Goal: Task Accomplishment & Management: Manage account settings

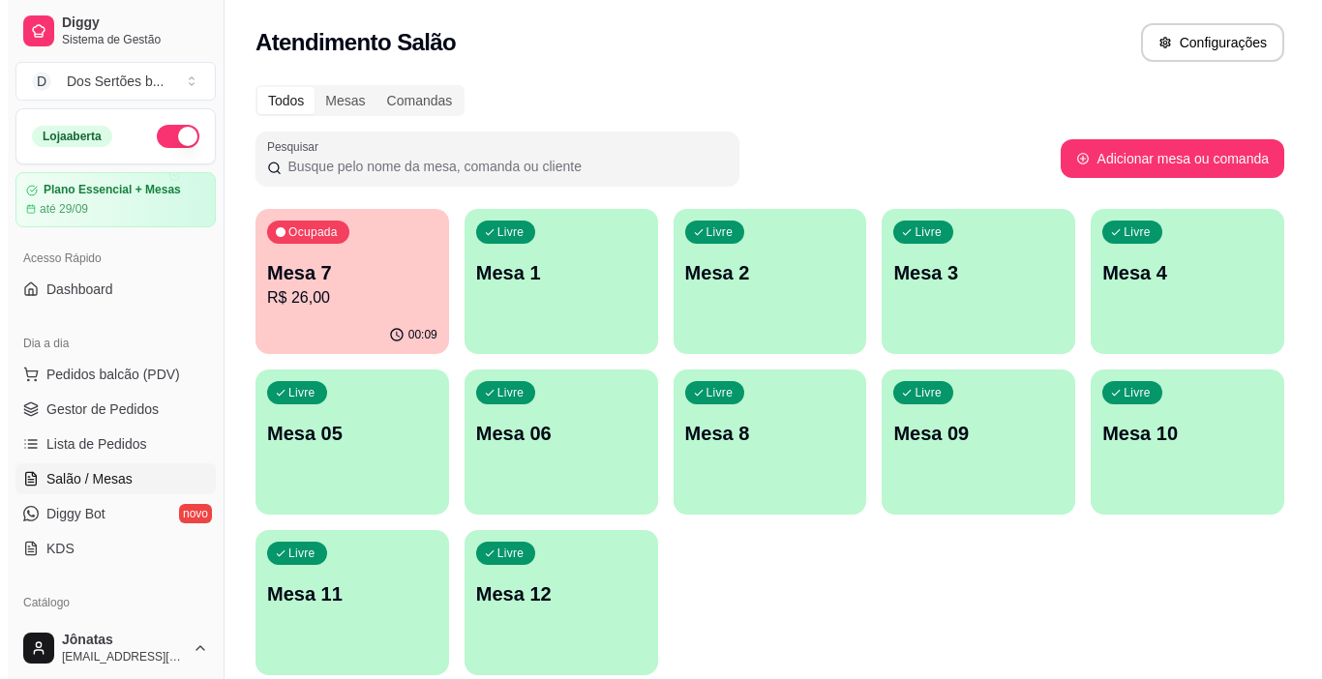
scroll to position [197, 0]
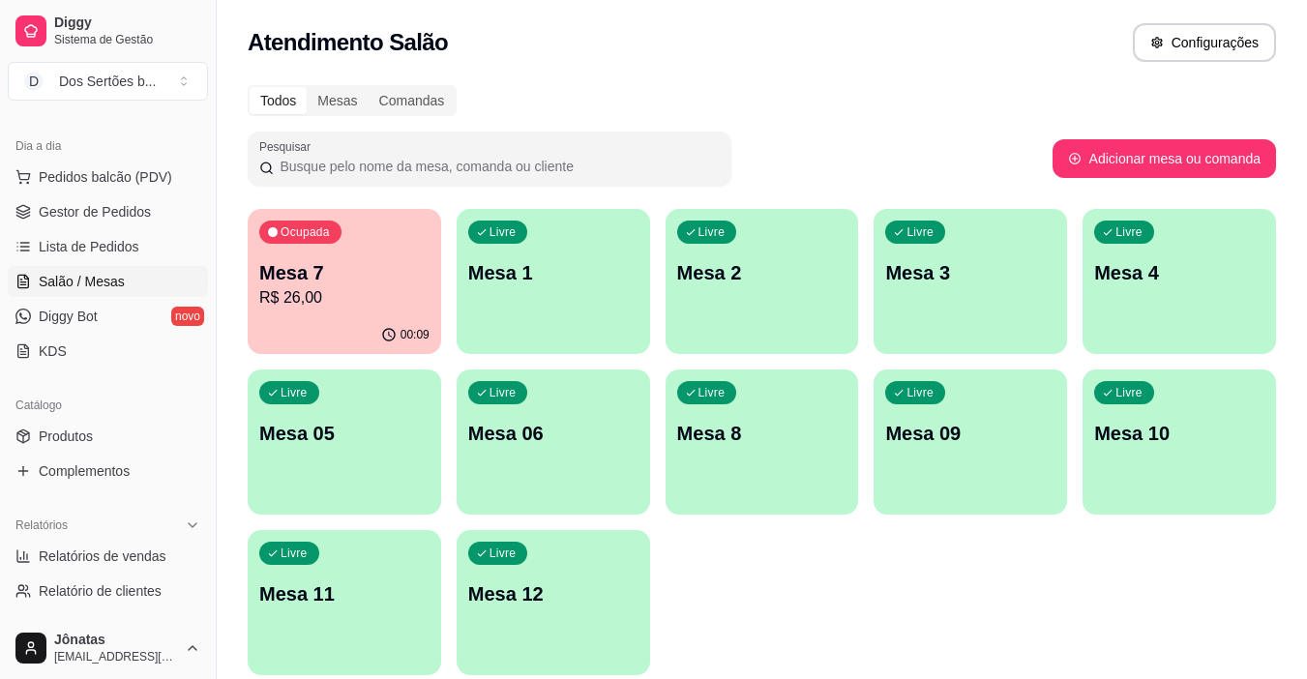
click at [1180, 488] on div "Livre Mesa 10" at bounding box center [1180, 431] width 194 height 122
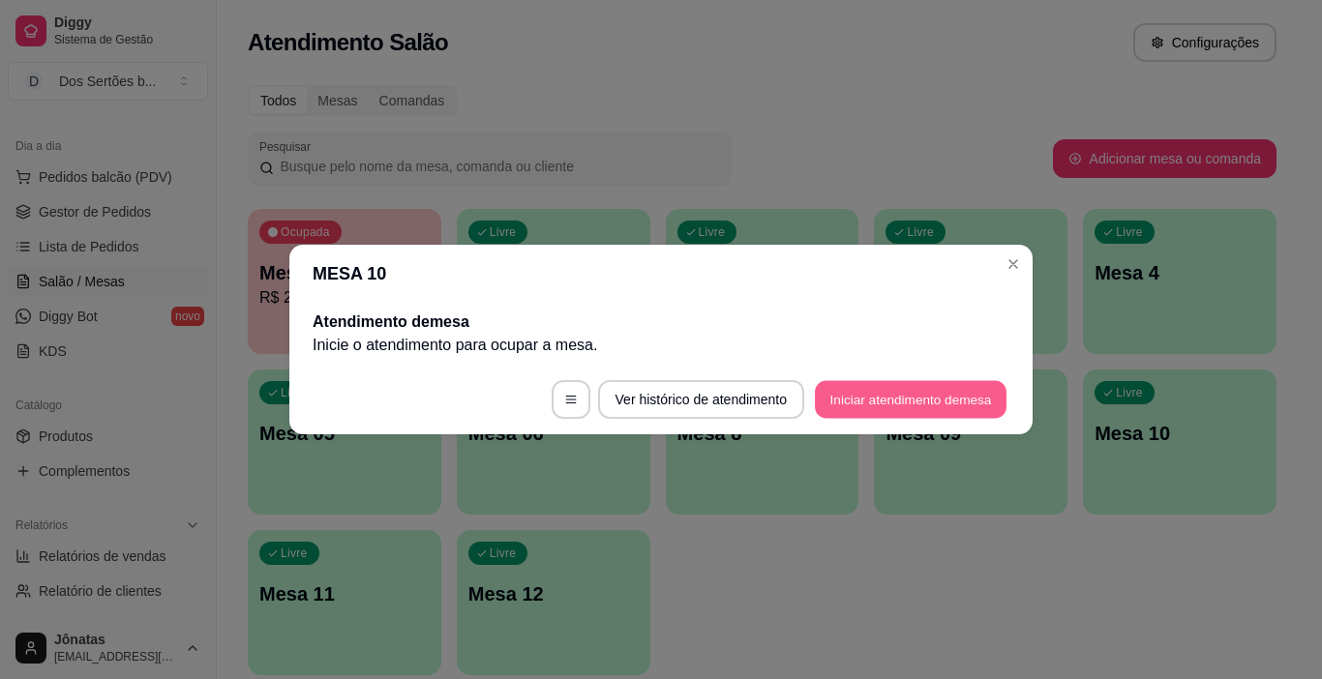
click at [875, 404] on button "Iniciar atendimento de mesa" at bounding box center [911, 400] width 192 height 38
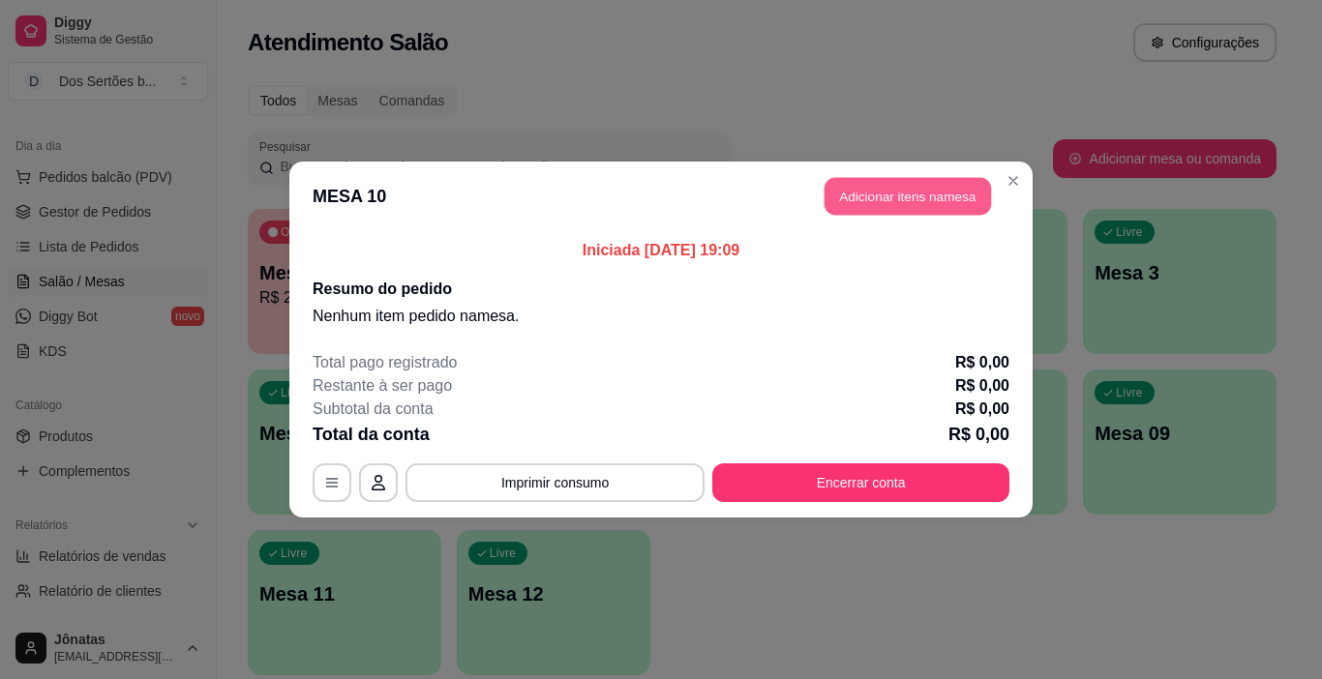
click at [880, 188] on button "Adicionar itens na mesa" at bounding box center [908, 197] width 166 height 38
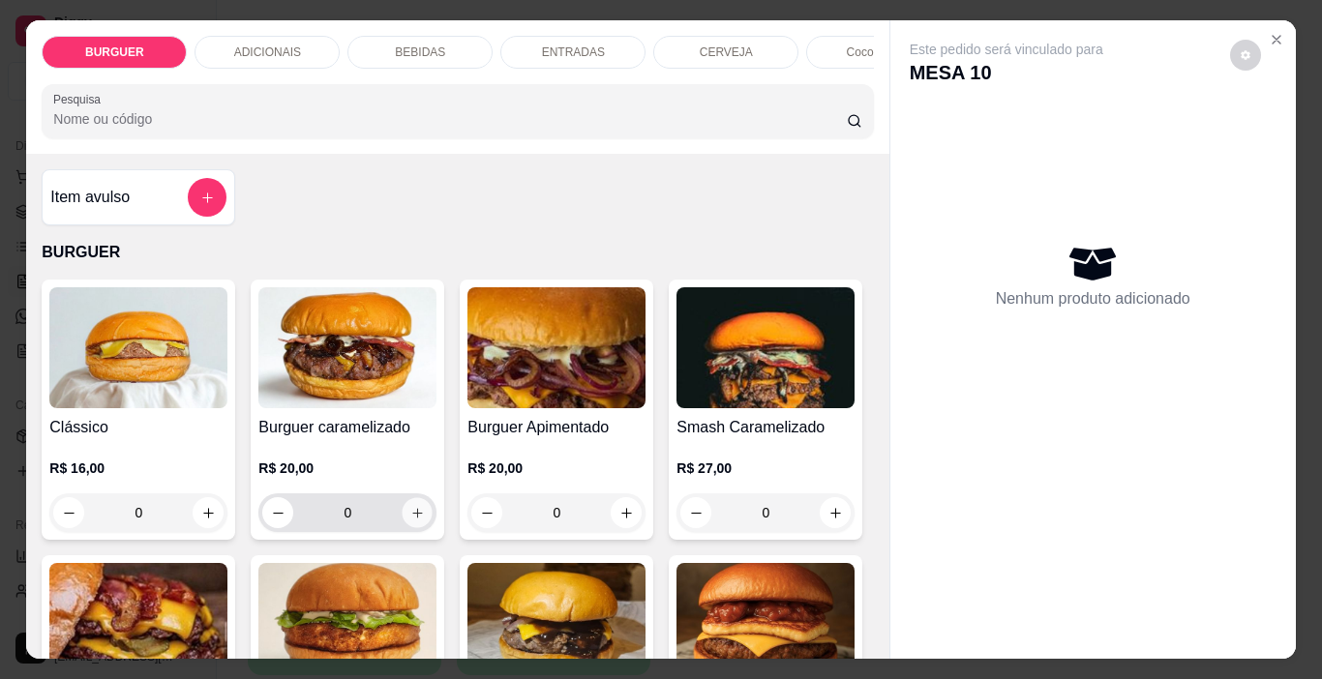
click at [421, 524] on button "increase-product-quantity" at bounding box center [418, 513] width 30 height 30
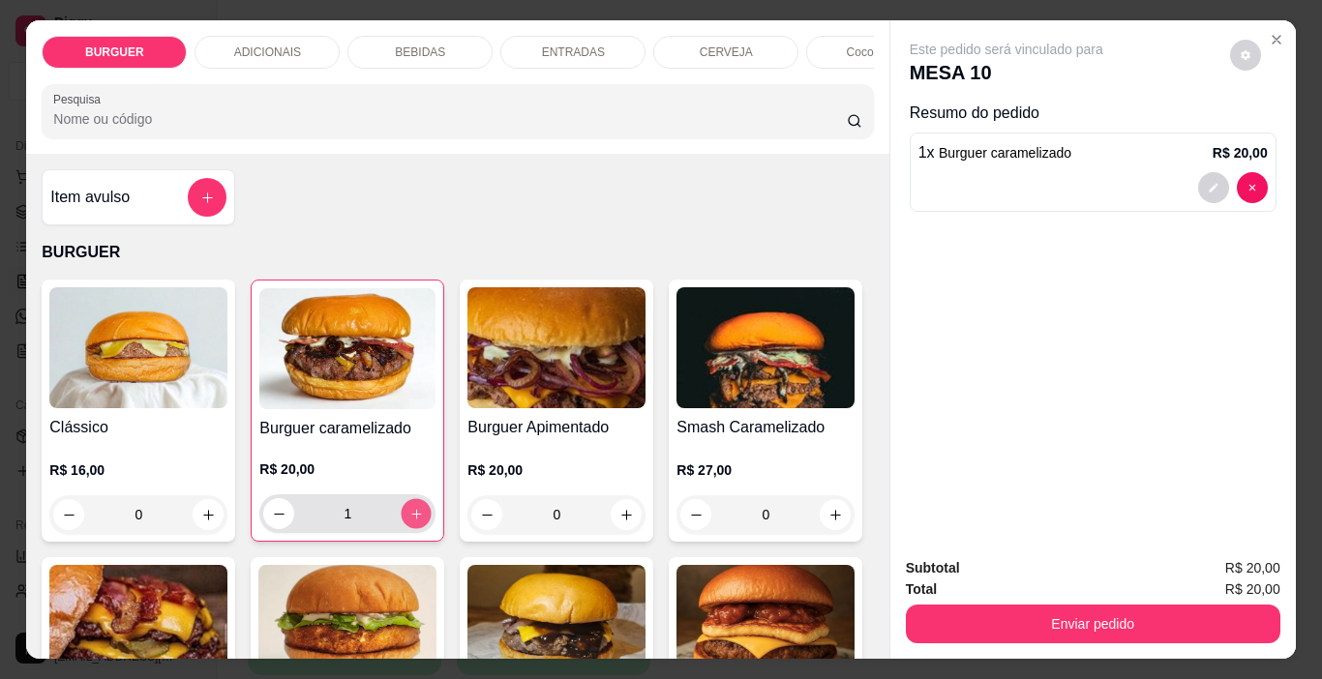
click at [421, 523] on button "increase-product-quantity" at bounding box center [417, 514] width 30 height 30
click at [420, 521] on button "increase-product-quantity" at bounding box center [417, 514] width 30 height 30
type input "4"
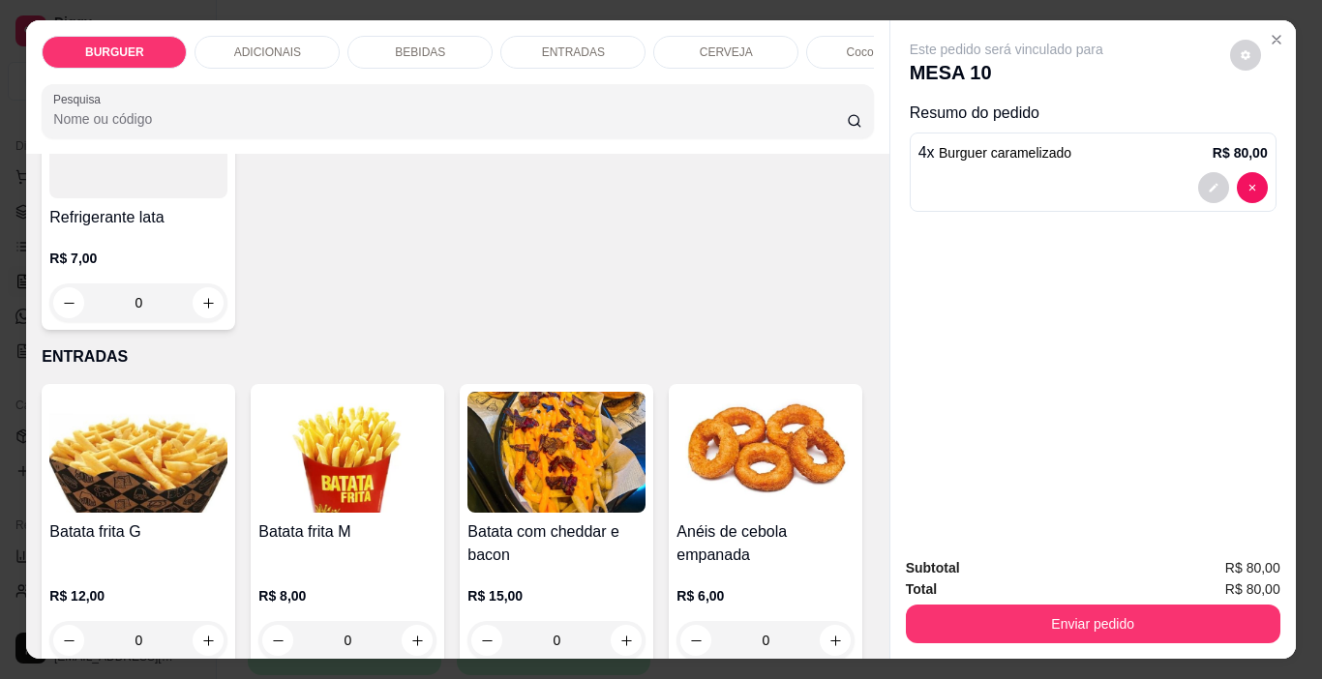
scroll to position [2480, 0]
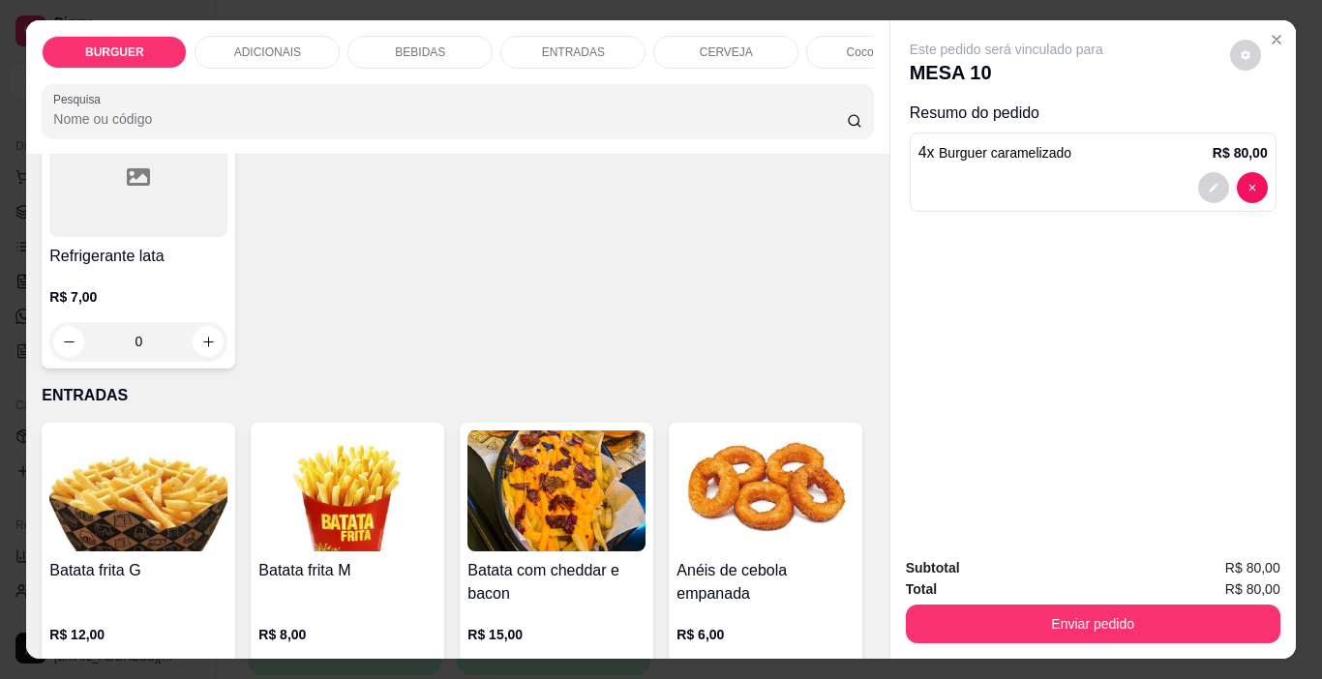
click at [866, 170] on div "Item avulso BURGUER Clássico R$ 16,00 0 Burguer caramelizado R$ 20,00 4 Burguer…" at bounding box center [457, 406] width 862 height 505
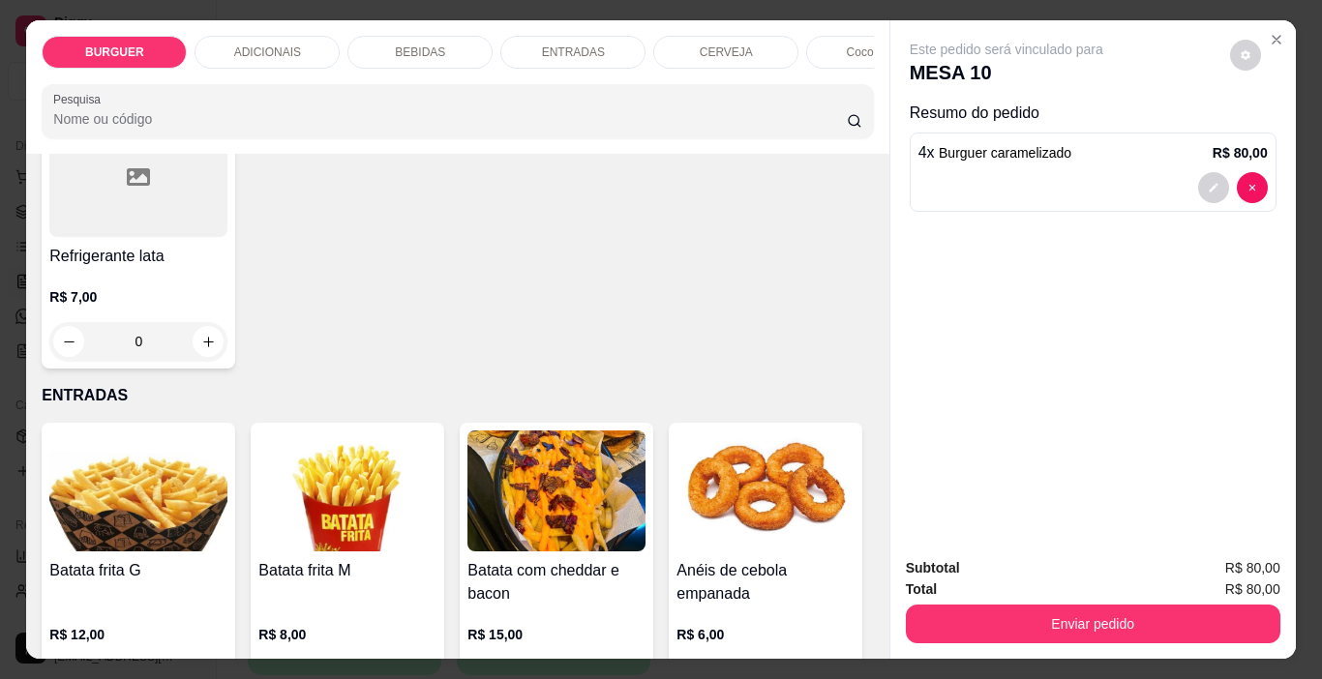
type input "1"
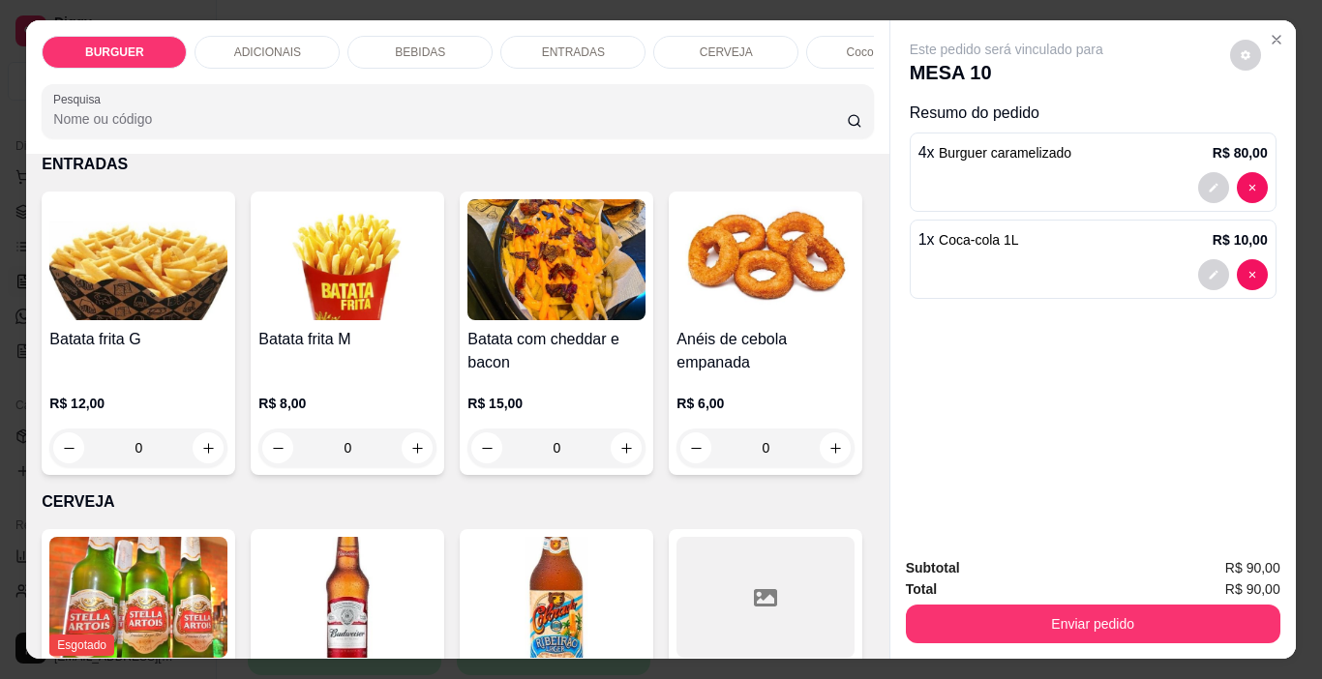
scroll to position [2868, 0]
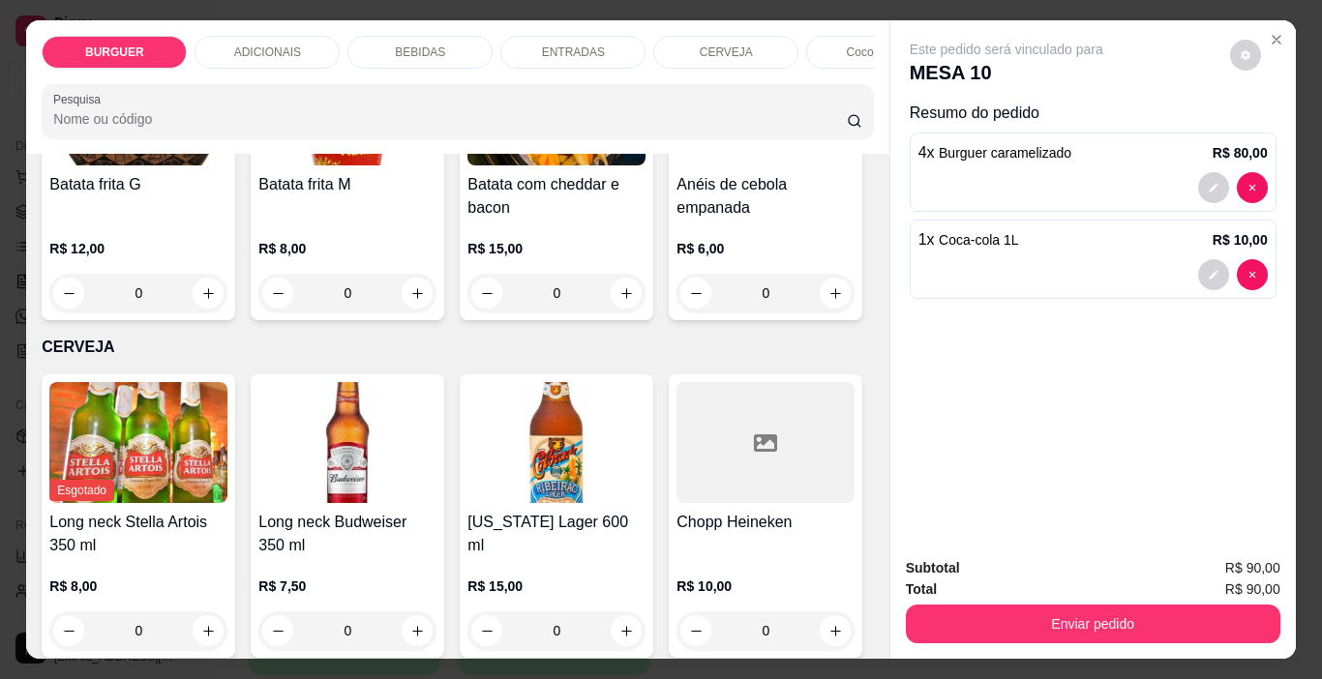
click at [866, 640] on div "Item avulso BURGUER Clássico R$ 16,00 0 Burguer caramelizado R$ 20,00 4 Burguer…" at bounding box center [457, 406] width 862 height 505
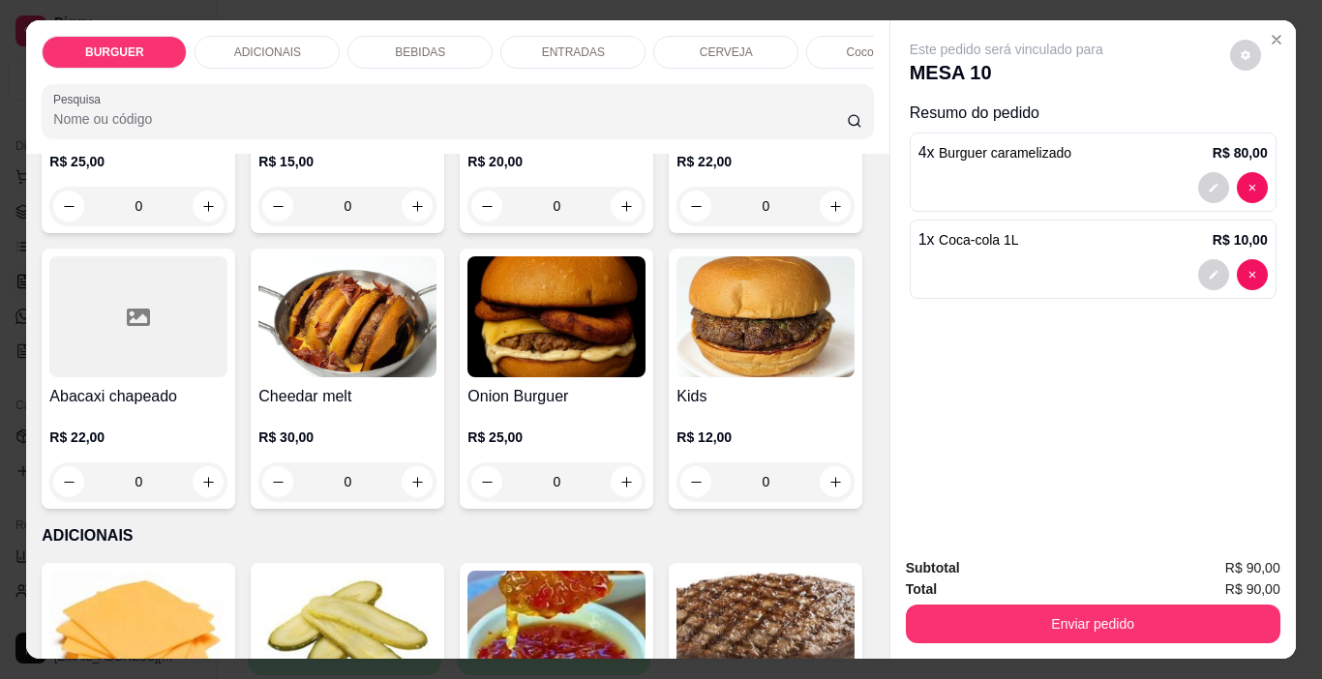
scroll to position [546, 0]
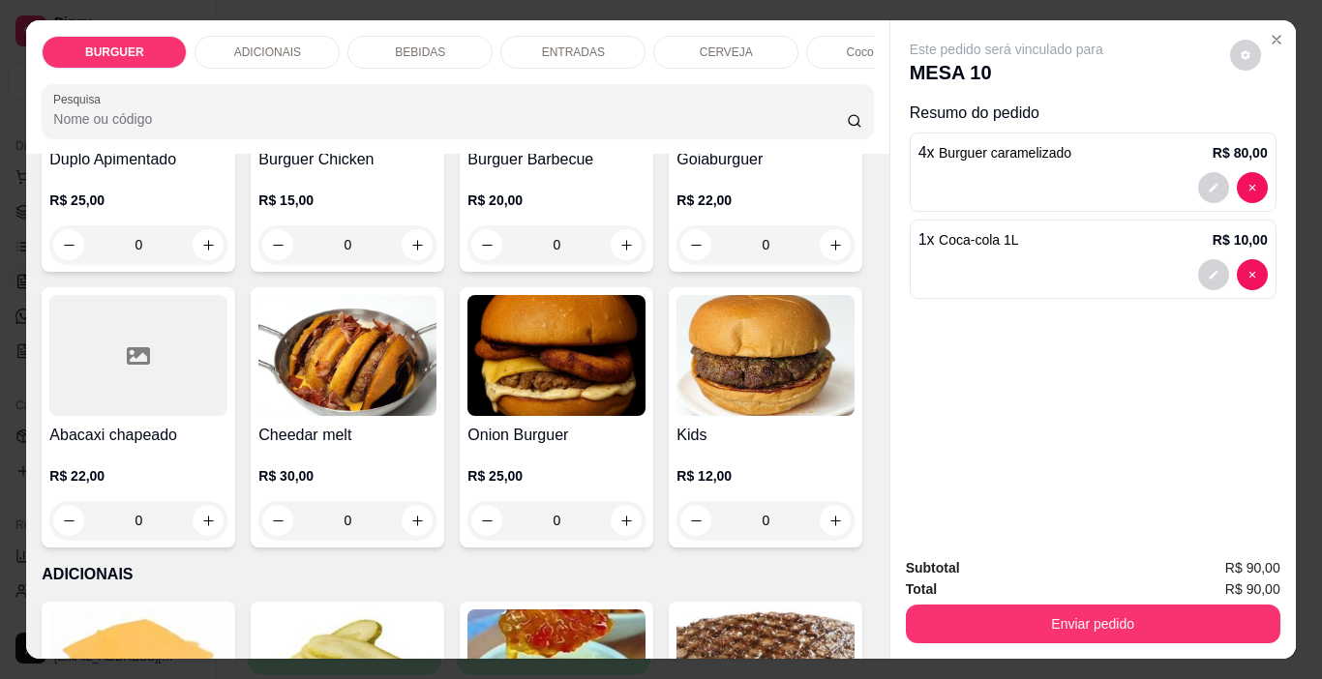
click at [889, 171] on div "Este pedido será vinculado para MESA 10 Resumo do pedido 4 x Burguer carameliza…" at bounding box center [1092, 339] width 406 height 639
click at [890, 171] on div "Este pedido será vinculado para MESA 10 Resumo do pedido 4 x Burguer carameliza…" at bounding box center [1092, 281] width 405 height 522
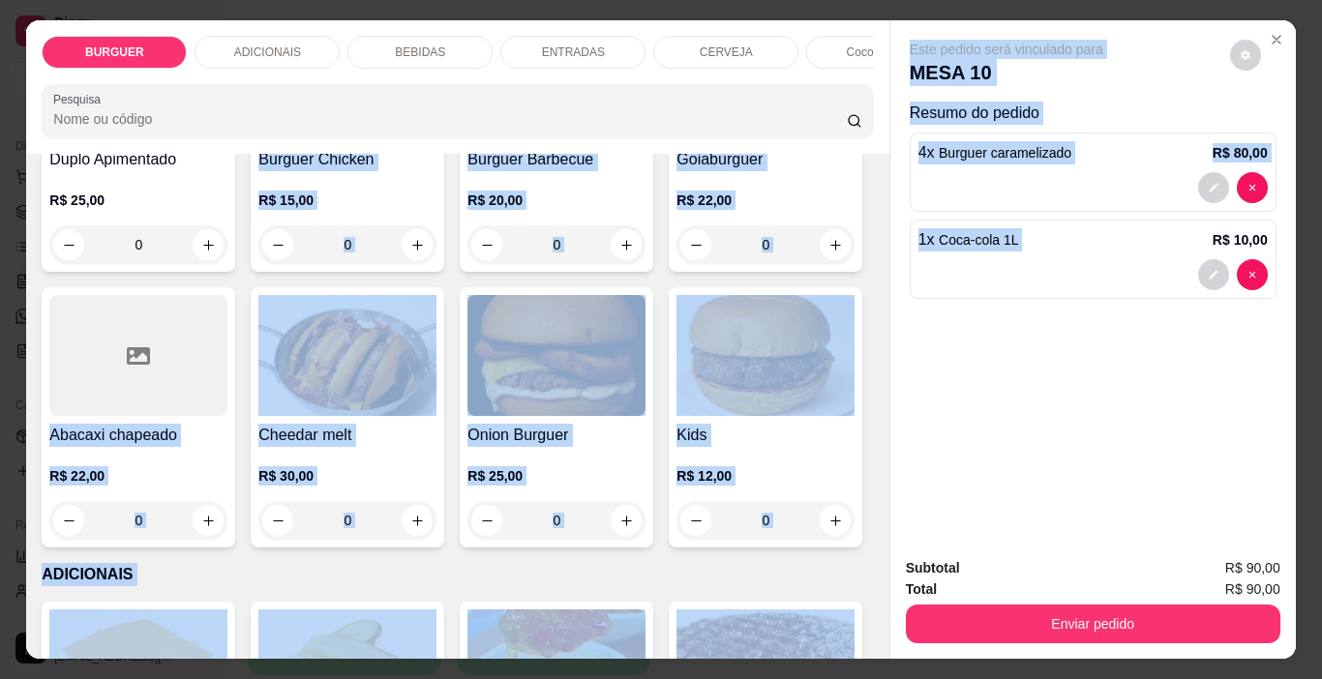
click at [879, 170] on div "BURGUER ADICIONAIS BEBIDAS ENTRADAS CERVEJA Coco gelado Abacaxi Sucos Pesquisa …" at bounding box center [660, 339] width 1269 height 639
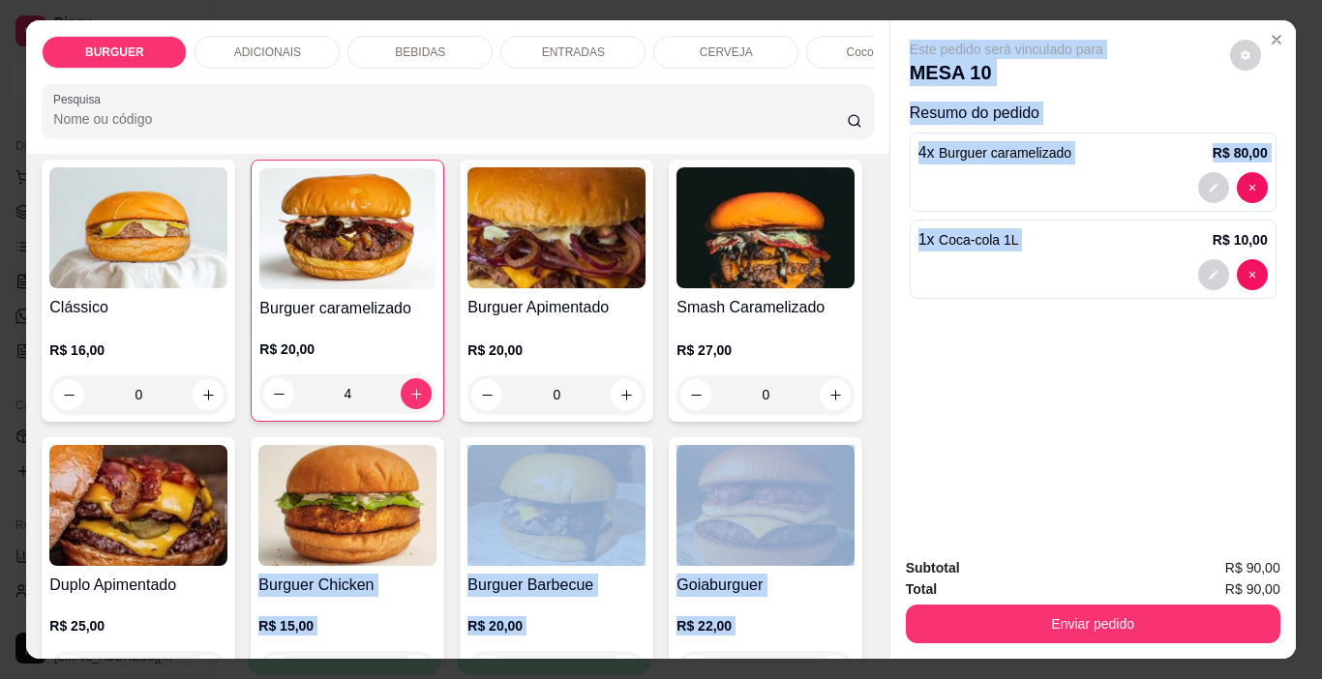
scroll to position [81, 0]
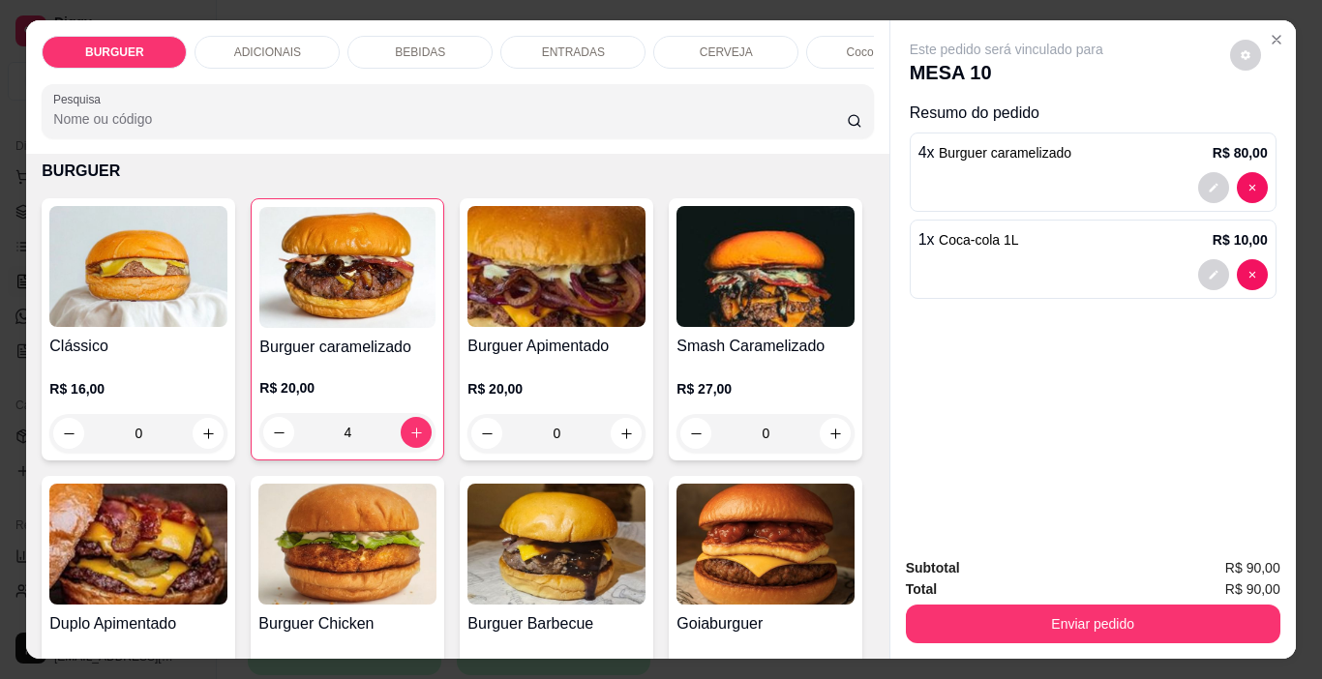
click at [715, 227] on div "Clássico R$ 16,00 0 Burguer caramelizado R$ 20,00 4 Burguer Apimentado R$ 20,00…" at bounding box center [457, 605] width 831 height 814
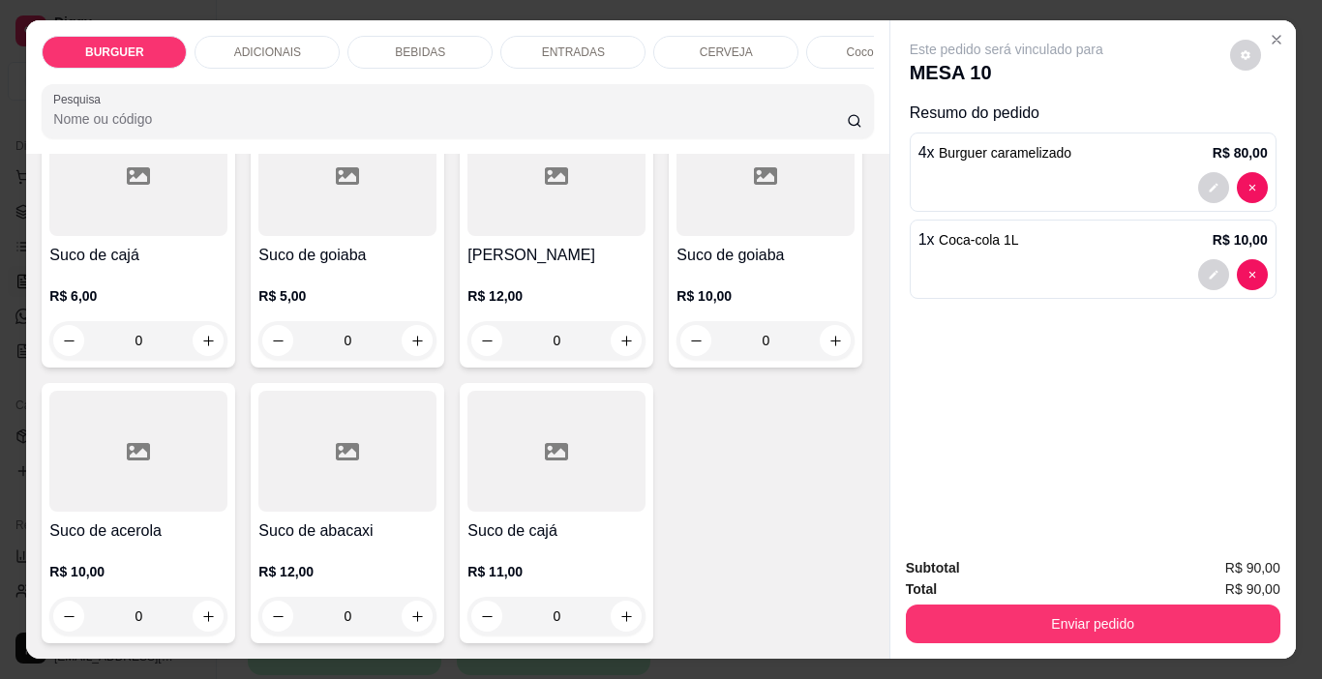
scroll to position [5756, 0]
click at [828, 73] on icon "increase-product-quantity" at bounding box center [835, 65] width 15 height 15
type input "1"
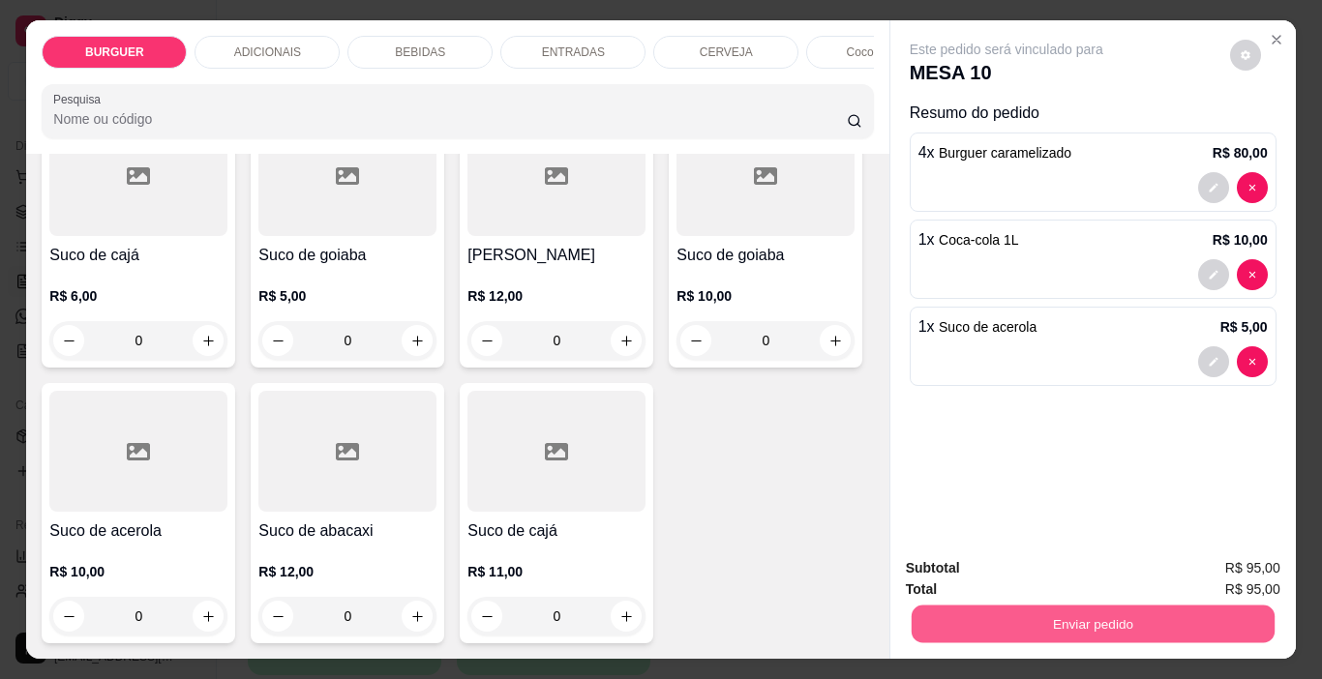
click at [949, 611] on button "Enviar pedido" at bounding box center [1092, 625] width 363 height 38
click at [1203, 559] on button "Enviar pedido" at bounding box center [1230, 570] width 106 height 36
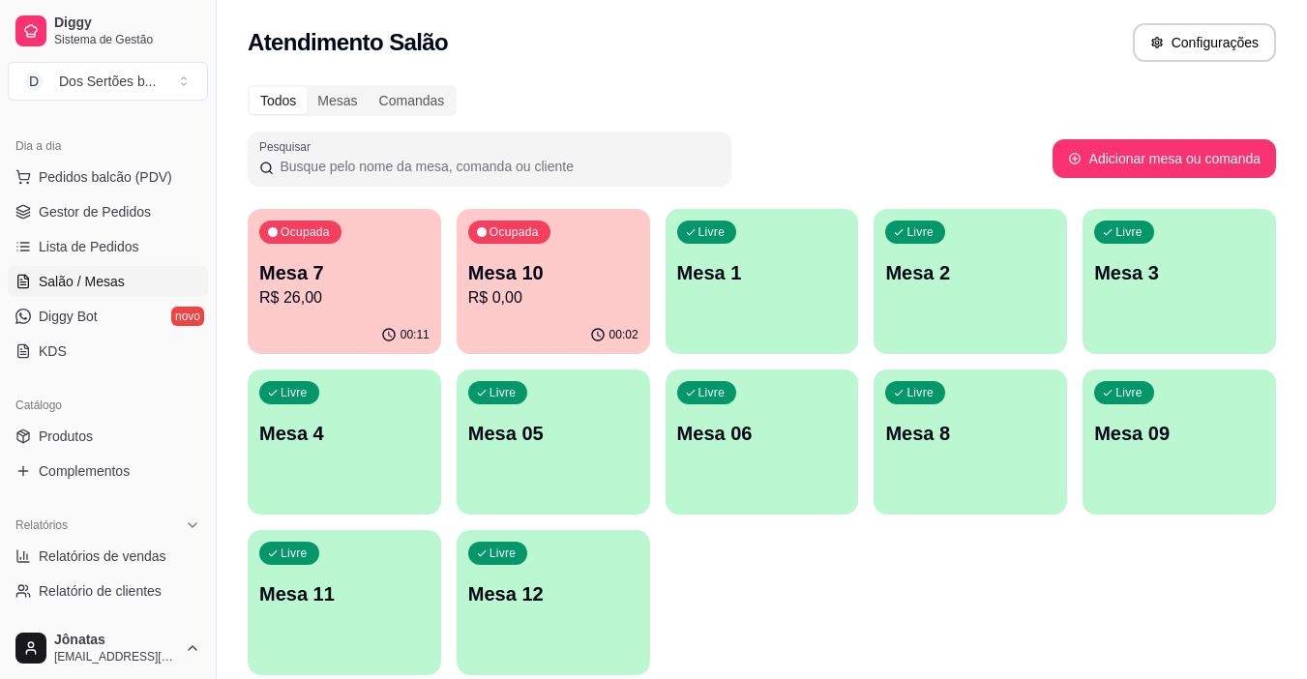
click at [1274, 476] on div "Ocupada Mesa 7 R$ 26,00 00:11 Ocupada Mesa 10 R$ 0,00 00:02 Livre Mesa 1 Livre …" at bounding box center [762, 442] width 1029 height 466
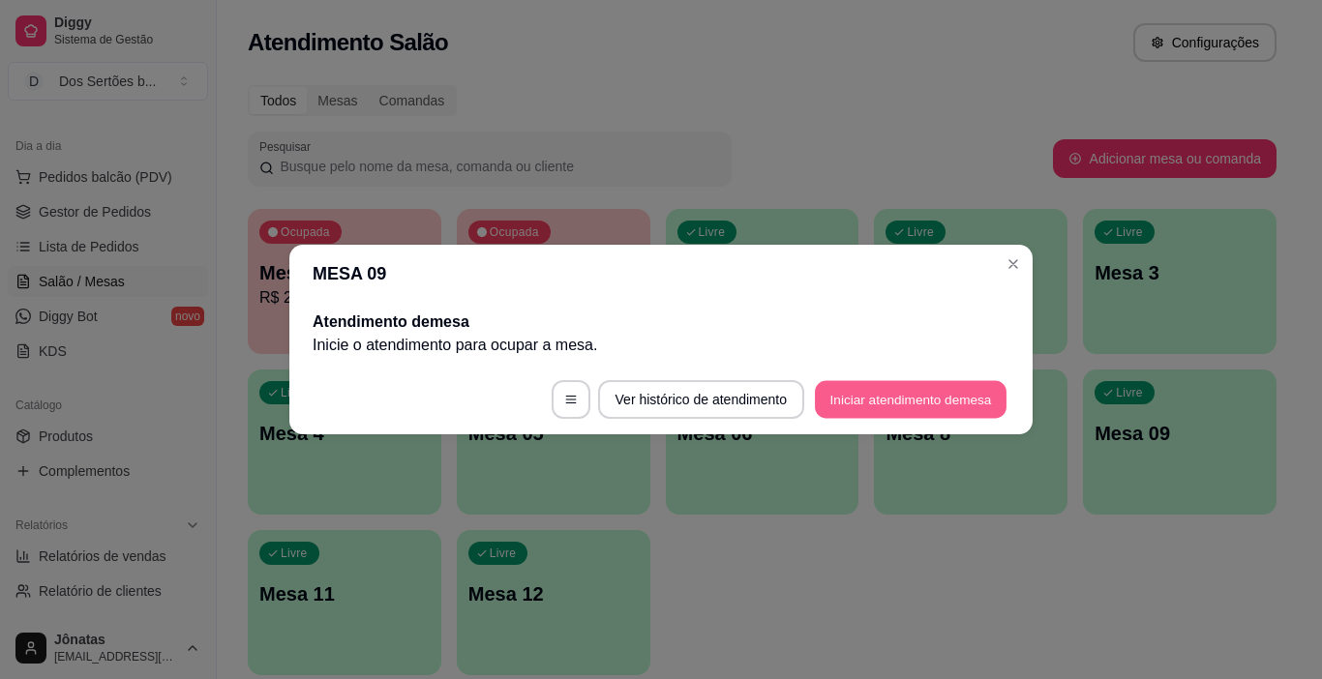
click at [891, 412] on button "Iniciar atendimento de mesa" at bounding box center [911, 400] width 192 height 38
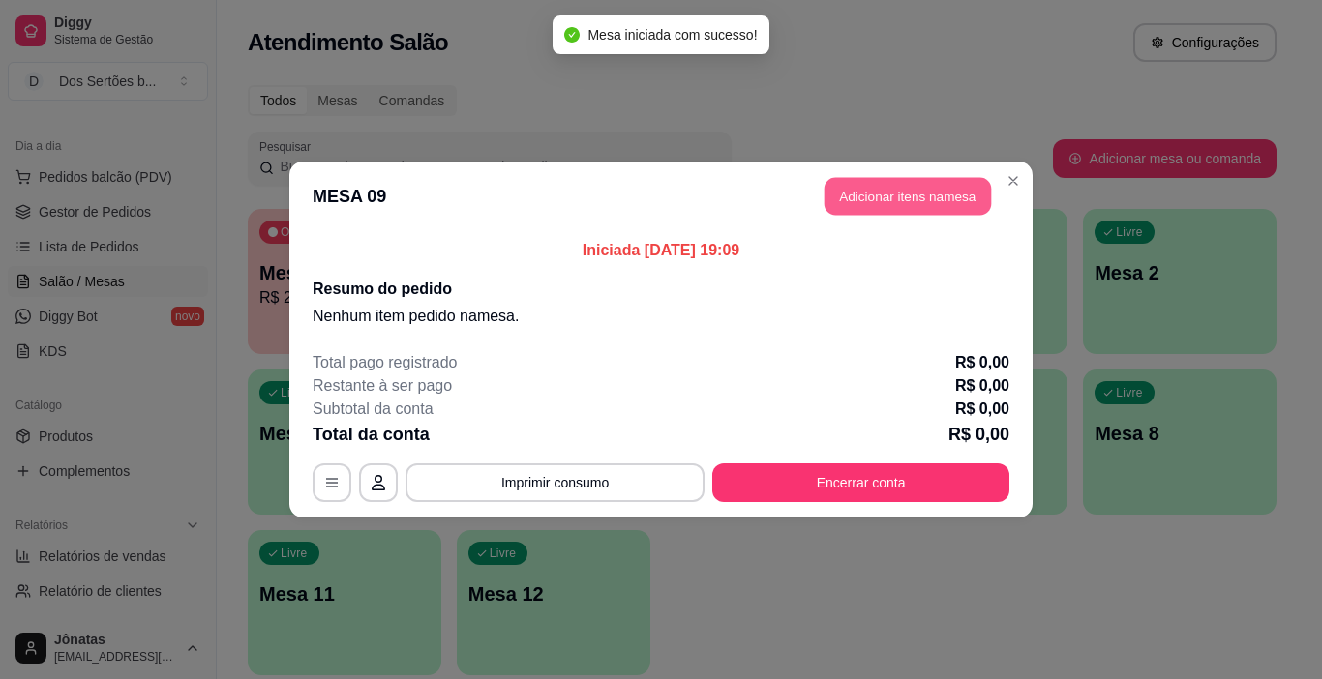
click at [937, 180] on button "Adicionar itens na mesa" at bounding box center [908, 197] width 166 height 38
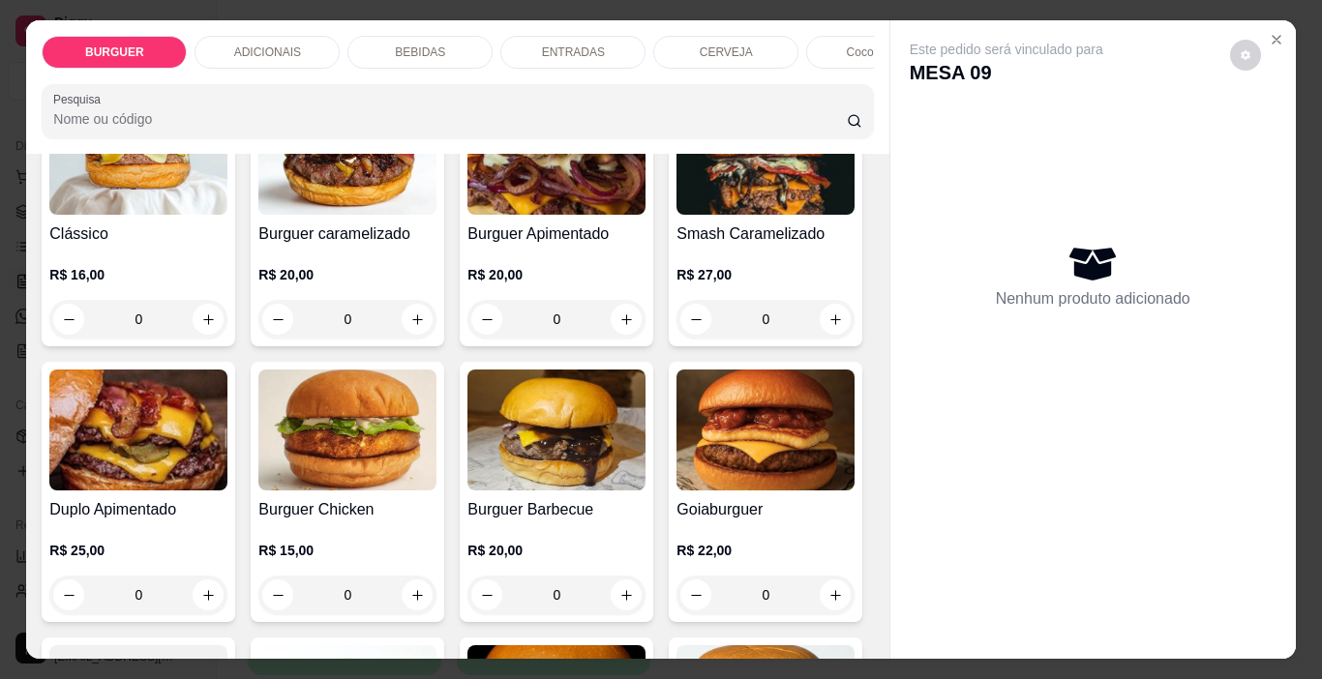
scroll to position [232, 0]
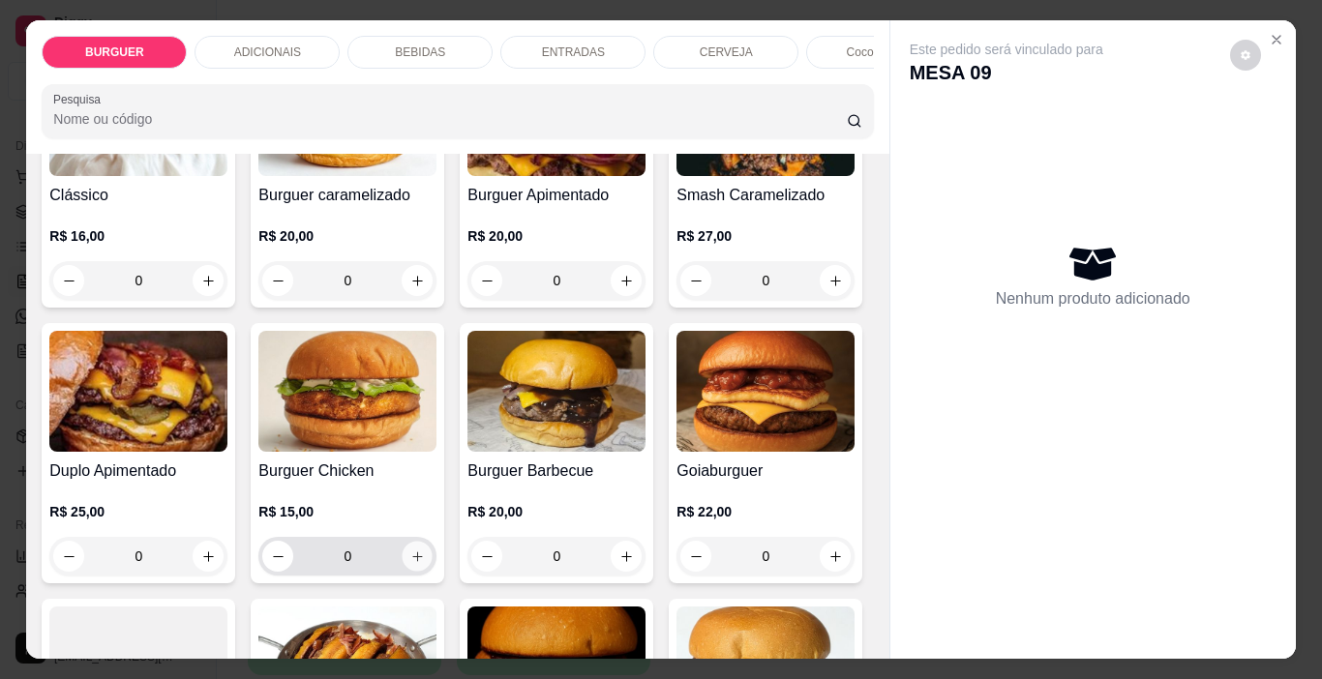
click at [433, 574] on div "0" at bounding box center [347, 556] width 170 height 39
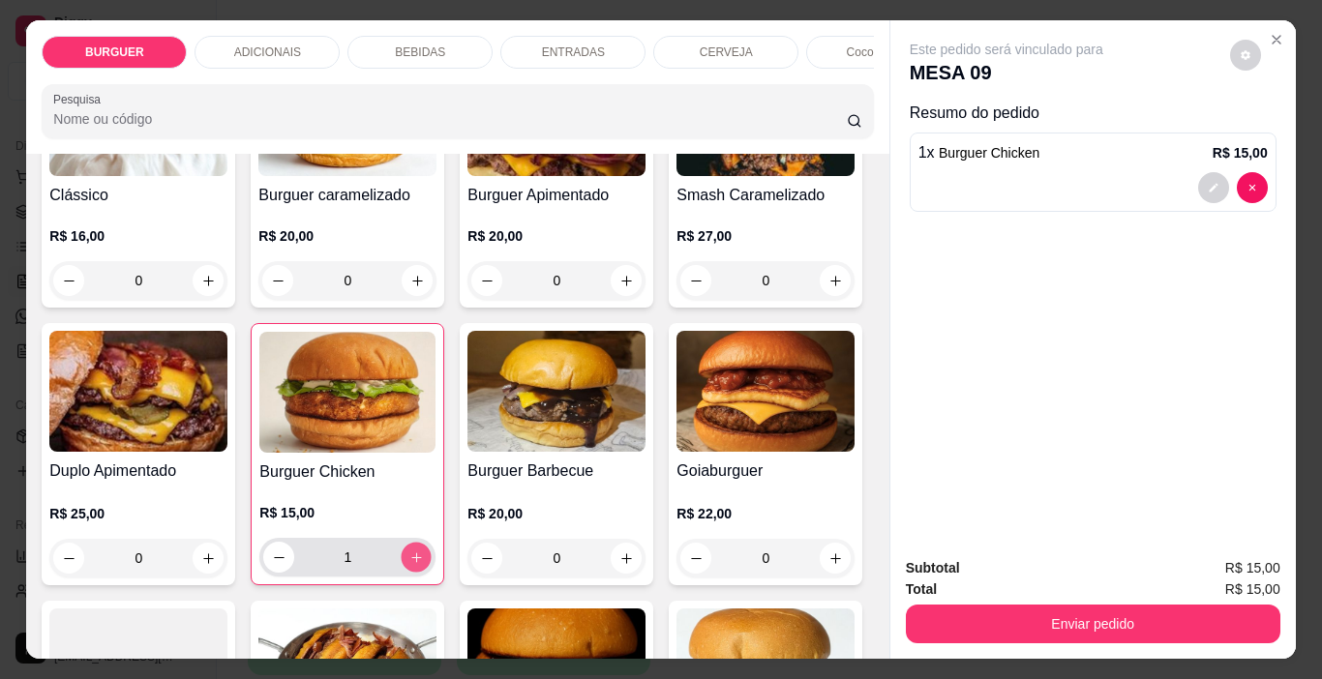
click at [424, 563] on icon "increase-product-quantity" at bounding box center [416, 558] width 15 height 15
type input "2"
click at [432, 547] on div "2" at bounding box center [347, 557] width 168 height 39
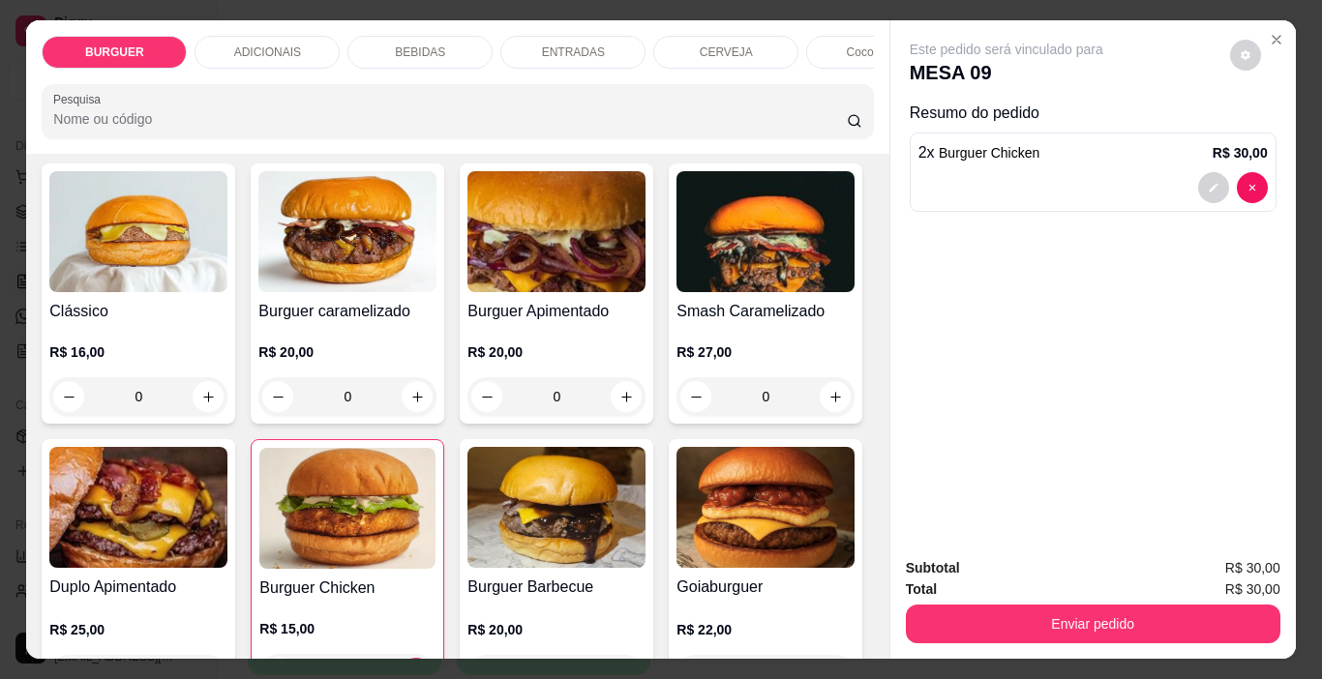
scroll to position [155, 0]
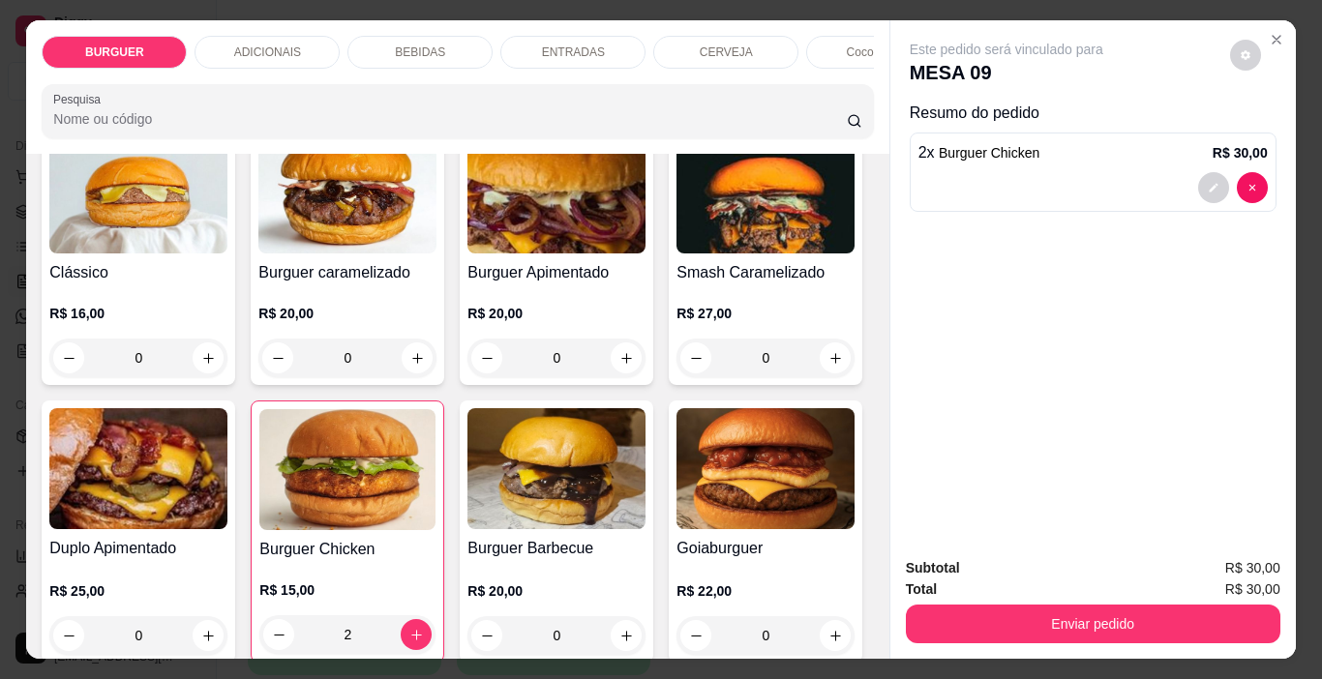
click at [872, 652] on div "BURGUER ADICIONAIS BEBIDAS ENTRADAS CERVEJA Coco gelado Abacaxi Sucos Pesquisa …" at bounding box center [661, 339] width 1322 height 679
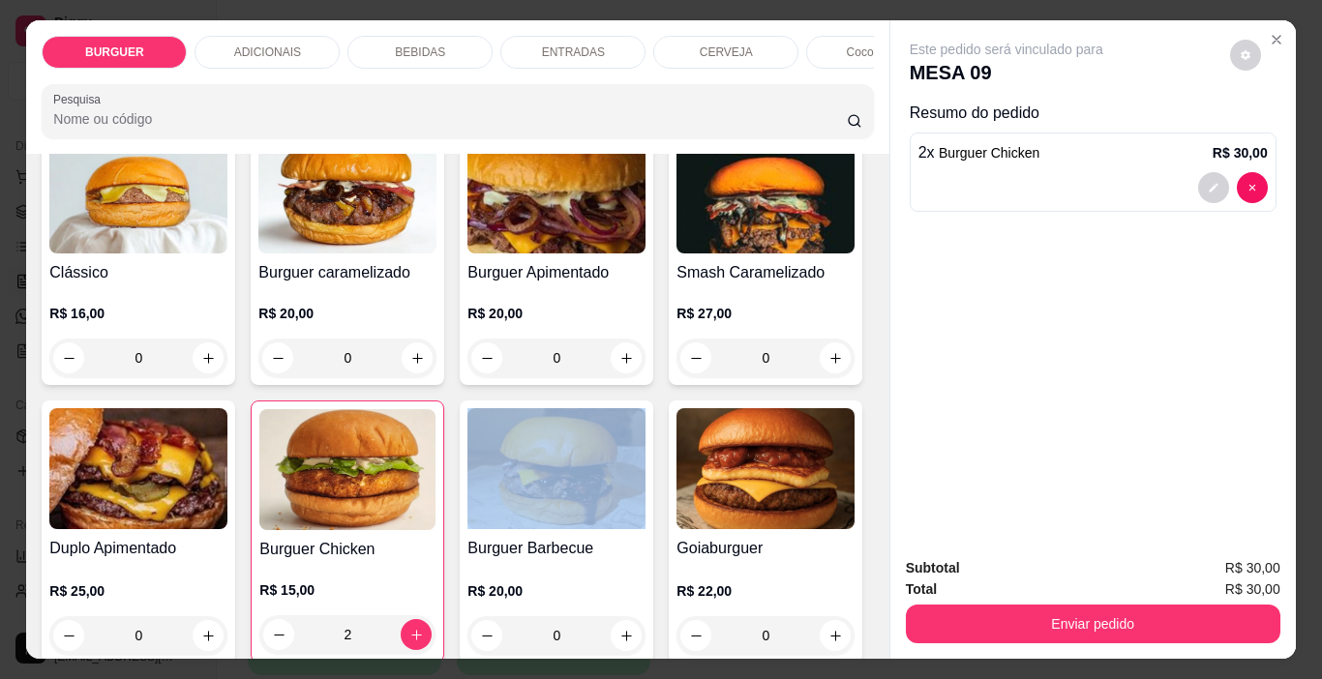
click at [872, 652] on div "BURGUER ADICIONAIS BEBIDAS ENTRADAS CERVEJA Coco gelado Abacaxi Sucos Pesquisa …" at bounding box center [661, 339] width 1322 height 679
click at [877, 649] on div "BURGUER ADICIONAIS BEBIDAS ENTRADAS CERVEJA Coco gelado Abacaxi Sucos Pesquisa …" at bounding box center [661, 339] width 1322 height 679
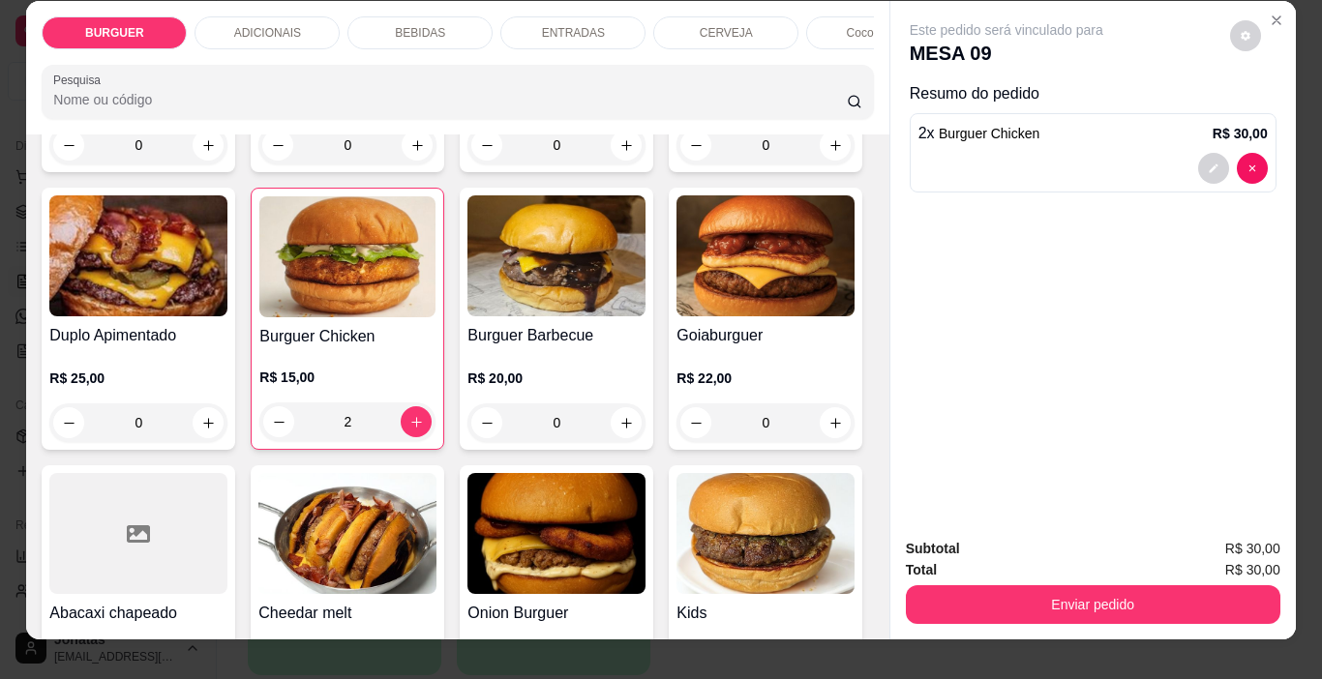
scroll to position [387, 0]
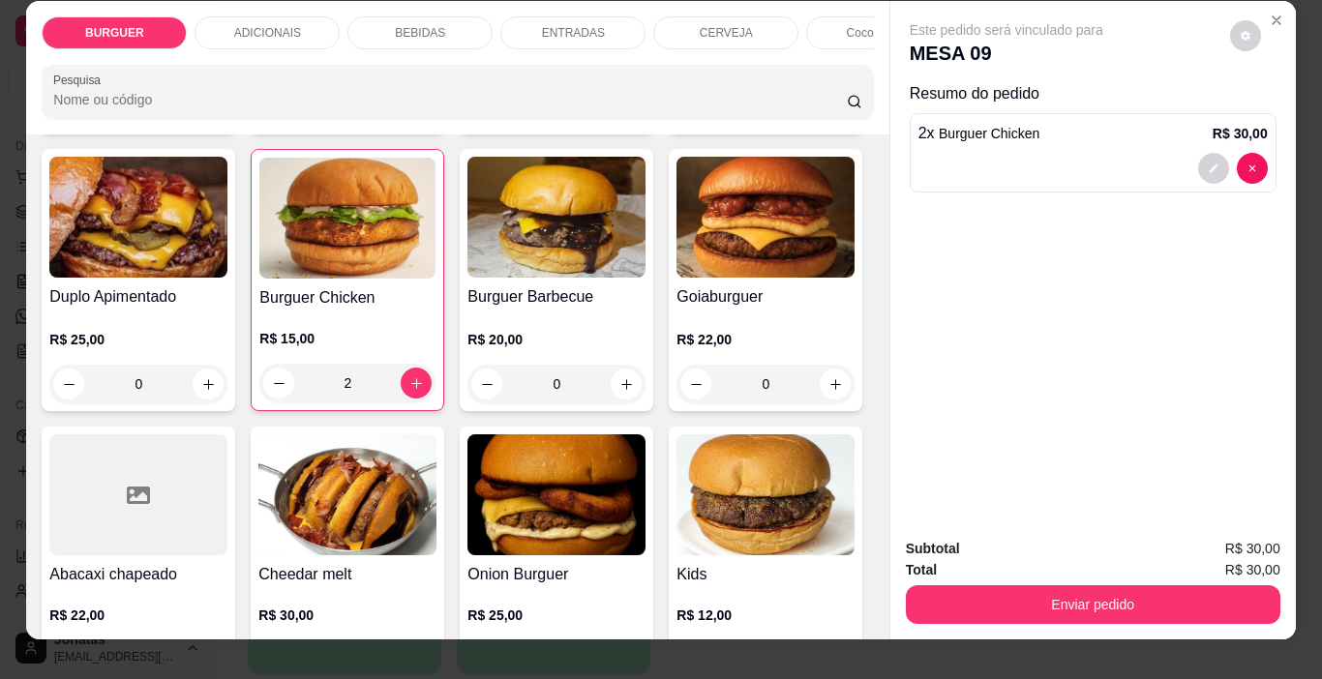
click at [865, 633] on div "BURGUER ADICIONAIS BEBIDAS ENTRADAS CERVEJA Coco gelado Abacaxi Sucos Pesquisa …" at bounding box center [661, 339] width 1322 height 679
click at [865, 630] on div "Item avulso BURGUER Clássico R$ 16,00 0 Burguer caramelizado R$ 20,00 0 Burguer…" at bounding box center [457, 387] width 862 height 505
click at [865, 629] on div "Item avulso BURGUER Clássico R$ 16,00 0 Burguer caramelizado R$ 20,00 0 Burguer…" at bounding box center [457, 387] width 862 height 505
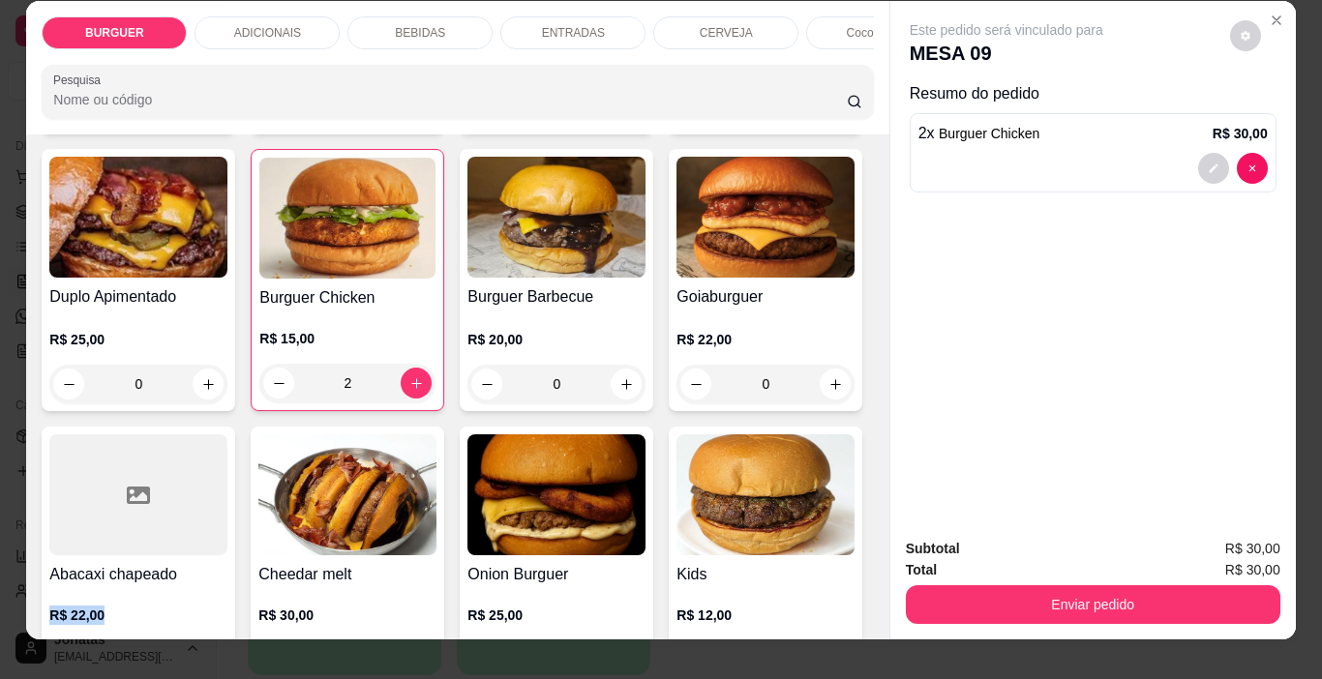
click at [865, 629] on div "Item avulso BURGUER Clássico R$ 16,00 0 Burguer caramelizado R$ 20,00 0 Burguer…" at bounding box center [457, 387] width 862 height 505
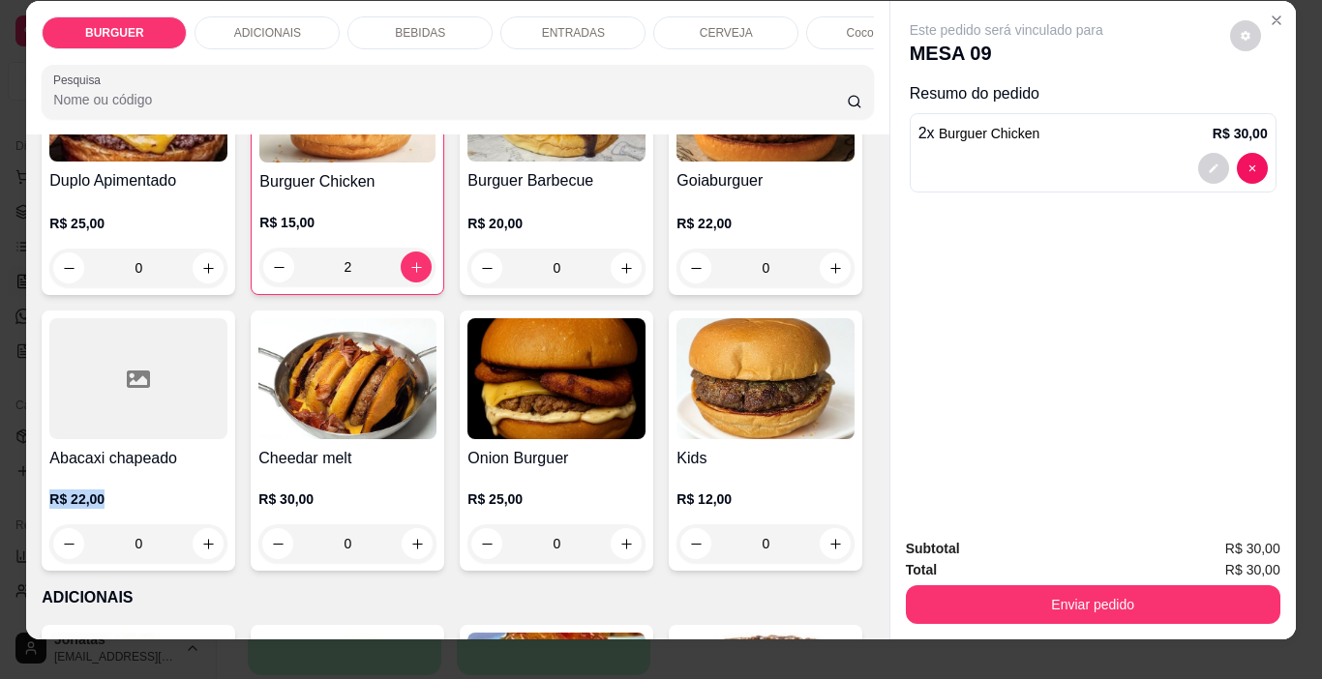
scroll to position [542, 0]
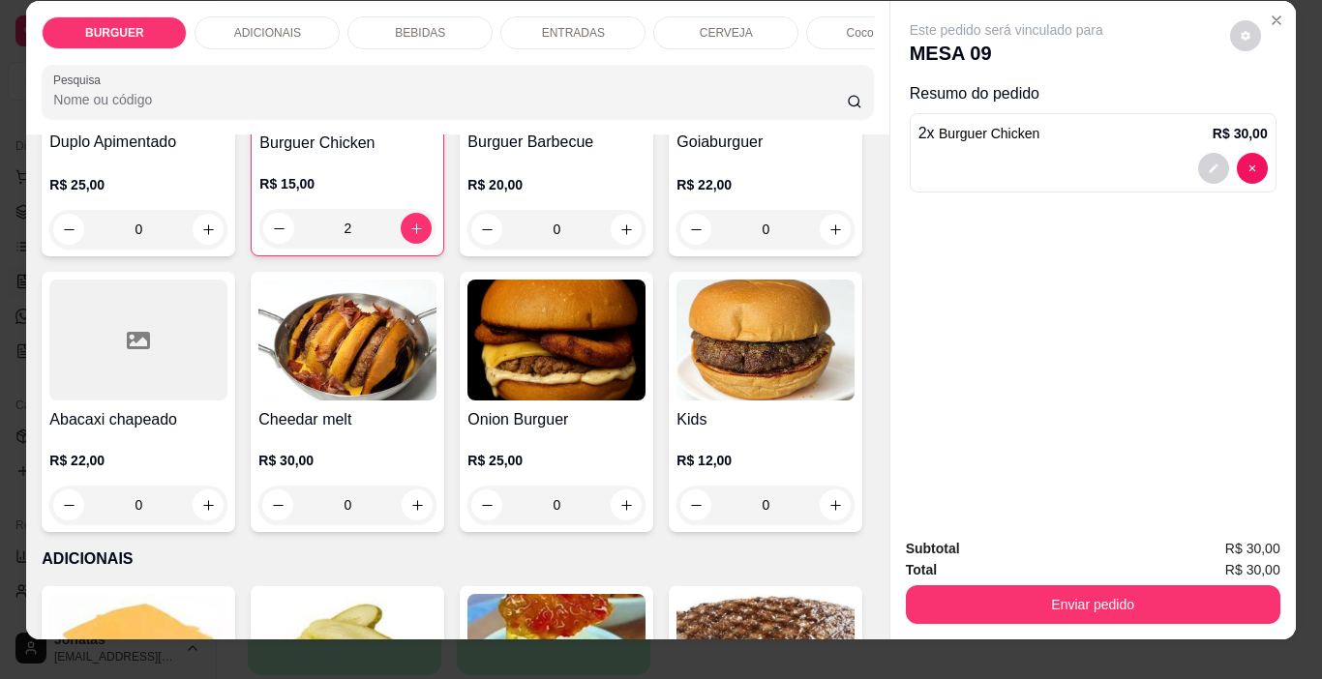
click at [890, 621] on div "Subtotal R$ 30,00 Total R$ 30,00 Enviar pedido" at bounding box center [1092, 581] width 405 height 117
click at [890, 622] on div "Subtotal R$ 30,00 Total R$ 30,00 Enviar pedido" at bounding box center [1092, 581] width 405 height 117
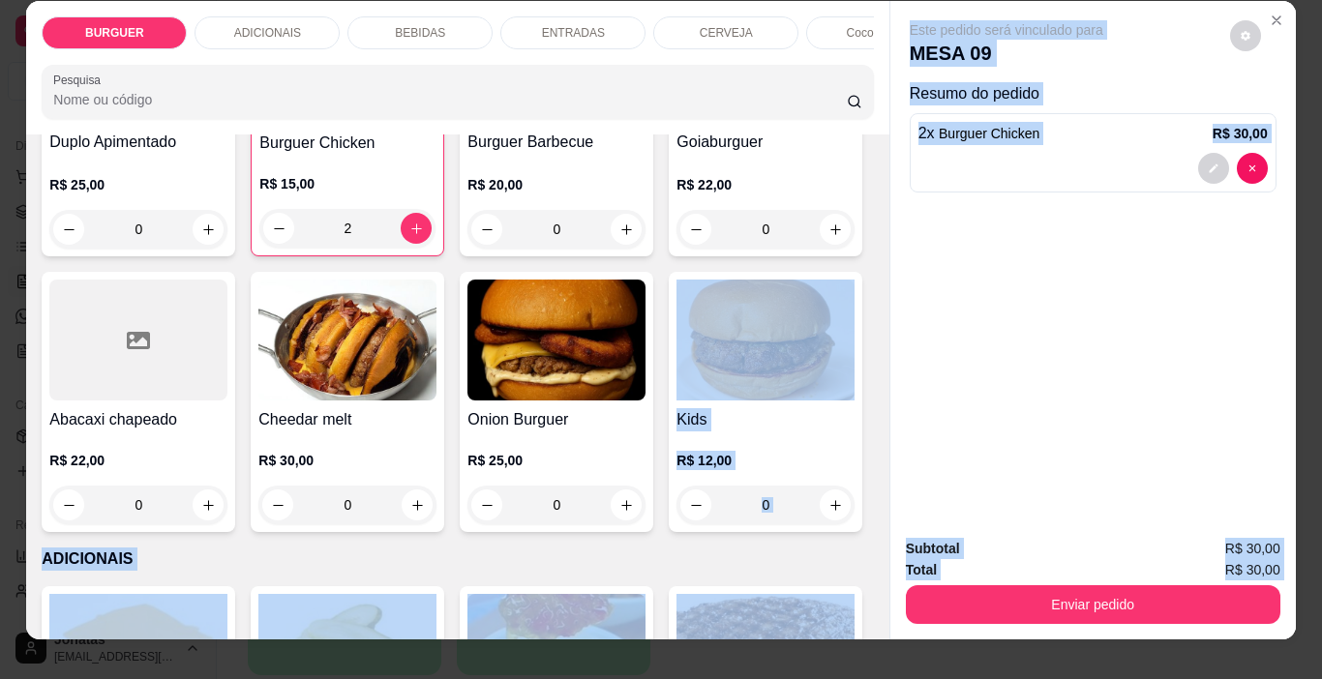
drag, startPoint x: 888, startPoint y: 622, endPoint x: 876, endPoint y: 620, distance: 12.7
click at [876, 620] on div "BURGUER ADICIONAIS BEBIDAS ENTRADAS CERVEJA Coco gelado Abacaxi Sucos Pesquisa …" at bounding box center [660, 320] width 1269 height 639
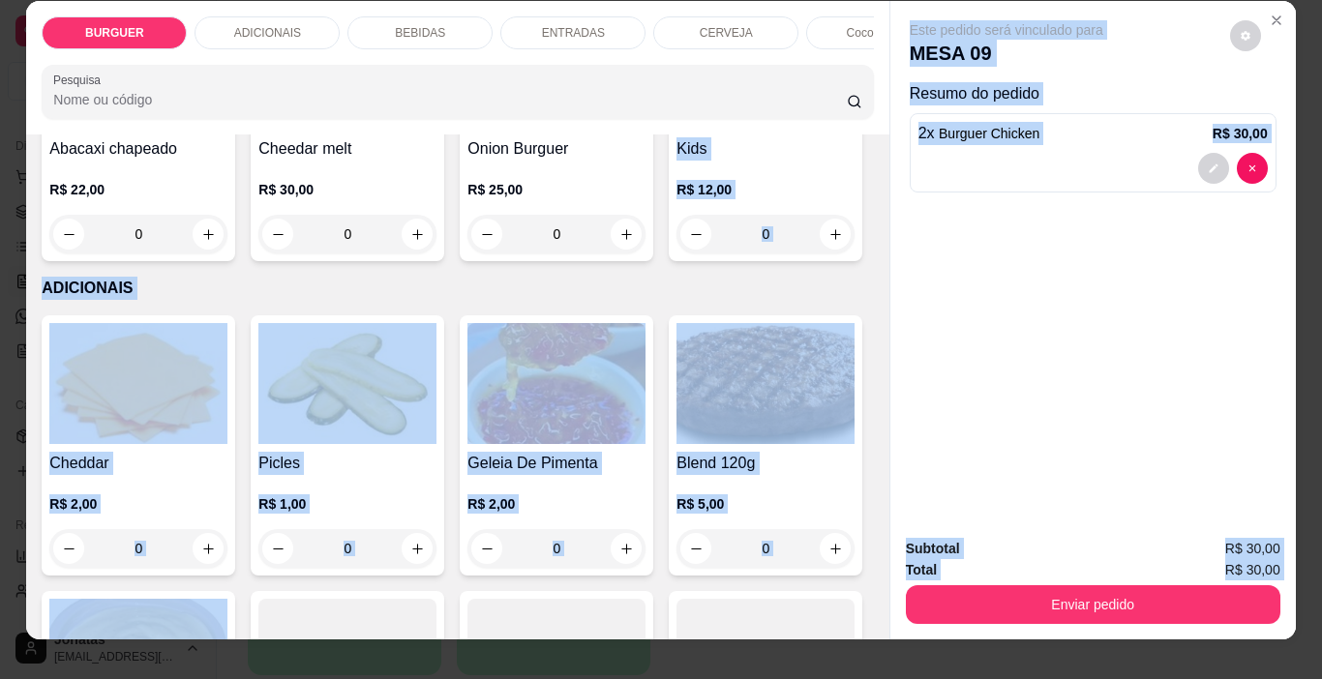
scroll to position [852, 0]
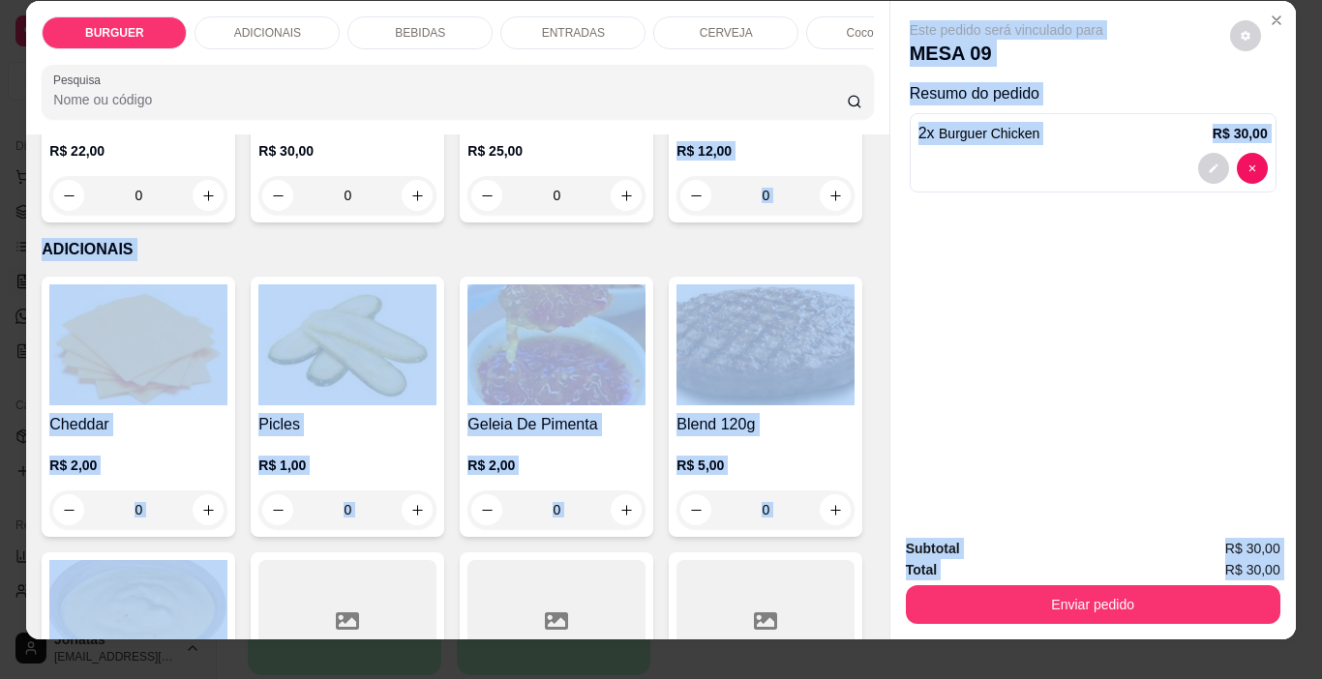
click at [824, 261] on p "ADICIONAIS" at bounding box center [457, 249] width 831 height 23
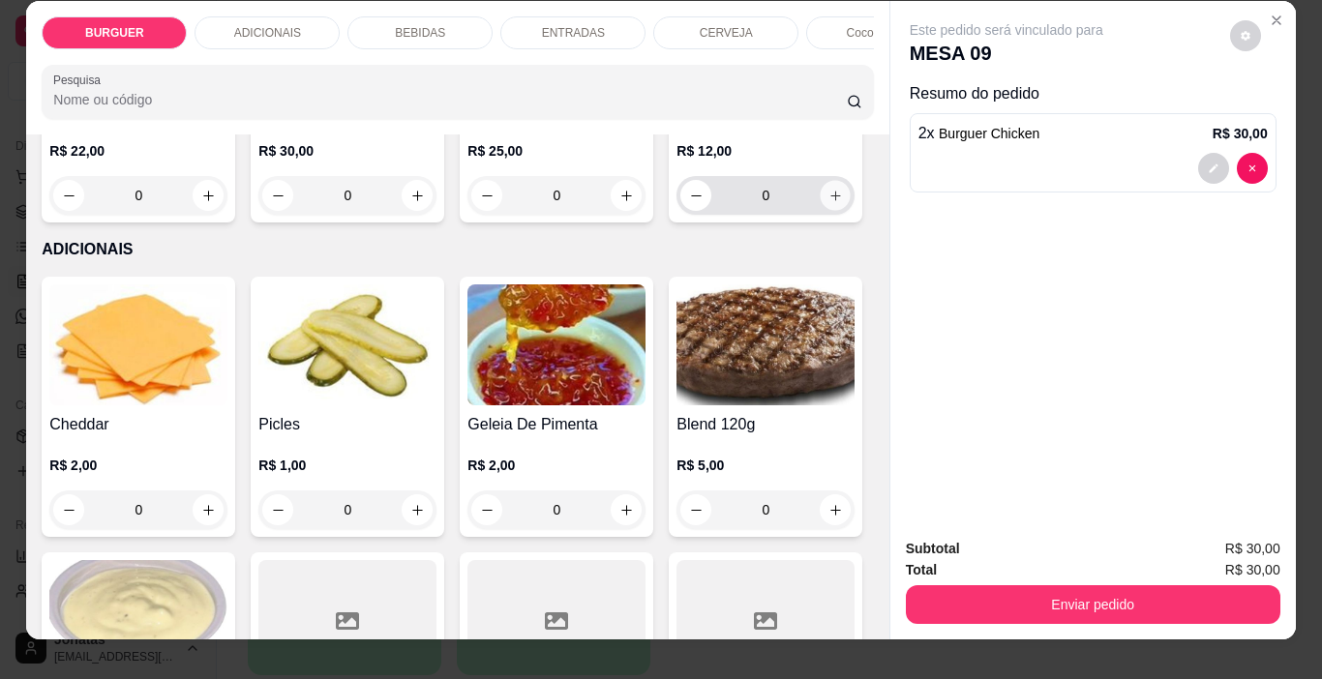
click at [828, 203] on icon "increase-product-quantity" at bounding box center [835, 196] width 15 height 15
type input "1"
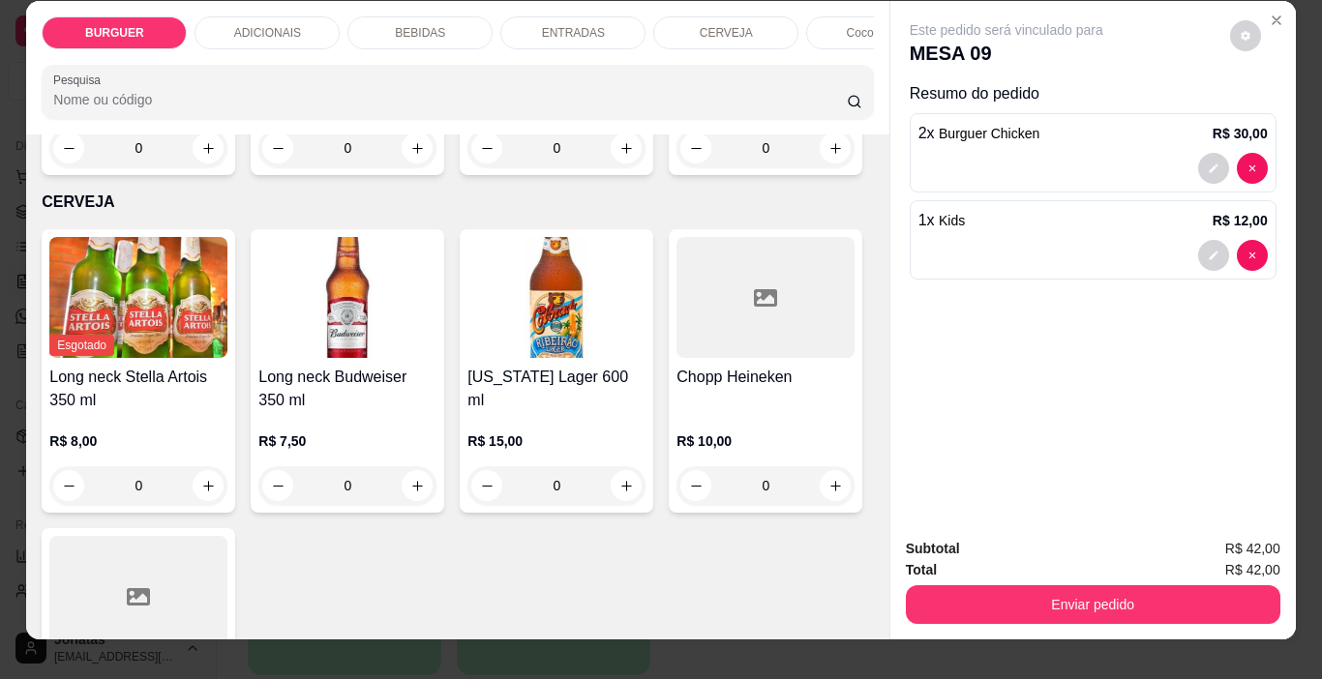
scroll to position [3423, 0]
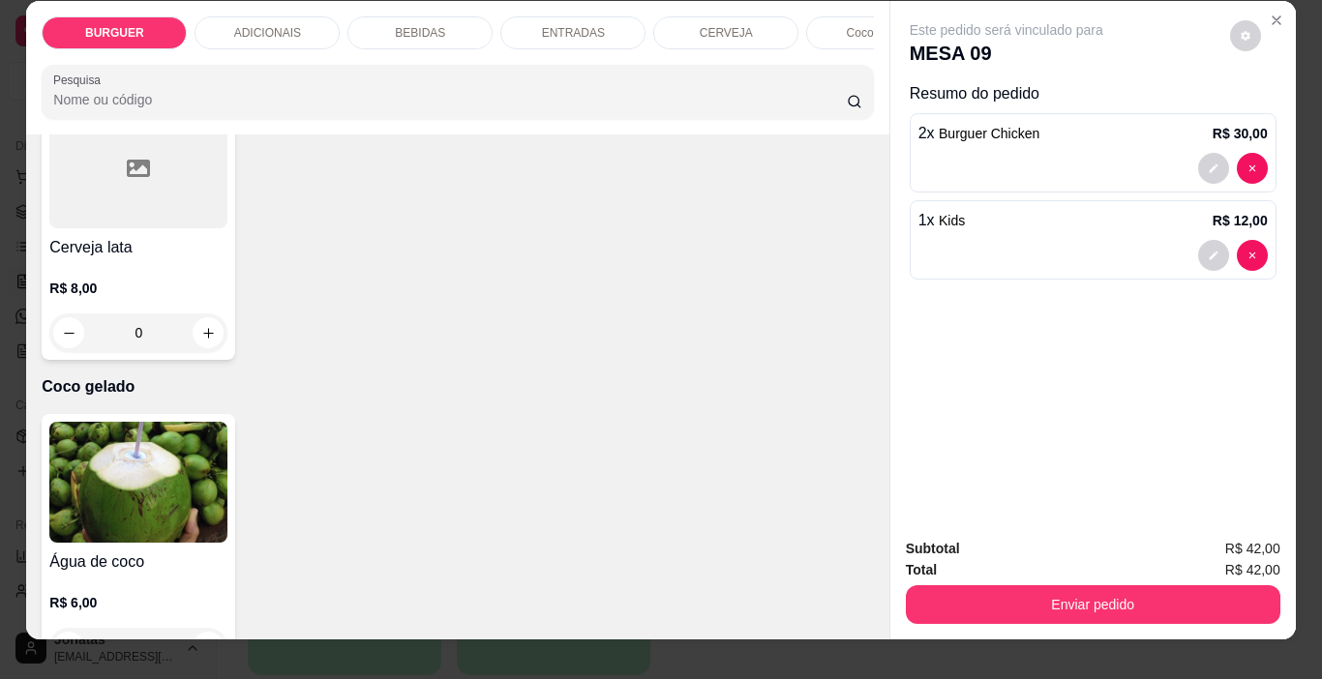
click at [865, 606] on div "Item avulso BURGUER Clássico R$ 16,00 0 Burguer caramelizado R$ 20,00 0 Burguer…" at bounding box center [457, 387] width 862 height 505
click at [864, 610] on div "Item avulso BURGUER Clássico R$ 16,00 0 Burguer caramelizado R$ 20,00 0 Burguer…" at bounding box center [457, 387] width 862 height 505
click at [863, 609] on div "Item avulso BURGUER Clássico R$ 16,00 0 Burguer caramelizado R$ 20,00 0 Burguer…" at bounding box center [457, 387] width 862 height 505
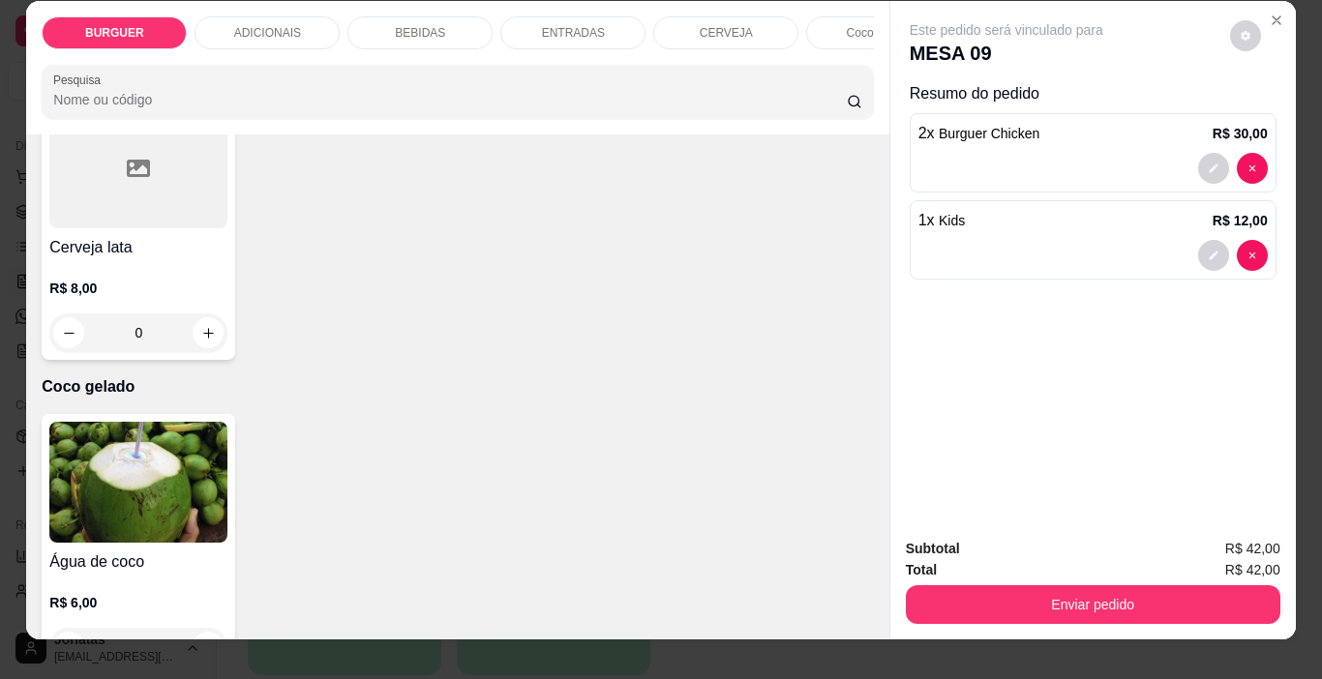
click at [862, 610] on div "Item avulso BURGUER Clássico R$ 16,00 0 Burguer caramelizado R$ 20,00 0 Burguer…" at bounding box center [457, 387] width 862 height 505
click at [860, 610] on div "Item avulso BURGUER Clássico R$ 16,00 0 Burguer caramelizado R$ 20,00 0 Burguer…" at bounding box center [457, 387] width 862 height 505
click at [862, 613] on div "Item avulso BURGUER Clássico R$ 16,00 0 Burguer caramelizado R$ 20,00 0 Burguer…" at bounding box center [457, 387] width 862 height 505
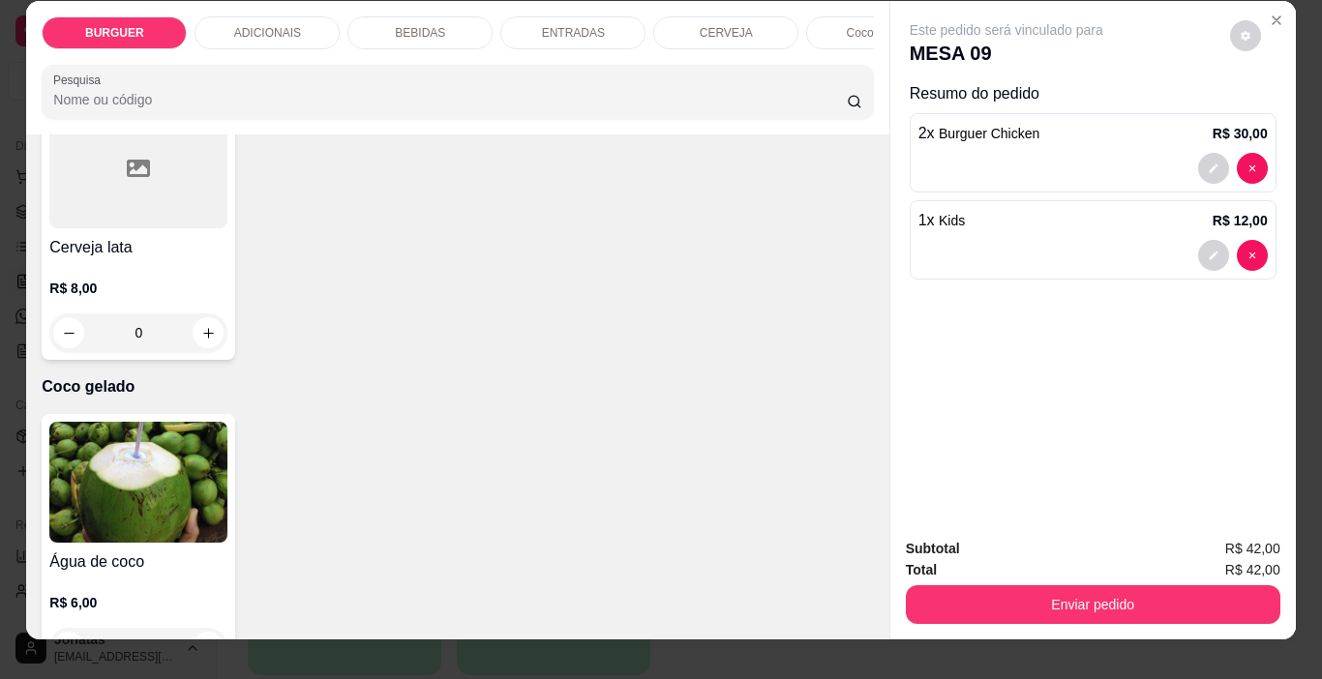
click at [862, 614] on div "Item avulso BURGUER Clássico R$ 16,00 0 Burguer caramelizado R$ 20,00 0 Burguer…" at bounding box center [457, 387] width 862 height 505
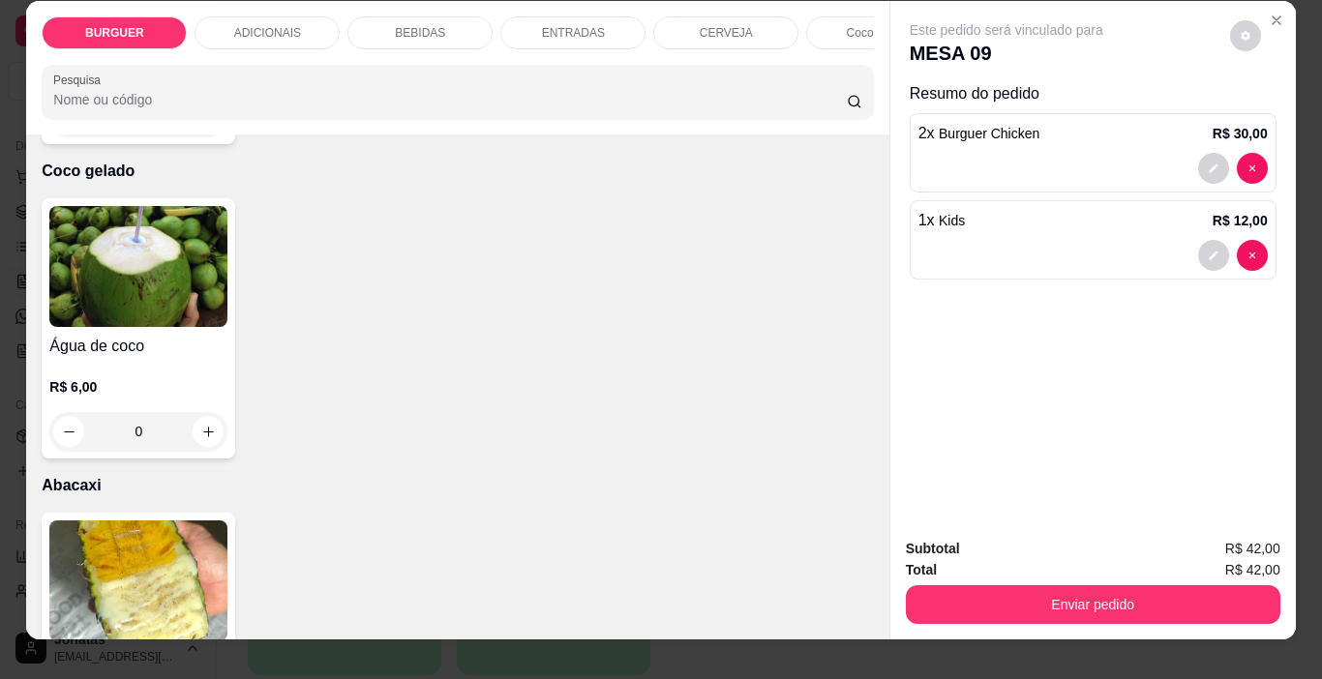
drag, startPoint x: 862, startPoint y: 614, endPoint x: 876, endPoint y: 620, distance: 15.1
click at [876, 620] on div "Item avulso BURGUER Clássico R$ 16,00 0 Burguer caramelizado R$ 20,00 0 Burguer…" at bounding box center [457, 387] width 862 height 505
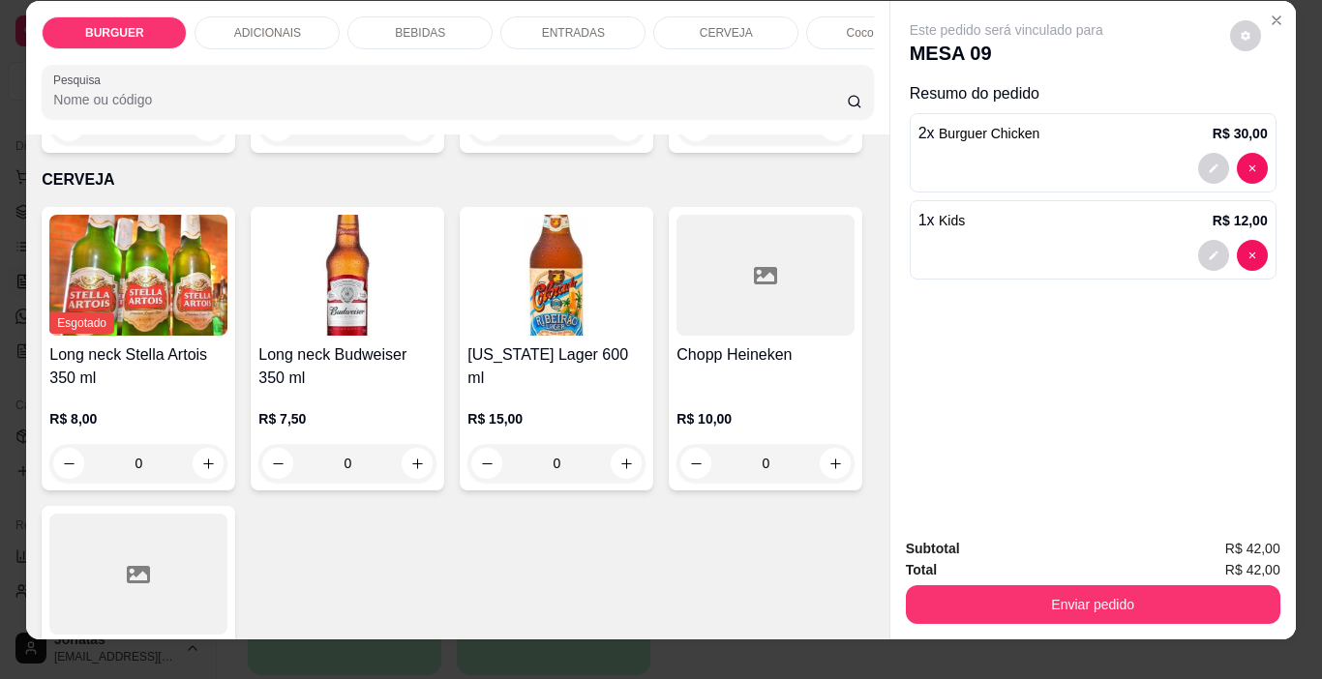
scroll to position [2589, 0]
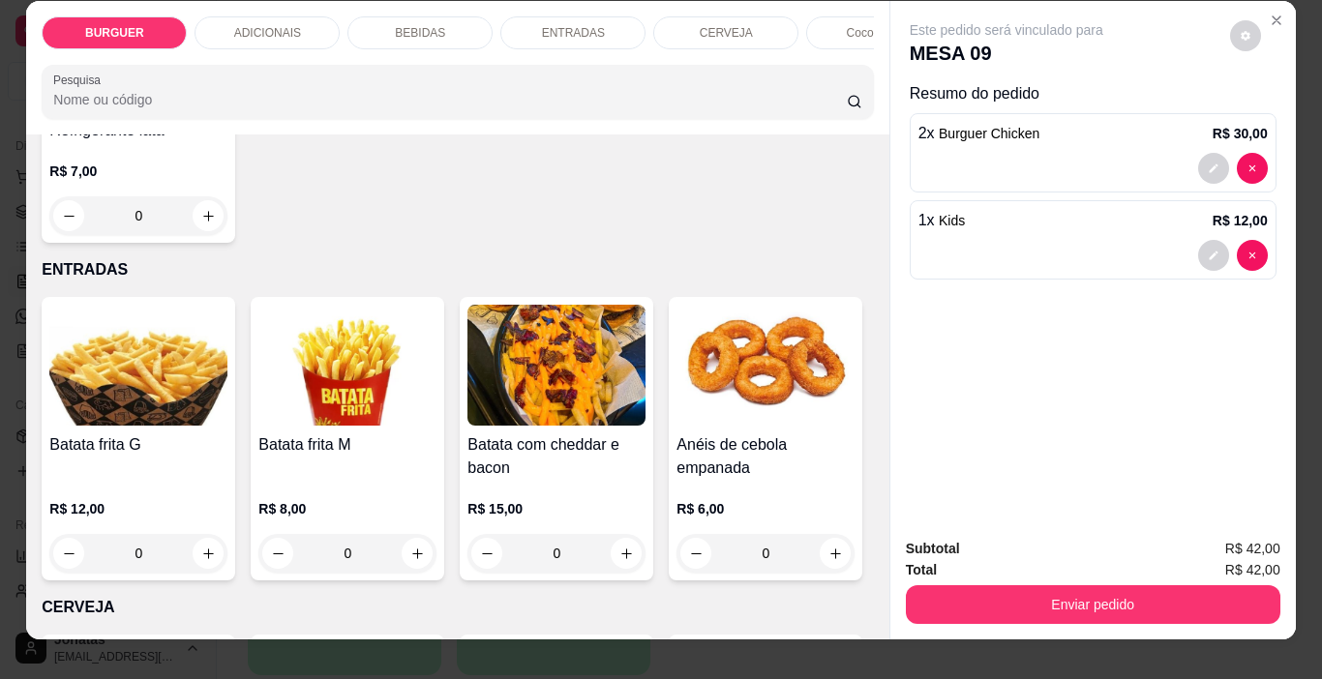
click at [865, 218] on div "Item avulso BURGUER Clássico R$ 16,00 0 Burguer caramelizado R$ 20,00 0 Burguer…" at bounding box center [457, 387] width 862 height 505
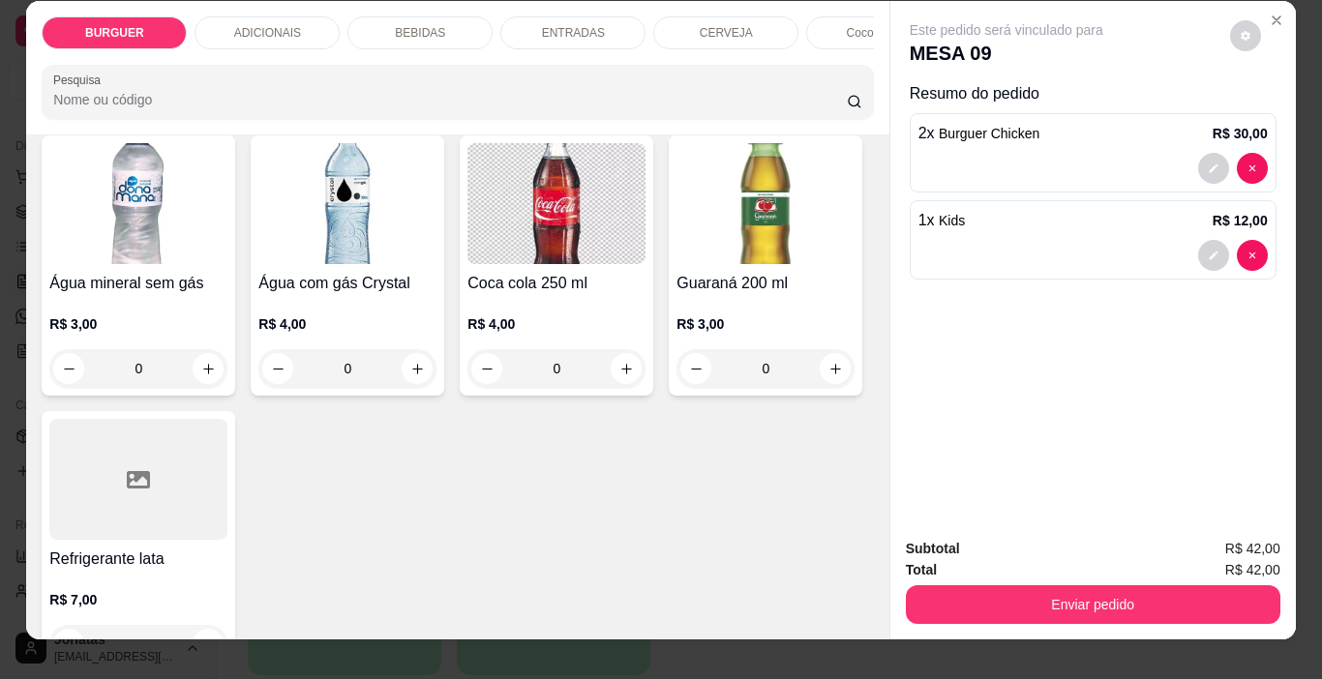
type input "1"
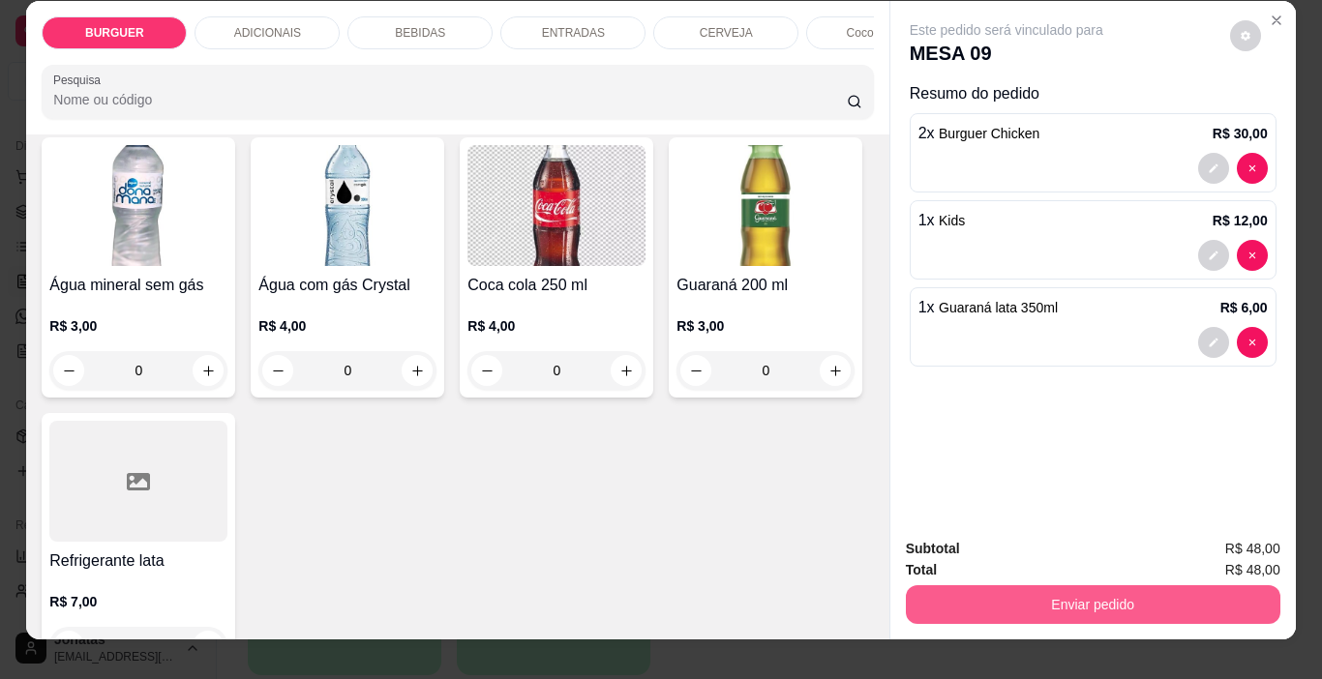
click at [993, 588] on button "Enviar pedido" at bounding box center [1093, 604] width 375 height 39
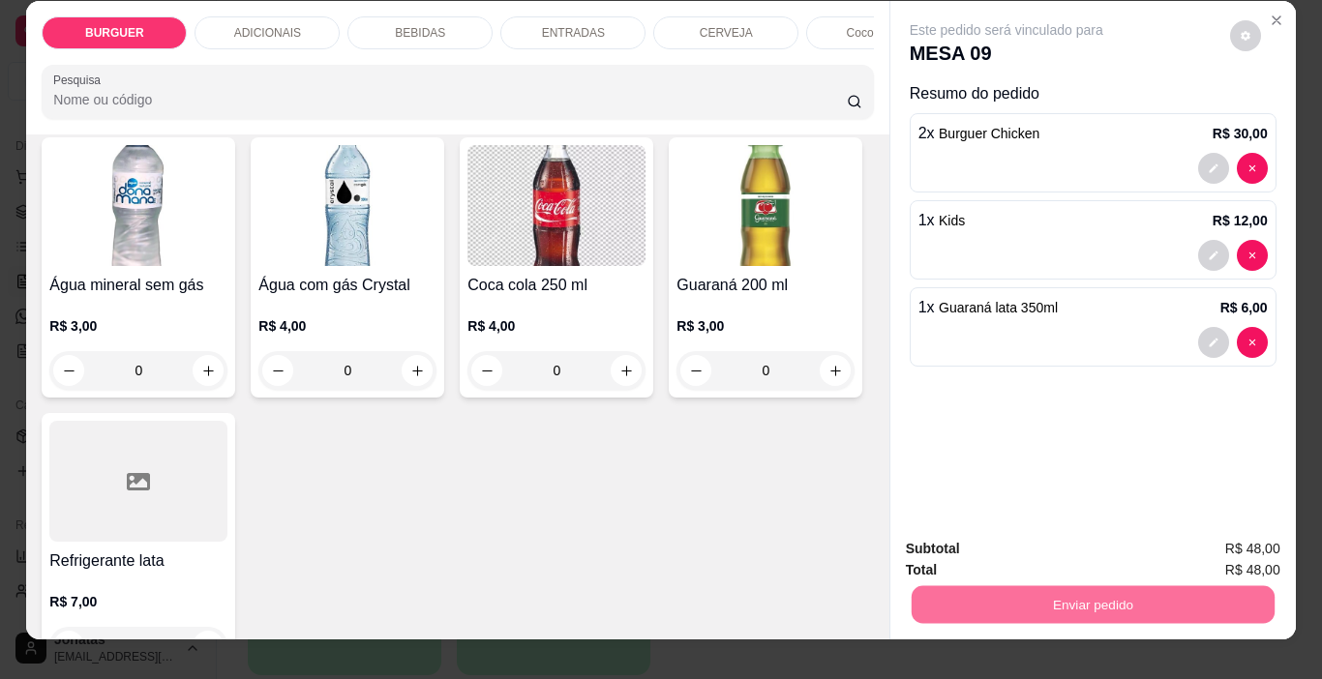
click at [1264, 558] on button "Enviar pedido" at bounding box center [1230, 550] width 106 height 36
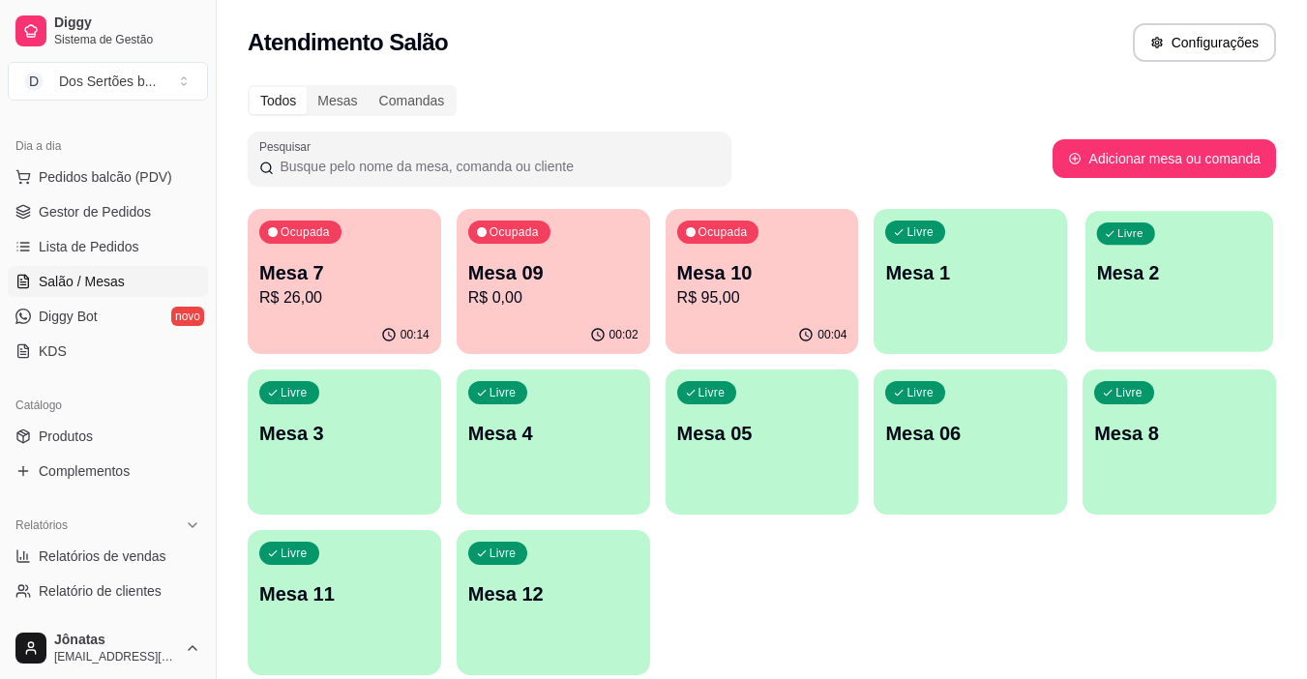
click at [1213, 317] on div "Livre Mesa 2" at bounding box center [1180, 270] width 188 height 118
click at [1124, 257] on div "Livre Mesa 2" at bounding box center [1180, 270] width 188 height 118
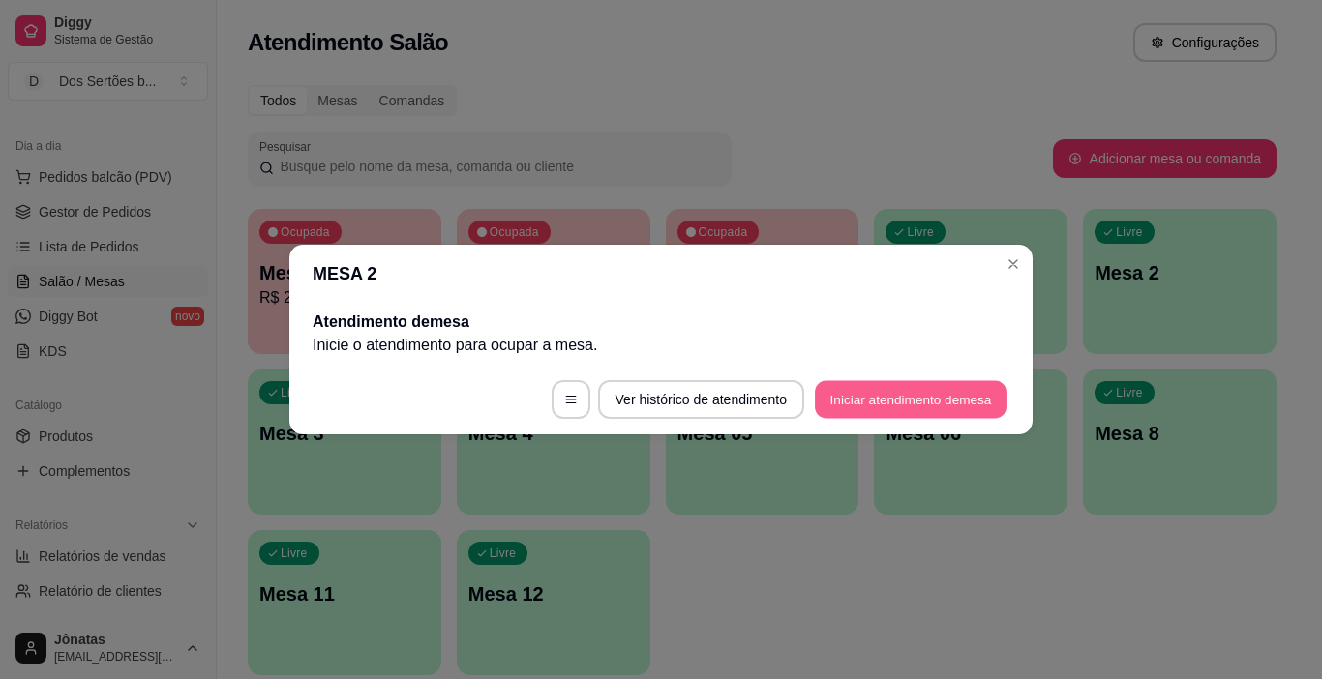
click at [882, 401] on button "Iniciar atendimento de mesa" at bounding box center [911, 400] width 192 height 38
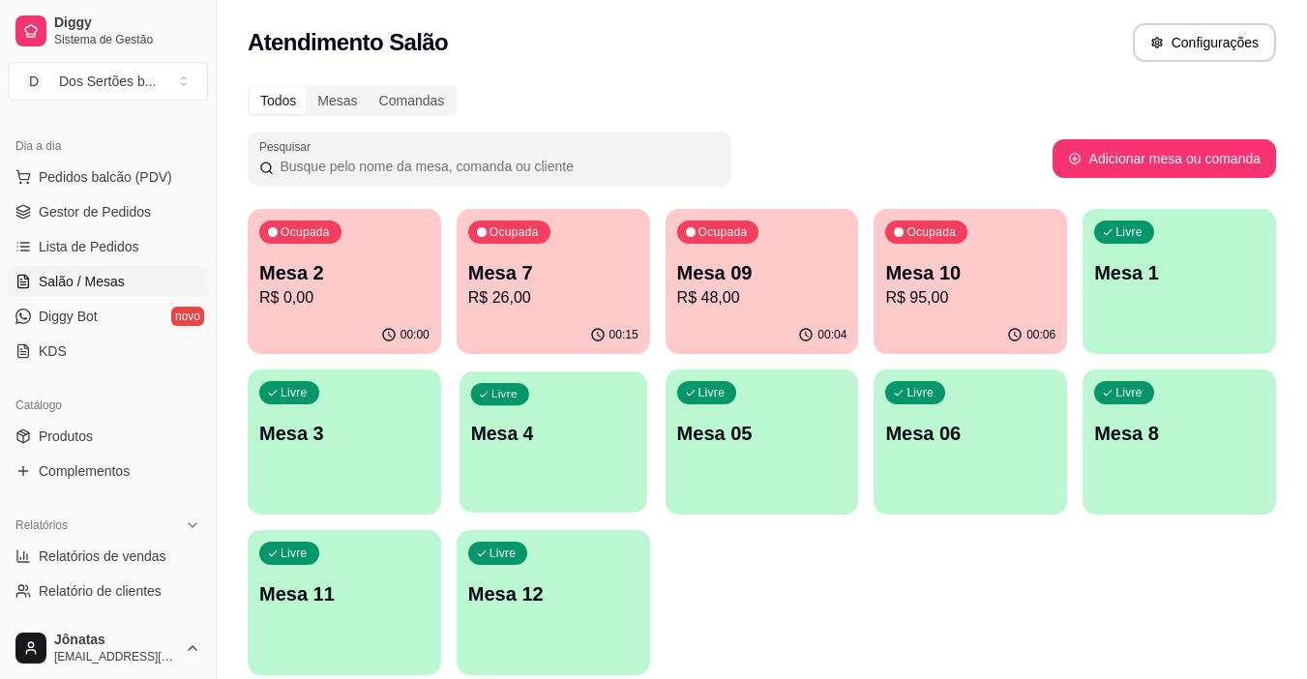
click at [464, 423] on div "Livre Mesa 4" at bounding box center [554, 431] width 188 height 118
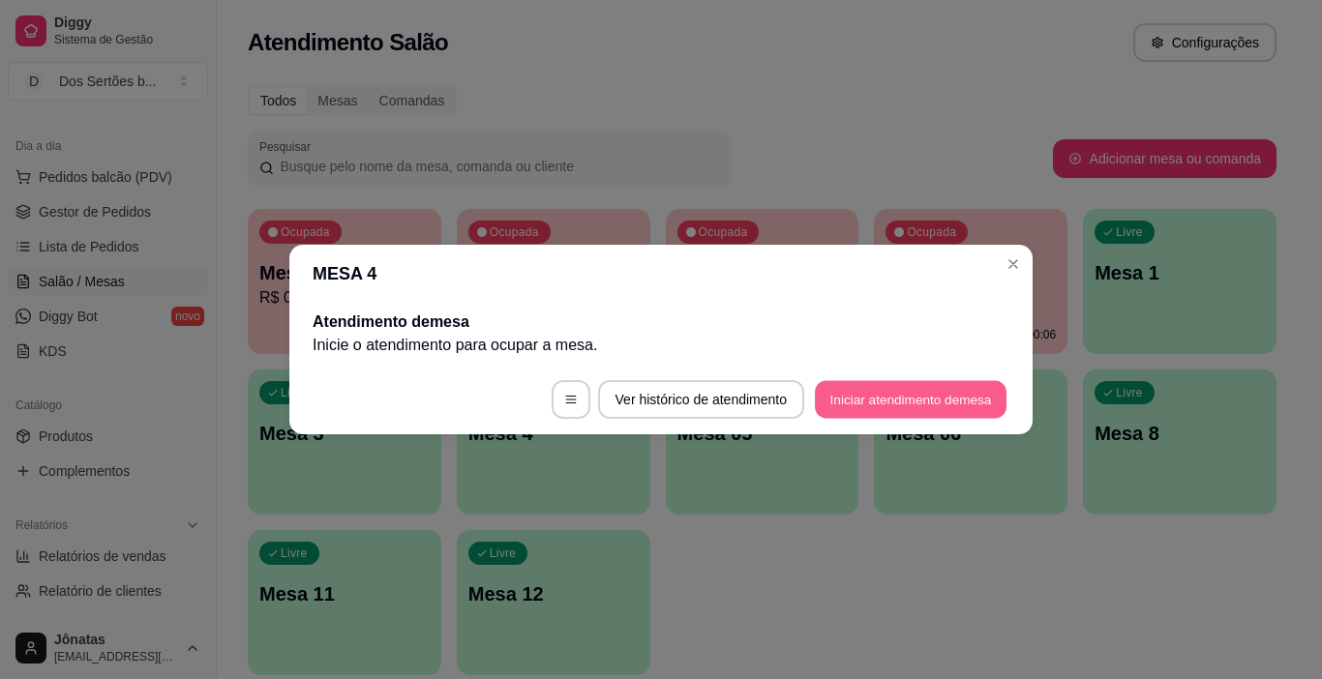
click at [894, 402] on button "Iniciar atendimento de mesa" at bounding box center [911, 400] width 192 height 38
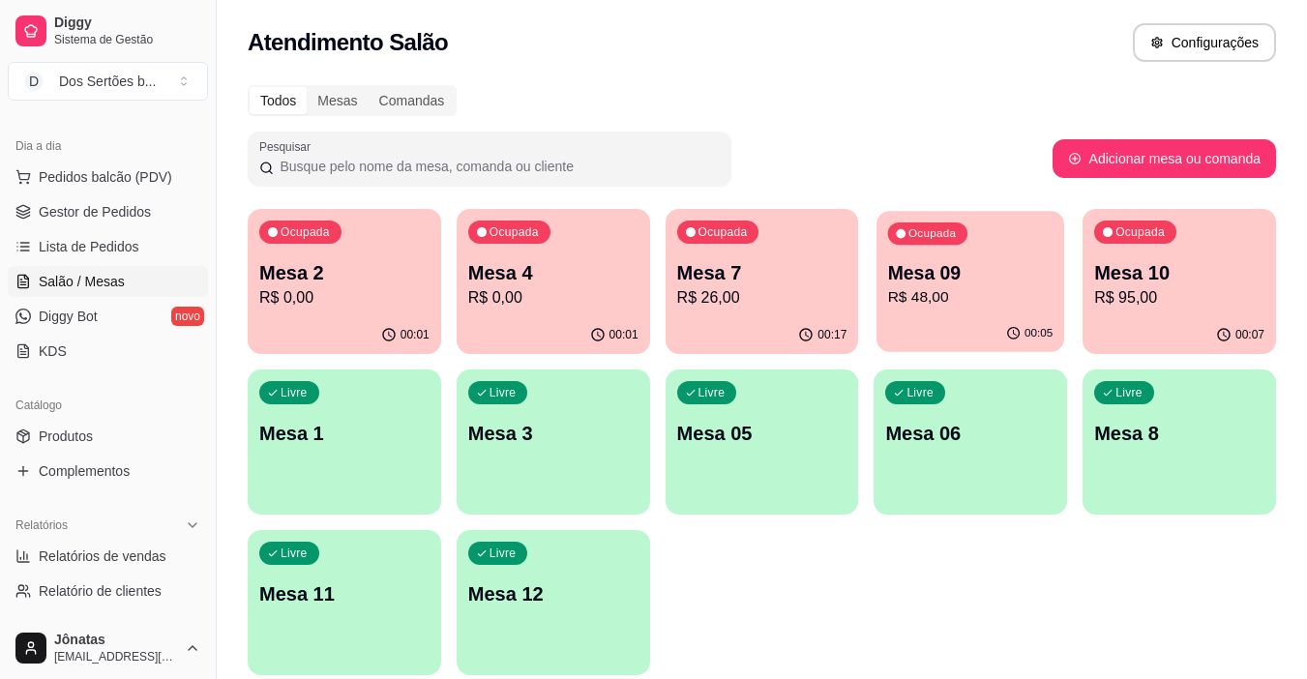
click at [971, 277] on p "Mesa 09" at bounding box center [970, 273] width 165 height 26
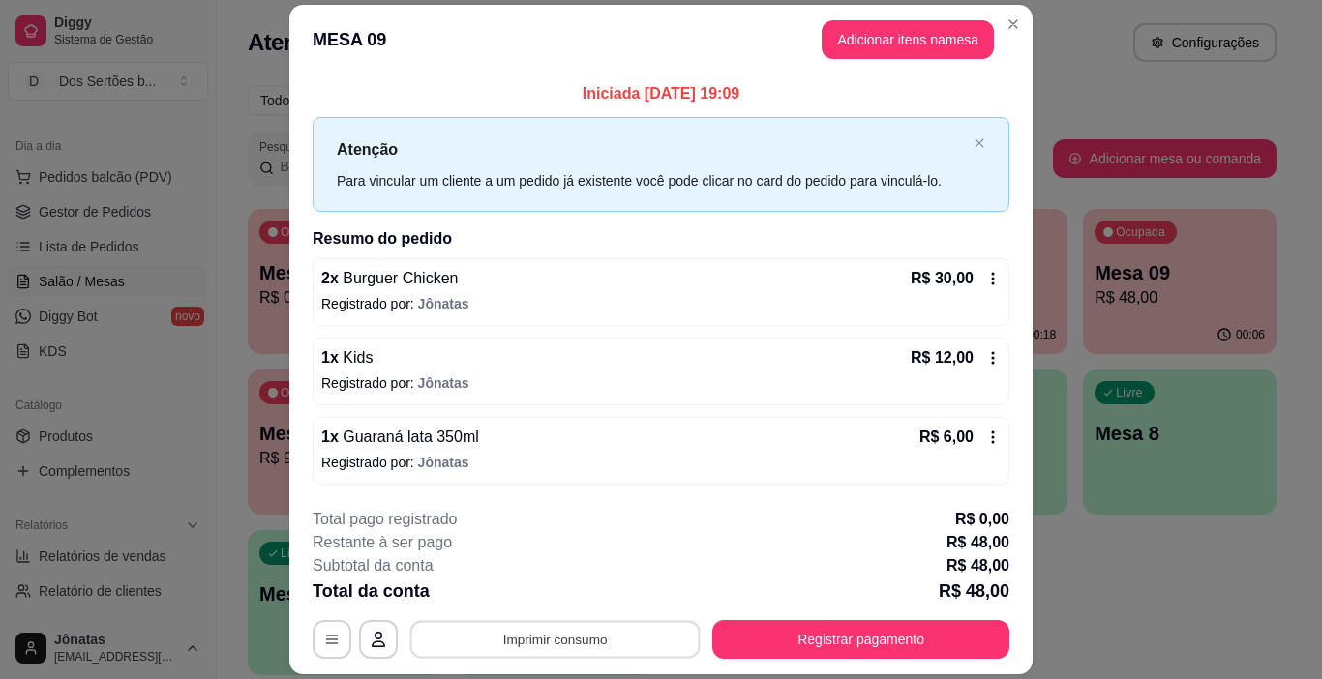
click at [658, 633] on button "Imprimir consumo" at bounding box center [555, 639] width 290 height 38
click at [555, 587] on button "Impressora" at bounding box center [553, 595] width 135 height 30
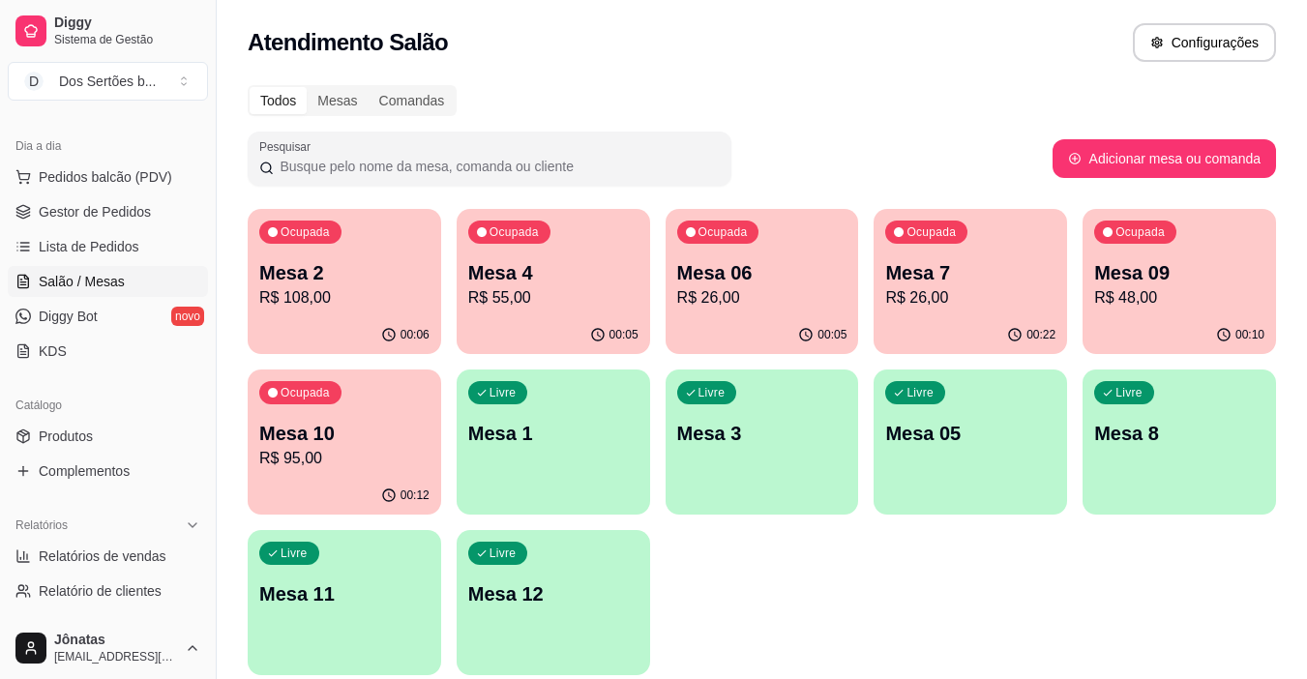
click at [344, 324] on div "00:06" at bounding box center [345, 335] width 194 height 38
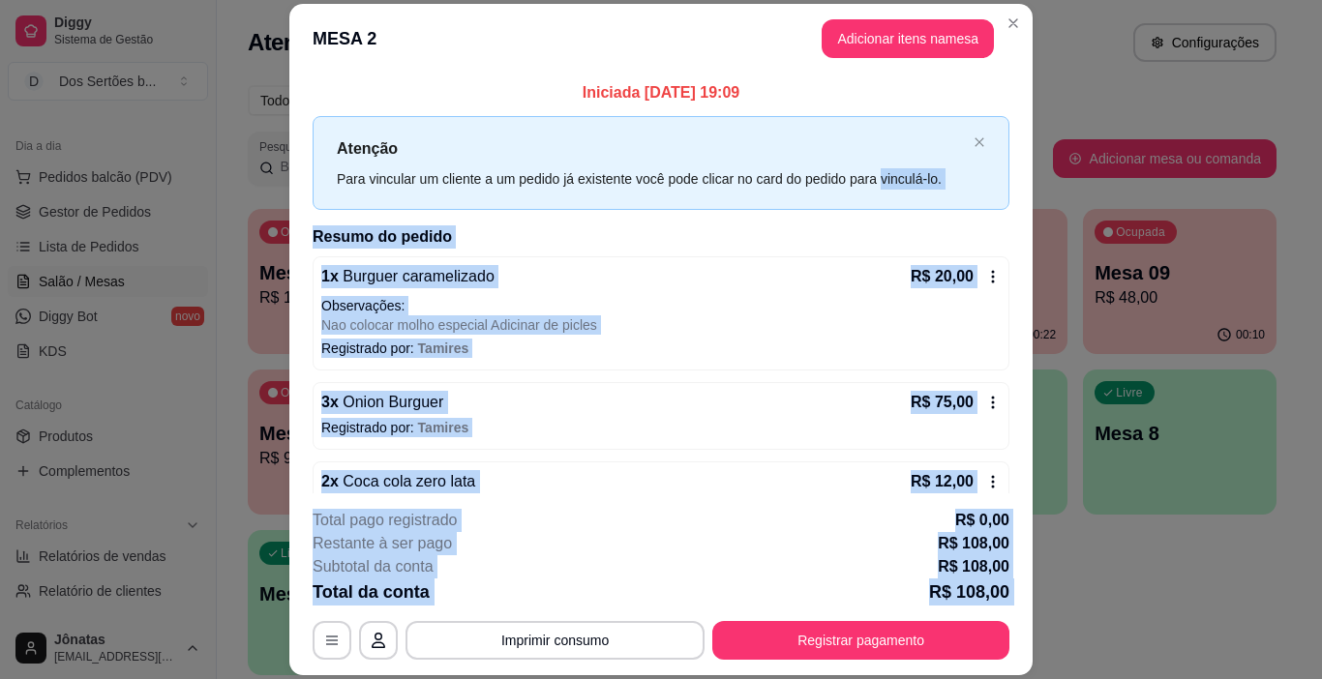
drag, startPoint x: 747, startPoint y: 663, endPoint x: 916, endPoint y: 118, distance: 570.6
click at [916, 118] on section "**********" at bounding box center [660, 340] width 743 height 673
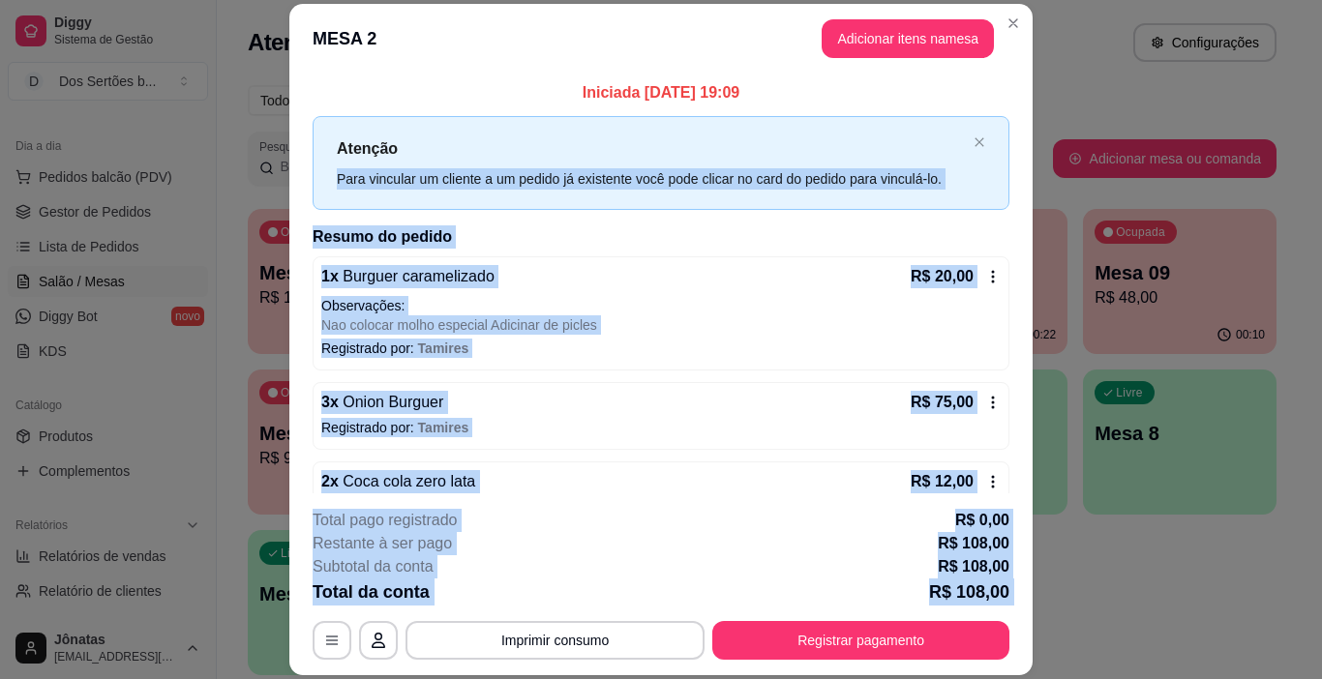
click at [621, 558] on div "Subtotal da conta R$ 108,00" at bounding box center [661, 566] width 697 height 23
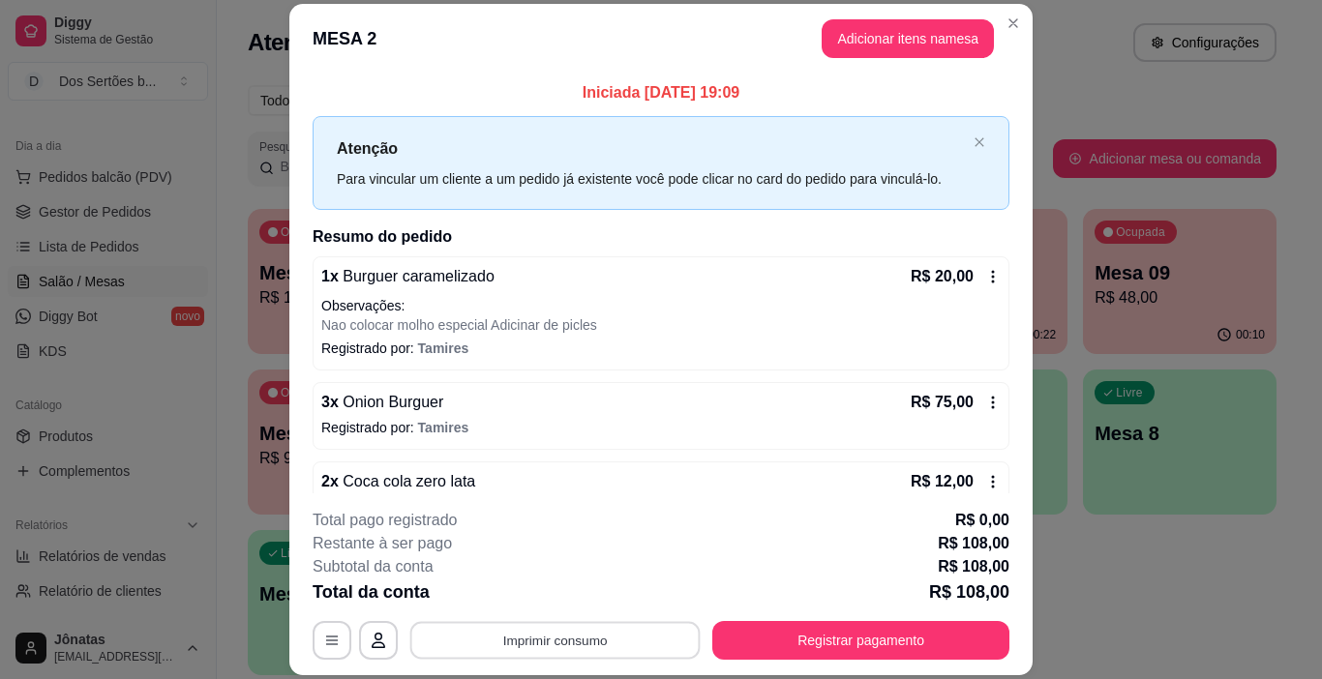
click at [577, 643] on button "Imprimir consumo" at bounding box center [555, 641] width 290 height 38
click at [568, 591] on button "Impressora" at bounding box center [553, 597] width 135 height 30
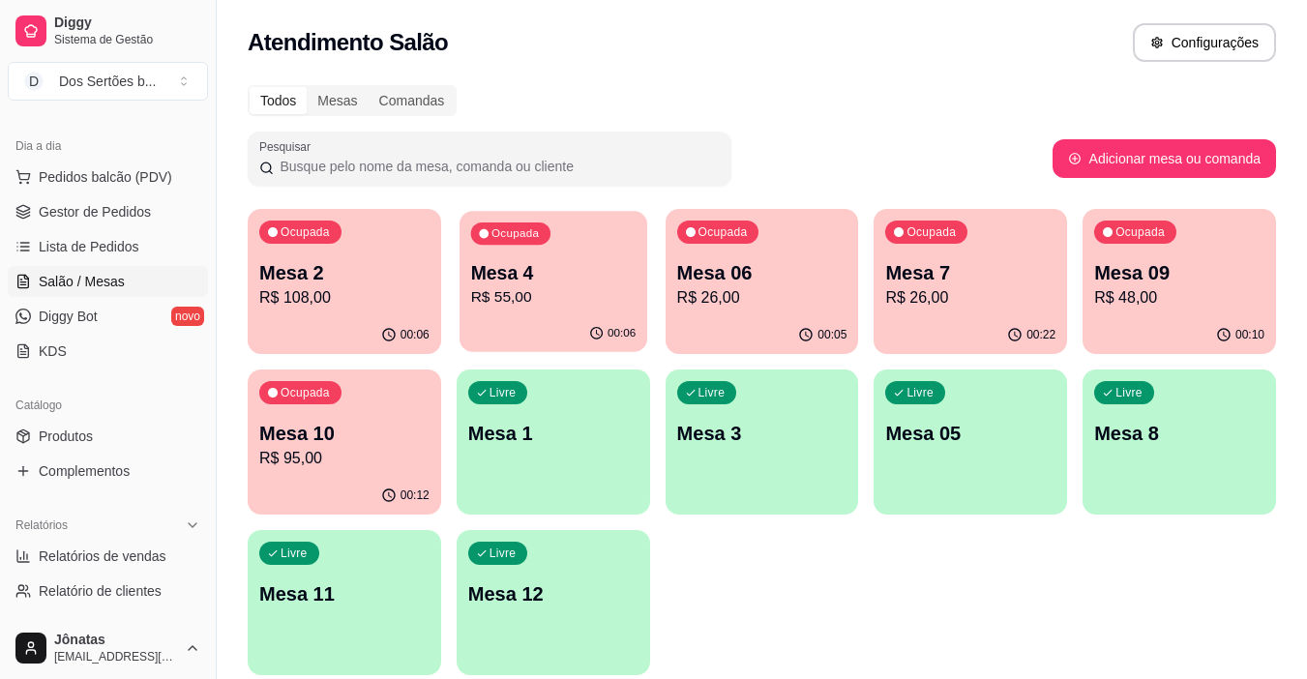
click at [515, 339] on div "00:06" at bounding box center [554, 333] width 188 height 37
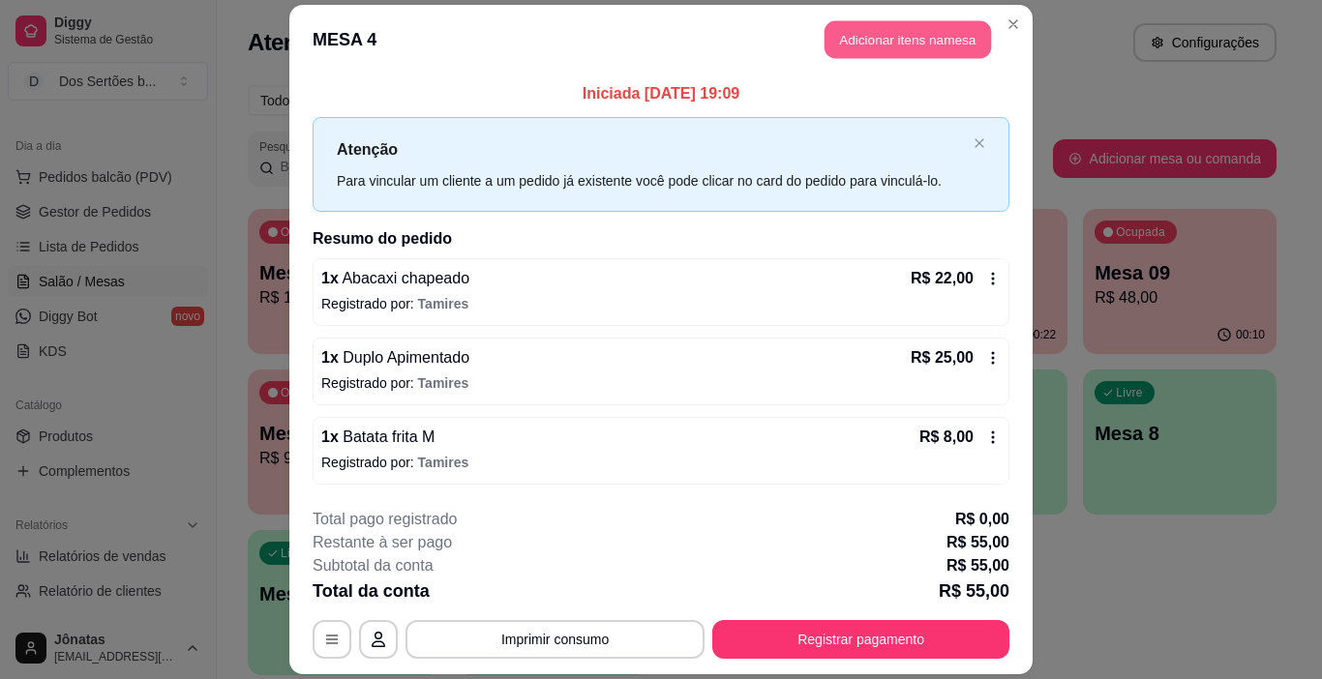
click at [893, 58] on button "Adicionar itens na mesa" at bounding box center [908, 40] width 166 height 38
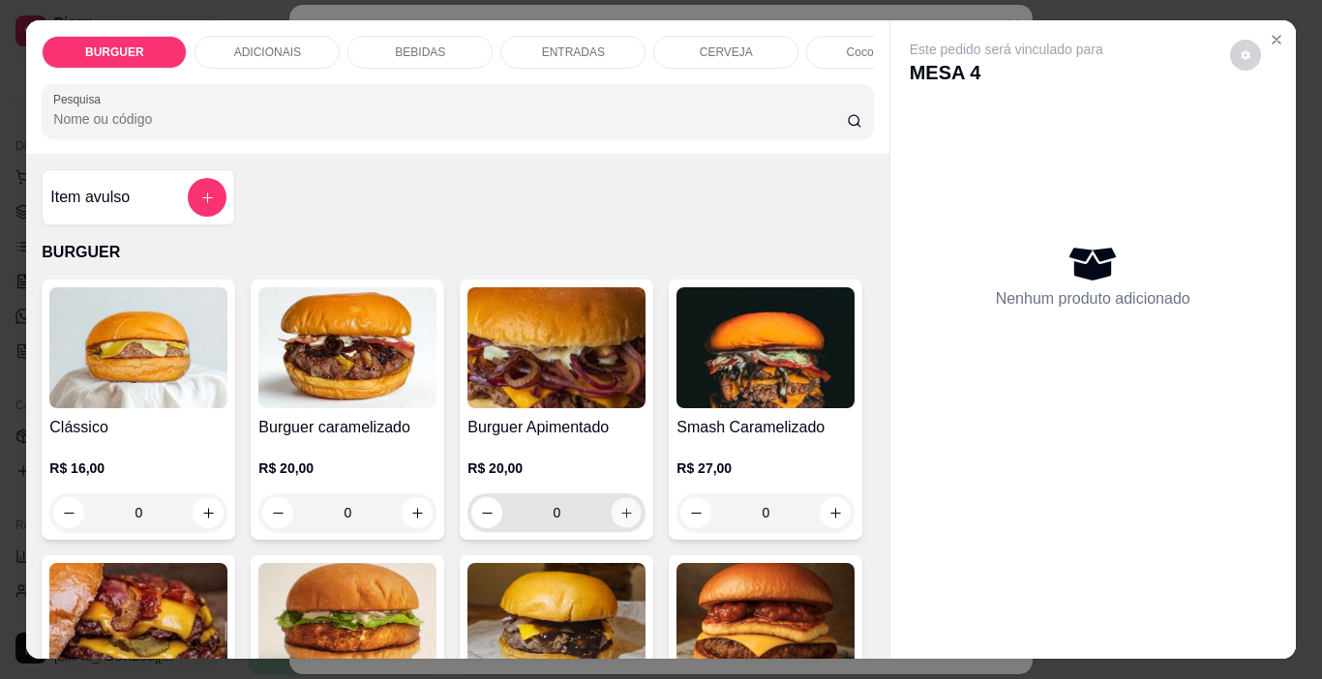
click at [621, 528] on button "increase-product-quantity" at bounding box center [627, 513] width 30 height 30
type input "1"
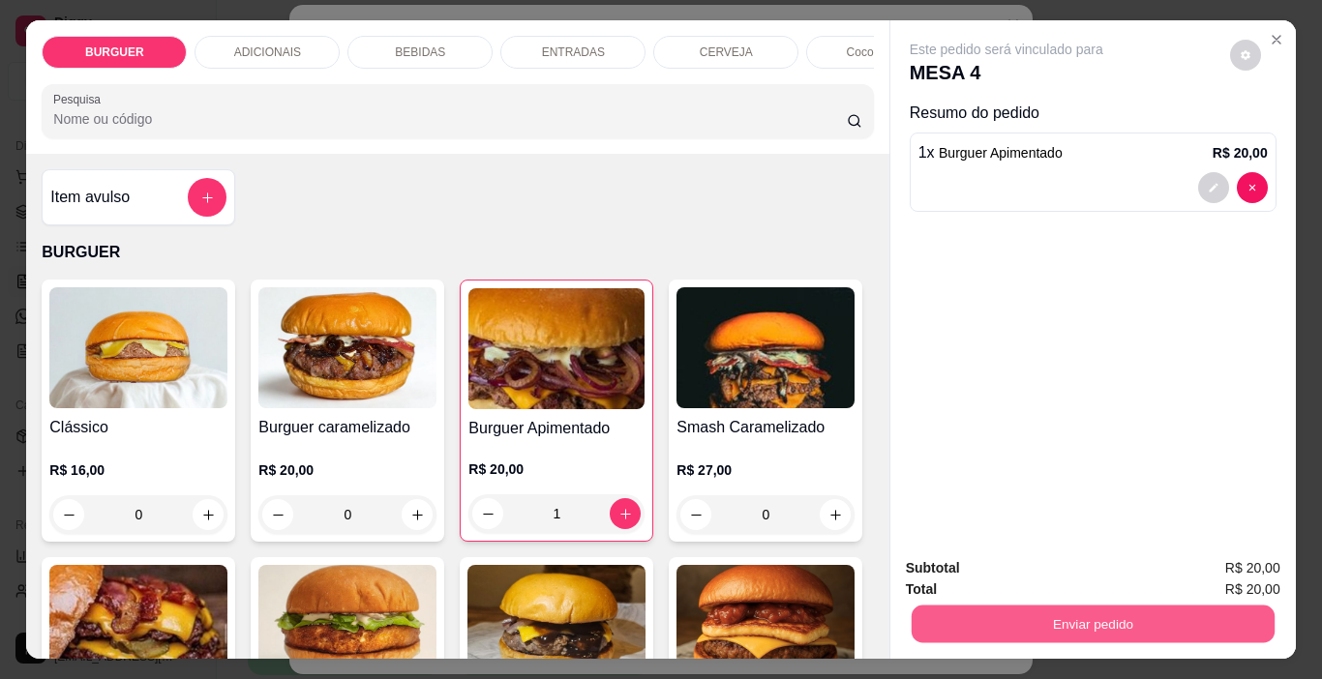
click at [1012, 613] on button "Enviar pedido" at bounding box center [1092, 625] width 363 height 38
click at [1259, 570] on button "Enviar pedido" at bounding box center [1230, 570] width 106 height 36
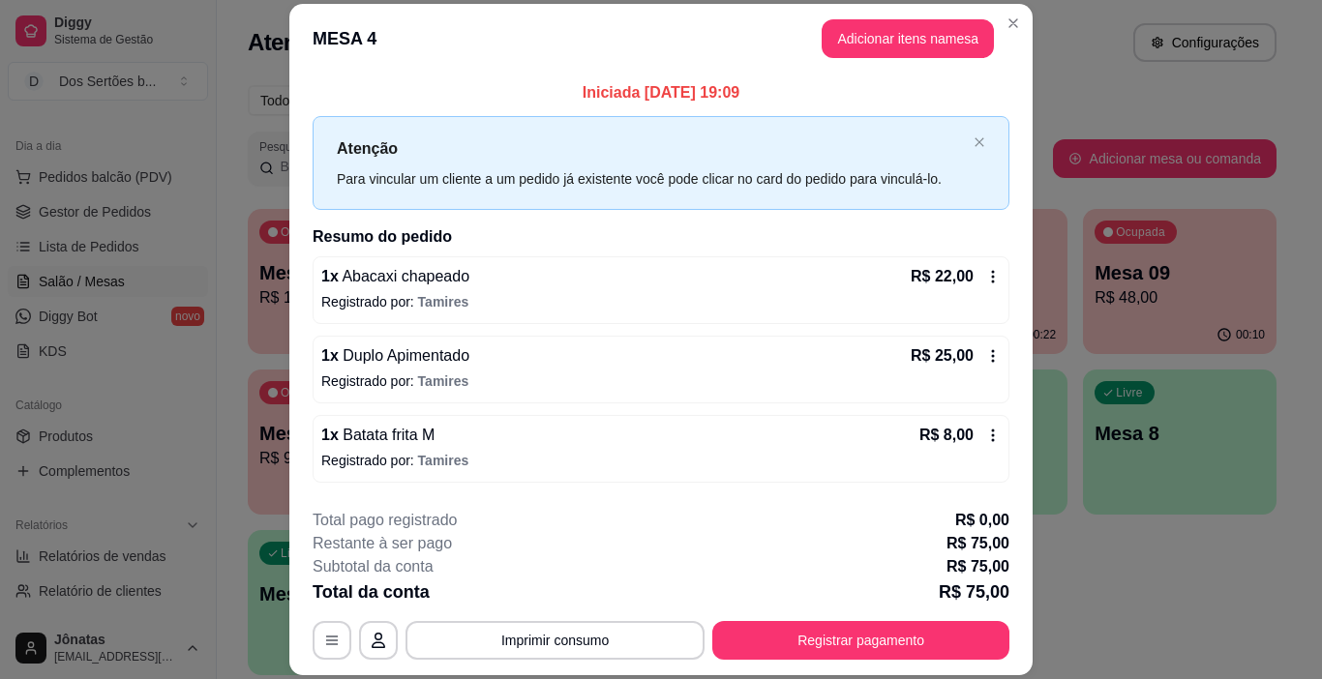
click at [872, 584] on div "**********" at bounding box center [661, 339] width 1322 height 679
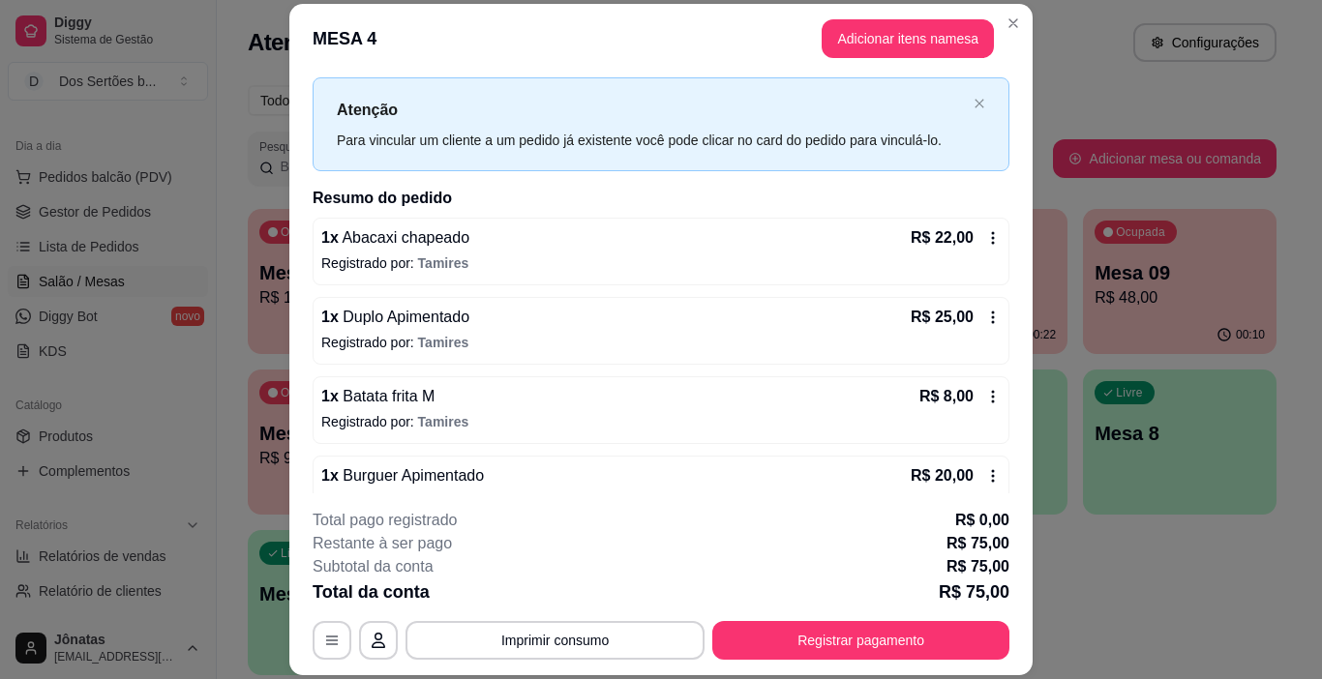
scroll to position [75, 0]
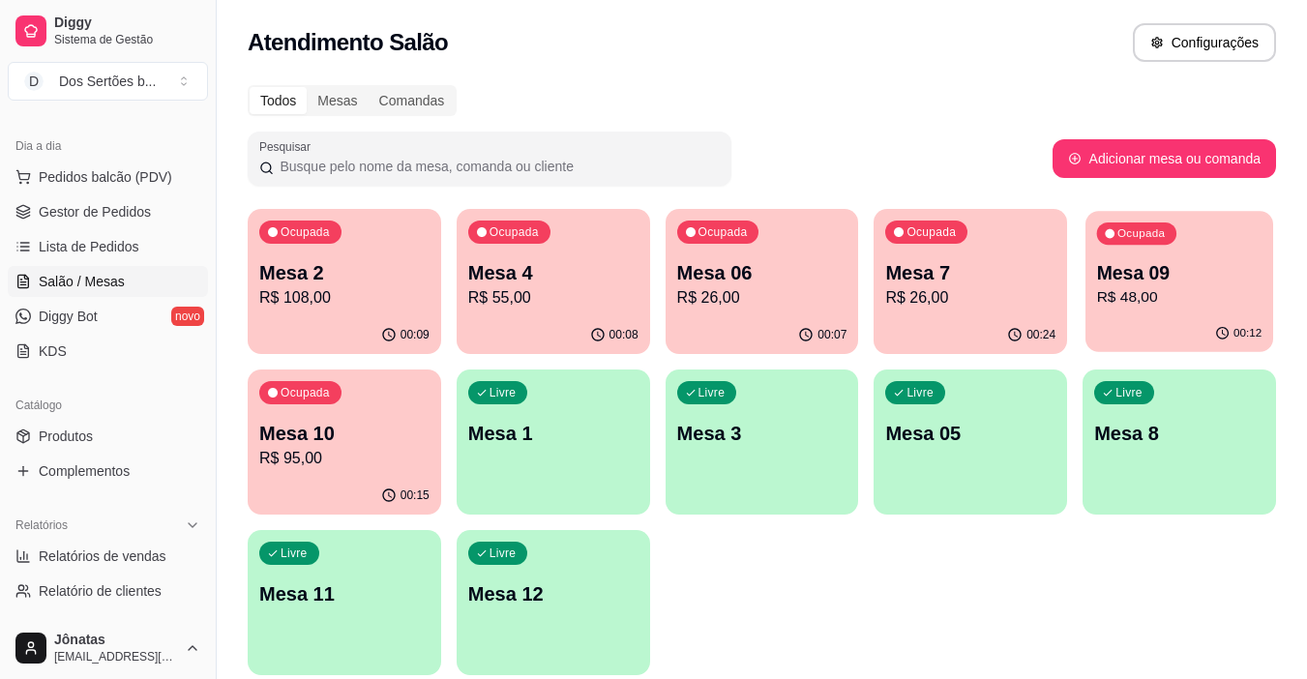
click at [1130, 323] on div "00:12" at bounding box center [1180, 333] width 188 height 37
click at [327, 465] on p "R$ 95,00" at bounding box center [344, 458] width 165 height 22
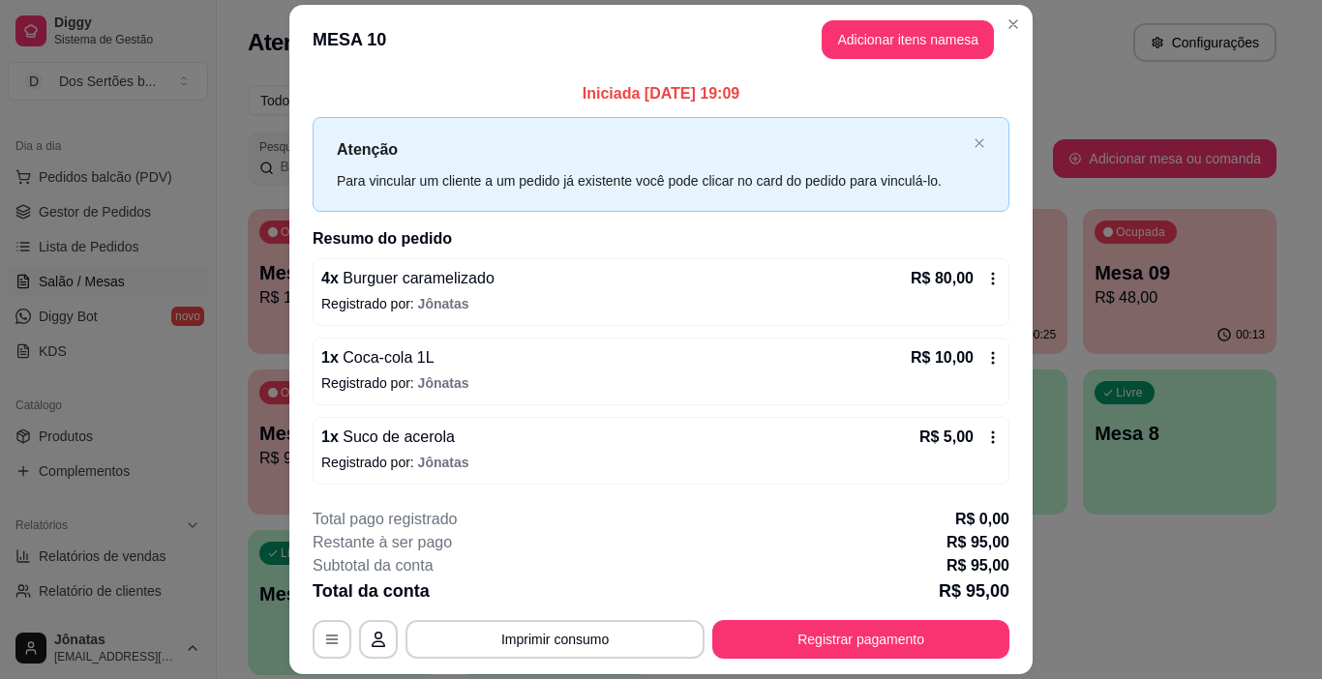
click at [811, 387] on p "Registrado por: Jônatas" at bounding box center [660, 383] width 679 height 19
click at [327, 641] on icon "button" at bounding box center [331, 639] width 15 height 15
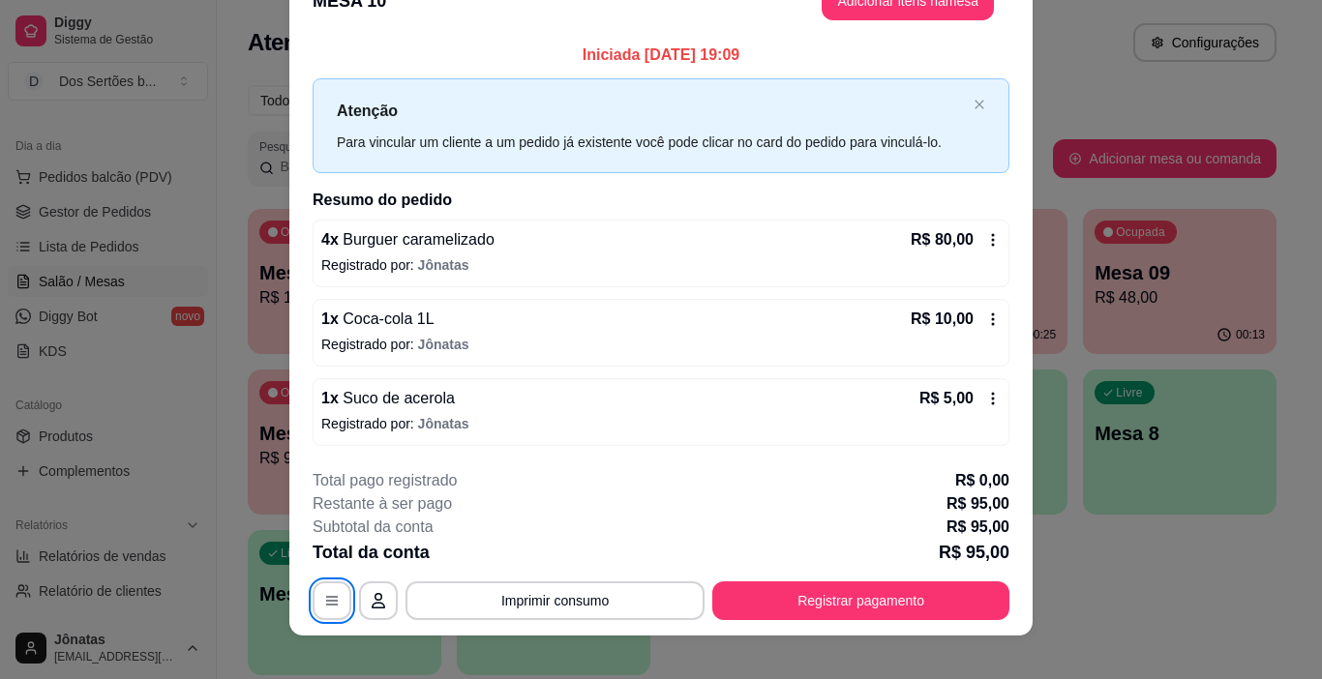
scroll to position [57, 0]
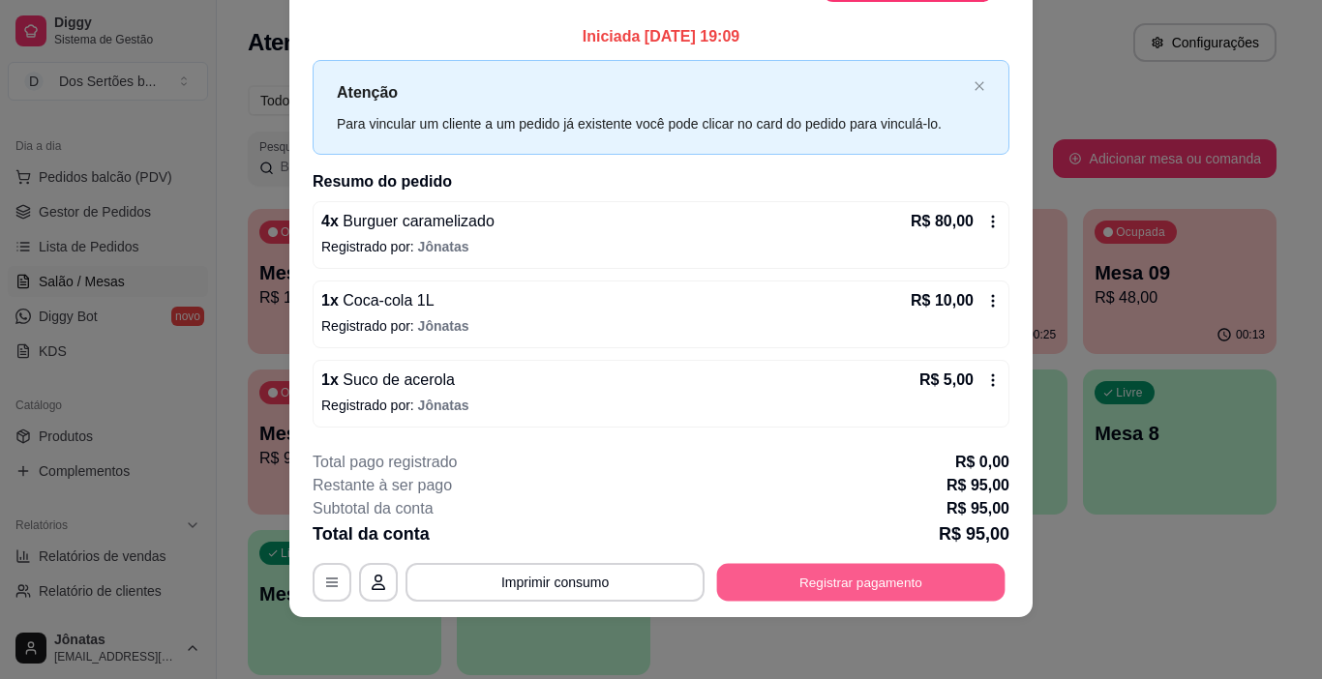
click at [822, 589] on button "Registrar pagamento" at bounding box center [861, 582] width 288 height 38
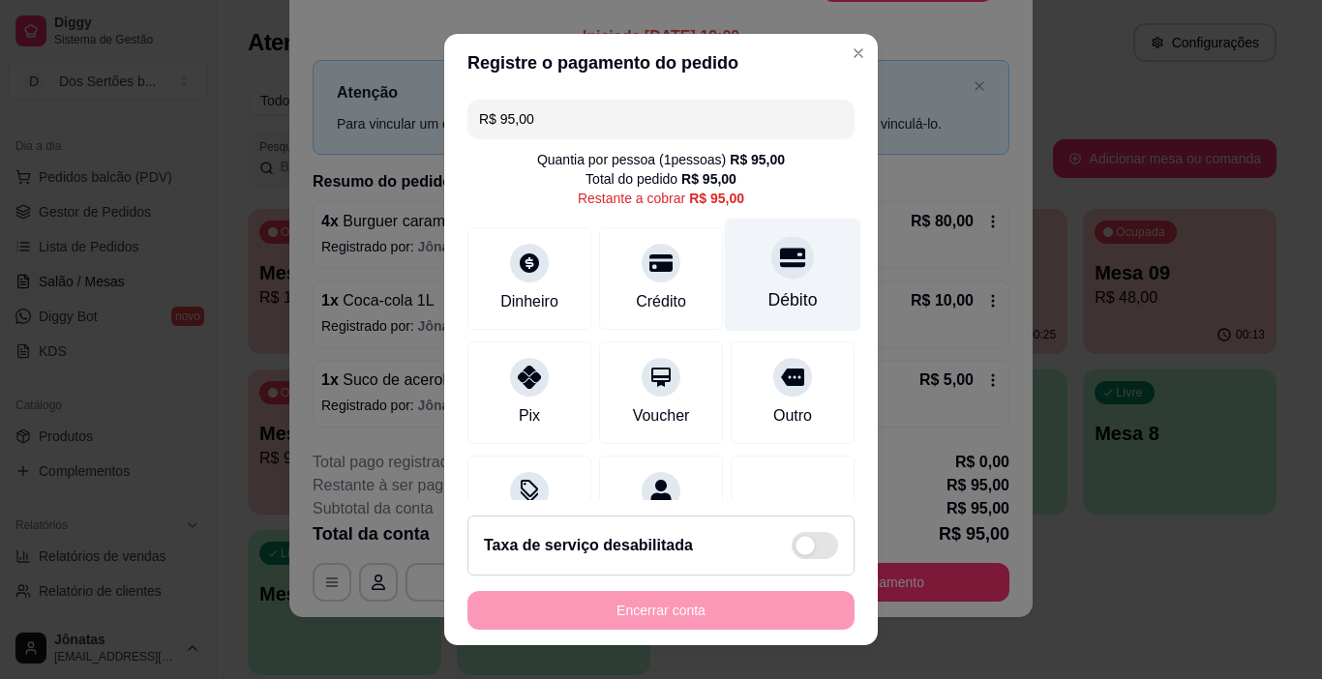
click at [742, 278] on div "Débito" at bounding box center [793, 275] width 136 height 113
type input "R$ 0,00"
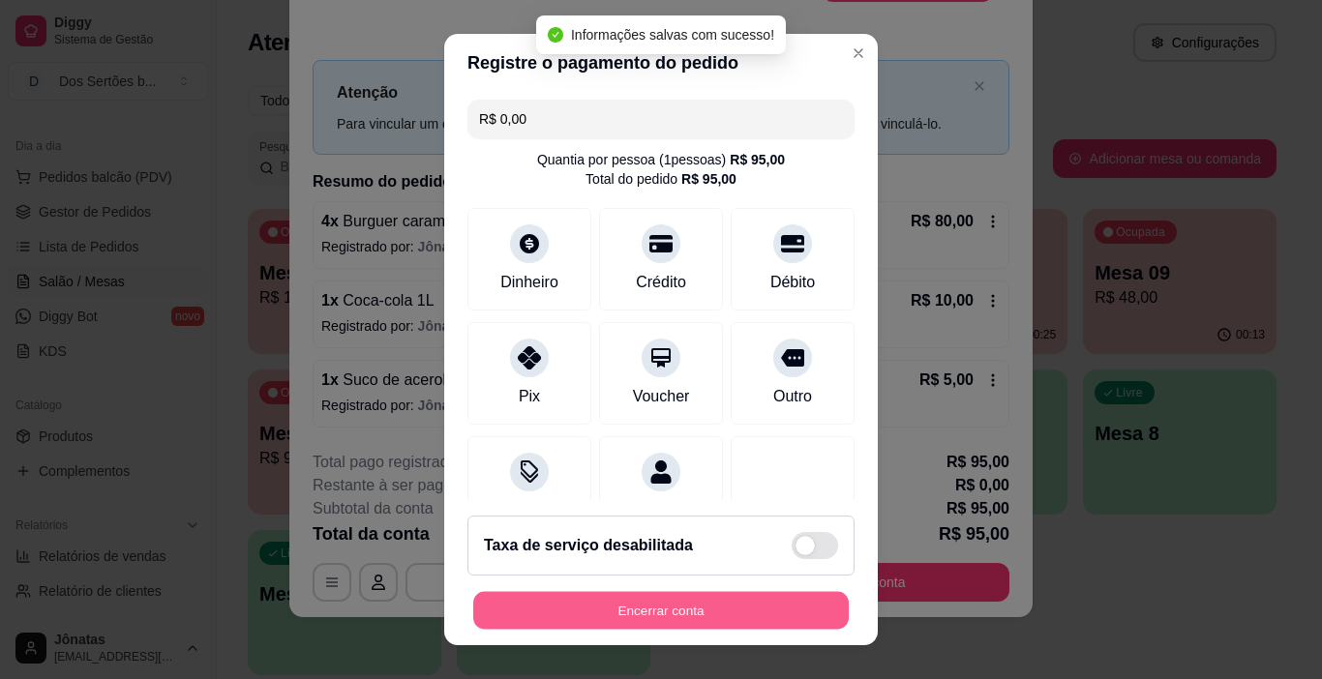
click at [695, 605] on button "Encerrar conta" at bounding box center [660, 611] width 375 height 38
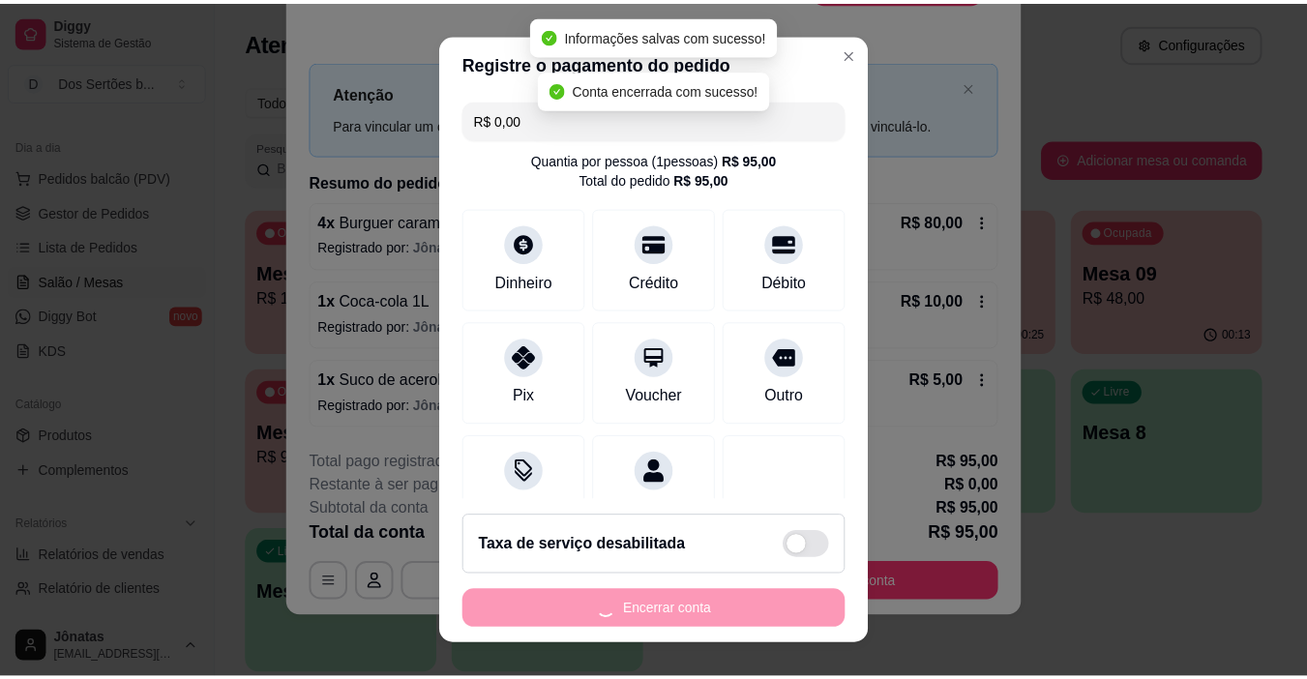
scroll to position [0, 0]
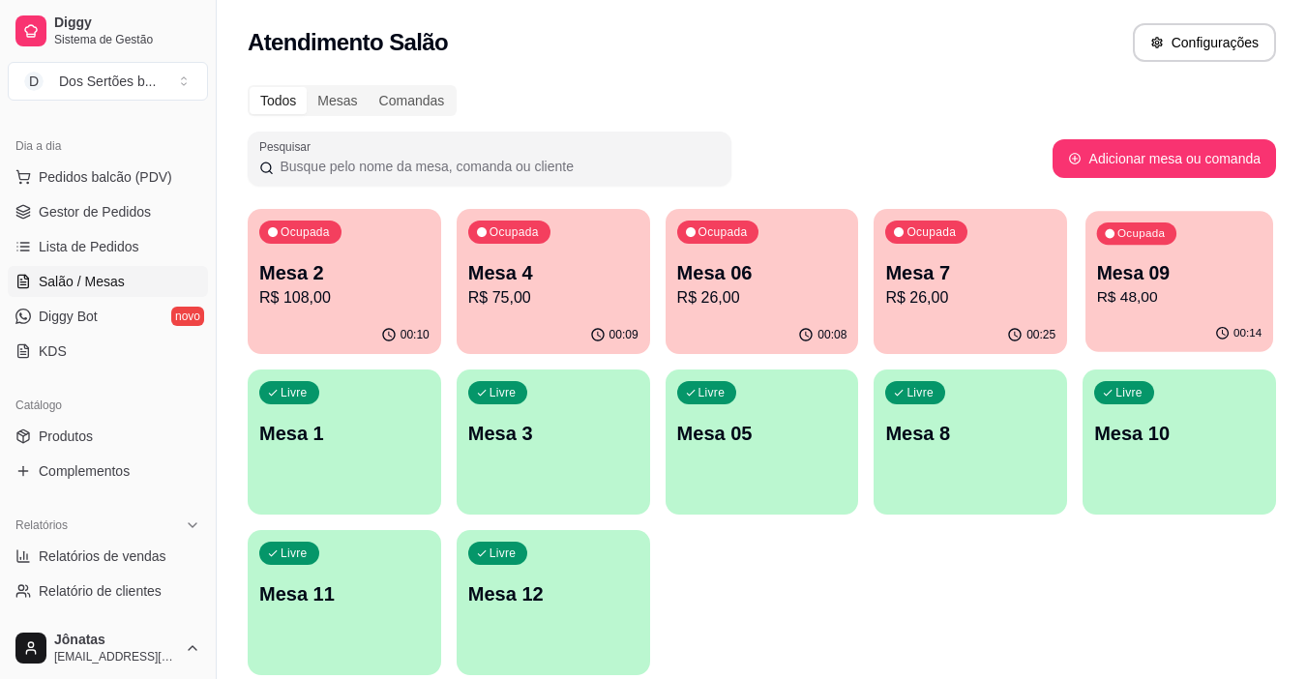
click at [1215, 261] on p "Mesa 09" at bounding box center [1179, 273] width 165 height 26
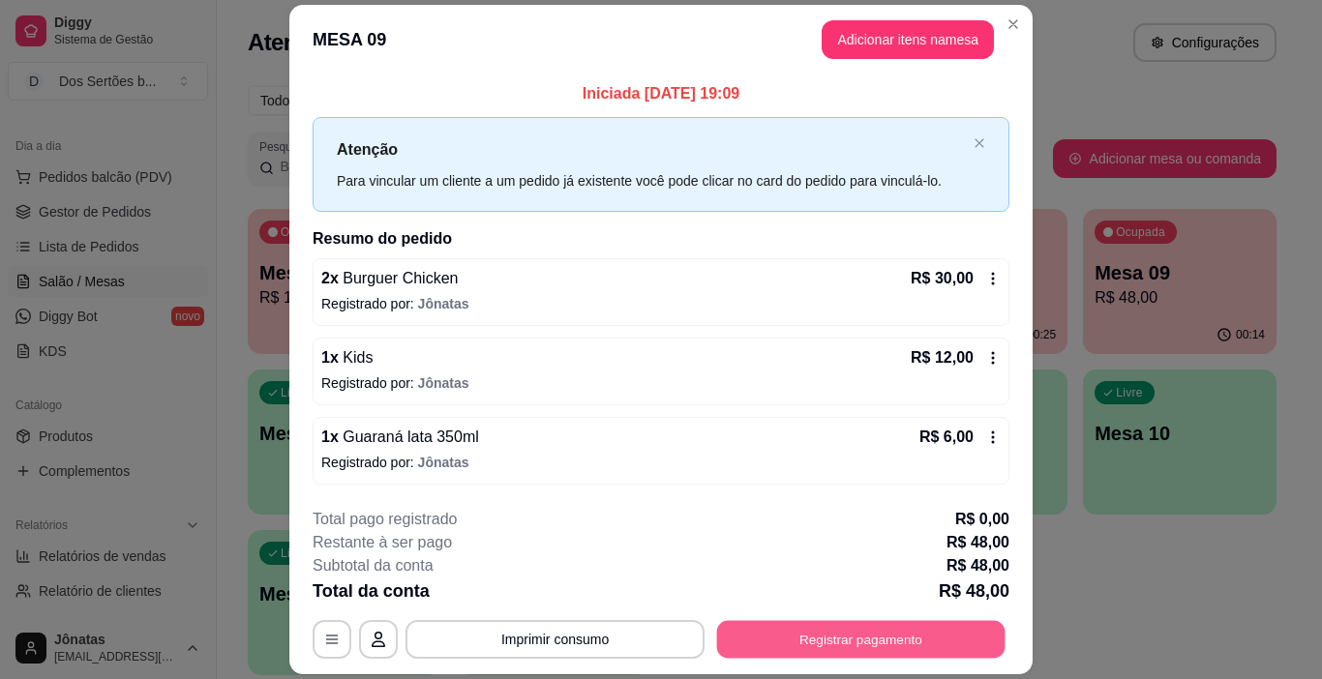
click at [807, 628] on button "Registrar pagamento" at bounding box center [861, 639] width 288 height 38
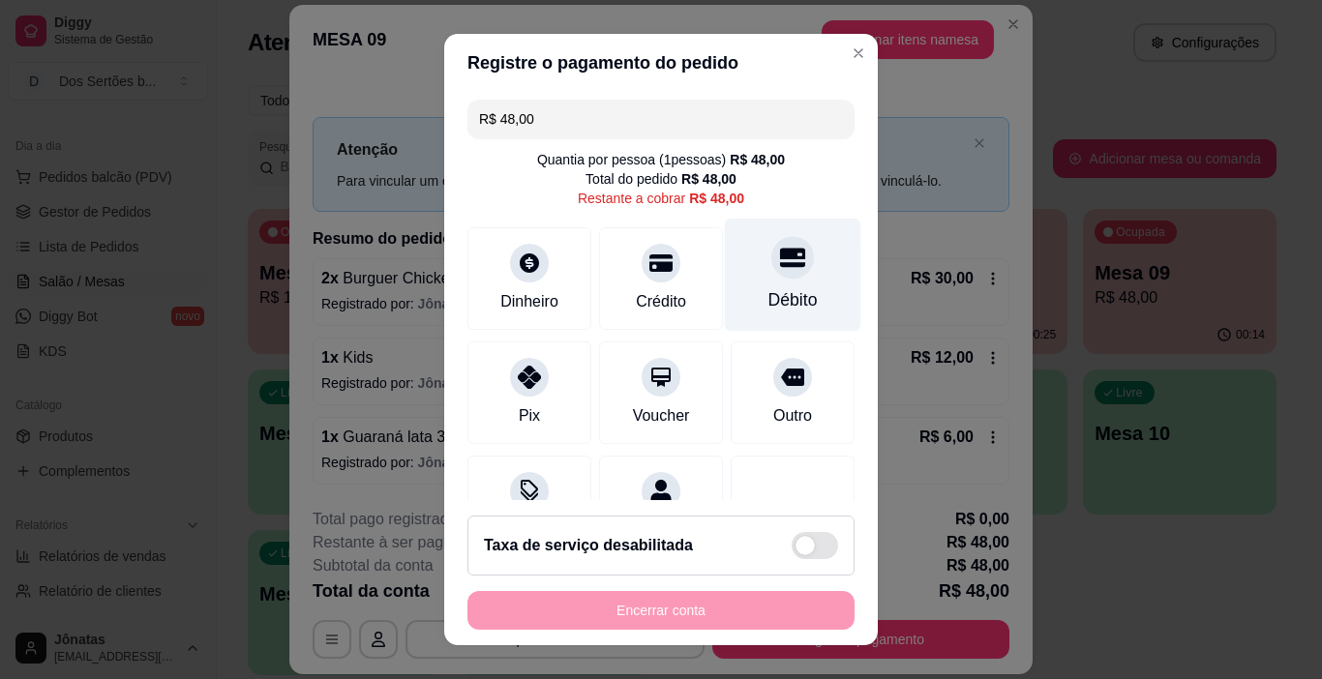
click at [725, 295] on div "Débito" at bounding box center [793, 275] width 136 height 113
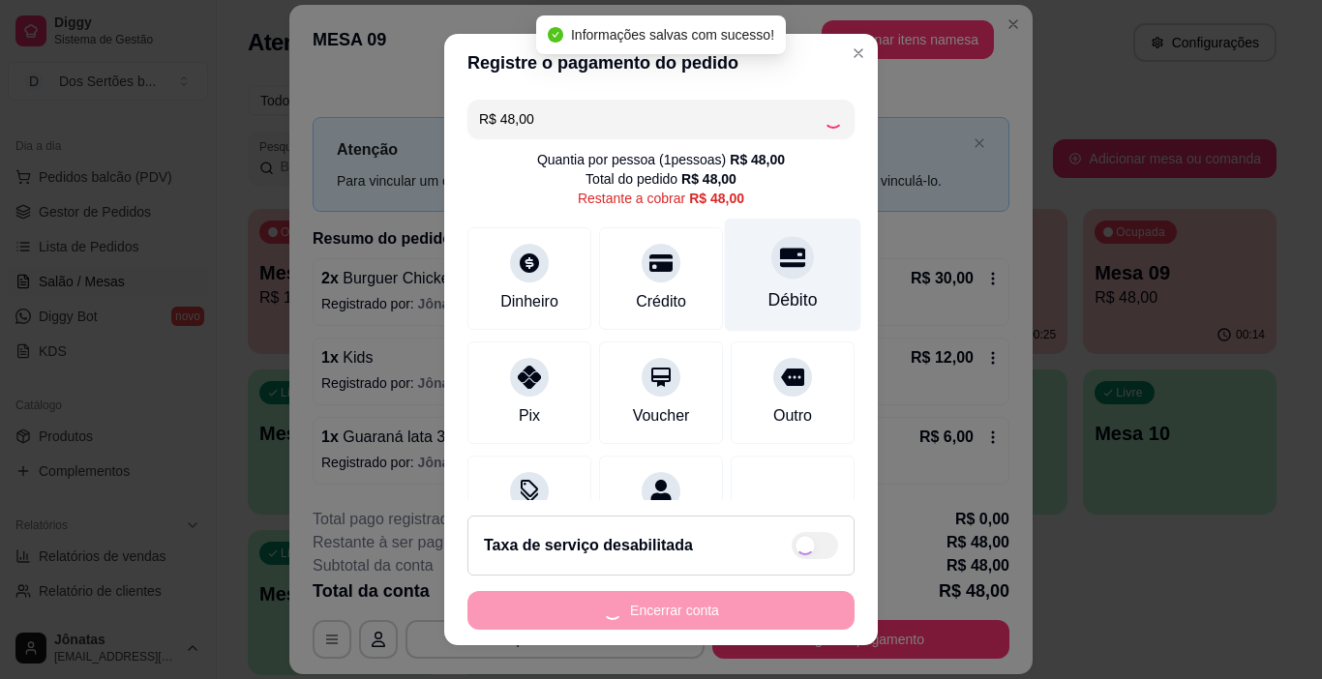
type input "R$ 0,00"
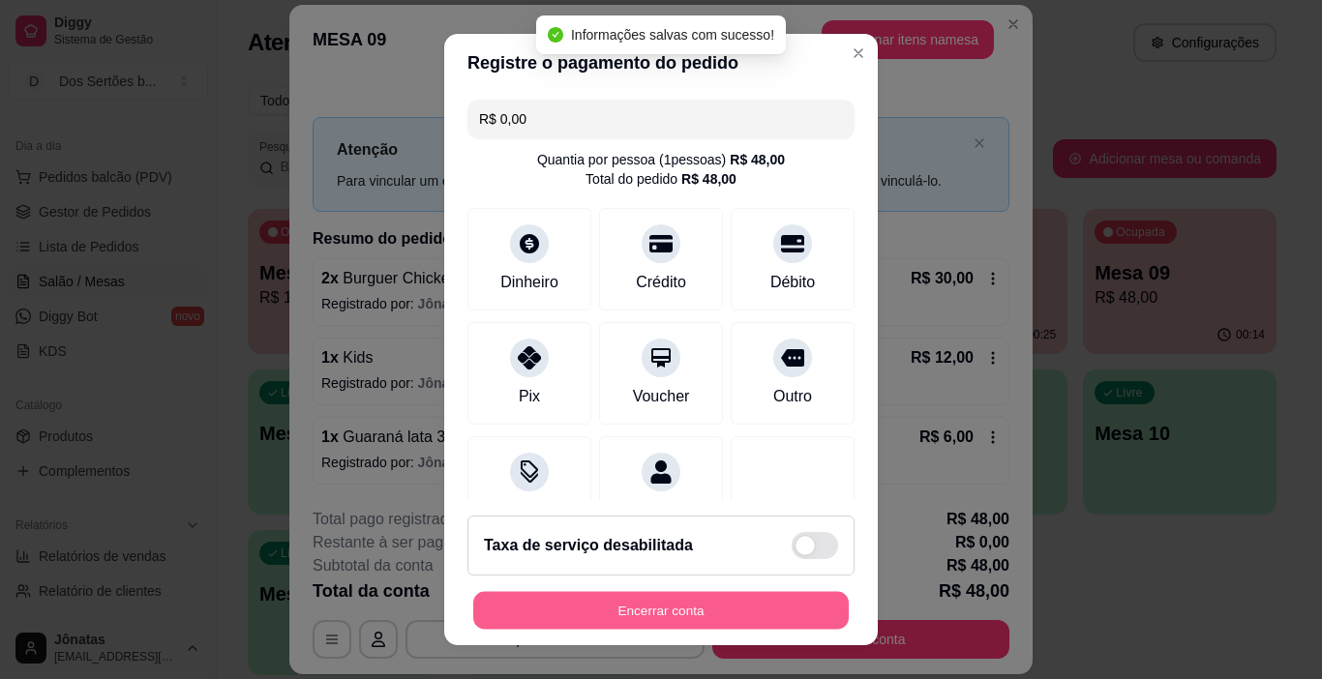
click at [645, 599] on button "Encerrar conta" at bounding box center [660, 611] width 375 height 38
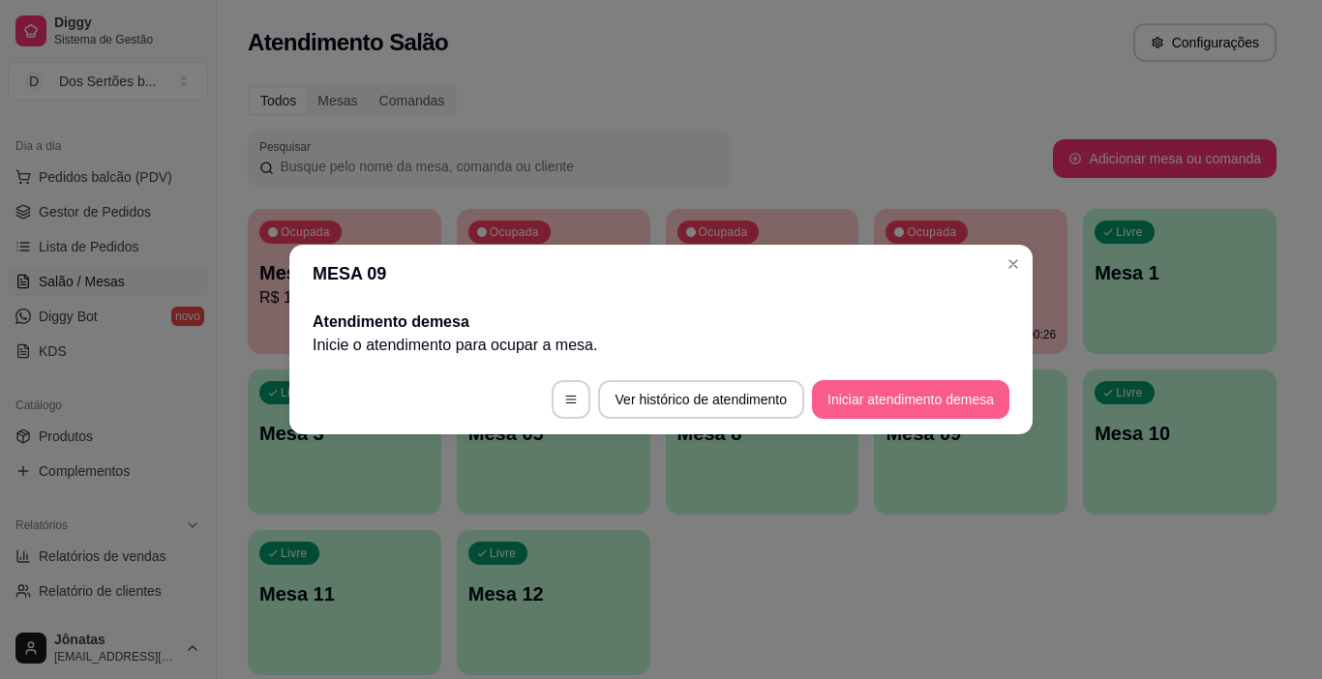
click at [844, 400] on button "Iniciar atendimento de mesa" at bounding box center [910, 399] width 197 height 39
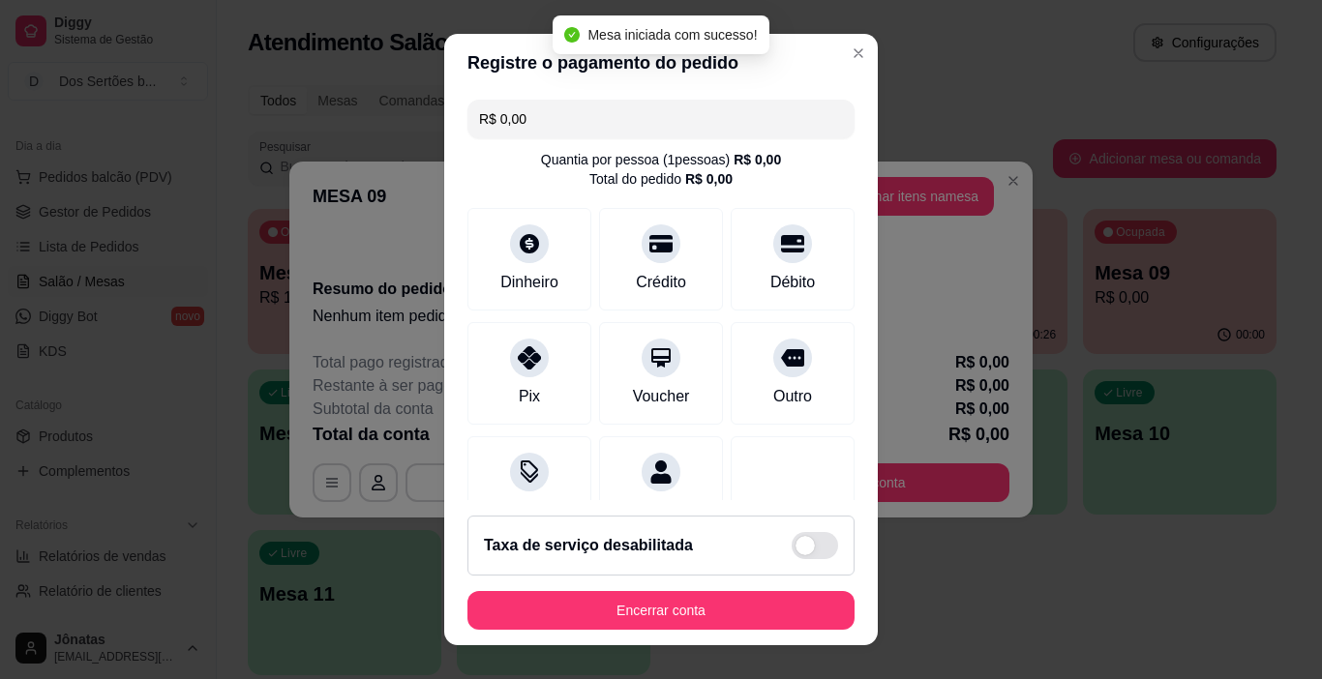
click at [827, 73] on header "Registre o pagamento do pedido" at bounding box center [661, 63] width 434 height 58
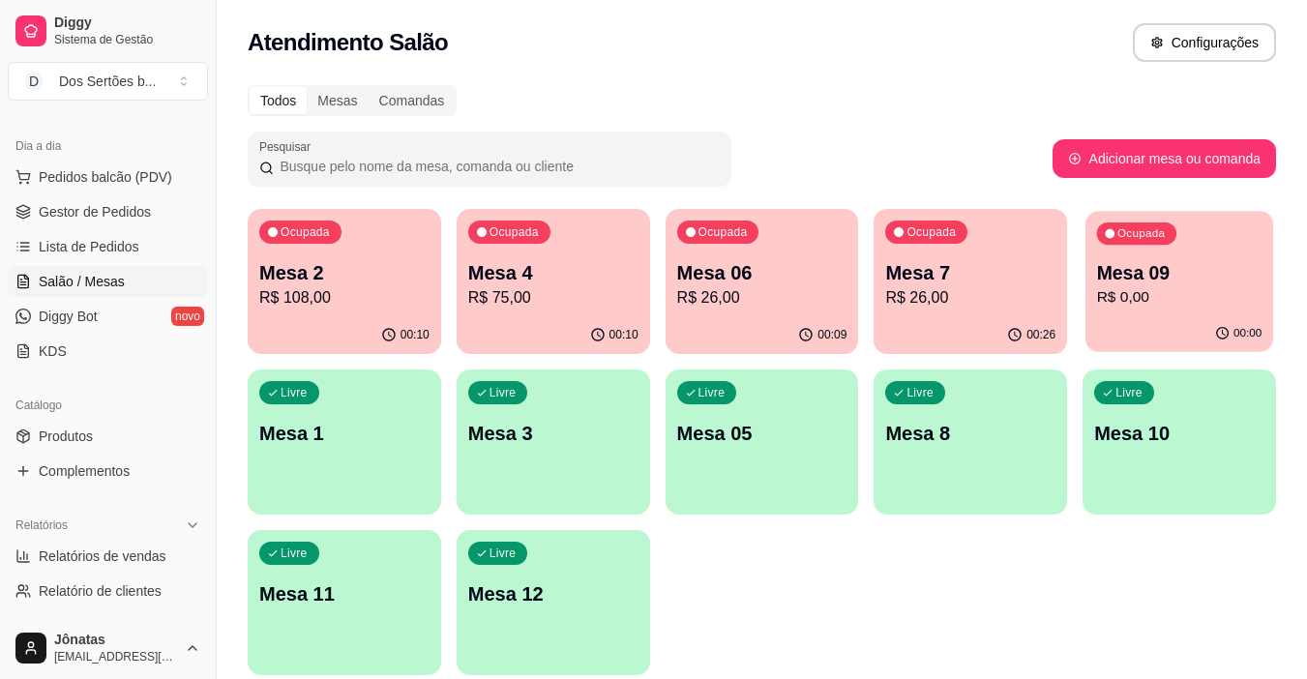
click at [1171, 281] on p "Mesa 09" at bounding box center [1179, 273] width 165 height 26
click at [1166, 293] on p "R$ 0,00" at bounding box center [1179, 297] width 165 height 22
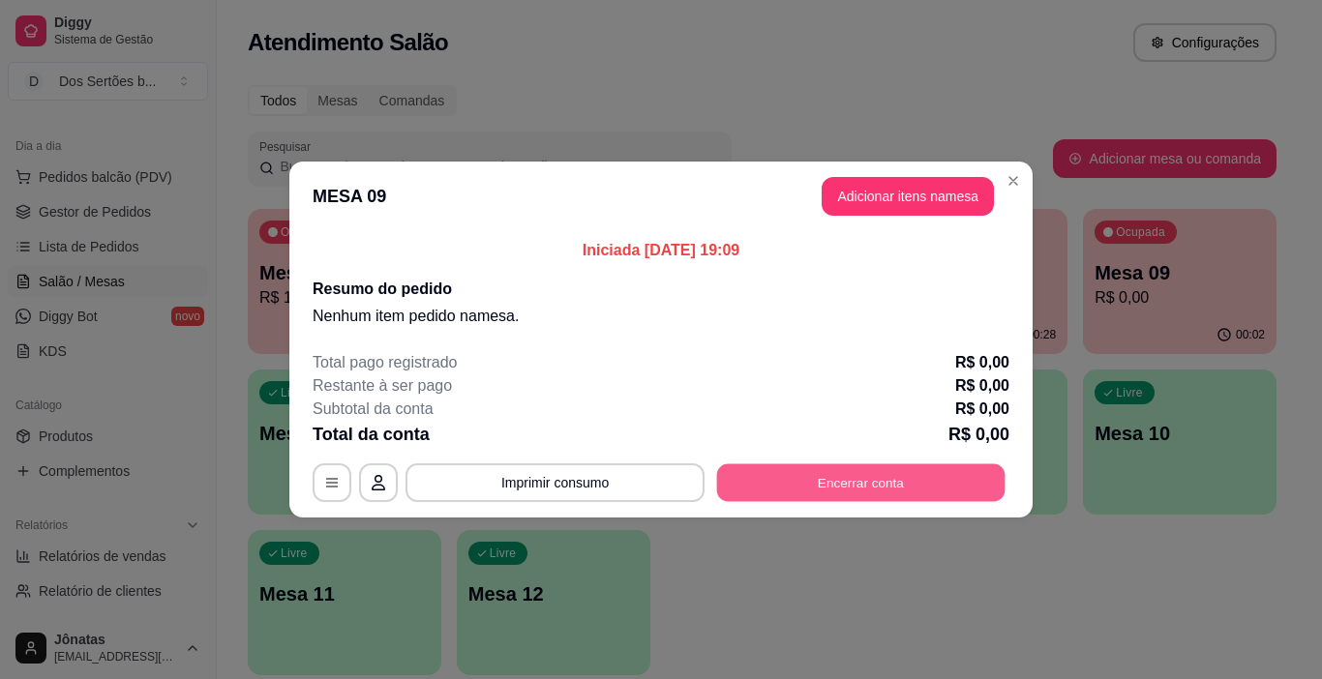
click at [771, 467] on button "Encerrar conta" at bounding box center [861, 484] width 288 height 38
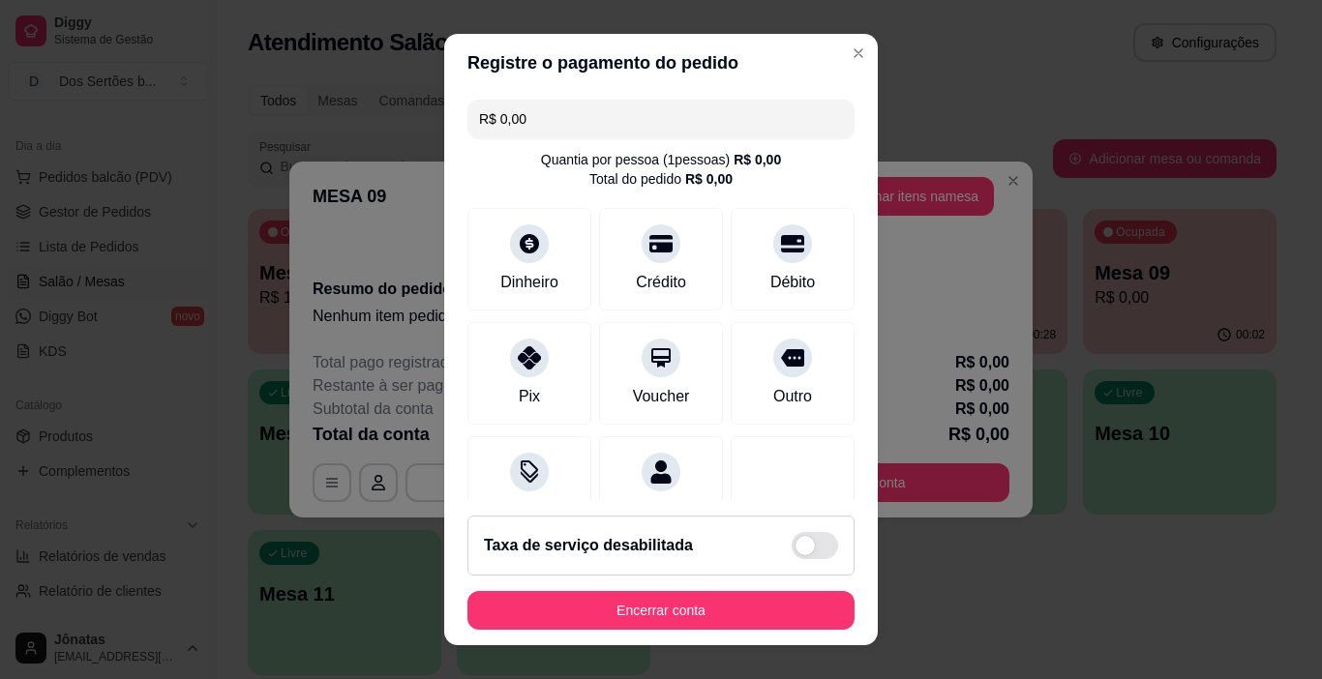
click at [559, 118] on input "R$ 0,00" at bounding box center [661, 119] width 364 height 39
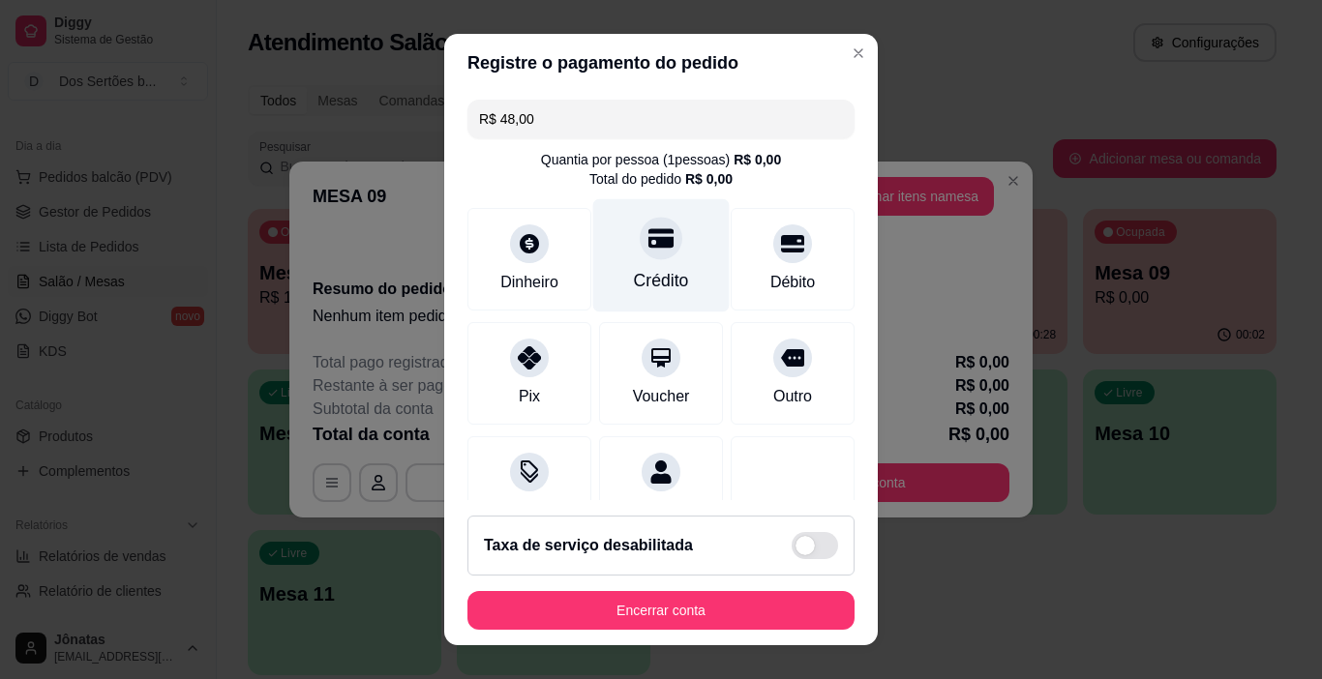
type input "R$ 48,00"
click at [659, 281] on div "Crédito" at bounding box center [661, 280] width 55 height 25
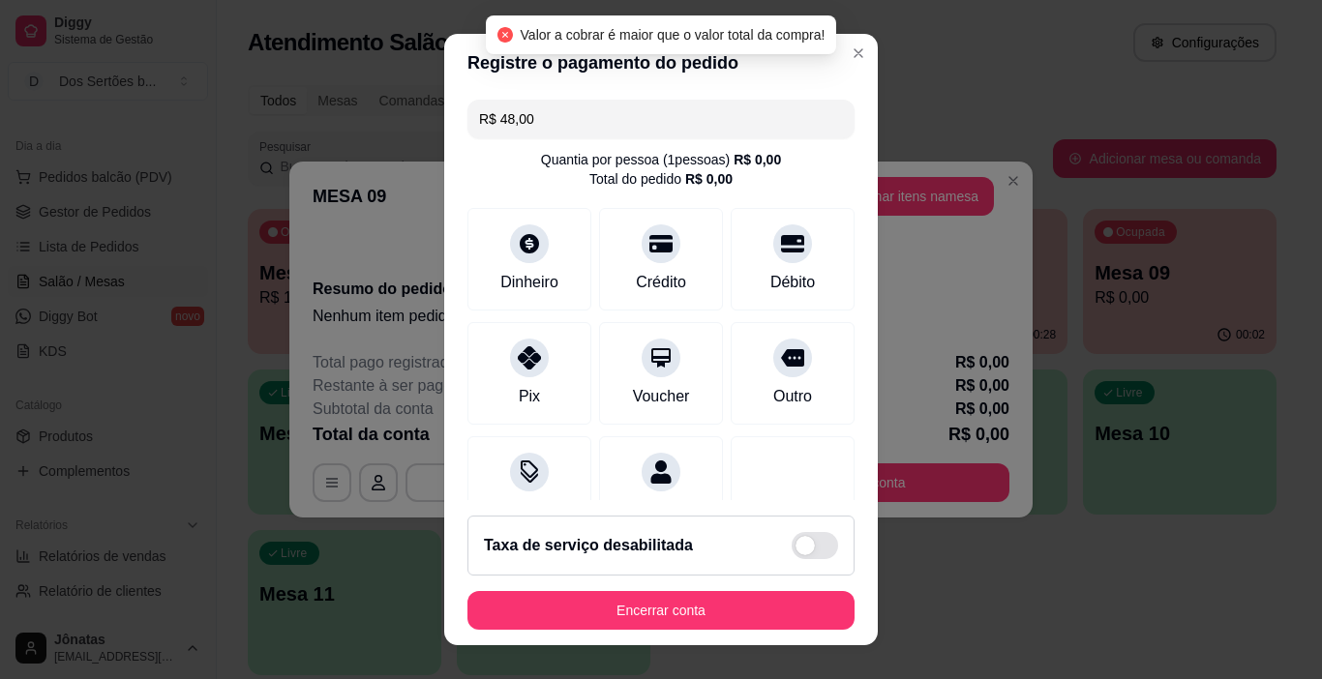
click at [567, 127] on input "R$ 48,00" at bounding box center [661, 119] width 364 height 39
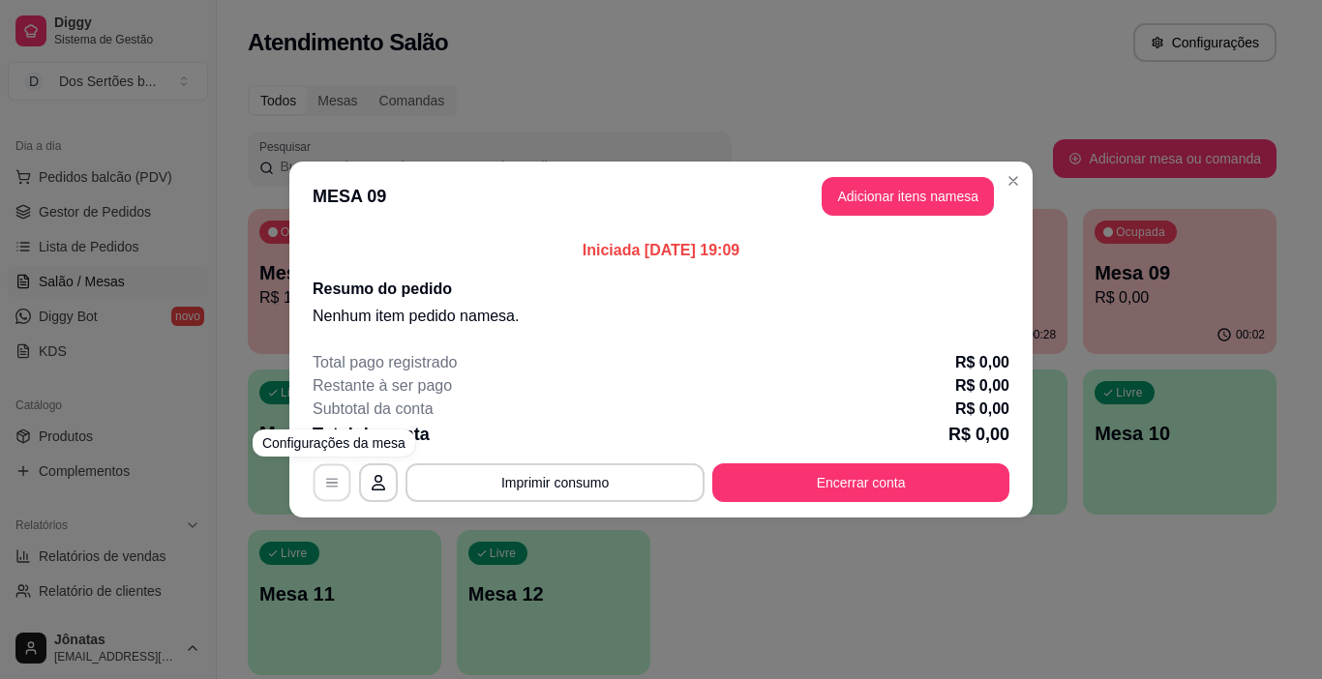
click at [340, 474] on button "button" at bounding box center [333, 484] width 38 height 38
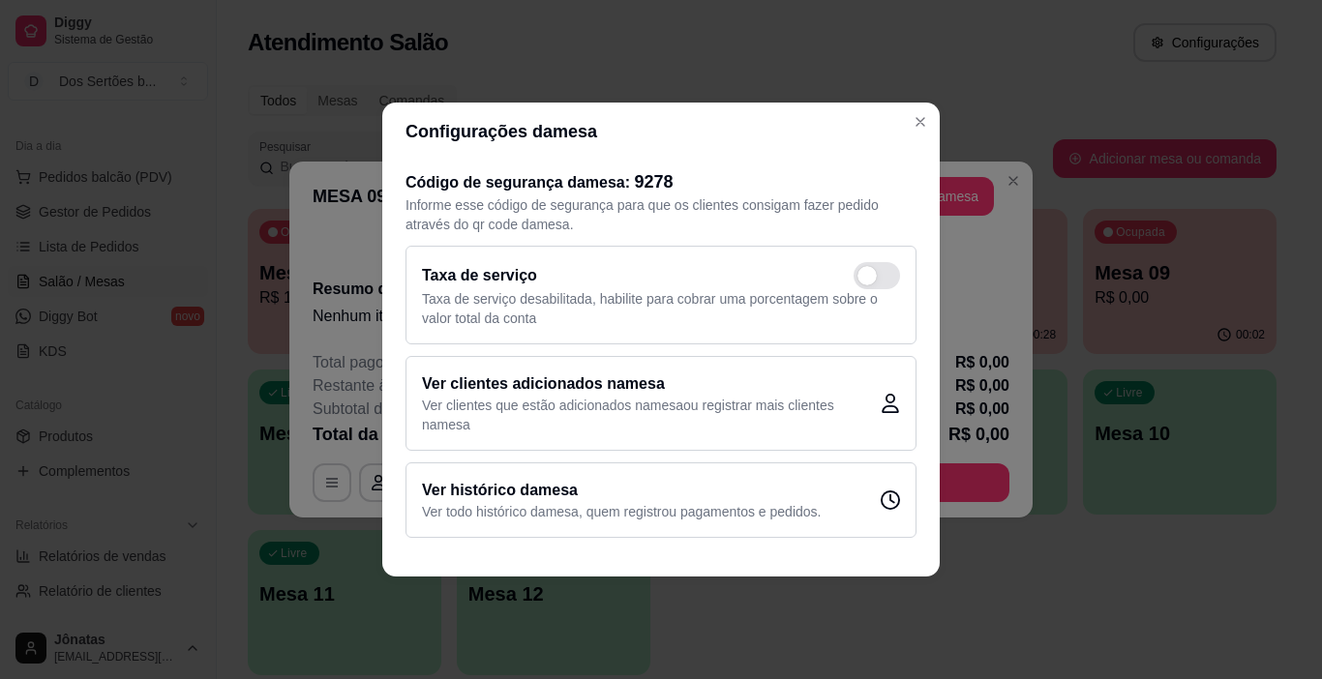
click at [765, 529] on div "Ver histórico da mesa Ver todo histórico da mesa , quem registrou pagamentos e …" at bounding box center [660, 500] width 511 height 75
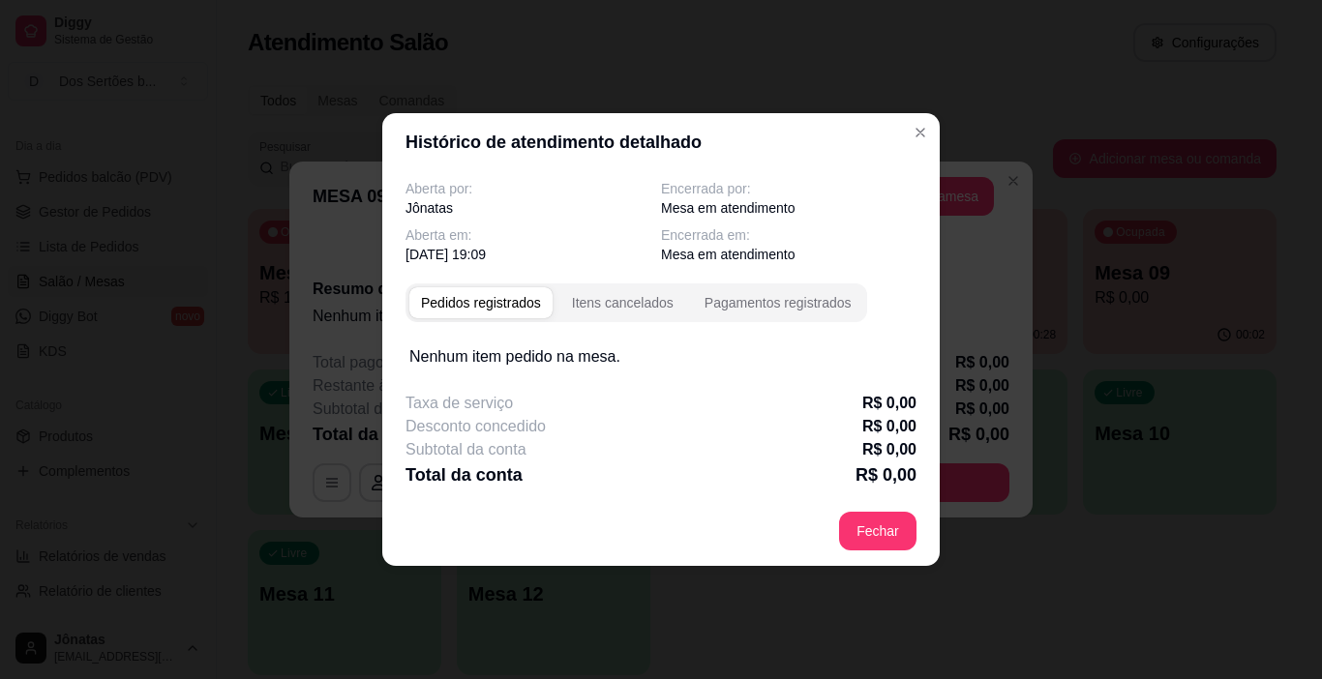
click at [828, 521] on footer "Fechar" at bounding box center [660, 531] width 557 height 70
click at [635, 308] on div "Itens cancelados" at bounding box center [623, 302] width 102 height 19
click at [747, 319] on div "Pedidos registrados Itens cancelados Pagamentos registrados" at bounding box center [636, 303] width 462 height 39
click at [748, 310] on div "Pagamentos registrados" at bounding box center [778, 302] width 147 height 19
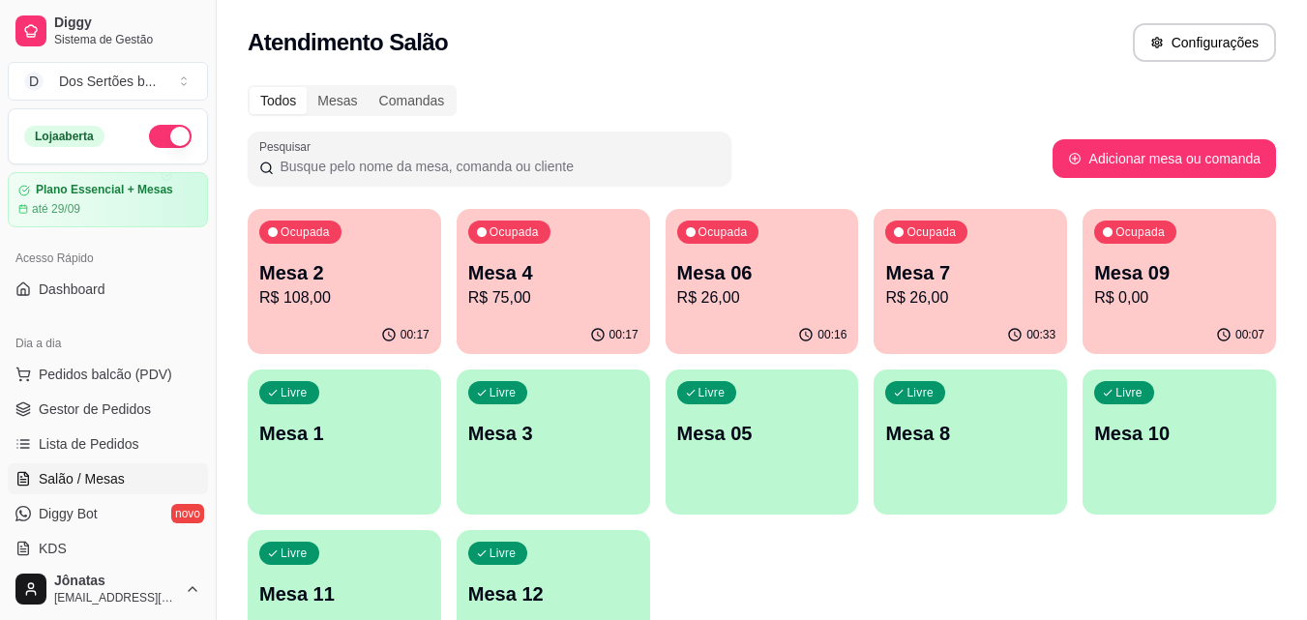
click at [765, 308] on p "R$ 26,00" at bounding box center [762, 297] width 170 height 23
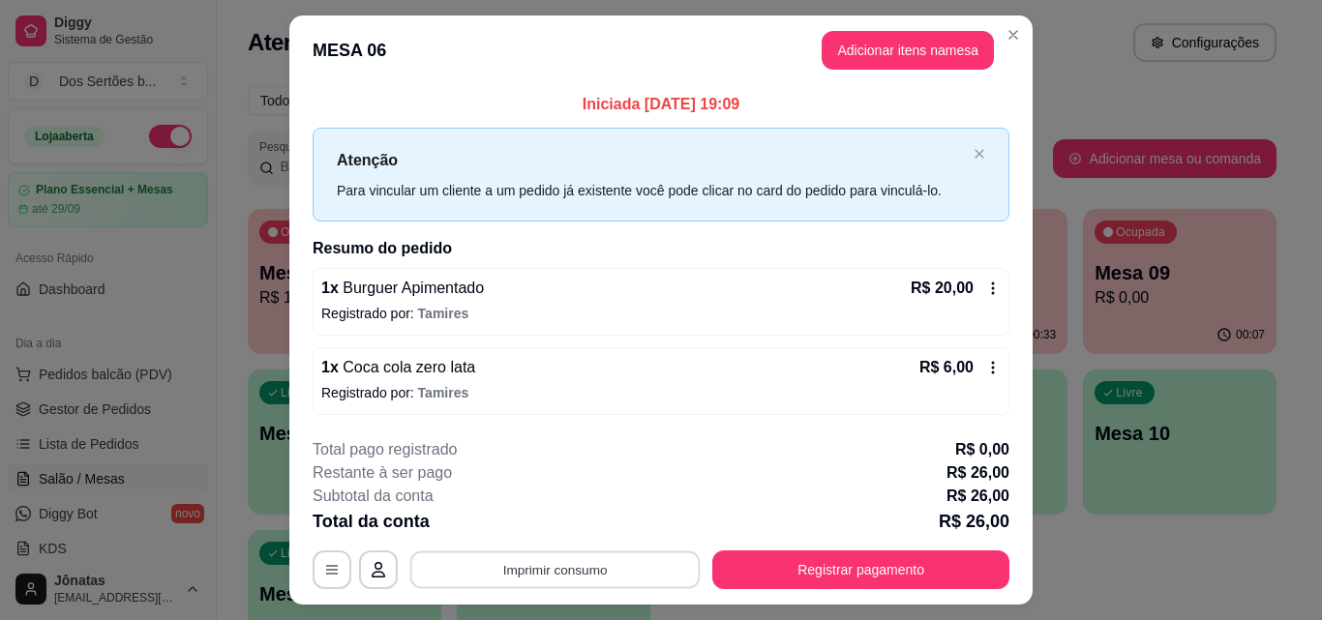
click at [465, 573] on button "Imprimir consumo" at bounding box center [555, 571] width 290 height 38
click at [525, 534] on button "Impressora" at bounding box center [553, 525] width 135 height 30
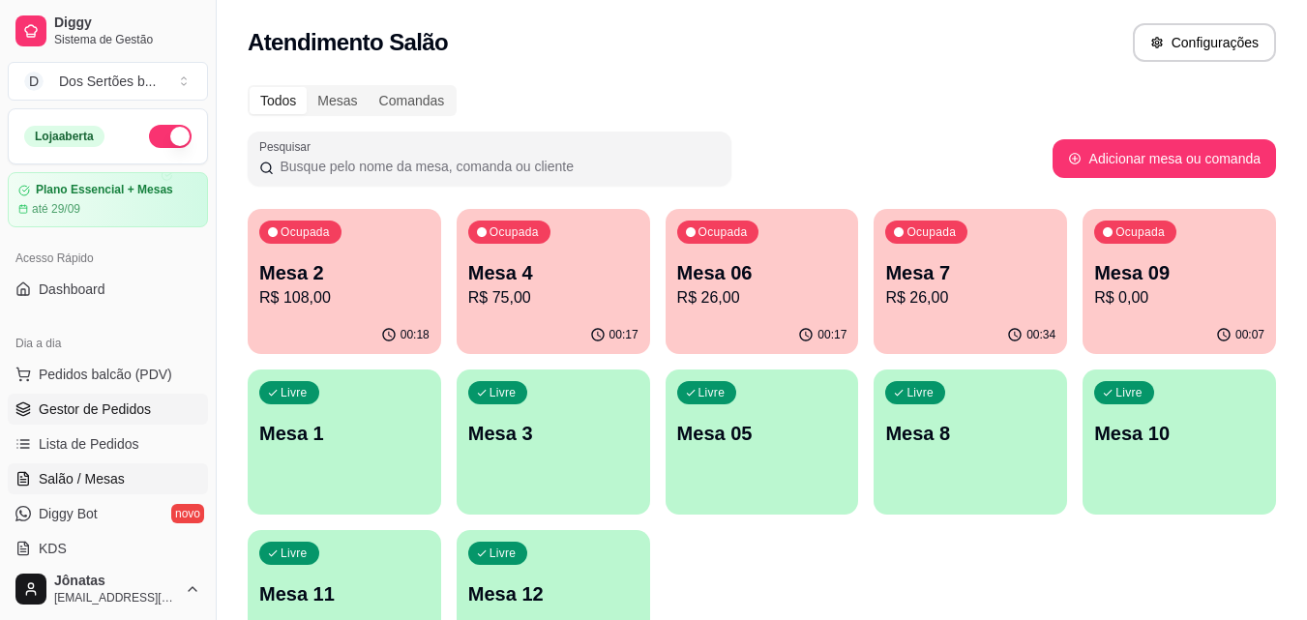
click at [133, 408] on span "Gestor de Pedidos" at bounding box center [95, 409] width 112 height 19
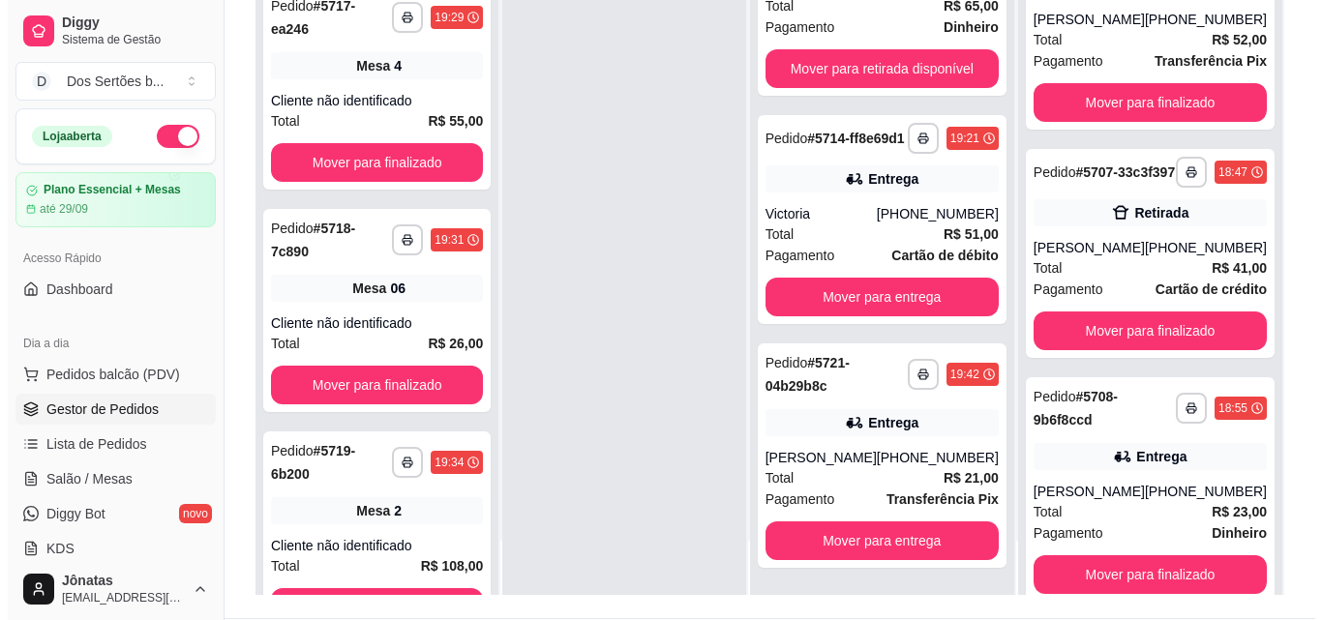
scroll to position [255, 0]
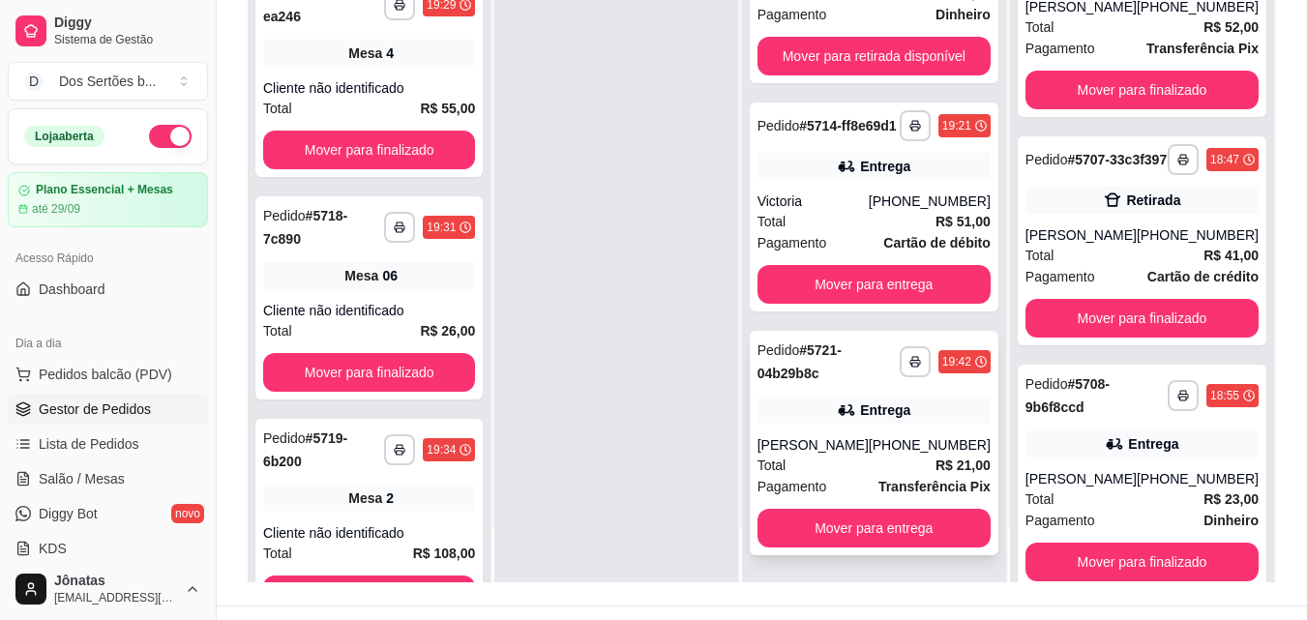
click at [869, 444] on div "[PERSON_NAME]" at bounding box center [813, 444] width 111 height 19
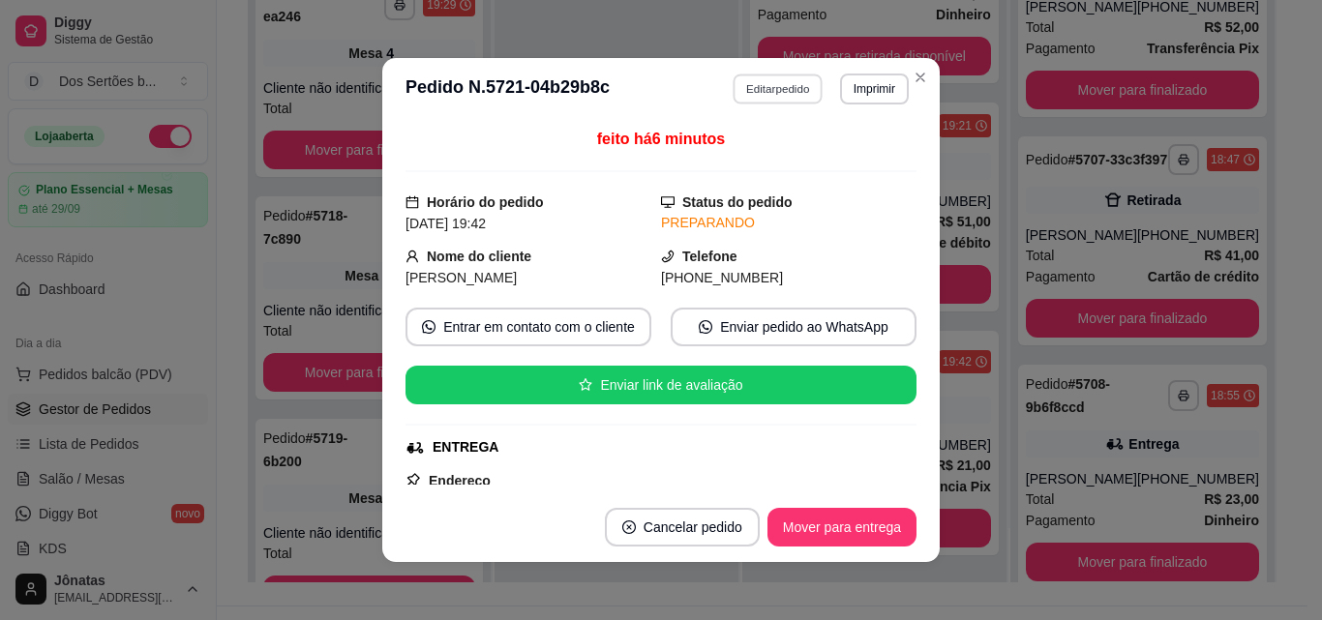
click at [779, 97] on button "Editar pedido" at bounding box center [779, 89] width 90 height 30
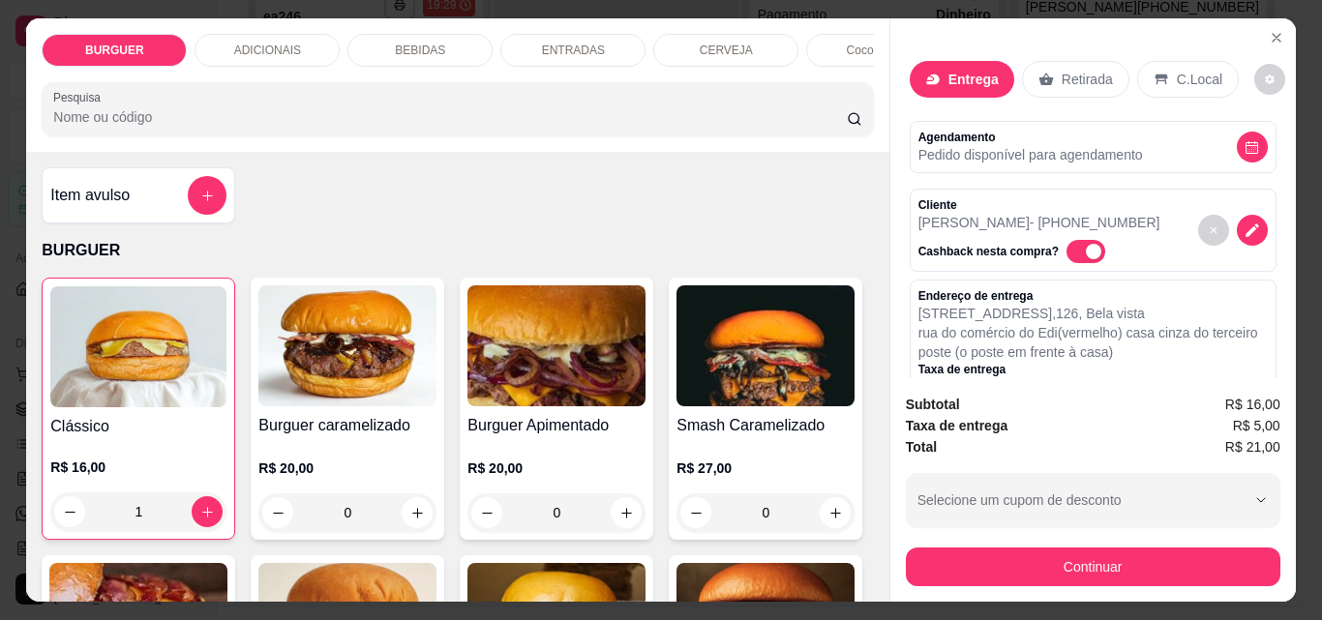
click at [1077, 80] on p "Retirada" at bounding box center [1087, 79] width 51 height 19
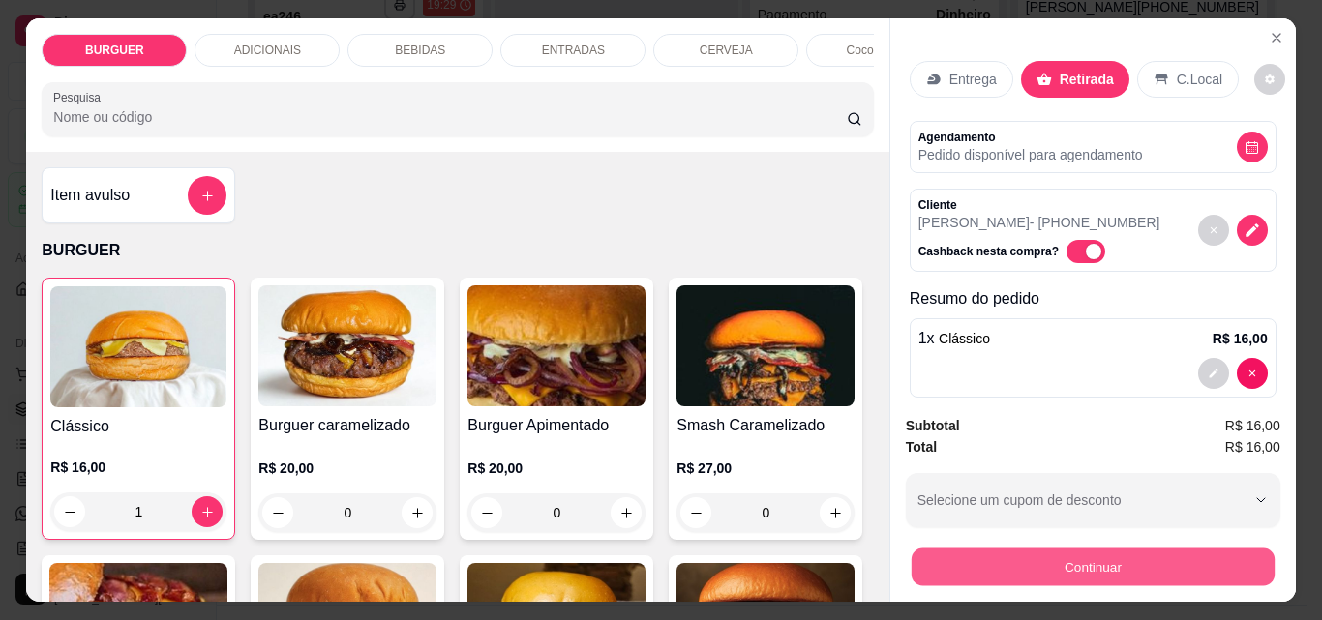
click at [1060, 548] on button "Continuar" at bounding box center [1092, 567] width 363 height 38
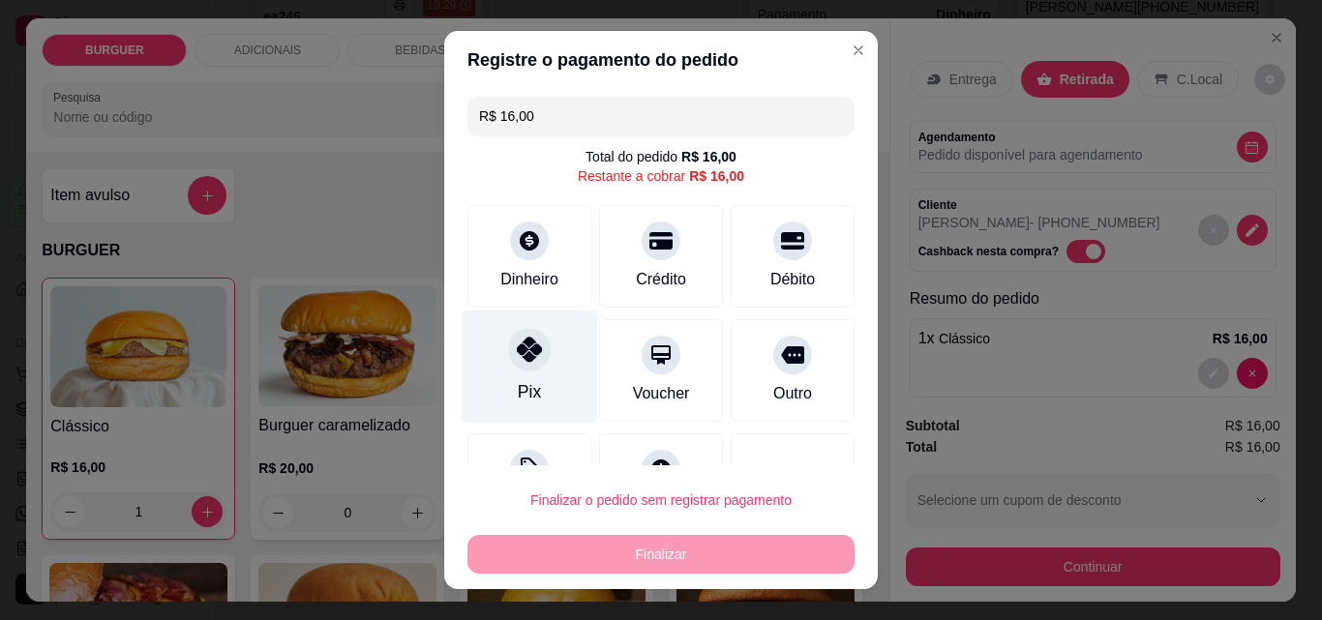
click at [513, 376] on div "Pix" at bounding box center [530, 367] width 136 height 113
type input "R$ 0,00"
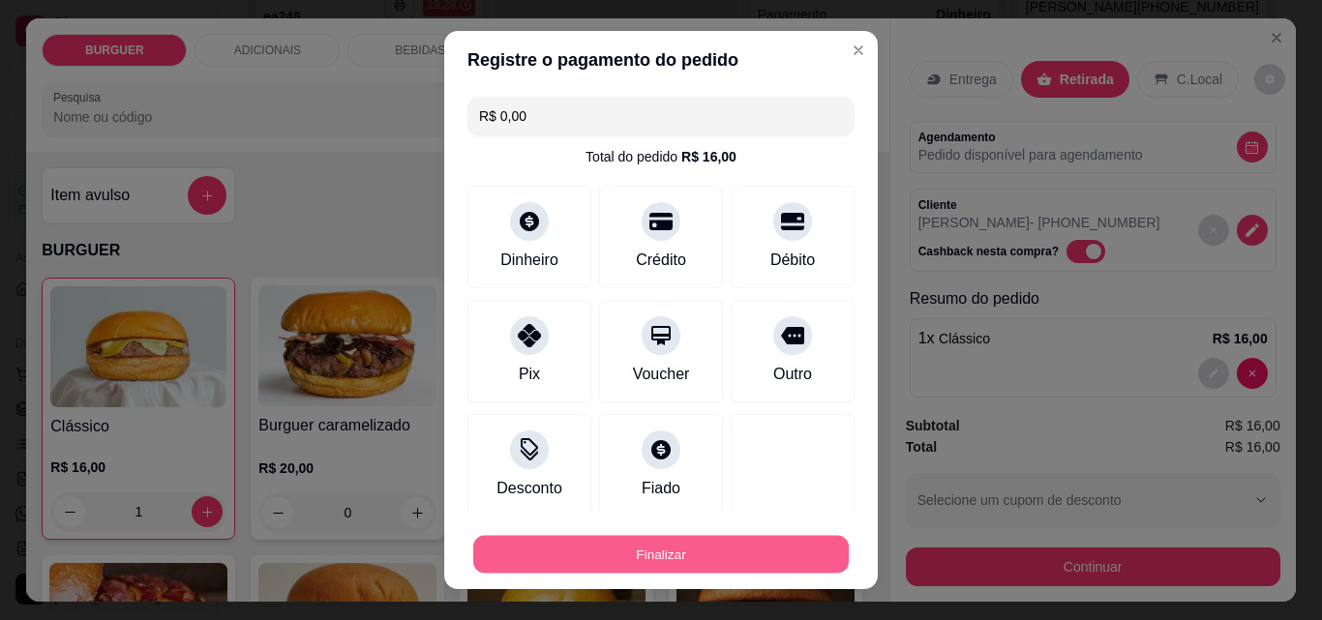
click at [538, 549] on button "Finalizar" at bounding box center [660, 555] width 375 height 38
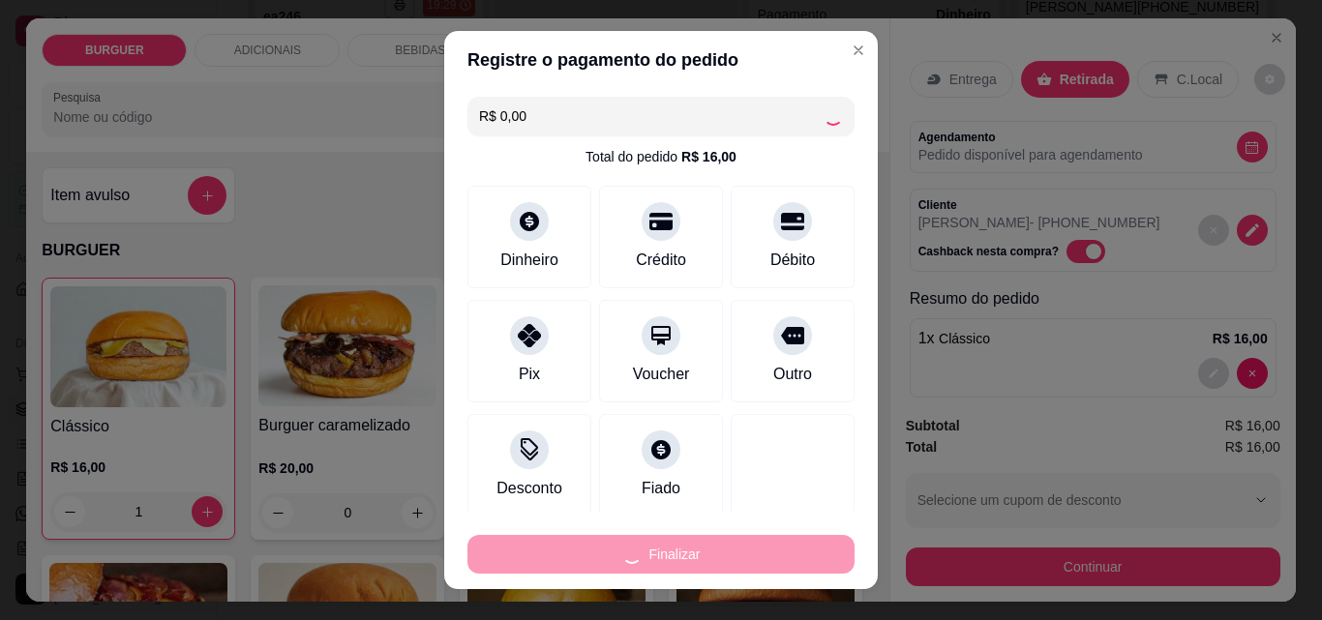
type input "0"
type input "-R$ 16,00"
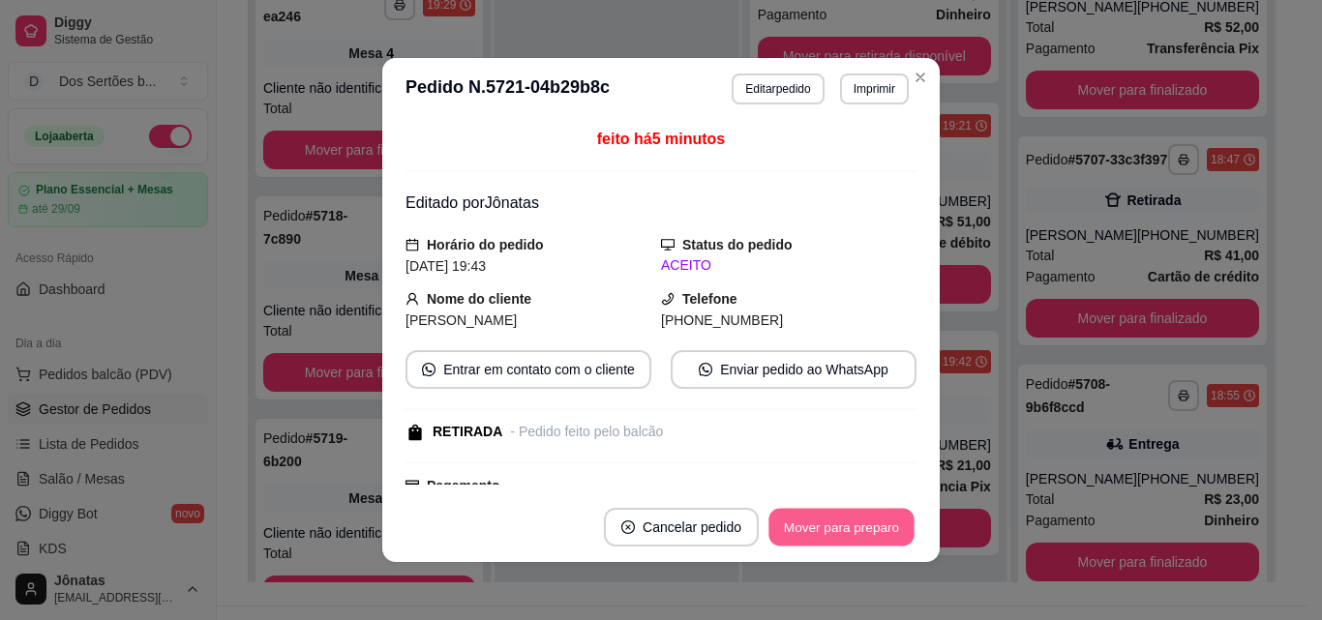
click at [842, 533] on button "Mover para preparo" at bounding box center [840, 528] width 145 height 38
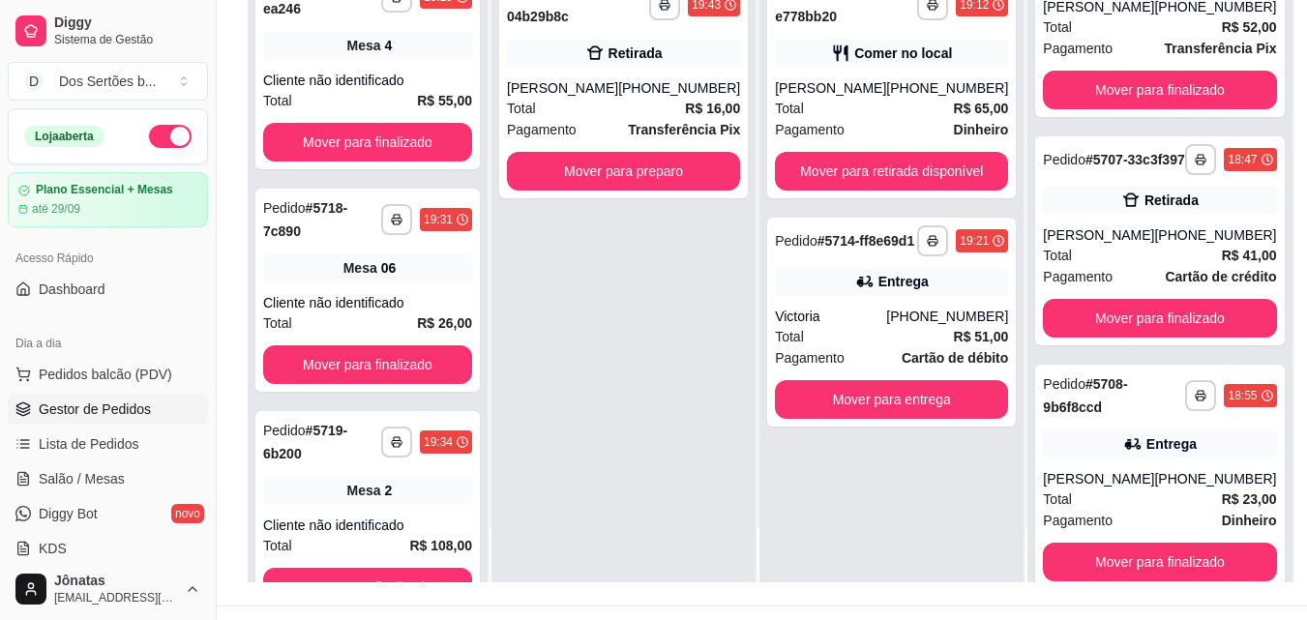
scroll to position [0, 0]
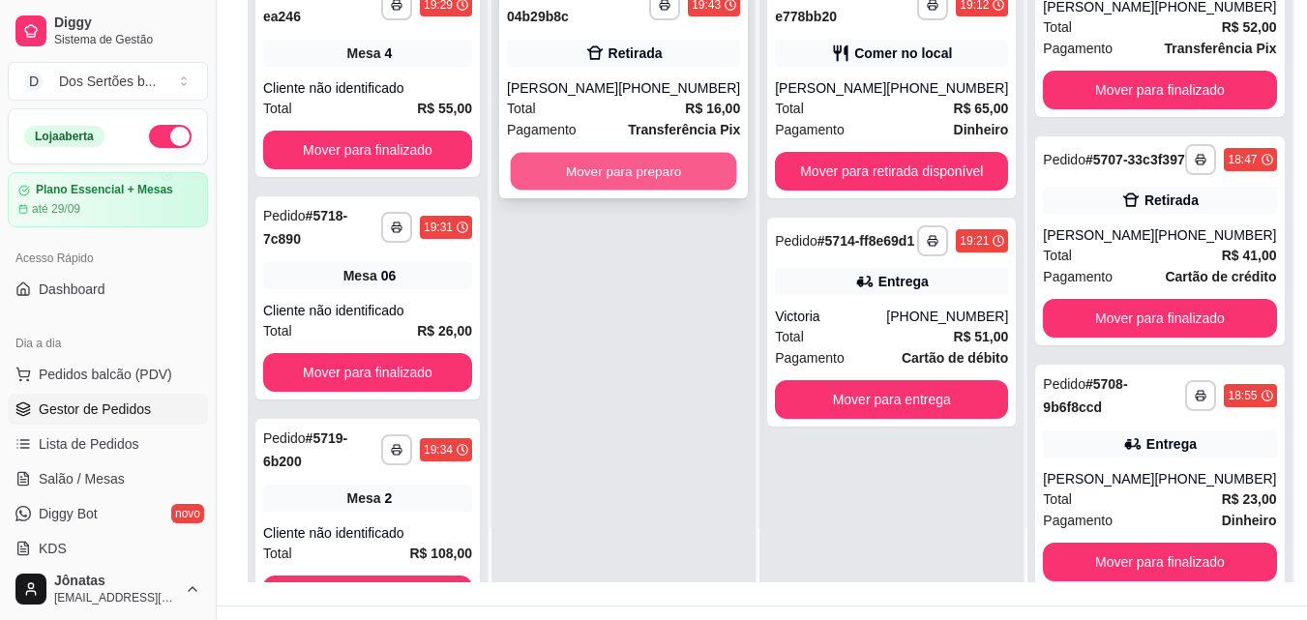
click at [669, 181] on button "Mover para preparo" at bounding box center [624, 172] width 226 height 38
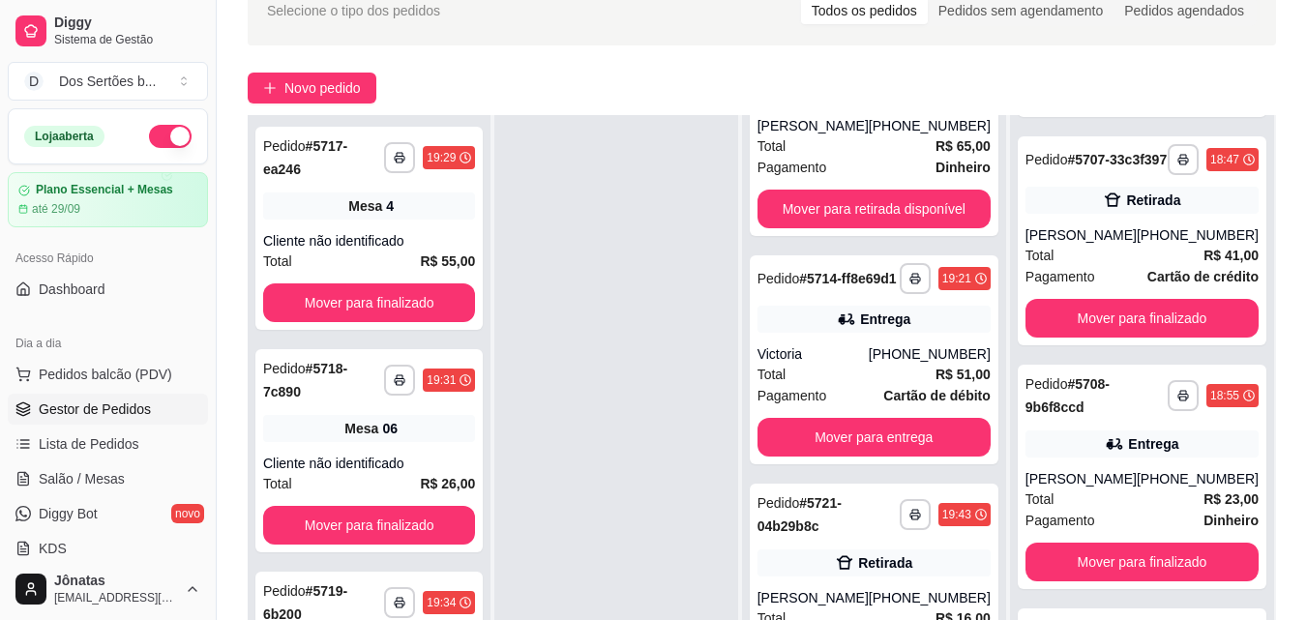
scroll to position [274, 0]
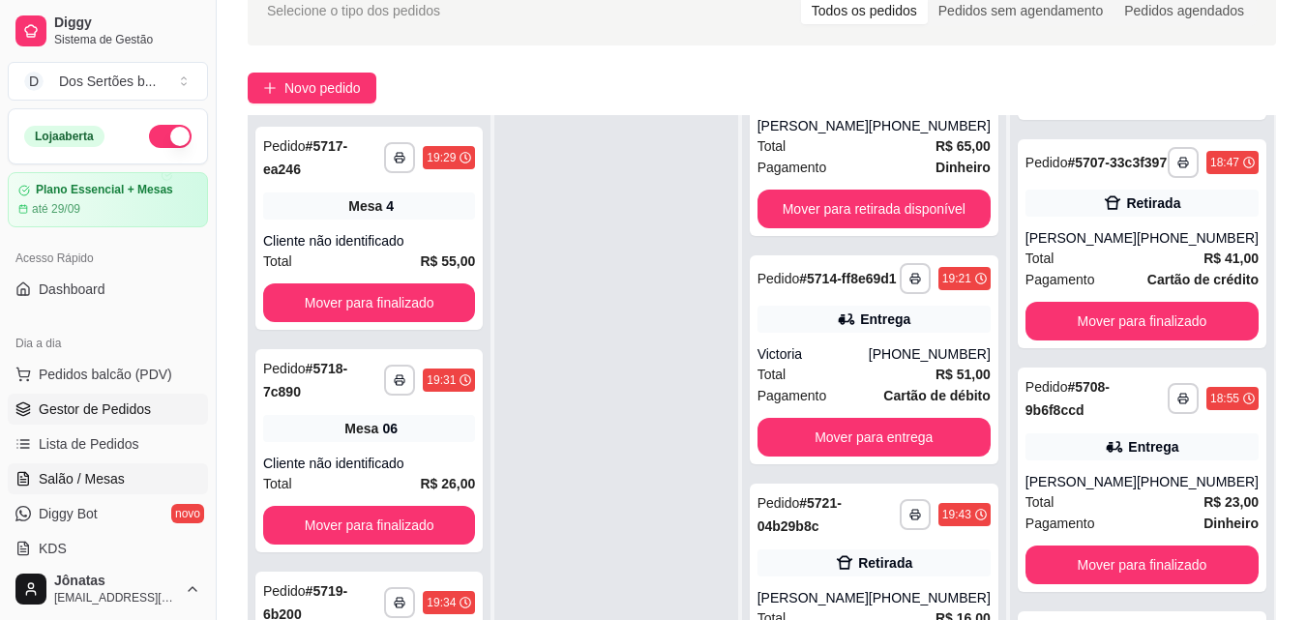
click at [59, 478] on span "Salão / Mesas" at bounding box center [82, 478] width 86 height 19
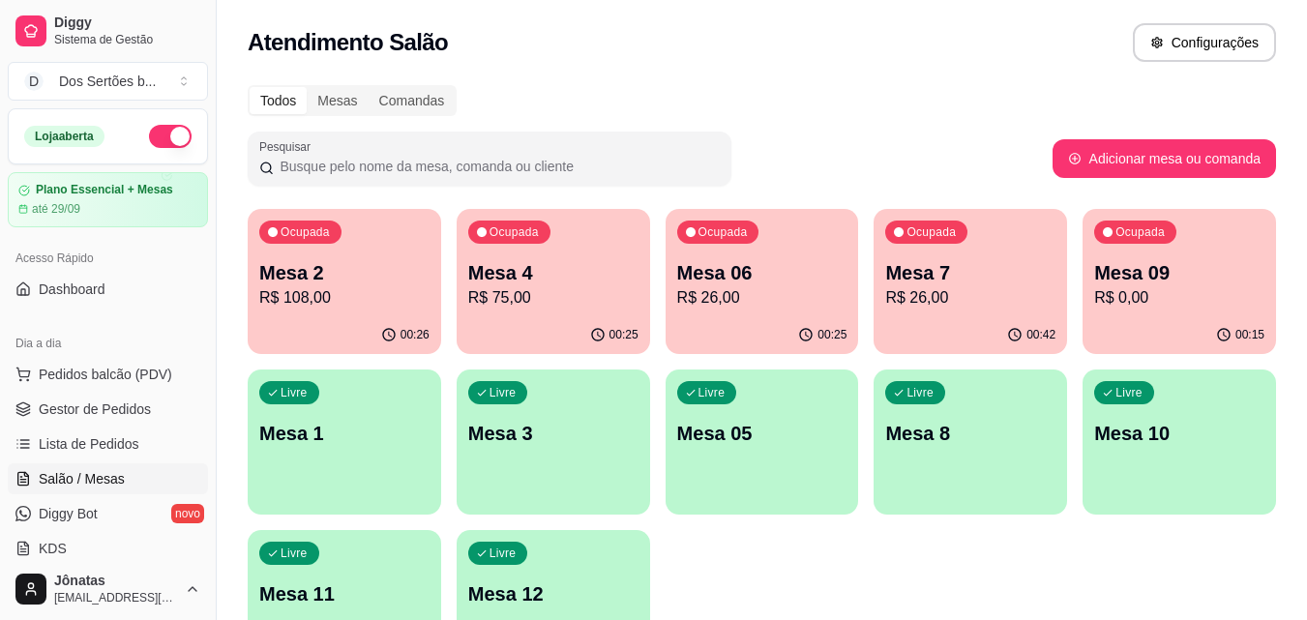
click at [966, 270] on p "Mesa 7" at bounding box center [970, 272] width 170 height 27
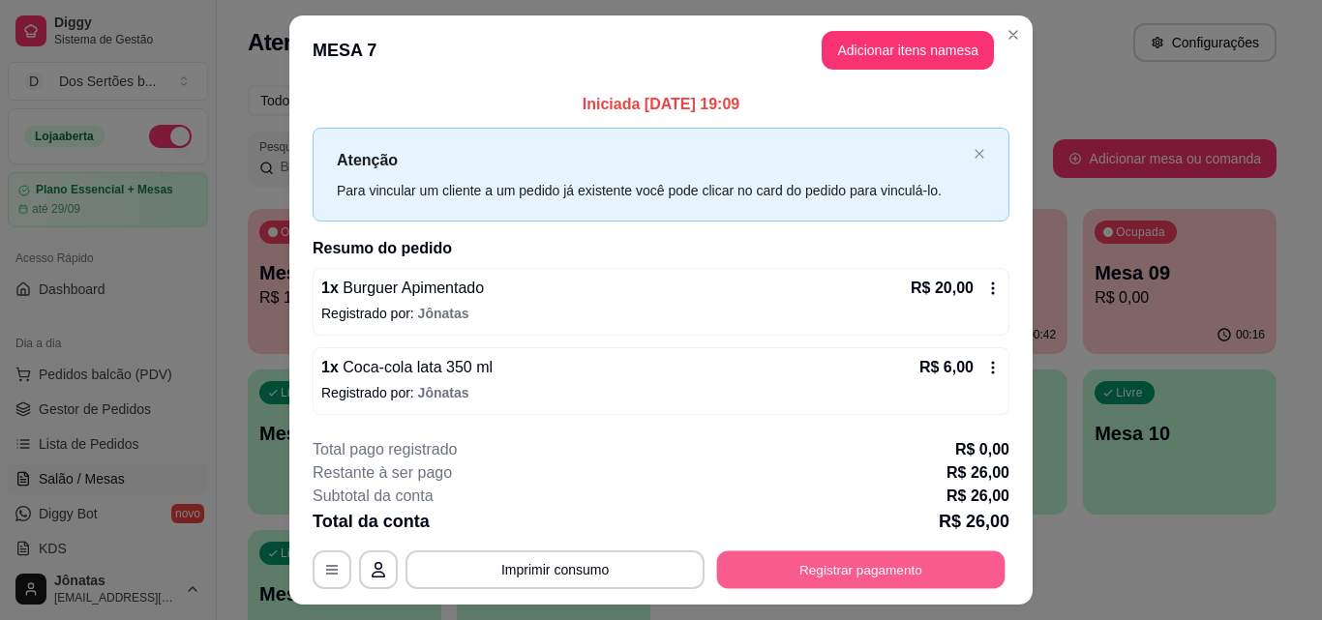
click at [761, 586] on button "Registrar pagamento" at bounding box center [861, 571] width 288 height 38
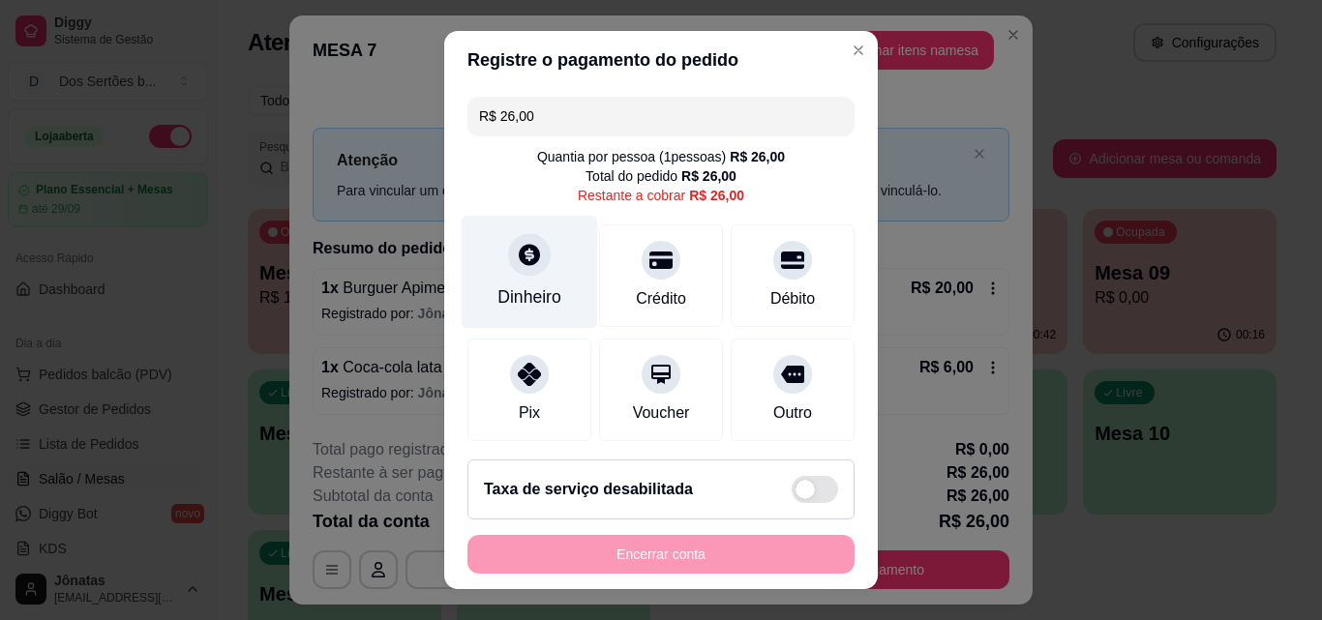
click at [528, 292] on div "Dinheiro" at bounding box center [529, 297] width 64 height 25
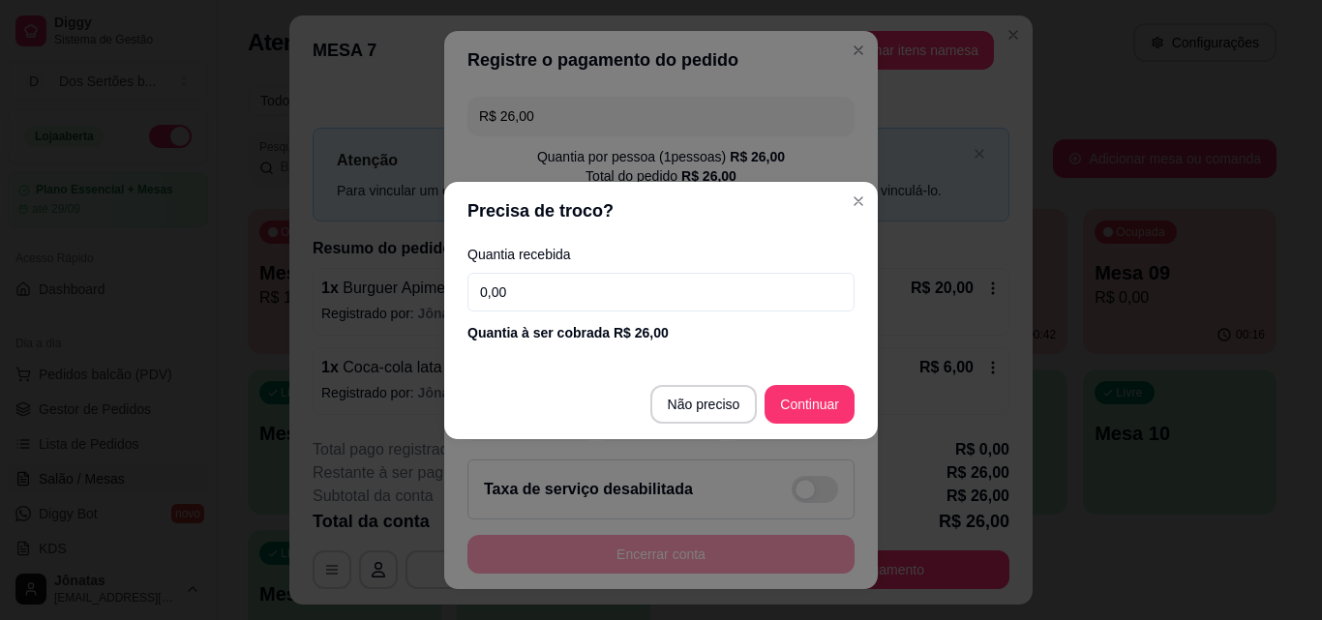
click at [534, 294] on input "0,00" at bounding box center [660, 292] width 387 height 39
type input "20,00"
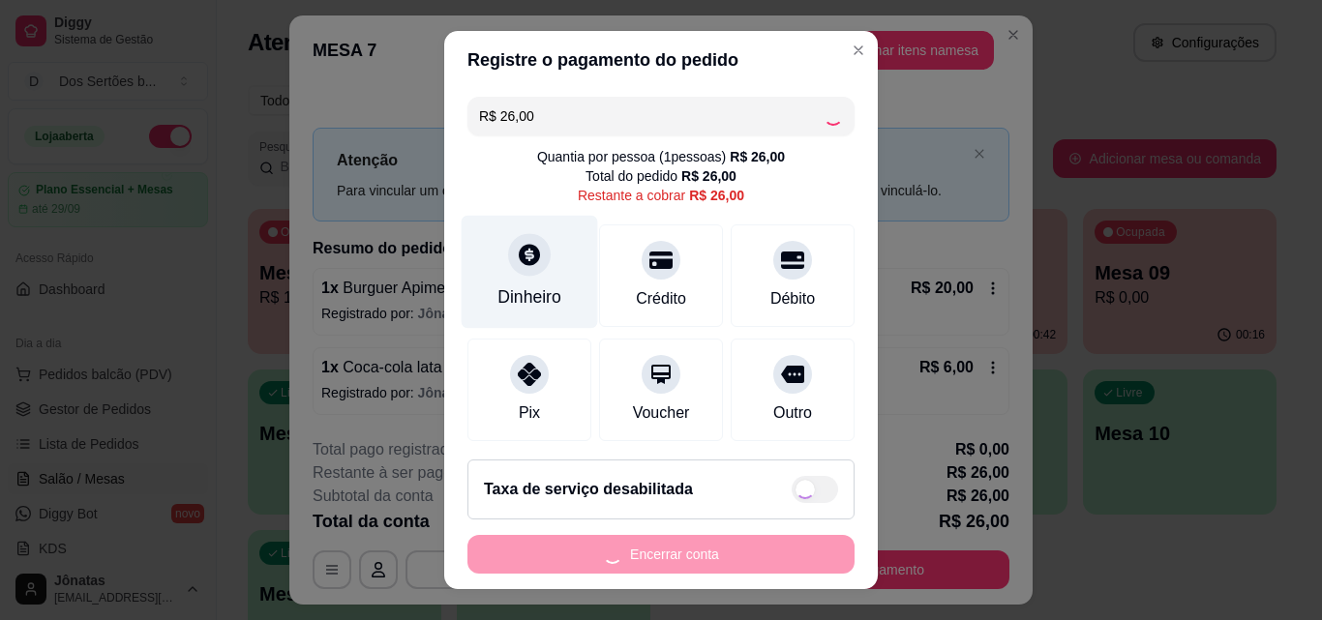
click at [517, 266] on icon at bounding box center [529, 254] width 25 height 25
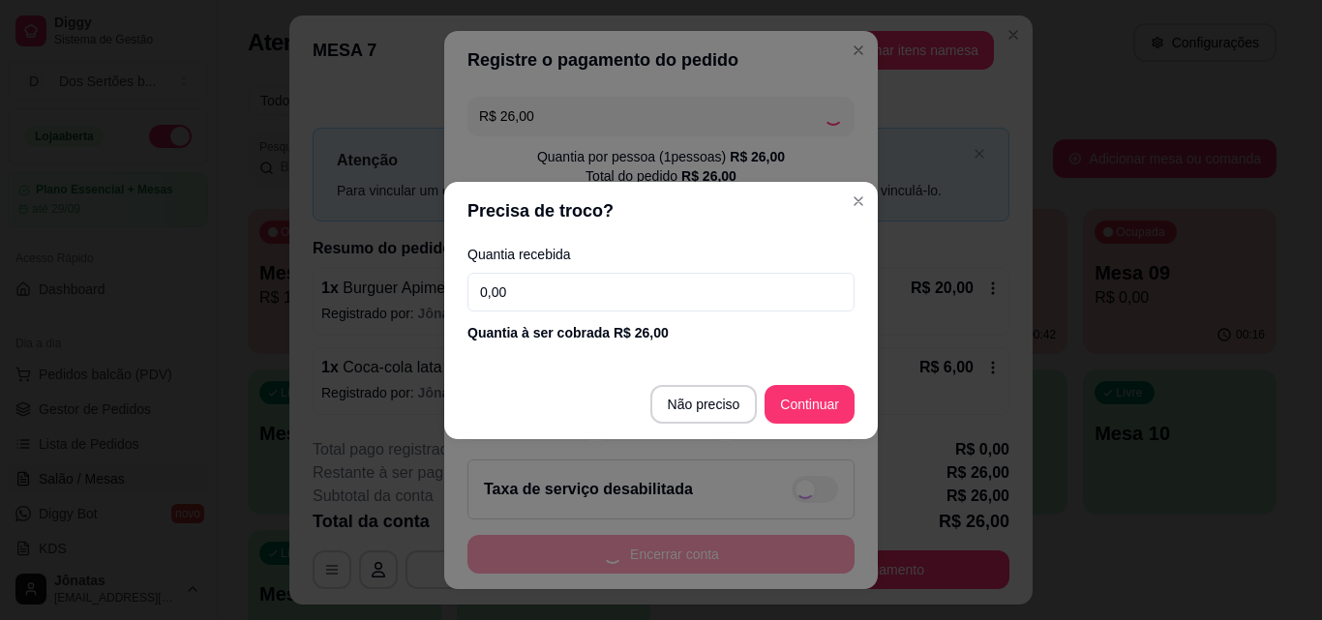
click at [639, 301] on input "0,00" at bounding box center [660, 292] width 387 height 39
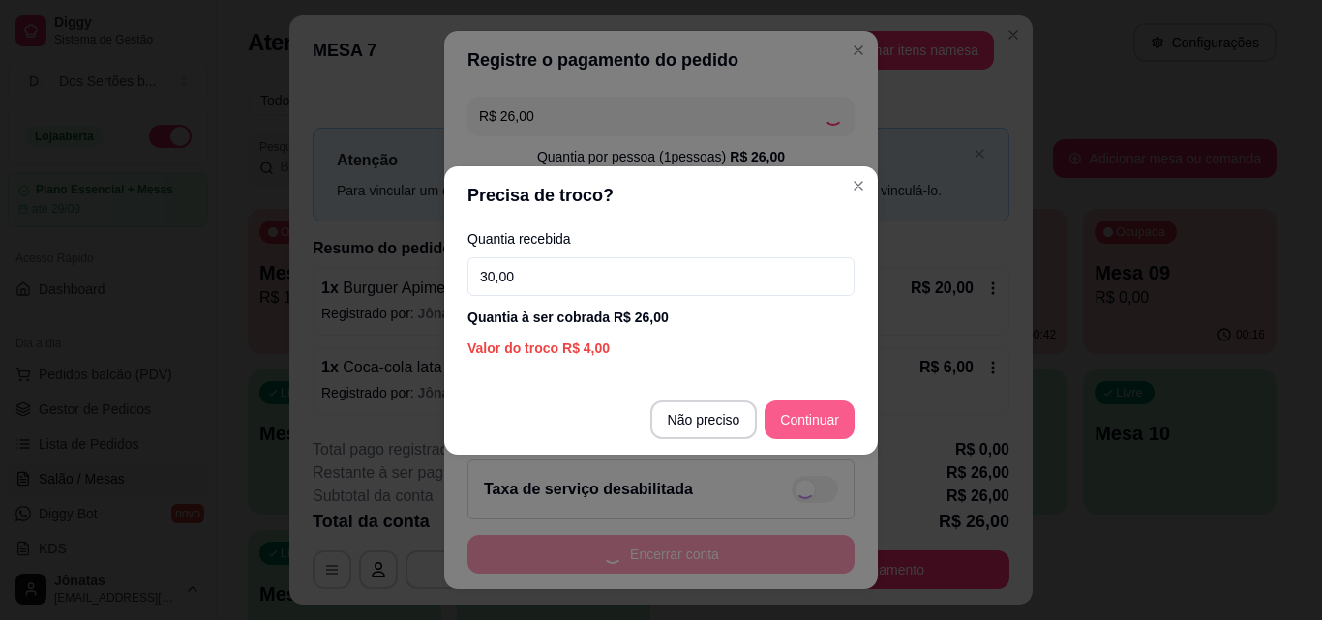
type input "30,00"
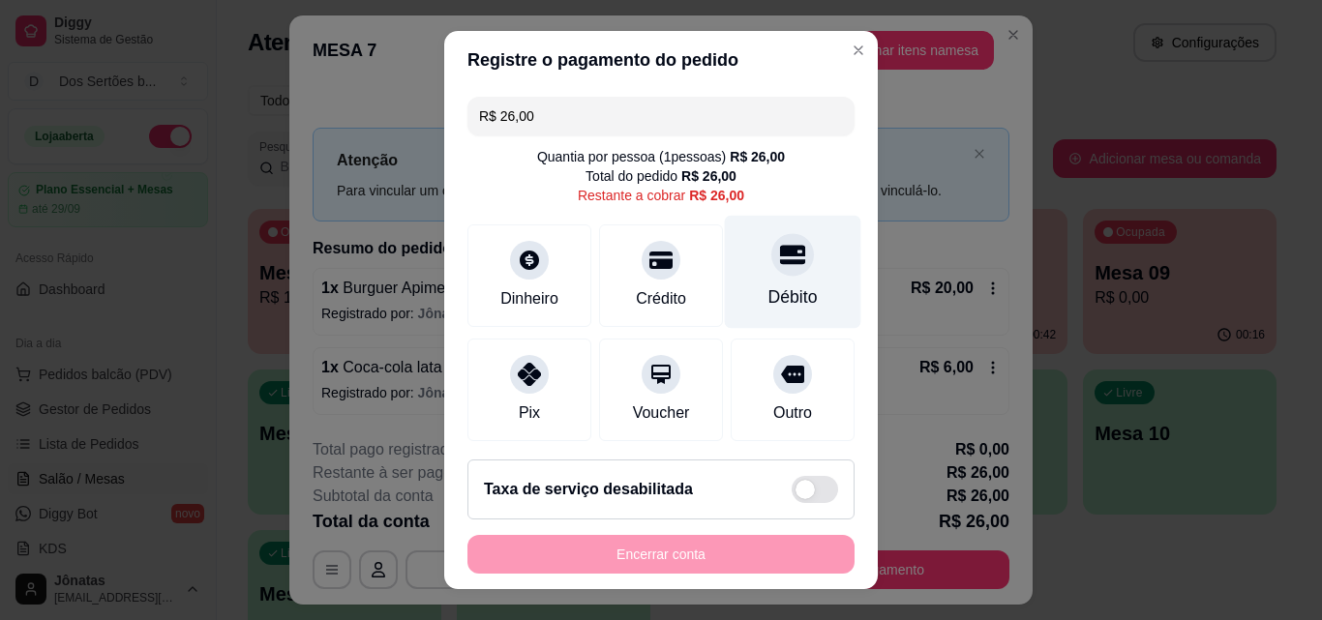
click at [780, 255] on icon at bounding box center [792, 255] width 25 height 19
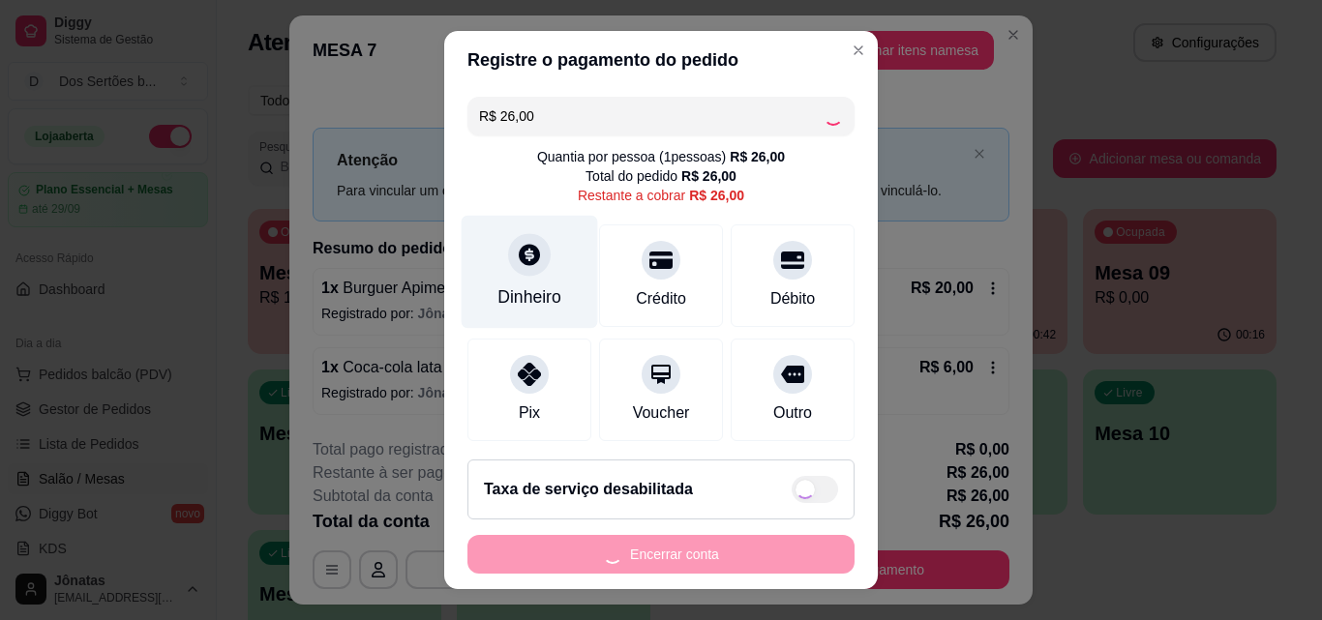
click at [475, 302] on div "Dinheiro" at bounding box center [530, 272] width 136 height 113
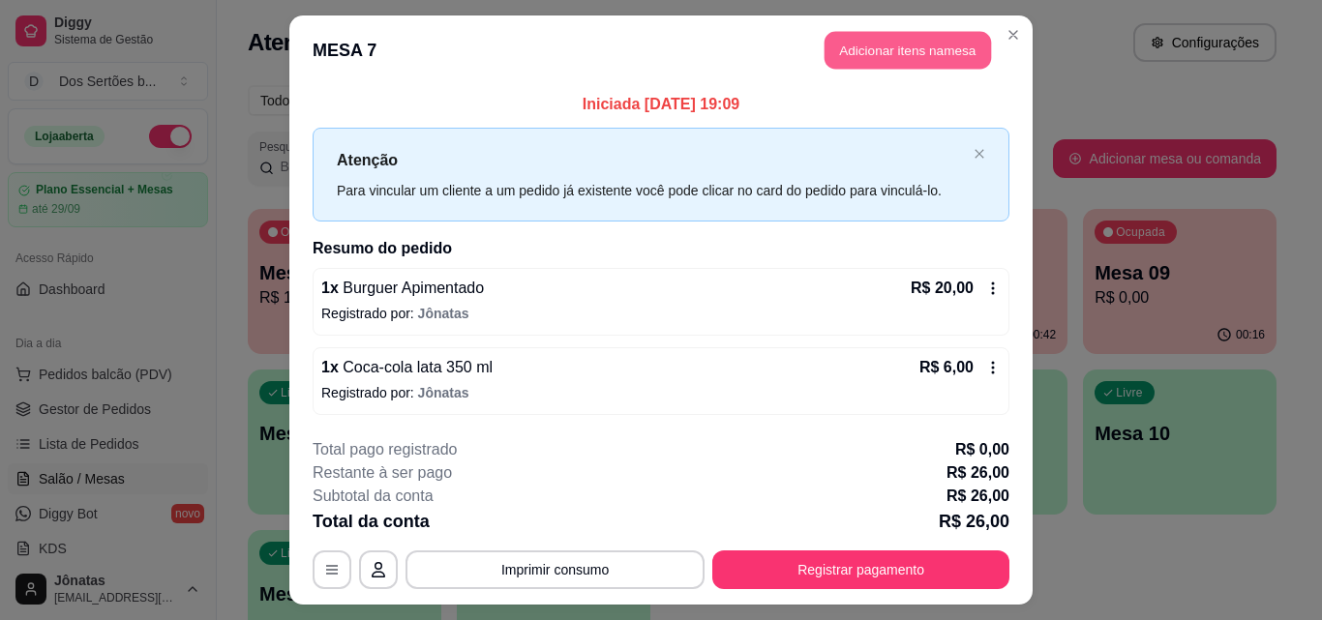
click at [837, 58] on button "Adicionar itens na mesa" at bounding box center [908, 51] width 166 height 38
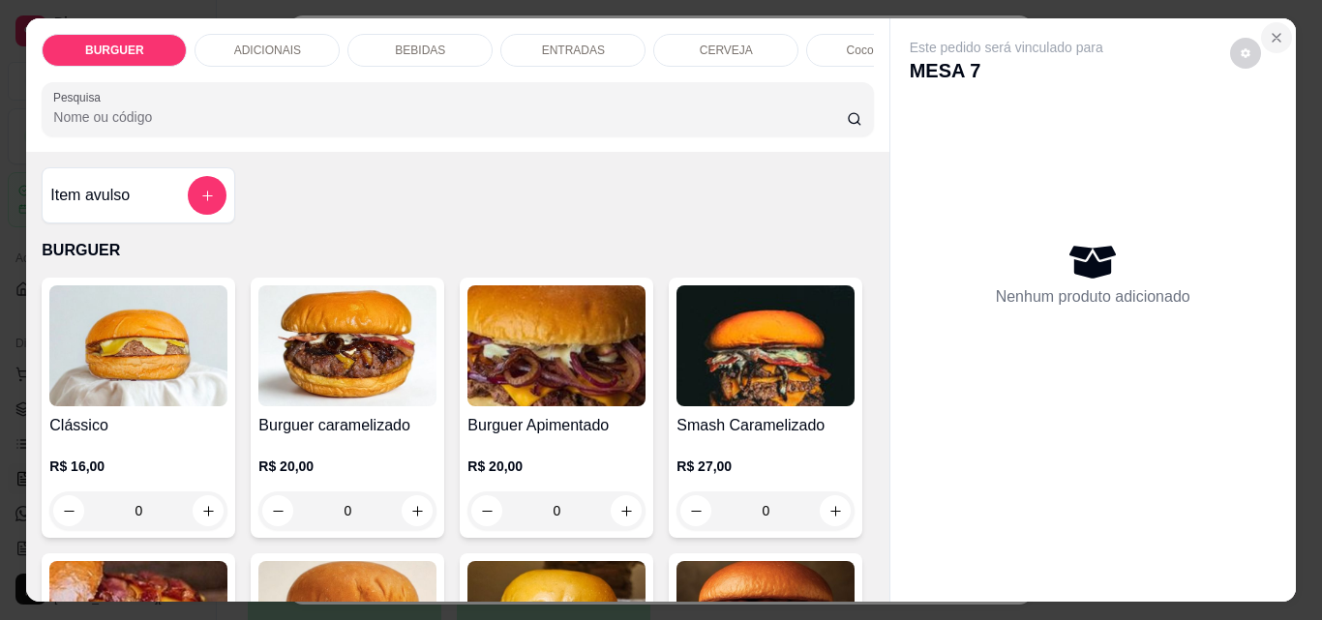
click at [1275, 30] on icon "Close" at bounding box center [1276, 37] width 15 height 15
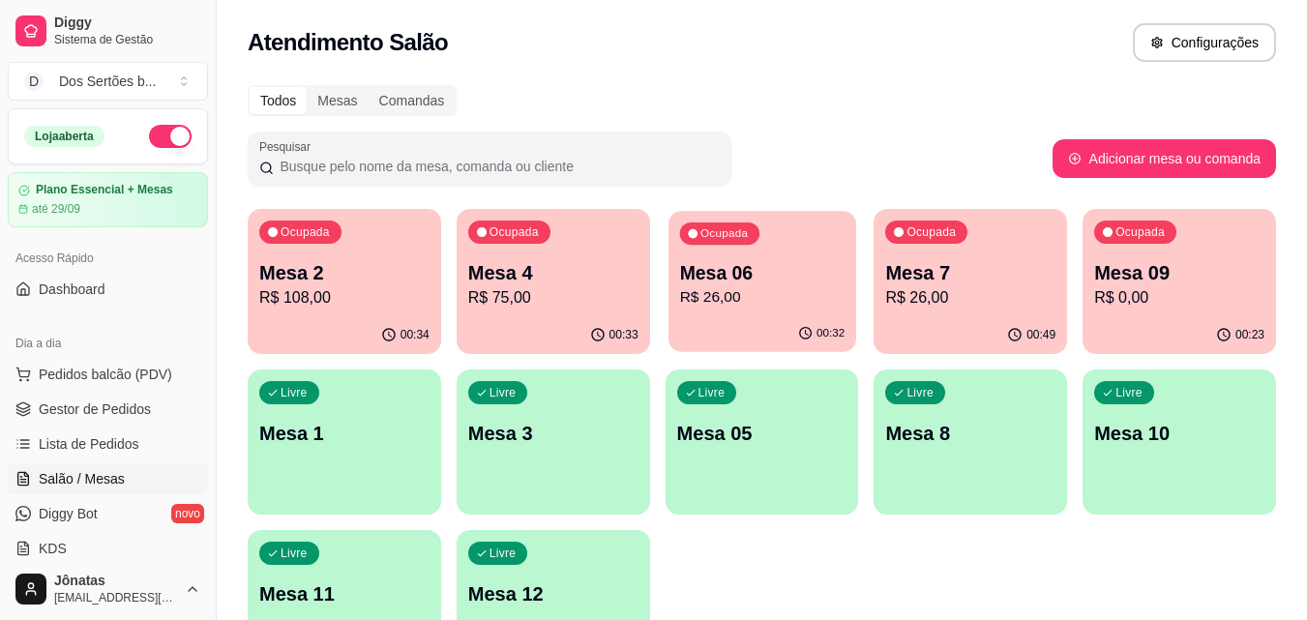
click at [762, 274] on p "Mesa 06" at bounding box center [761, 273] width 165 height 26
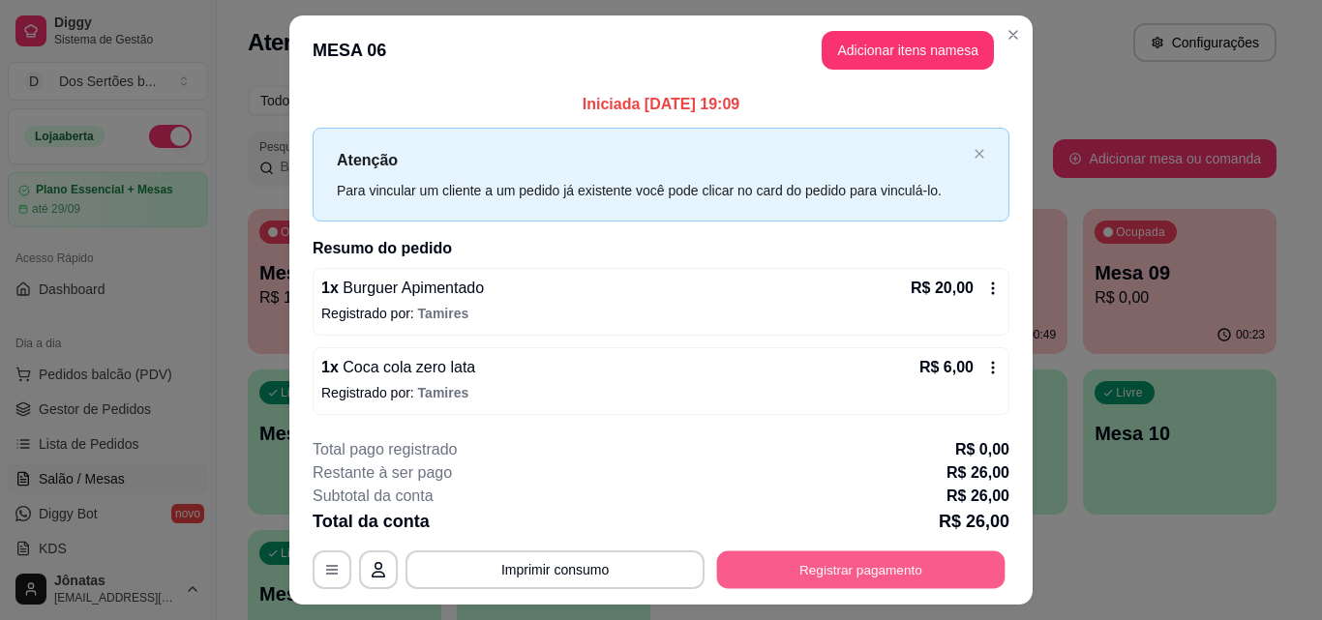
click at [945, 564] on button "Registrar pagamento" at bounding box center [861, 571] width 288 height 38
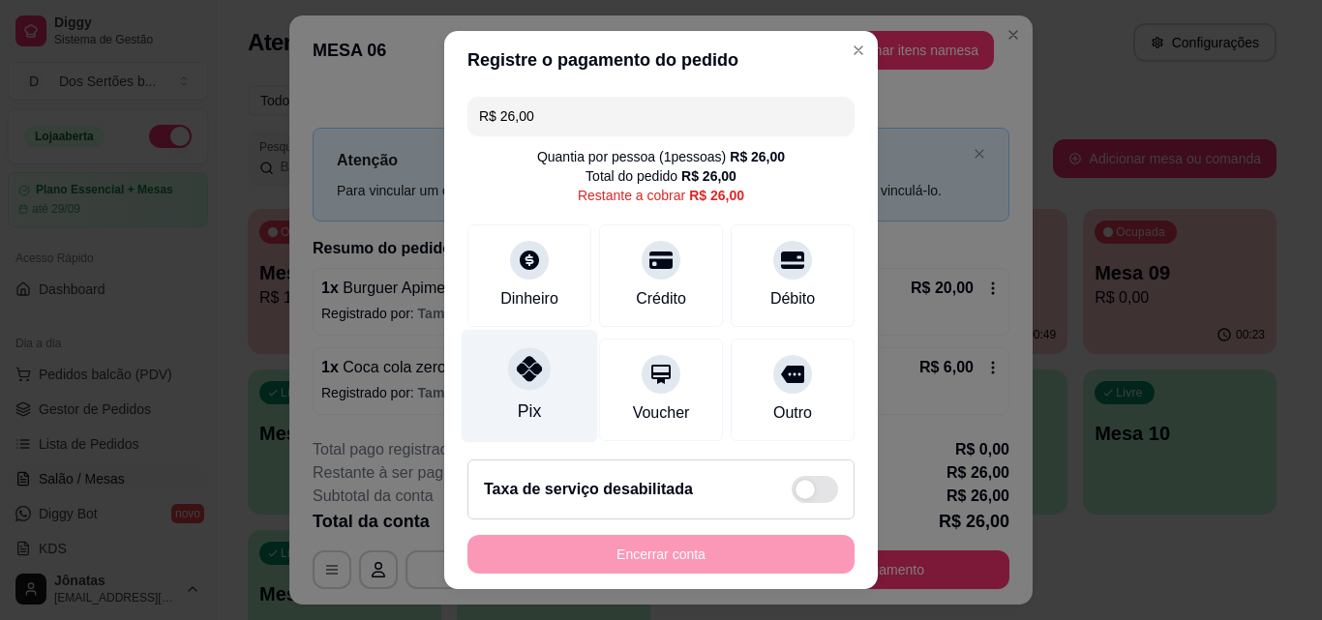
click at [523, 383] on div at bounding box center [529, 368] width 43 height 43
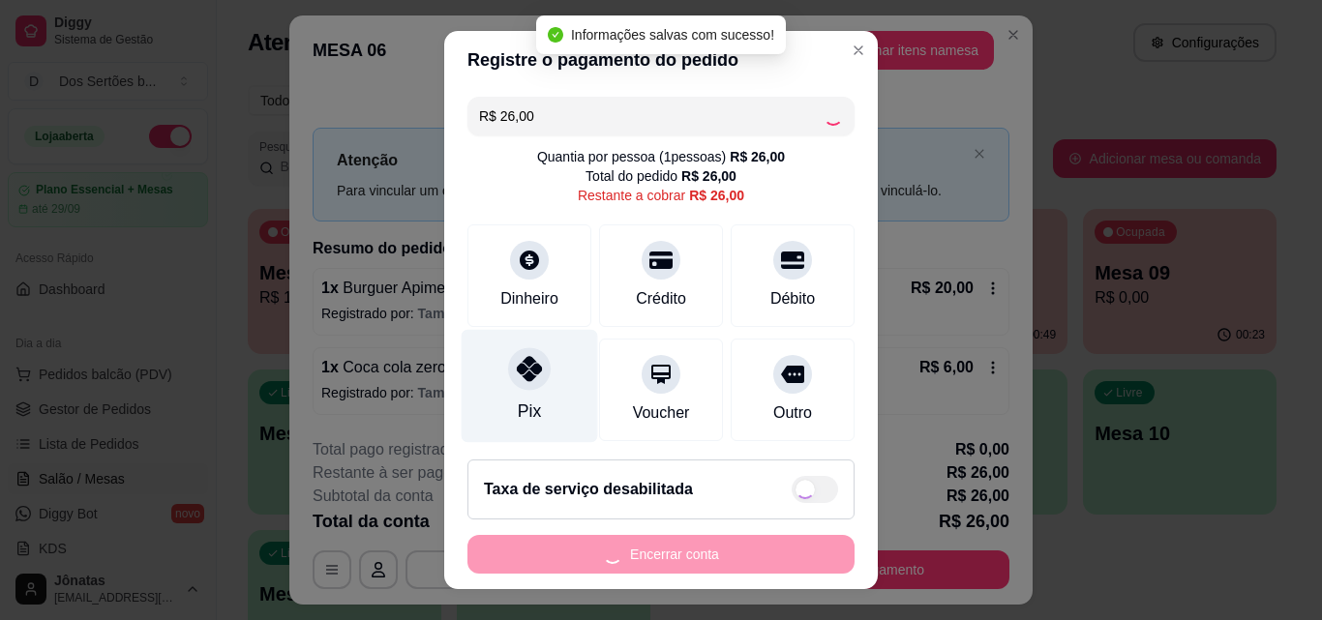
type input "R$ 0,00"
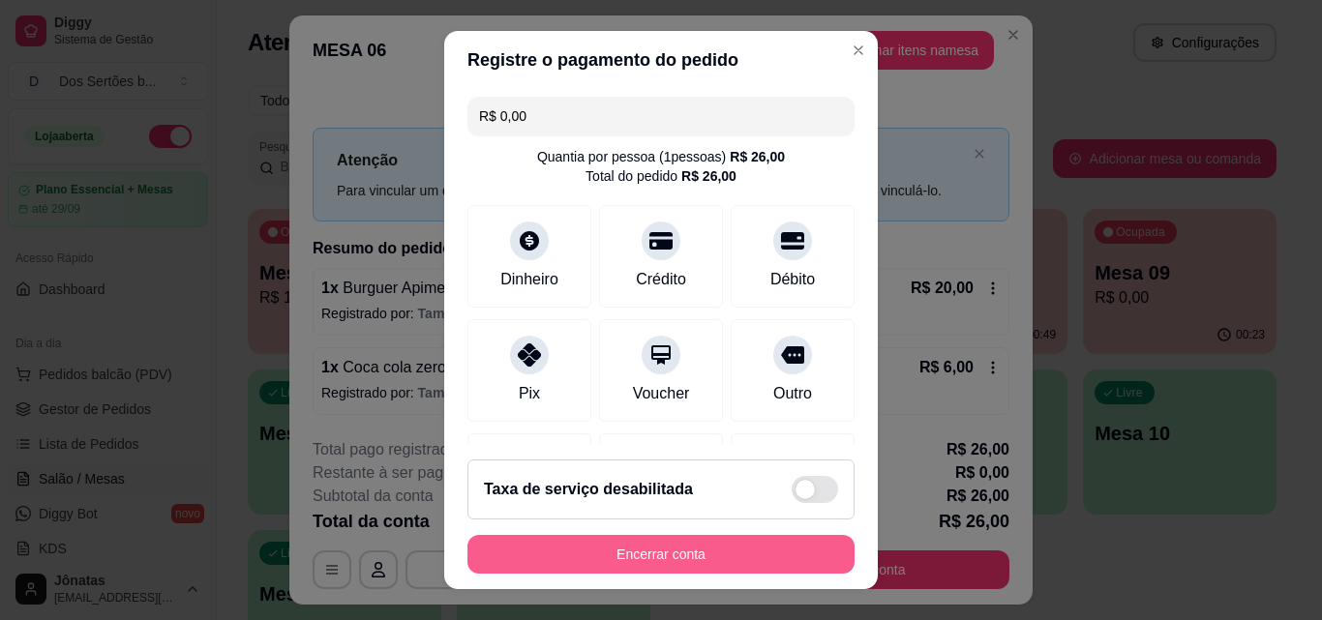
click at [586, 539] on button "Encerrar conta" at bounding box center [660, 554] width 387 height 39
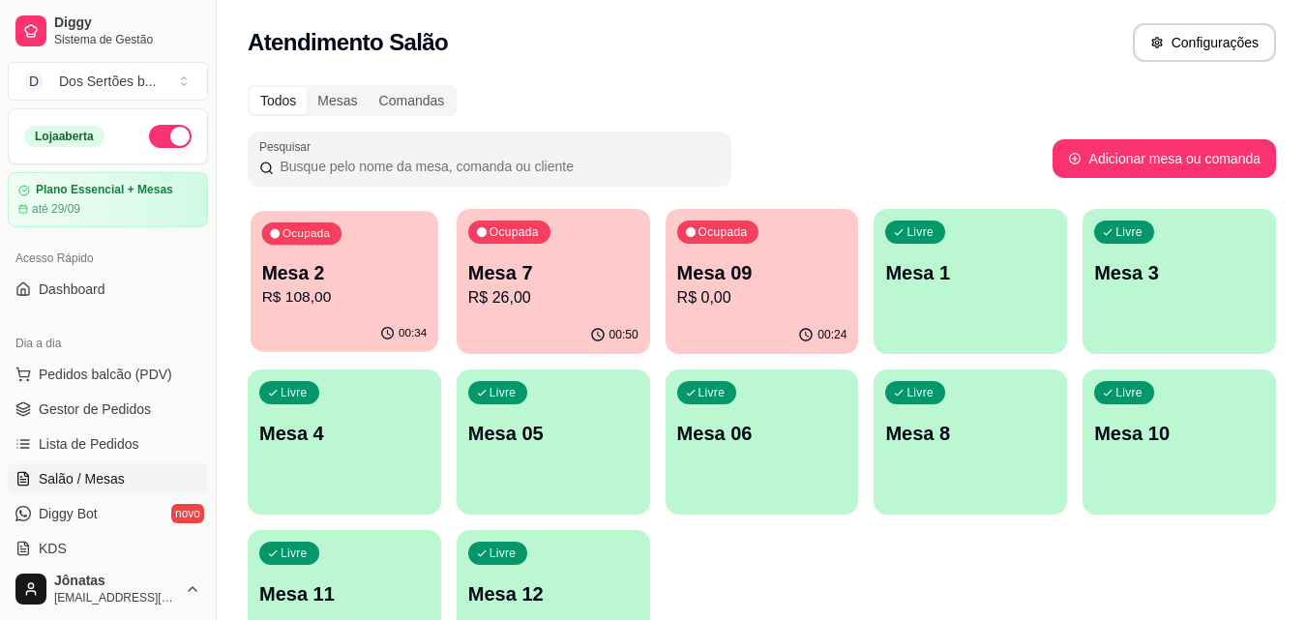
click at [340, 289] on p "R$ 108,00" at bounding box center [344, 297] width 165 height 22
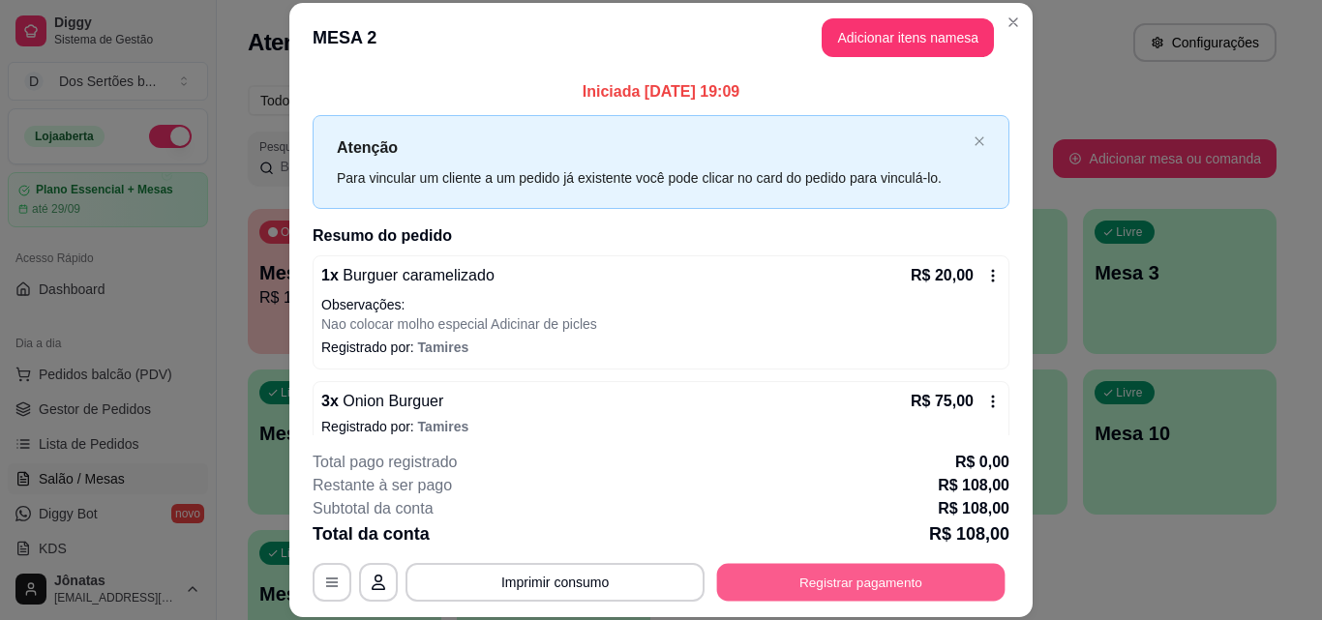
click at [774, 585] on button "Registrar pagamento" at bounding box center [861, 582] width 288 height 38
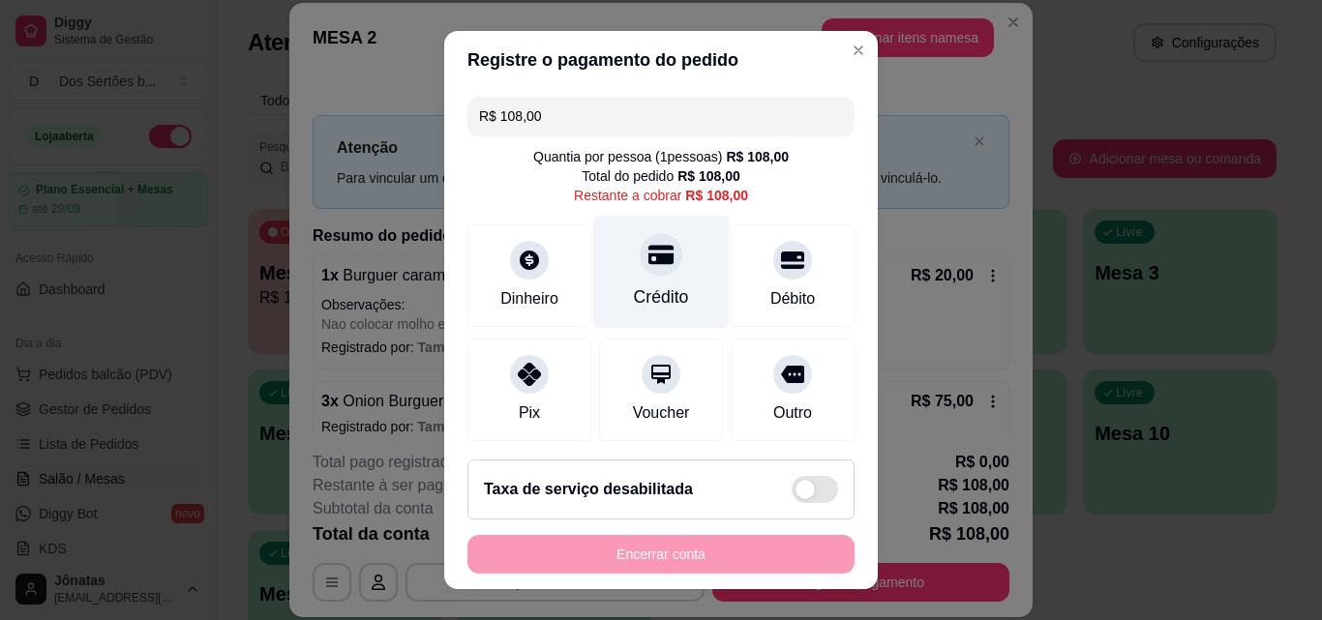
click at [618, 282] on div "Crédito" at bounding box center [661, 272] width 136 height 113
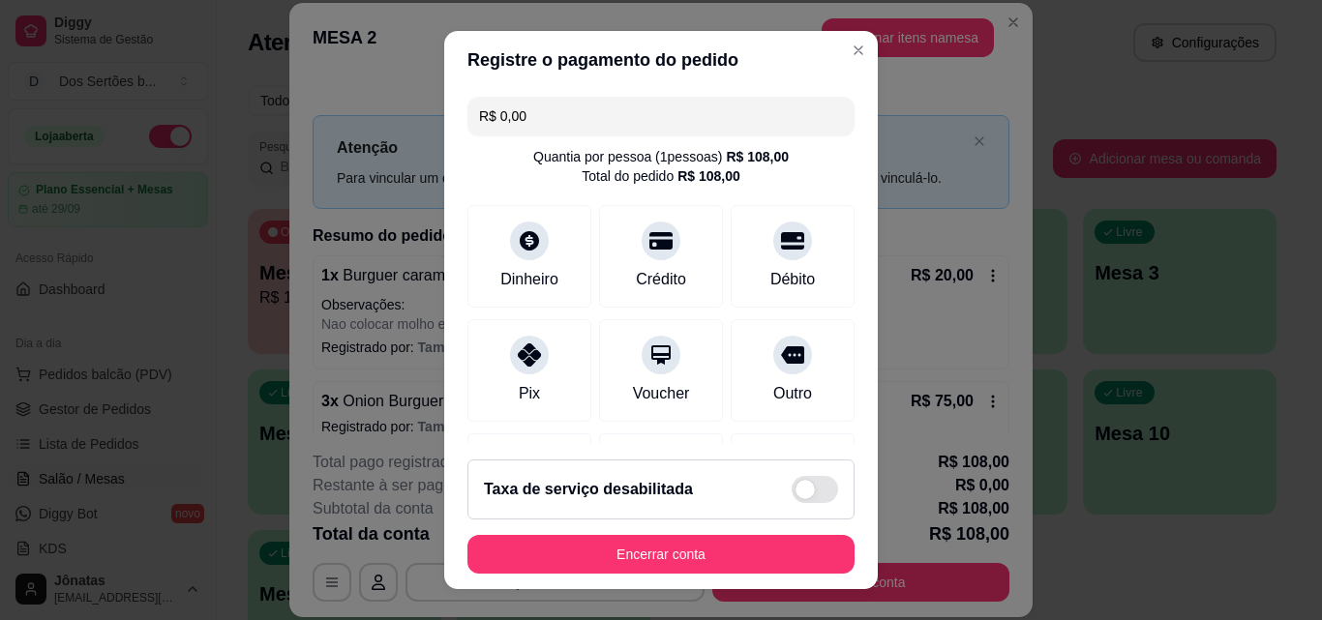
click at [651, 112] on input "R$ 0,00" at bounding box center [661, 116] width 364 height 39
click at [849, 464] on footer "Taxa de serviço desabilitada Encerrar conta" at bounding box center [661, 516] width 434 height 145
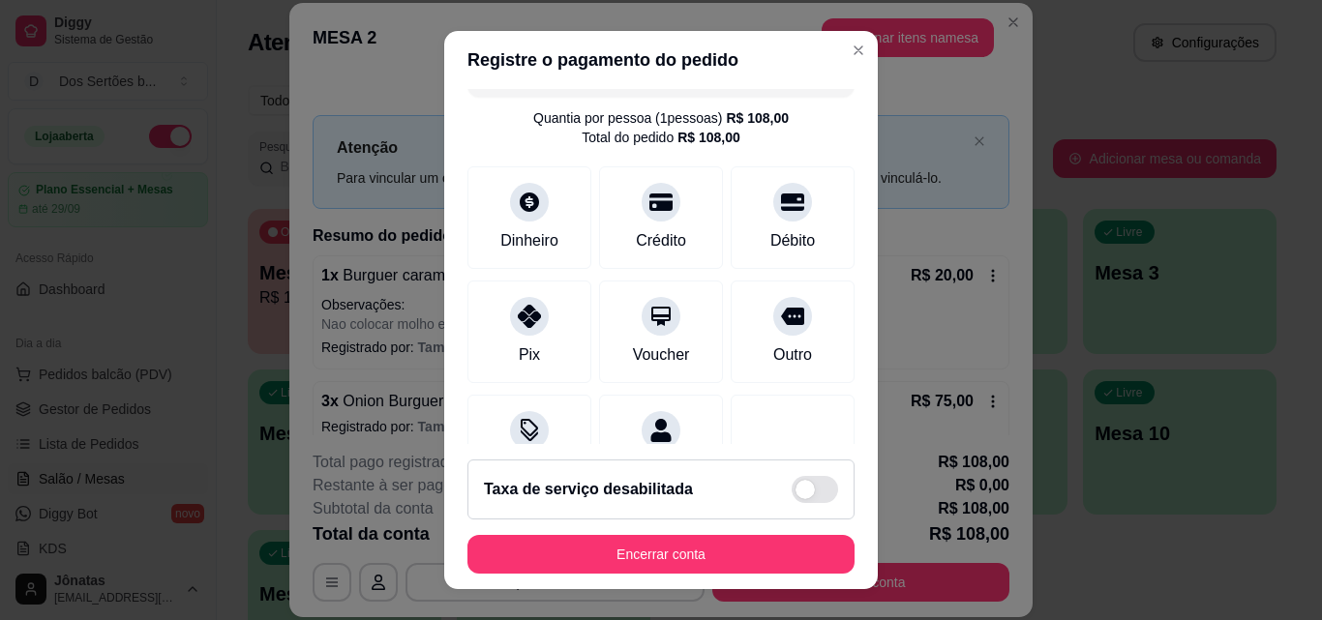
click at [852, 444] on footer "Taxa de serviço desabilitada Encerrar conta" at bounding box center [661, 516] width 434 height 145
click at [855, 450] on footer "Taxa de serviço desabilitada Encerrar conta" at bounding box center [661, 516] width 434 height 145
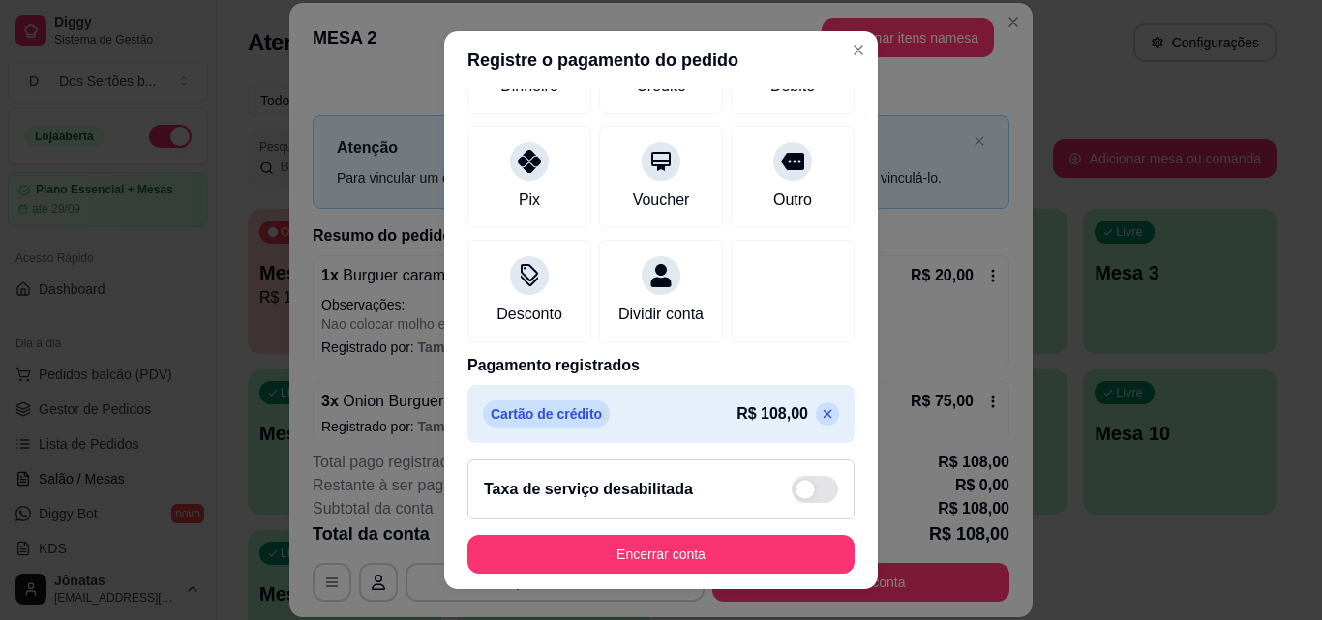
scroll to position [224, 0]
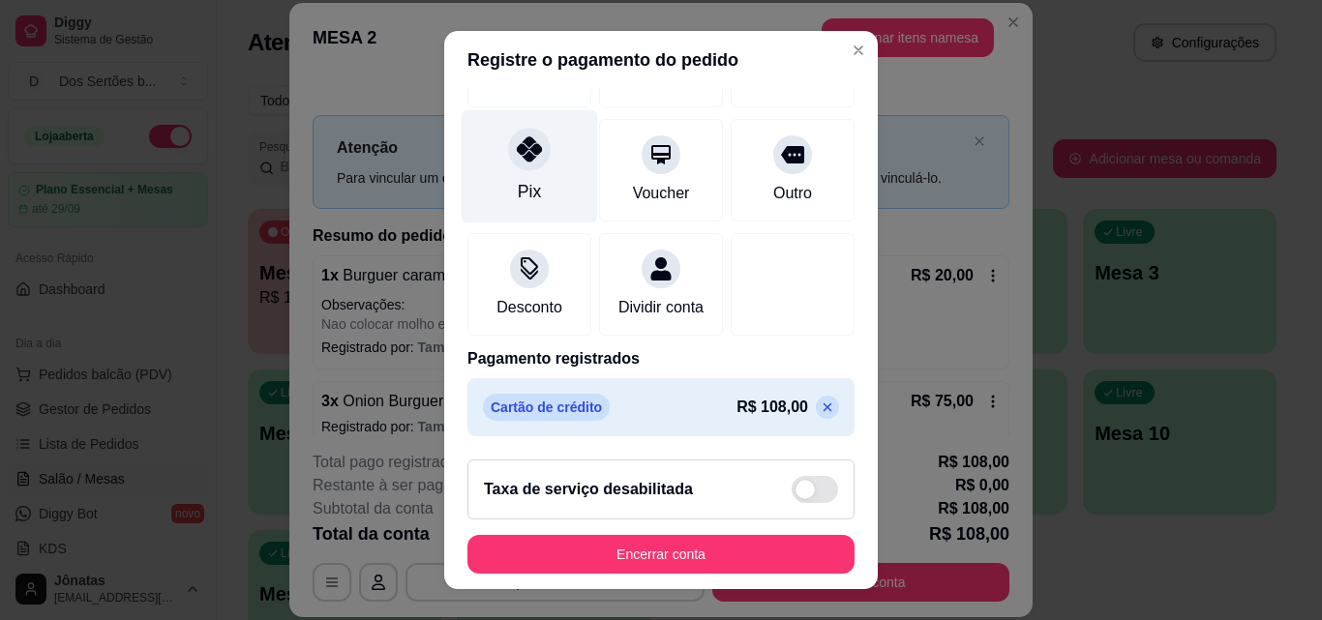
click at [508, 128] on div at bounding box center [529, 149] width 43 height 43
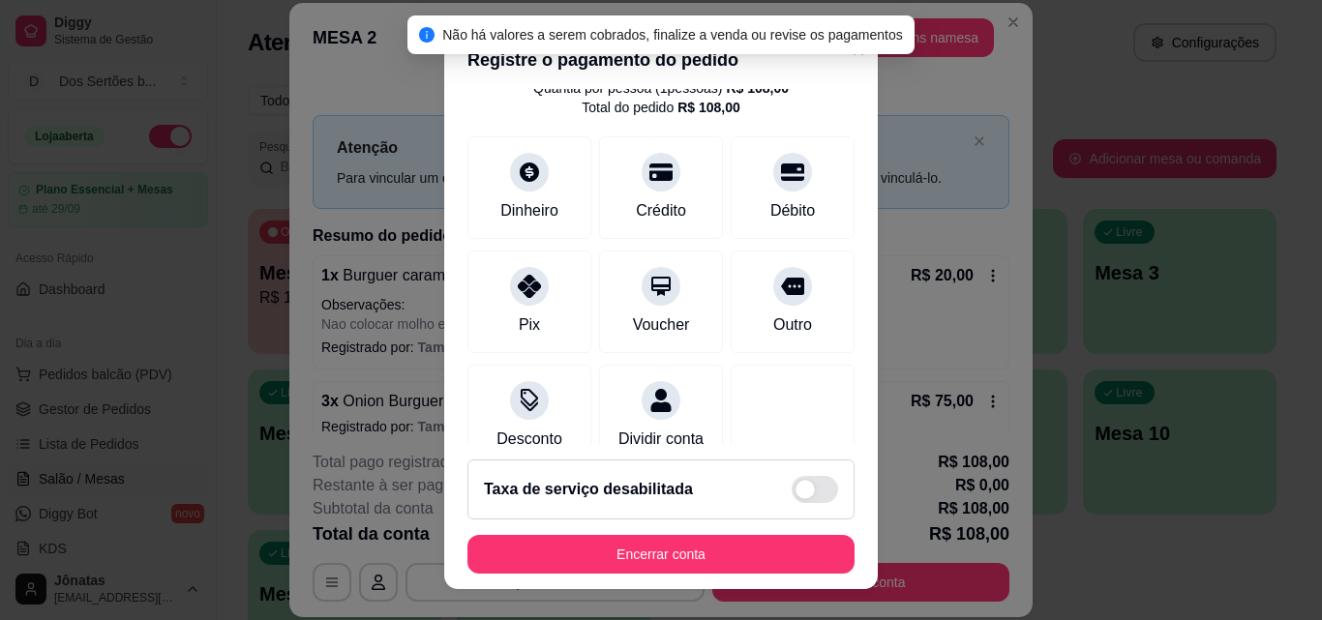
scroll to position [30, 0]
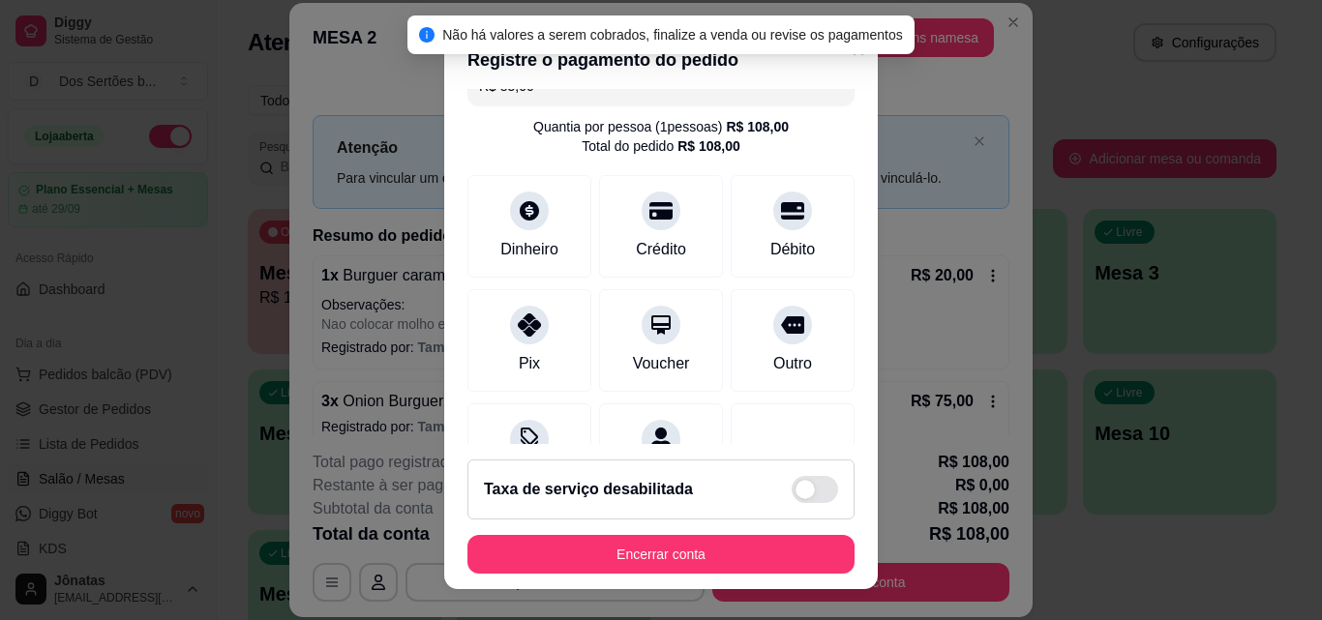
click at [848, 87] on header "Registre o pagamento do pedido" at bounding box center [661, 60] width 434 height 58
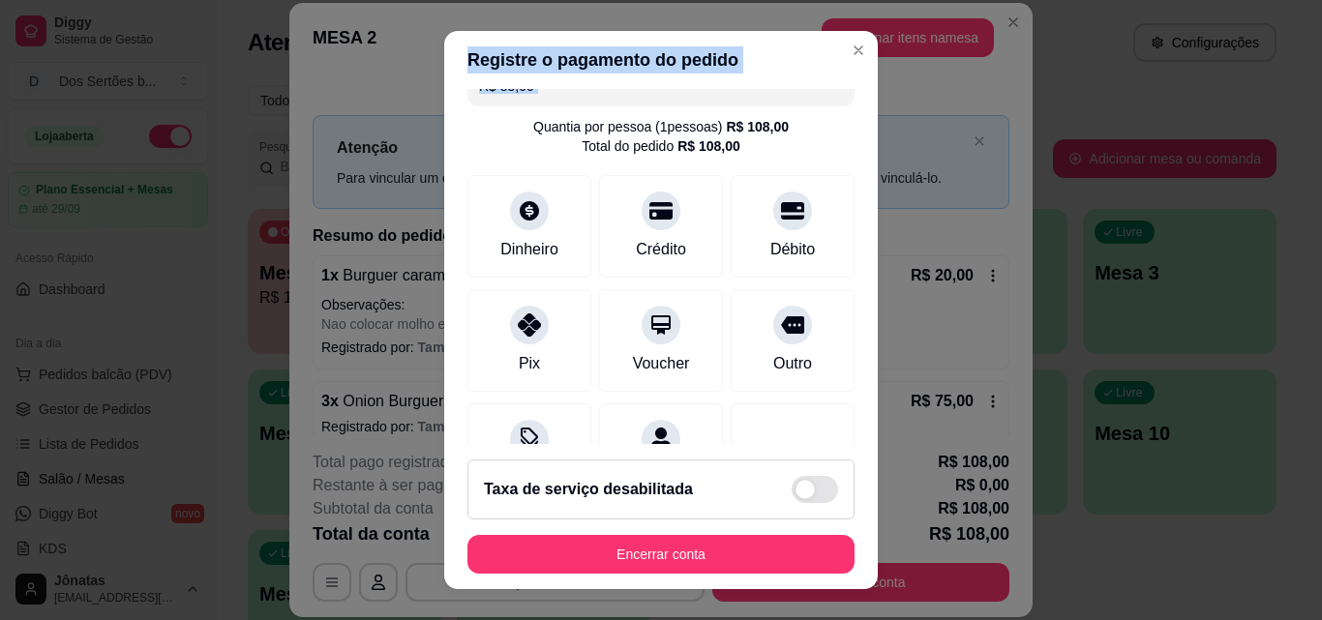
drag, startPoint x: 848, startPoint y: 87, endPoint x: 848, endPoint y: 99, distance: 11.6
click at [848, 98] on section "Registre o pagamento do pedido R$ 85,00 Quantia por pessoa ( 1 pessoas) R$ 108,…" at bounding box center [661, 310] width 434 height 558
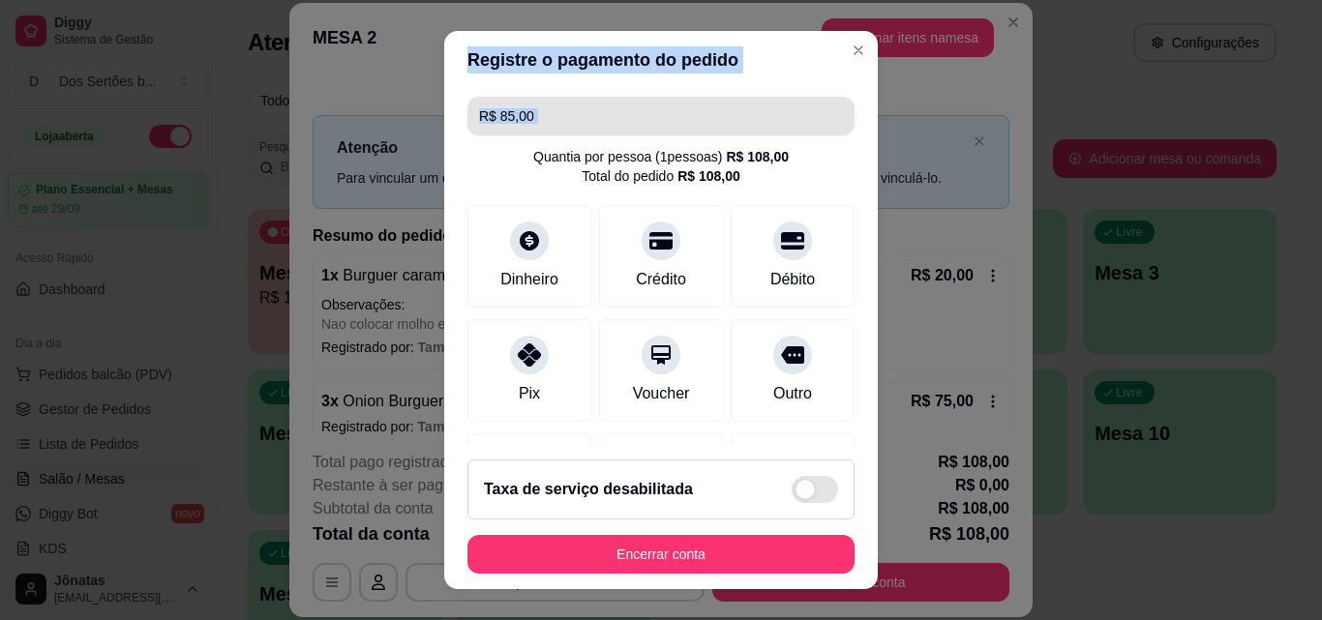
click at [572, 134] on input "R$ 85,00" at bounding box center [661, 116] width 364 height 39
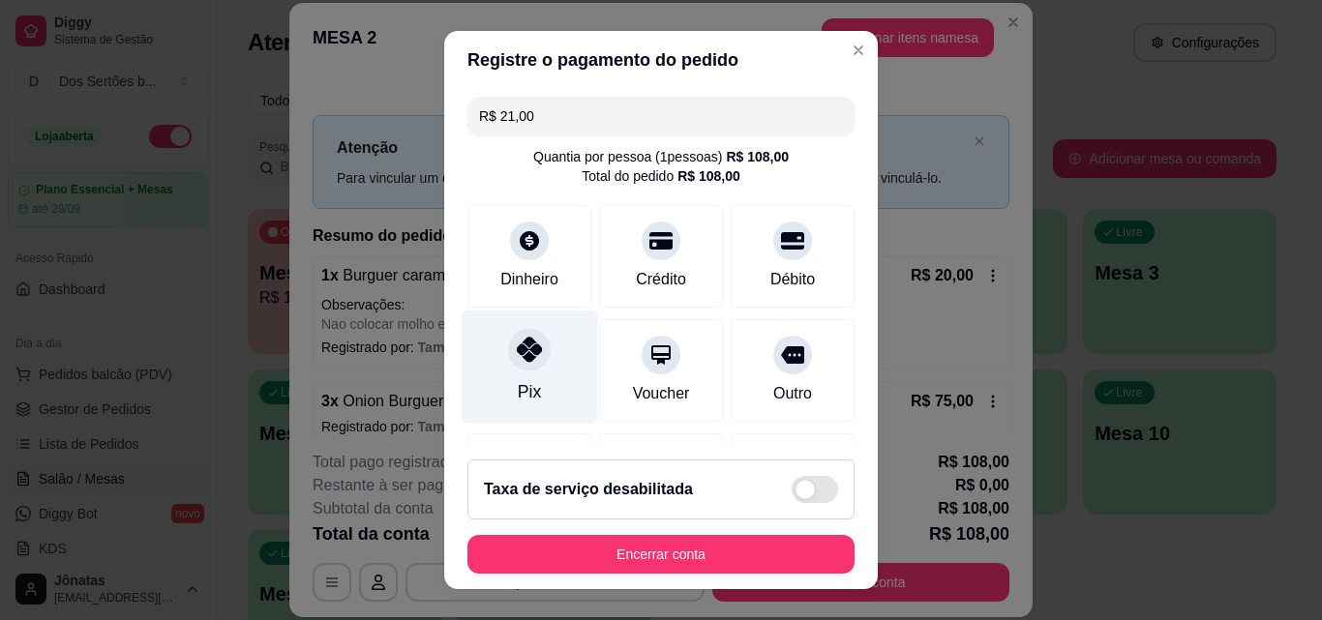
click at [517, 370] on div at bounding box center [529, 349] width 43 height 43
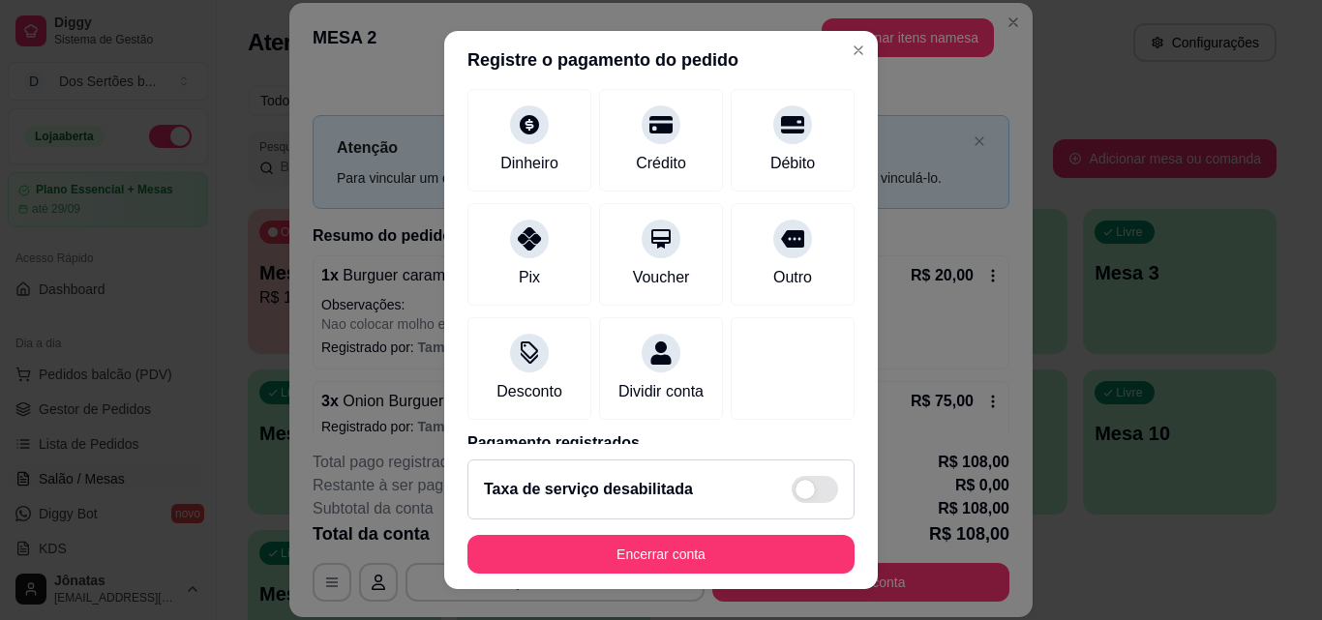
scroll to position [224, 0]
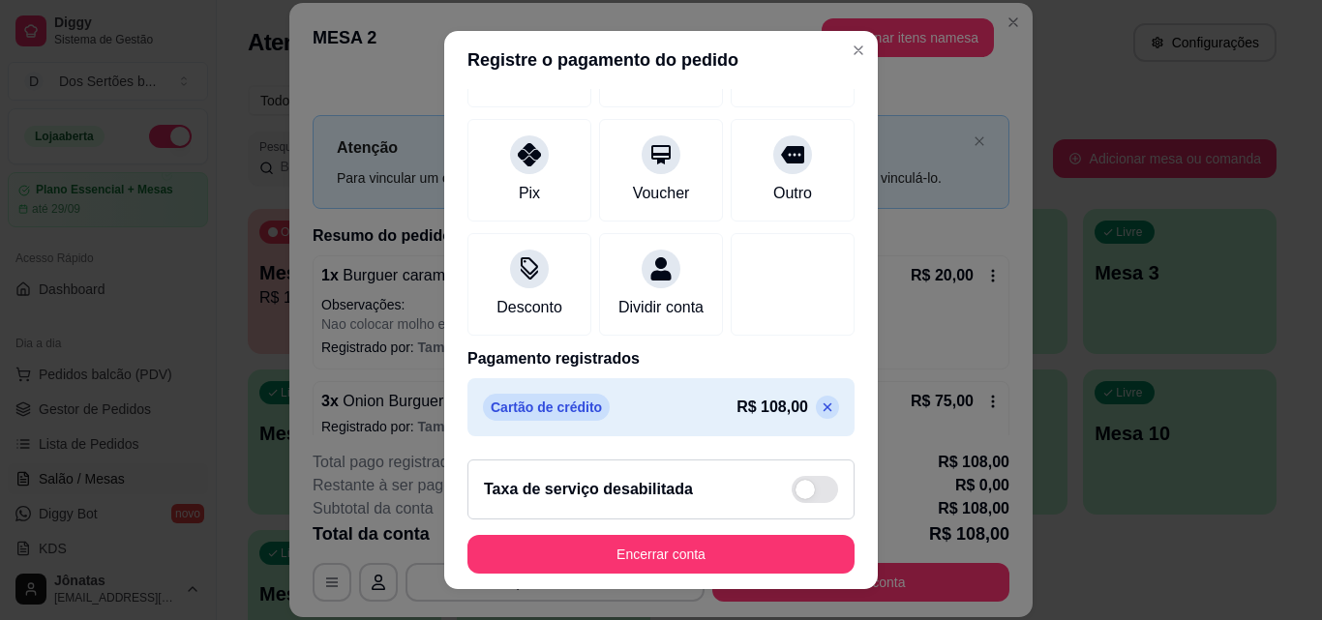
click at [850, 460] on footer "Taxa de serviço desabilitada Encerrar conta" at bounding box center [661, 516] width 434 height 145
click at [816, 416] on p at bounding box center [827, 407] width 23 height 23
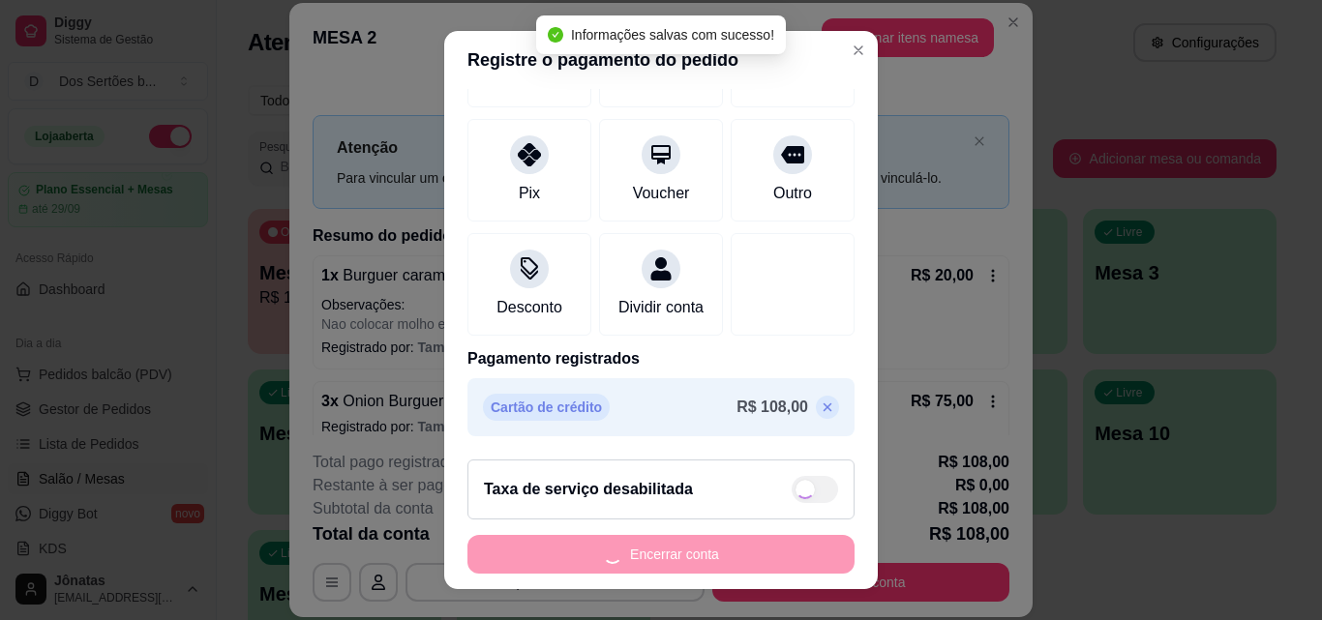
scroll to position [142, 0]
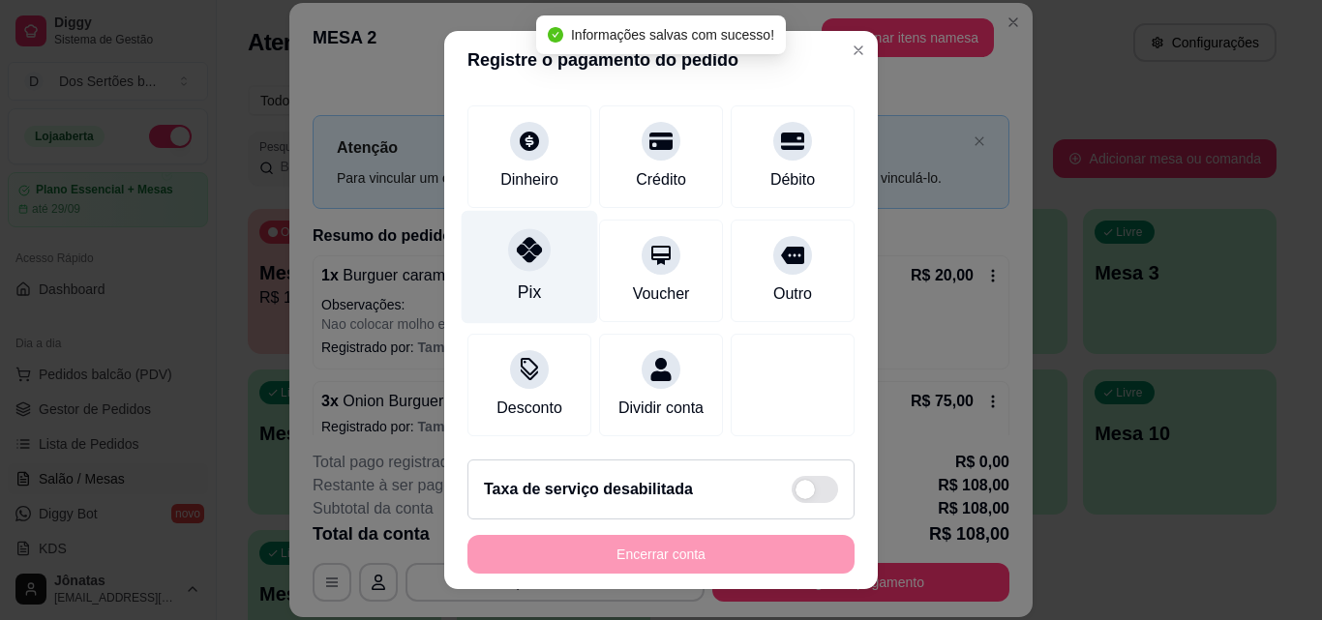
click at [518, 280] on div "Pix" at bounding box center [529, 292] width 23 height 25
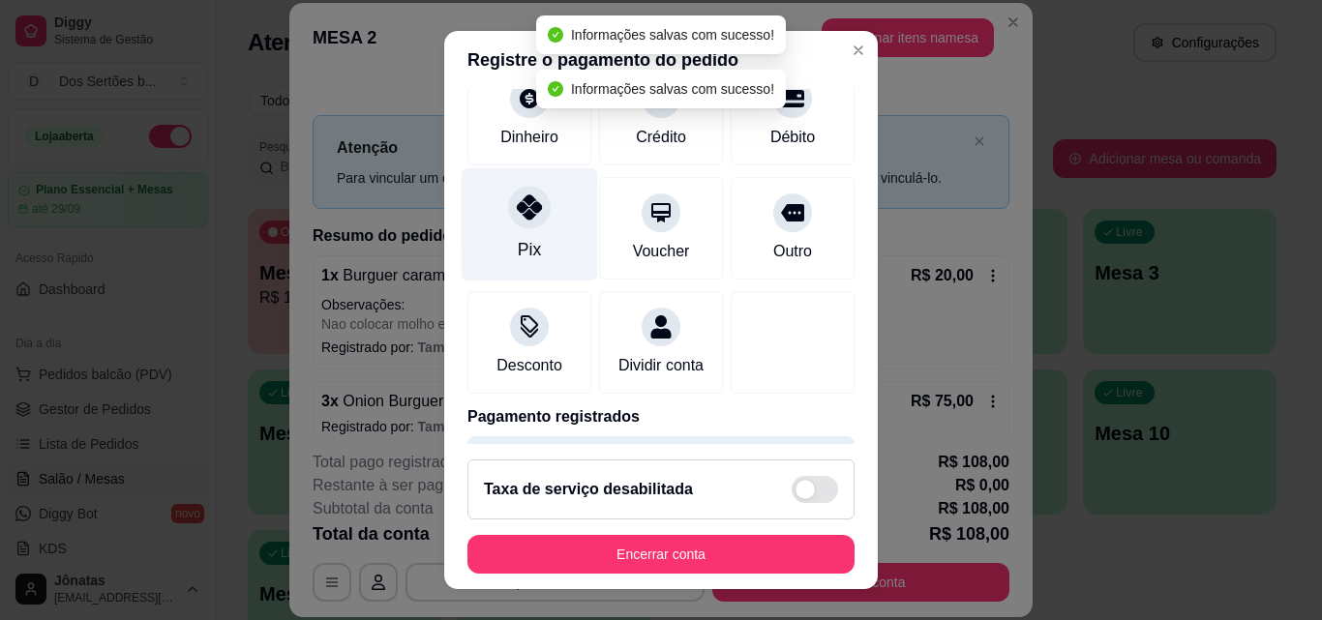
scroll to position [224, 0]
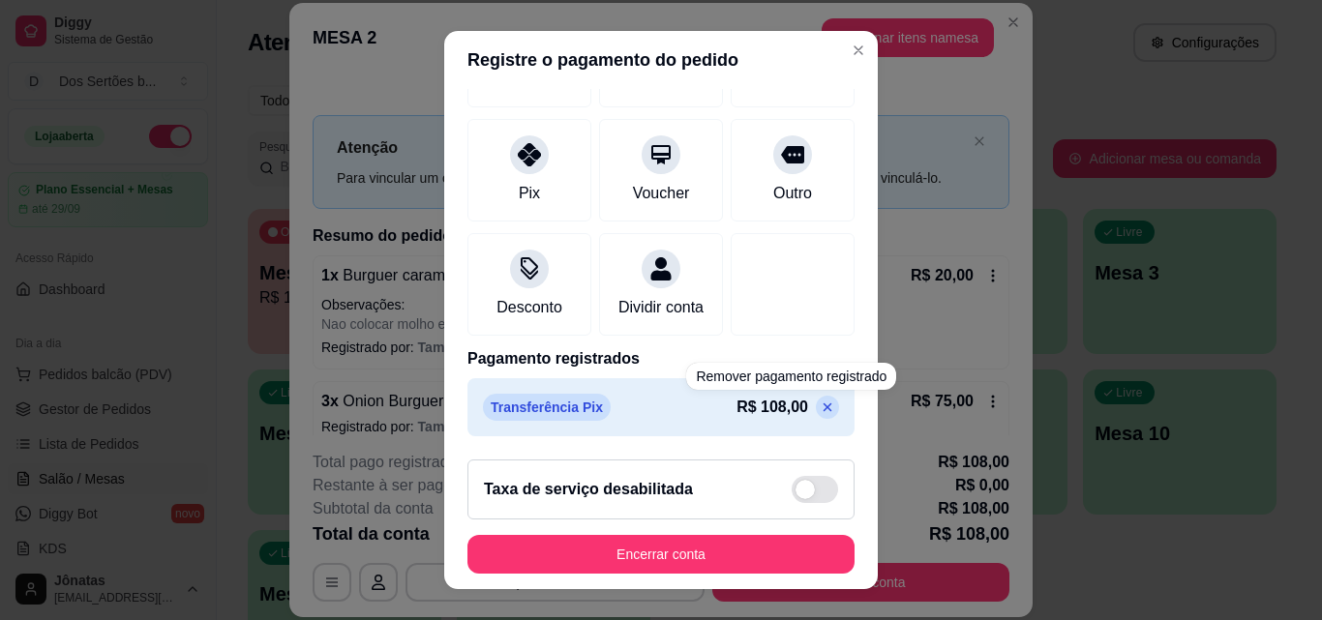
click at [824, 405] on icon at bounding box center [828, 408] width 9 height 9
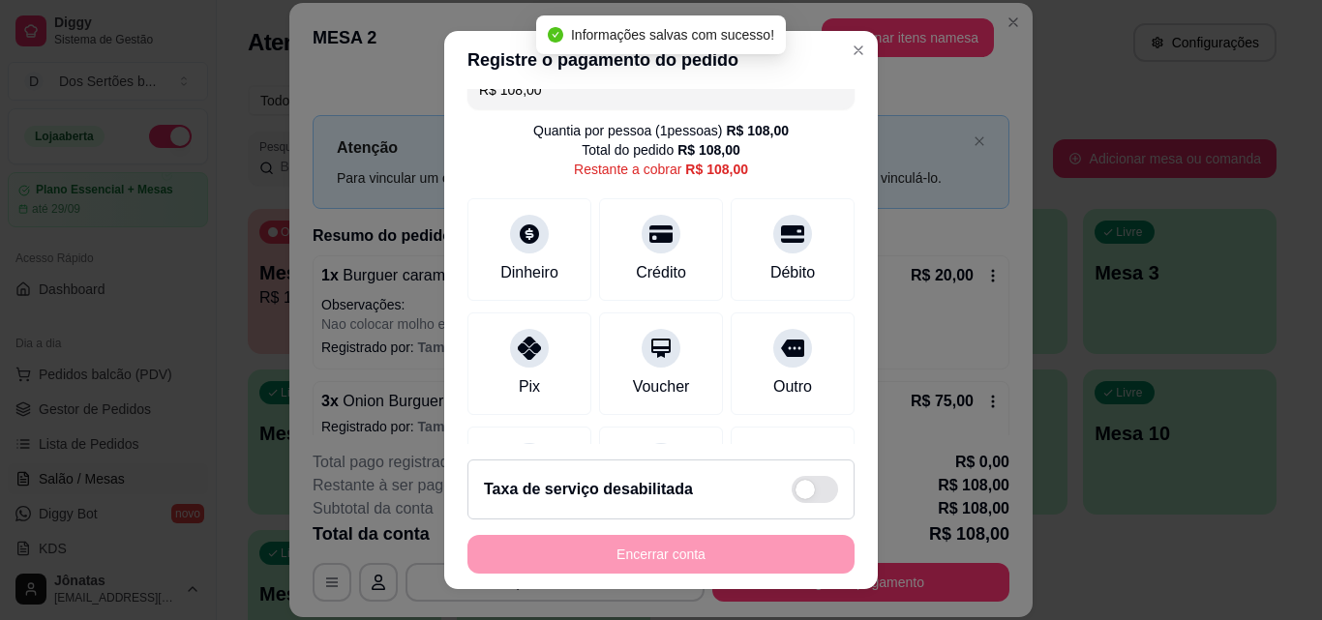
scroll to position [0, 0]
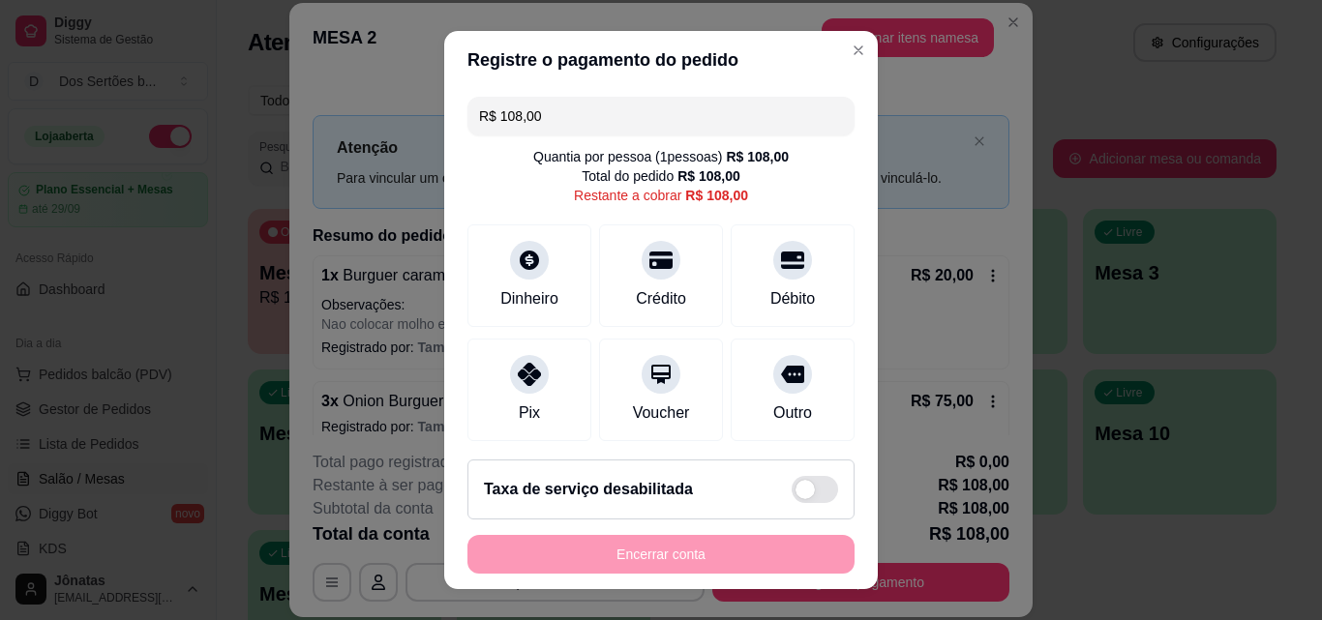
click at [730, 96] on div "R$ 108,00 Quantia por pessoa ( 1 pessoas) R$ 108,00 Total do pedido R$ 108,00 R…" at bounding box center [661, 266] width 434 height 355
click at [704, 111] on input "R$ 108,00" at bounding box center [661, 116] width 364 height 39
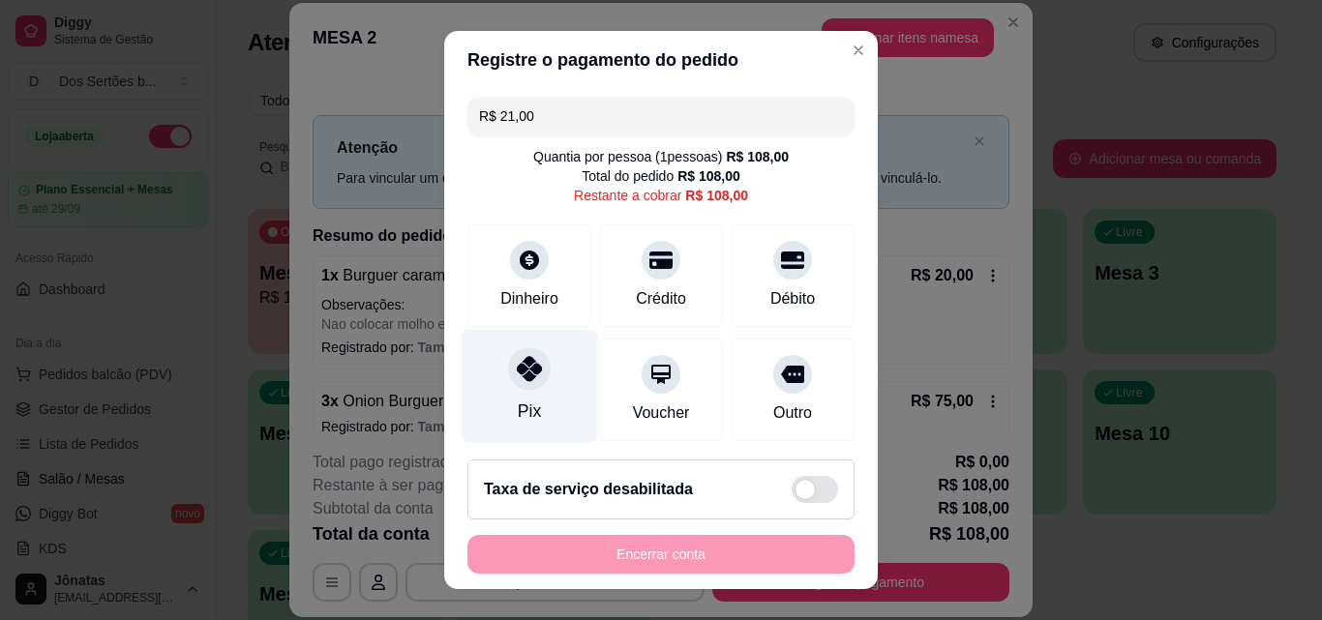
click at [512, 384] on div at bounding box center [529, 368] width 43 height 43
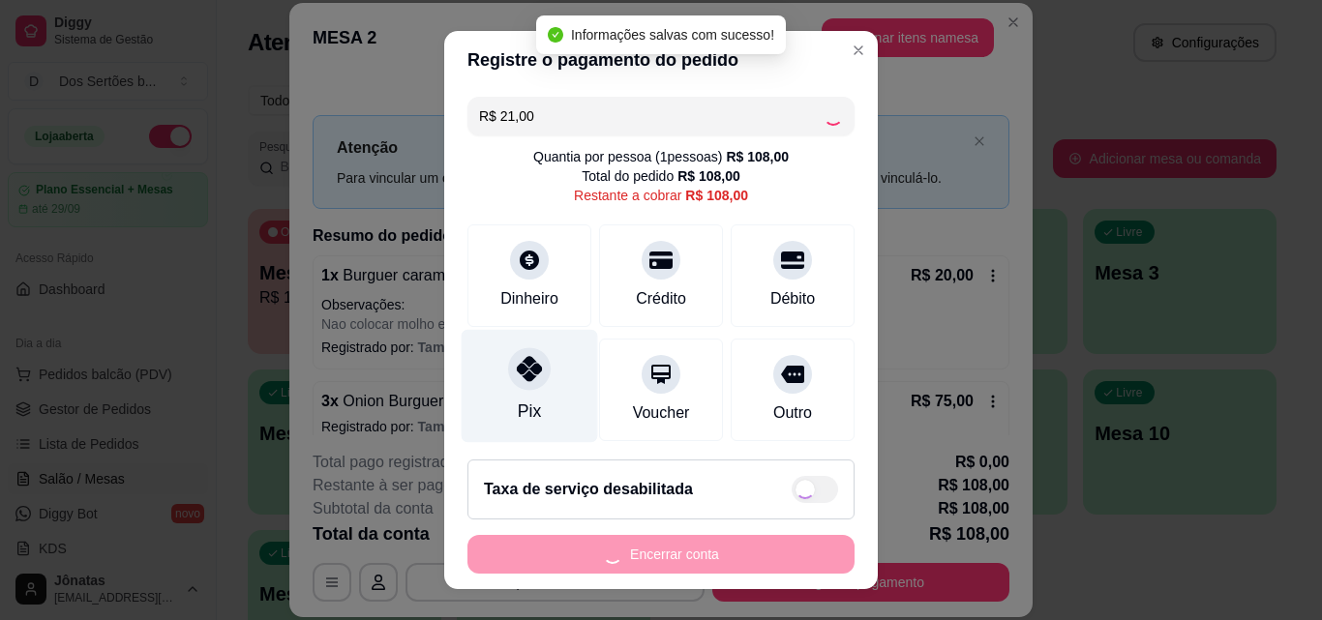
type input "R$ 87,00"
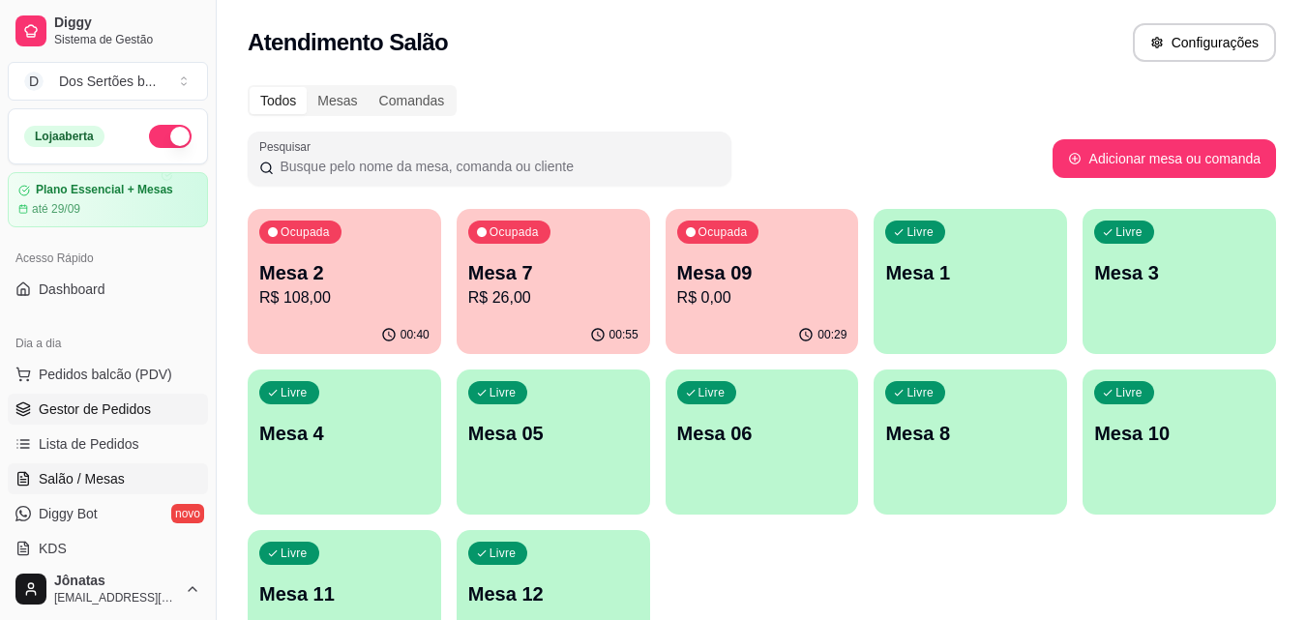
click at [78, 407] on span "Gestor de Pedidos" at bounding box center [95, 409] width 112 height 19
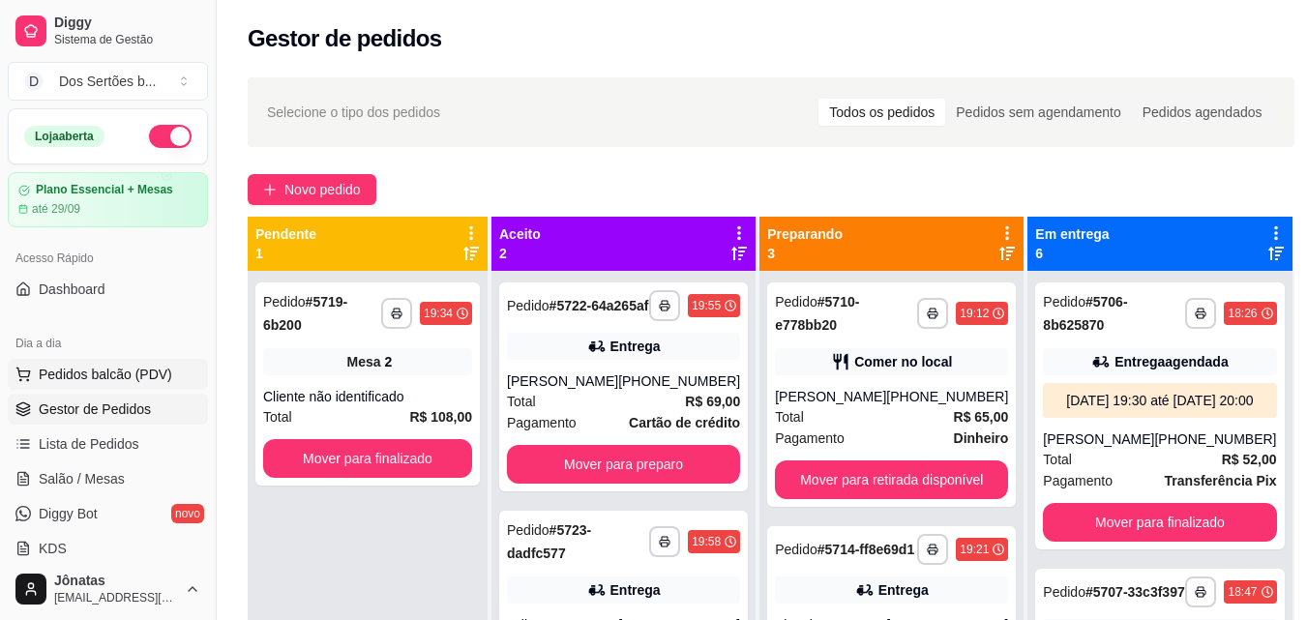
click at [97, 375] on span "Pedidos balcão (PDV)" at bounding box center [106, 374] width 134 height 19
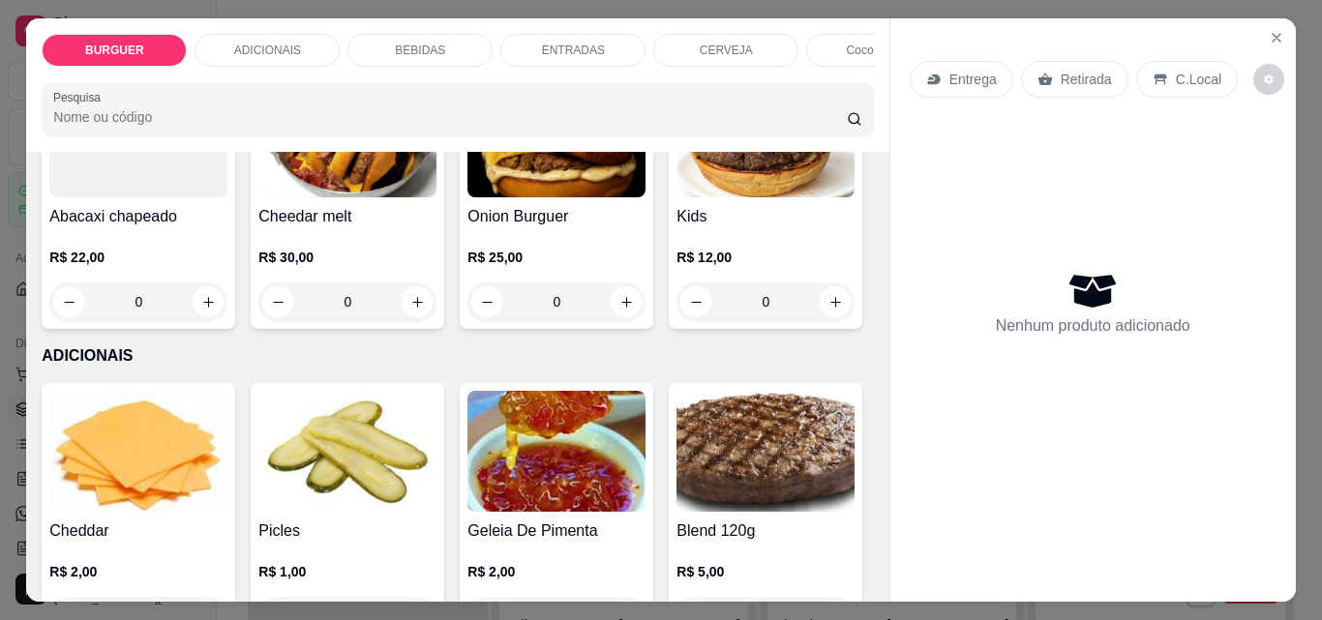
scroll to position [1141, 0]
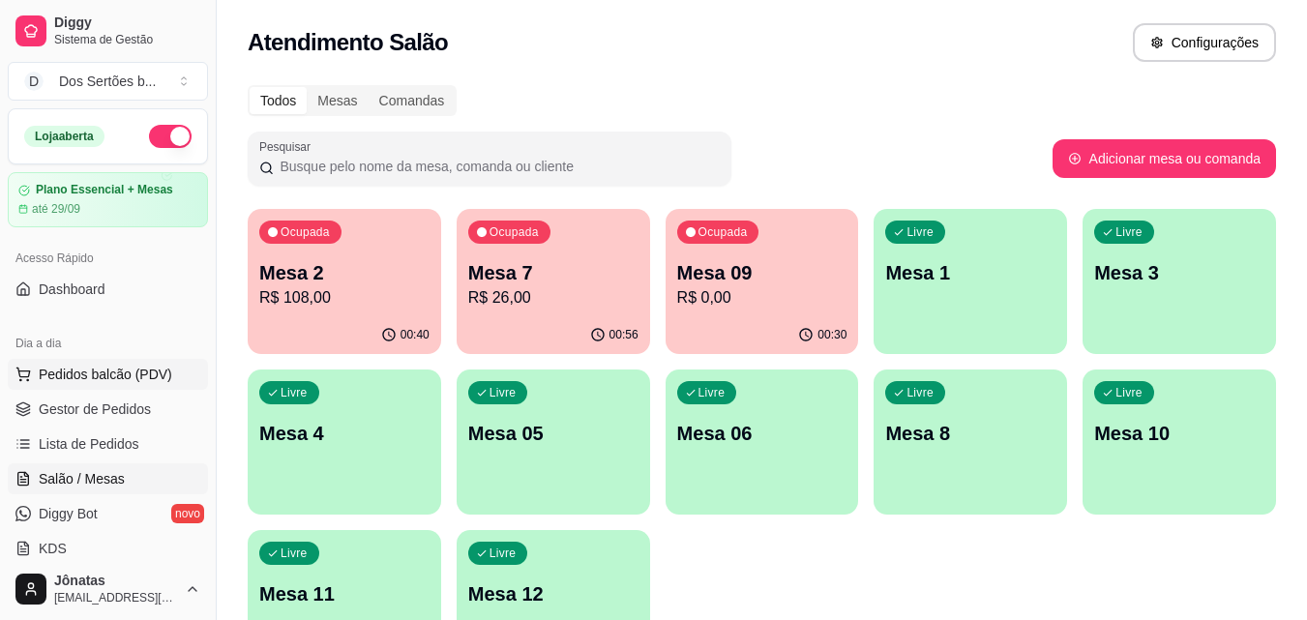
click at [111, 374] on span "Pedidos balcão (PDV)" at bounding box center [106, 374] width 134 height 19
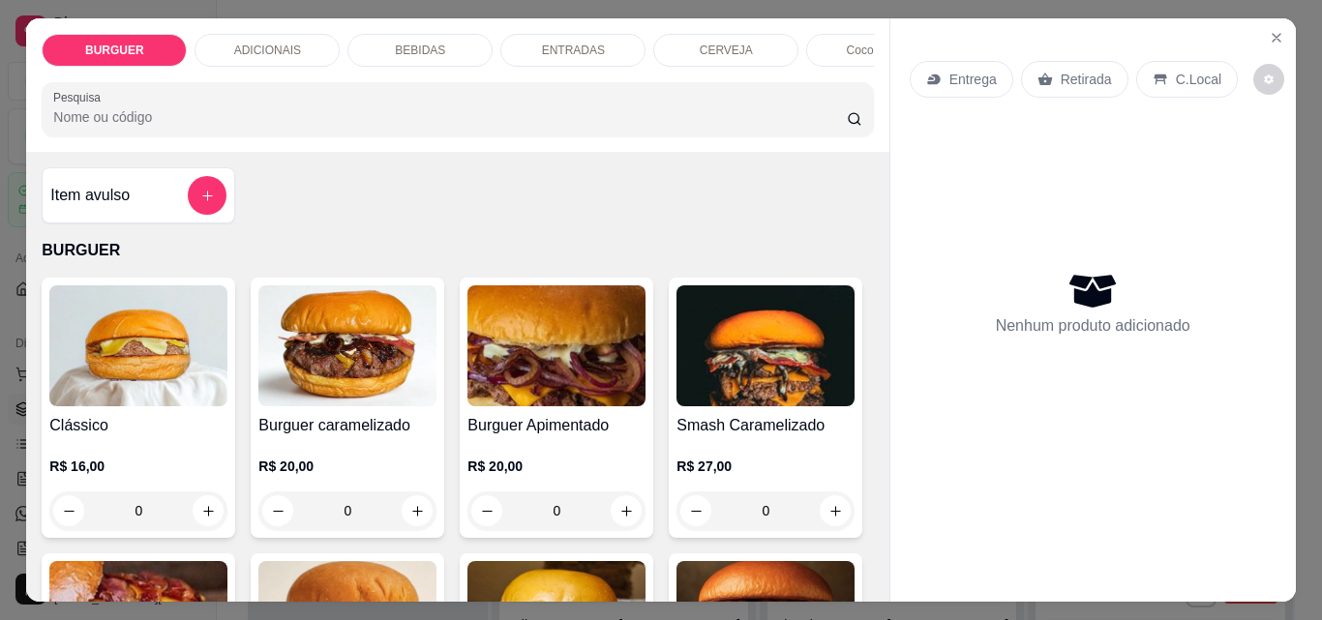
scroll to position [102, 0]
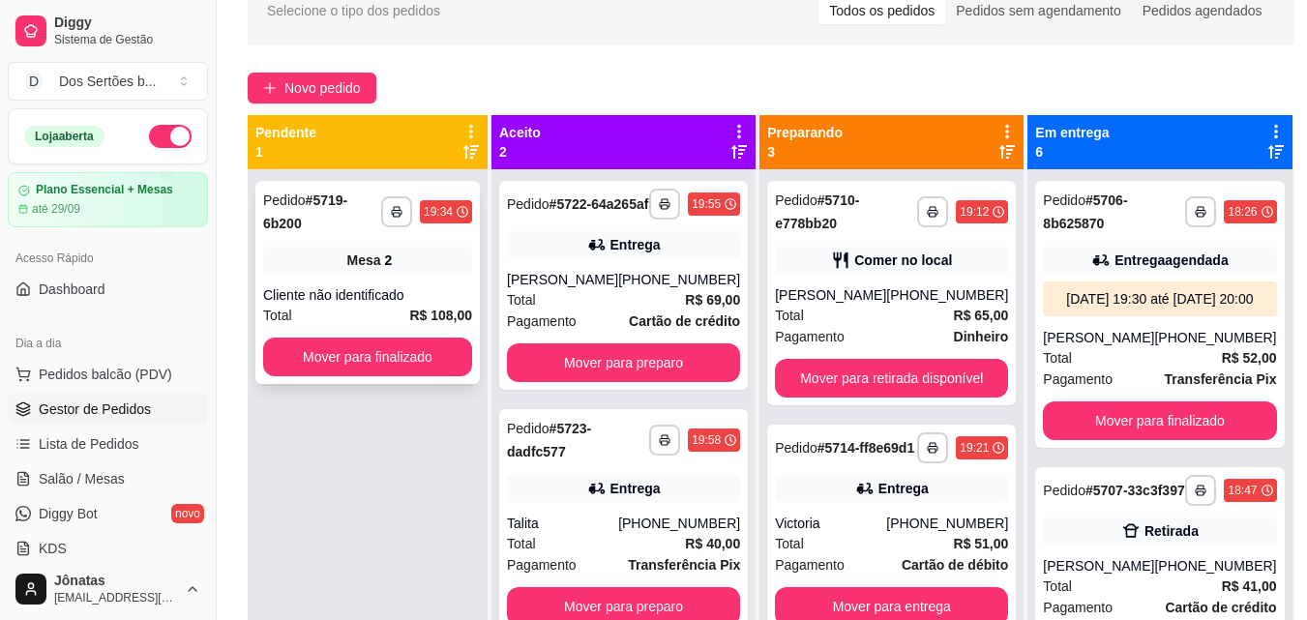
click at [351, 285] on div "Cliente não identificado" at bounding box center [367, 294] width 209 height 19
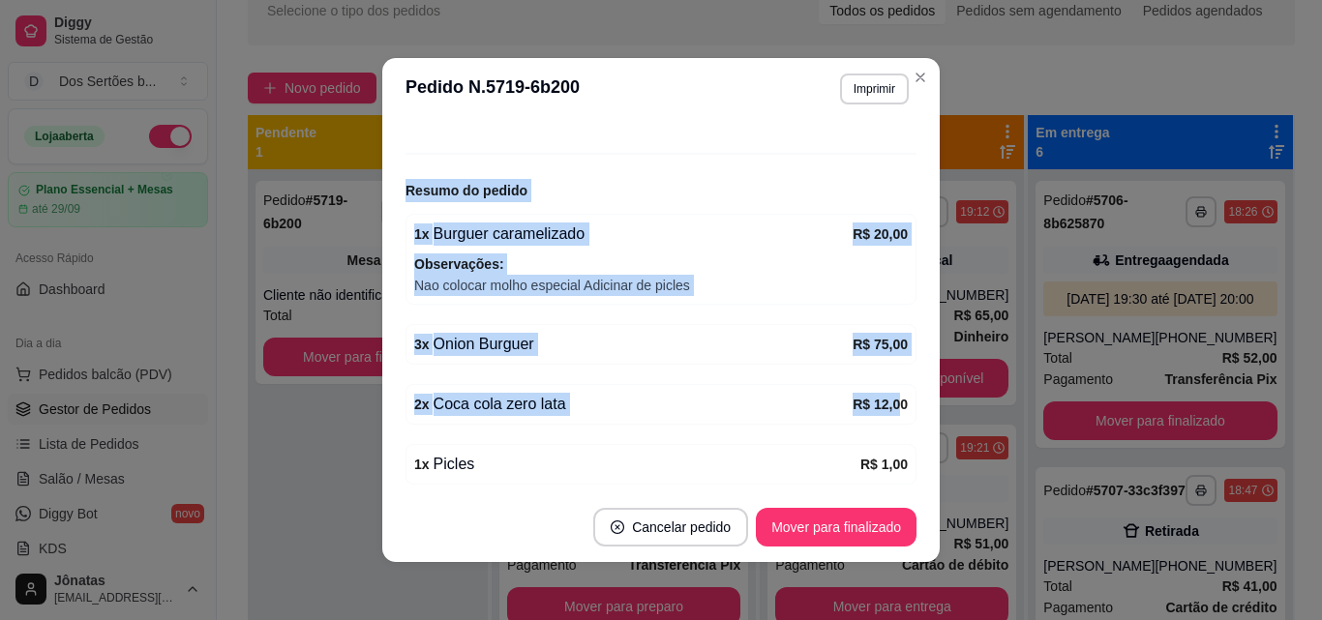
scroll to position [0, 0]
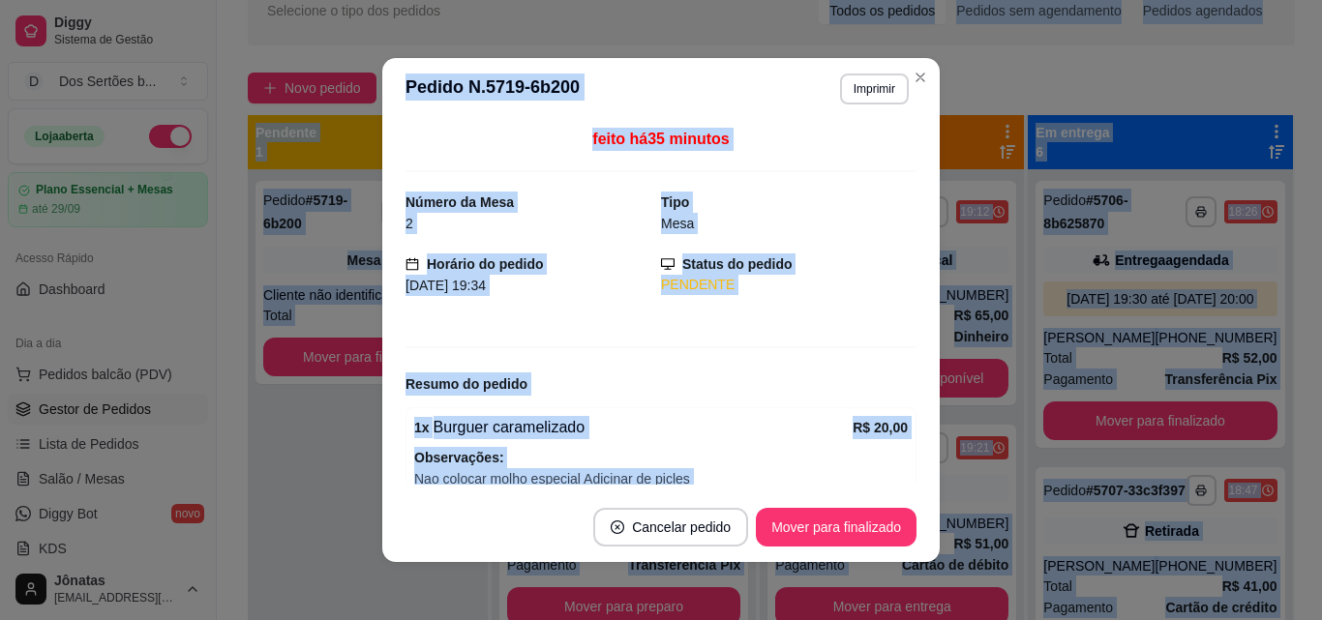
drag, startPoint x: 847, startPoint y: 420, endPoint x: 811, endPoint y: -17, distance: 438.9
click at [811, 0] on html "**********" at bounding box center [661, 208] width 1322 height 620
click at [835, 184] on div "feito há 35 minutos Número da Mesa 2 Tipo Mesa Horário do pedido 27/09/2025 19:…" at bounding box center [660, 306] width 511 height 357
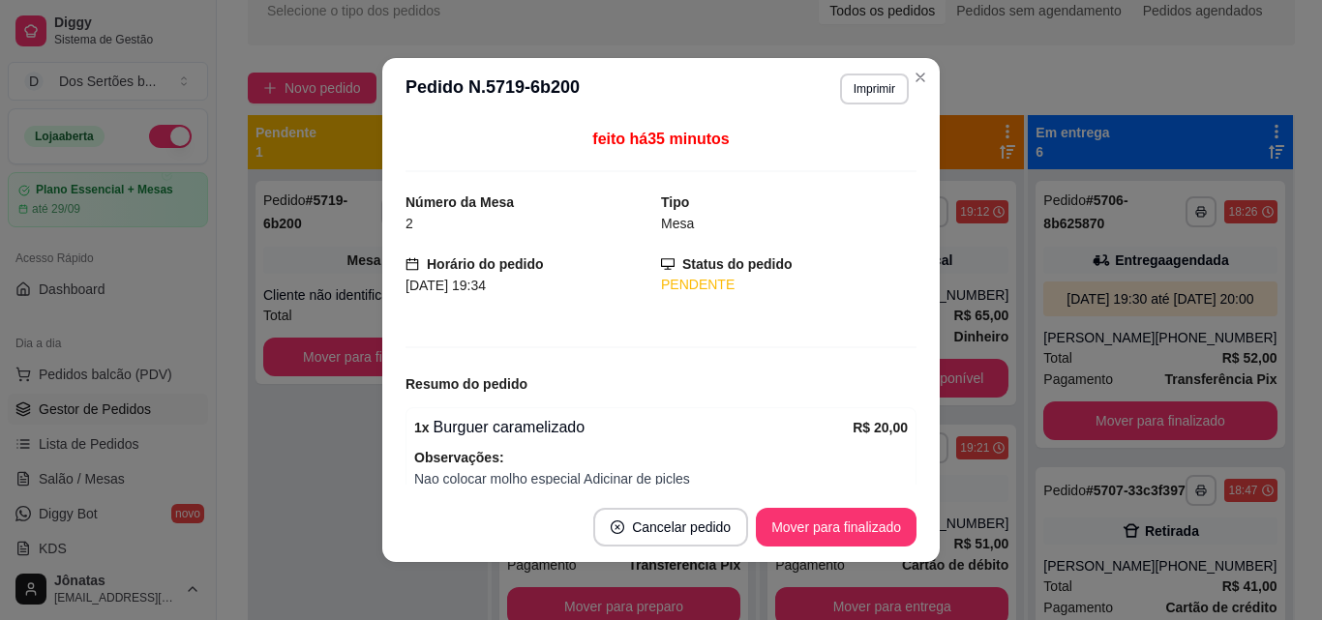
click at [765, 214] on div "Mesa" at bounding box center [788, 223] width 255 height 21
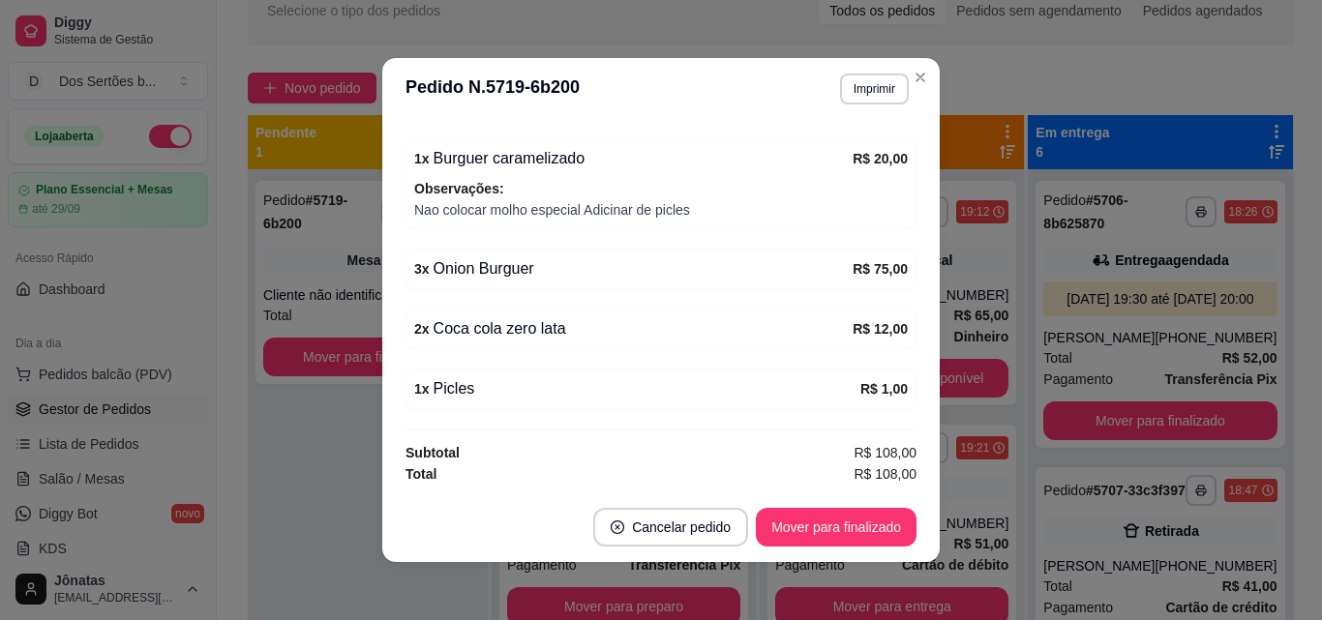
click at [892, 459] on span "R$ 108,00" at bounding box center [885, 452] width 63 height 21
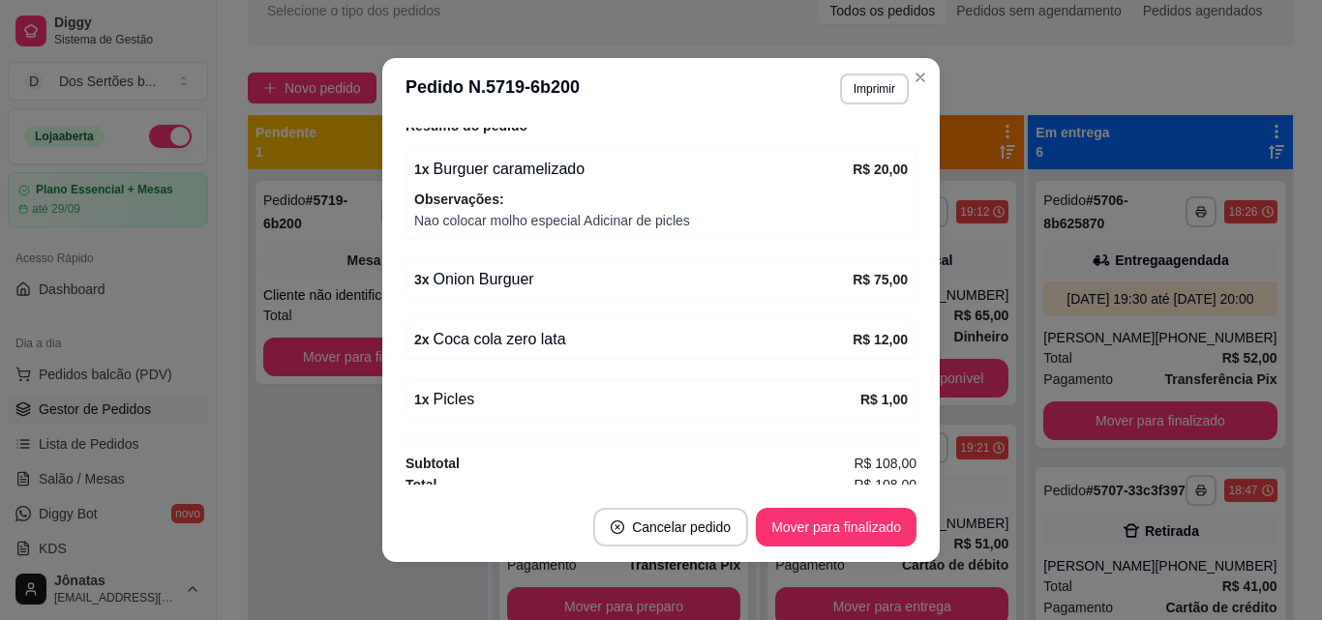
click at [891, 459] on span "R$ 108,00" at bounding box center [885, 463] width 63 height 21
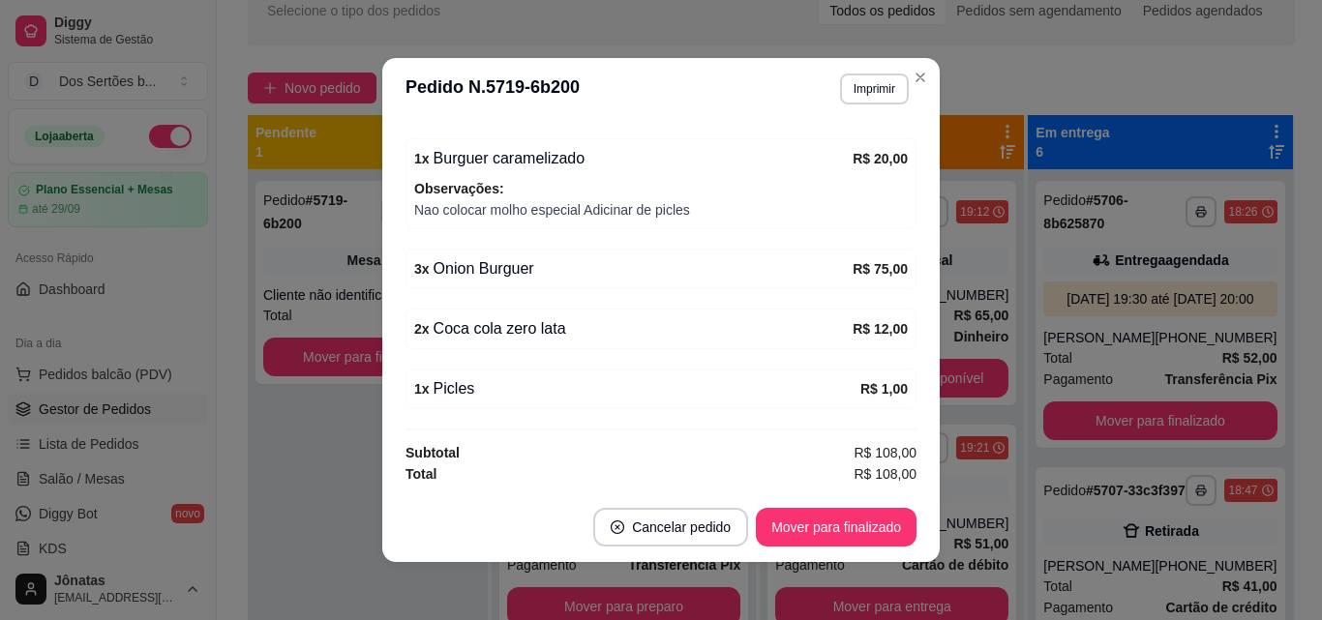
click at [928, 491] on div "feito há 35 minutos Número da Mesa 2 Tipo Mesa Horário do pedido 27/09/2025 19:…" at bounding box center [660, 306] width 557 height 373
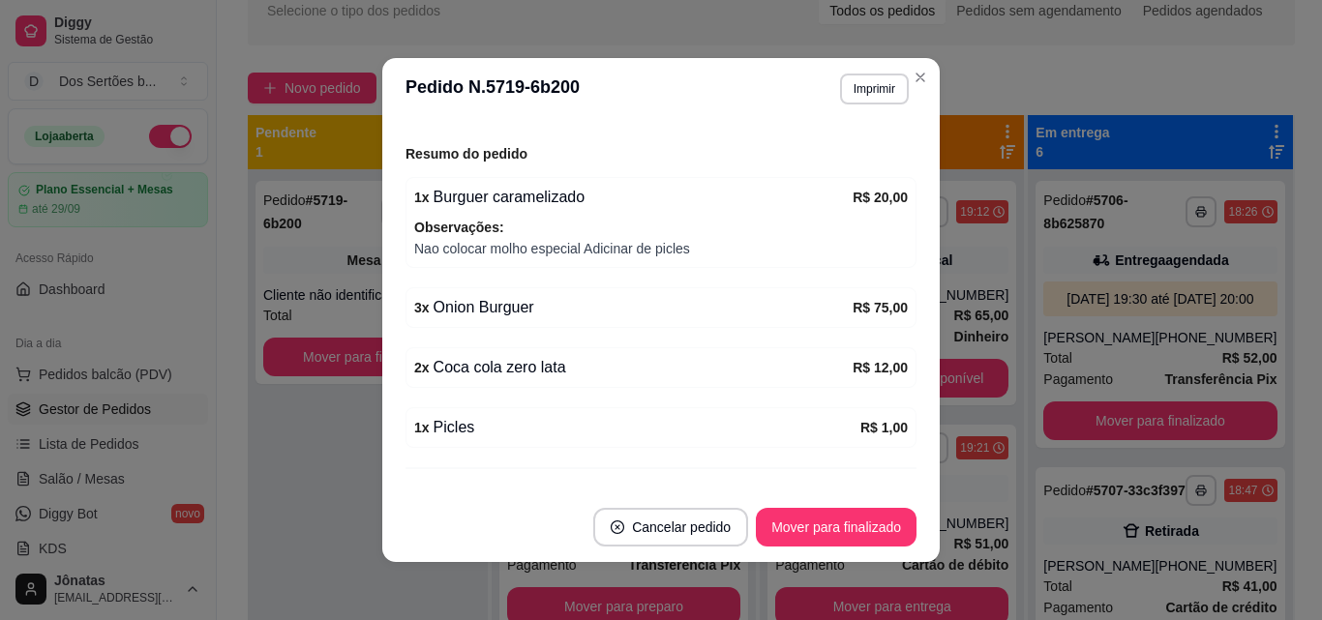
click at [901, 126] on div "feito há 35 minutos Número da Mesa 2 Tipo Mesa Horário do pedido 27/09/2025 19:…" at bounding box center [660, 306] width 557 height 373
click at [898, 127] on div "feito há 35 minutos Número da Mesa 2 Tipo Mesa Horário do pedido 27/09/2025 19:…" at bounding box center [660, 306] width 557 height 373
click at [896, 121] on div "feito há 35 minutos Número da Mesa 2 Tipo Mesa Horário do pedido 27/09/2025 19:…" at bounding box center [660, 306] width 557 height 373
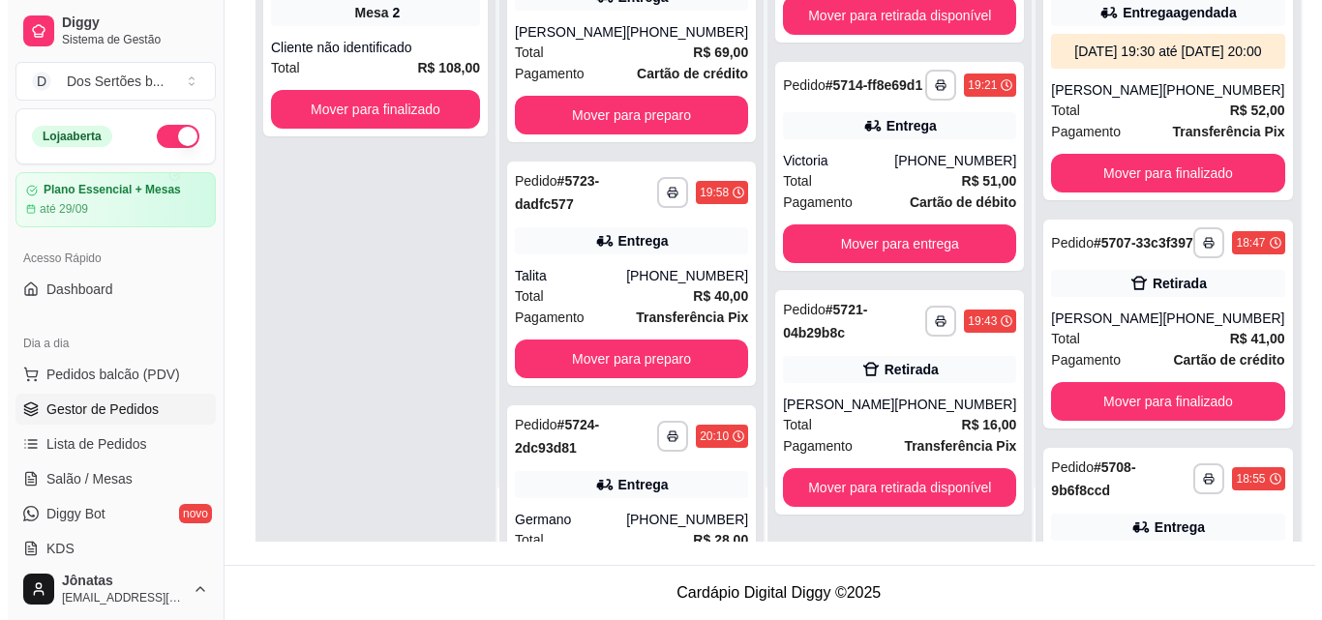
scroll to position [0, 0]
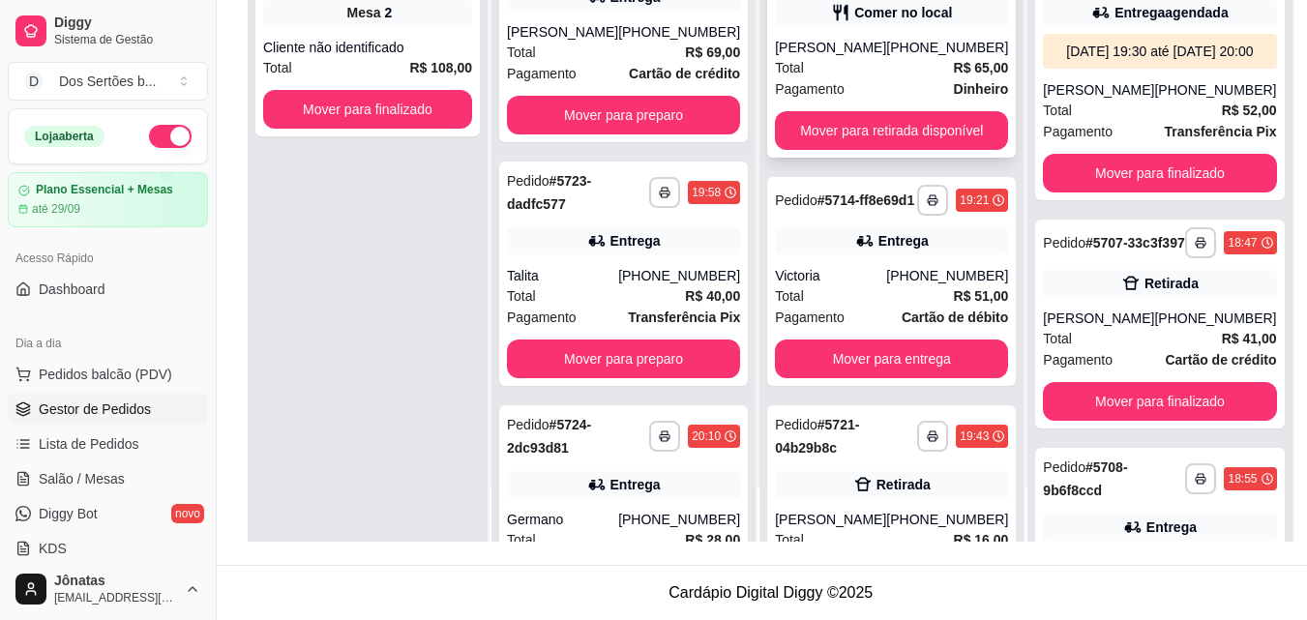
click at [893, 81] on div "Pagamento Dinheiro" at bounding box center [891, 88] width 233 height 21
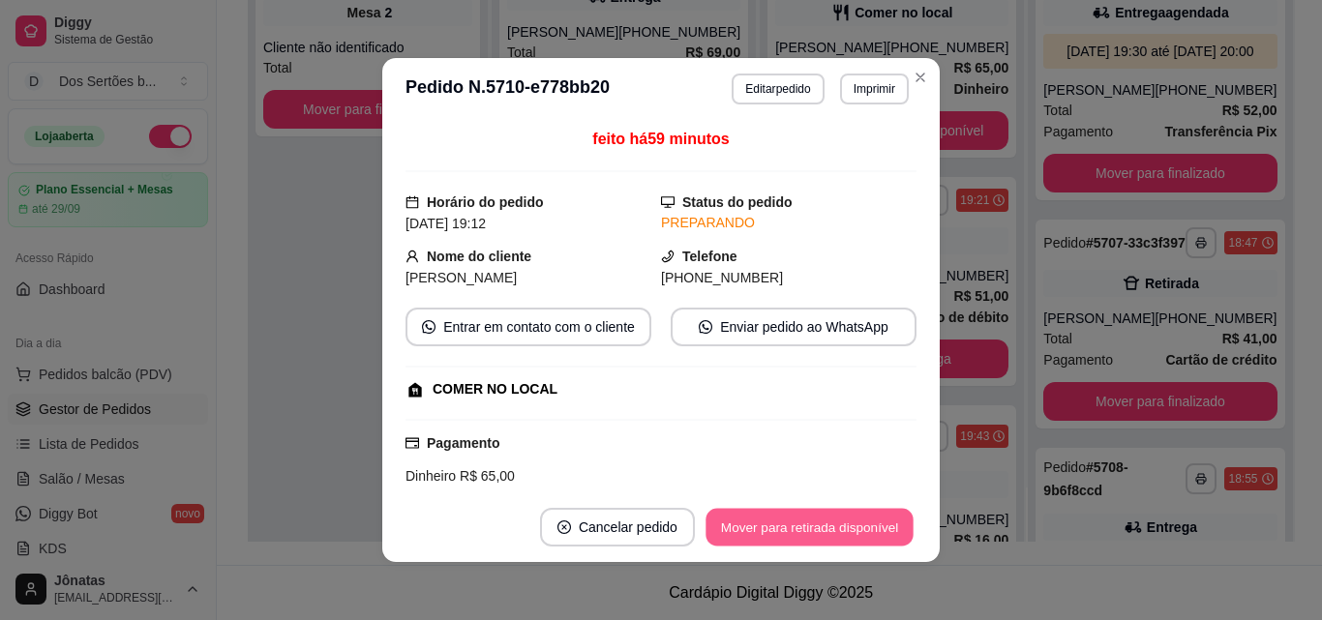
click at [832, 519] on button "Mover para retirada disponível" at bounding box center [808, 528] width 207 height 38
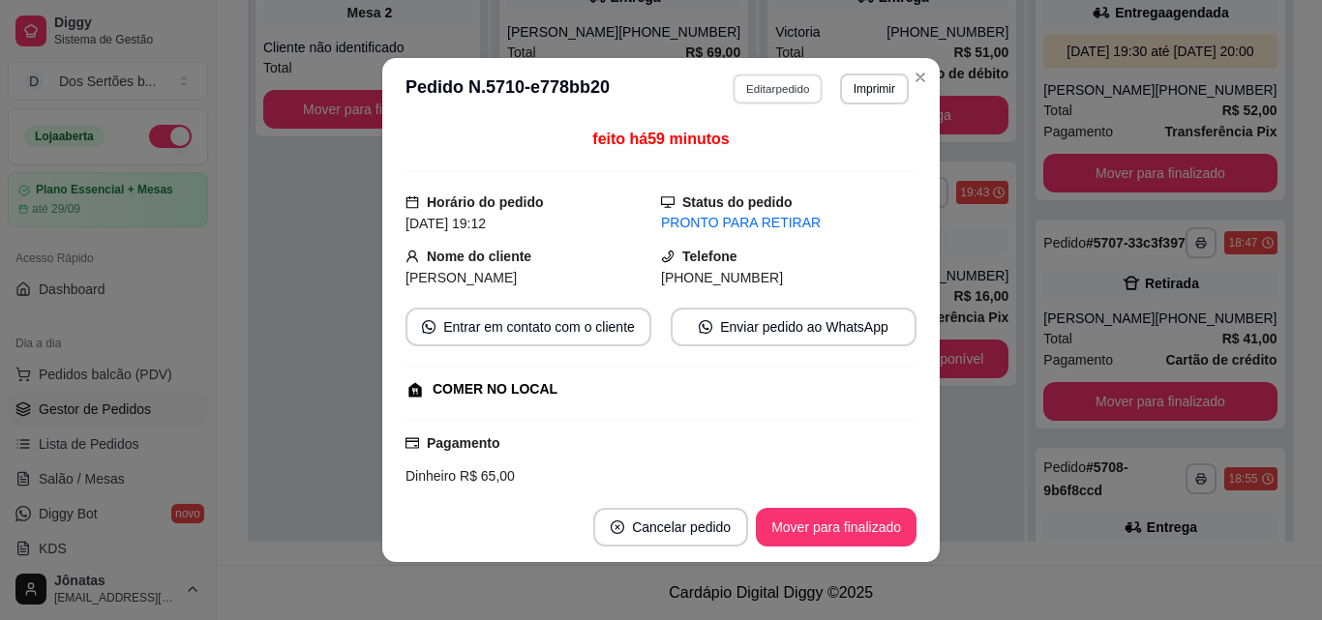
click at [764, 84] on button "Editar pedido" at bounding box center [779, 89] width 90 height 30
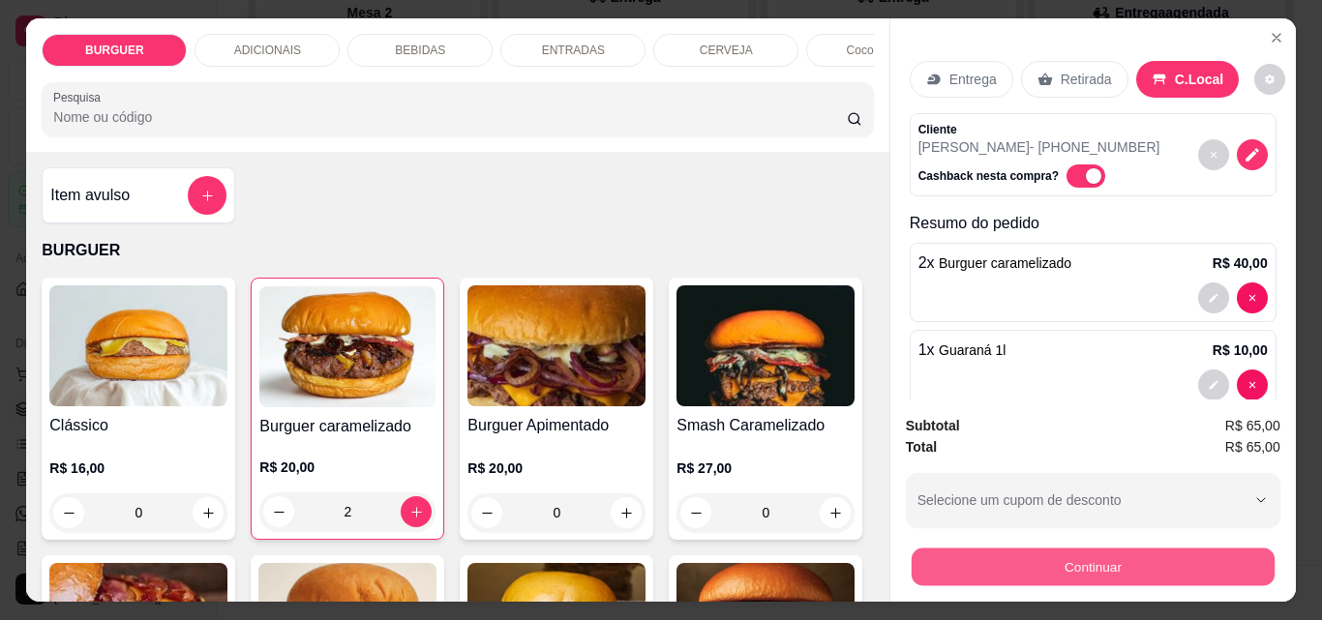
click at [1107, 561] on button "Continuar" at bounding box center [1092, 567] width 363 height 38
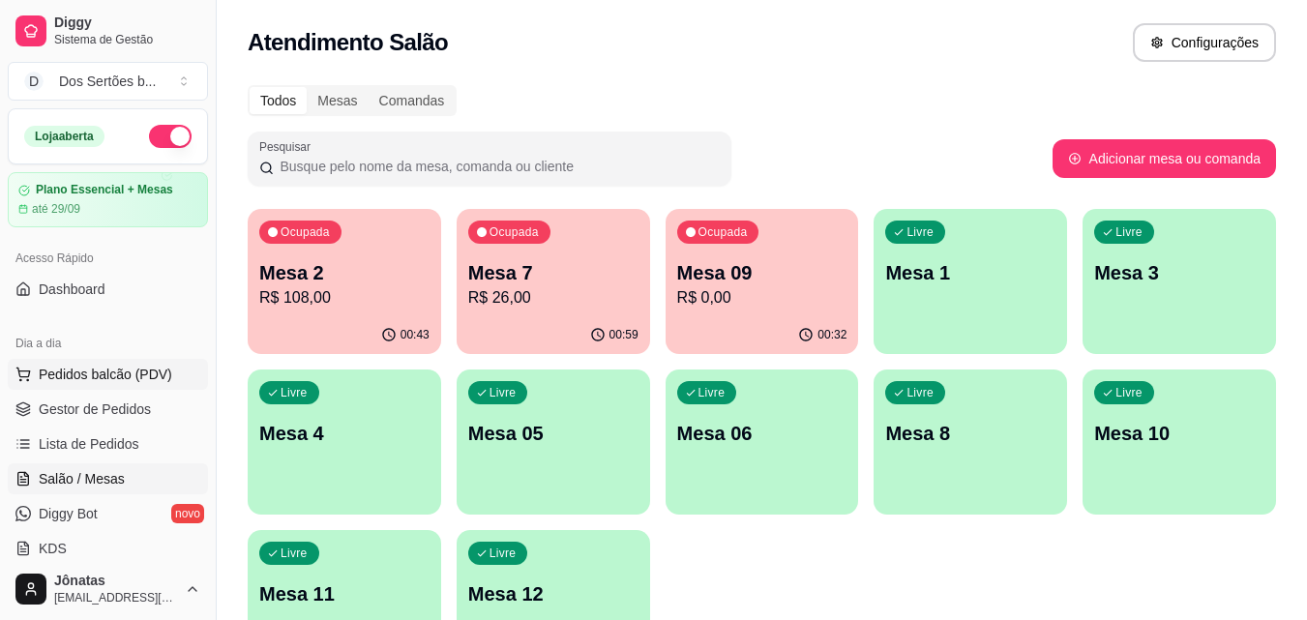
click at [113, 367] on span "Pedidos balcão (PDV)" at bounding box center [106, 374] width 134 height 19
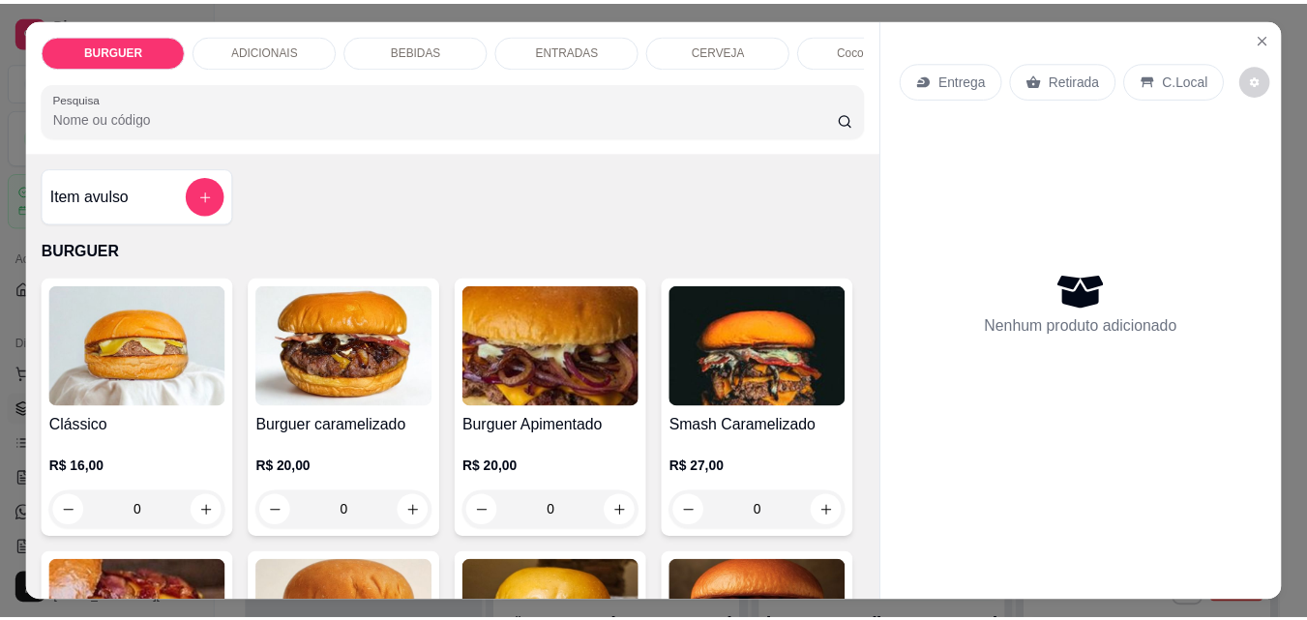
scroll to position [212, 0]
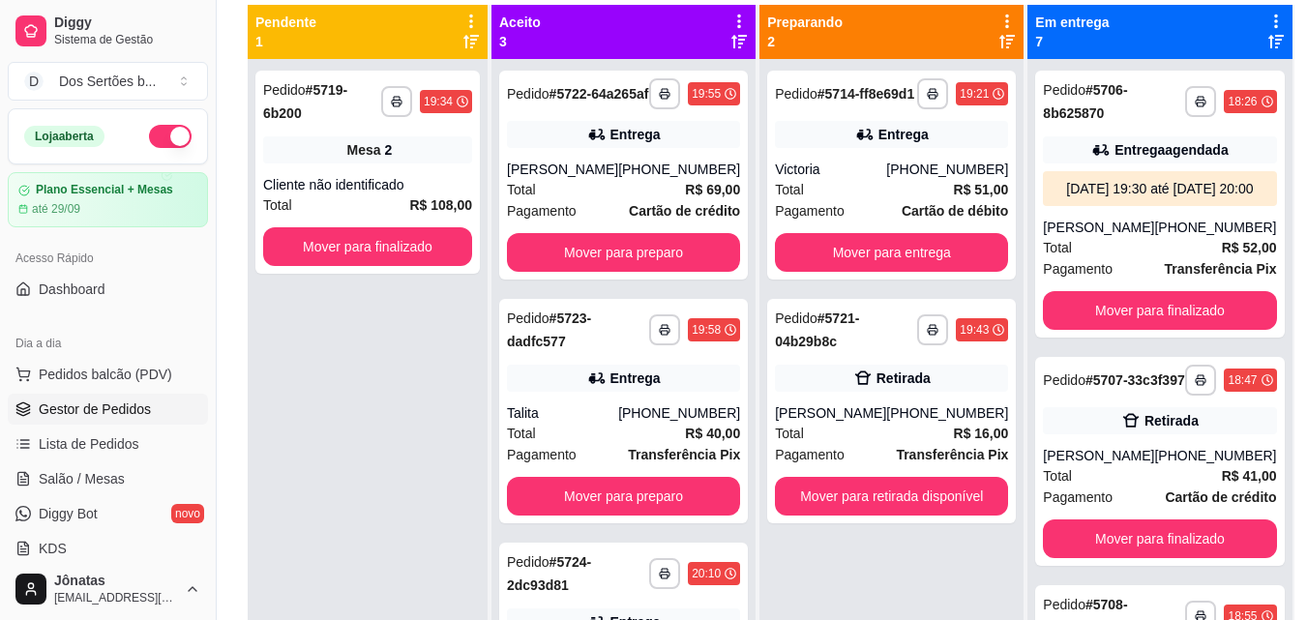
click at [87, 401] on span "Gestor de Pedidos" at bounding box center [95, 409] width 112 height 19
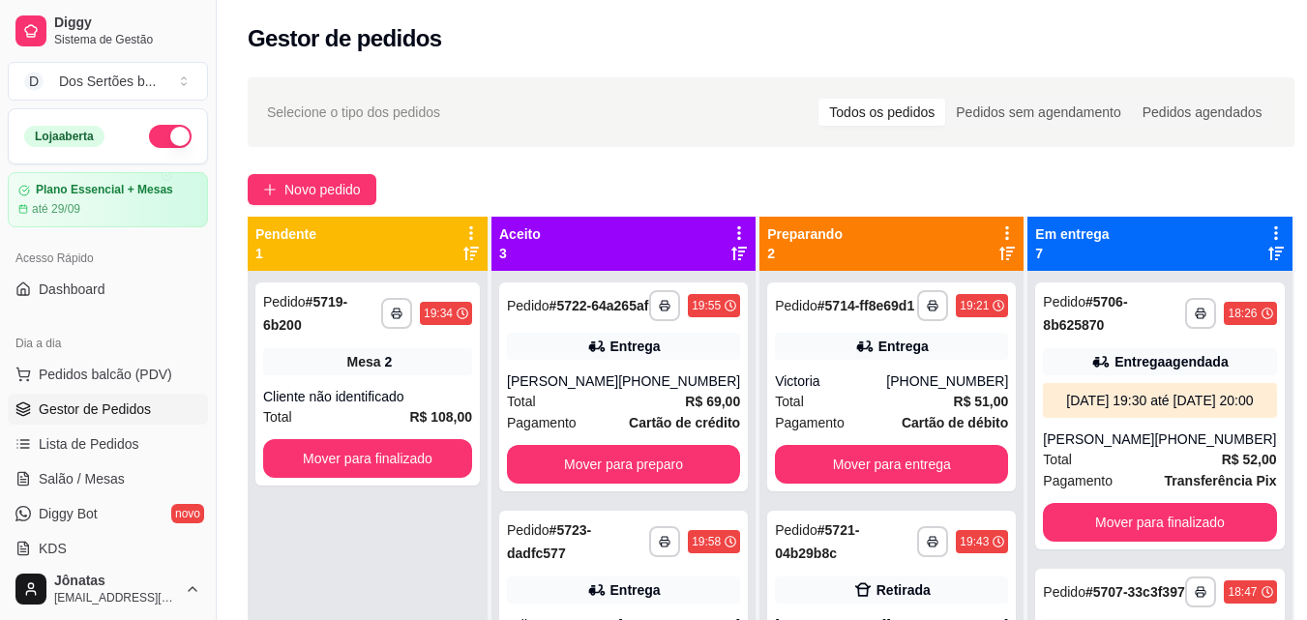
click at [1260, 532] on div "**********" at bounding box center [1161, 554] width 266 height 675
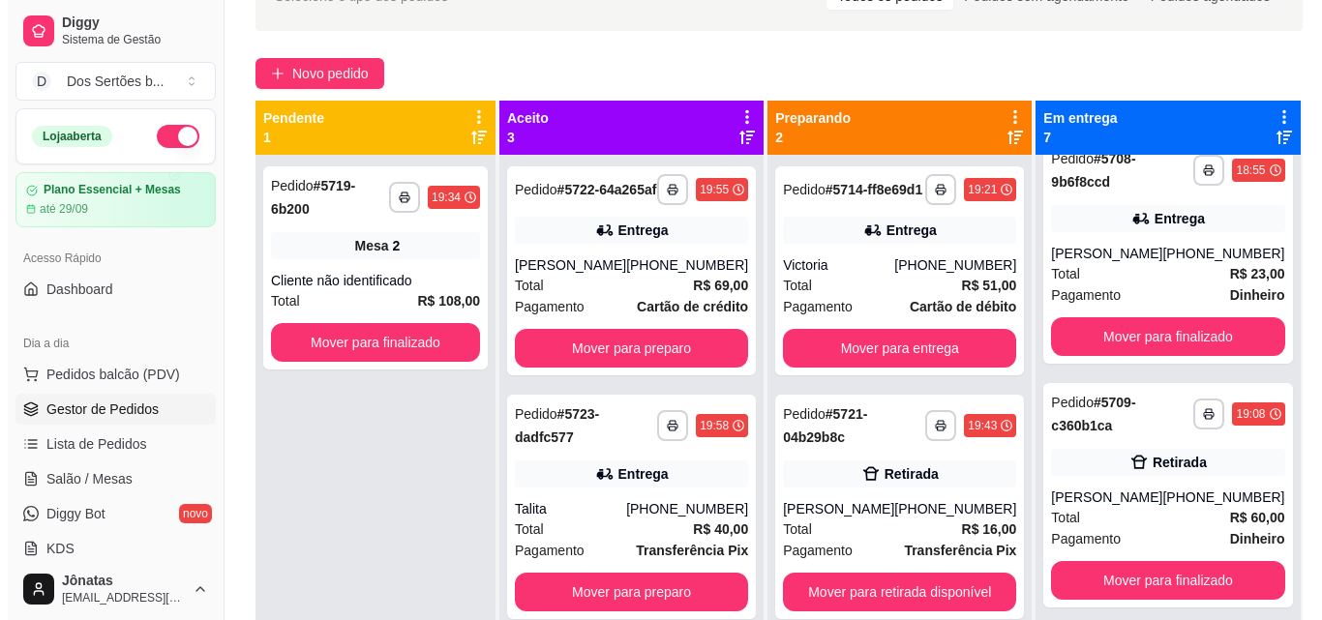
scroll to position [295, 0]
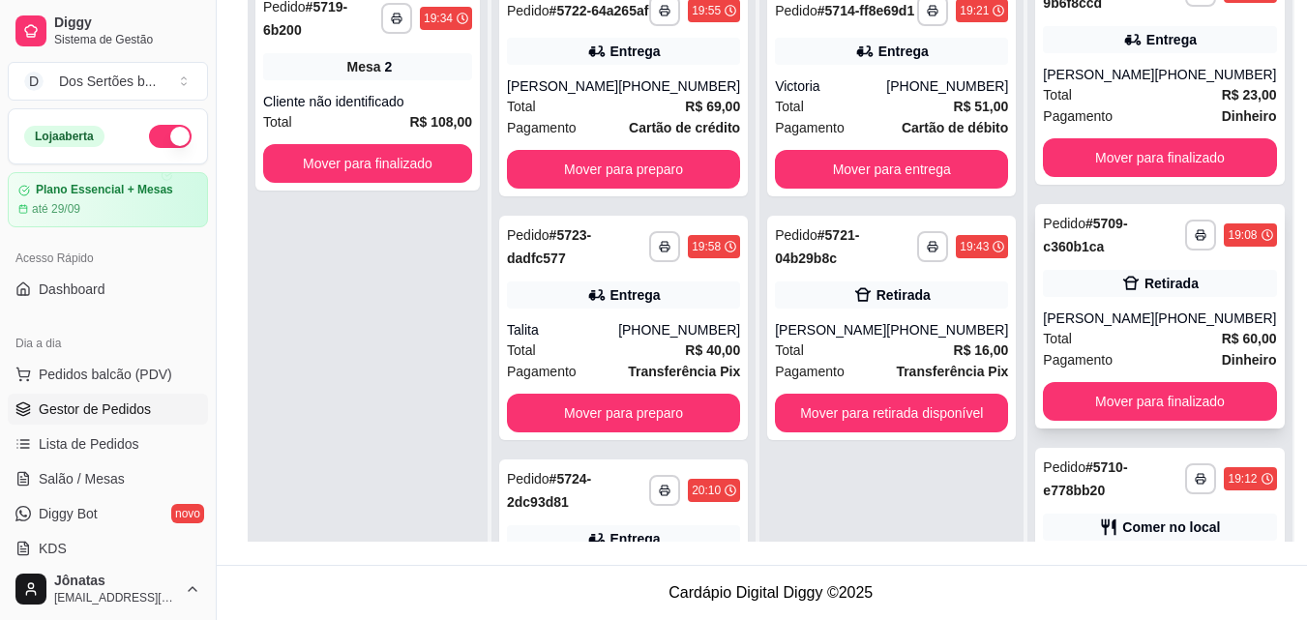
click at [1222, 349] on span "R$ 60,00" at bounding box center [1249, 338] width 55 height 21
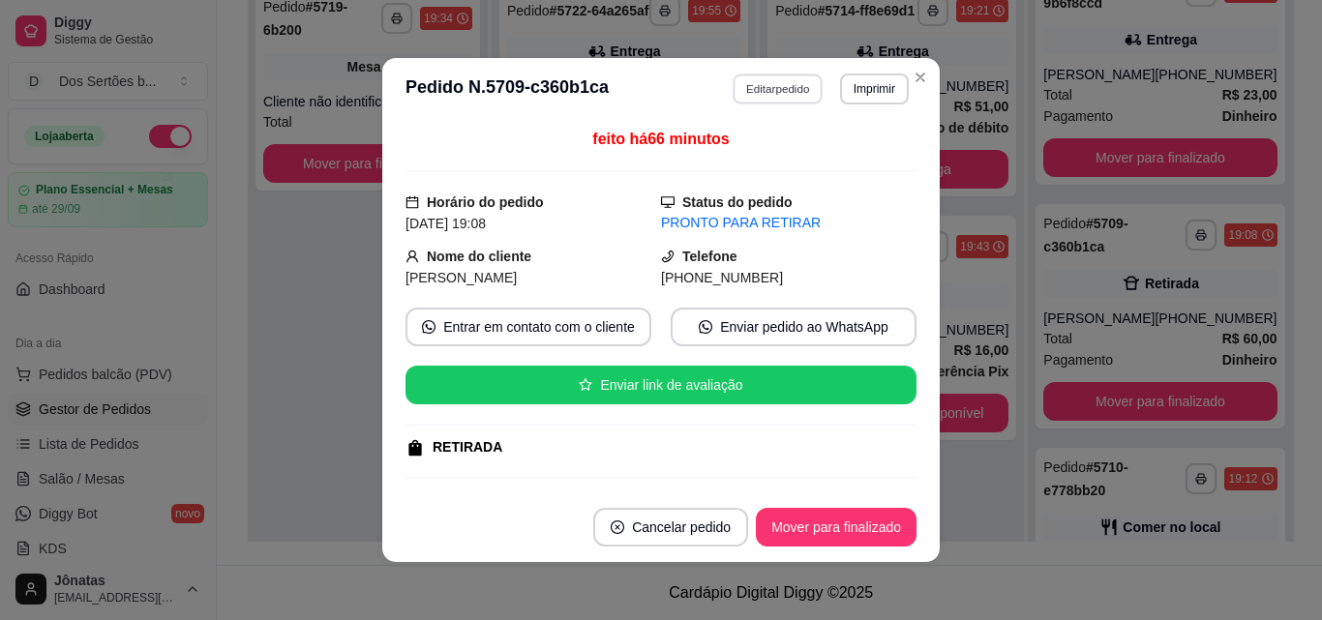
click at [795, 82] on button "Editar pedido" at bounding box center [779, 89] width 90 height 30
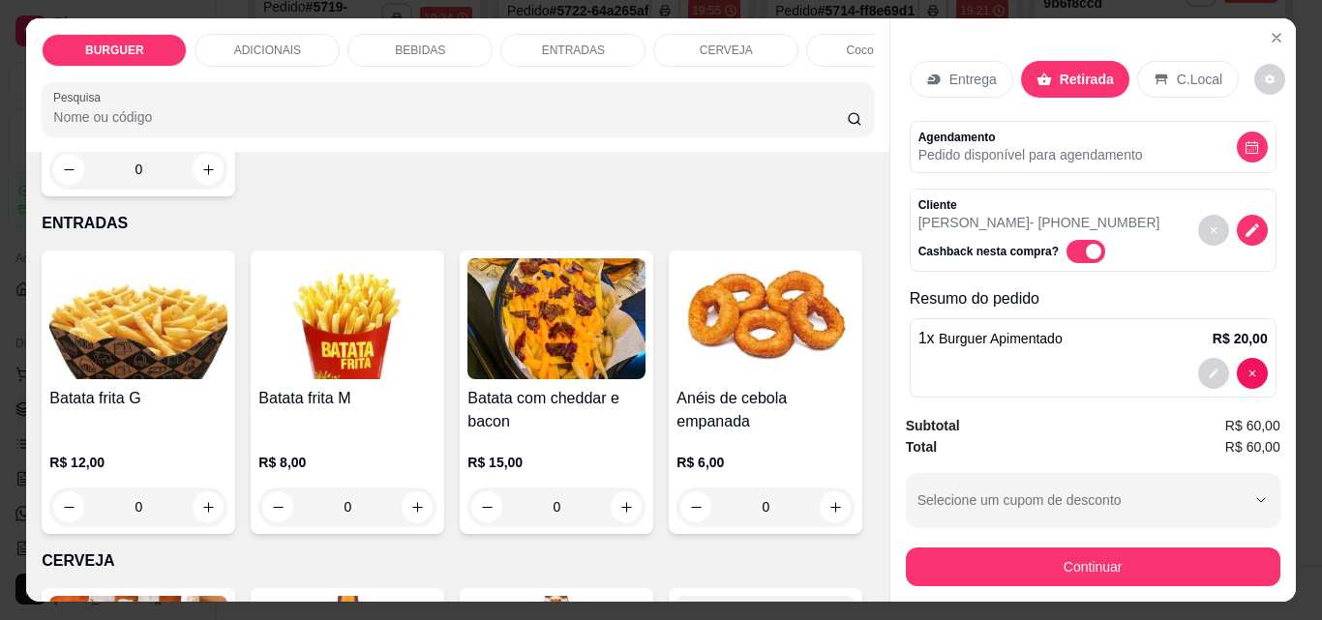
scroll to position [2270, 0]
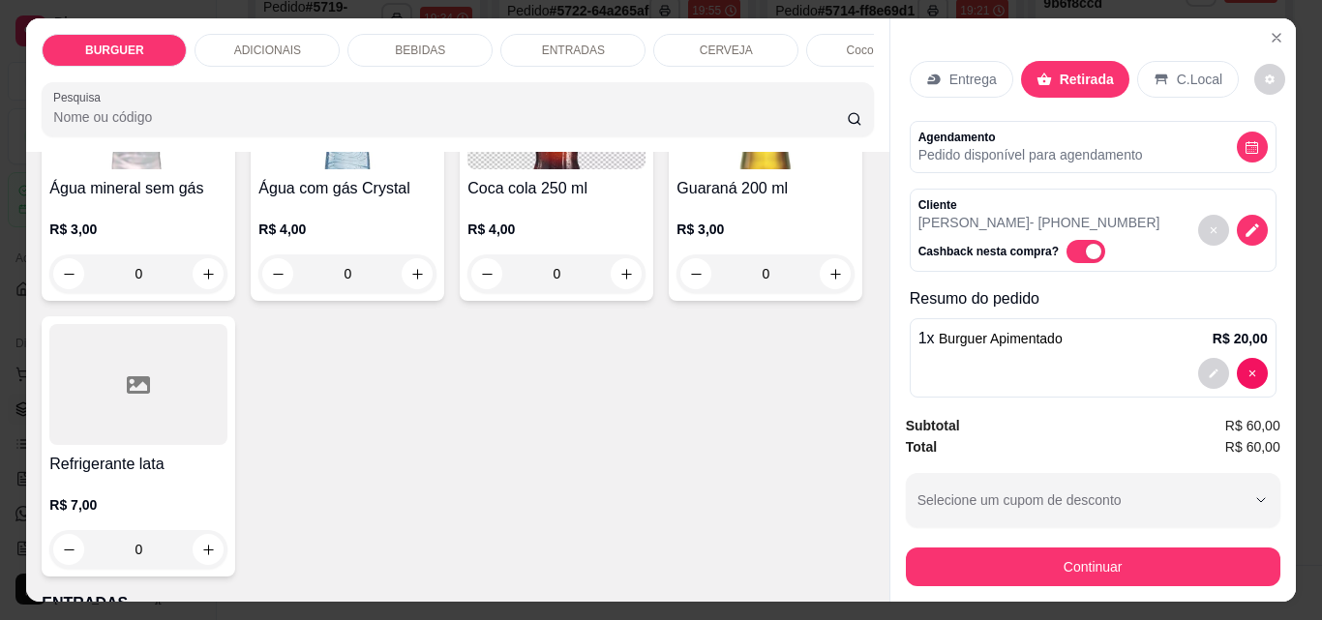
type input "1"
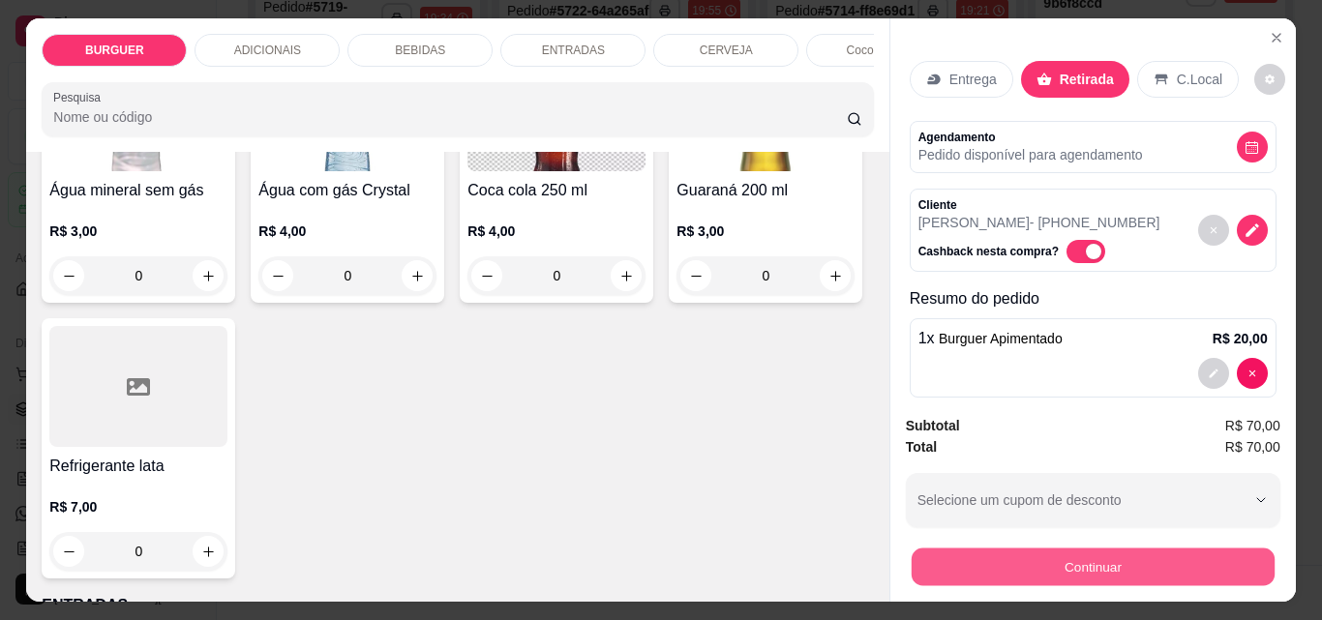
click at [1174, 563] on button "Continuar" at bounding box center [1092, 567] width 363 height 38
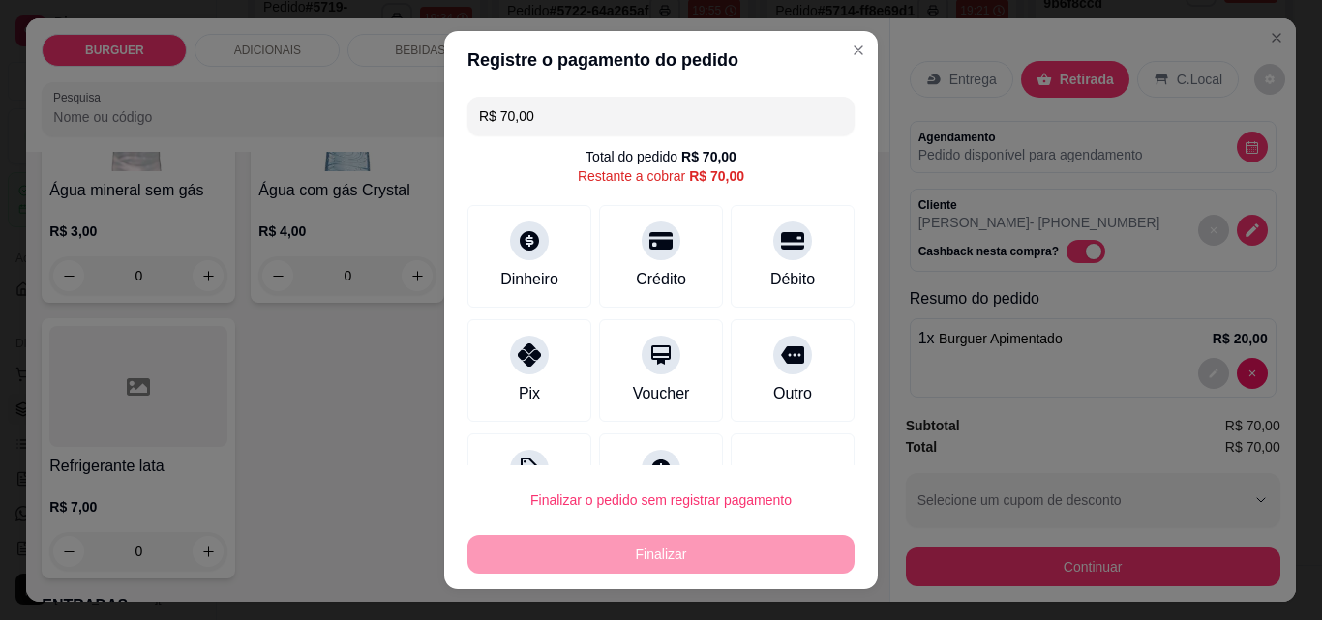
click at [579, 133] on input "R$ 70,00" at bounding box center [661, 116] width 364 height 39
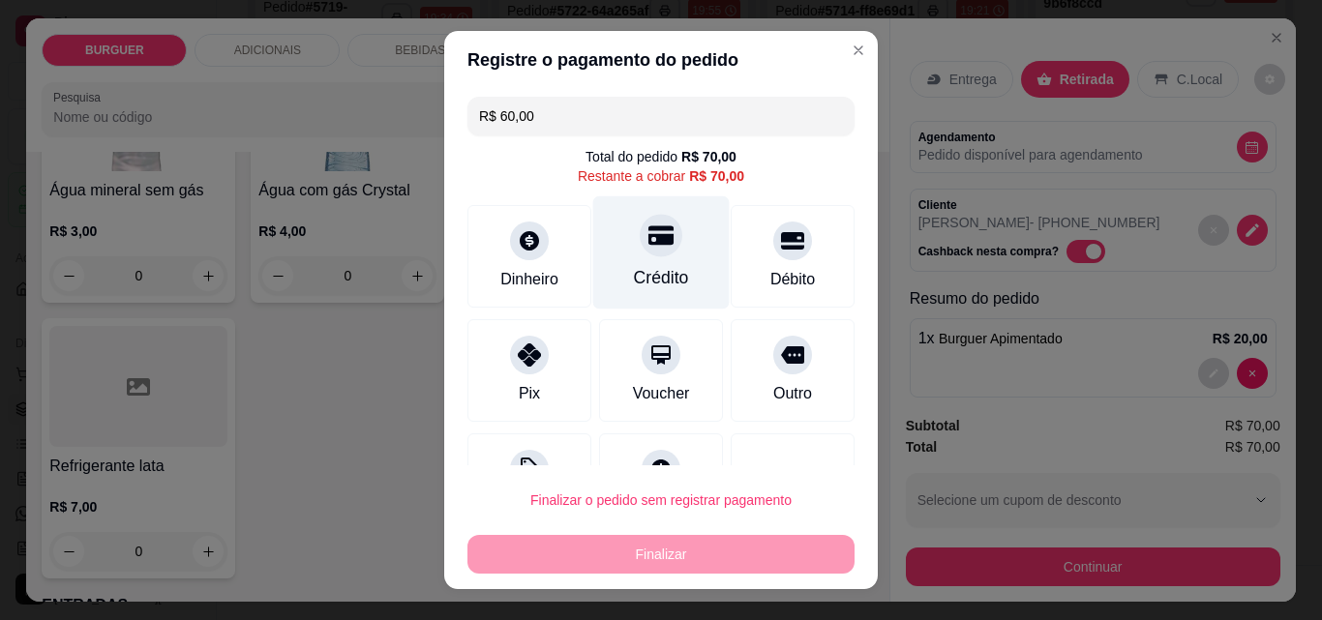
click at [634, 285] on div "Crédito" at bounding box center [661, 277] width 55 height 25
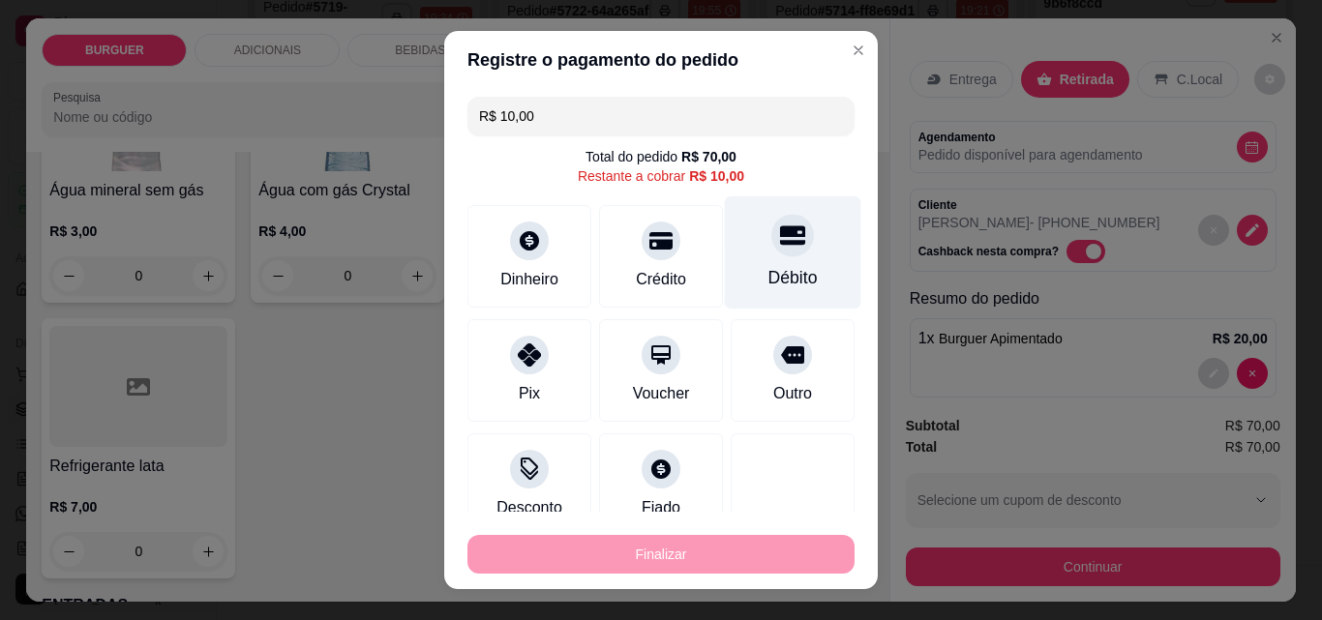
click at [773, 274] on div "Débito" at bounding box center [792, 277] width 49 height 25
type input "R$ 0,00"
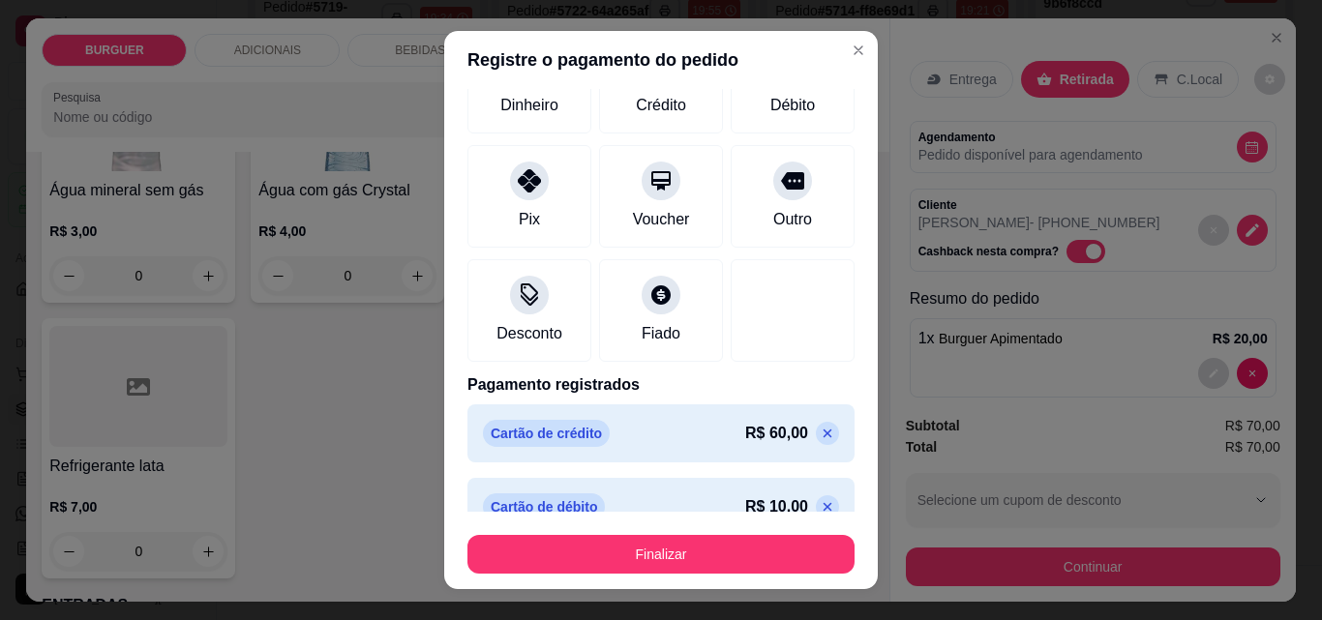
scroll to position [187, 0]
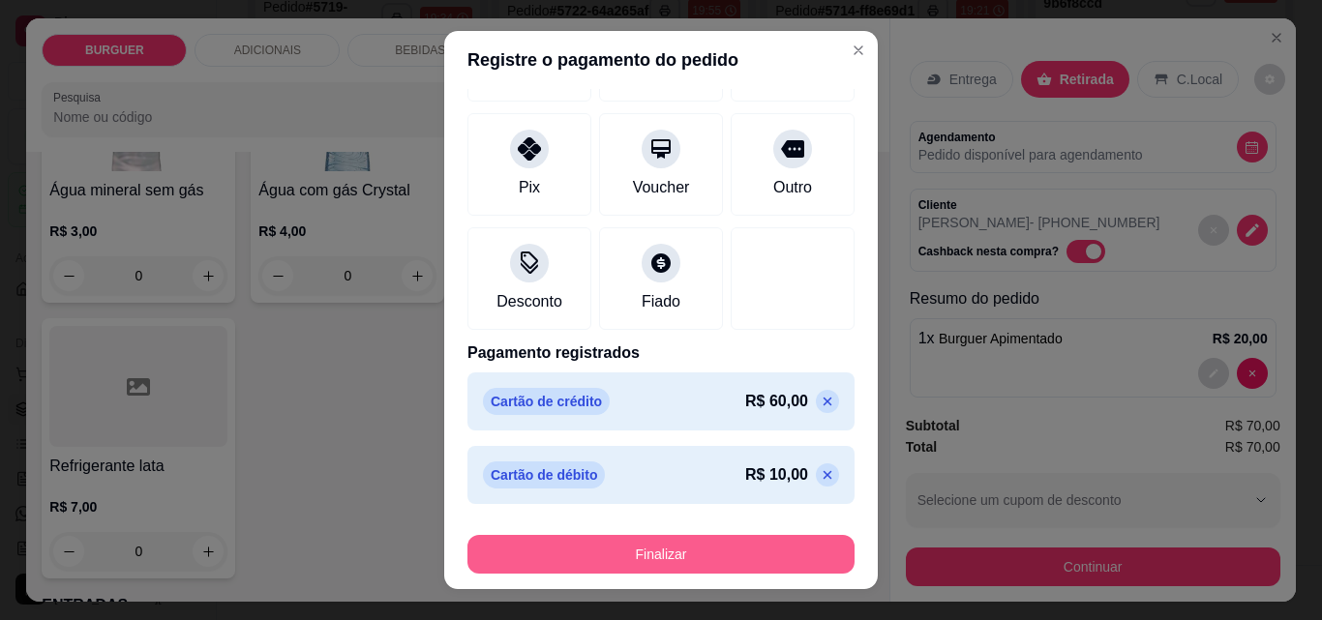
click at [736, 566] on button "Finalizar" at bounding box center [660, 554] width 387 height 39
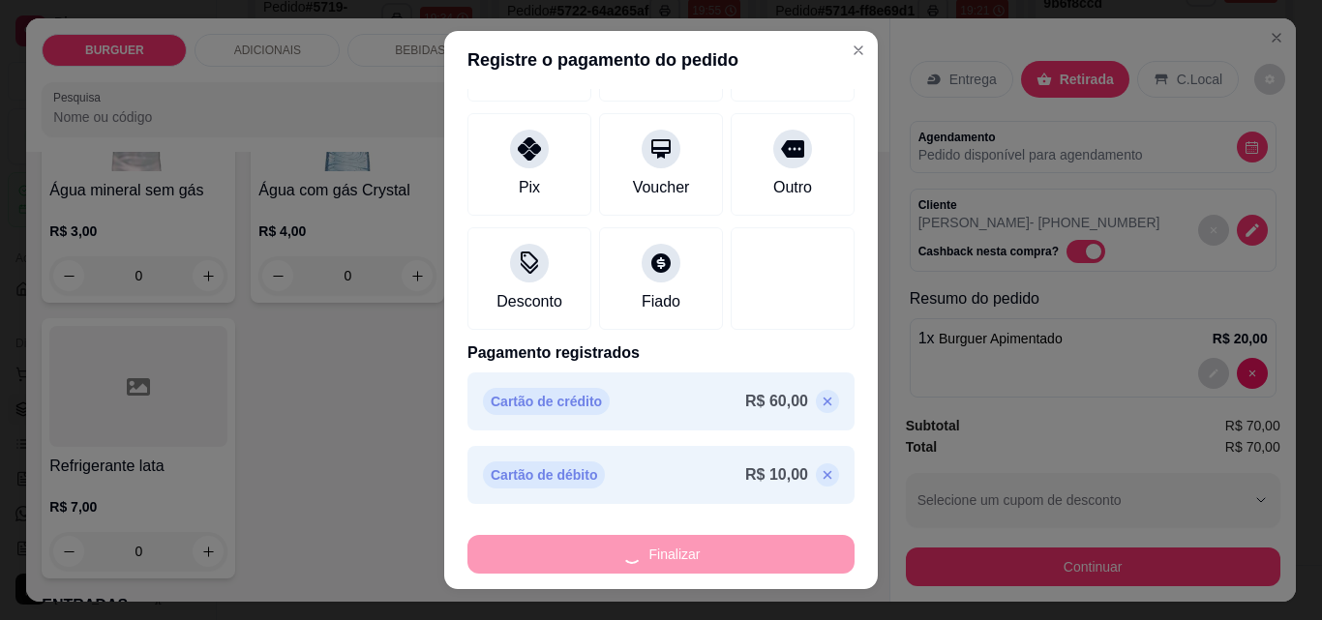
type input "0"
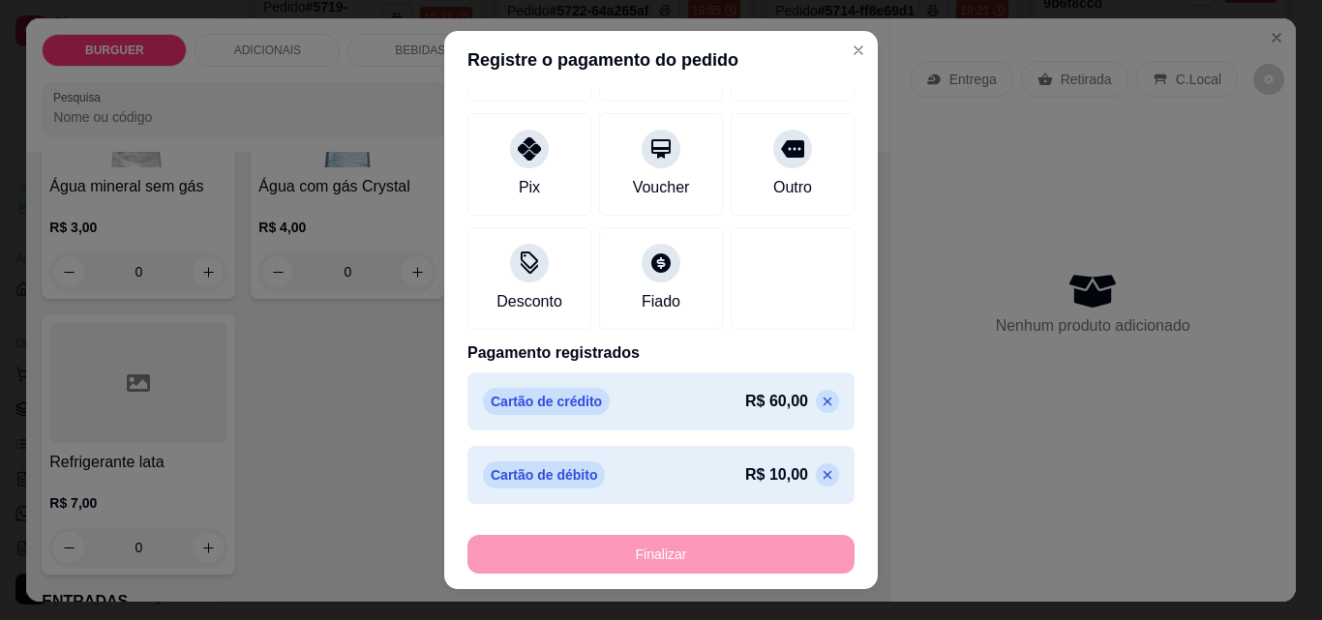
type input "-R$ 70,00"
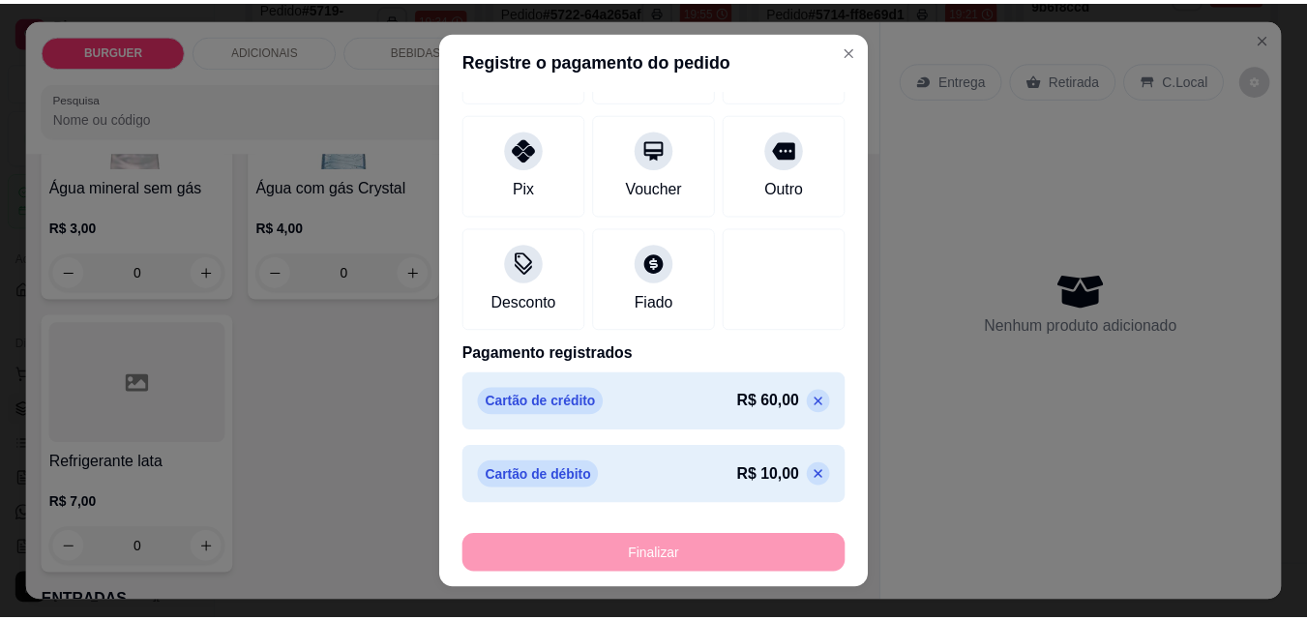
scroll to position [2268, 0]
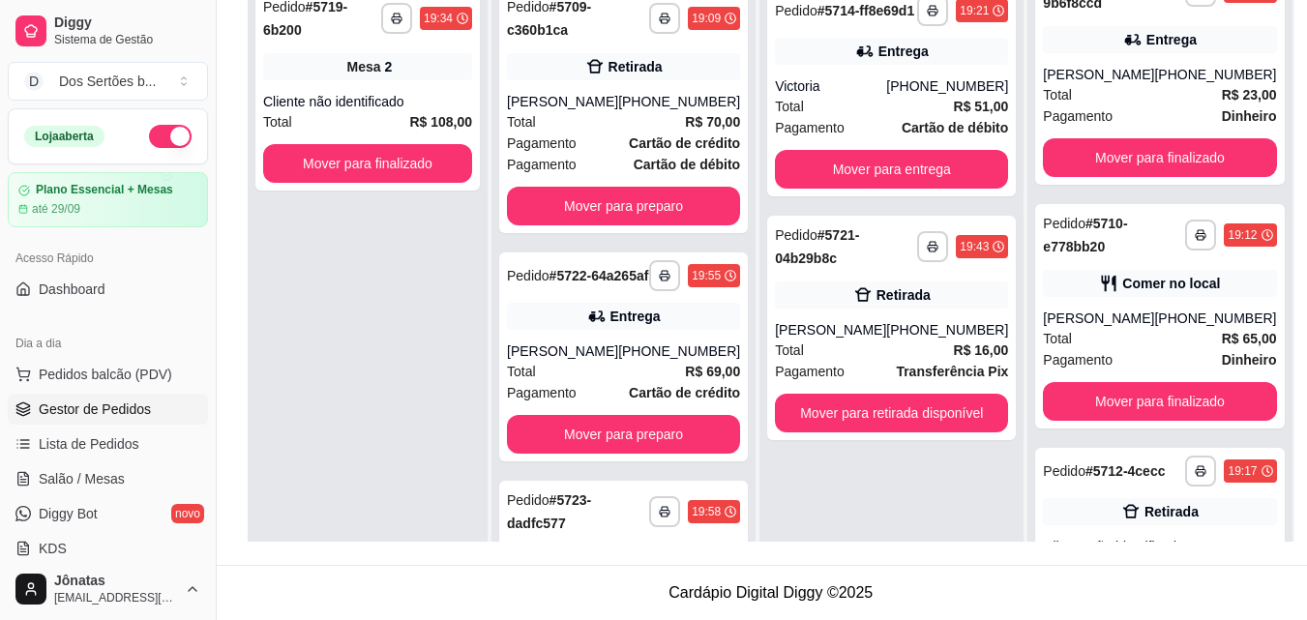
click at [228, 31] on div "**********" at bounding box center [771, 168] width 1109 height 795
drag, startPoint x: 228, startPoint y: 31, endPoint x: 212, endPoint y: 40, distance: 18.6
click at [212, 40] on div "**********" at bounding box center [653, 162] width 1307 height 915
click at [212, 43] on button "Toggle Sidebar" at bounding box center [215, 310] width 15 height 620
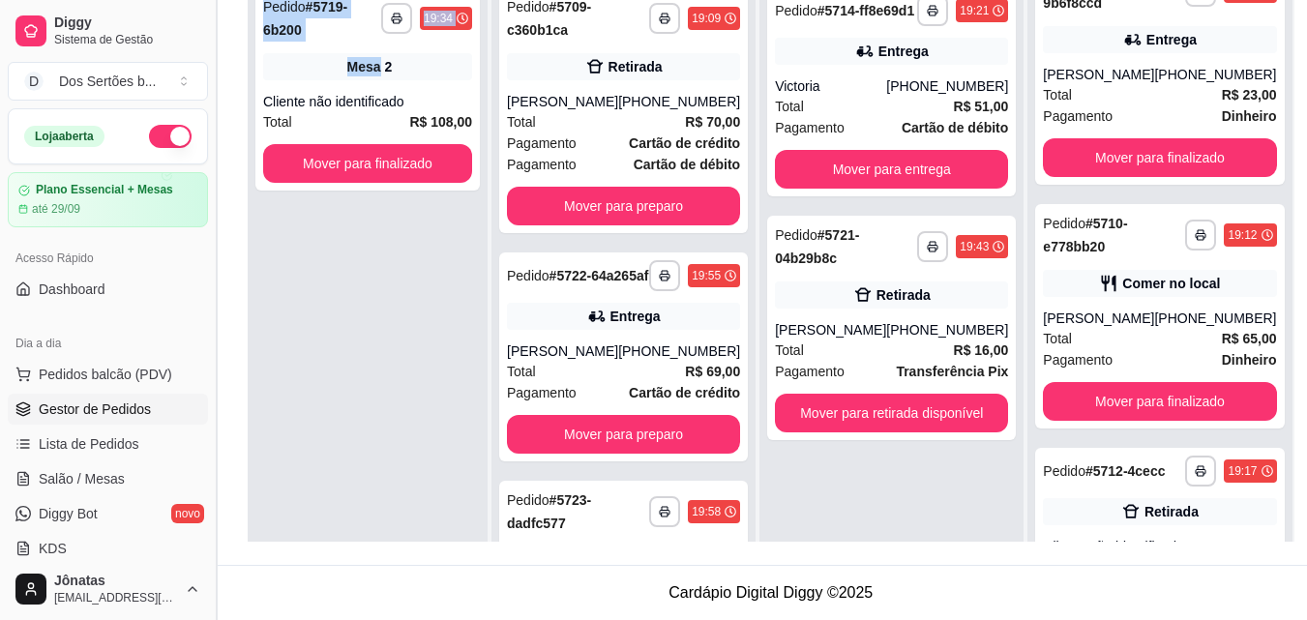
click at [212, 43] on button "Toggle Sidebar" at bounding box center [215, 310] width 15 height 620
click at [220, 51] on button "Toggle Sidebar" at bounding box center [215, 310] width 15 height 620
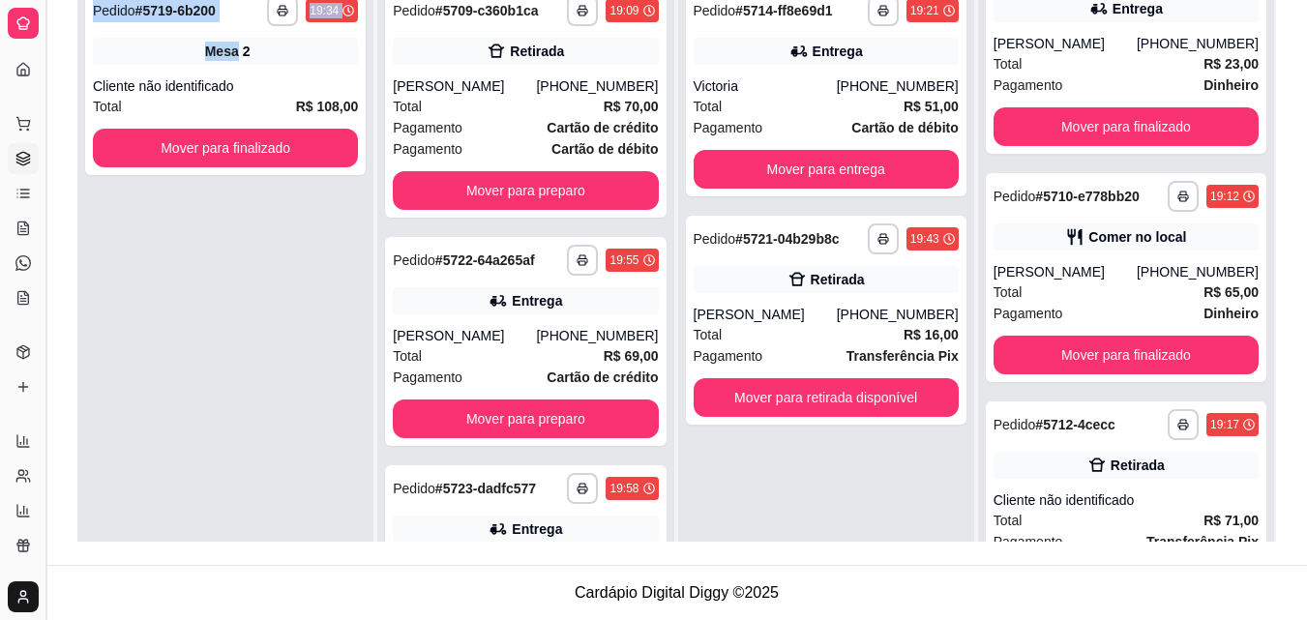
scroll to position [492, 0]
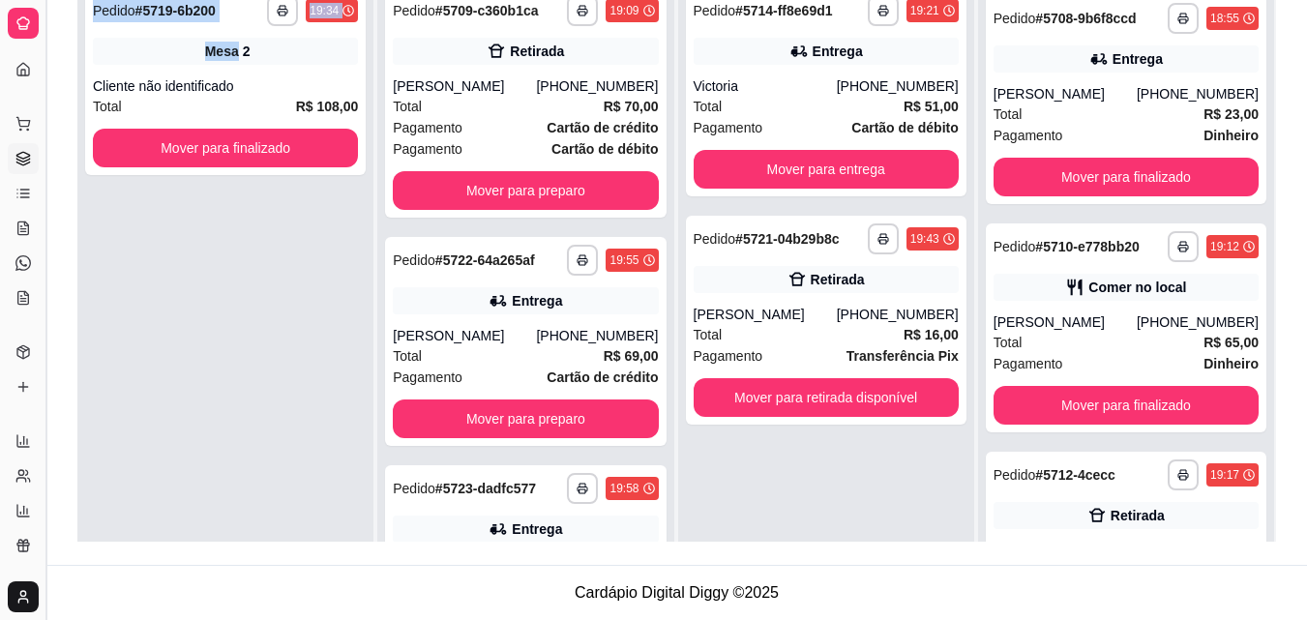
click at [43, 84] on button "Toggle Sidebar" at bounding box center [45, 310] width 15 height 620
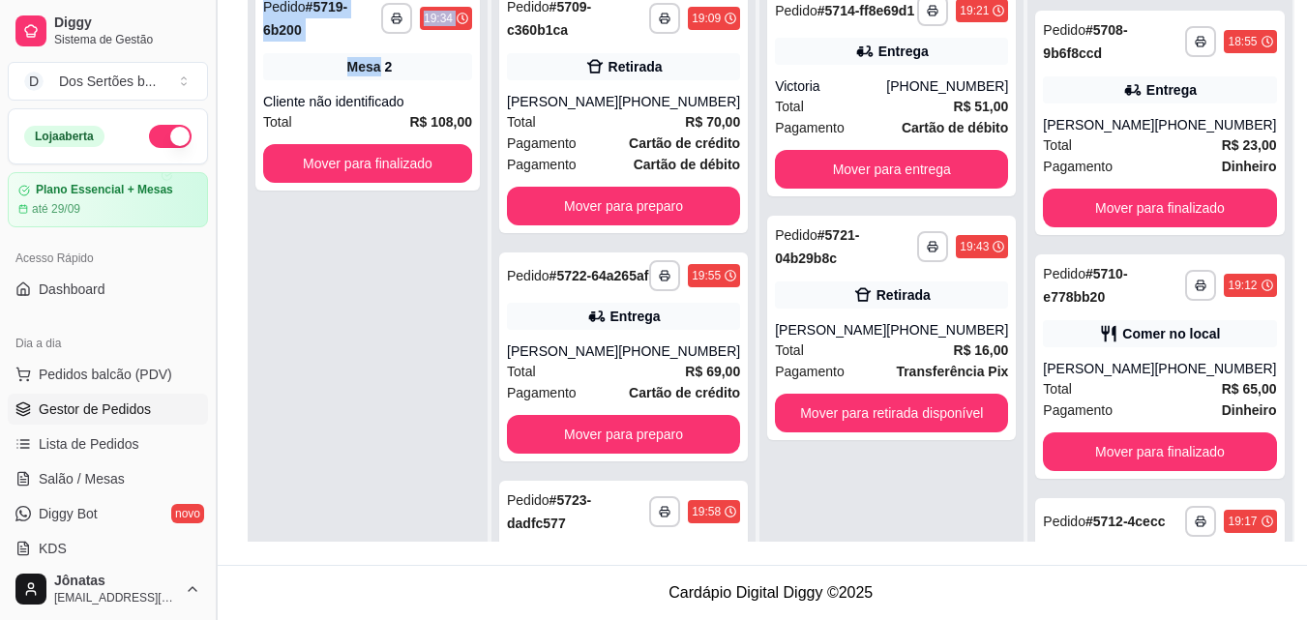
scroll to position [542, 0]
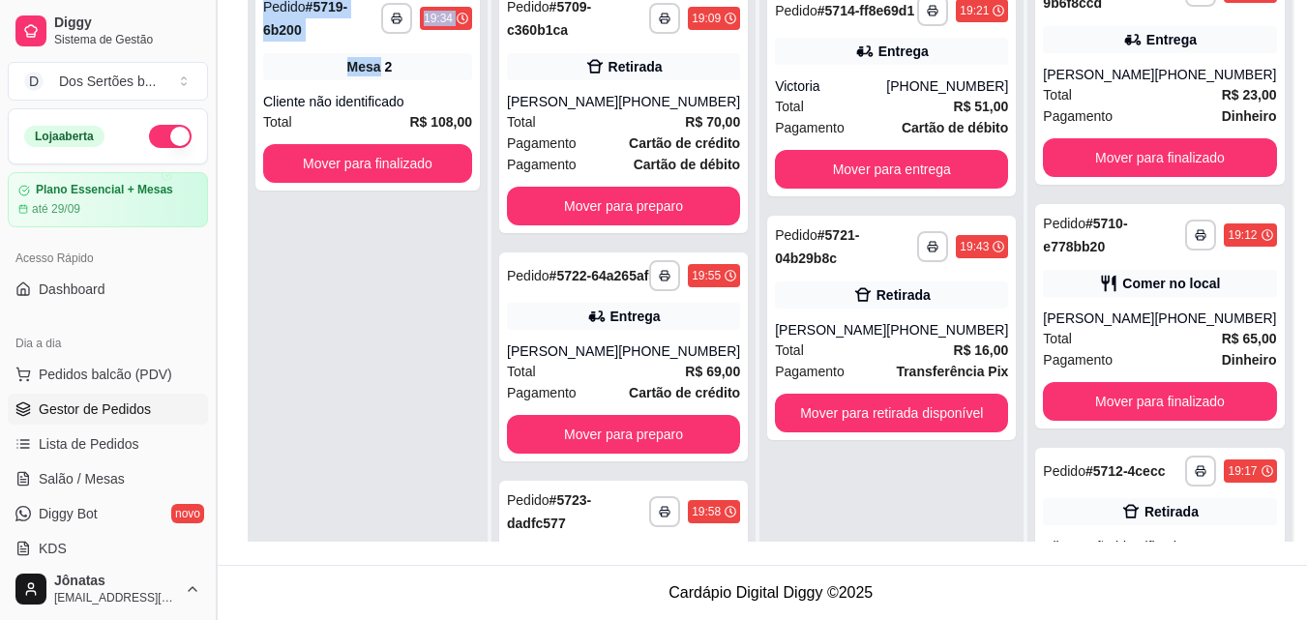
click at [209, 25] on div "Diggy Sistema de Gestão D Dos Sertões b ... Loja aberta Plano Essencial + Mesas…" at bounding box center [108, 310] width 216 height 620
click at [209, 25] on button "Toggle Sidebar" at bounding box center [215, 310] width 15 height 620
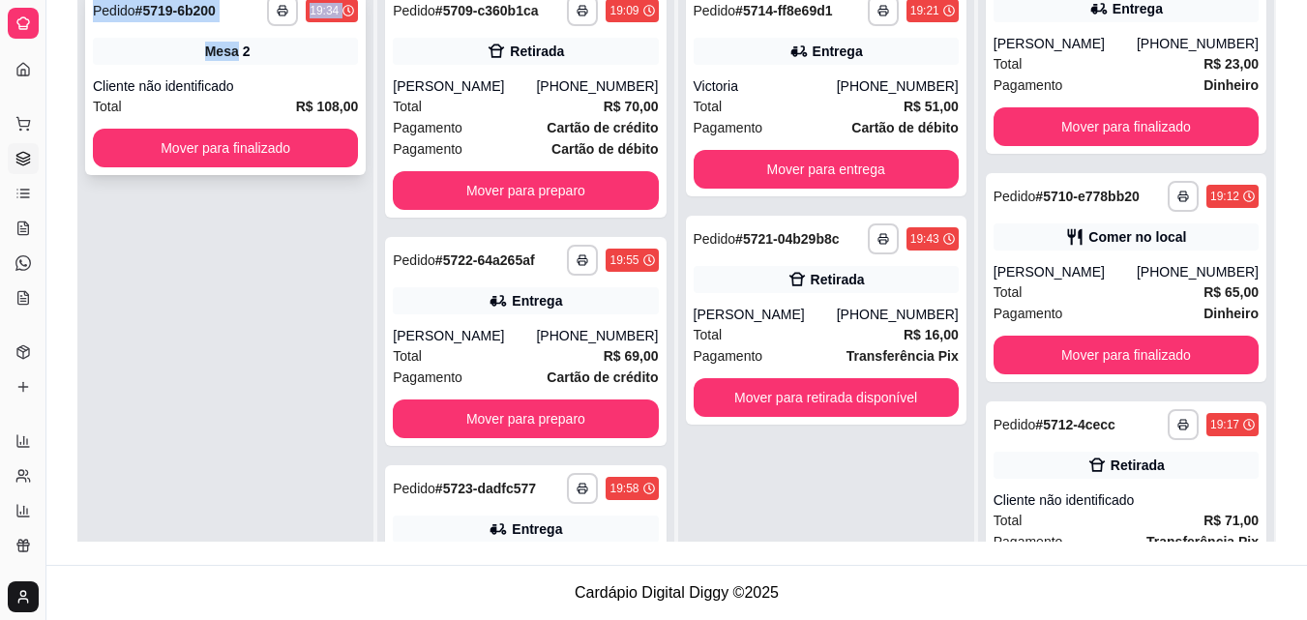
scroll to position [492, 0]
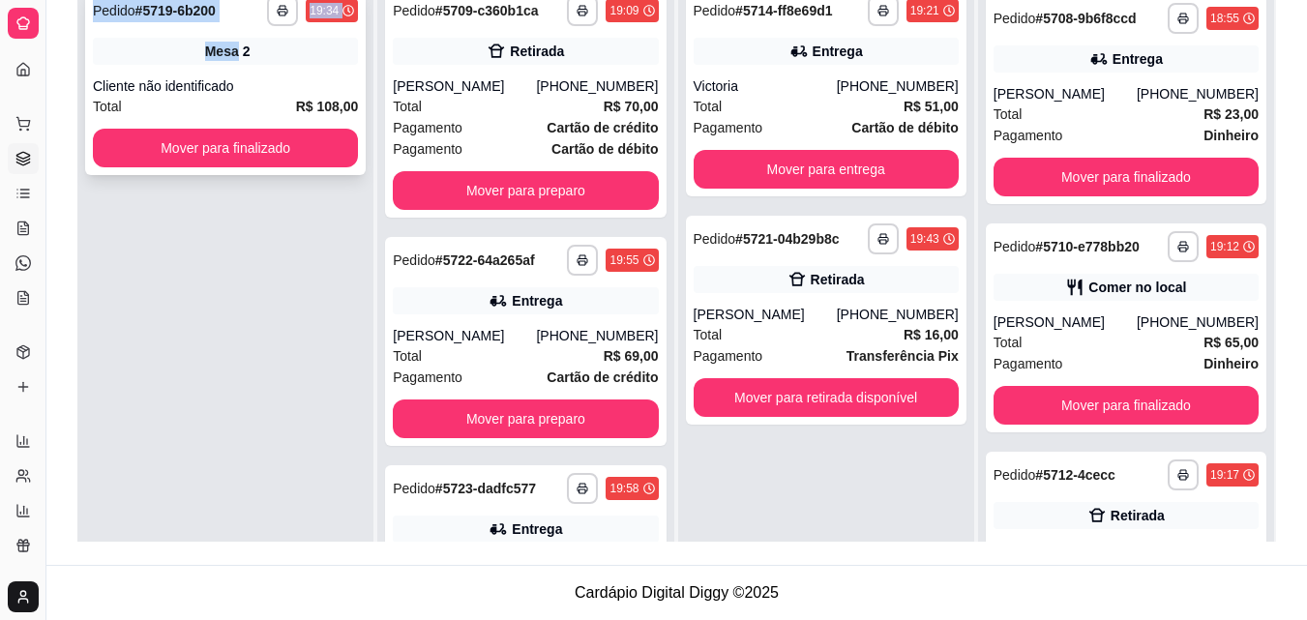
click at [213, 26] on div "**********" at bounding box center [225, 81] width 281 height 188
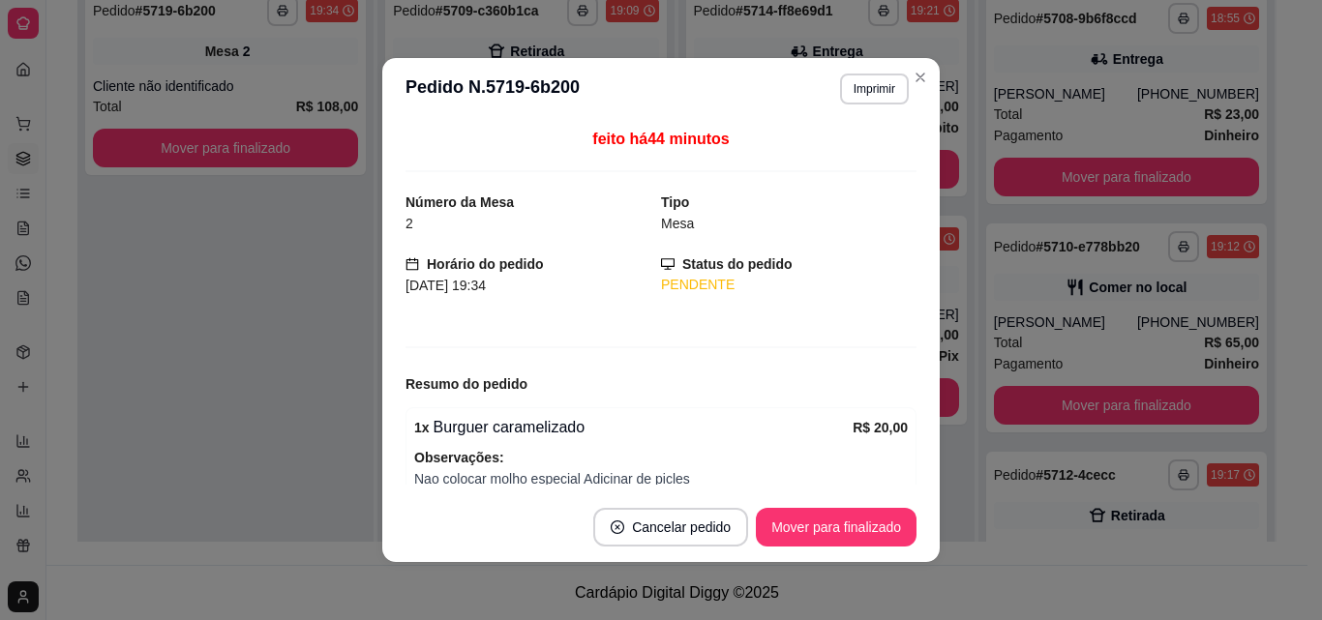
click at [63, 52] on div "**********" at bounding box center [676, 168] width 1261 height 795
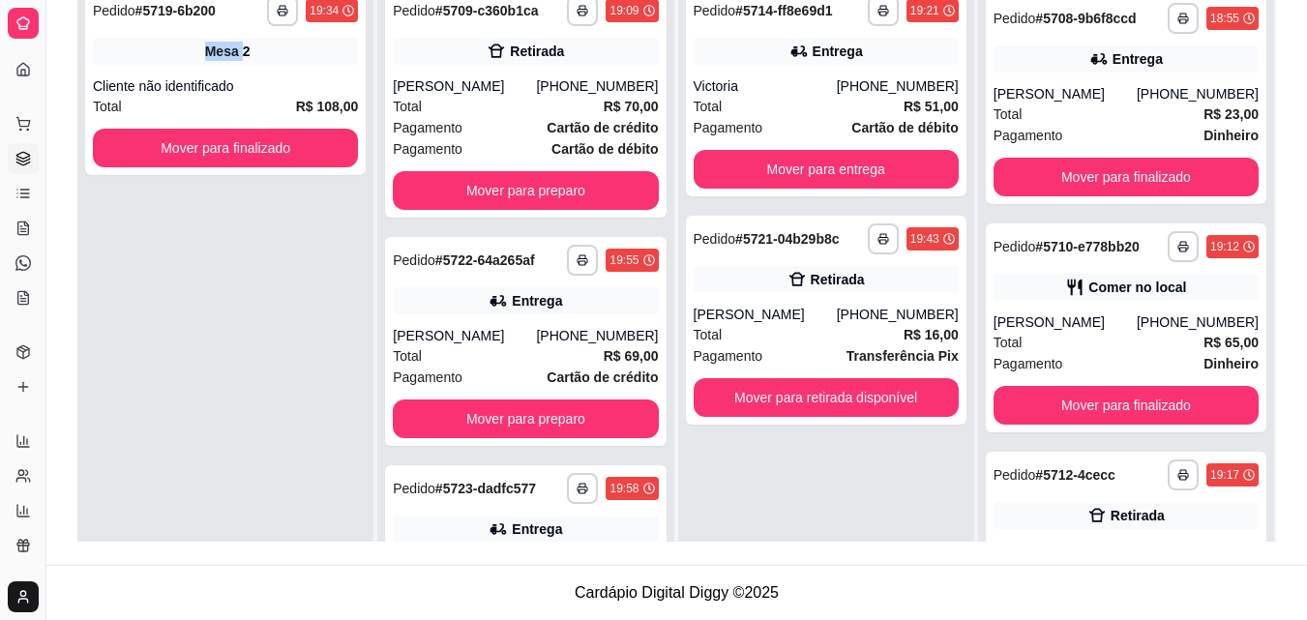
click at [61, 54] on div "**********" at bounding box center [676, 168] width 1261 height 795
click at [46, 51] on button "Toggle Sidebar" at bounding box center [45, 310] width 15 height 620
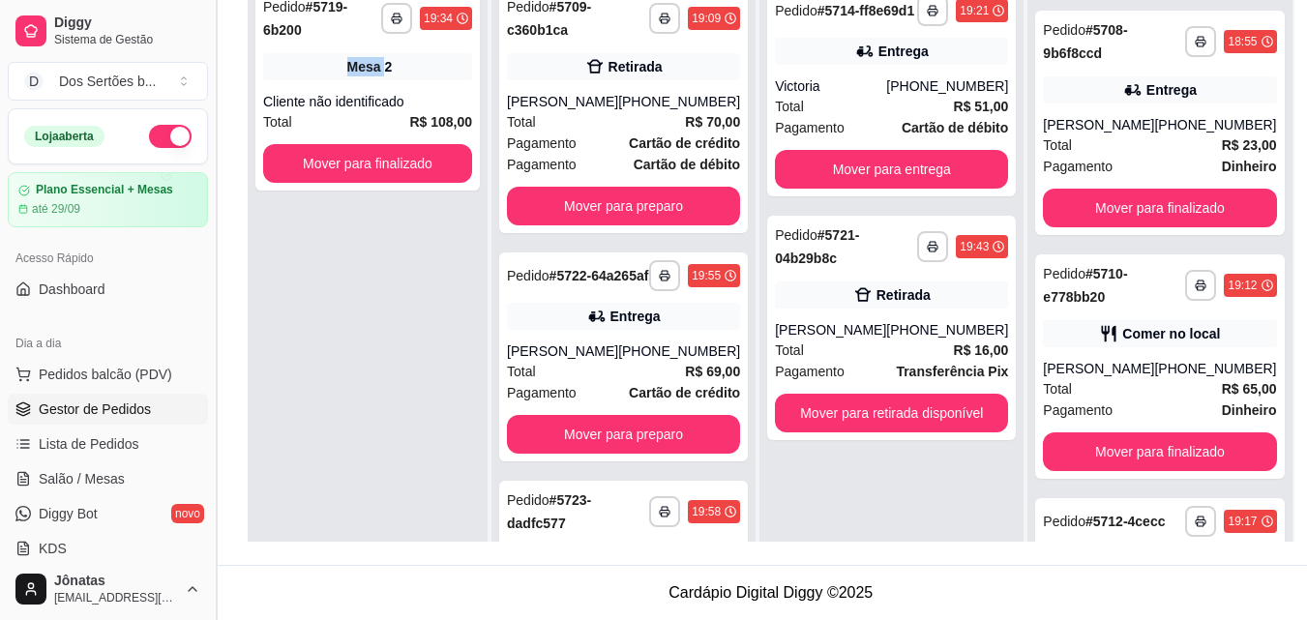
scroll to position [542, 0]
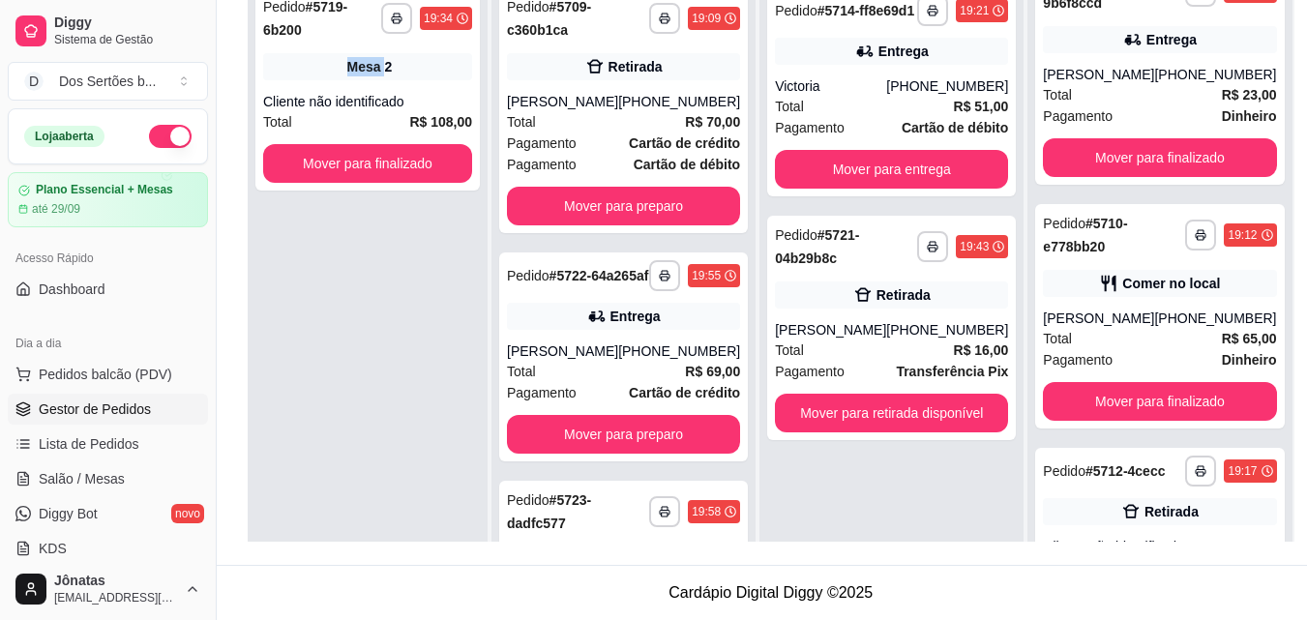
click at [137, 400] on span "Gestor de Pedidos" at bounding box center [95, 409] width 112 height 19
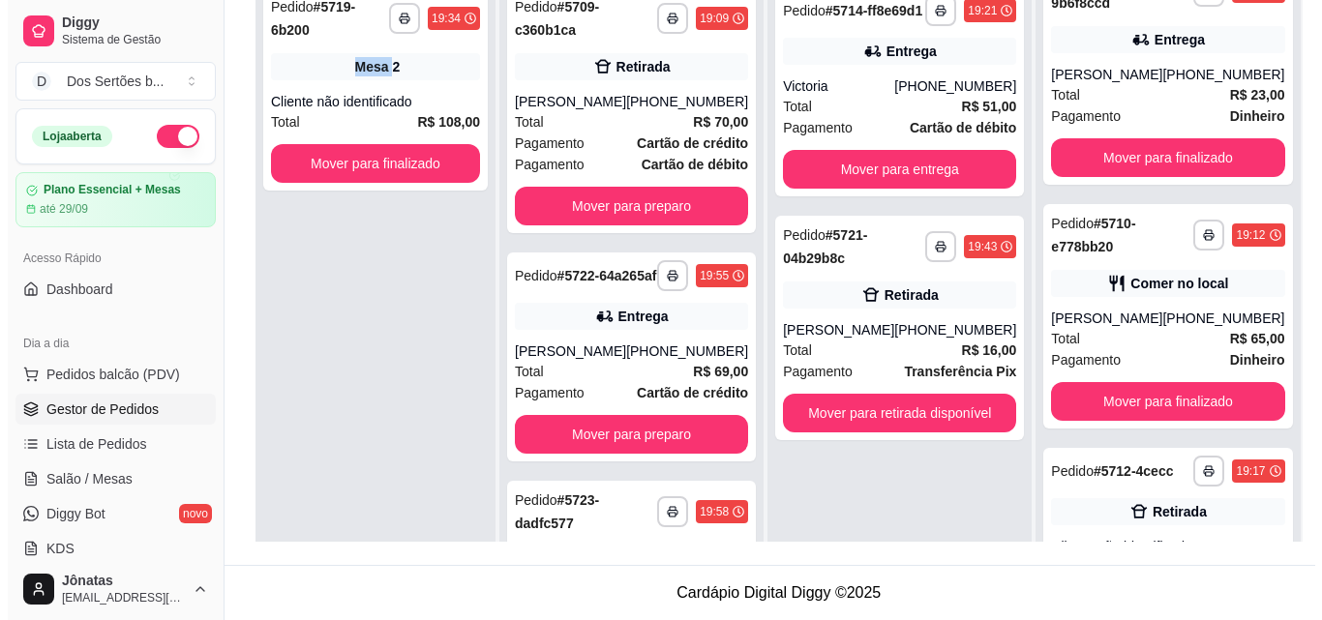
scroll to position [0, 0]
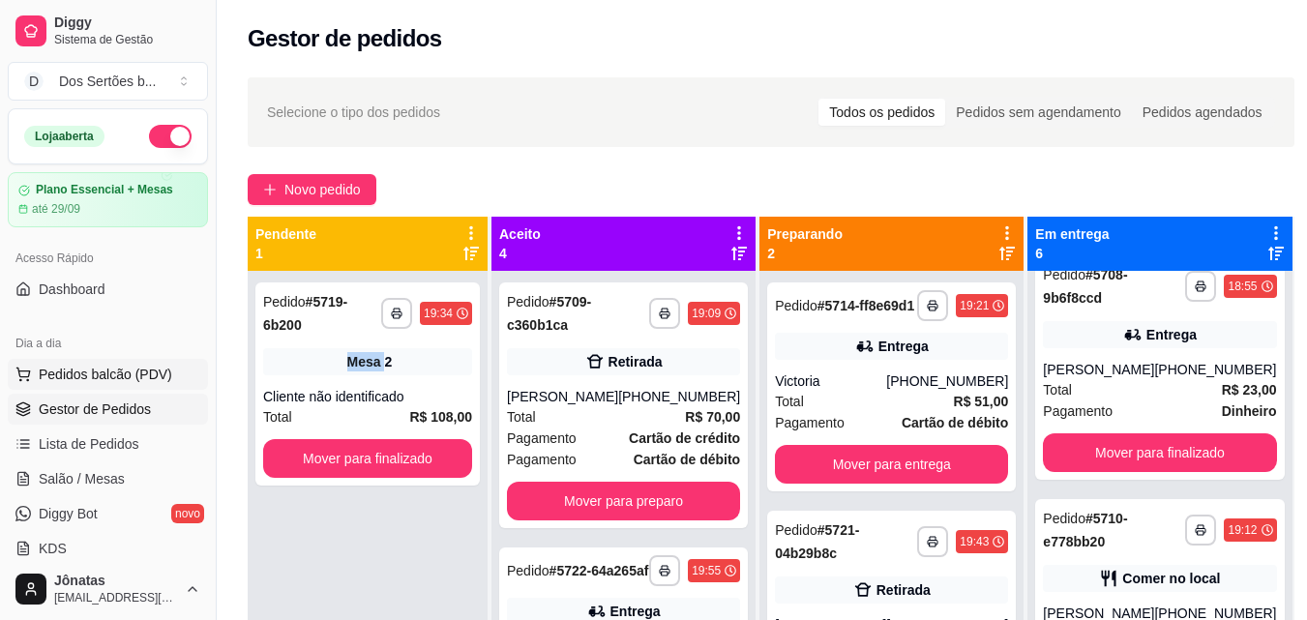
click at [134, 375] on span "Pedidos balcão (PDV)" at bounding box center [106, 374] width 134 height 19
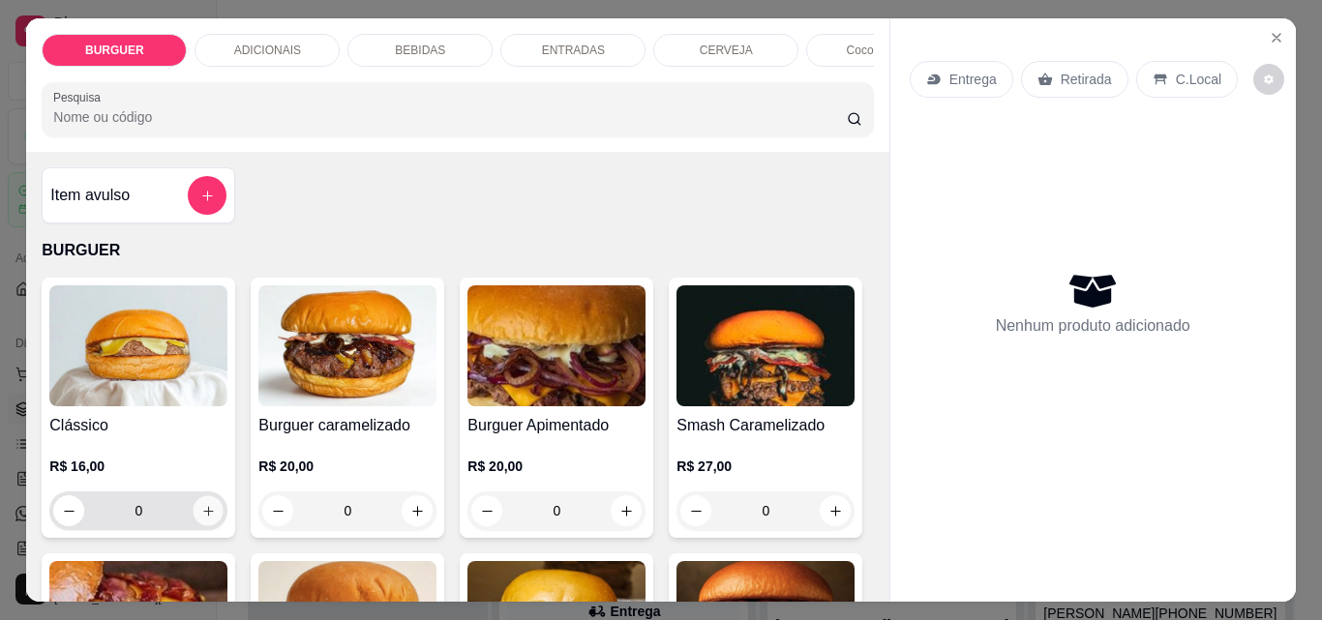
click at [204, 512] on icon "increase-product-quantity" at bounding box center [208, 511] width 15 height 15
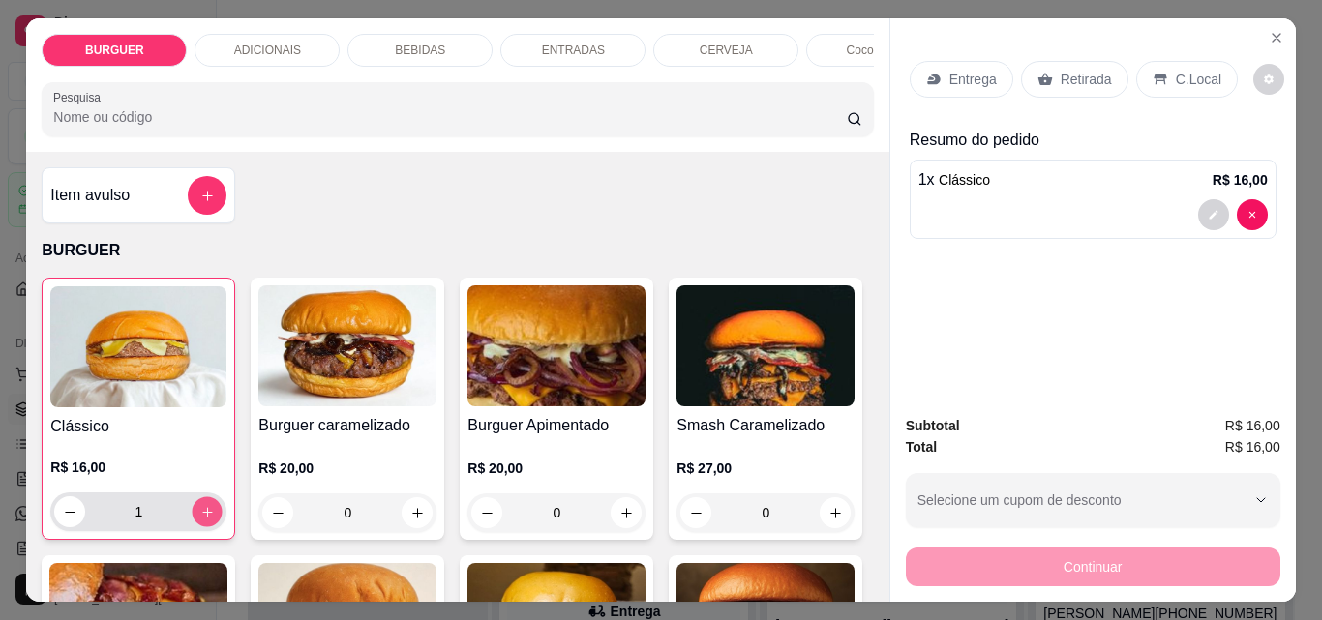
click at [205, 516] on icon "increase-product-quantity" at bounding box center [207, 512] width 15 height 15
type input "2"
click at [175, 509] on div "2" at bounding box center [138, 512] width 168 height 39
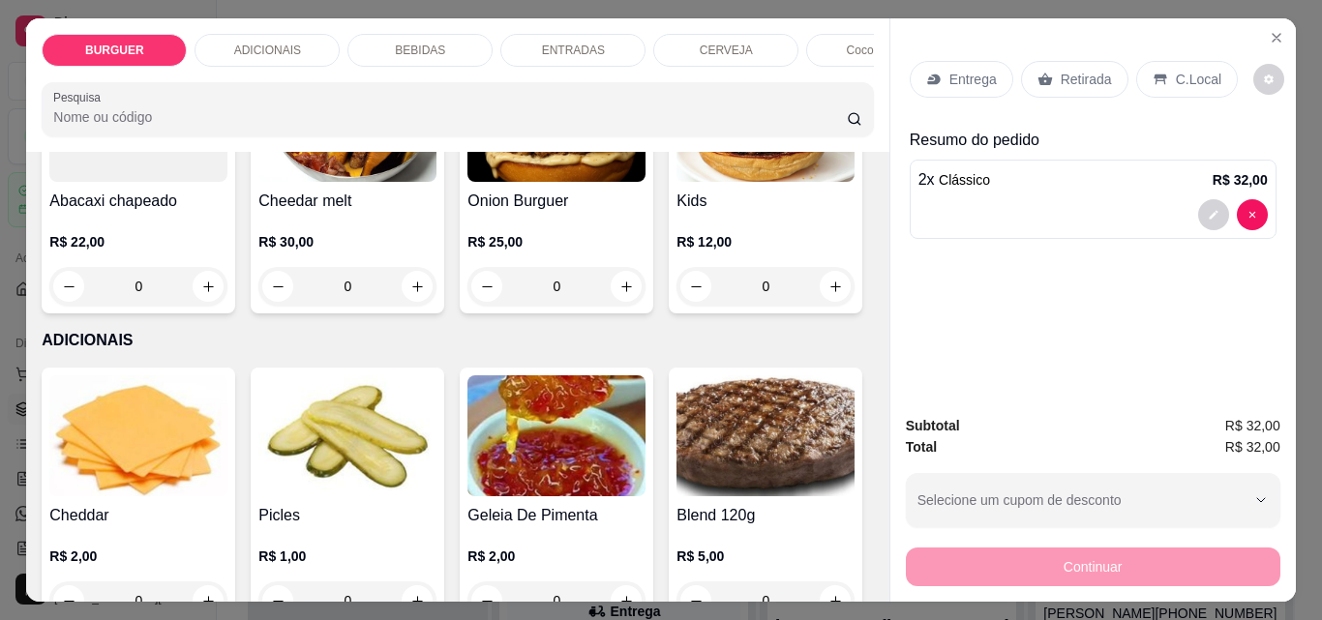
scroll to position [1158, 0]
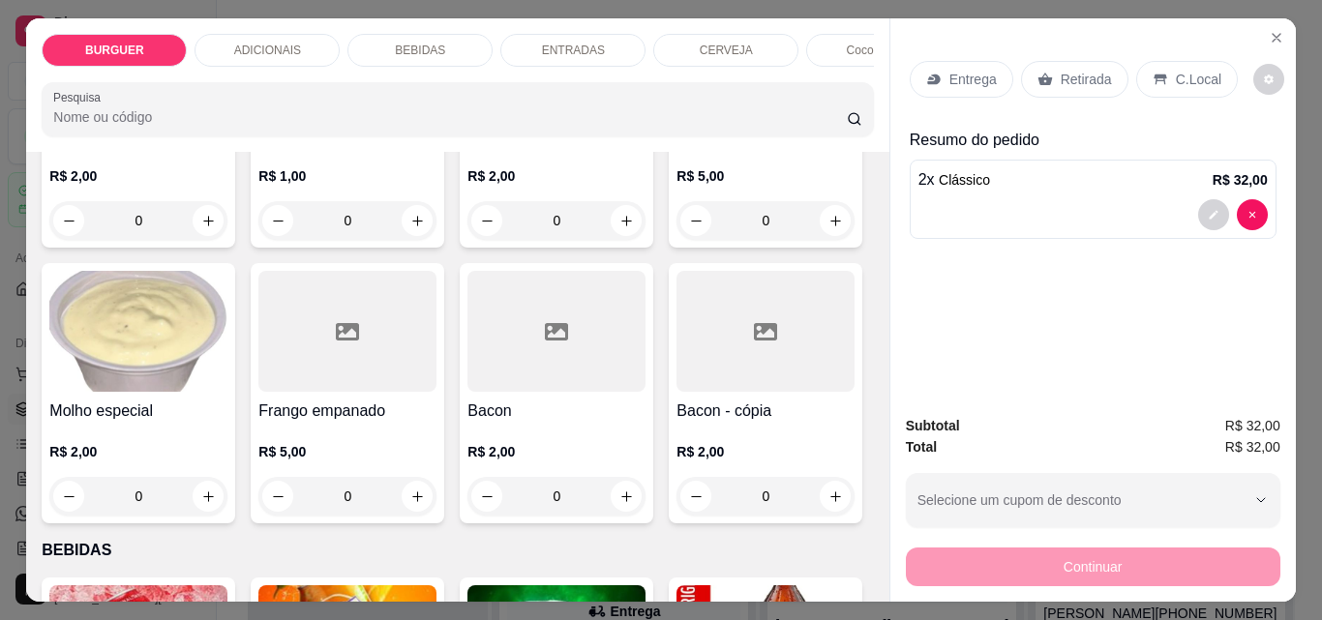
click at [864, 262] on div "Item avulso BURGUER Clássico R$ 16,00 2 Burguer caramelizado R$ 20,00 0 Burguer…" at bounding box center [457, 377] width 862 height 450
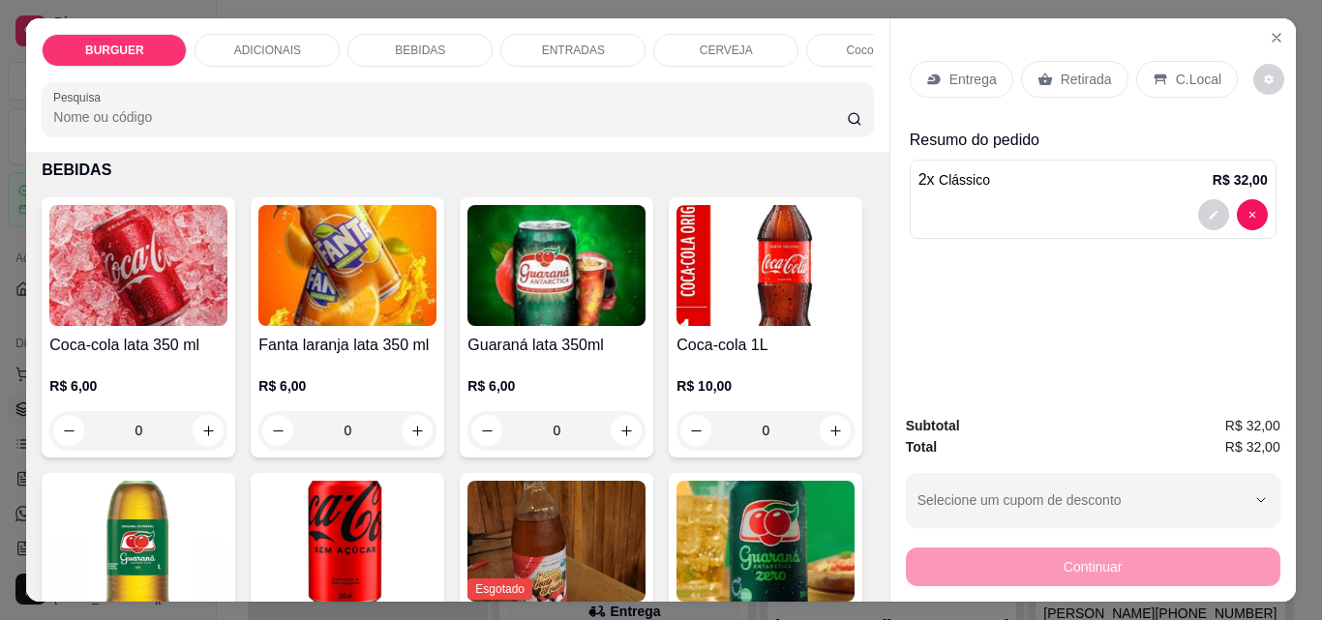
scroll to position [1919, 0]
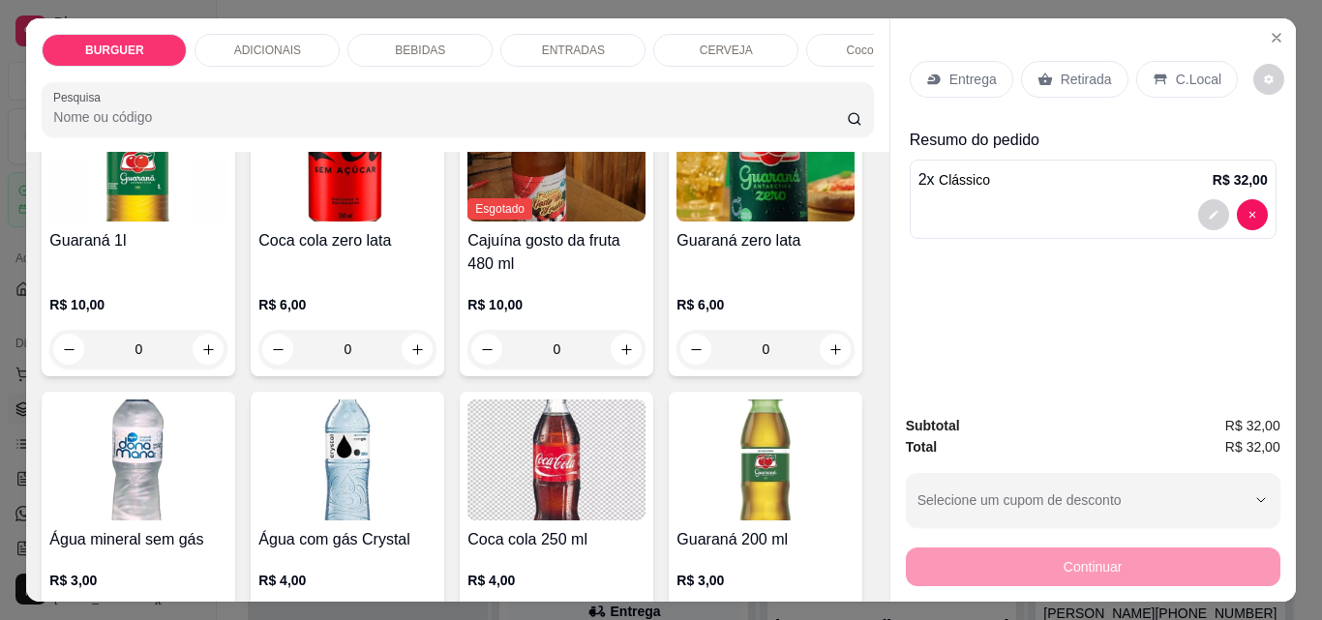
type input "1"
click at [1208, 209] on icon "decrease-product-quantity" at bounding box center [1214, 215] width 12 height 12
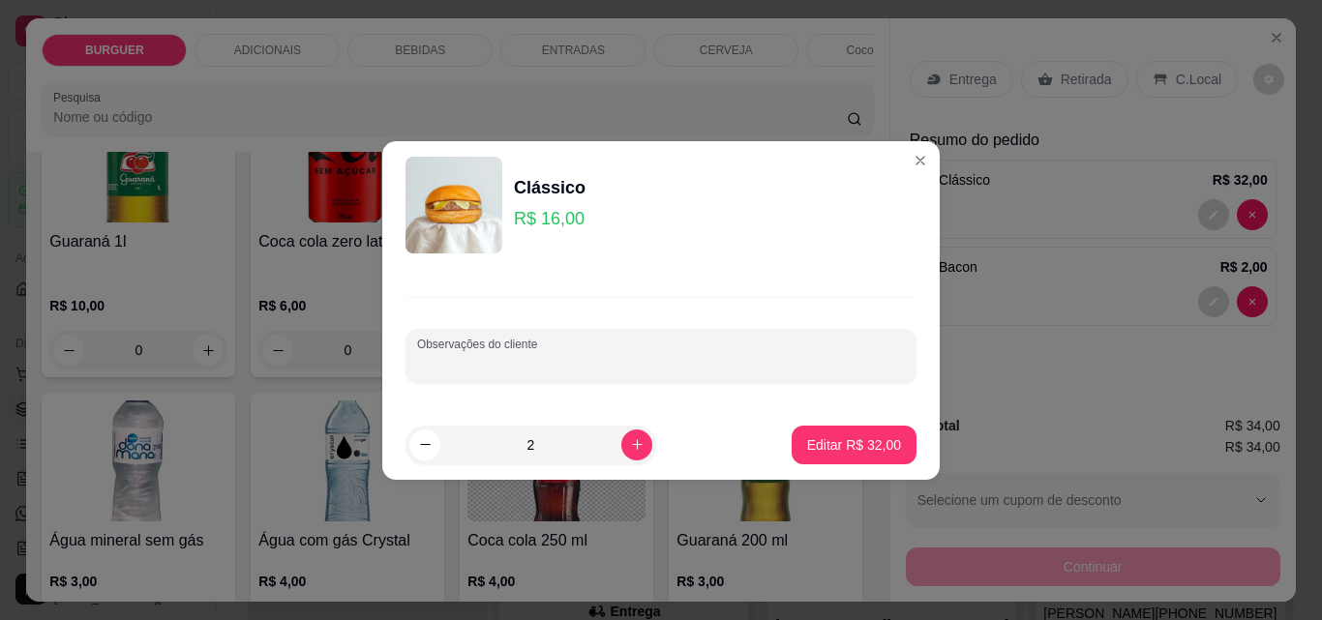
click at [598, 364] on input "Observações do cliente" at bounding box center [661, 363] width 488 height 19
type input "1 com adc de bacon"
drag, startPoint x: 629, startPoint y: 287, endPoint x: 688, endPoint y: 331, distance: 73.4
click at [651, 310] on div "Observações do cliente 1 com adc de bacon" at bounding box center [660, 339] width 557 height 141
click at [820, 442] on p "Editar R$ 32,00" at bounding box center [853, 444] width 91 height 18
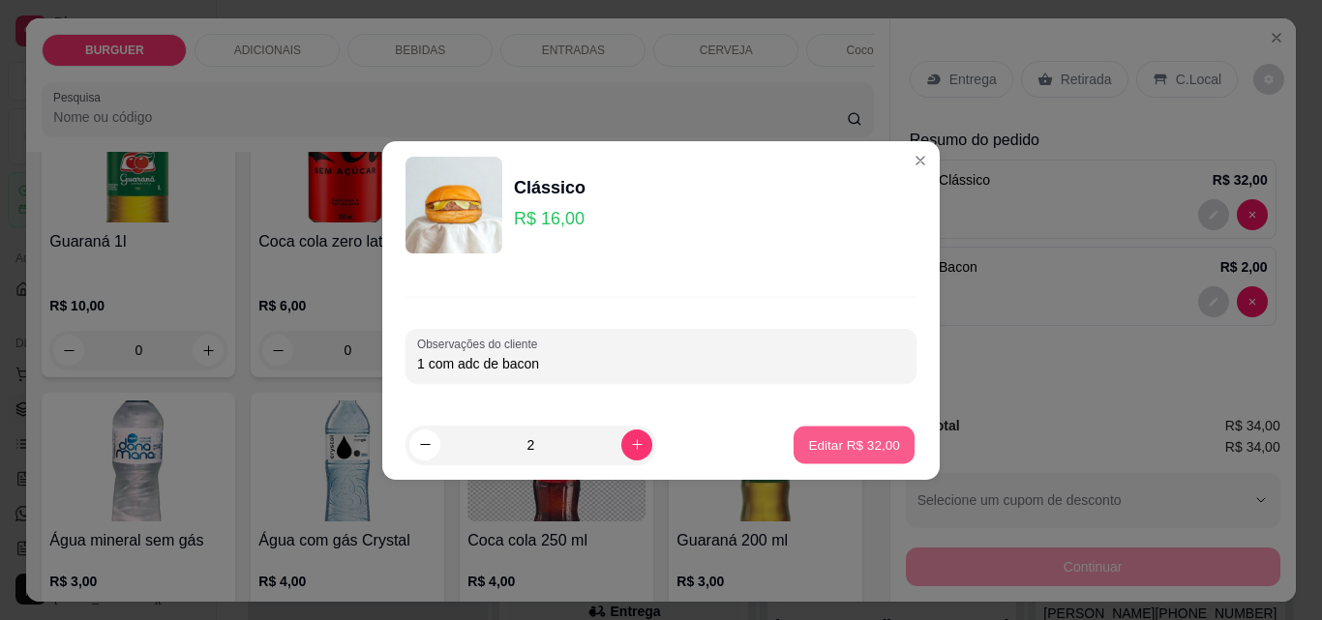
type input "0"
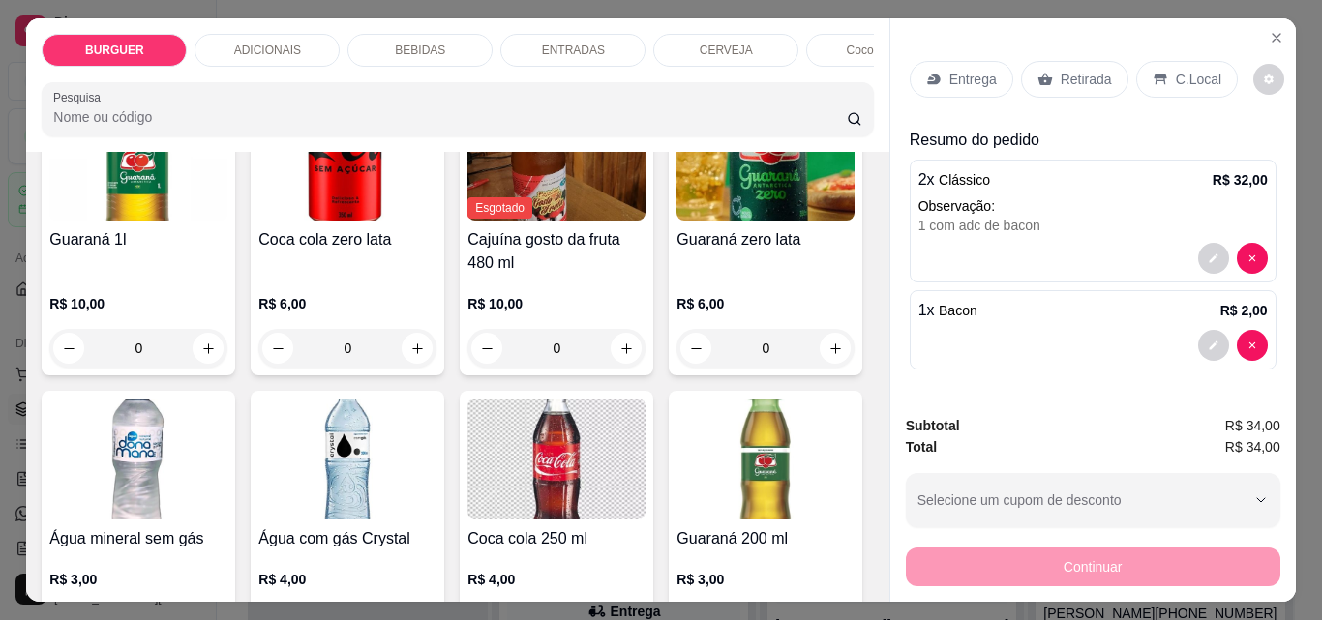
scroll to position [1918, 0]
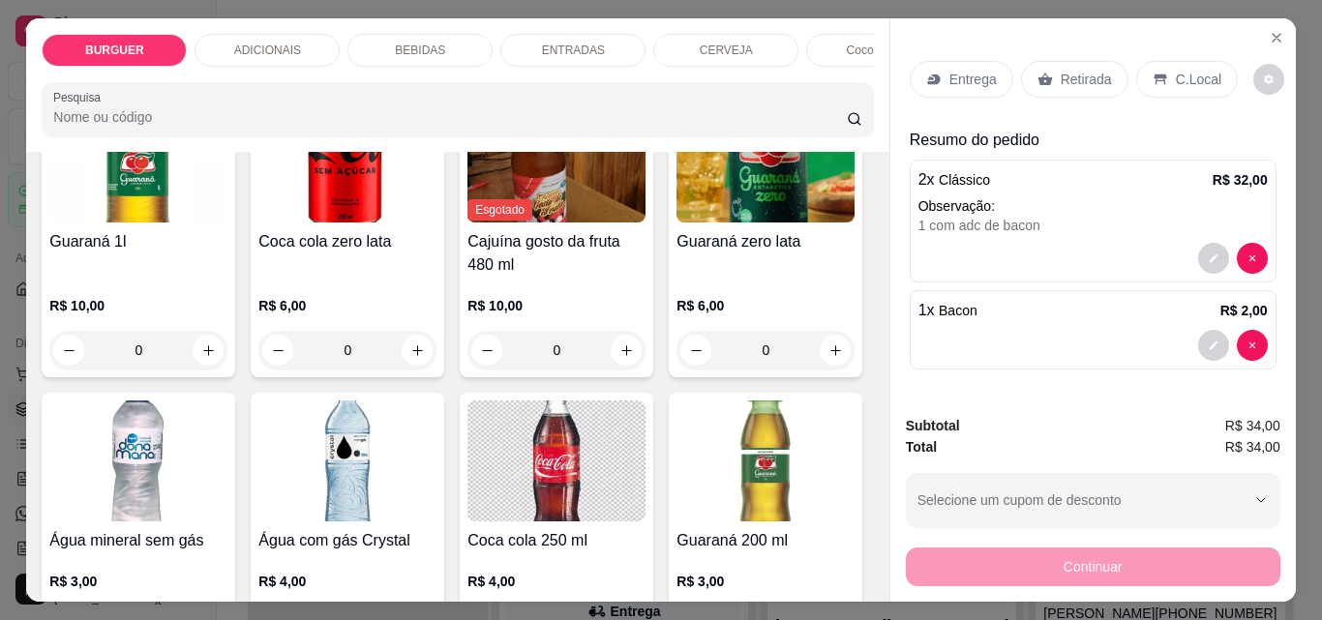
click at [1188, 70] on p "C.Local" at bounding box center [1198, 79] width 45 height 19
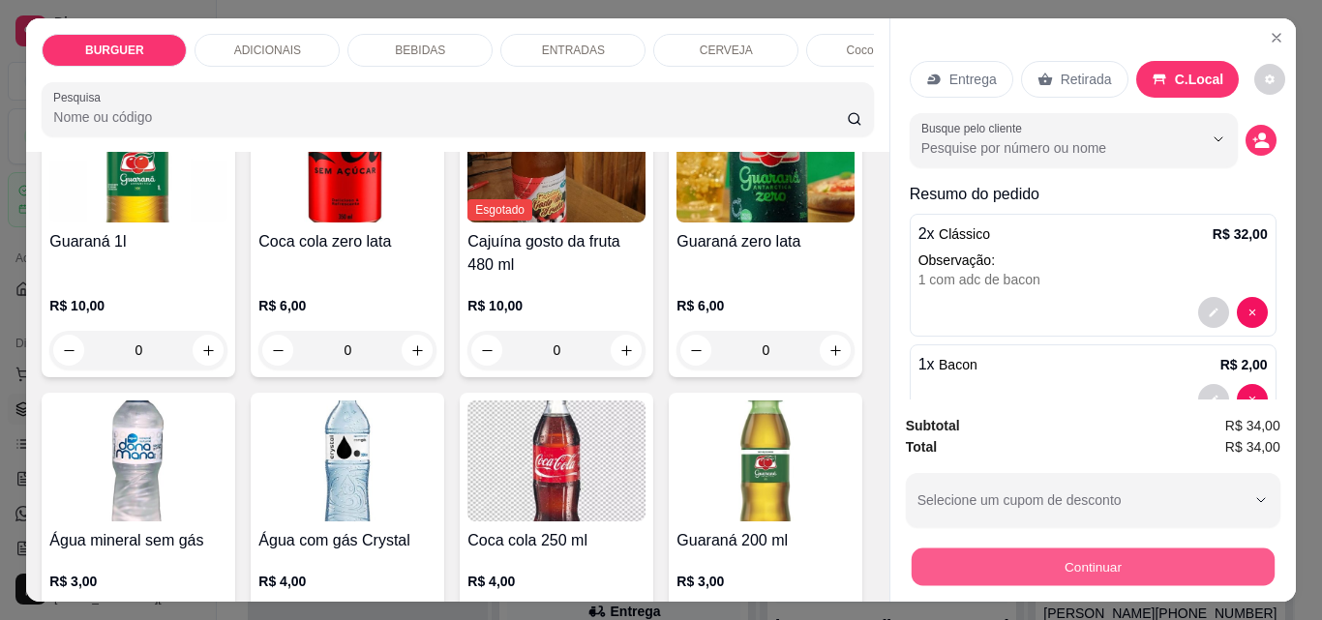
click at [982, 548] on button "Continuar" at bounding box center [1092, 567] width 363 height 38
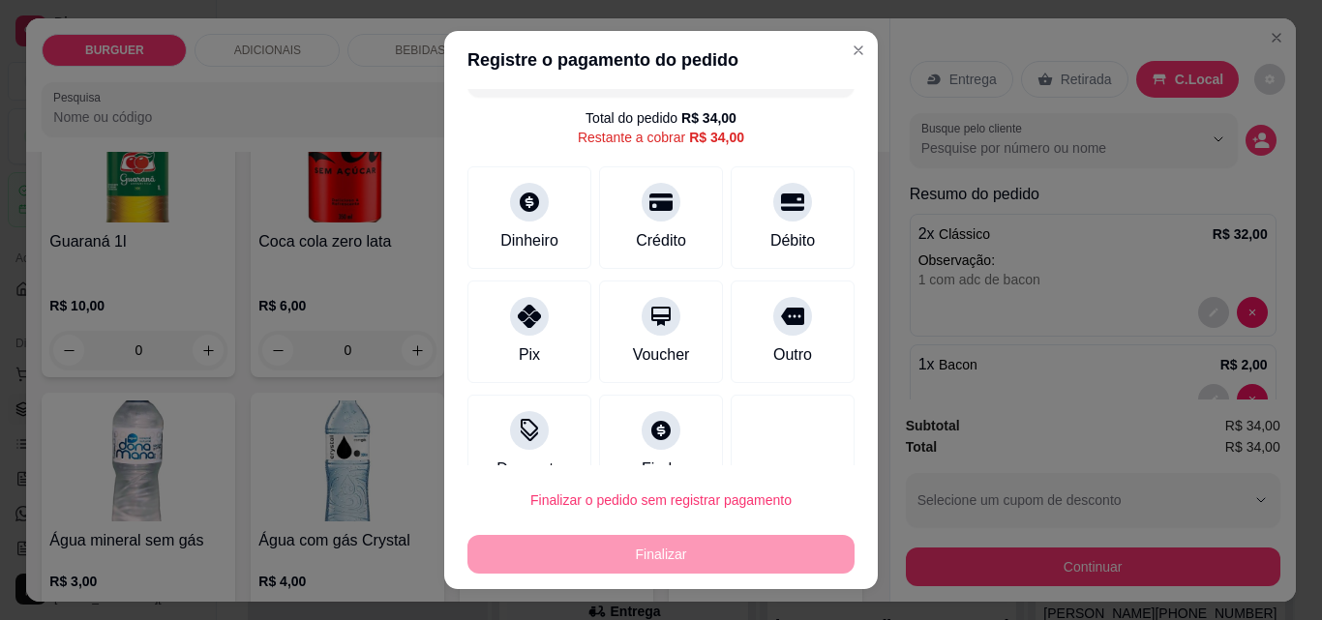
scroll to position [77, 0]
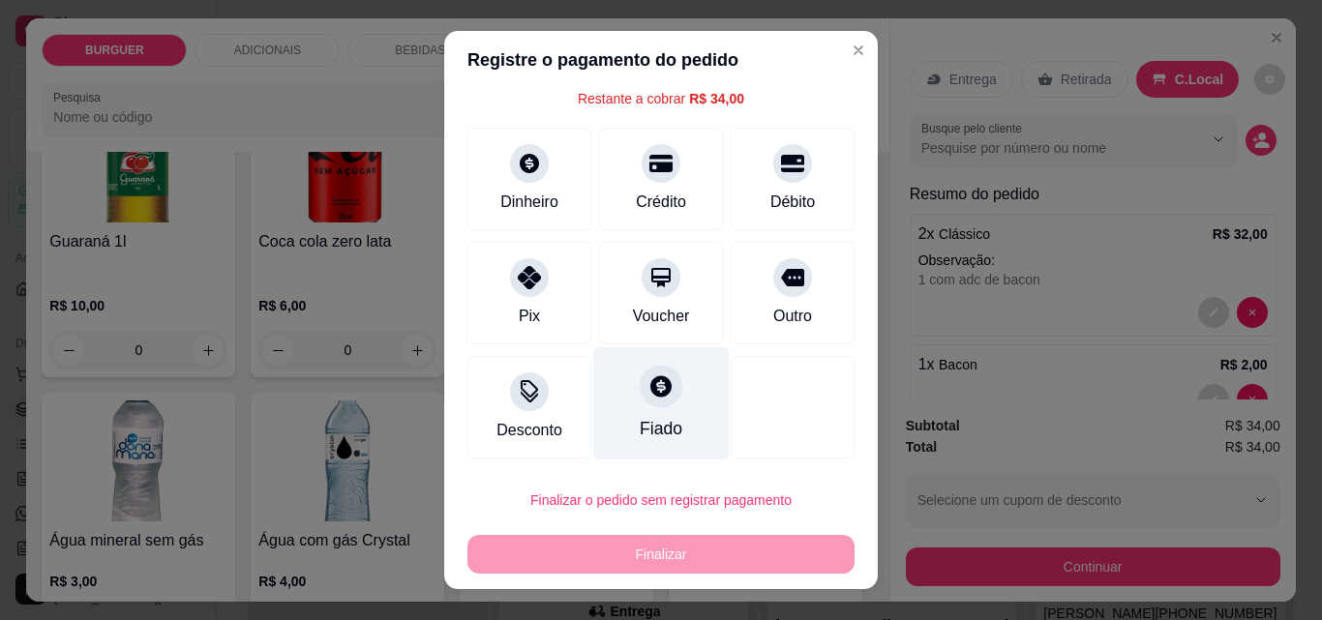
click at [640, 401] on div at bounding box center [661, 386] width 43 height 43
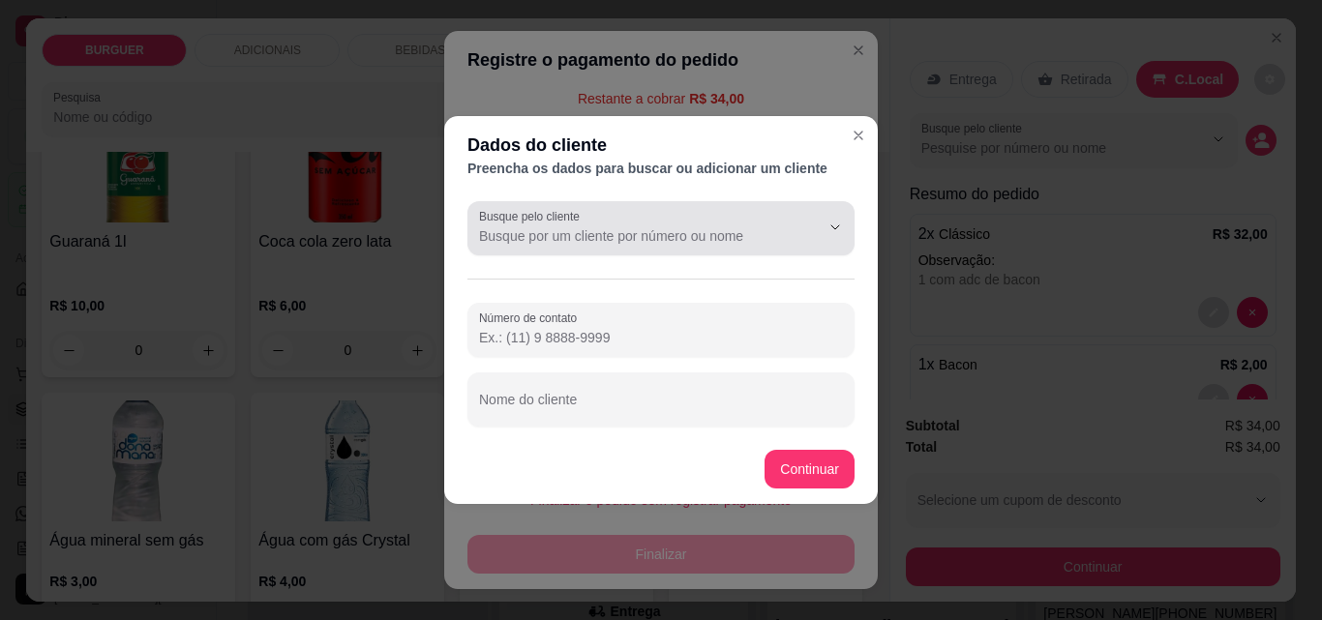
click at [666, 211] on div at bounding box center [661, 228] width 364 height 39
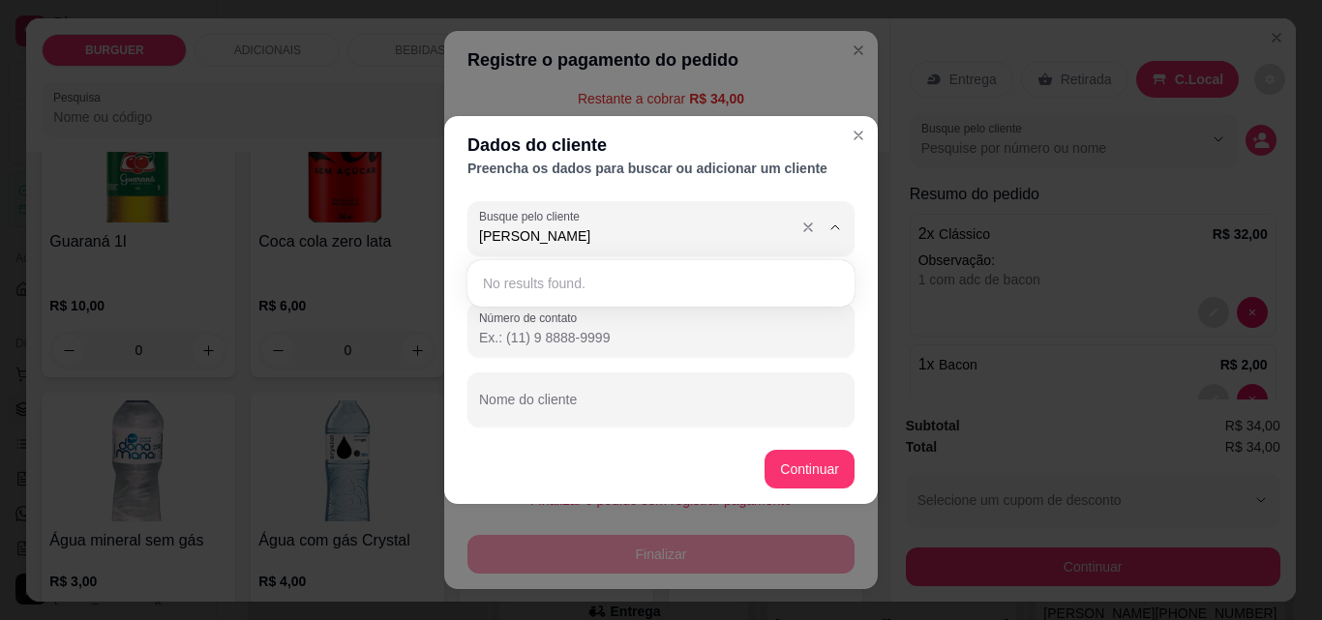
type input "maria a"
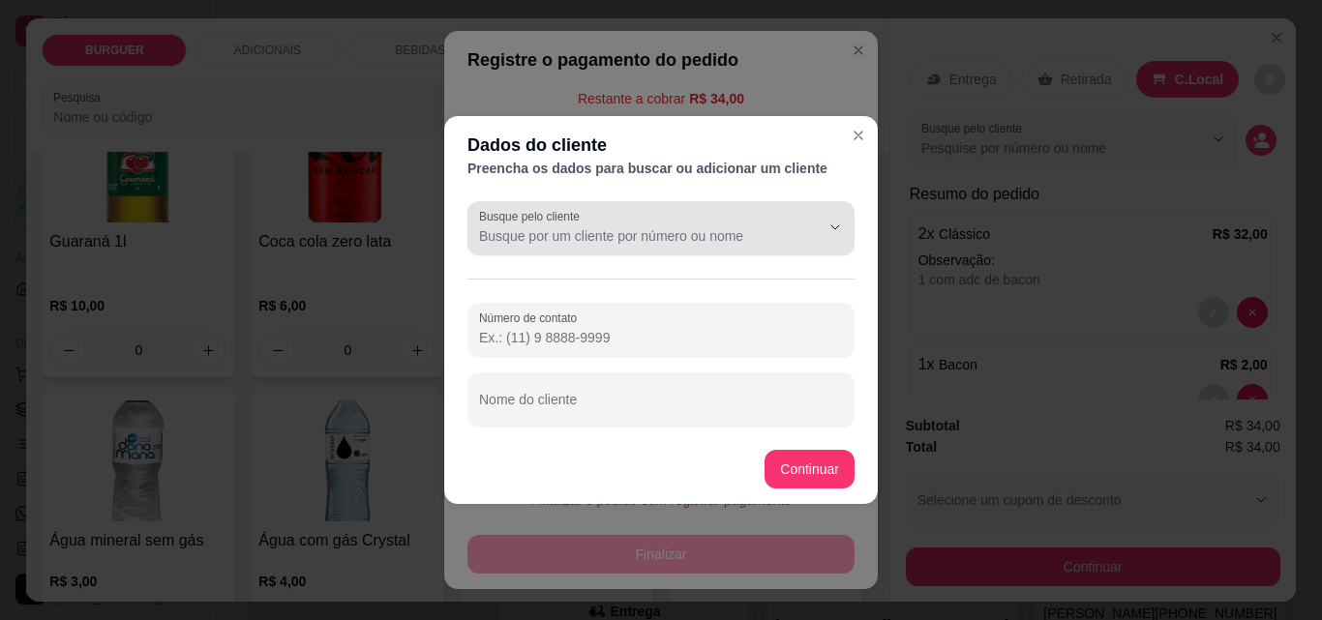
click at [666, 215] on div at bounding box center [661, 228] width 364 height 39
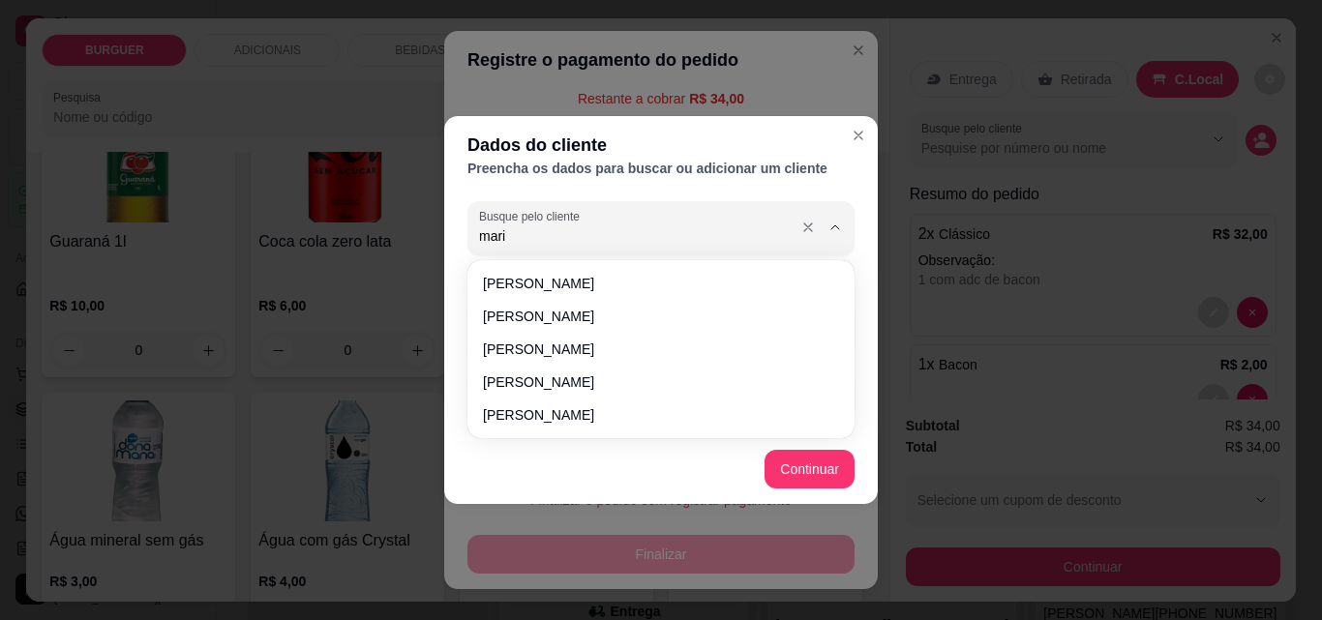
type input "maria"
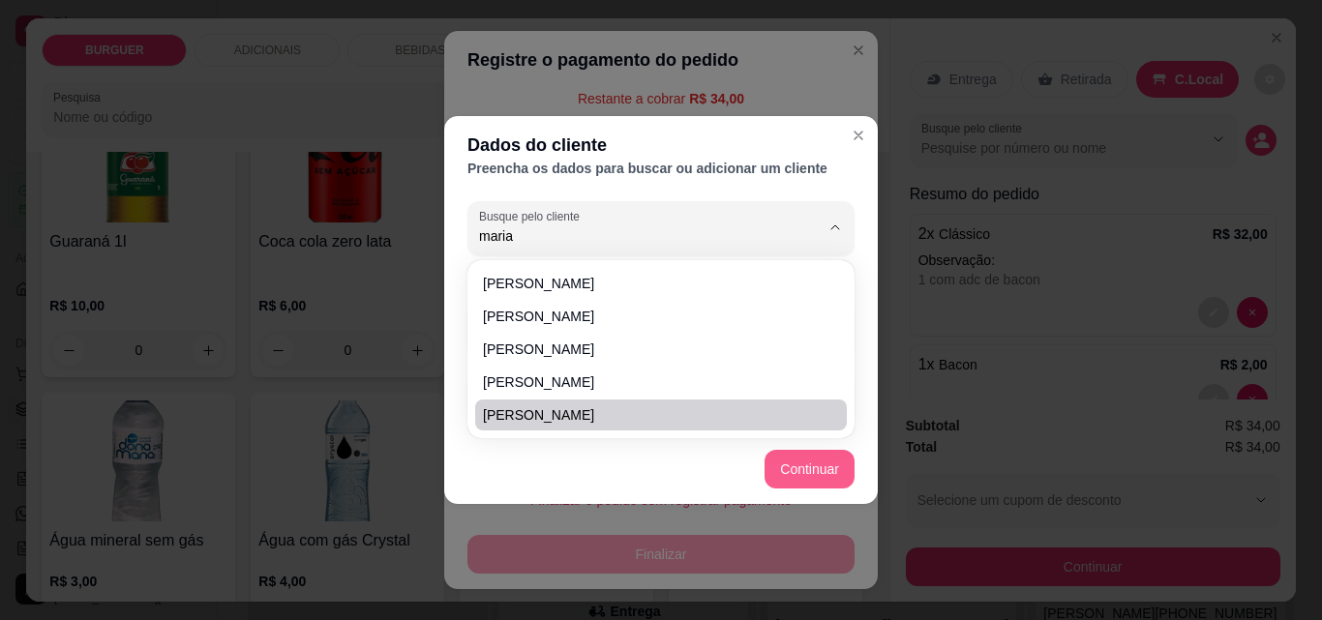
click at [853, 459] on button "Continuar" at bounding box center [810, 469] width 90 height 39
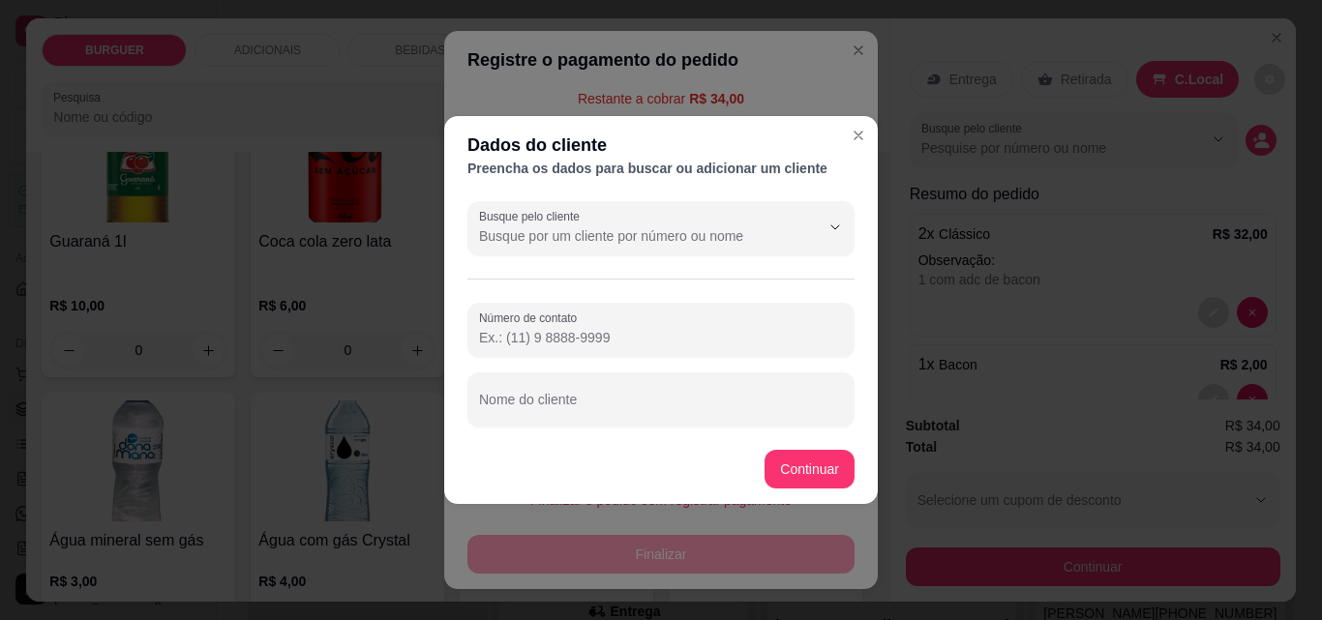
click at [683, 339] on input "Número de contato" at bounding box center [661, 337] width 364 height 19
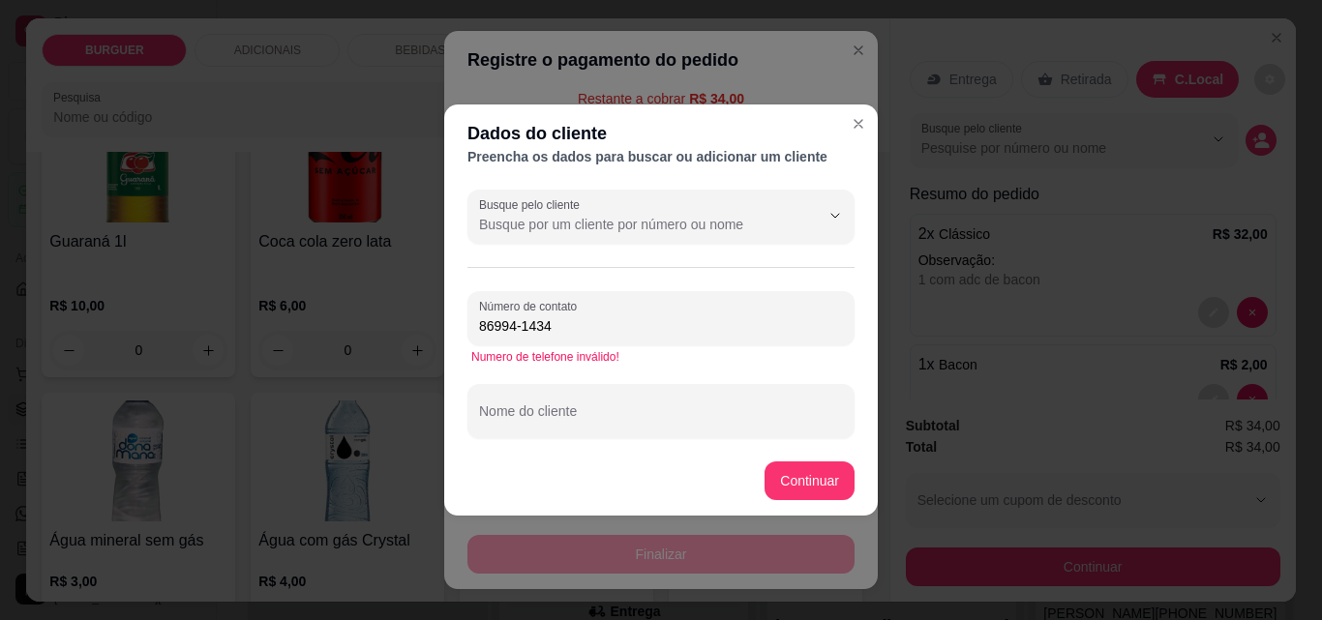
click at [683, 339] on div "Número de contato 86994-1434" at bounding box center [660, 318] width 387 height 54
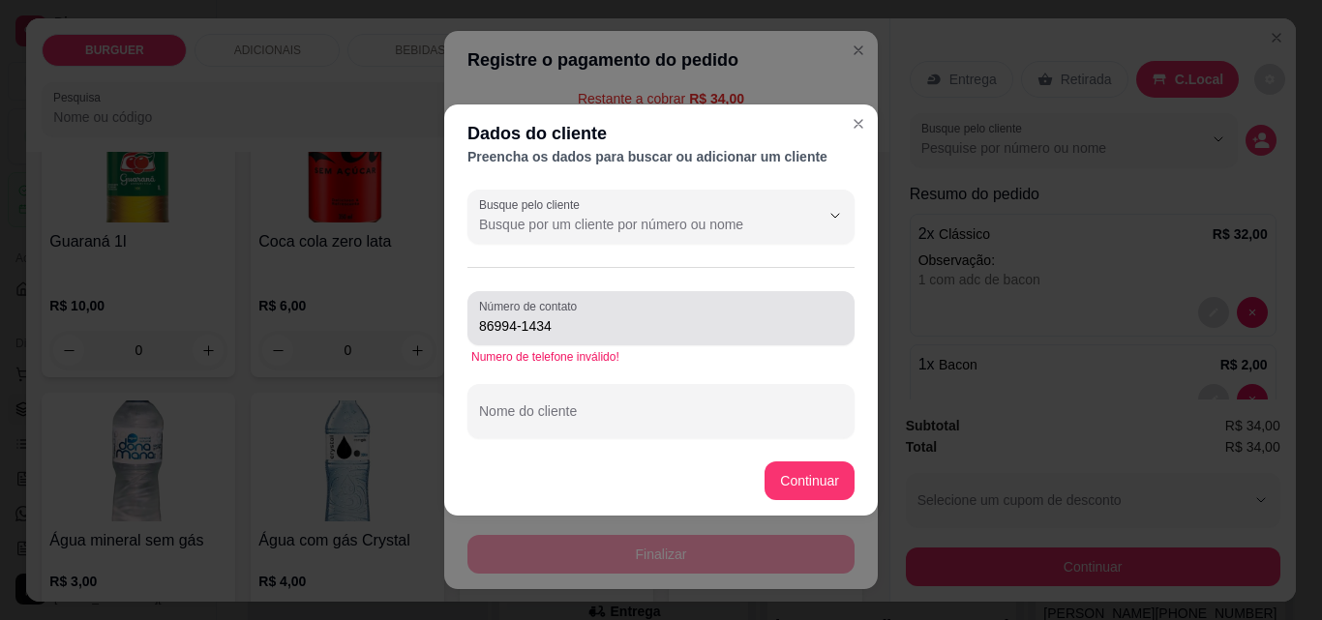
click at [673, 344] on div "Número de contato 86994-1434" at bounding box center [660, 318] width 387 height 54
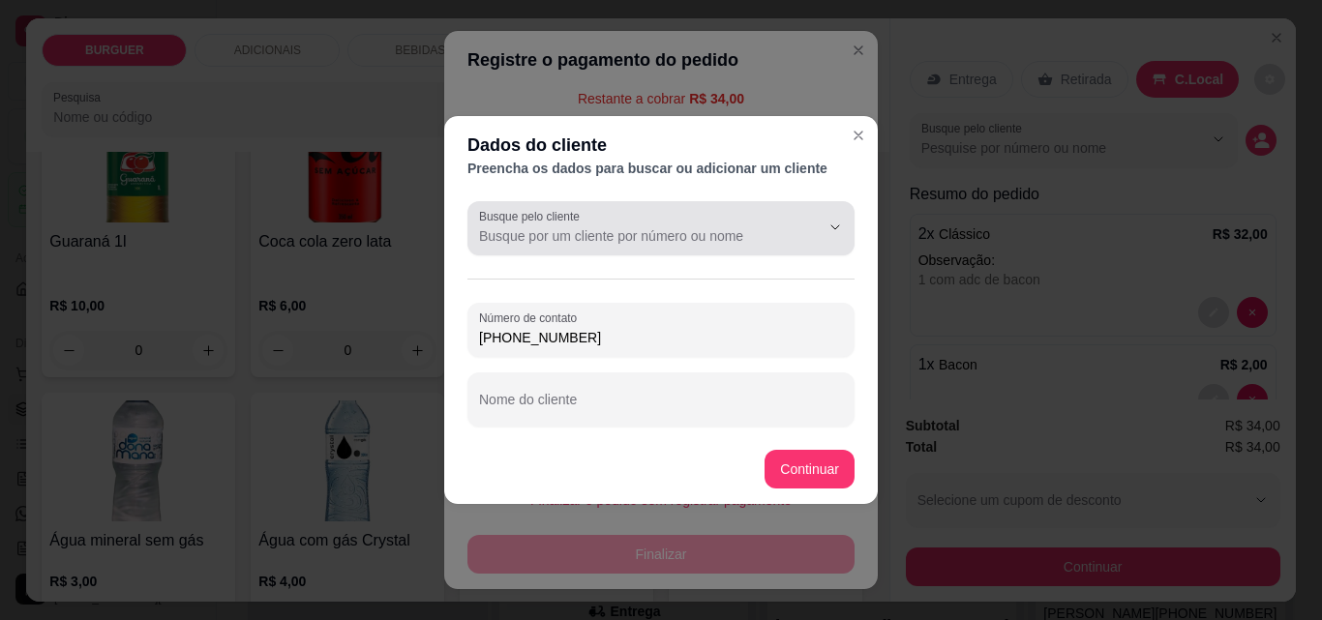
type input "(86) 99414-3405"
click at [796, 239] on div at bounding box center [820, 227] width 62 height 37
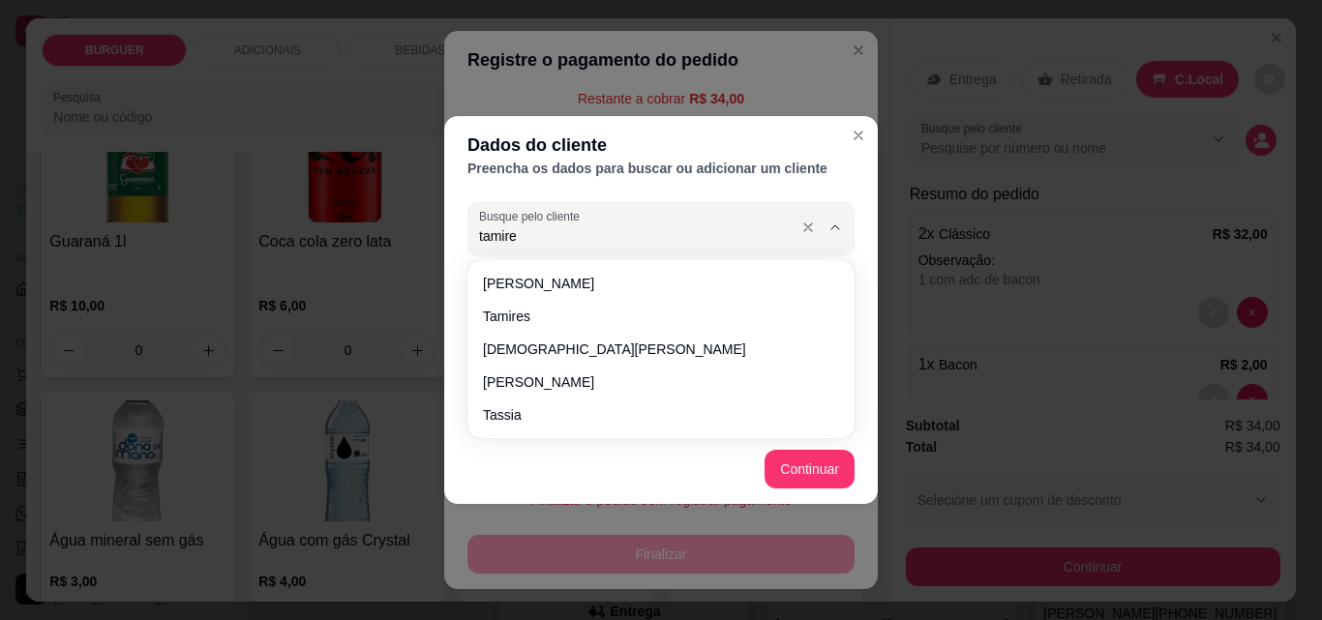
type input "tamires"
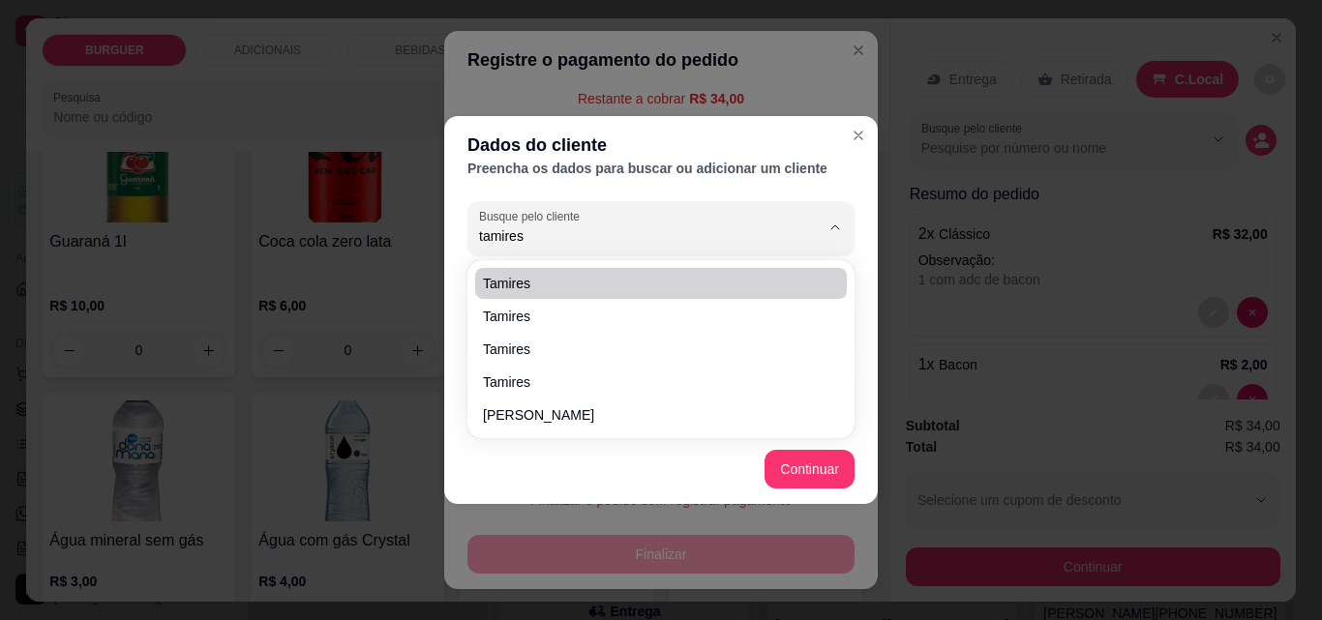
click at [862, 65] on div "Dados do cliente Preencha os dados para buscar ou adicionar um cliente Busque p…" at bounding box center [661, 310] width 1322 height 620
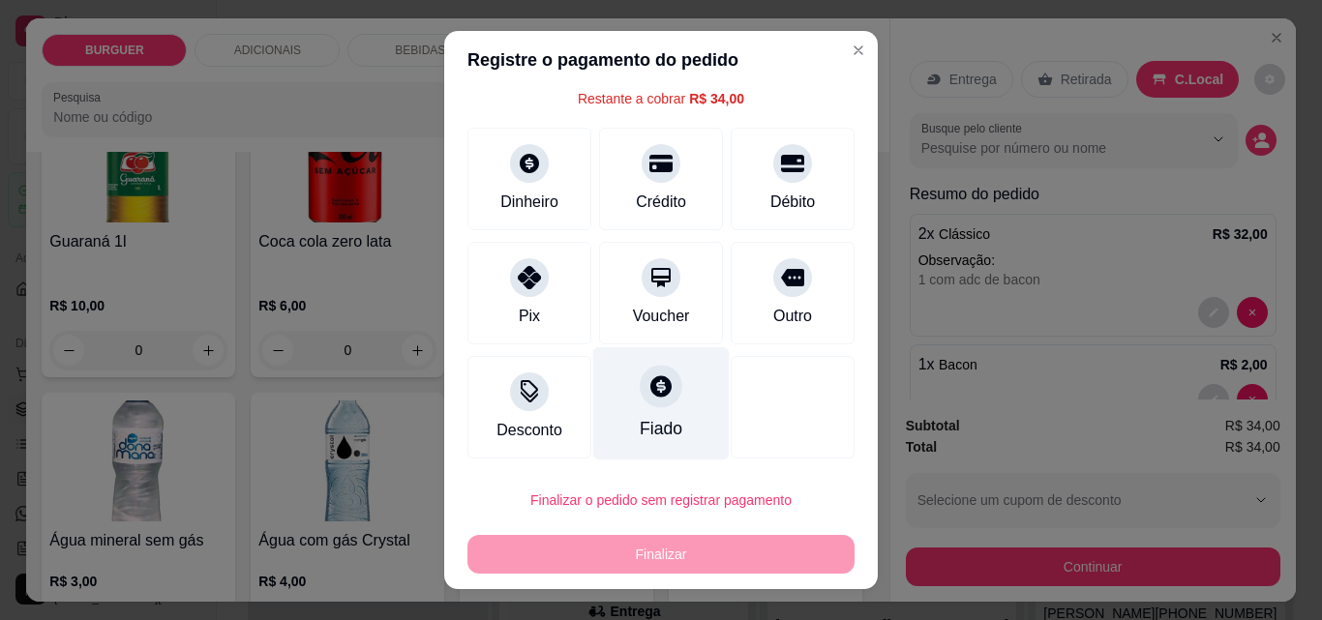
click at [650, 386] on icon at bounding box center [660, 385] width 21 height 21
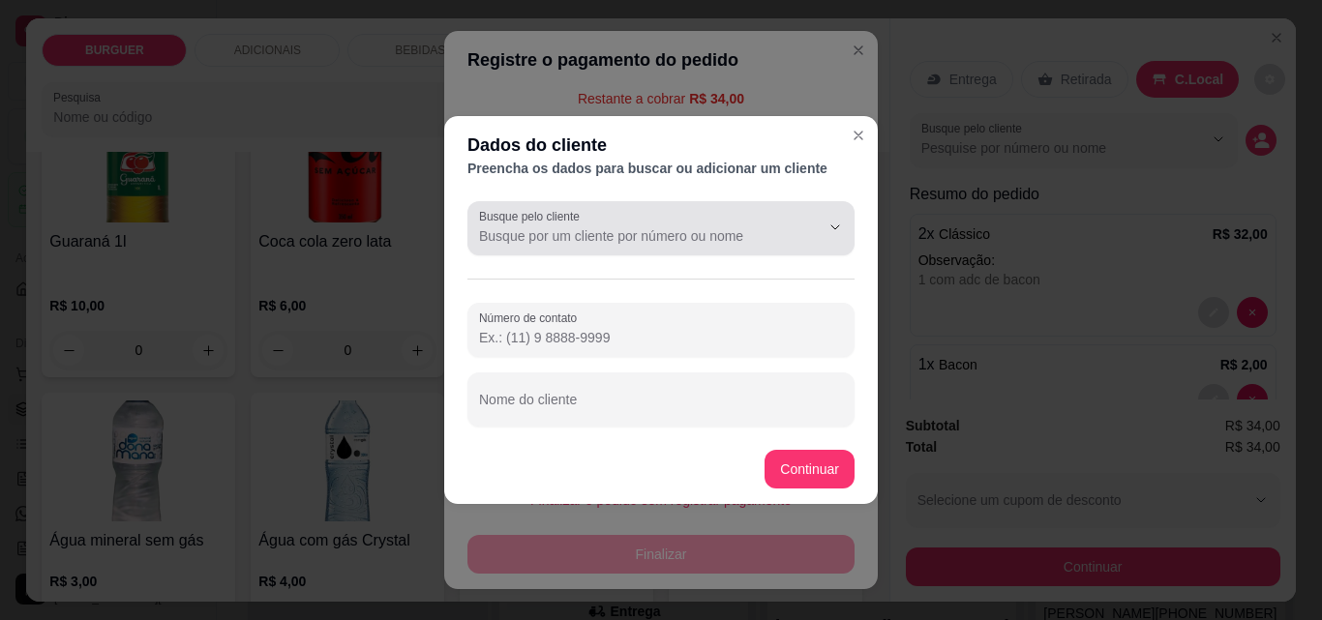
click at [725, 211] on div at bounding box center [661, 228] width 364 height 39
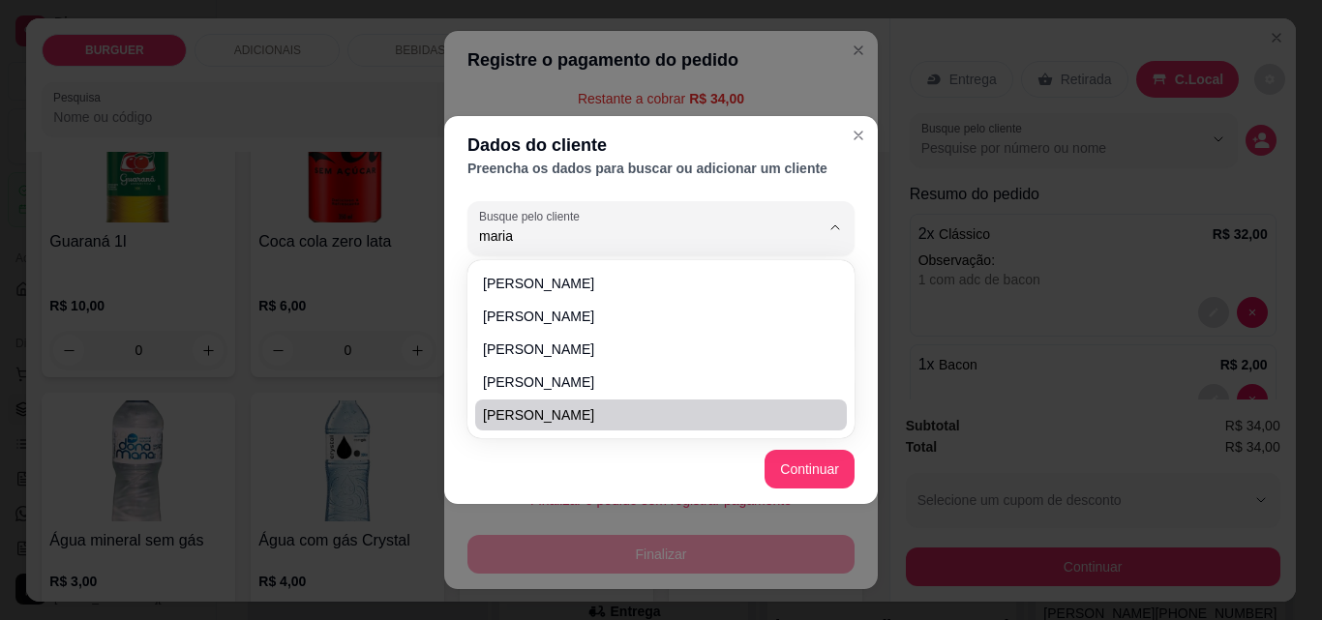
type input "maria"
click at [847, 426] on div "Maria Clara Maria Vitória Maria Eduarda Lopes Sales Maria Silviellen Maria edua…" at bounding box center [660, 349] width 379 height 170
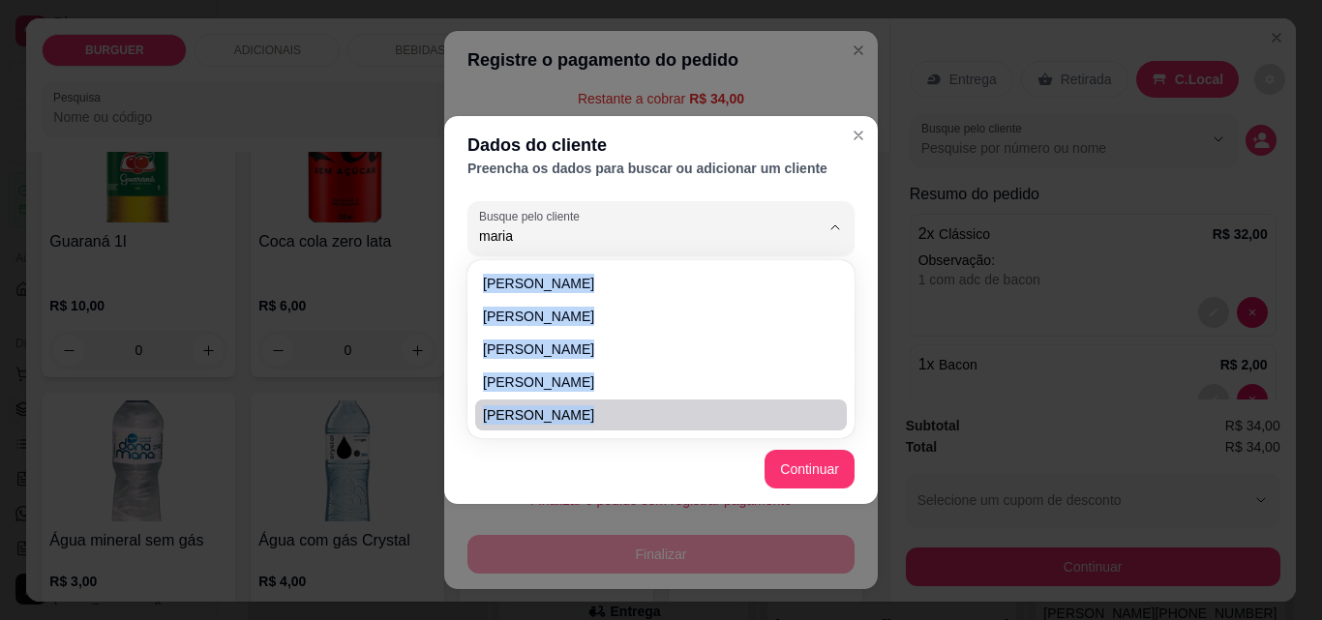
drag, startPoint x: 848, startPoint y: 426, endPoint x: 835, endPoint y: 441, distance: 20.0
click at [835, 441] on body "**********" at bounding box center [653, 310] width 1307 height 620
click at [864, 130] on section "Dados do cliente Preencha os dados para buscar ou adicionar um cliente Busque p…" at bounding box center [661, 310] width 434 height 388
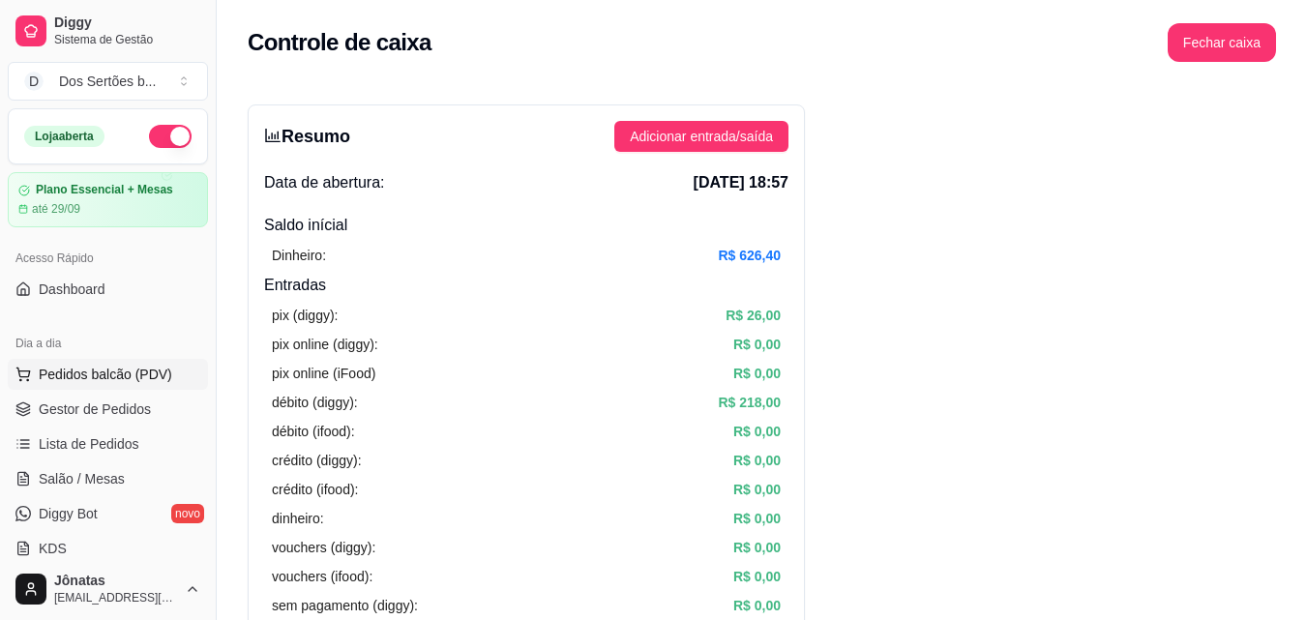
click at [120, 372] on span "Pedidos balcão (PDV)" at bounding box center [106, 374] width 134 height 19
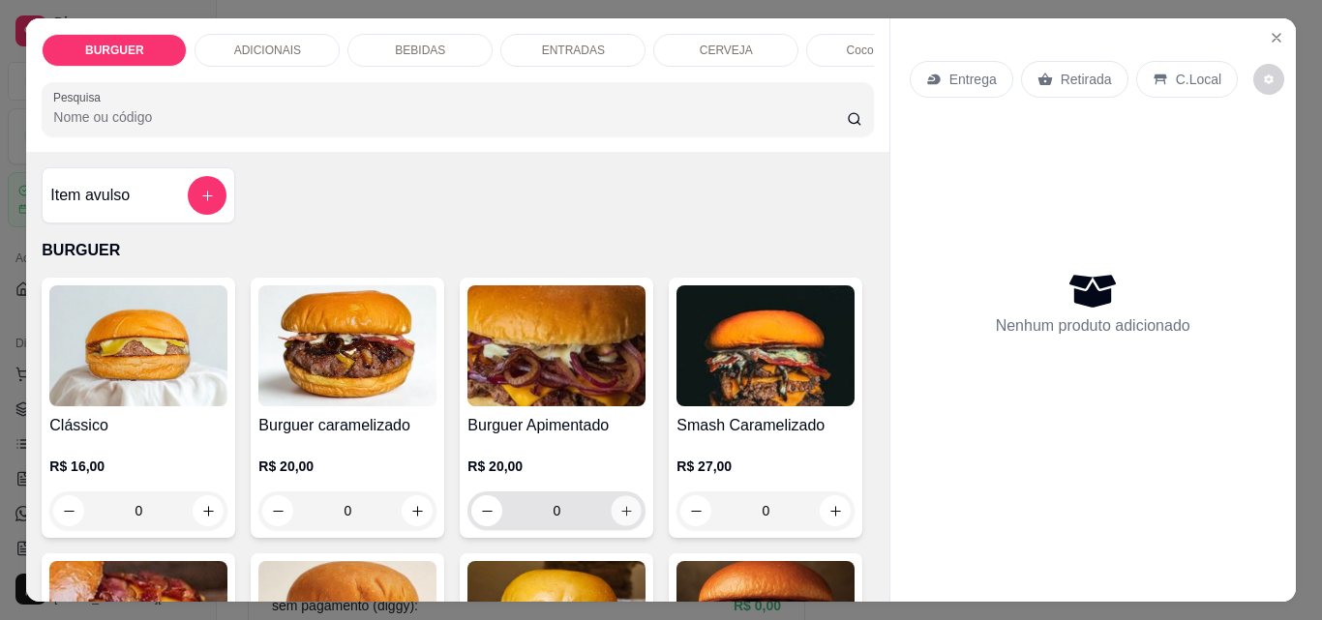
click at [619, 519] on icon "increase-product-quantity" at bounding box center [626, 511] width 15 height 15
type input "1"
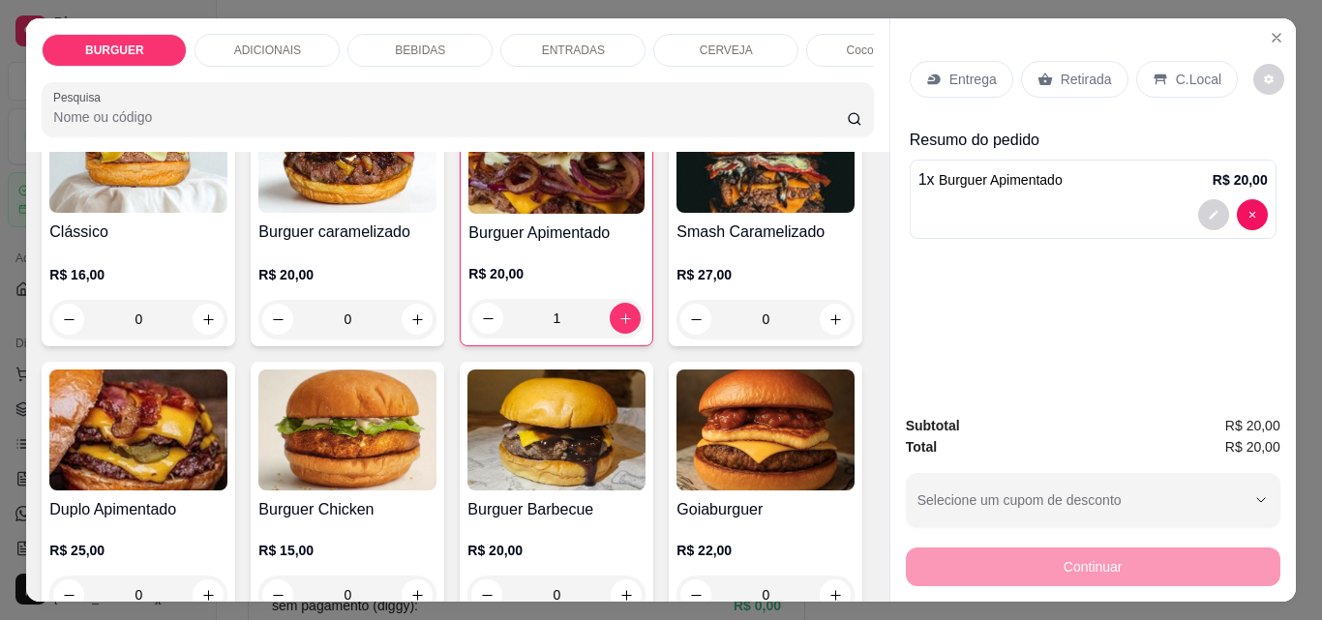
scroll to position [232, 0]
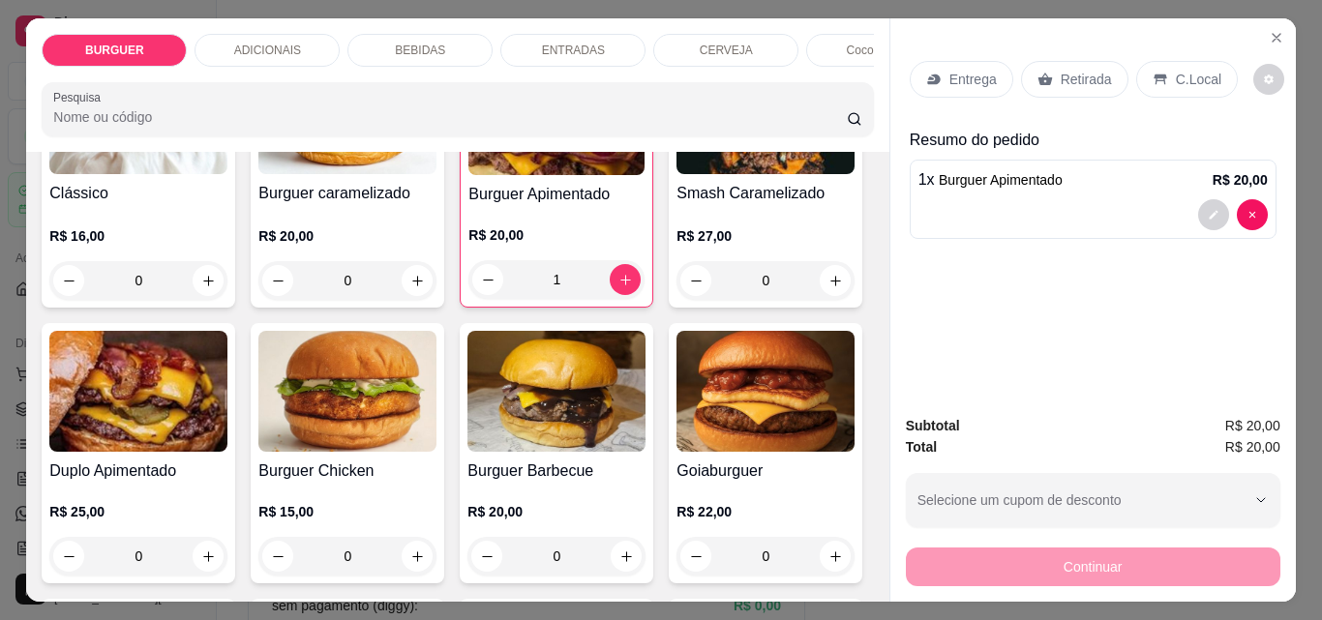
click at [871, 598] on div "BURGUER ADICIONAIS BEBIDAS ENTRADAS CERVEJA Coco gelado Abacaxi Sucos Pesquisa …" at bounding box center [661, 310] width 1322 height 620
click at [224, 572] on button "increase-product-quantity" at bounding box center [209, 557] width 30 height 30
type input "1"
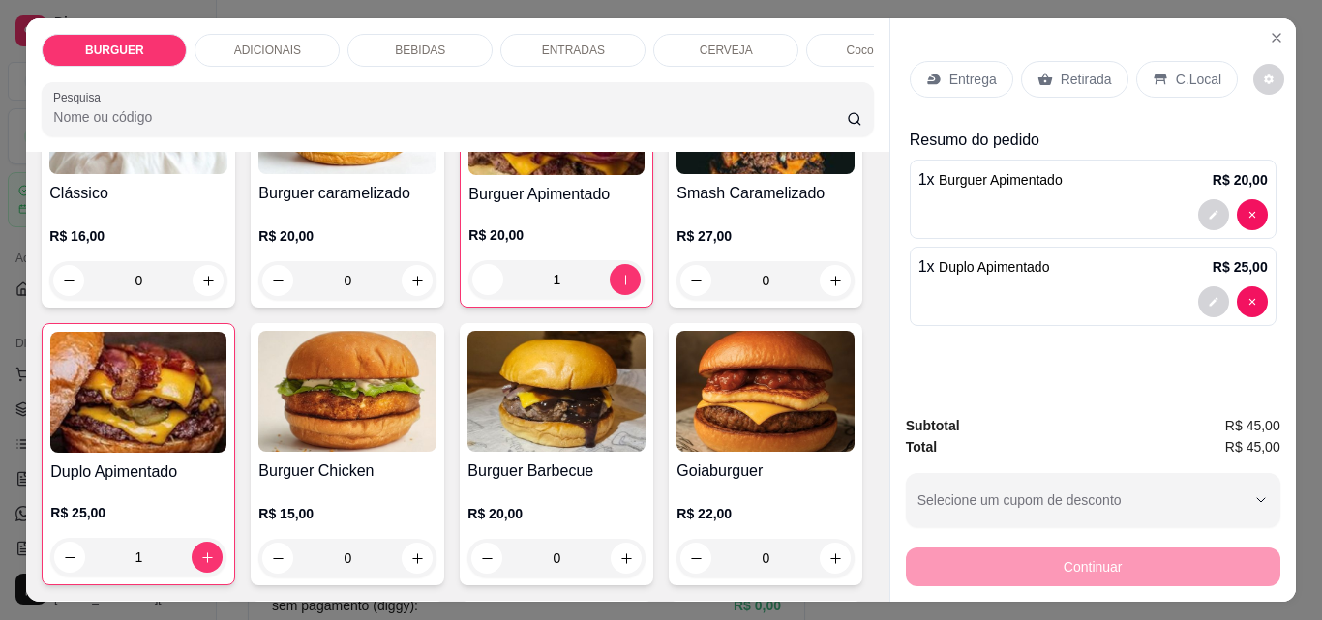
click at [863, 533] on div "Item avulso BURGUER Clássico R$ 16,00 0 Burguer caramelizado R$ 20,00 0 Burguer…" at bounding box center [457, 377] width 862 height 450
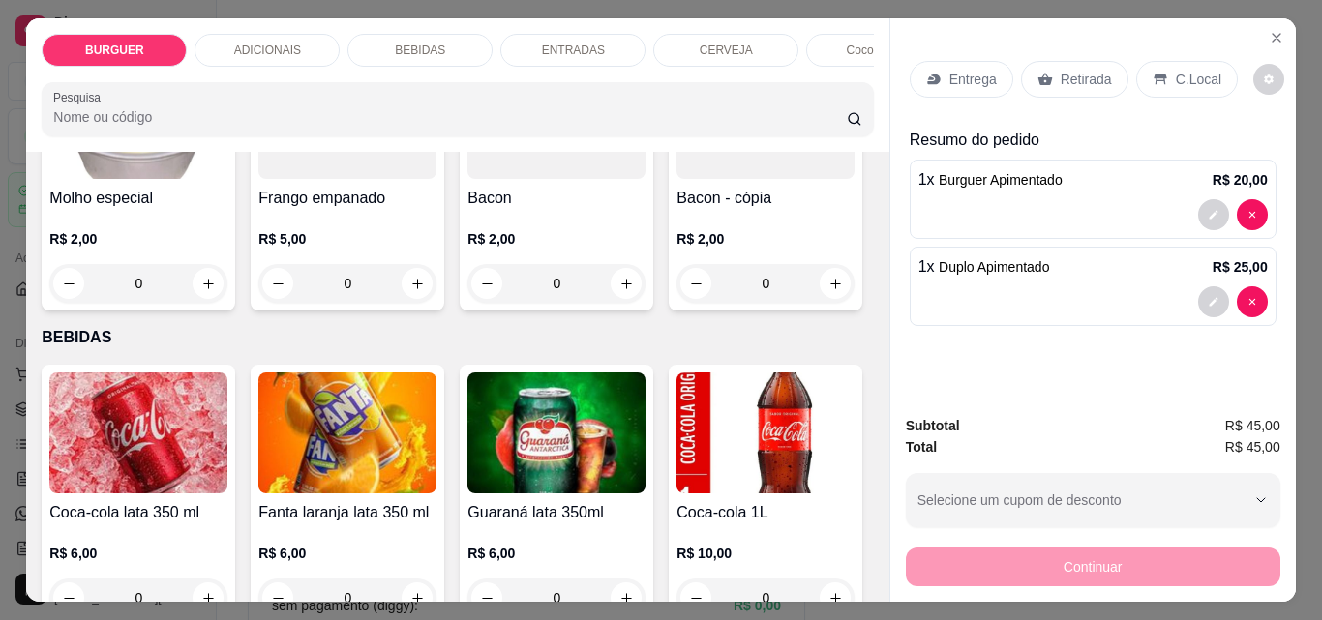
scroll to position [2133, 0]
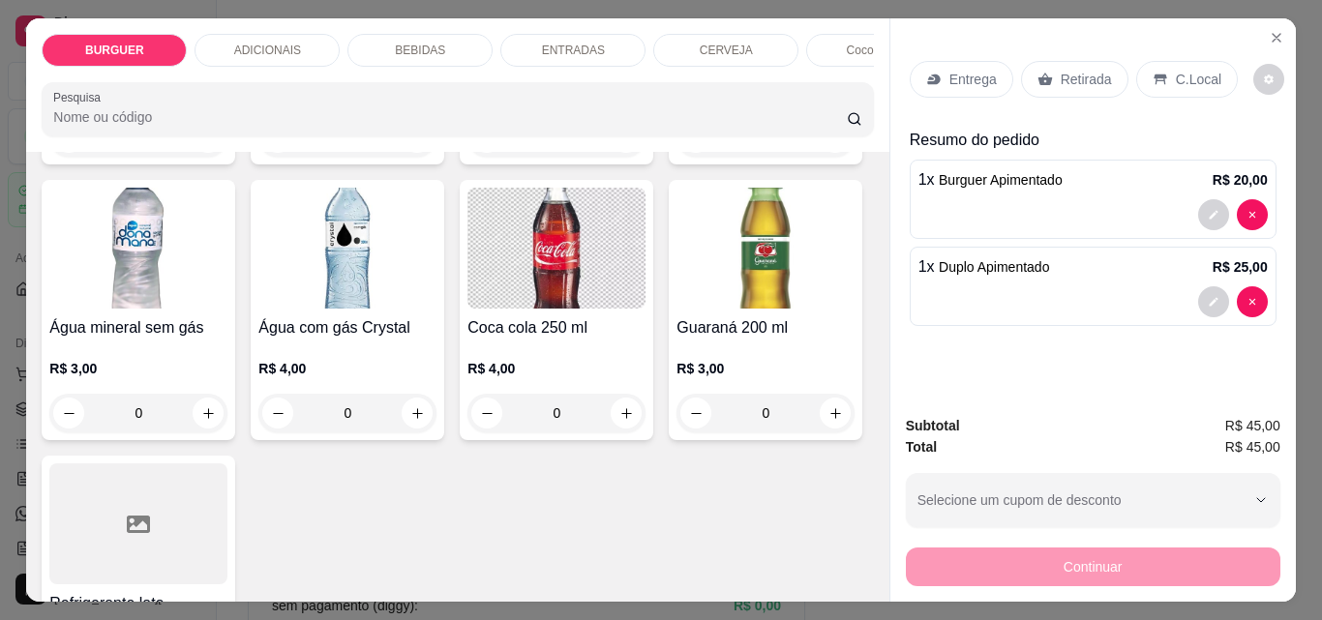
click at [866, 547] on div "Item avulso BURGUER Clássico R$ 16,00 0 Burguer caramelizado R$ 20,00 0 Burguer…" at bounding box center [457, 377] width 862 height 450
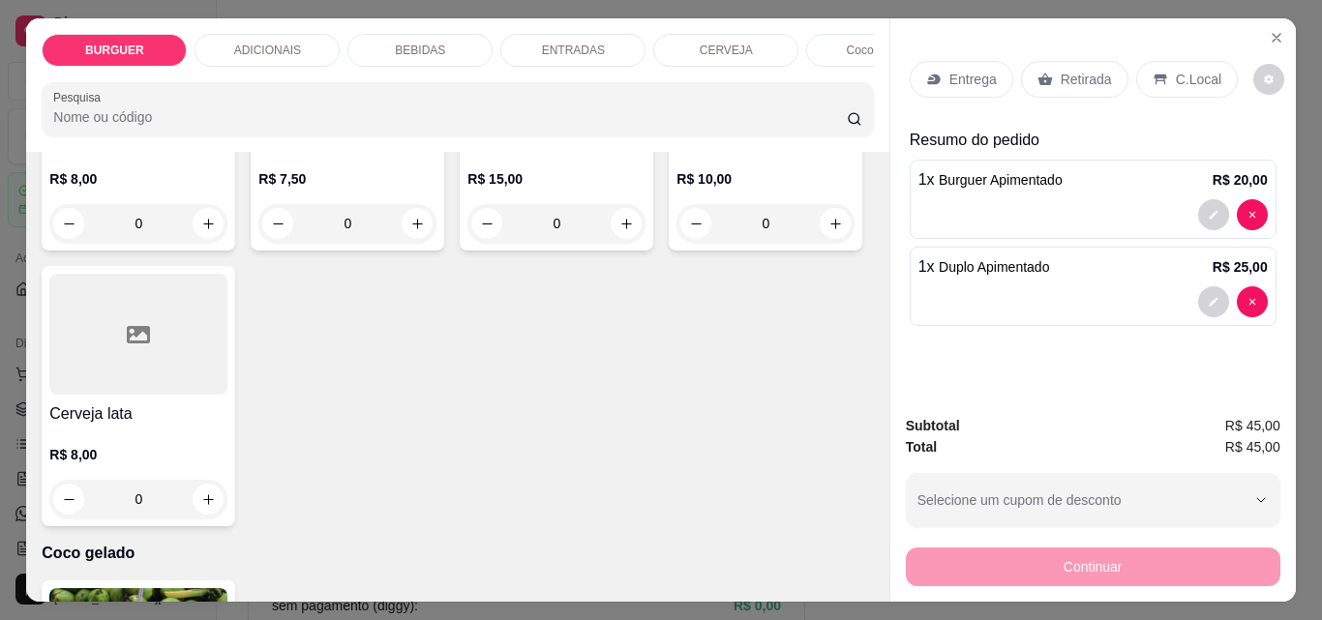
scroll to position [3654, 0]
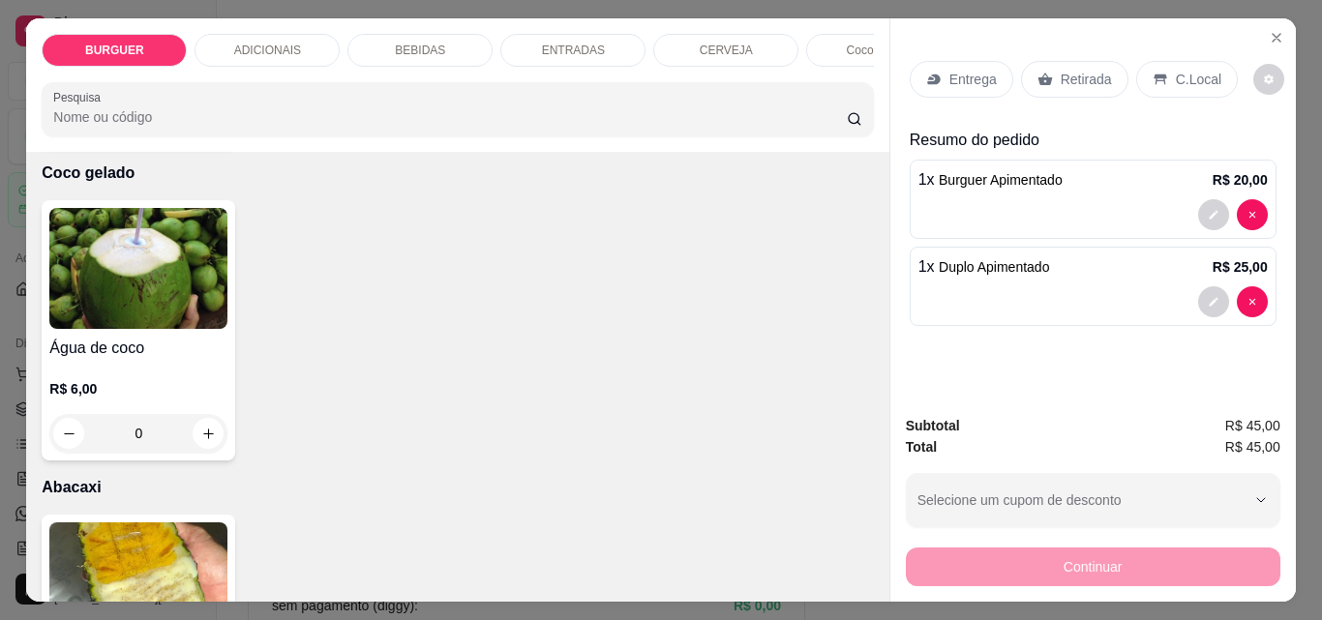
type input "1"
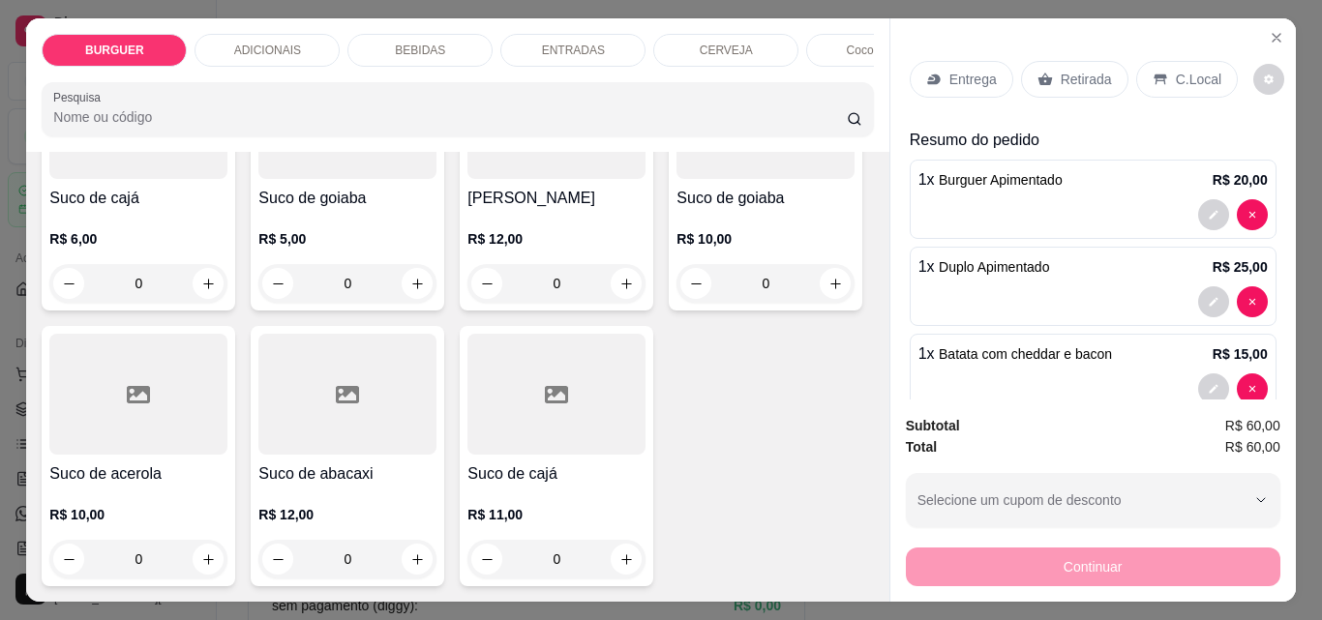
scroll to position [5587, 0]
click at [889, 371] on div "Entrega Retirada C.Local Resumo do pedido 1 x Burguer Apimentado R$ 20,00 1 x D…" at bounding box center [1092, 310] width 406 height 584
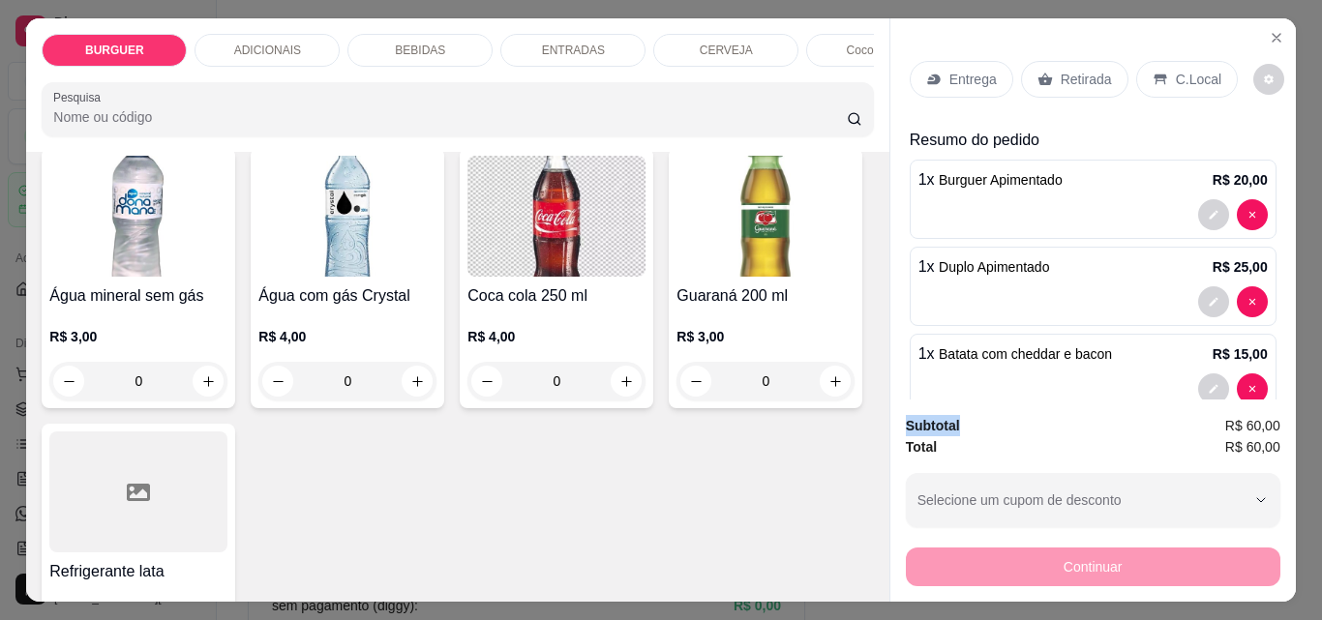
scroll to position [2545, 0]
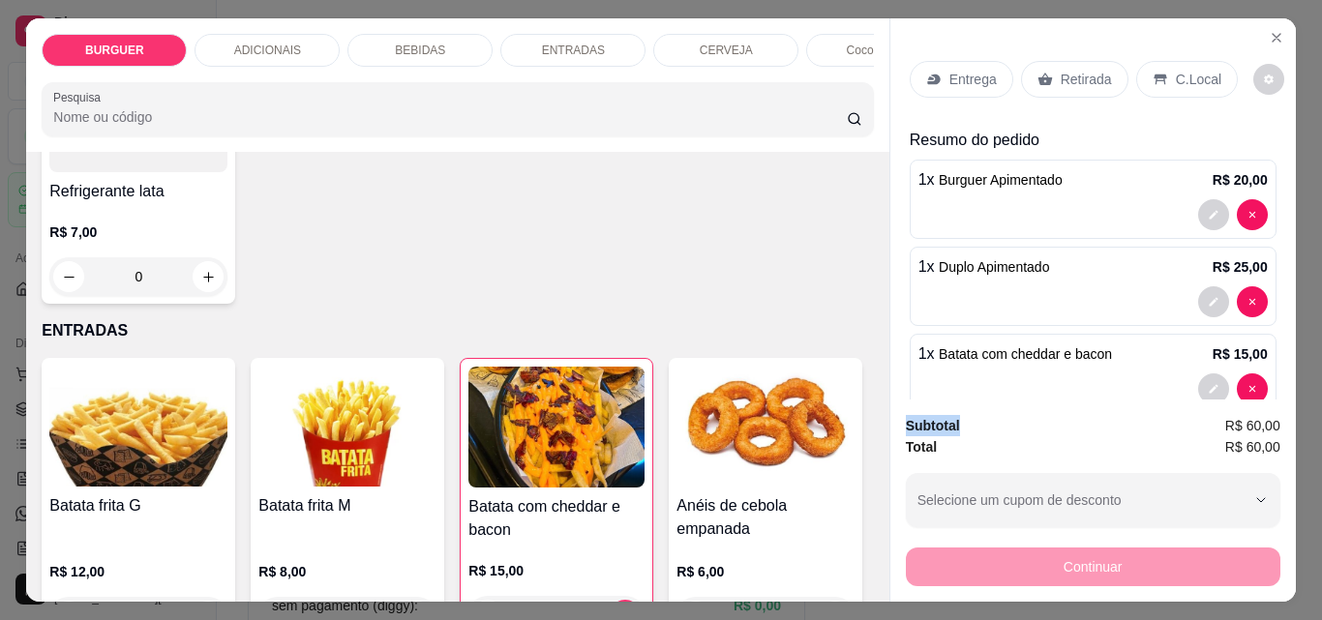
type input "1"
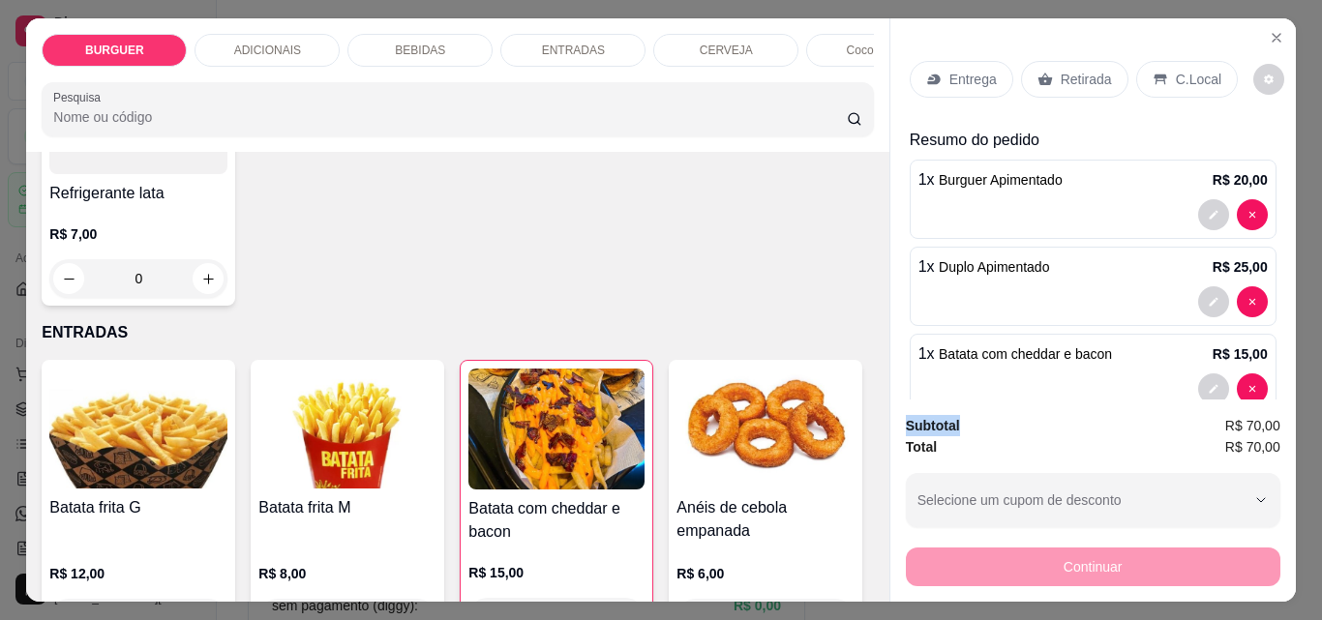
scroll to position [2546, 0]
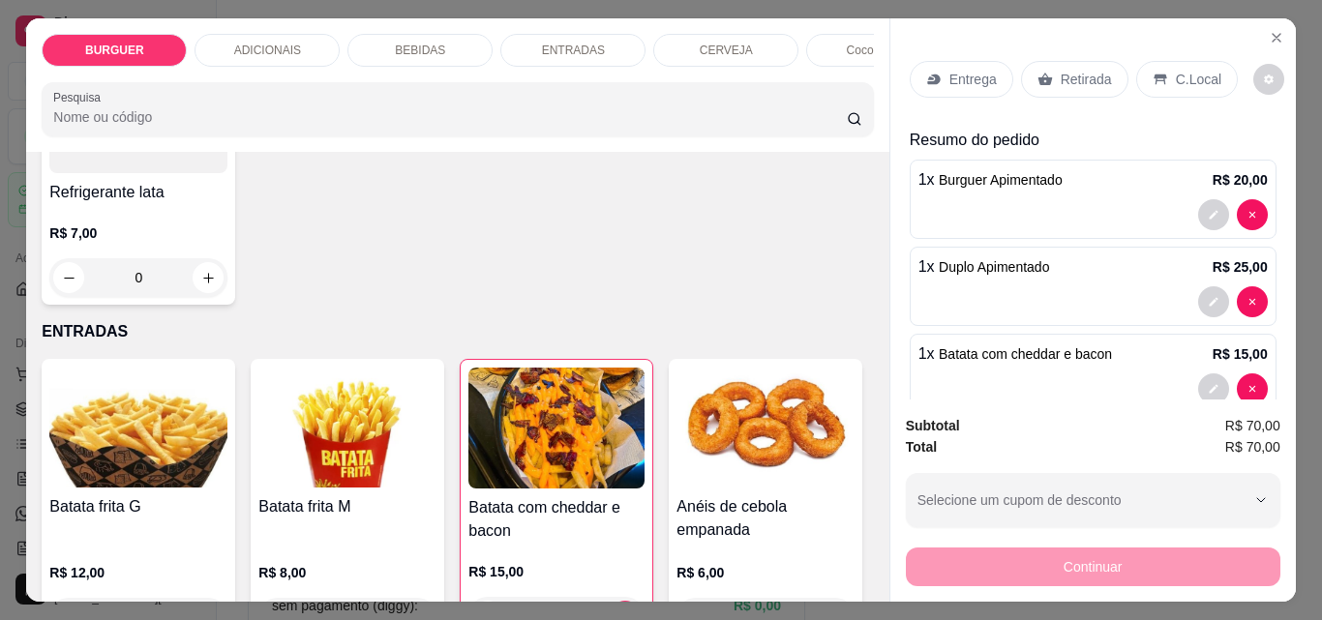
click at [1179, 71] on p "C.Local" at bounding box center [1198, 79] width 45 height 19
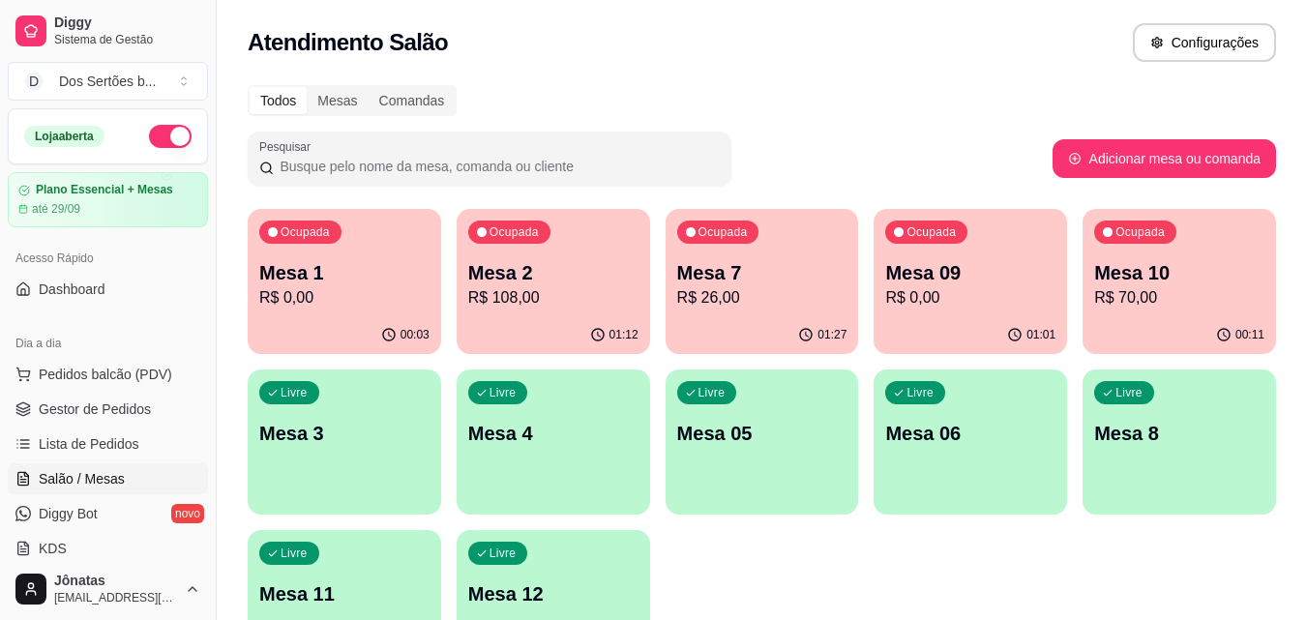
click at [292, 306] on p "R$ 0,00" at bounding box center [344, 297] width 170 height 23
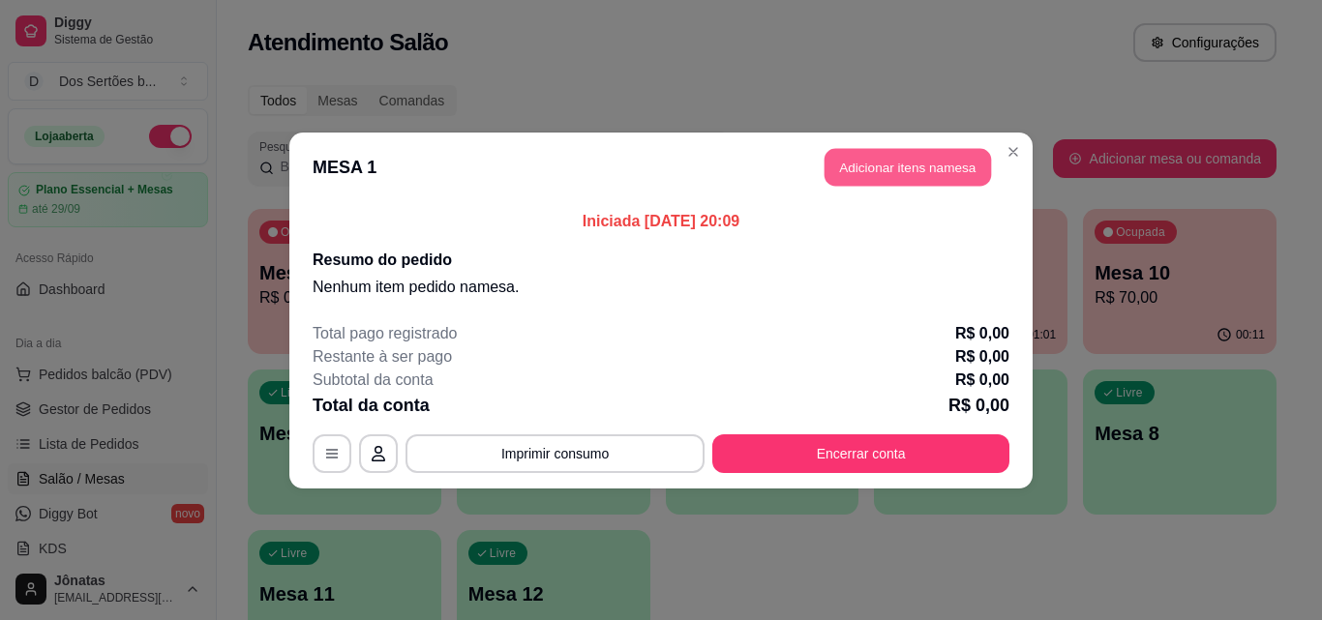
click at [900, 173] on button "Adicionar itens na mesa" at bounding box center [908, 167] width 166 height 38
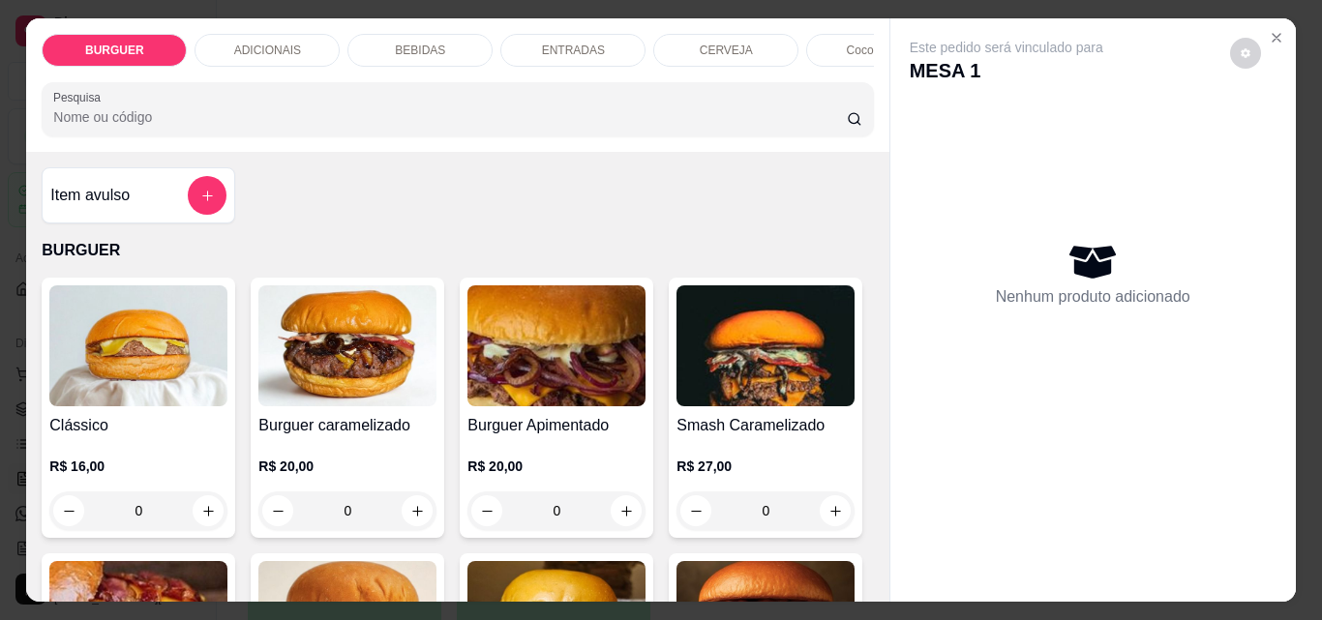
scroll to position [380, 0]
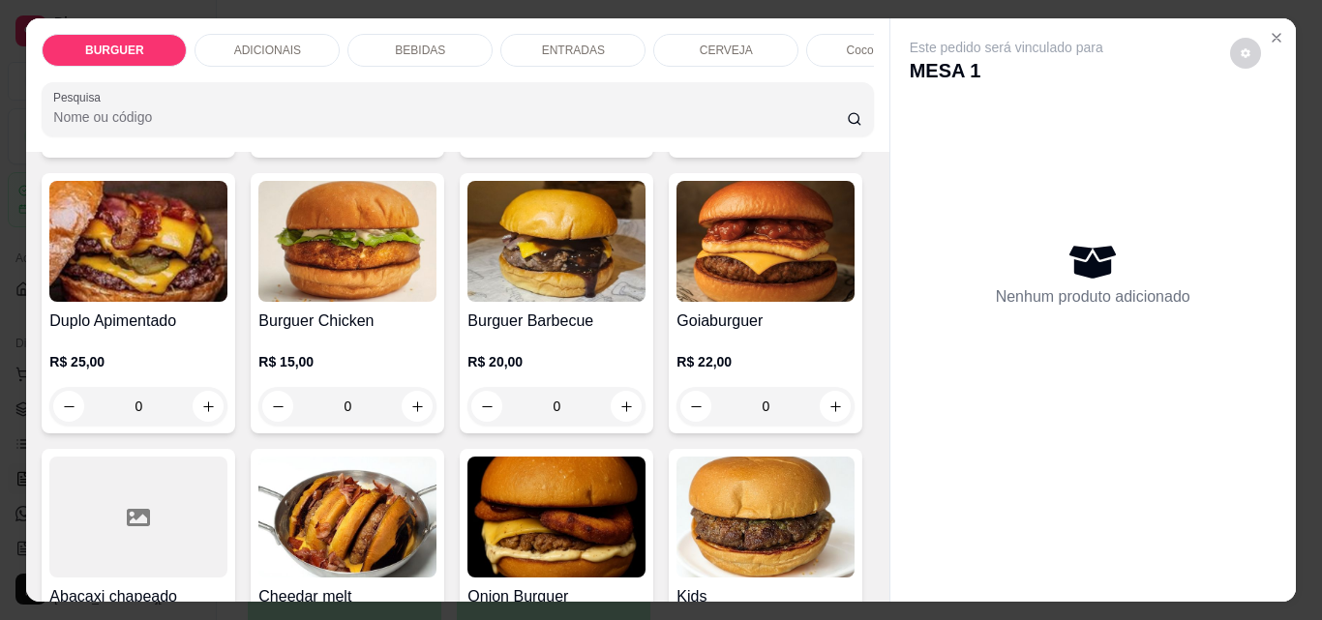
click at [821, 146] on button "increase-product-quantity" at bounding box center [836, 131] width 30 height 30
type input "1"
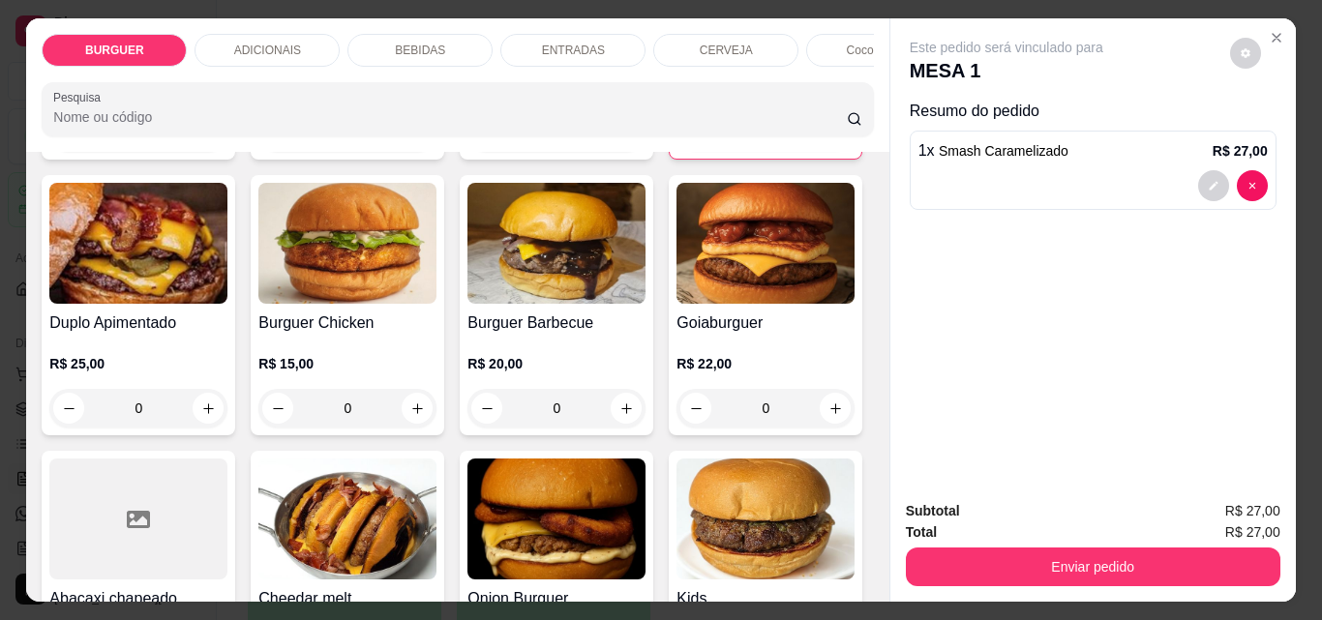
scroll to position [761, 0]
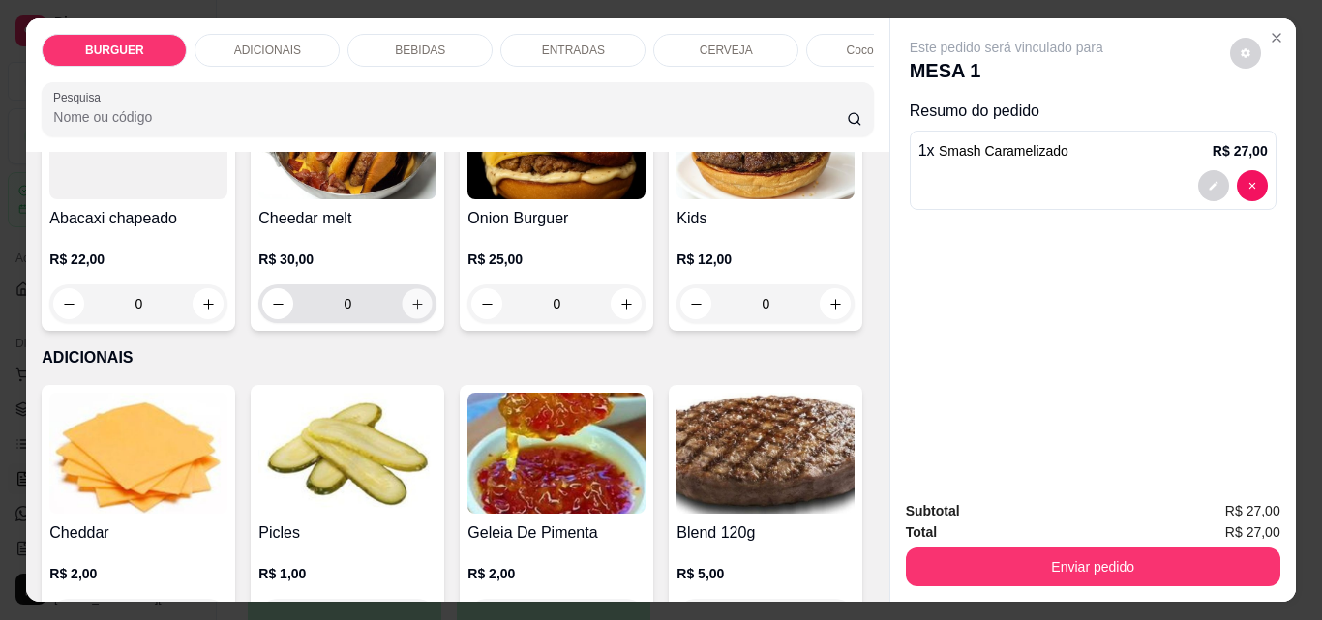
click at [403, 319] on button "increase-product-quantity" at bounding box center [418, 304] width 30 height 30
type input "1"
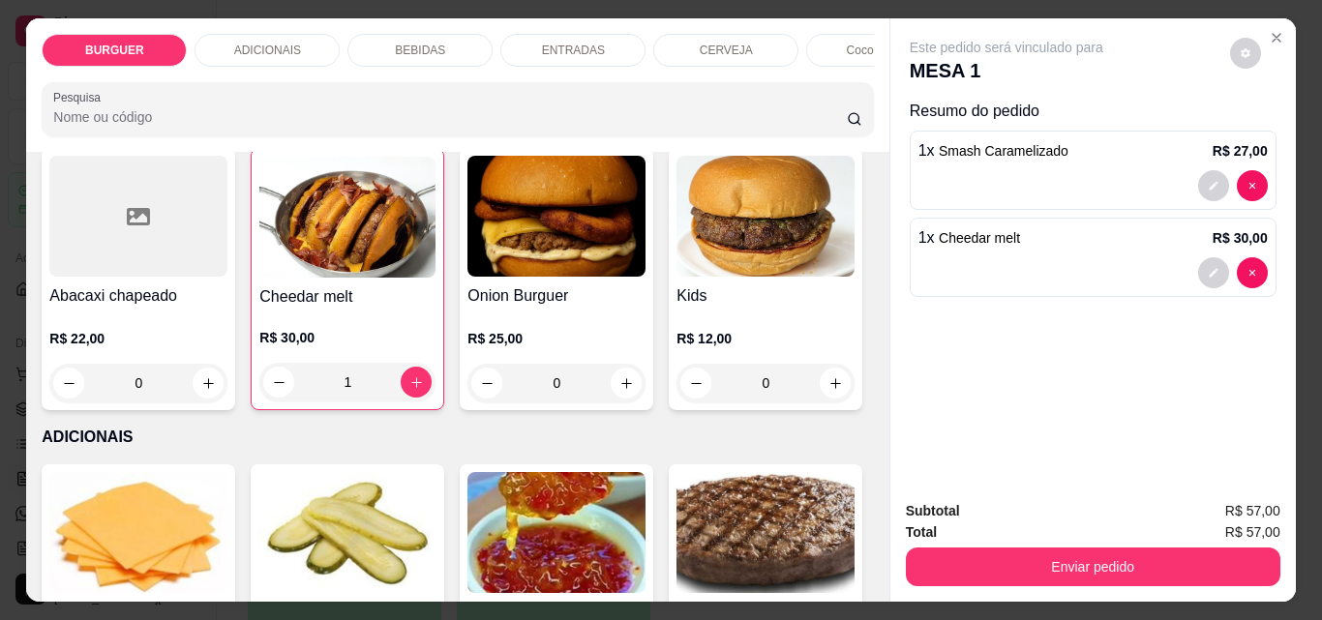
click at [871, 163] on div "BURGUER ADICIONAIS BEBIDAS ENTRADAS CERVEJA Coco gelado Abacaxi Sucos Pesquisa …" at bounding box center [457, 310] width 862 height 584
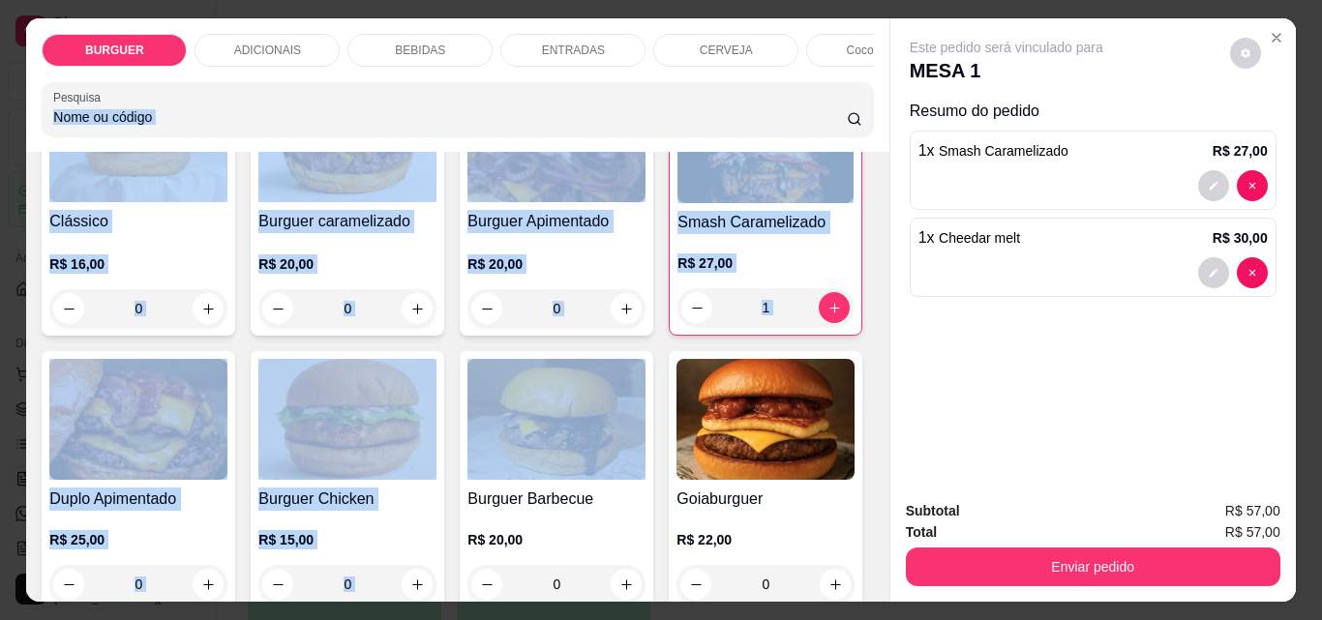
click at [873, 160] on div "Item avulso BURGUER Clássico R$ 16,00 0 Burguer caramelizado R$ 20,00 0 Burguer…" at bounding box center [457, 377] width 862 height 450
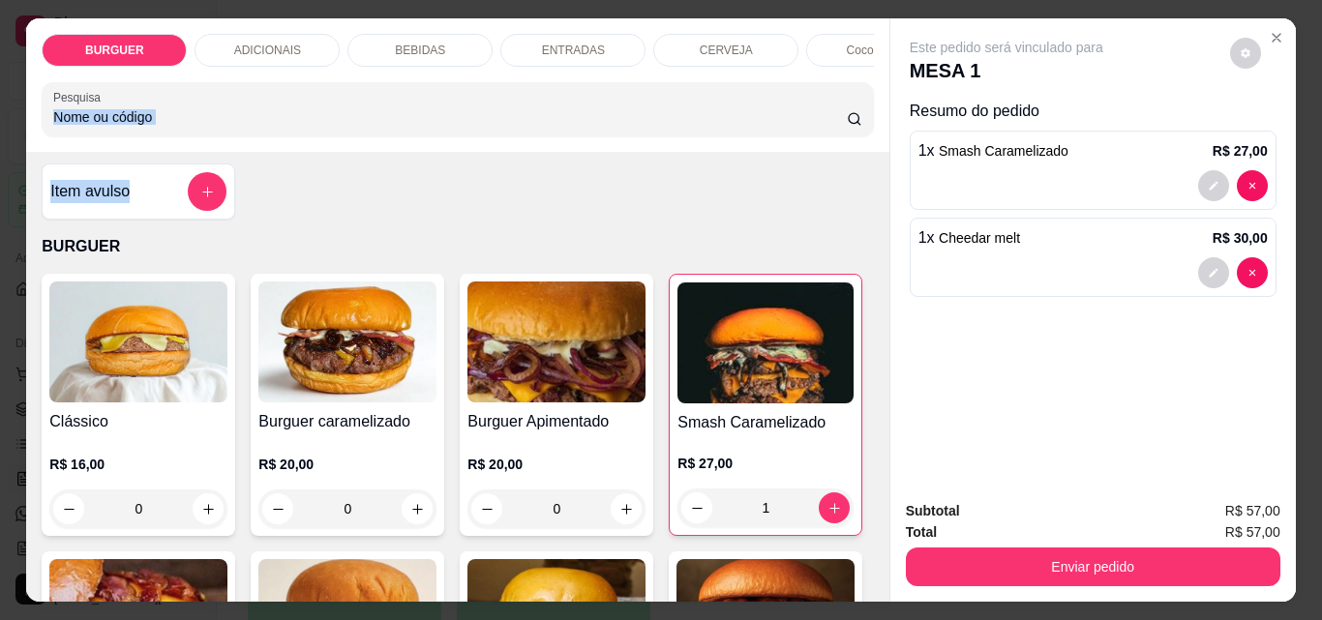
scroll to position [0, 0]
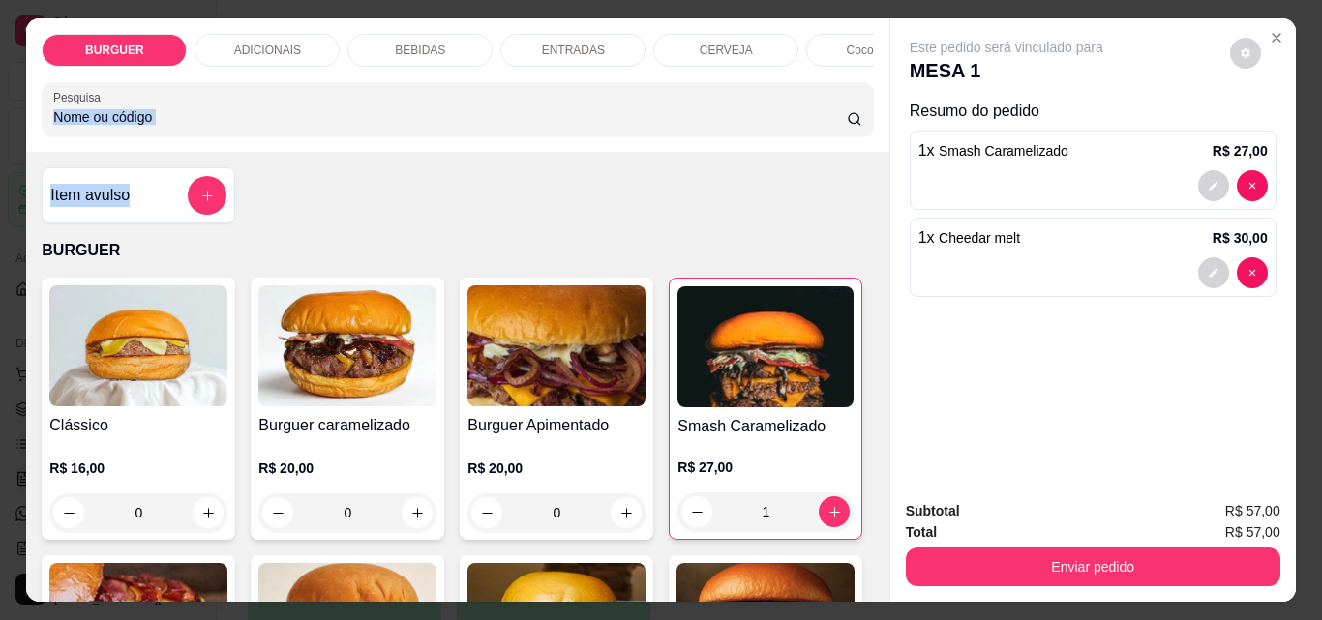
click at [869, 159] on div "Item avulso BURGUER Clássico R$ 16,00 0 Burguer caramelizado R$ 20,00 0 Burguer…" at bounding box center [457, 377] width 862 height 450
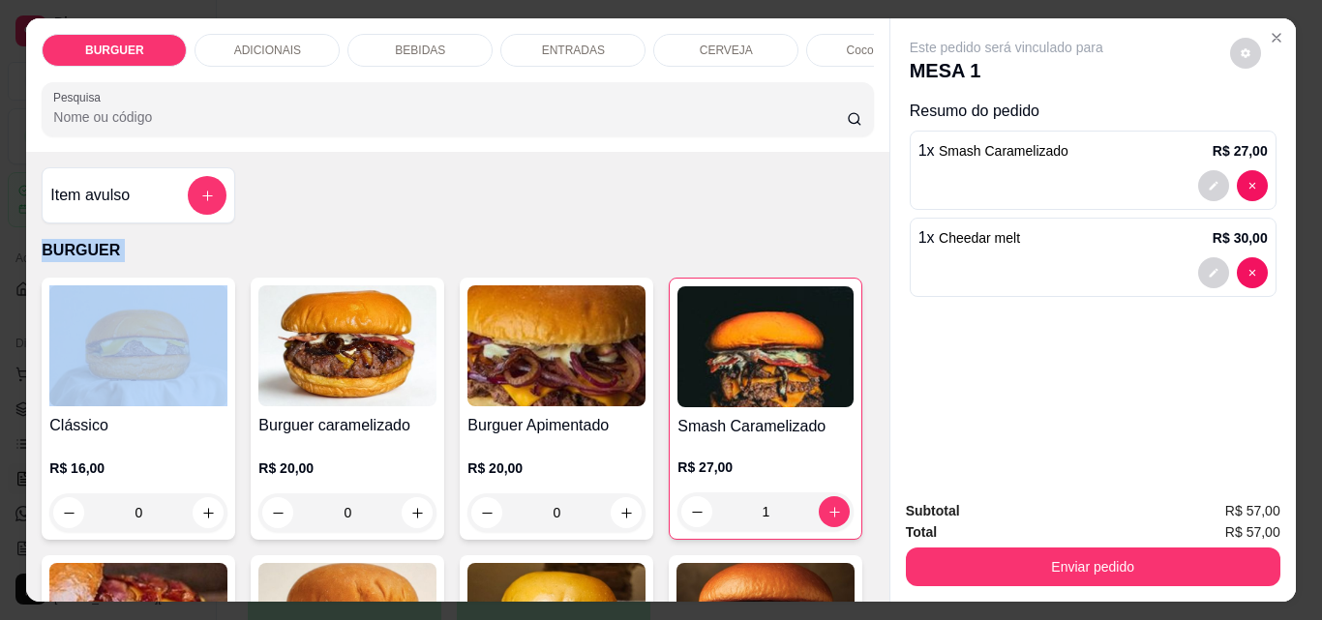
click at [871, 159] on div "Item avulso BURGUER Clássico R$ 16,00 0 Burguer caramelizado R$ 20,00 0 Burguer…" at bounding box center [457, 377] width 862 height 450
drag, startPoint x: 871, startPoint y: 159, endPoint x: 260, endPoint y: 236, distance: 615.5
click at [260, 236] on div "Item avulso BURGUER Clássico R$ 16,00 0 Burguer caramelizado R$ 20,00 0 Burguer…" at bounding box center [457, 377] width 862 height 450
click at [212, 200] on button "add-separate-item" at bounding box center [208, 196] width 38 height 38
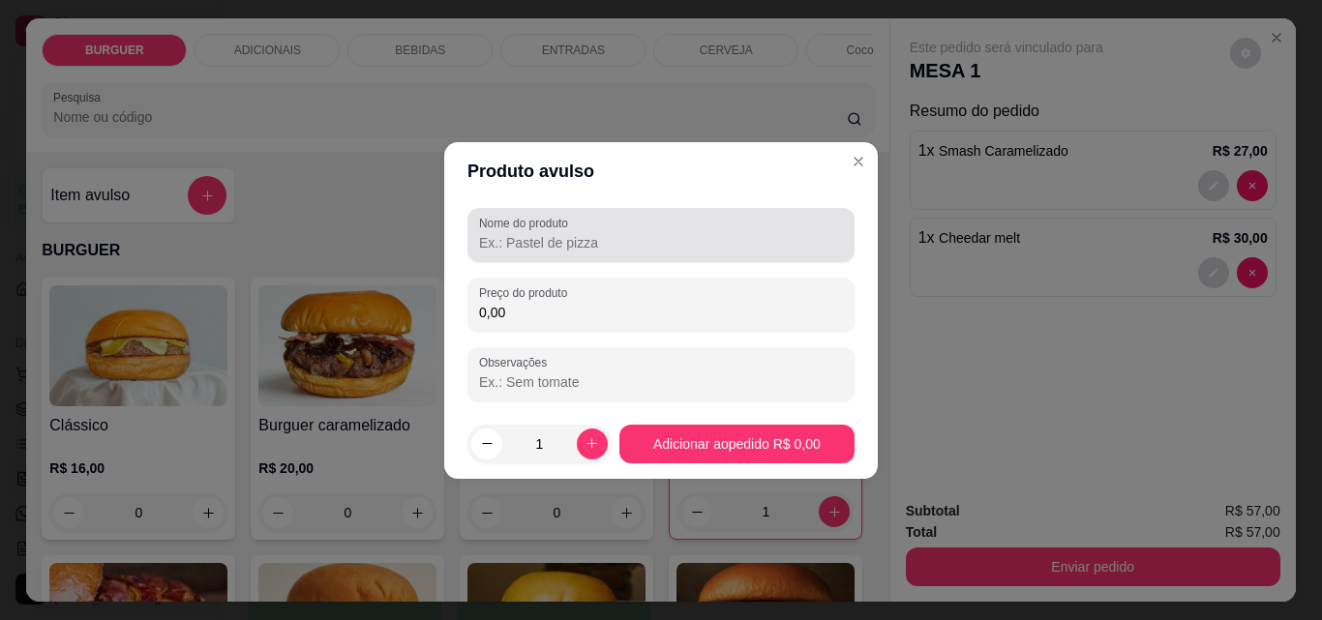
click at [648, 260] on div "Nome do produto" at bounding box center [660, 235] width 387 height 54
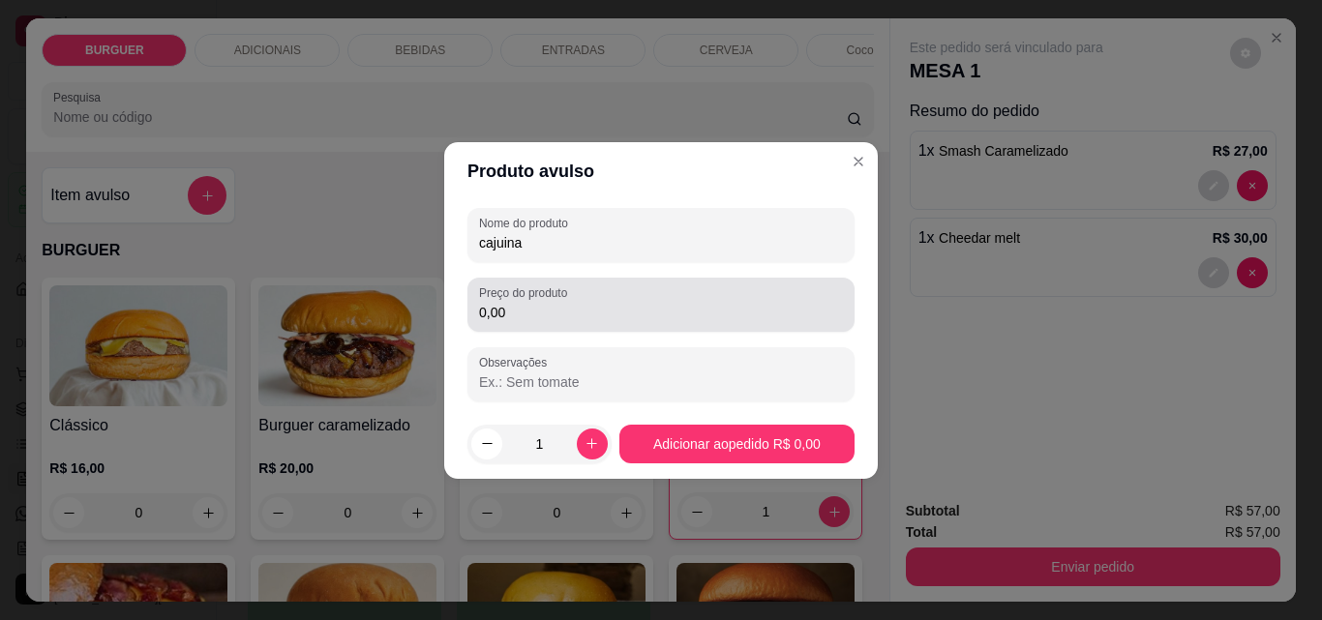
type input "cajuina"
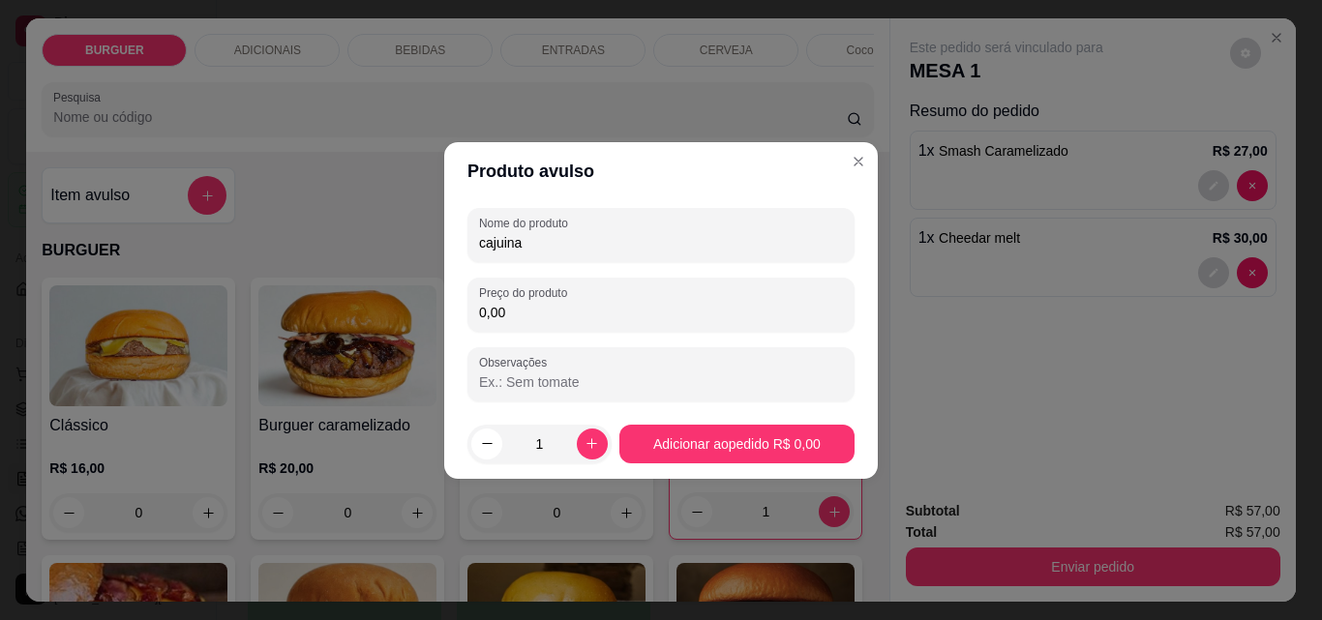
click at [549, 304] on input "0,00" at bounding box center [661, 312] width 364 height 19
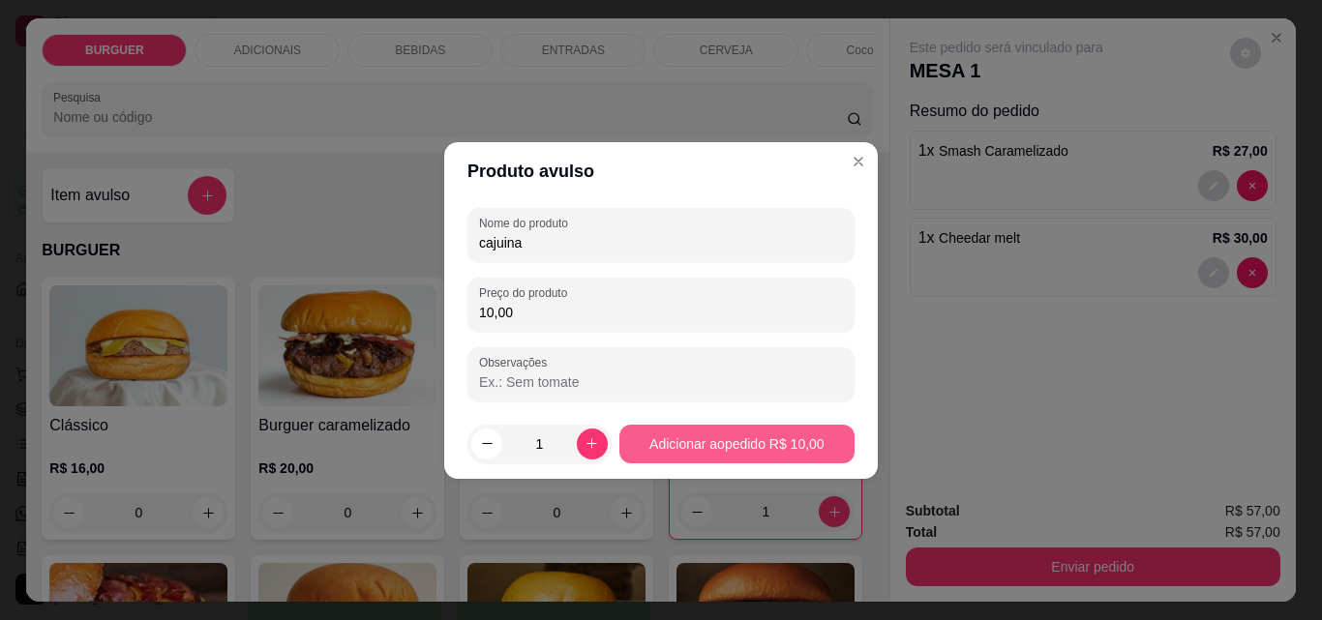
type input "10,00"
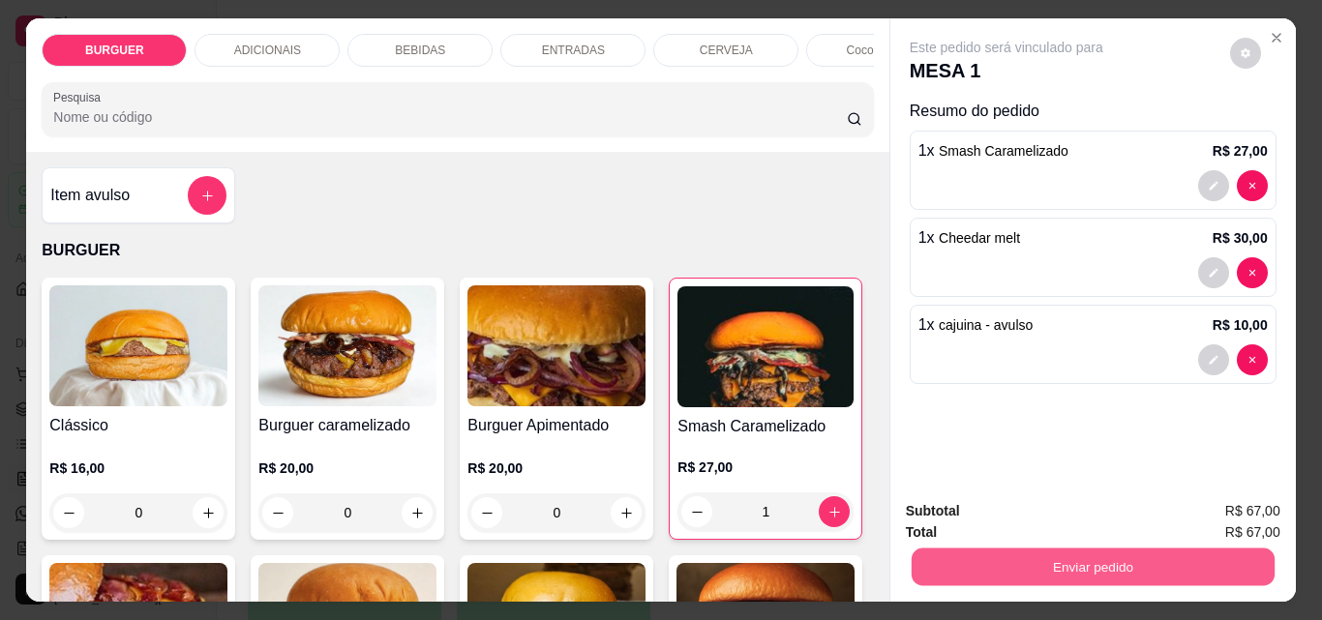
click at [1042, 569] on button "Enviar pedido" at bounding box center [1092, 567] width 363 height 38
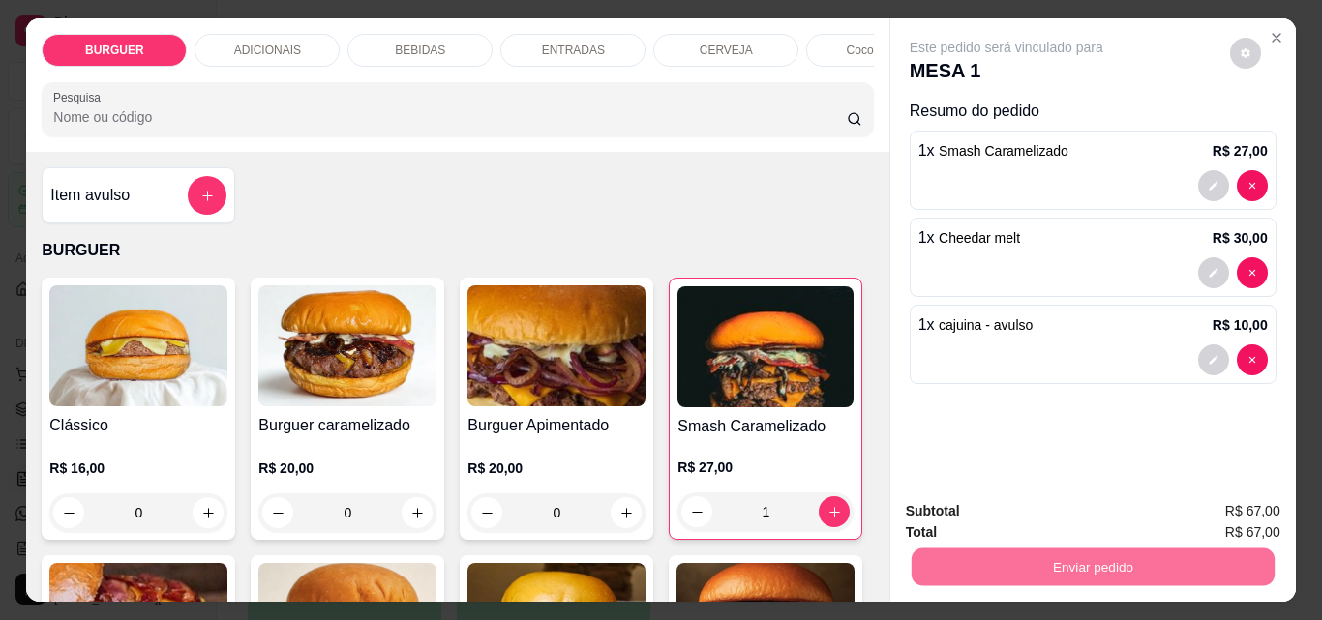
click at [1263, 511] on button "Enviar pedido" at bounding box center [1230, 512] width 106 height 36
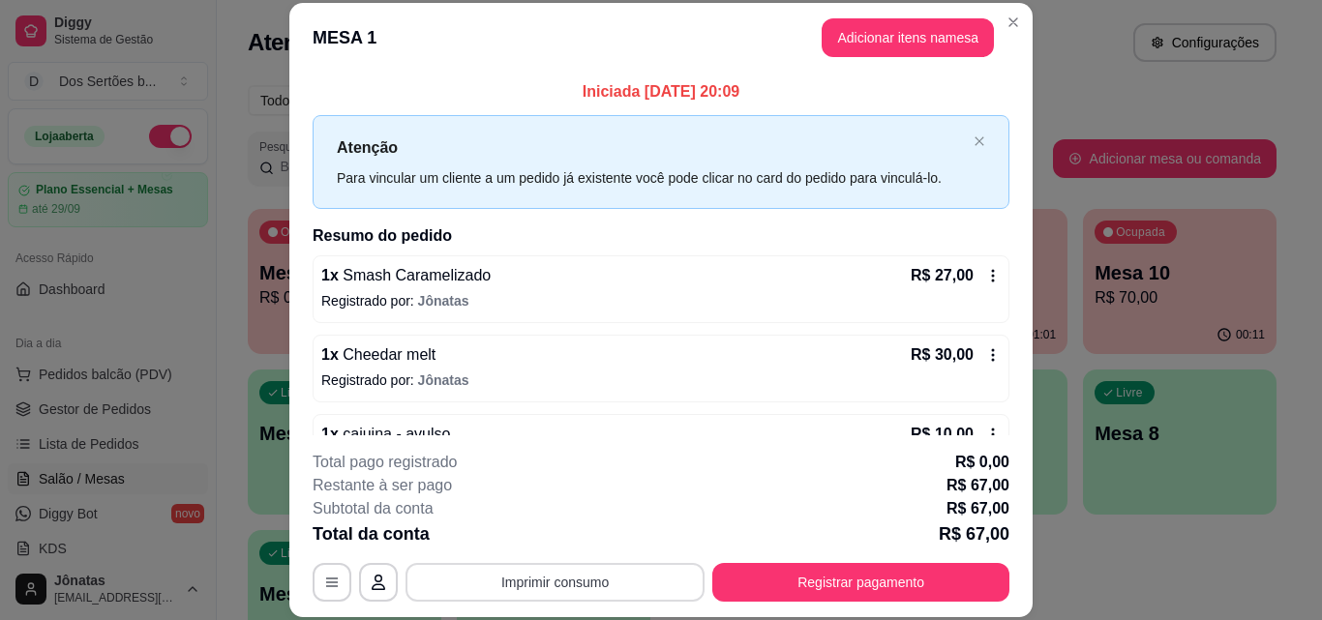
click at [640, 583] on button "Imprimir consumo" at bounding box center [554, 582] width 299 height 39
click at [557, 532] on button "Impressora" at bounding box center [553, 538] width 135 height 30
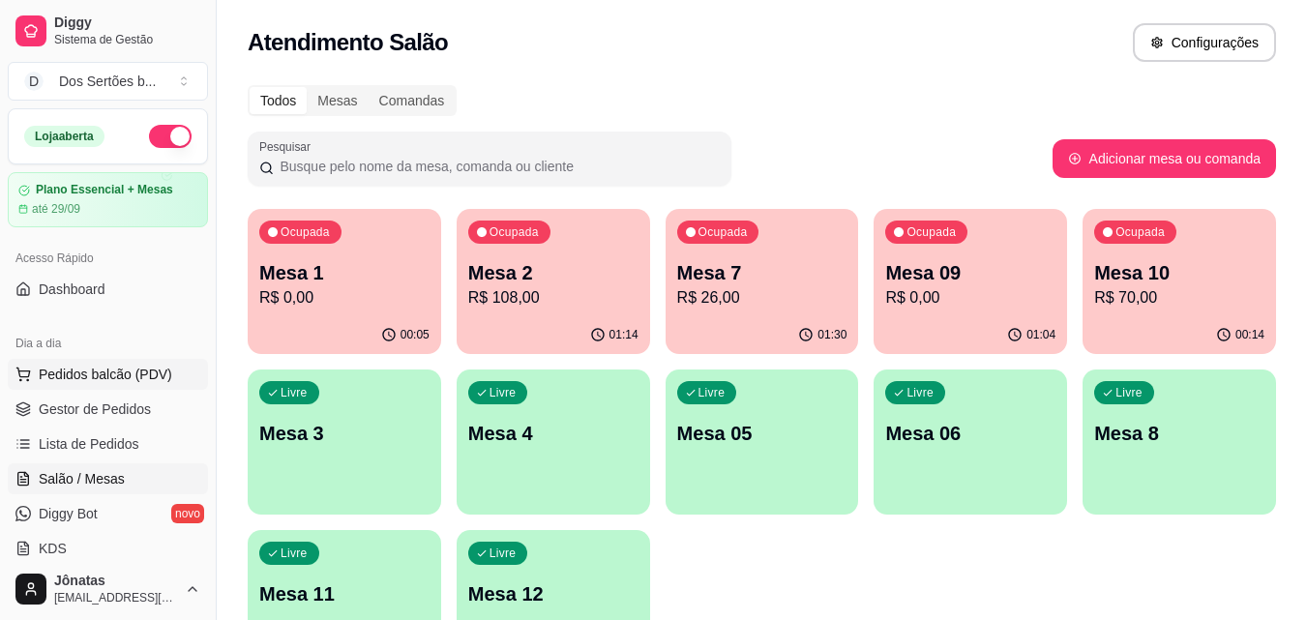
click at [54, 371] on span "Pedidos balcão (PDV)" at bounding box center [106, 374] width 134 height 19
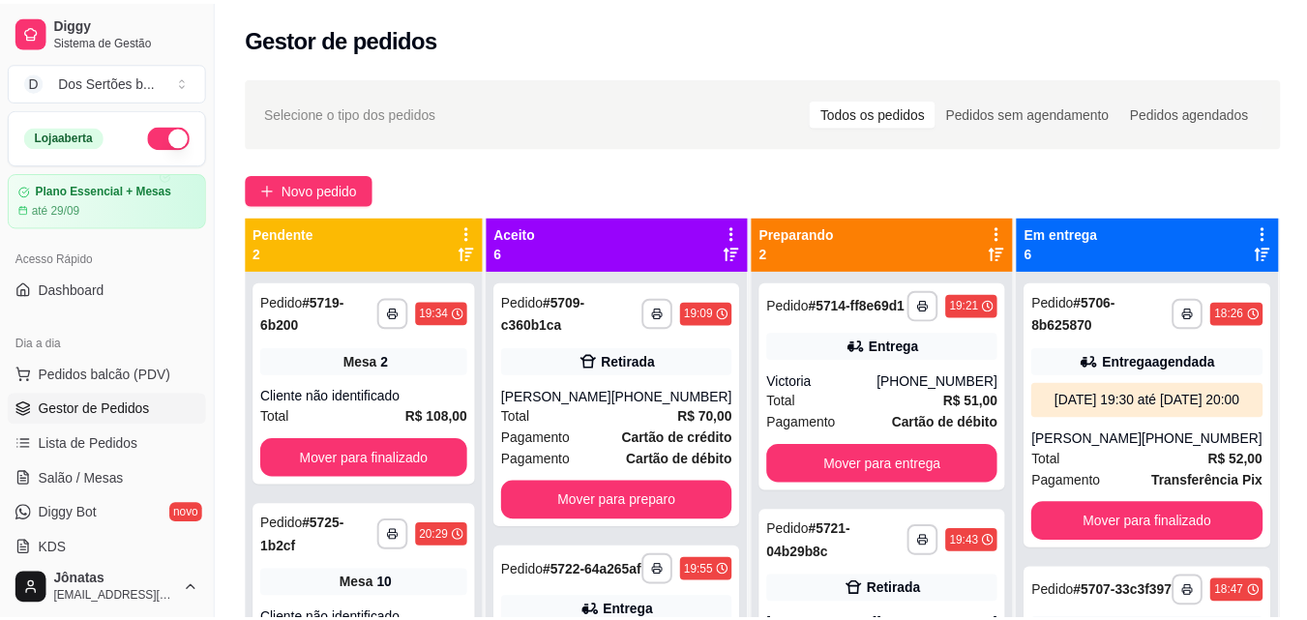
scroll to position [295, 0]
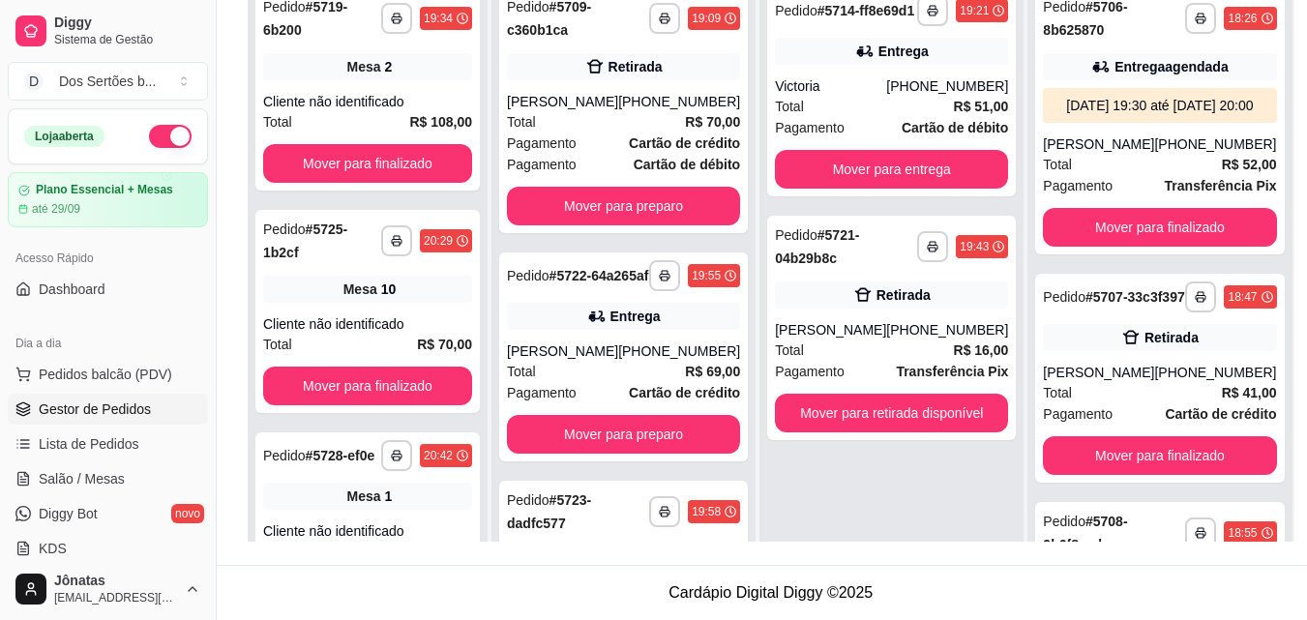
click at [94, 405] on span "Gestor de Pedidos" at bounding box center [95, 409] width 112 height 19
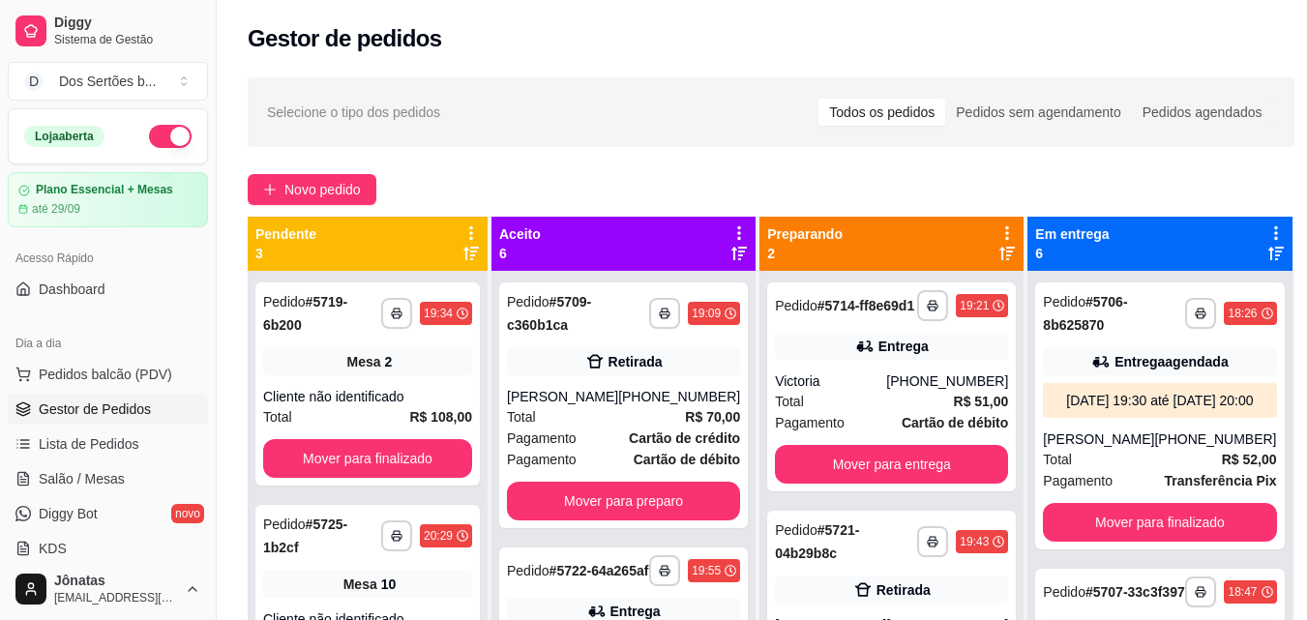
click at [482, 558] on div "**********" at bounding box center [368, 581] width 240 height 620
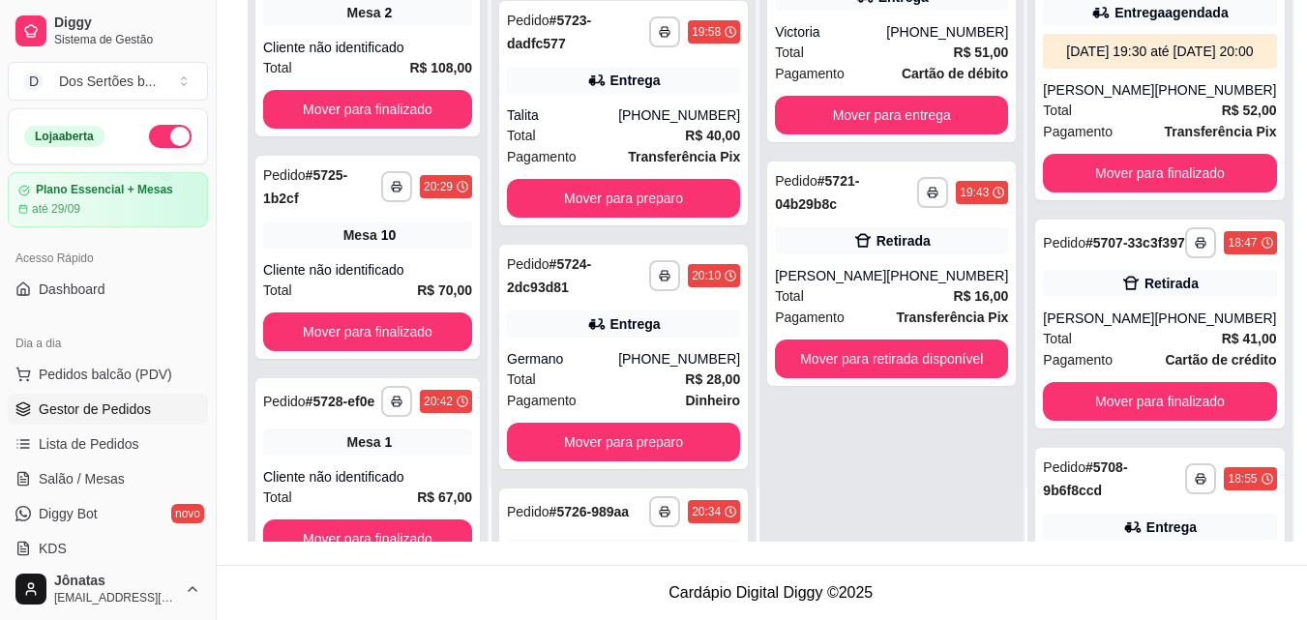
scroll to position [387, 0]
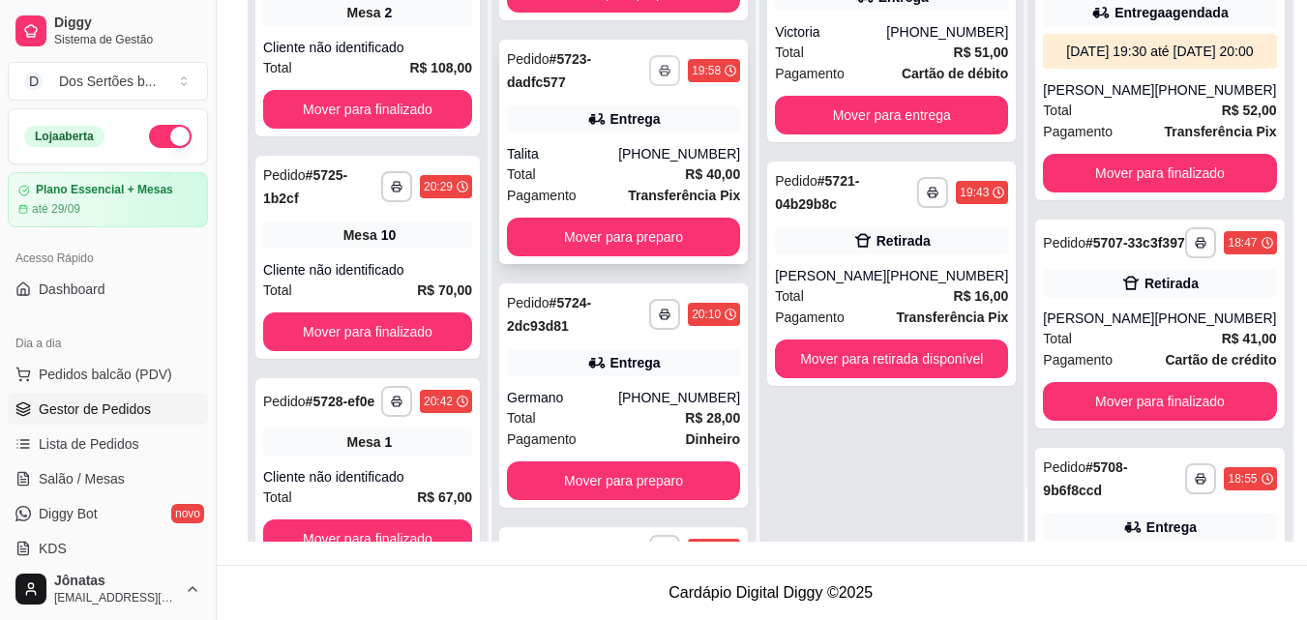
click at [649, 86] on button "button" at bounding box center [664, 70] width 31 height 31
click at [621, 147] on button "Impressora" at bounding box center [594, 153] width 135 height 30
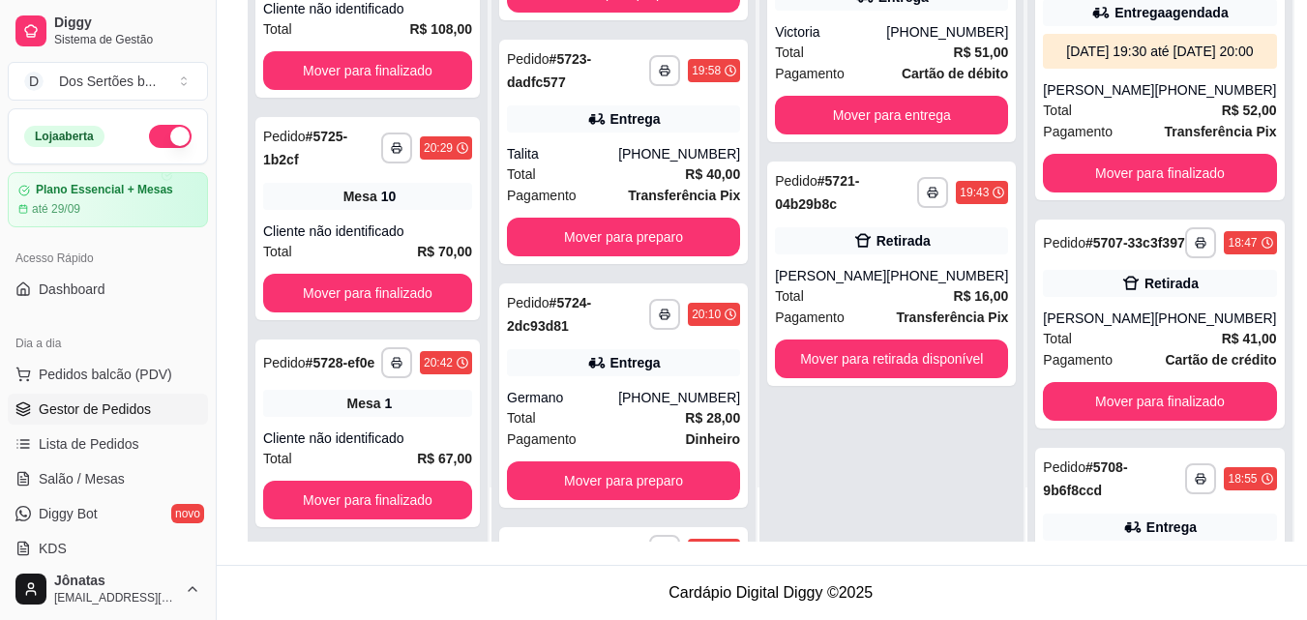
scroll to position [51, 0]
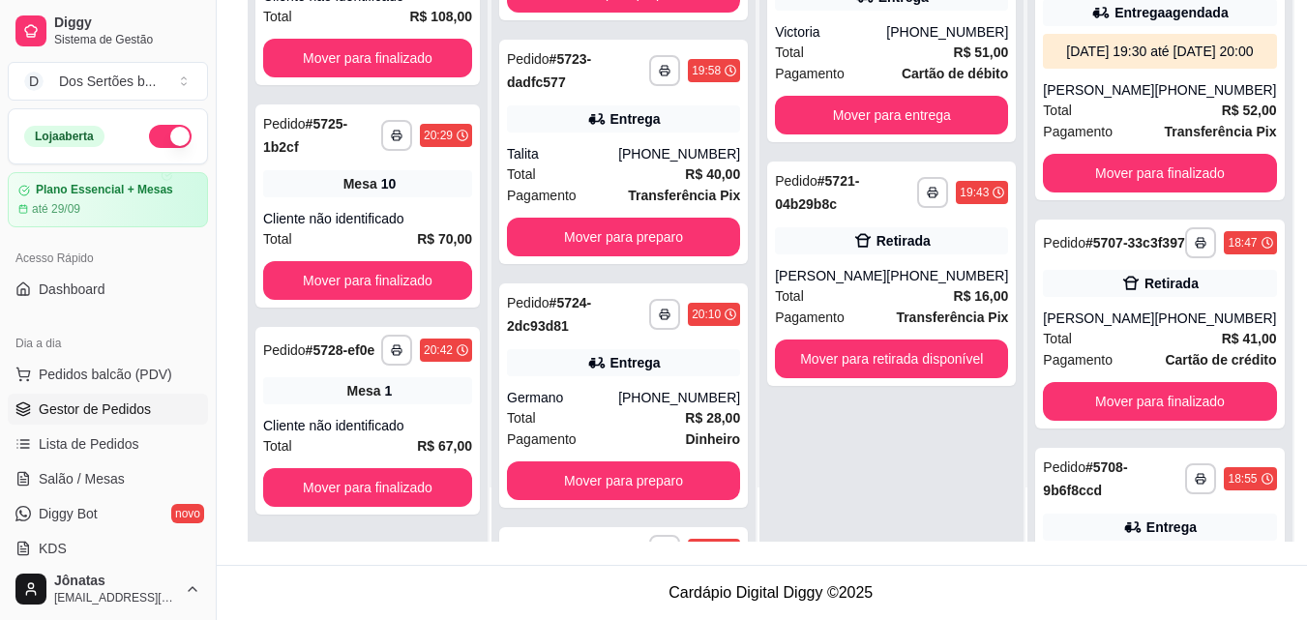
click at [743, 543] on div "**********" at bounding box center [771, 168] width 1109 height 795
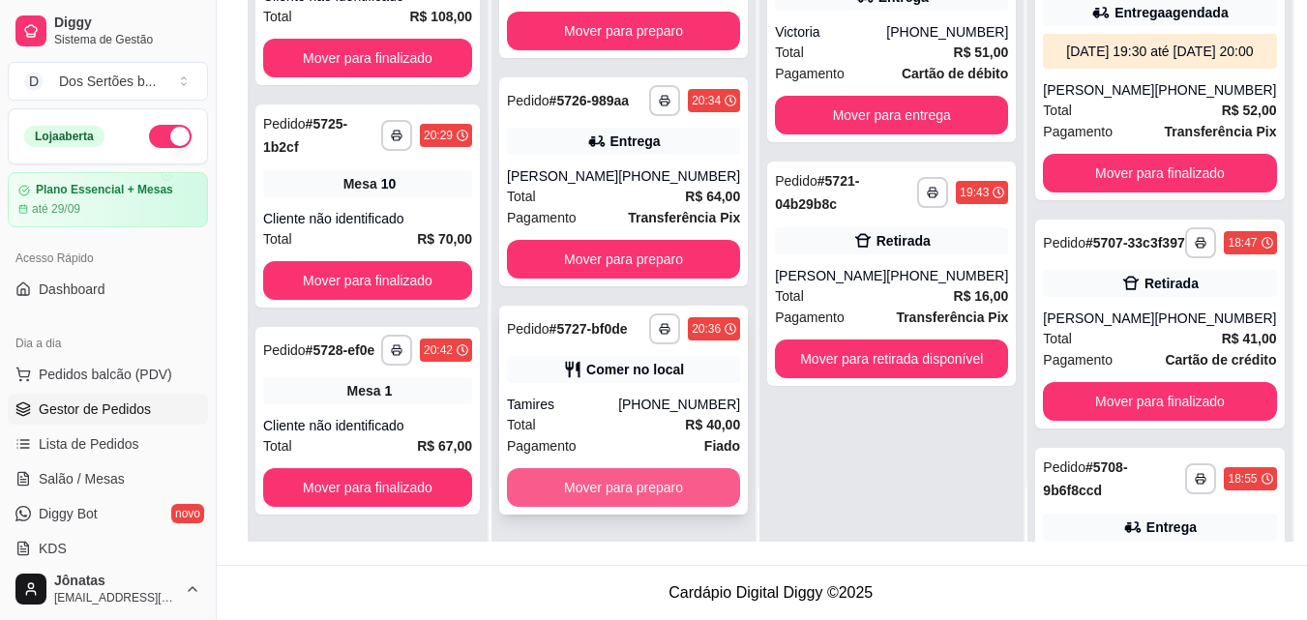
click at [685, 494] on button "Mover para preparo" at bounding box center [623, 487] width 233 height 39
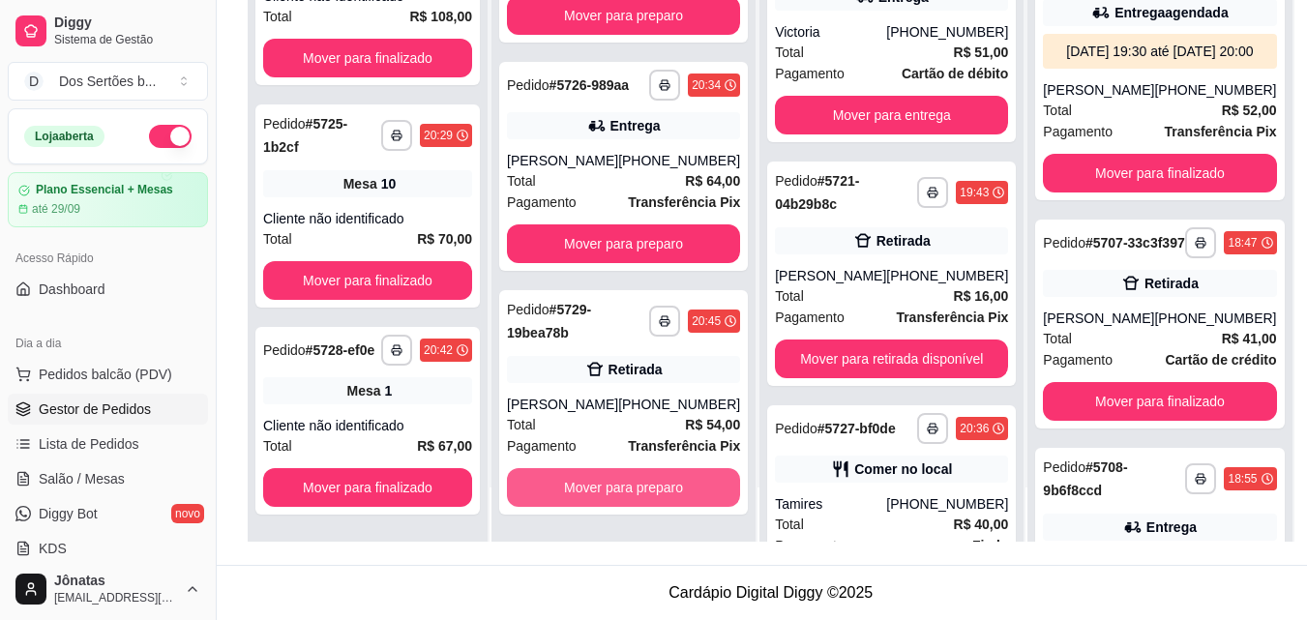
scroll to position [903, 0]
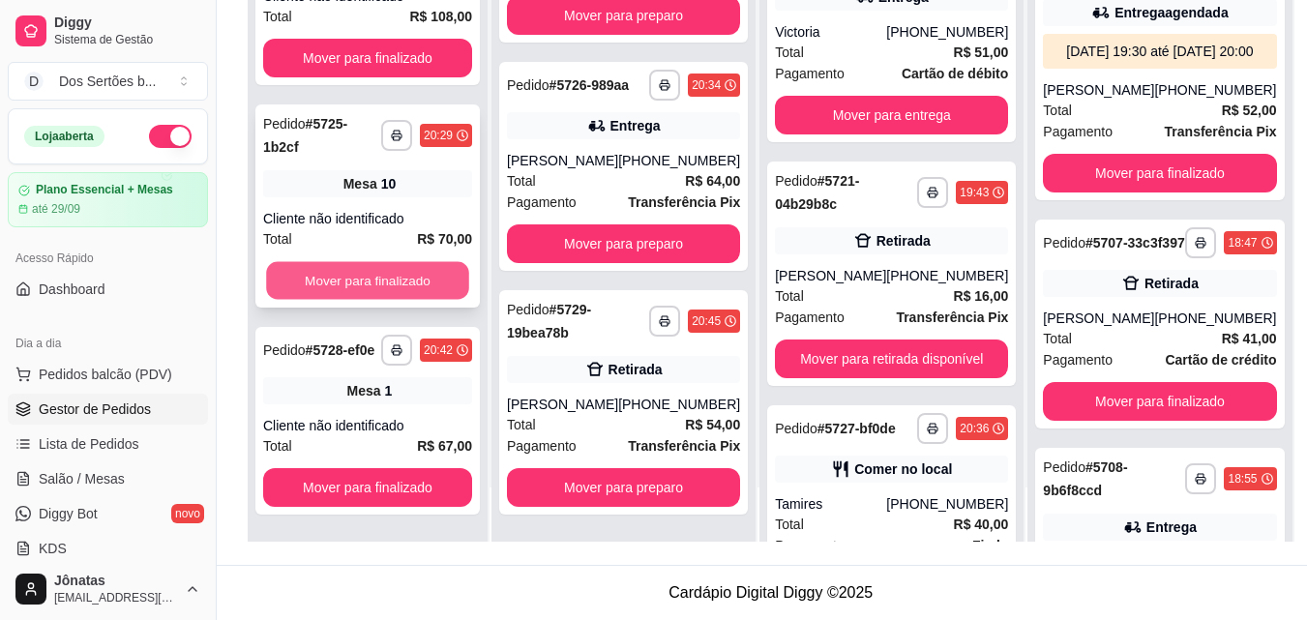
click at [350, 275] on button "Mover para finalizado" at bounding box center [367, 281] width 203 height 38
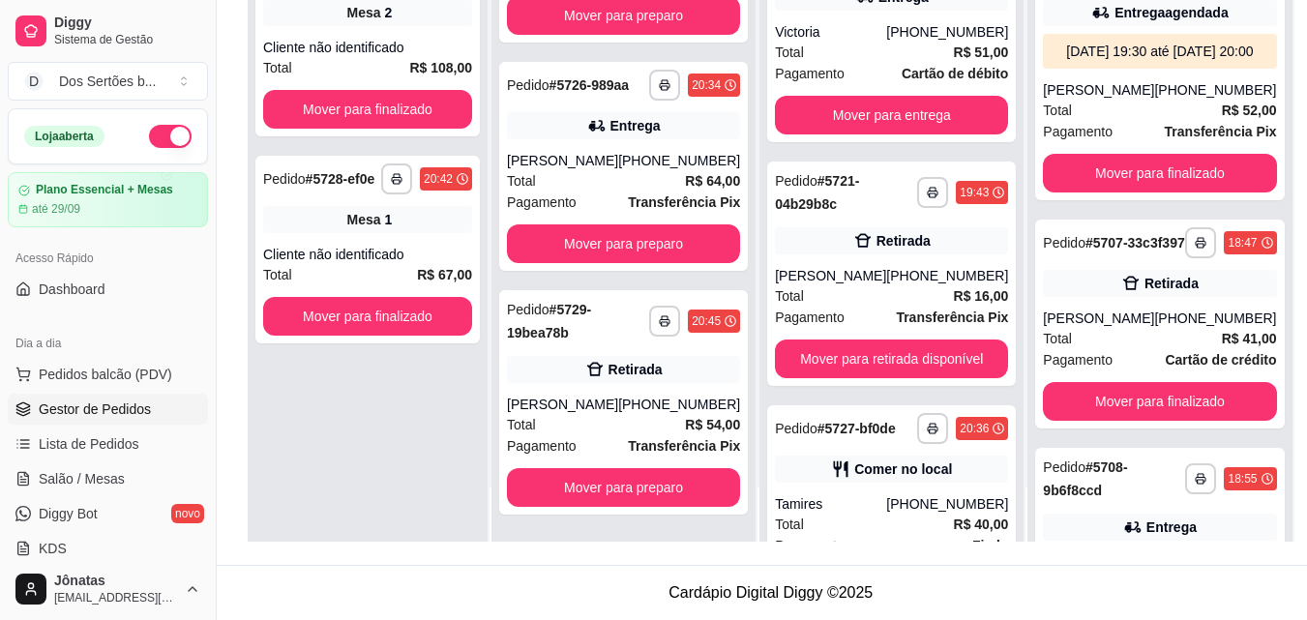
scroll to position [0, 0]
click at [488, 113] on div "**********" at bounding box center [368, 232] width 240 height 620
click at [488, 105] on div "**********" at bounding box center [368, 232] width 240 height 620
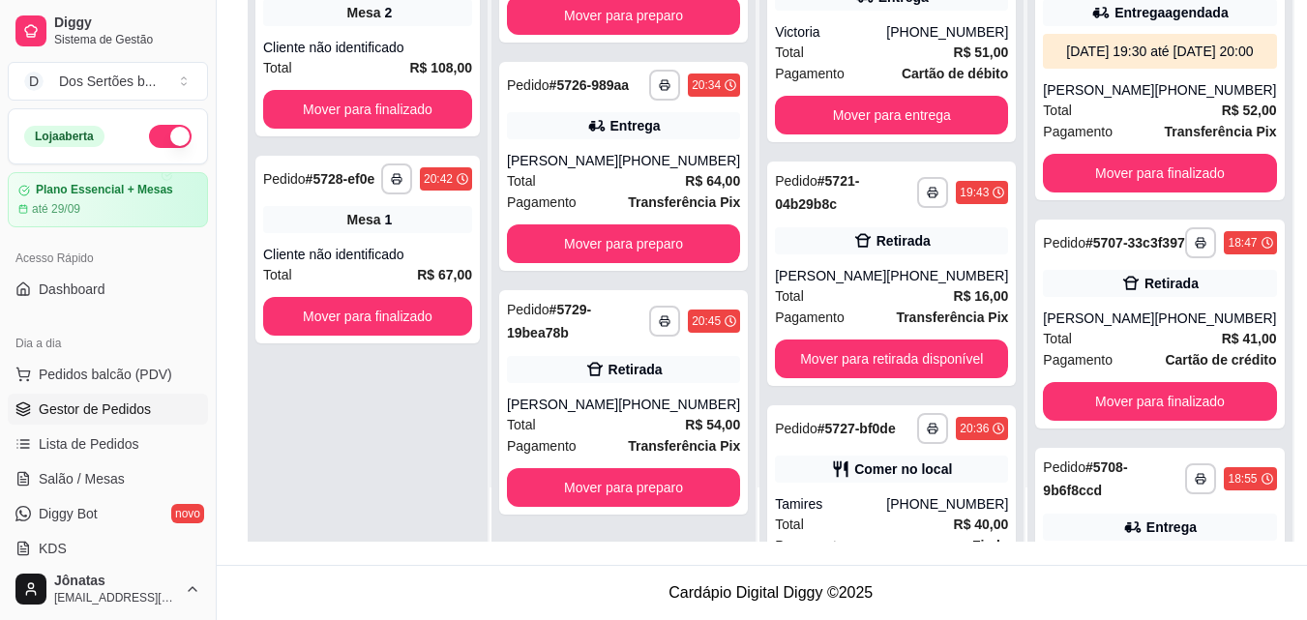
click at [488, 105] on div "**********" at bounding box center [368, 232] width 240 height 620
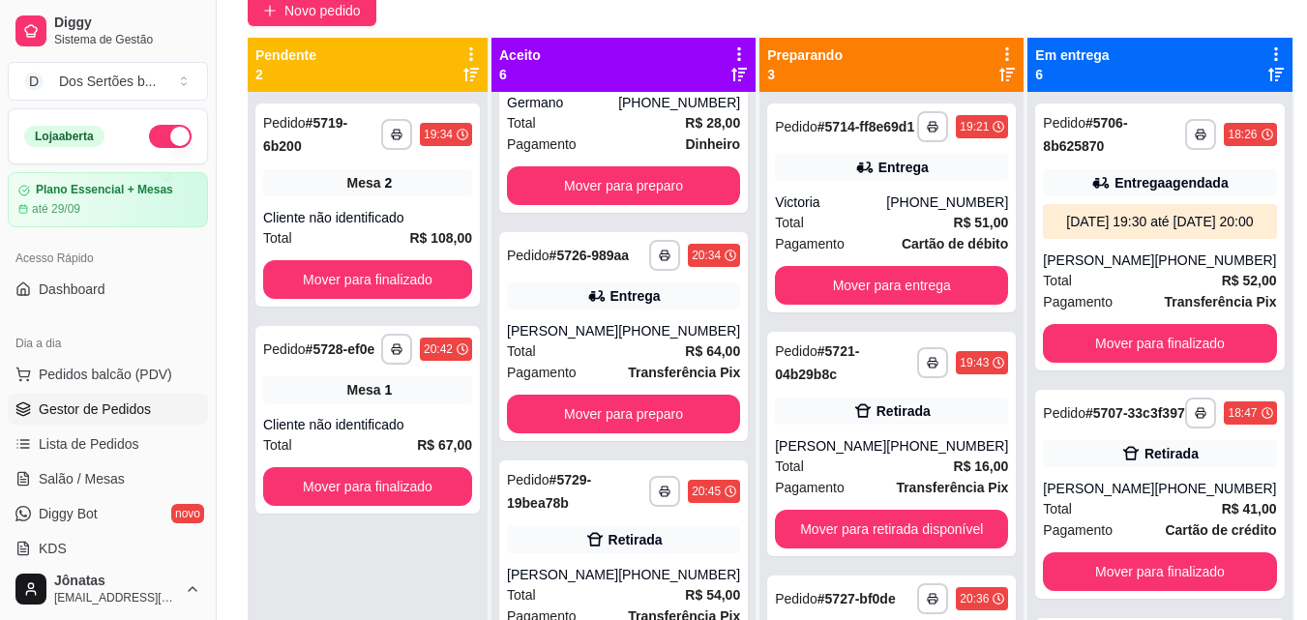
scroll to position [140, 0]
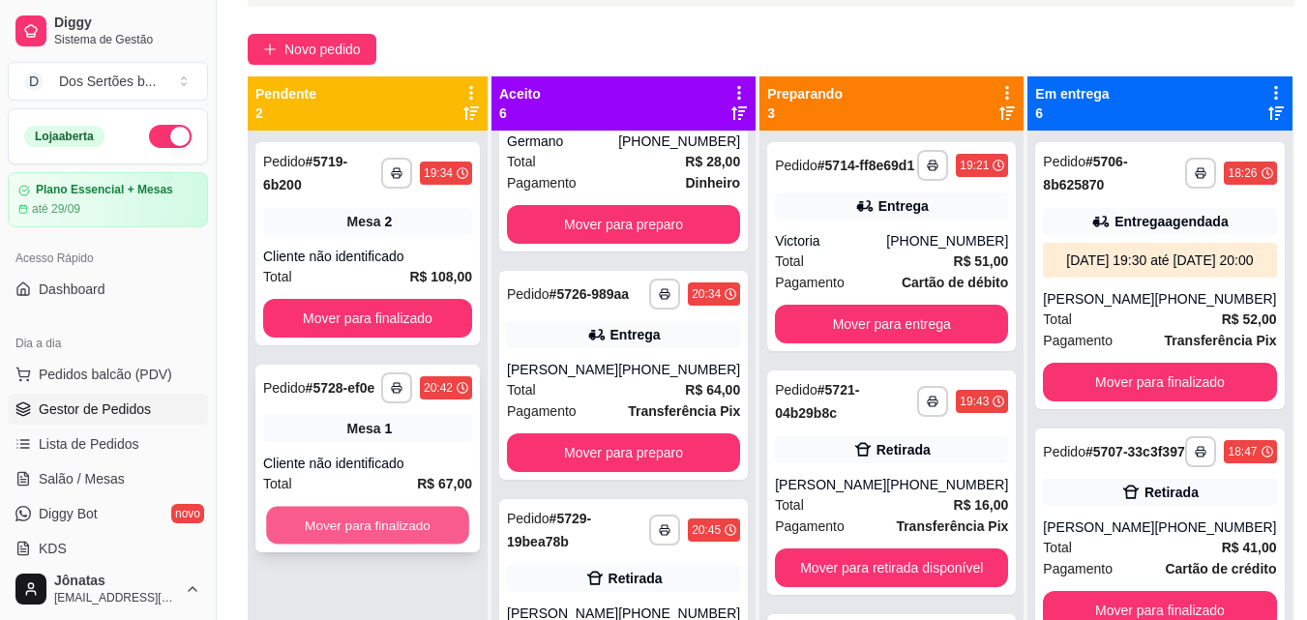
click at [389, 512] on button "Mover para finalizado" at bounding box center [367, 526] width 203 height 38
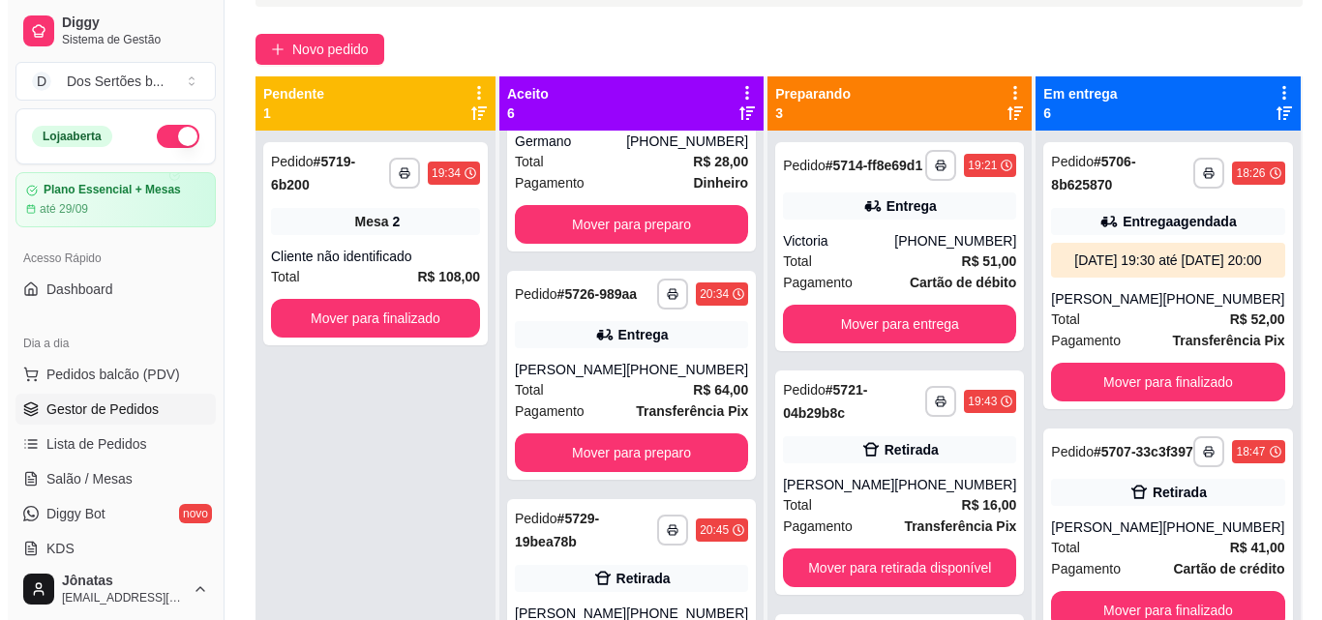
scroll to position [361, 0]
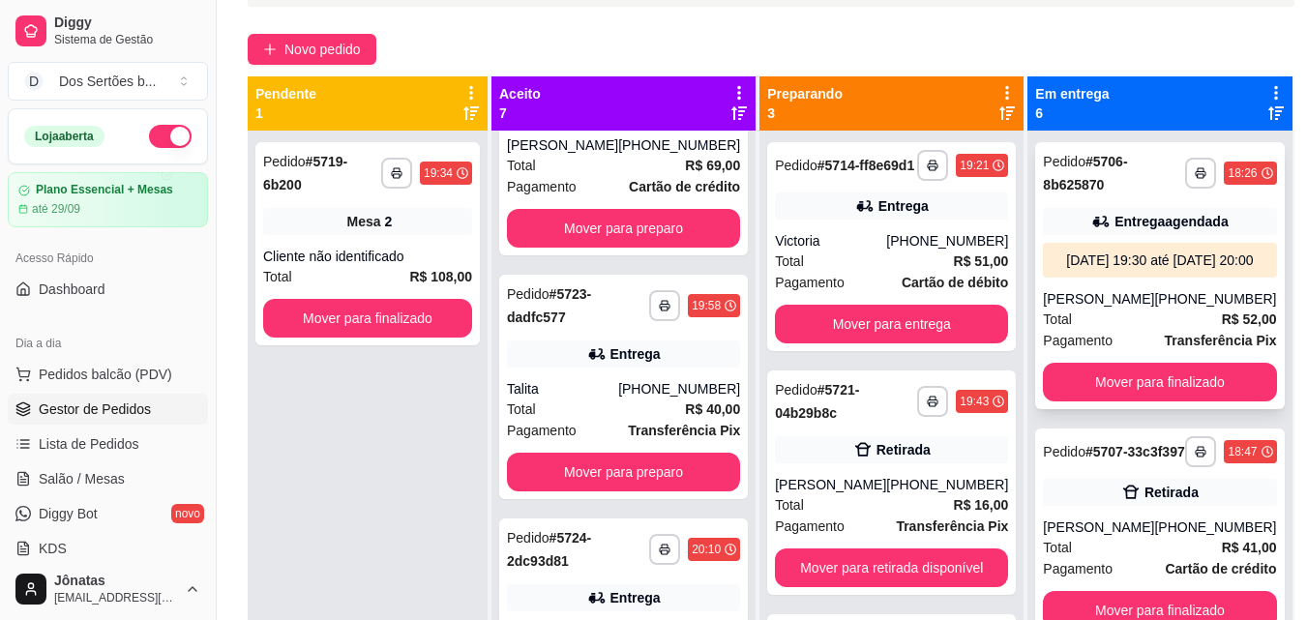
click at [1222, 327] on strong "R$ 52,00" at bounding box center [1249, 319] width 55 height 15
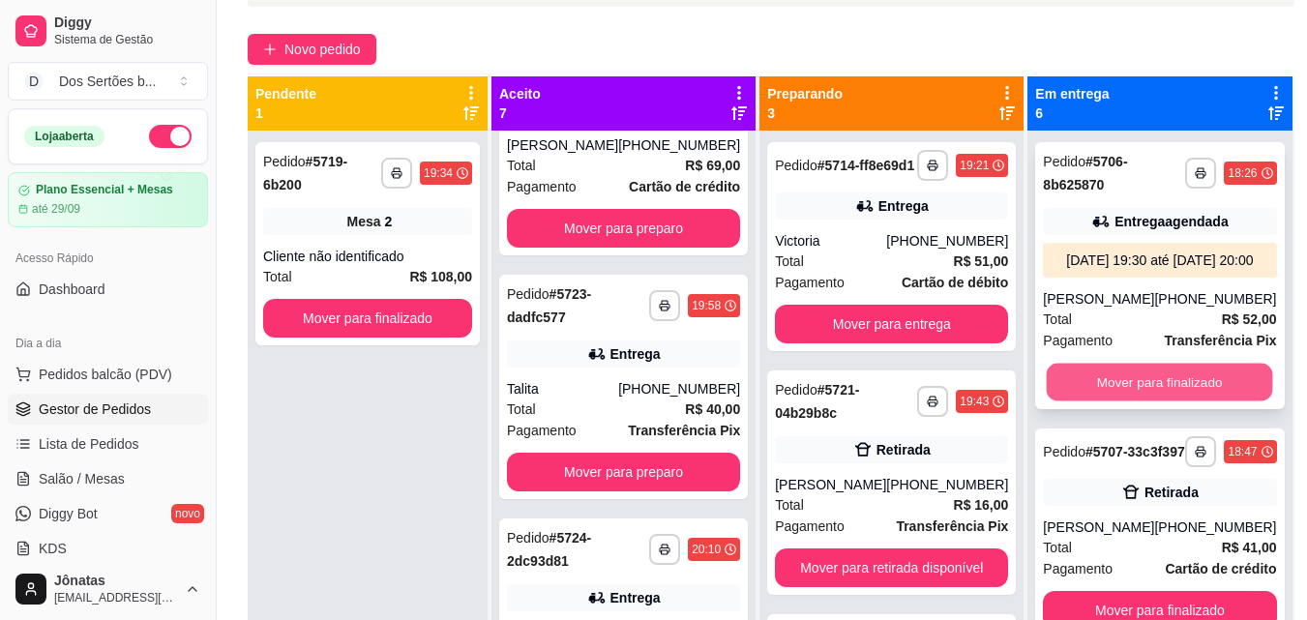
click at [1185, 402] on button "Mover para finalizado" at bounding box center [1160, 383] width 226 height 38
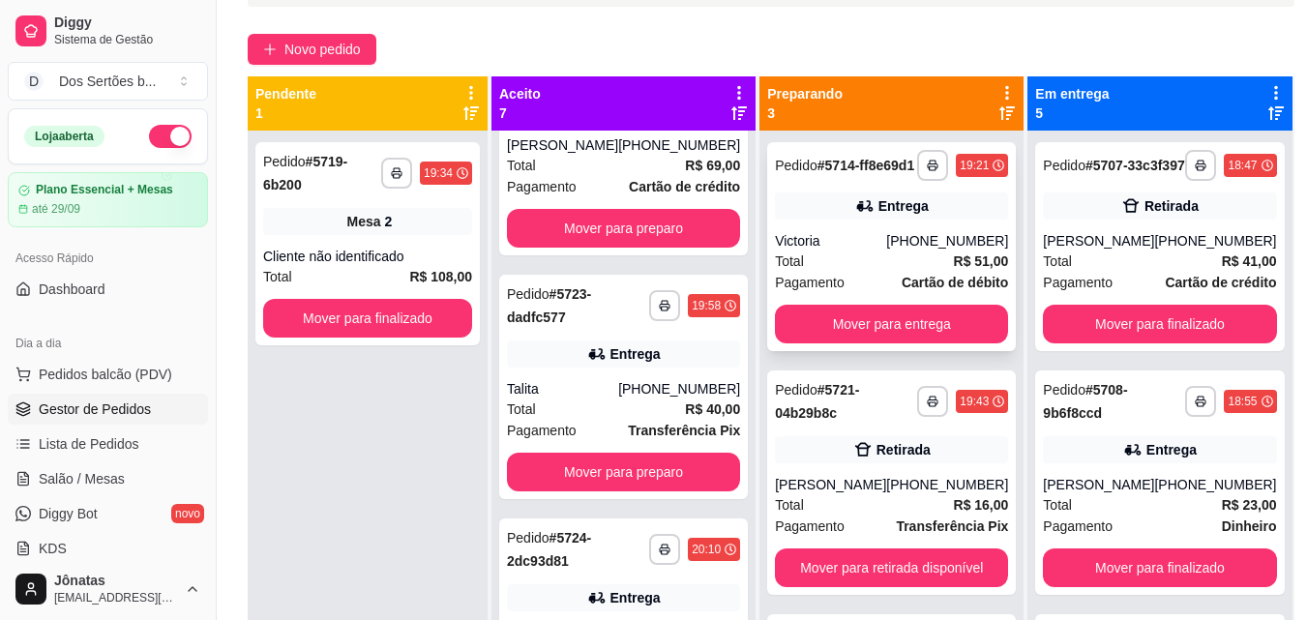
click at [808, 251] on div "Victoria" at bounding box center [830, 240] width 111 height 19
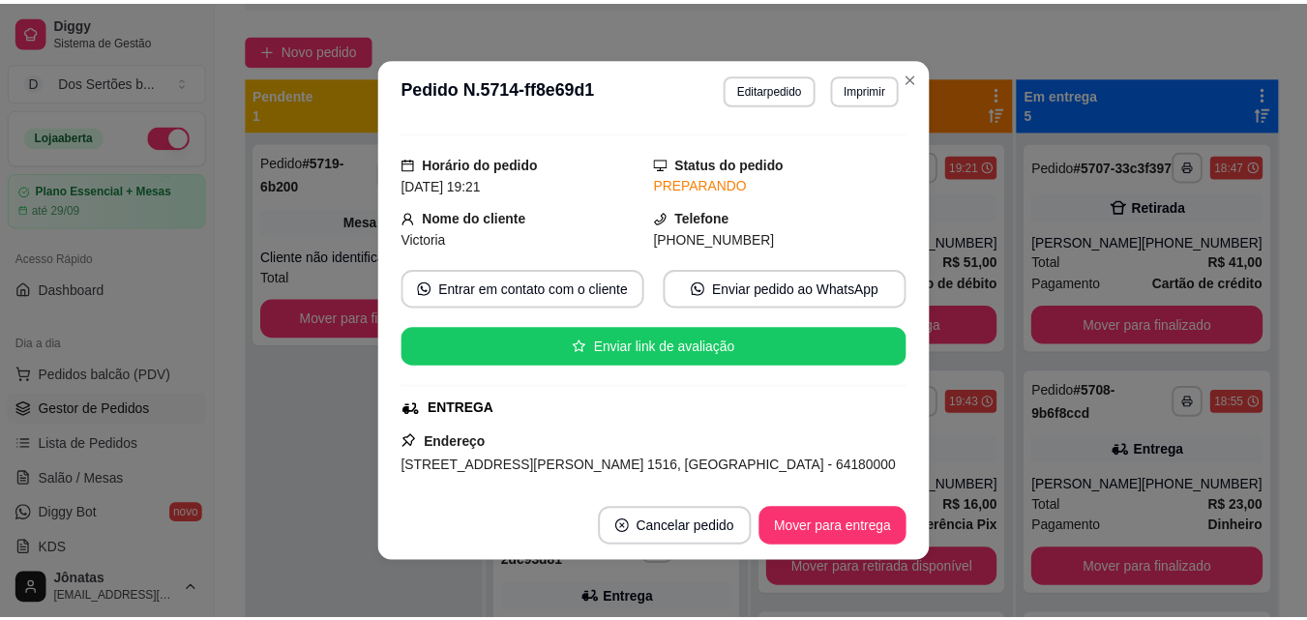
scroll to position [77, 0]
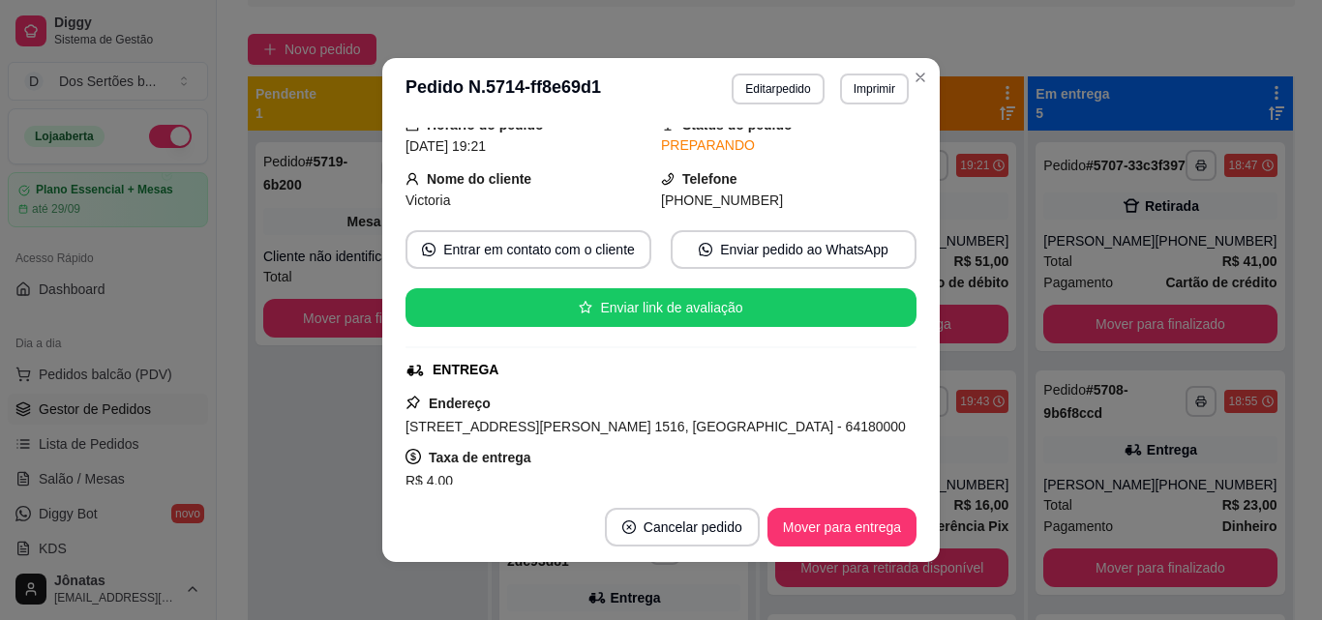
click at [905, 486] on div "feito há 89 minutos Horário do pedido [DATE] 19:21 Status do pedido PREPARANDO …" at bounding box center [660, 306] width 557 height 373
click at [904, 497] on footer "Cancelar pedido Mover para entrega" at bounding box center [660, 528] width 557 height 70
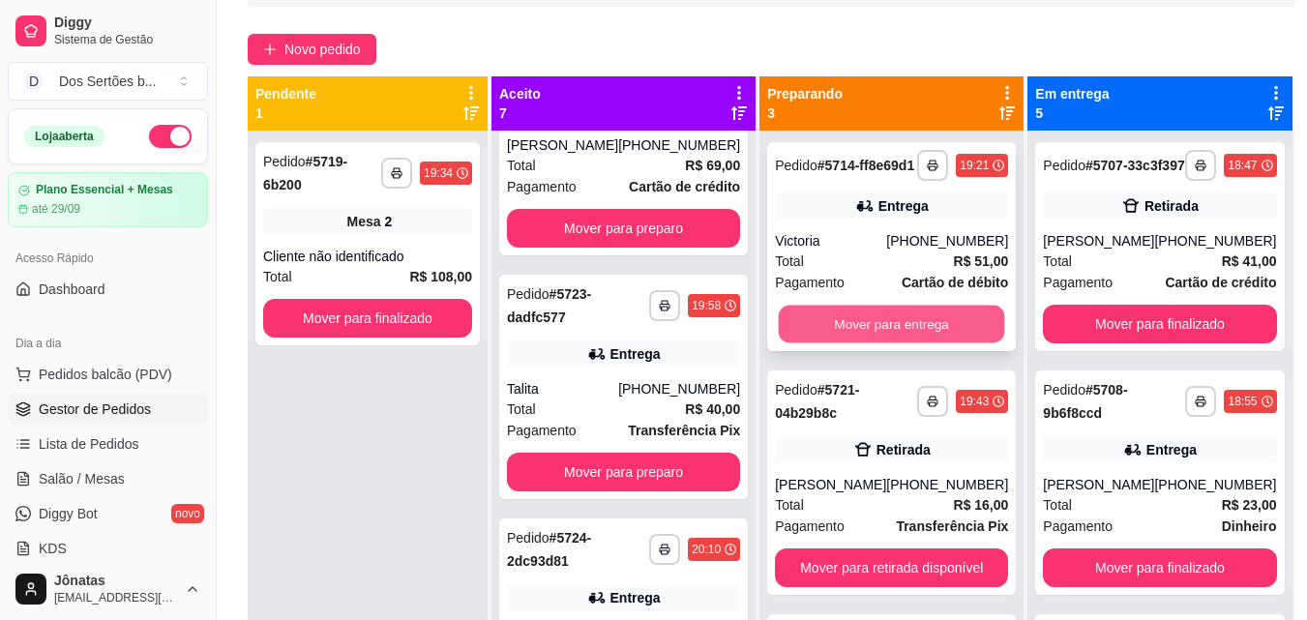
click at [841, 333] on button "Mover para entrega" at bounding box center [892, 325] width 226 height 38
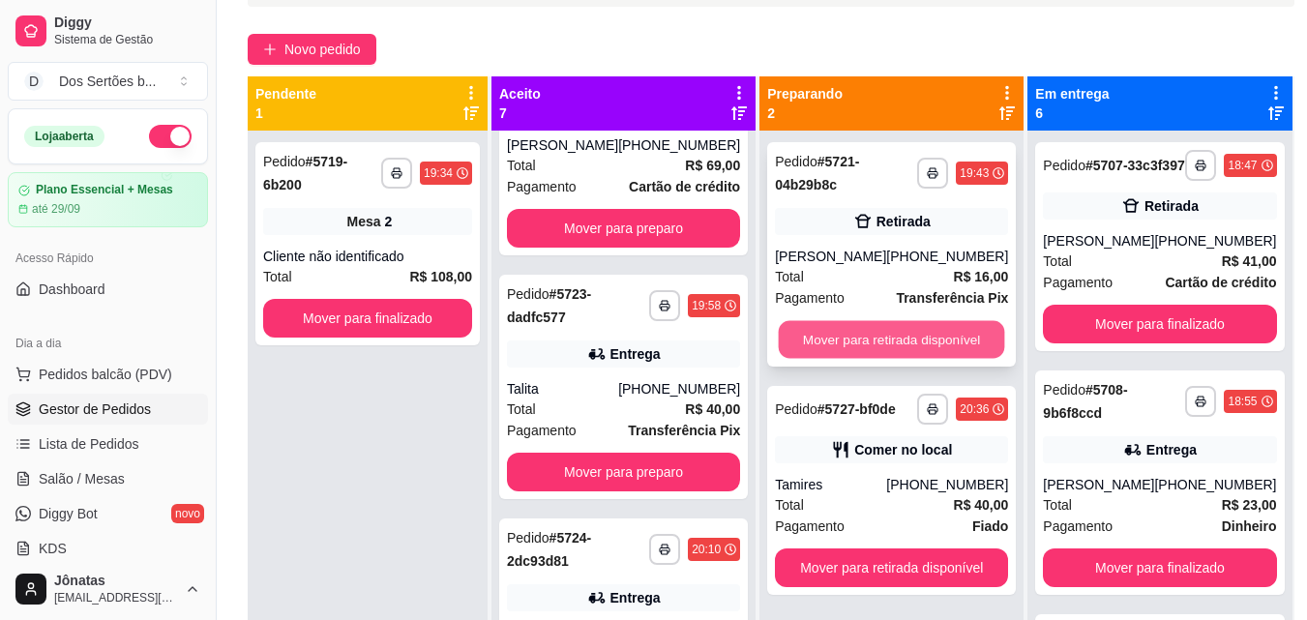
click at [841, 331] on button "Mover para retirada disponível" at bounding box center [892, 340] width 226 height 38
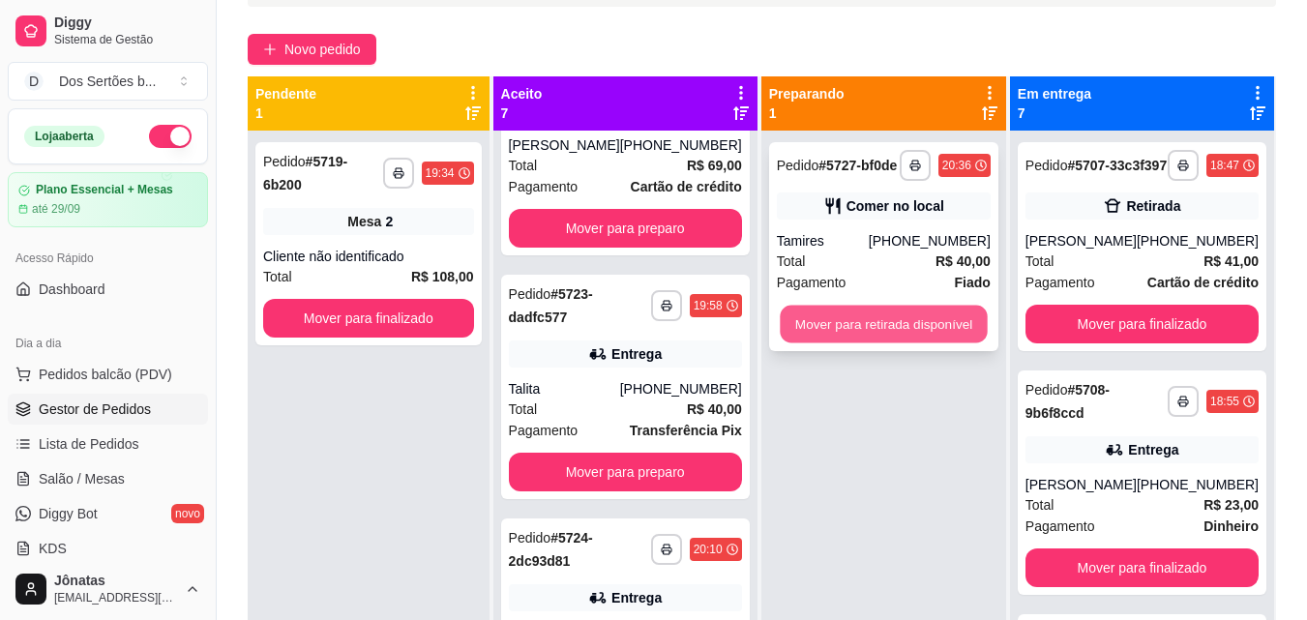
click at [853, 320] on button "Mover para retirada disponível" at bounding box center [883, 325] width 207 height 38
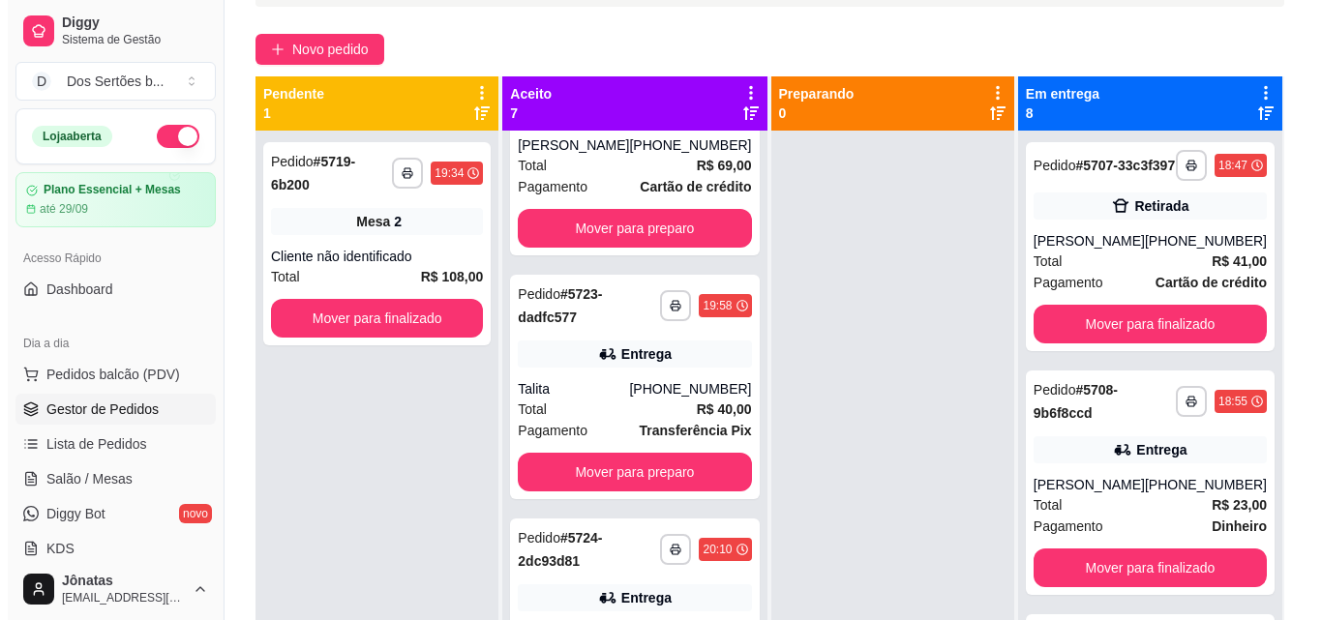
scroll to position [542, 0]
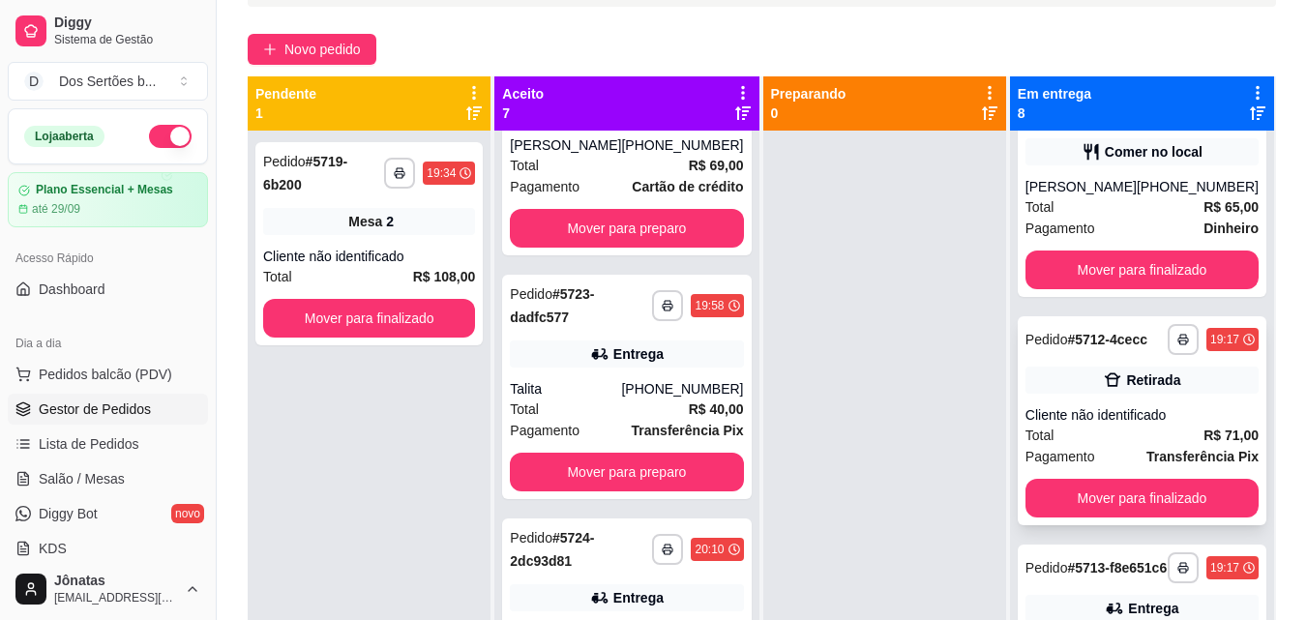
click at [1129, 446] on div "Total R$ 71,00" at bounding box center [1142, 435] width 233 height 21
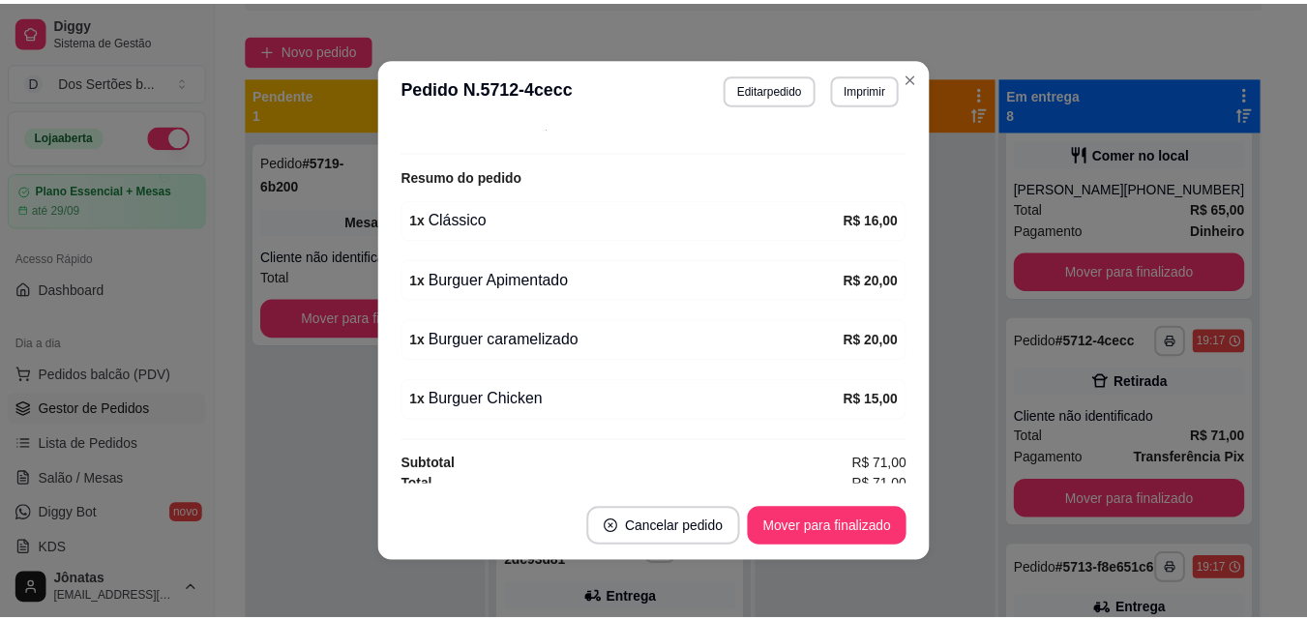
scroll to position [323, 0]
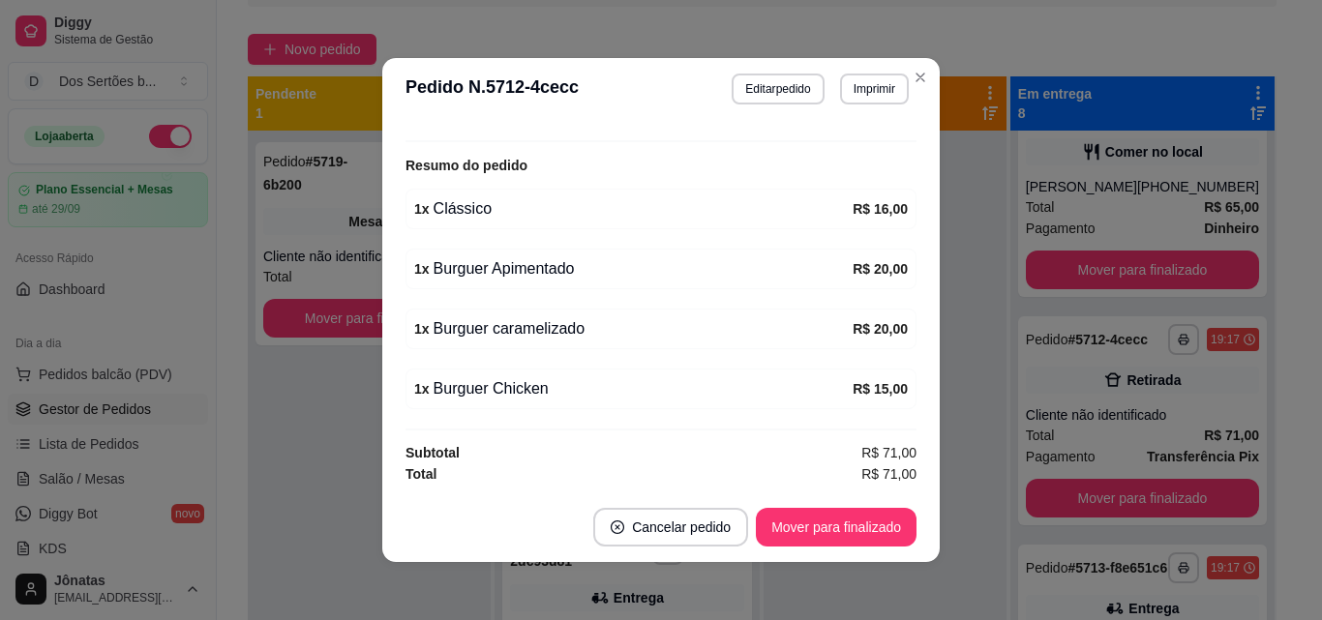
click at [893, 476] on span "R$ 71,00" at bounding box center [888, 474] width 55 height 21
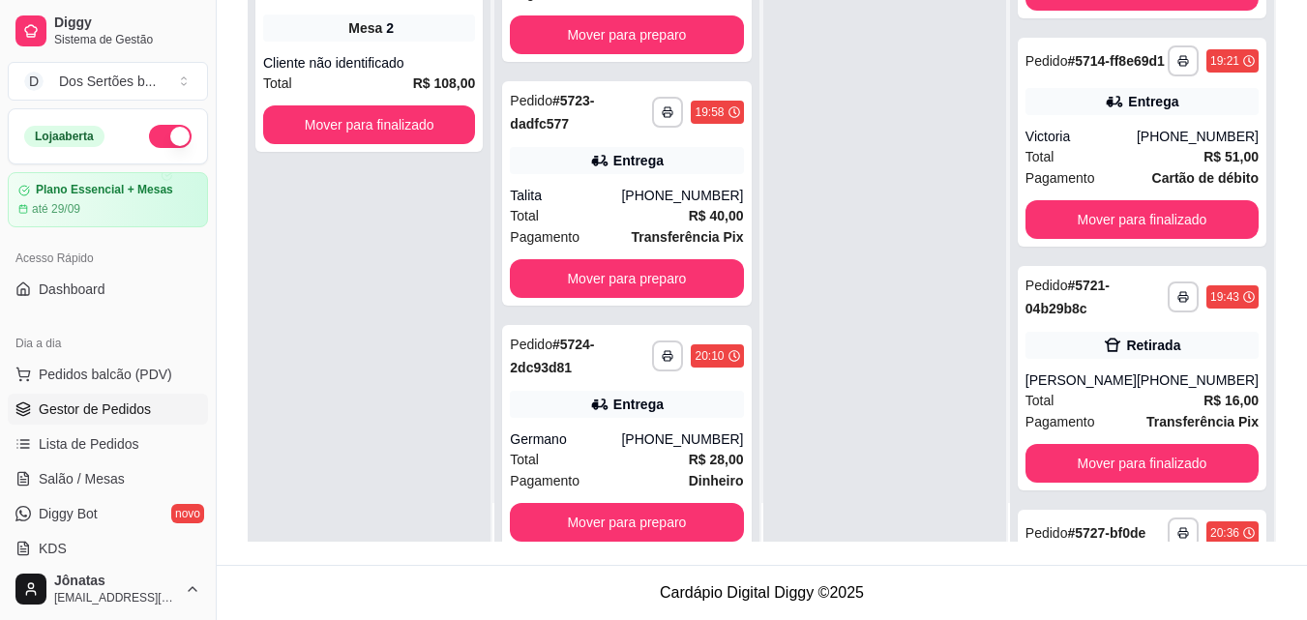
scroll to position [54, 0]
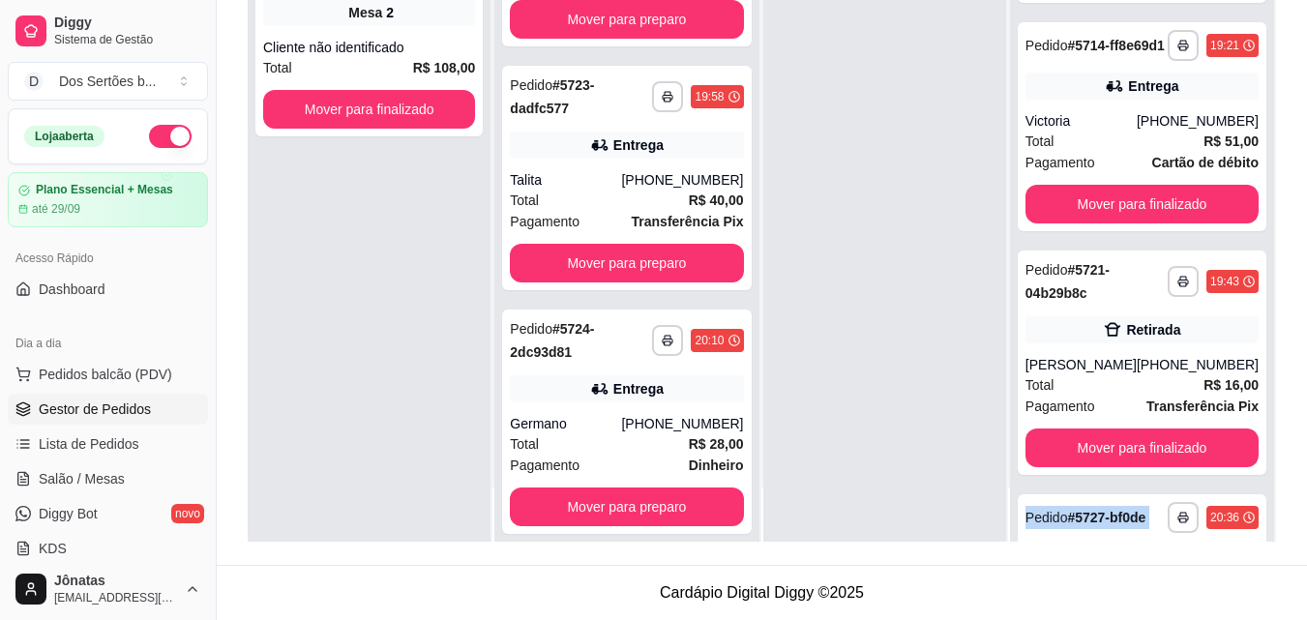
click at [1269, 532] on div "**********" at bounding box center [762, 232] width 1029 height 620
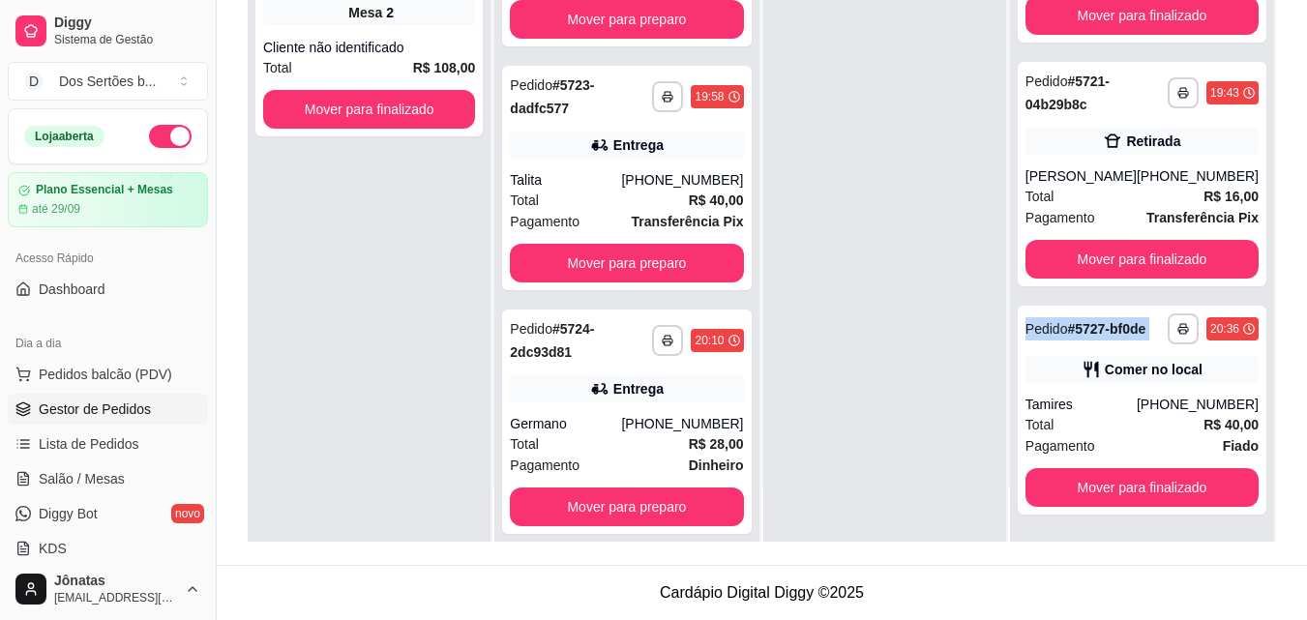
scroll to position [1369, 0]
click at [825, 382] on div at bounding box center [885, 232] width 243 height 620
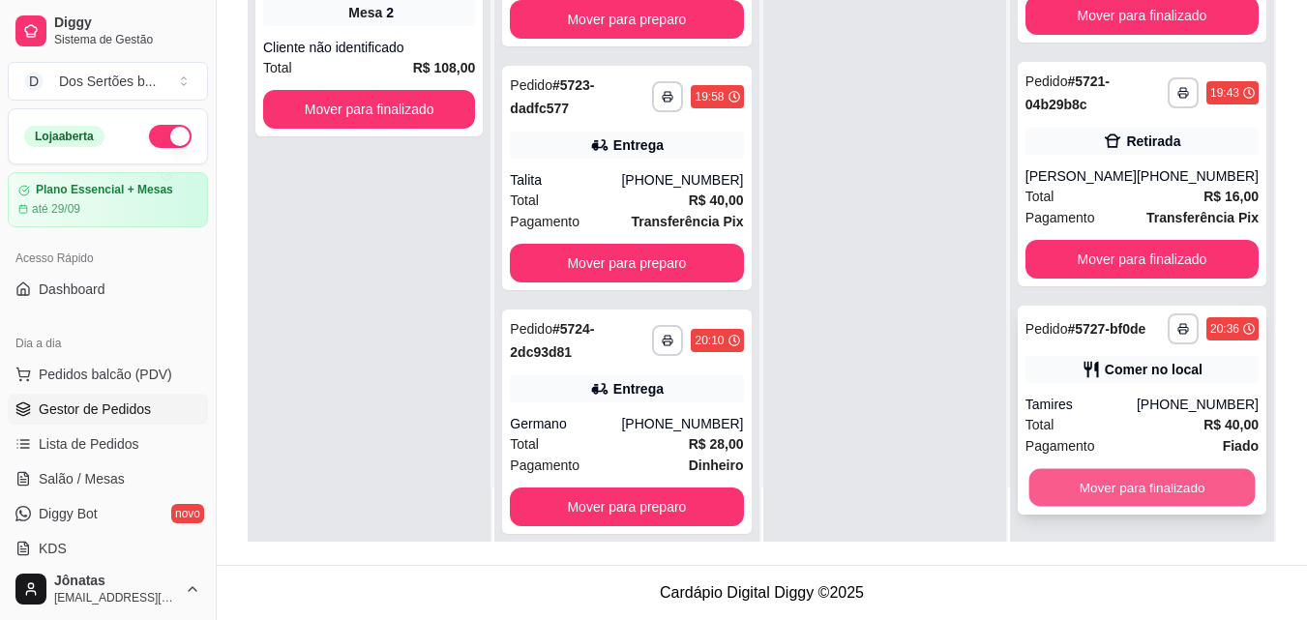
click at [1042, 482] on button "Mover para finalizado" at bounding box center [1142, 488] width 226 height 38
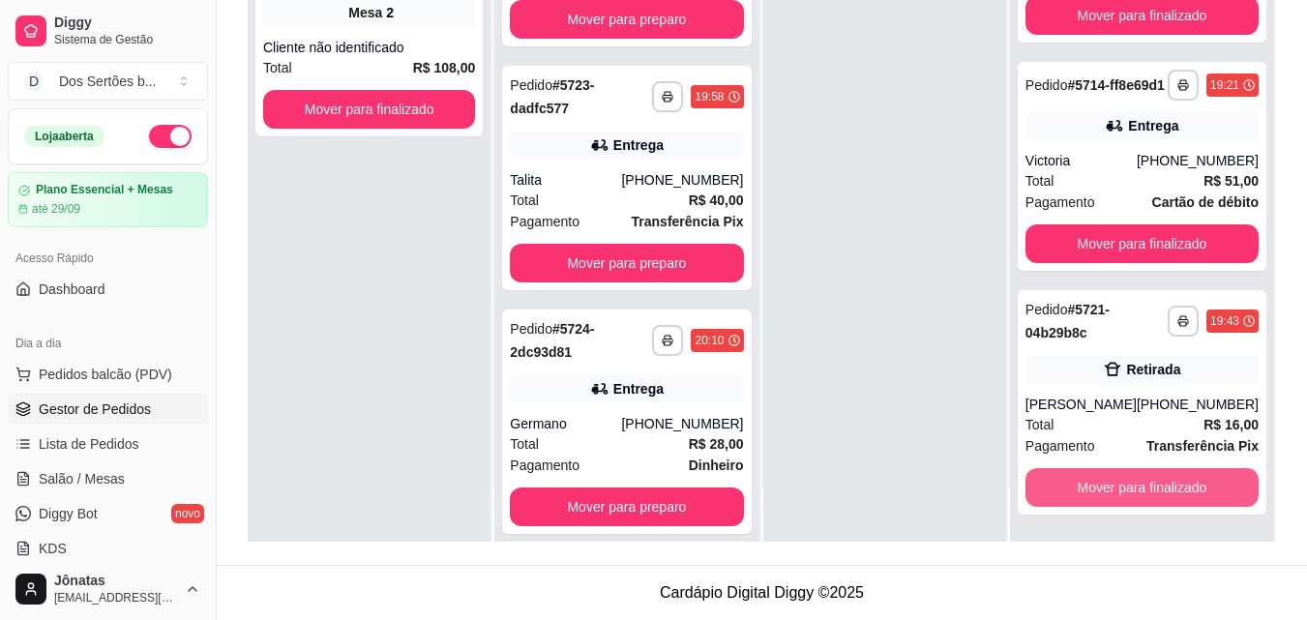
scroll to position [1125, 0]
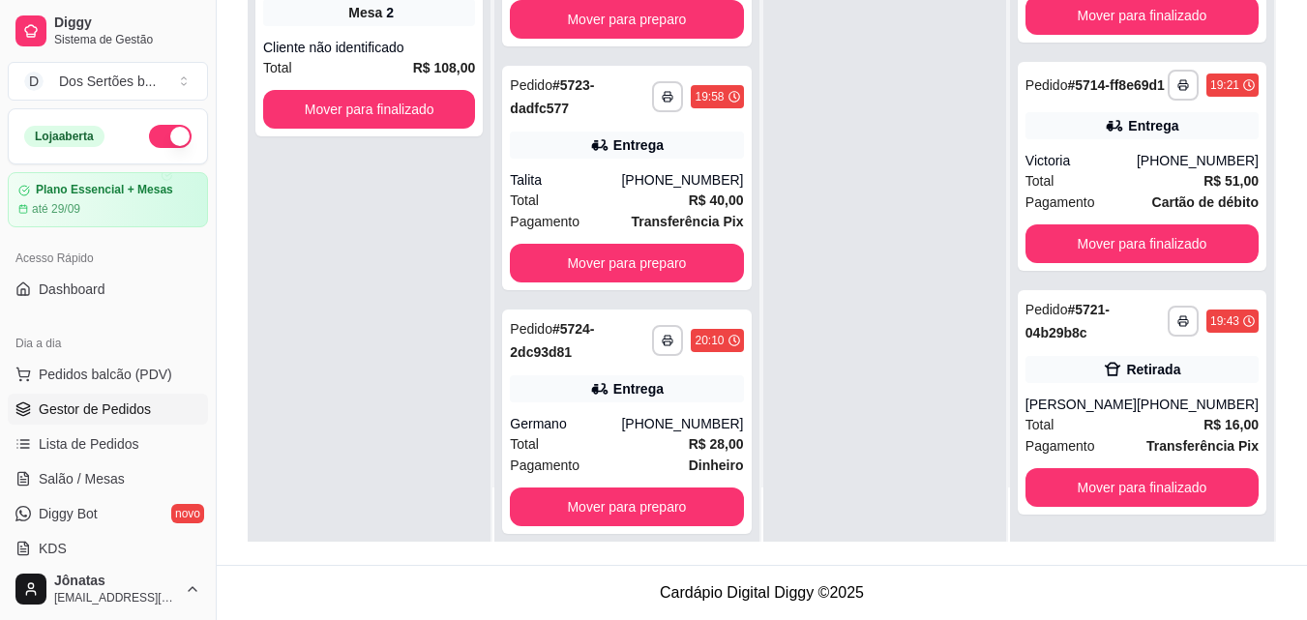
click at [311, 377] on div "**********" at bounding box center [369, 232] width 243 height 620
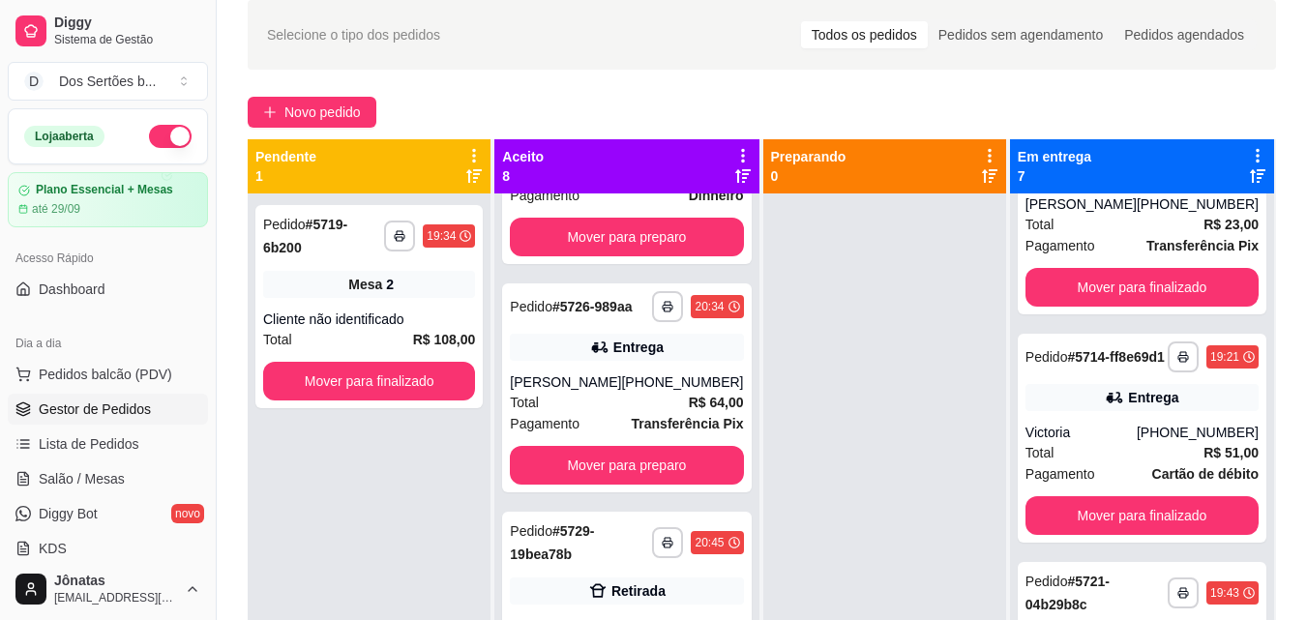
scroll to position [116, 0]
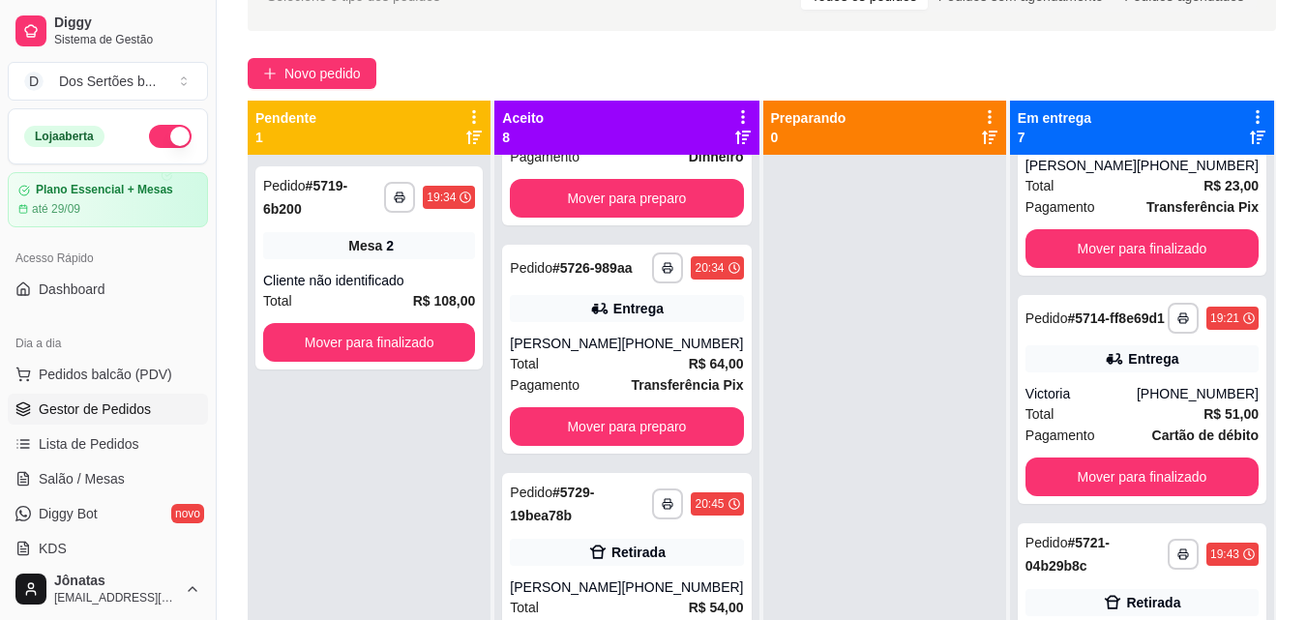
click at [1302, 605] on div "**********" at bounding box center [762, 347] width 1091 height 795
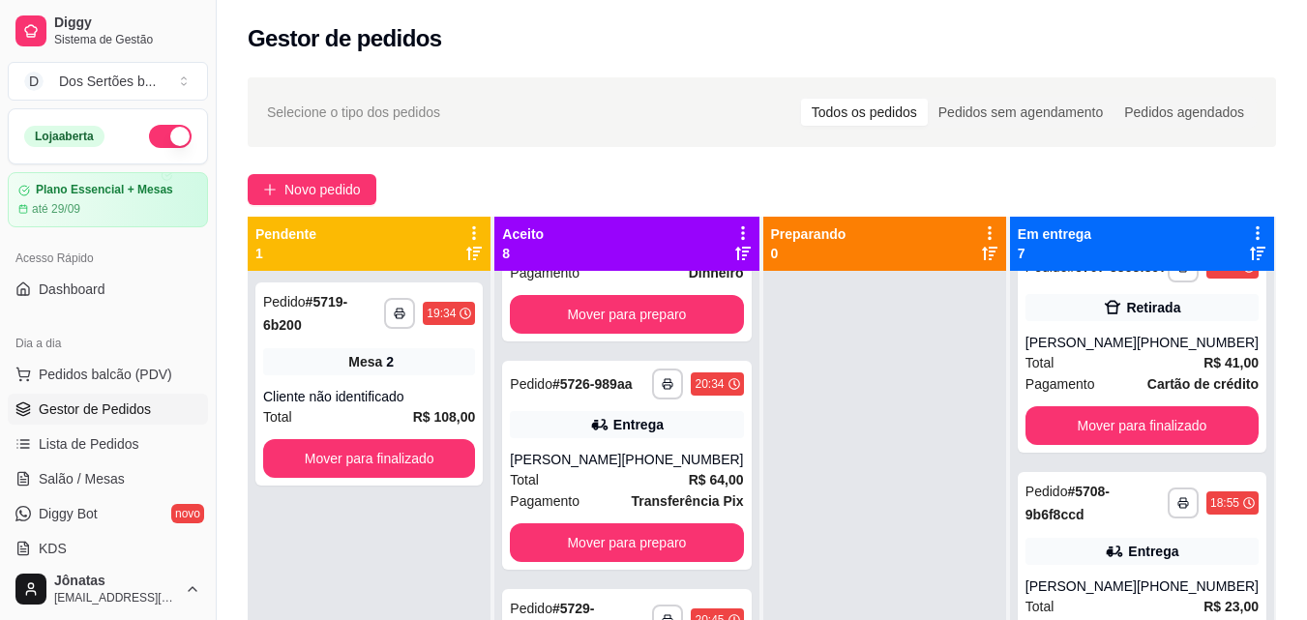
scroll to position [77, 0]
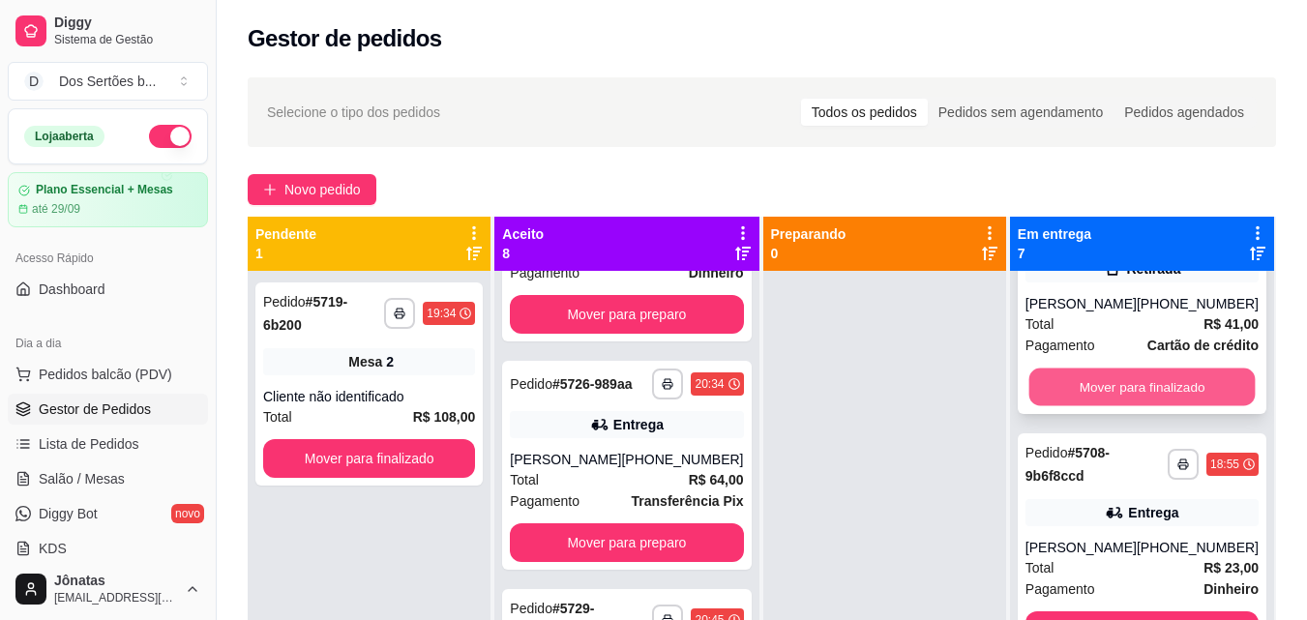
click at [1053, 406] on button "Mover para finalizado" at bounding box center [1142, 388] width 226 height 38
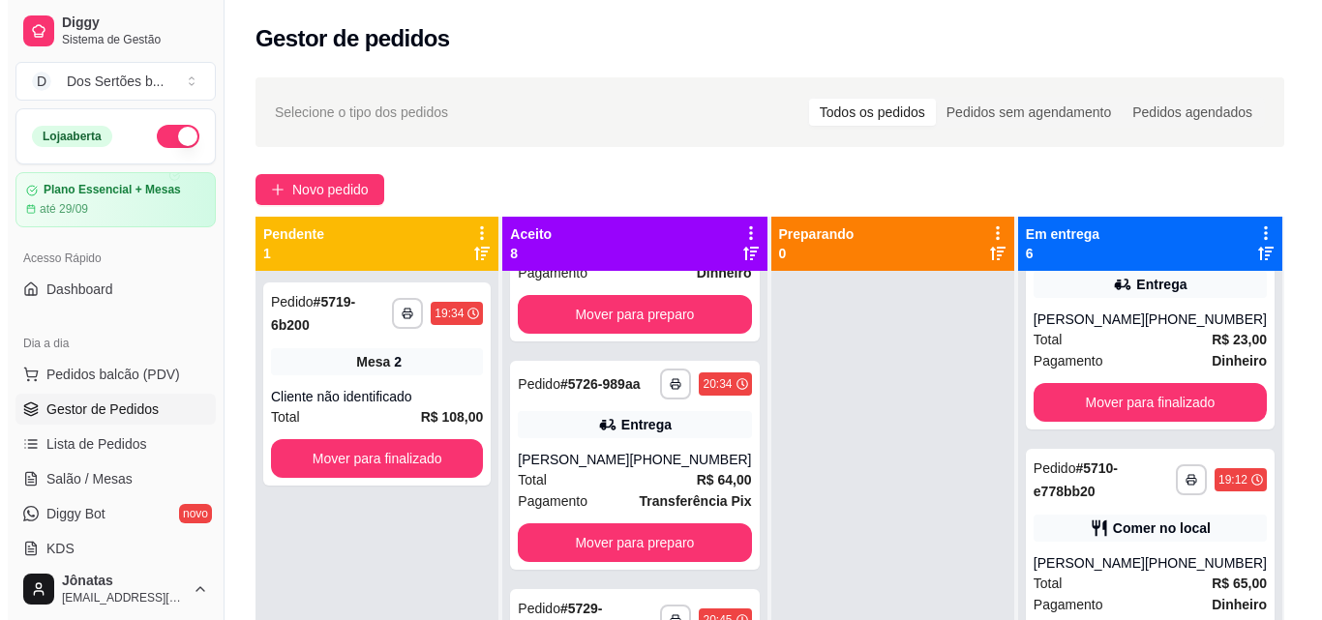
scroll to position [0, 0]
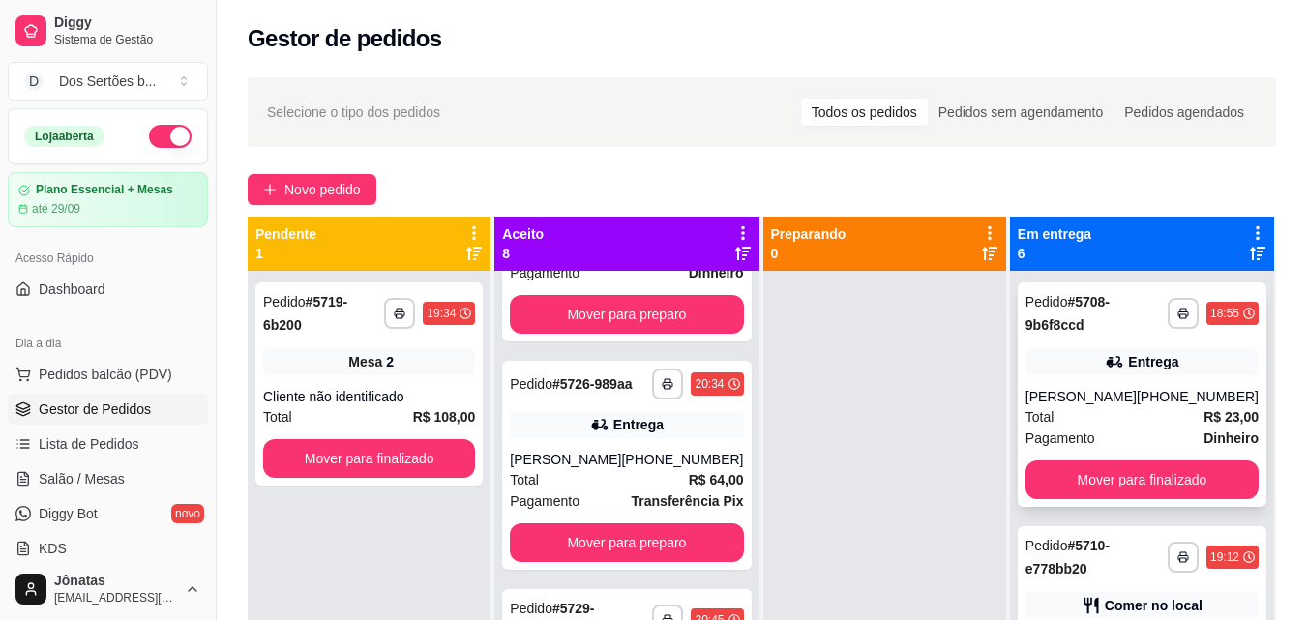
click at [1100, 386] on div "**********" at bounding box center [1142, 395] width 249 height 225
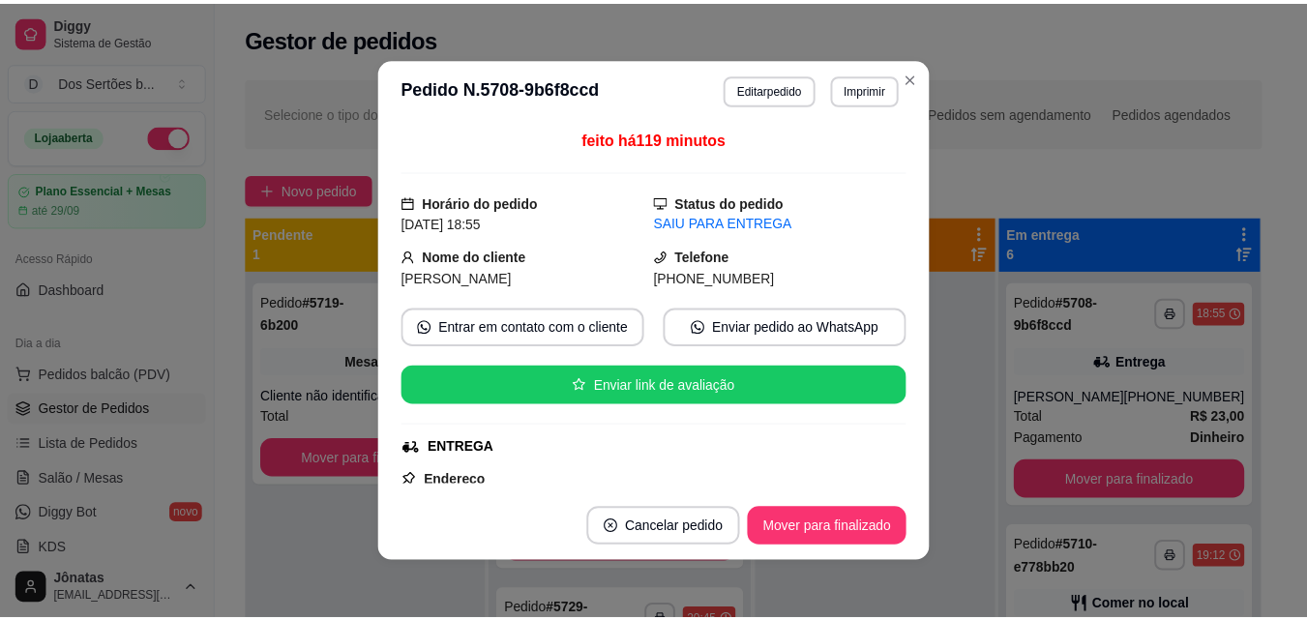
scroll to position [313, 0]
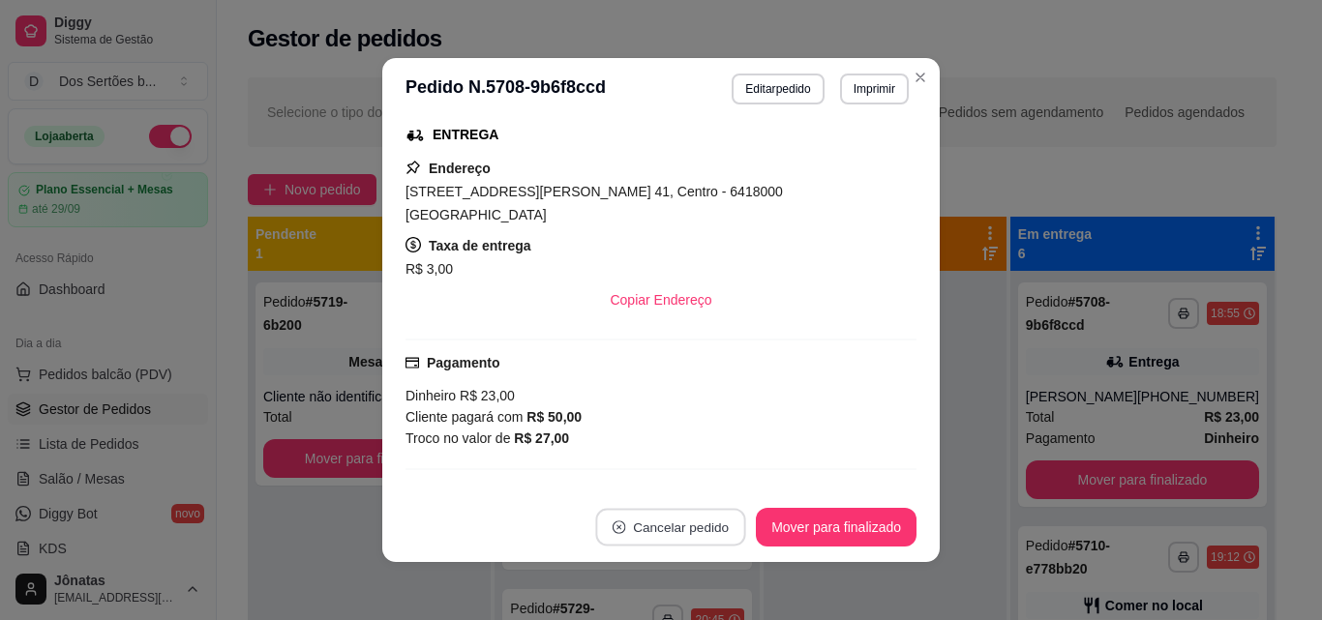
click at [638, 528] on button "Cancelar pedido" at bounding box center [671, 528] width 150 height 38
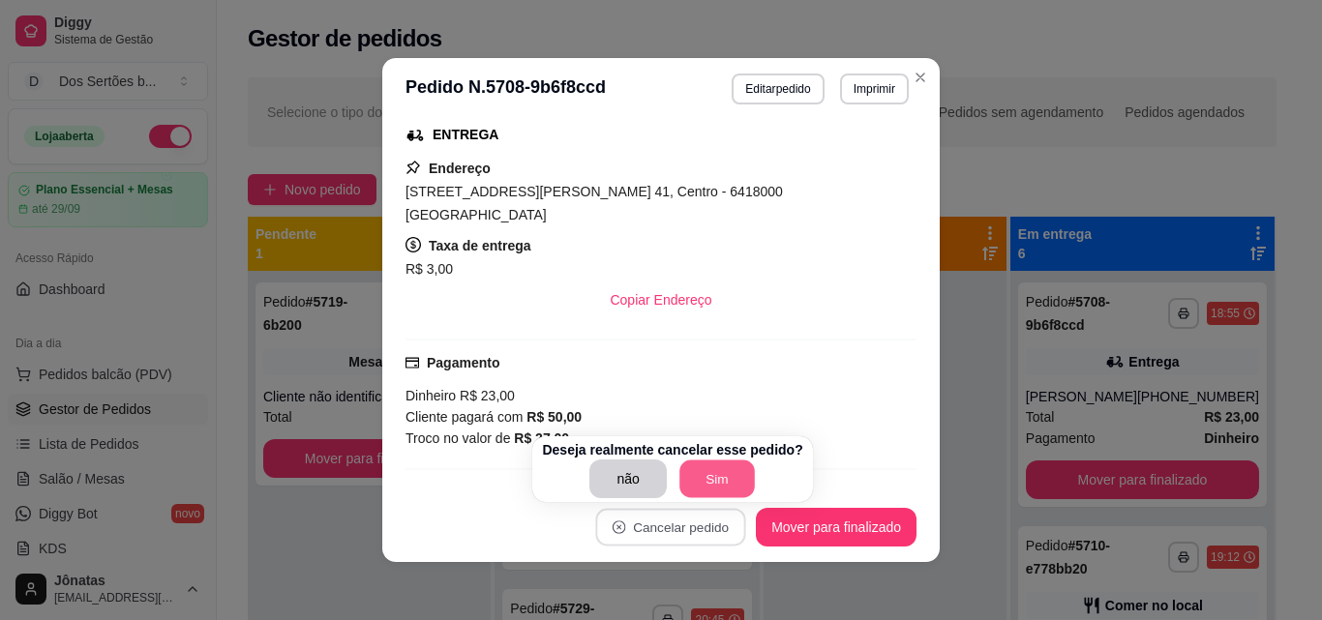
click at [683, 486] on button "Sim" at bounding box center [716, 480] width 75 height 38
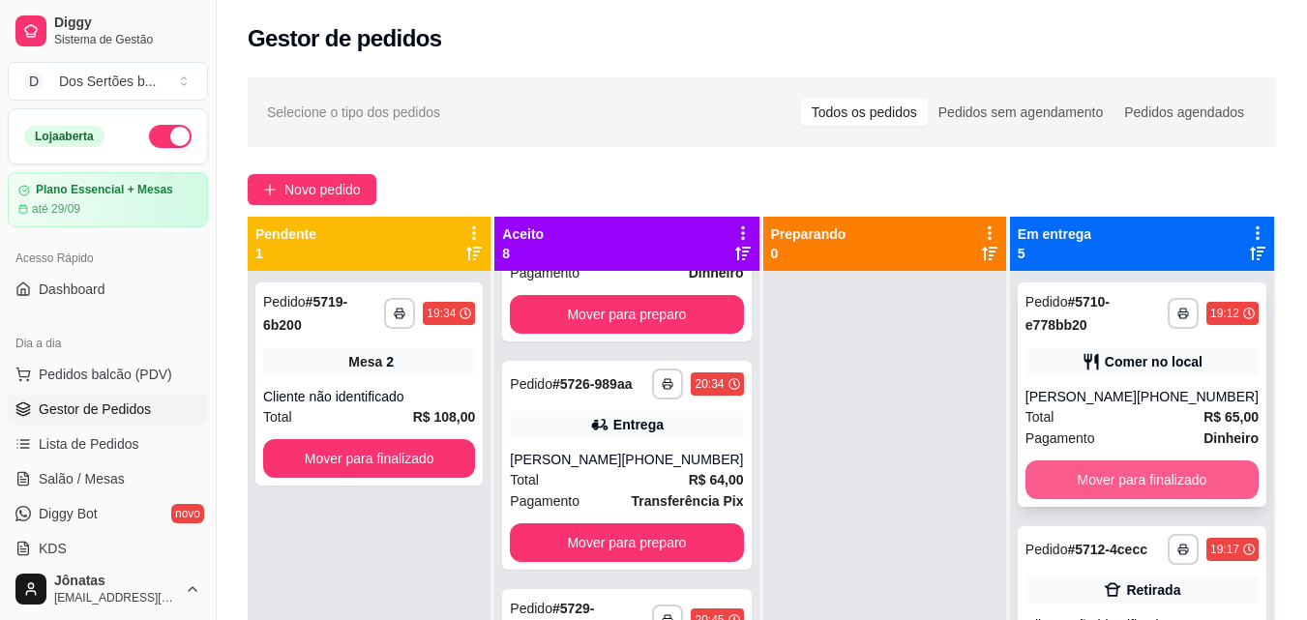
click at [1153, 469] on button "Mover para finalizado" at bounding box center [1142, 480] width 233 height 39
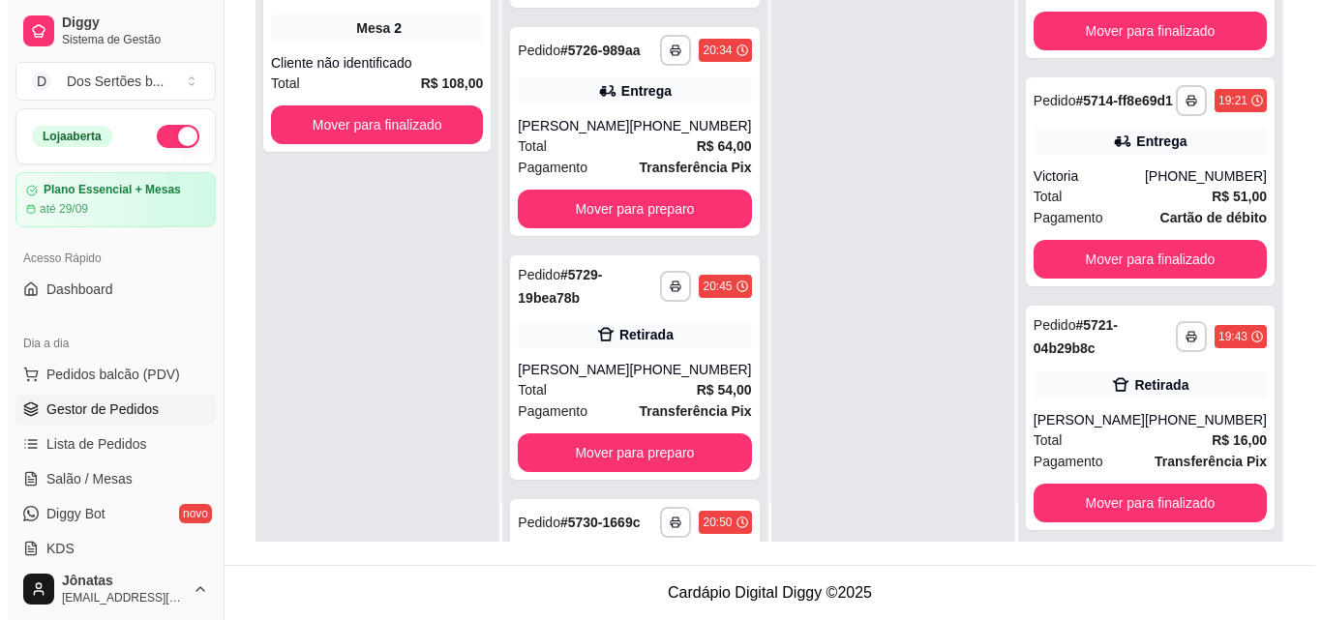
scroll to position [54, 0]
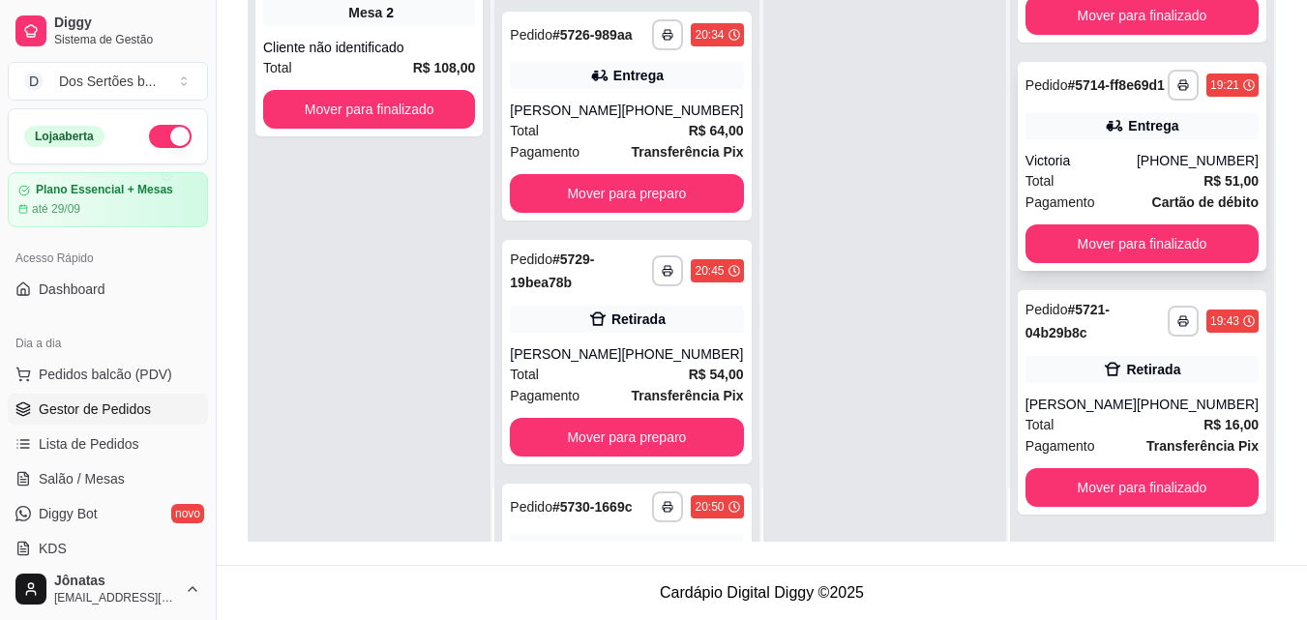
click at [1158, 169] on div "[PHONE_NUMBER]" at bounding box center [1198, 160] width 122 height 19
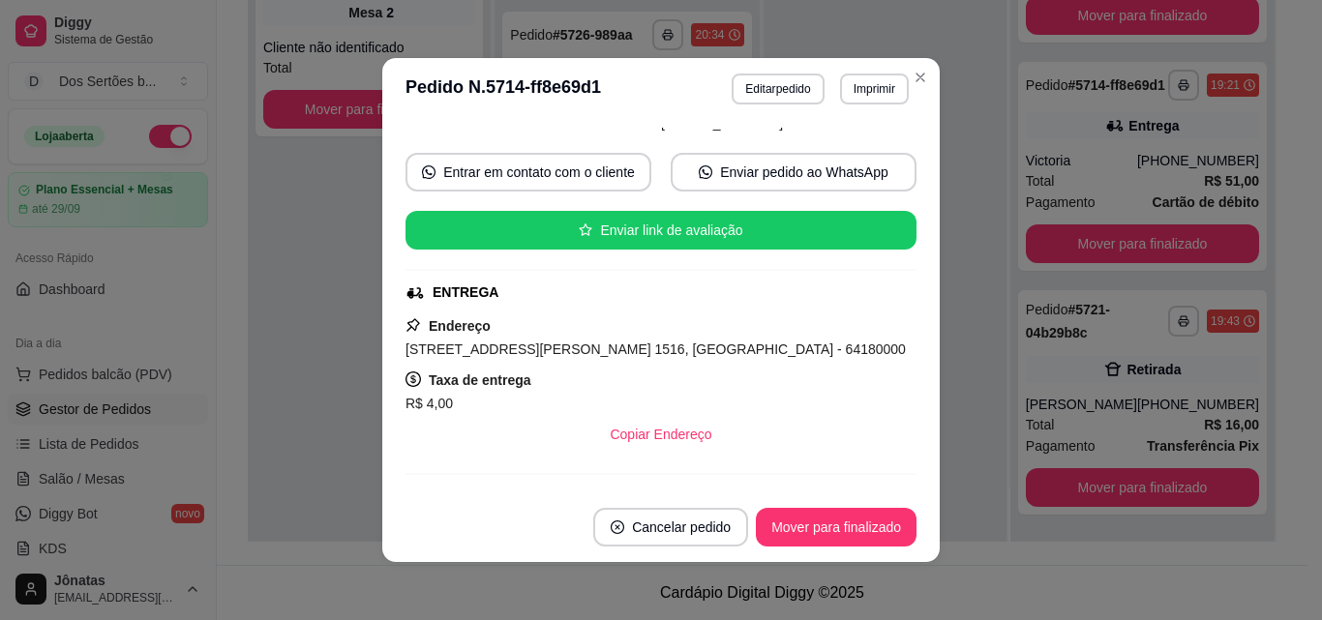
scroll to position [194, 0]
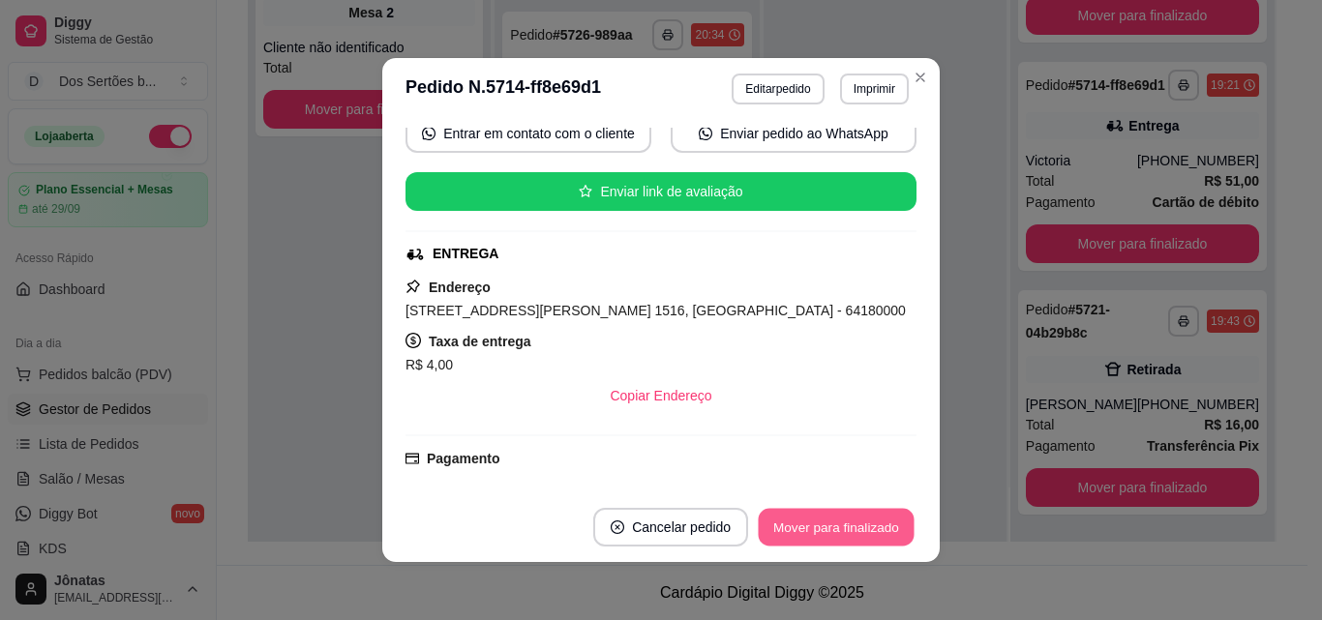
click at [839, 525] on button "Mover para finalizado" at bounding box center [837, 528] width 156 height 38
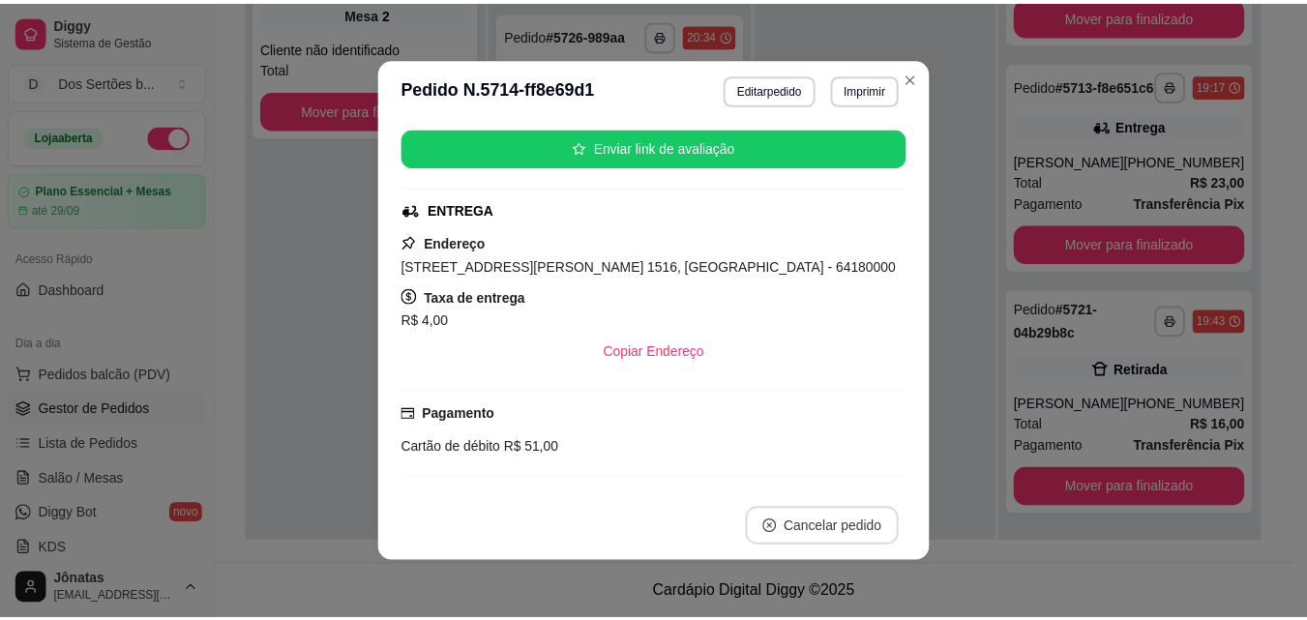
scroll to position [149, 0]
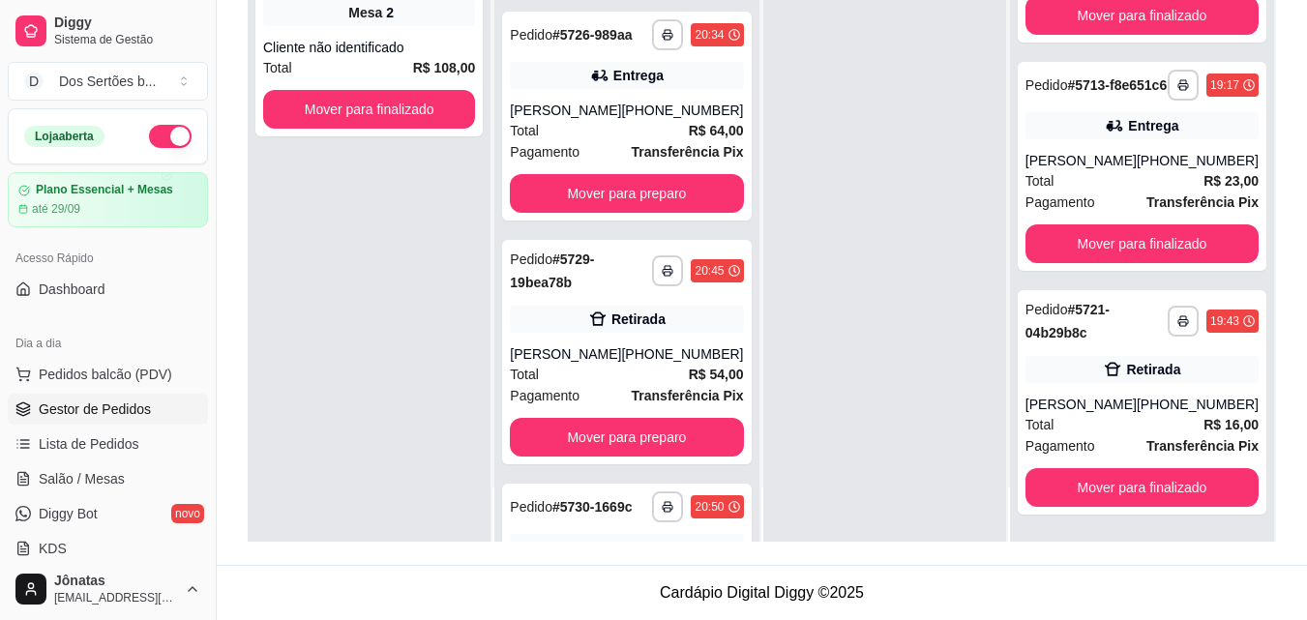
click at [945, 262] on div at bounding box center [885, 232] width 243 height 620
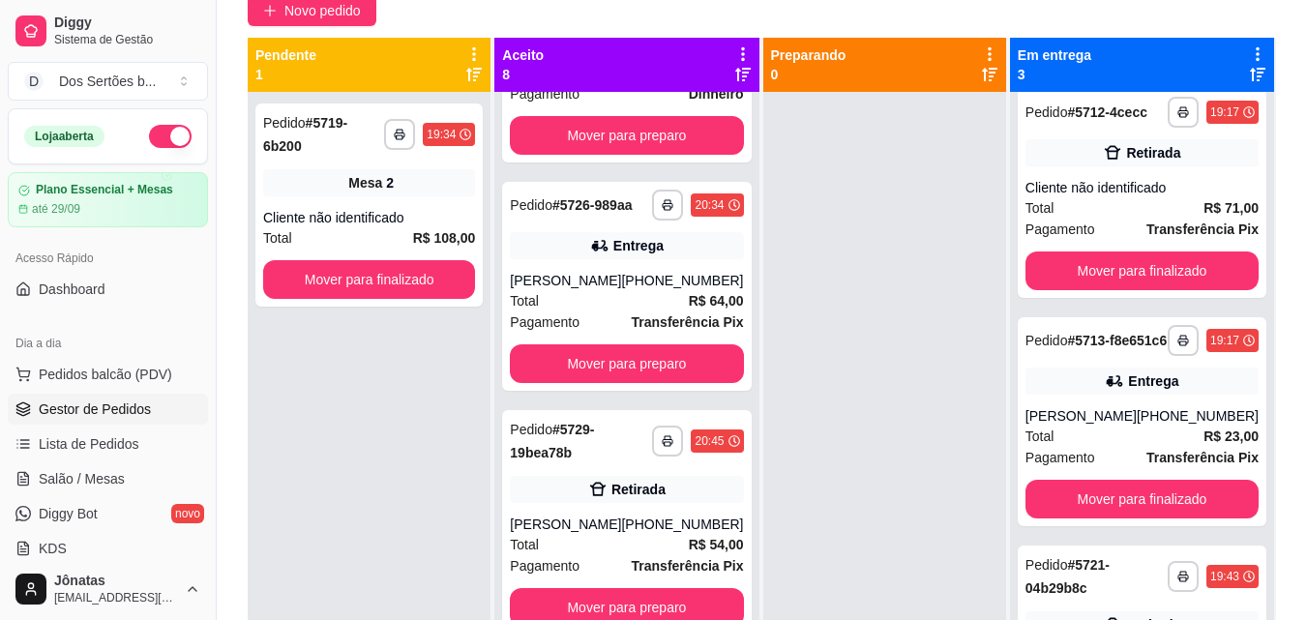
scroll to position [0, 0]
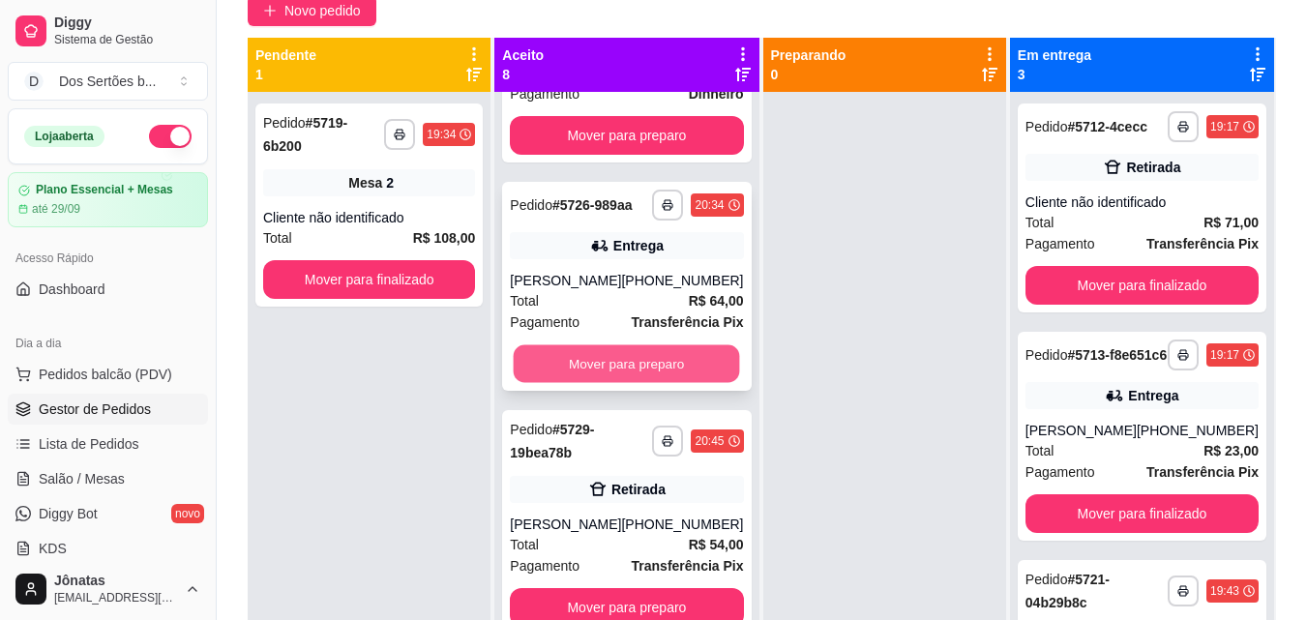
click at [602, 383] on button "Mover para preparo" at bounding box center [627, 364] width 226 height 38
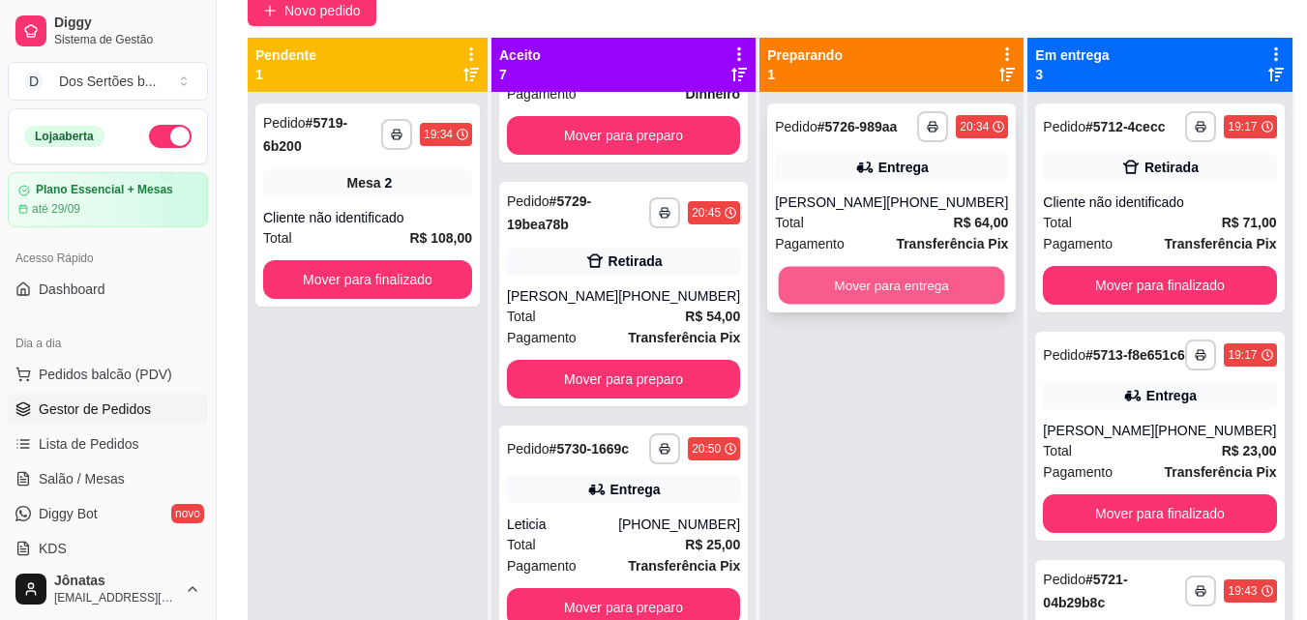
click at [950, 271] on button "Mover para entrega" at bounding box center [892, 286] width 226 height 38
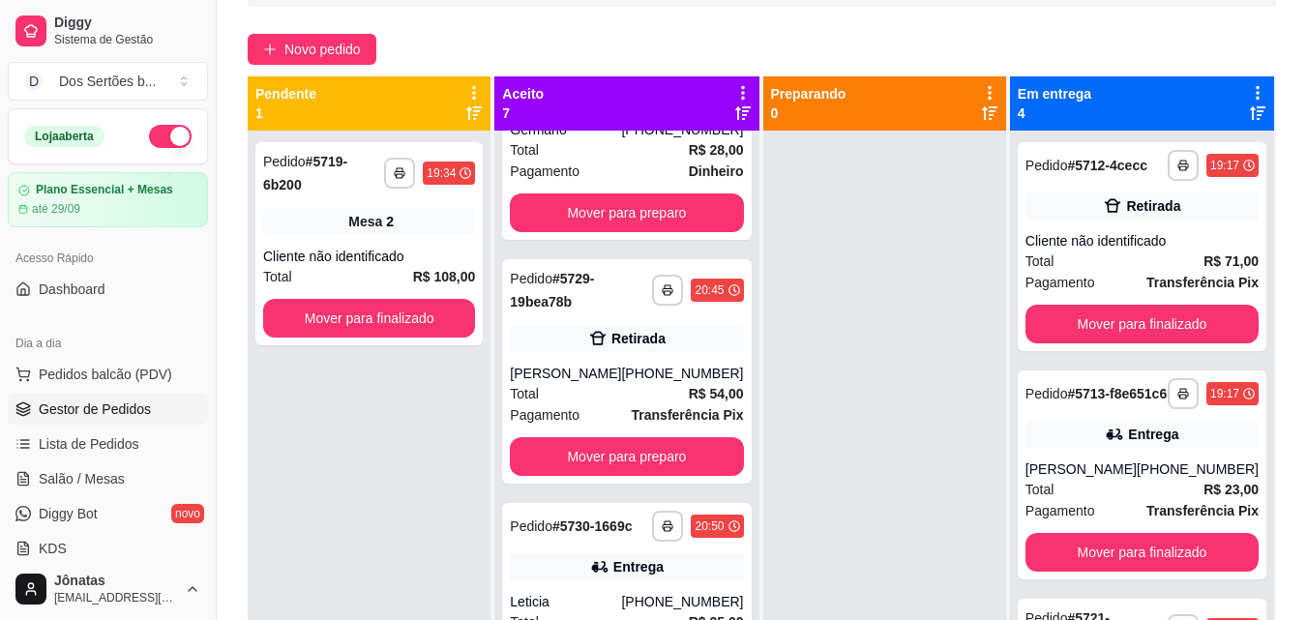
scroll to position [825, 0]
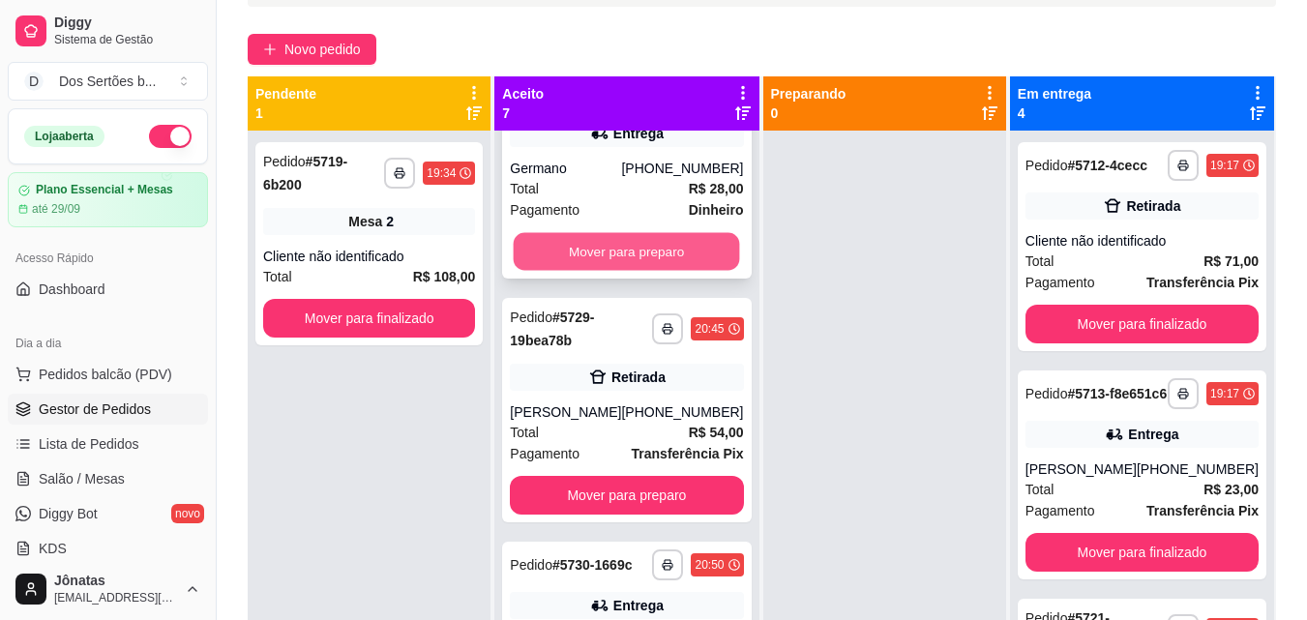
click at [543, 271] on button "Mover para preparo" at bounding box center [627, 252] width 226 height 38
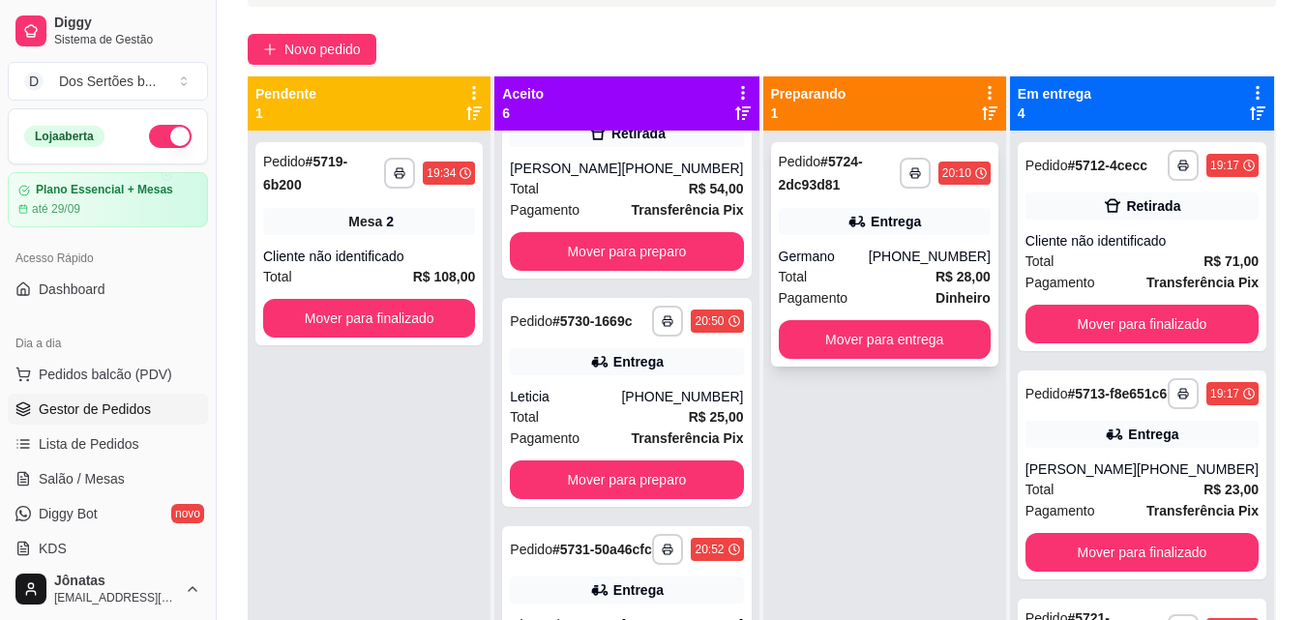
scroll to position [582, 0]
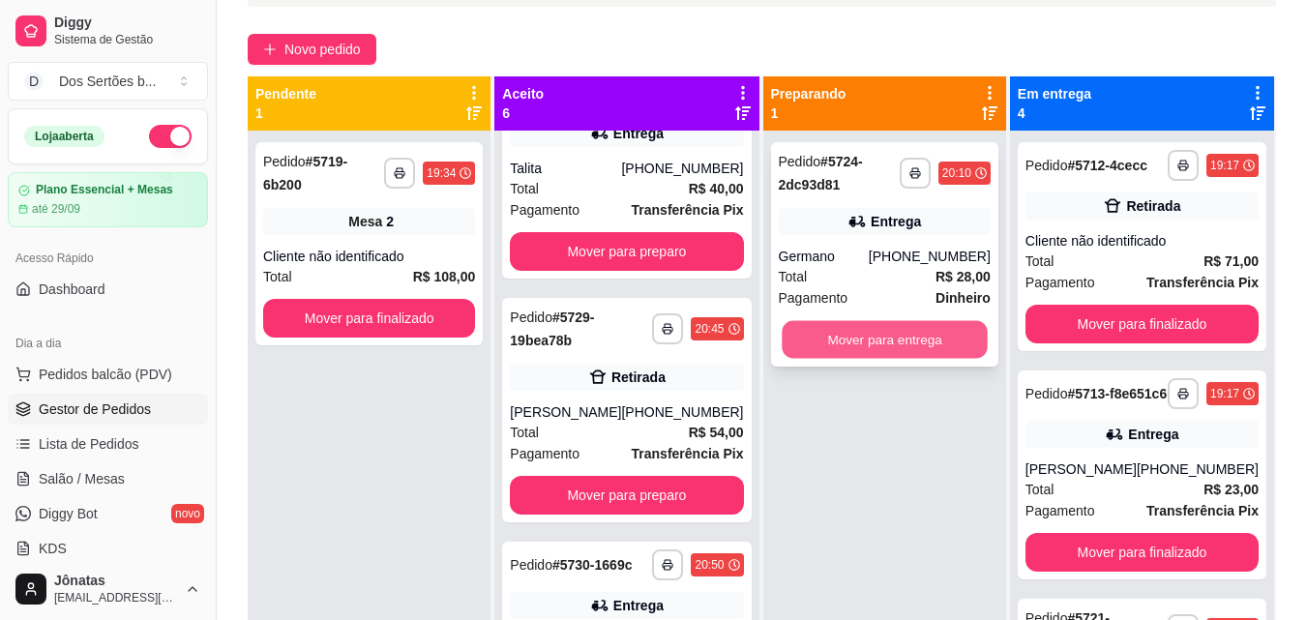
click at [810, 330] on button "Mover para entrega" at bounding box center [885, 340] width 206 height 38
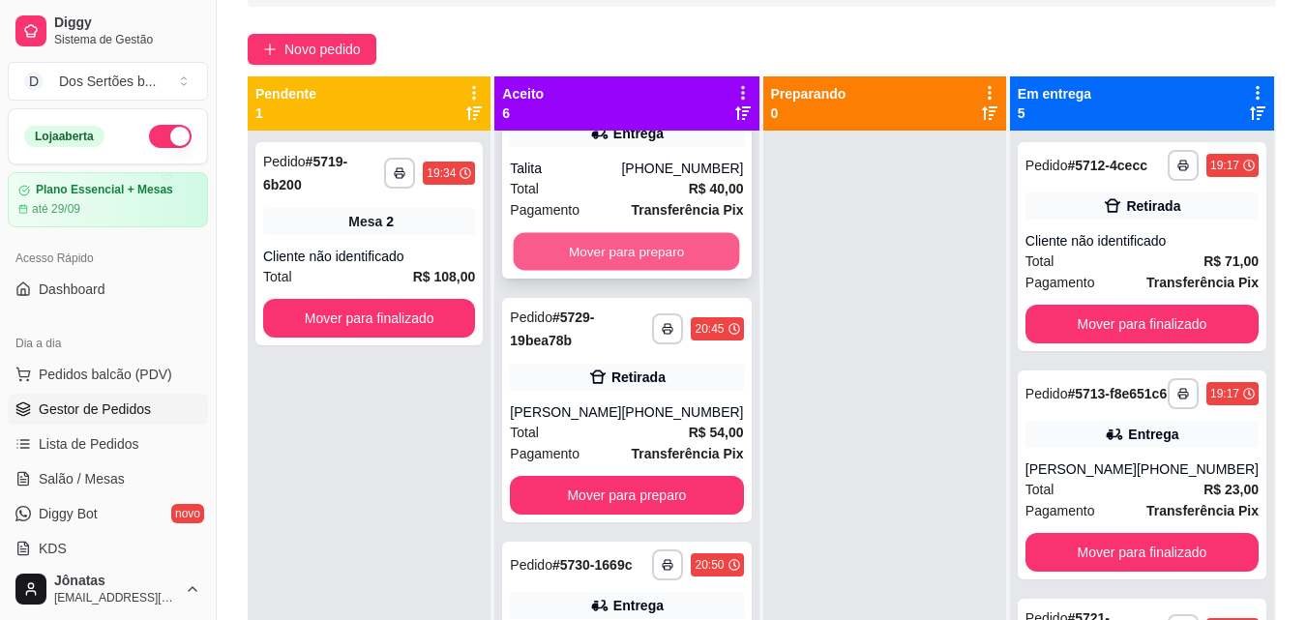
click at [643, 265] on button "Mover para preparo" at bounding box center [627, 252] width 226 height 38
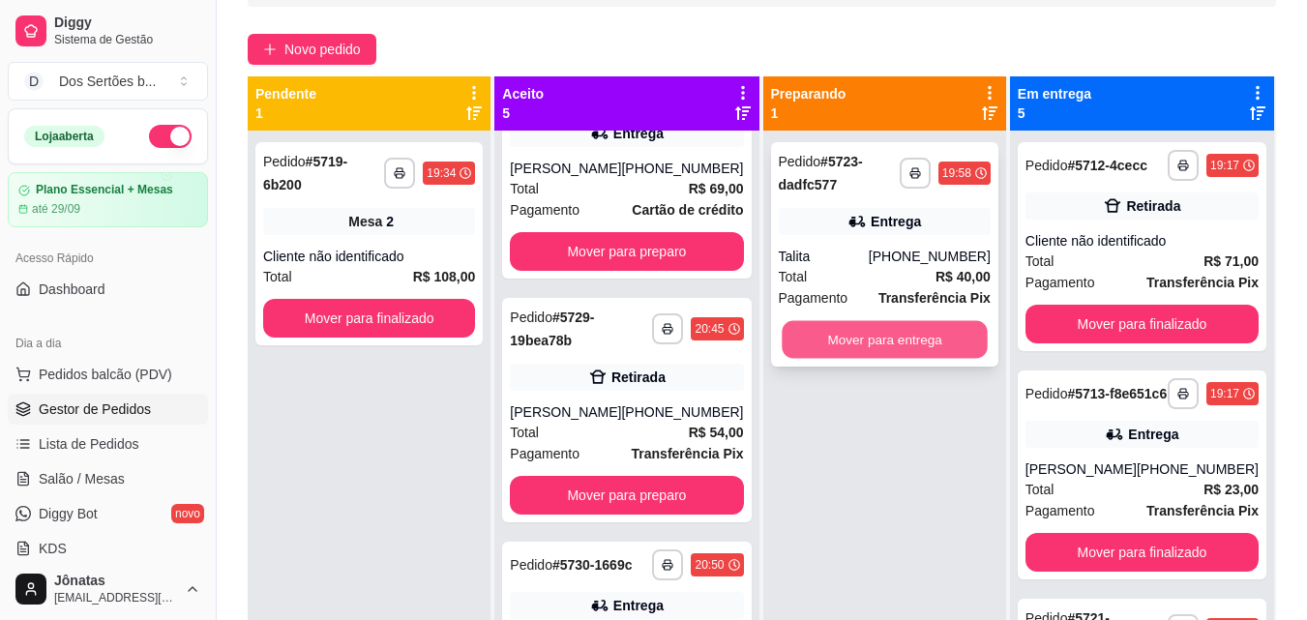
click at [924, 333] on button "Mover para entrega" at bounding box center [885, 340] width 206 height 38
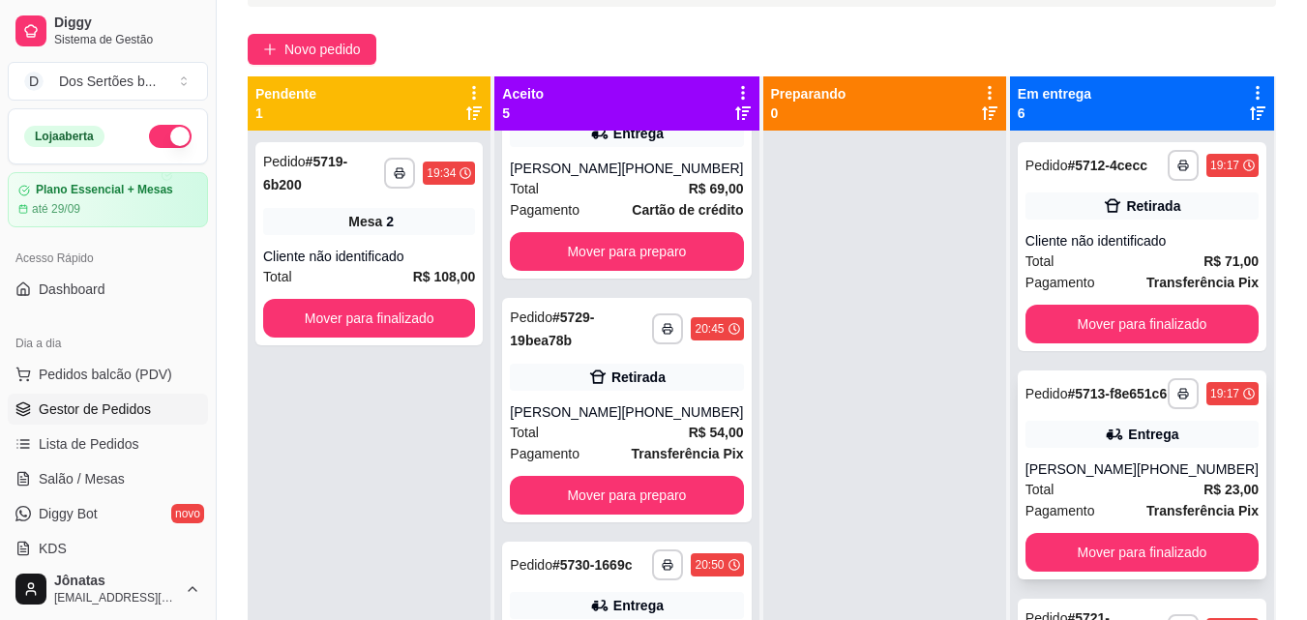
click at [1237, 499] on div "**********" at bounding box center [1142, 475] width 249 height 209
click at [1236, 500] on div "**********" at bounding box center [1142, 475] width 249 height 209
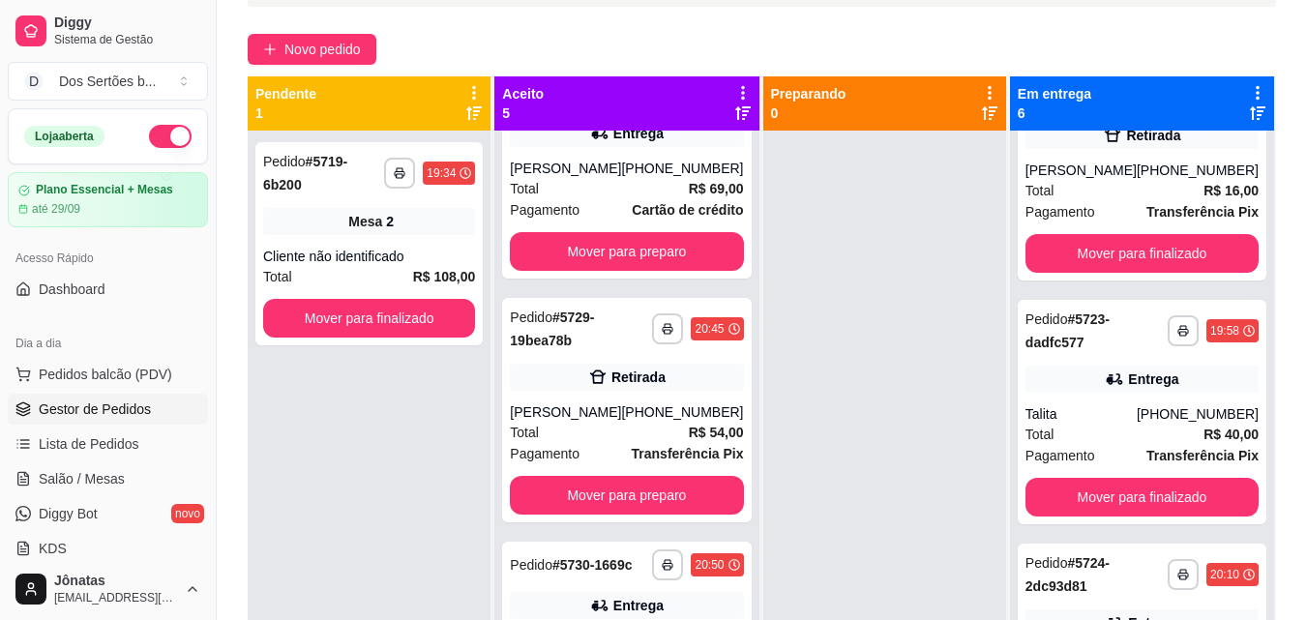
click at [1306, 595] on div "**********" at bounding box center [762, 322] width 1091 height 795
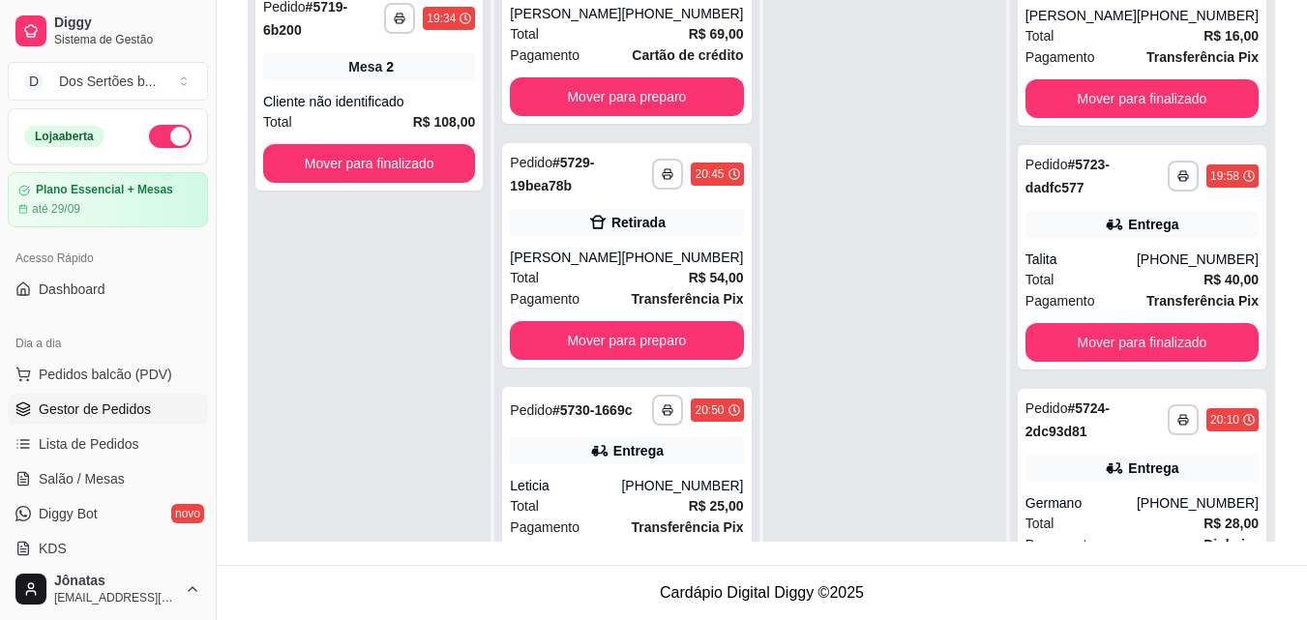
scroll to position [862, 0]
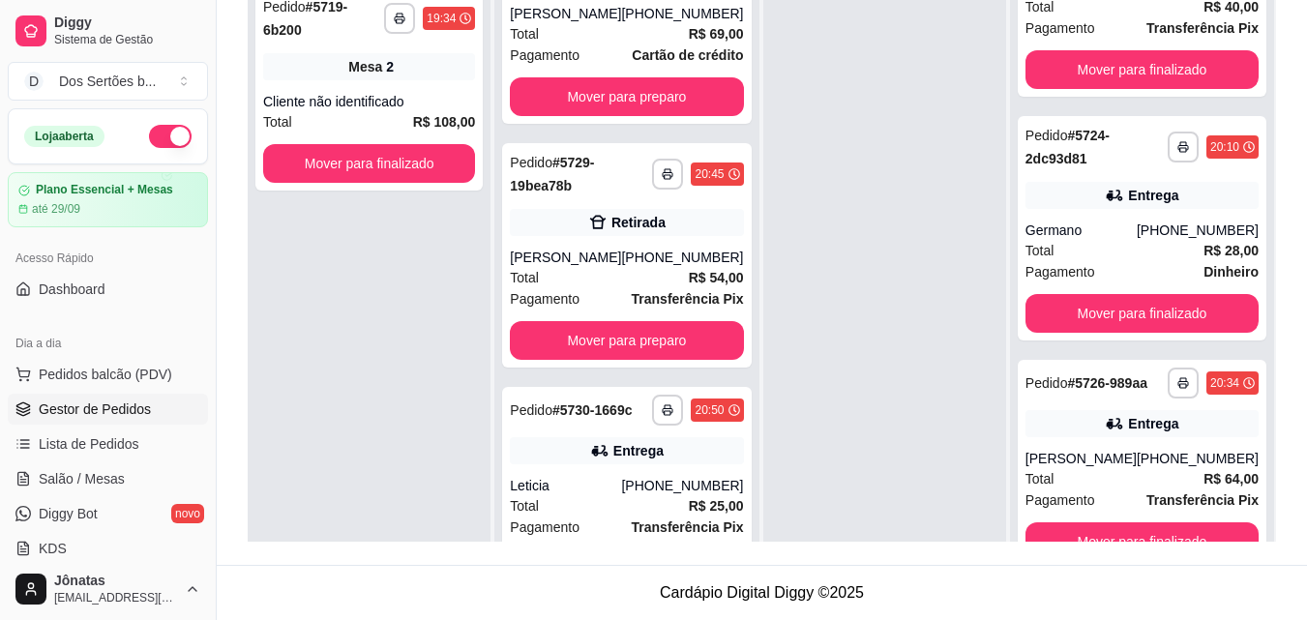
click at [858, 277] on div at bounding box center [885, 286] width 243 height 620
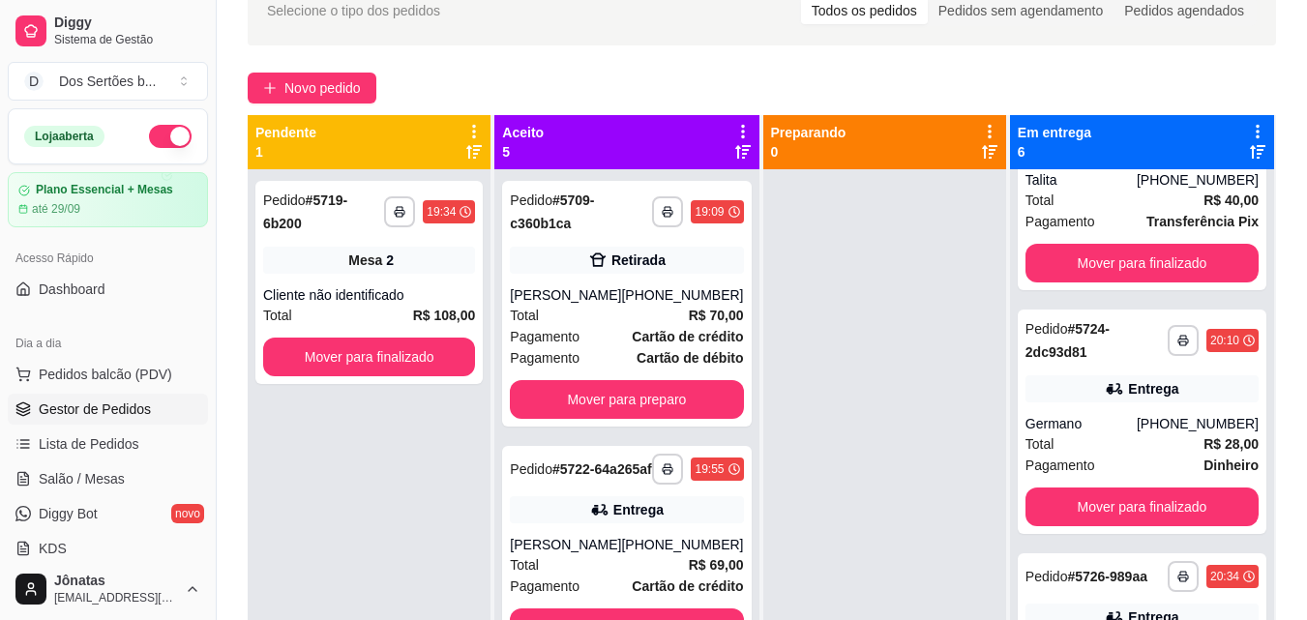
scroll to position [295, 0]
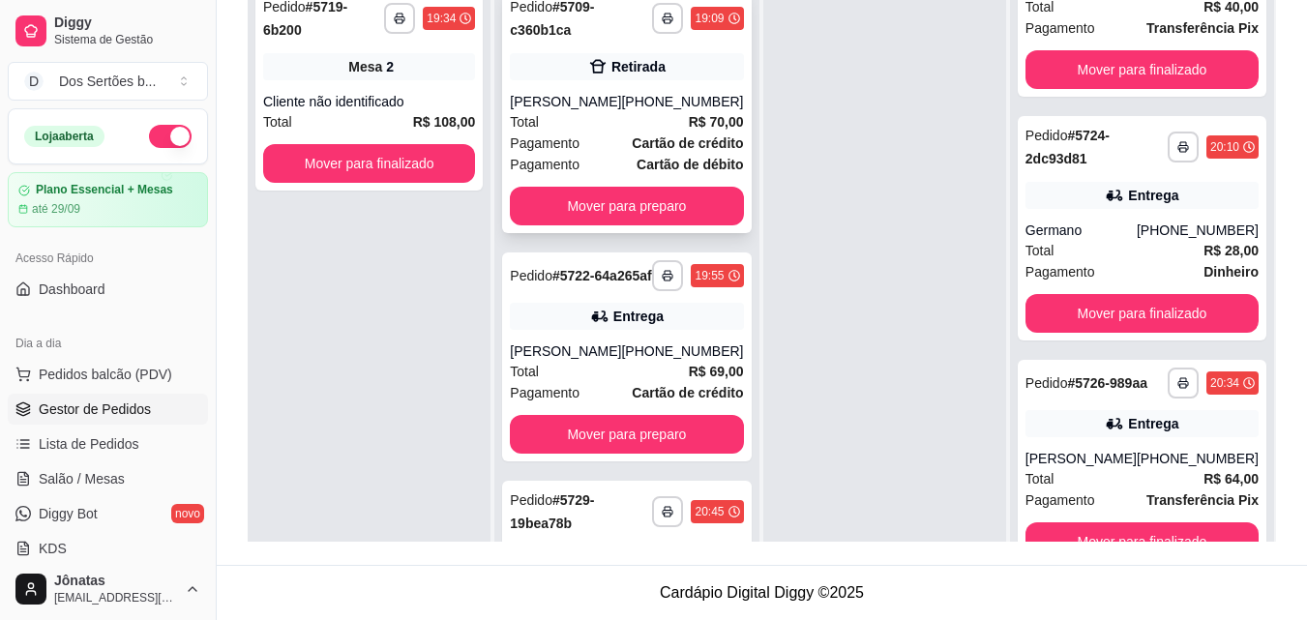
click at [615, 72] on div "Retirada" at bounding box center [639, 66] width 54 height 19
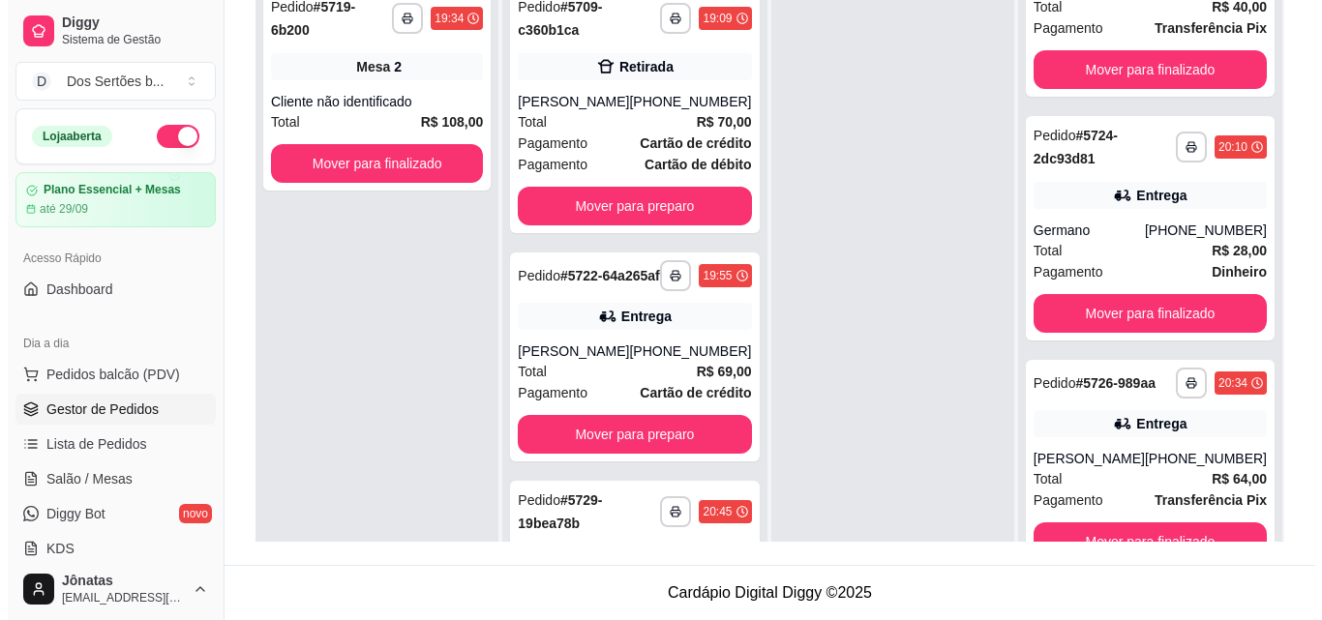
scroll to position [542, 0]
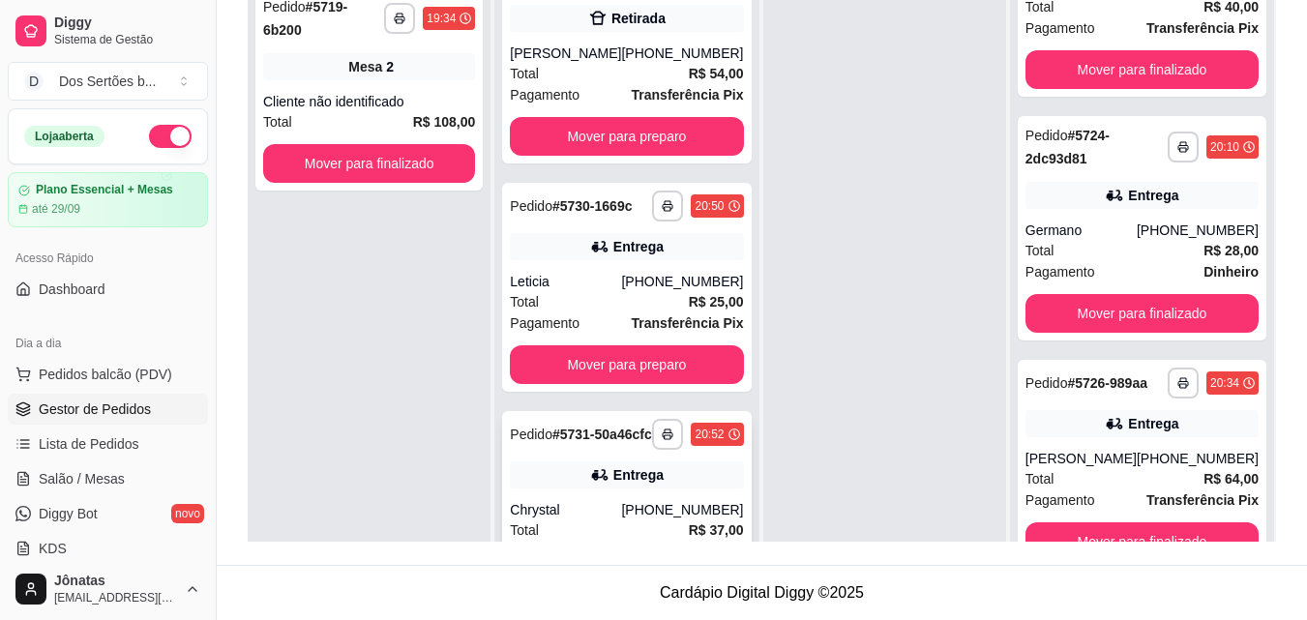
click at [553, 442] on strong "# 5731-50a46cfc" at bounding box center [603, 434] width 100 height 15
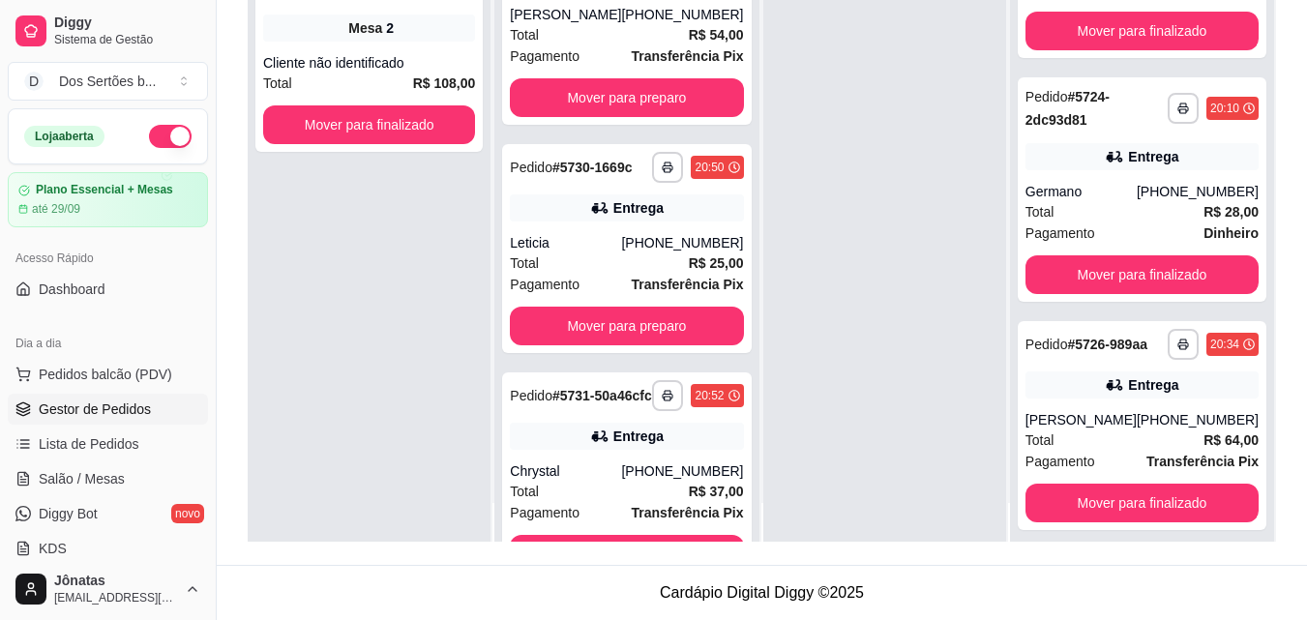
scroll to position [54, 0]
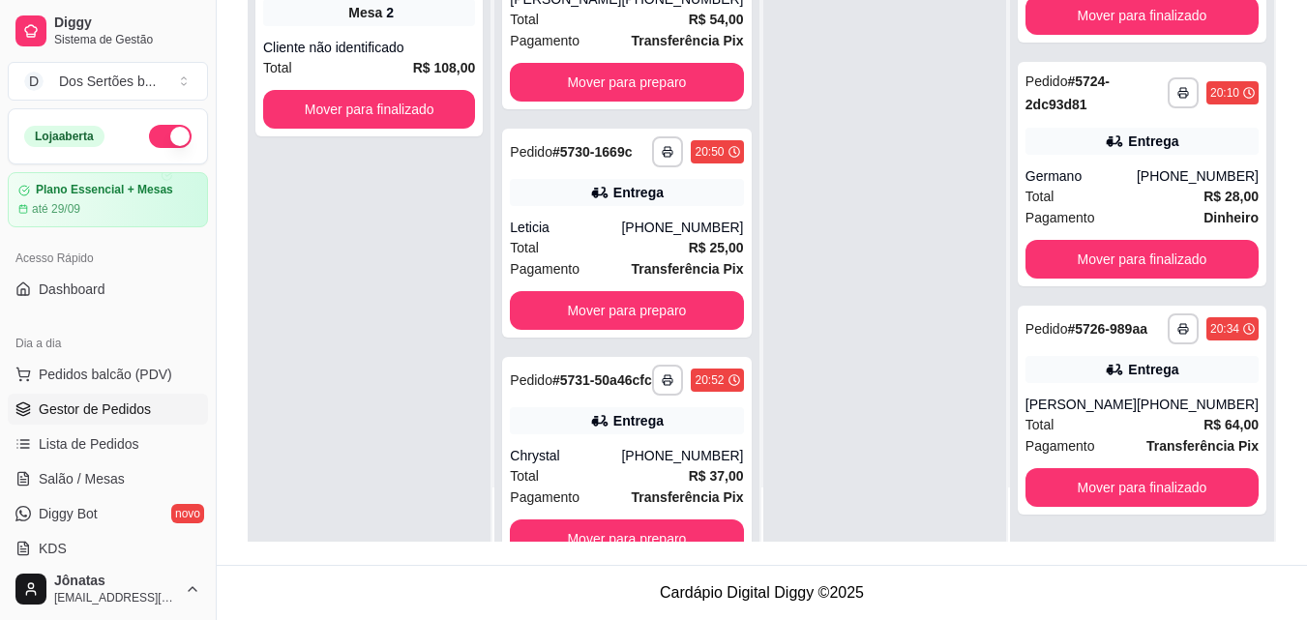
click at [1283, 538] on div "**********" at bounding box center [762, 168] width 1091 height 795
click at [1285, 528] on div "**********" at bounding box center [762, 168] width 1091 height 795
drag, startPoint x: 1283, startPoint y: 528, endPoint x: 1269, endPoint y: 539, distance: 18.0
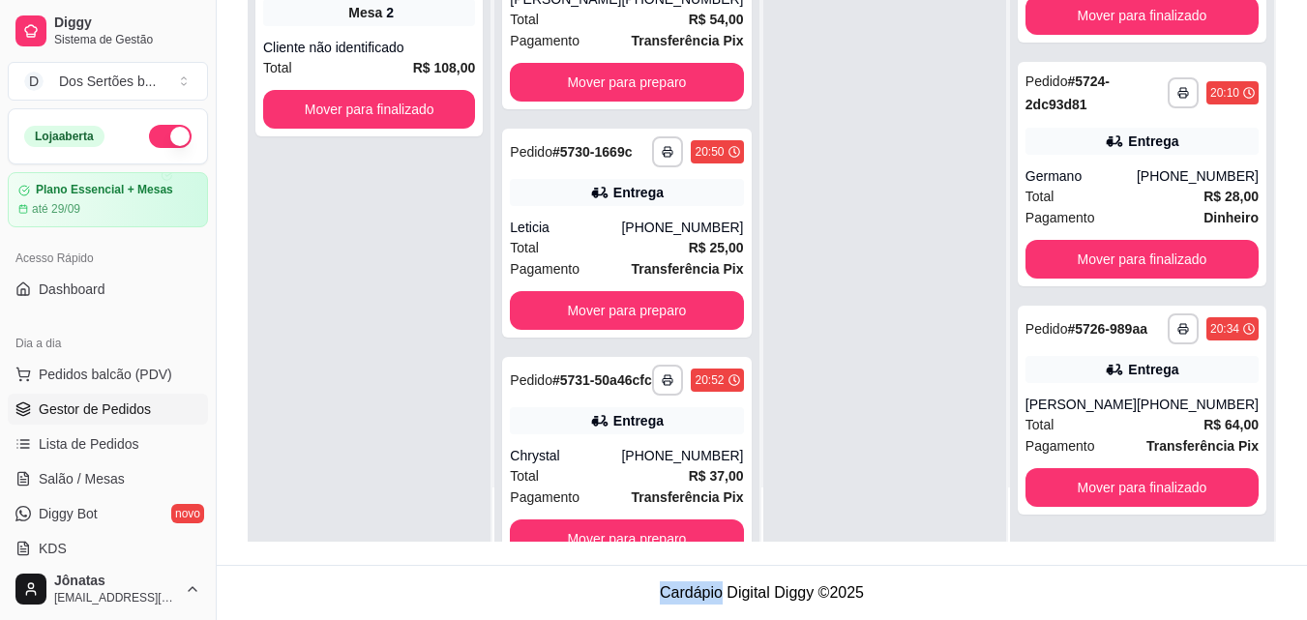
click at [1269, 539] on div "**********" at bounding box center [762, 168] width 1091 height 795
drag, startPoint x: 1272, startPoint y: 546, endPoint x: 1272, endPoint y: 556, distance: 10.6
click at [1272, 556] on div "**********" at bounding box center [762, 168] width 1091 height 795
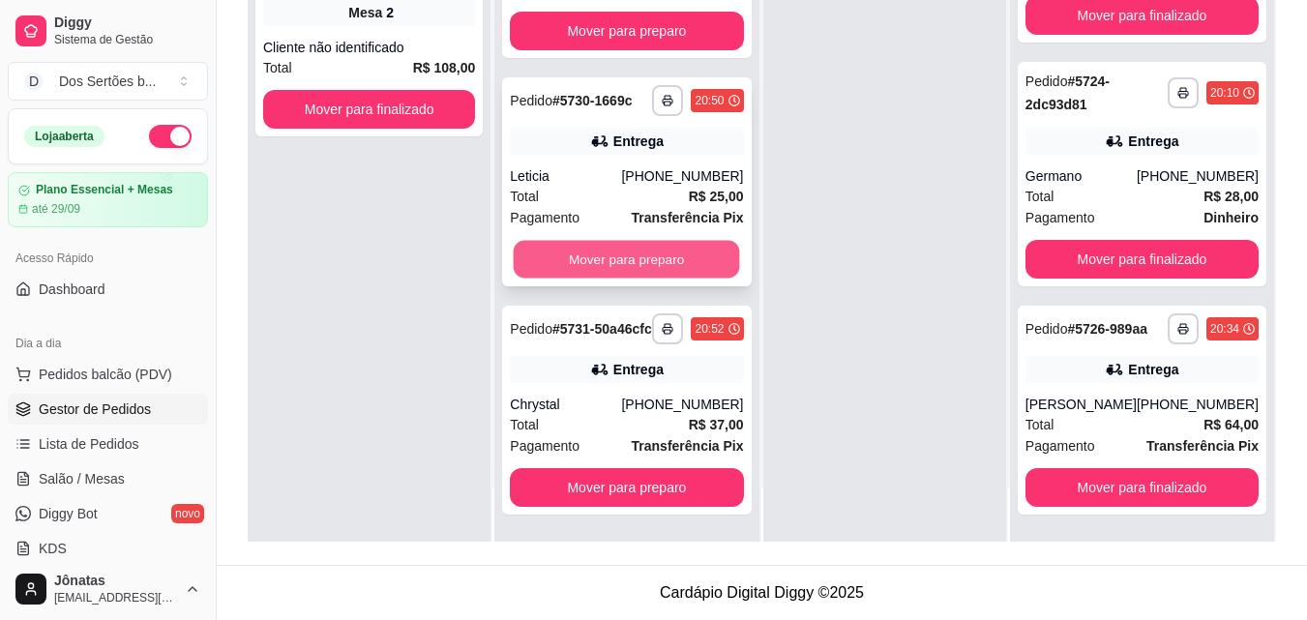
click at [607, 241] on button "Mover para preparo" at bounding box center [627, 260] width 226 height 38
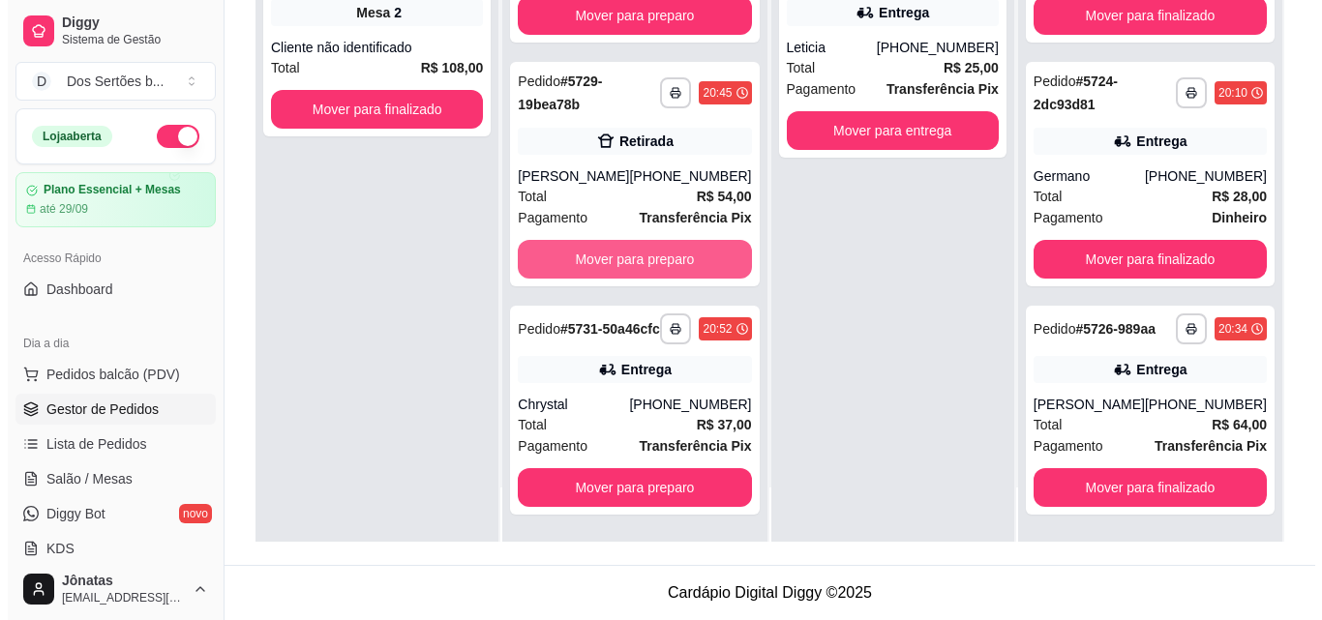
scroll to position [396, 0]
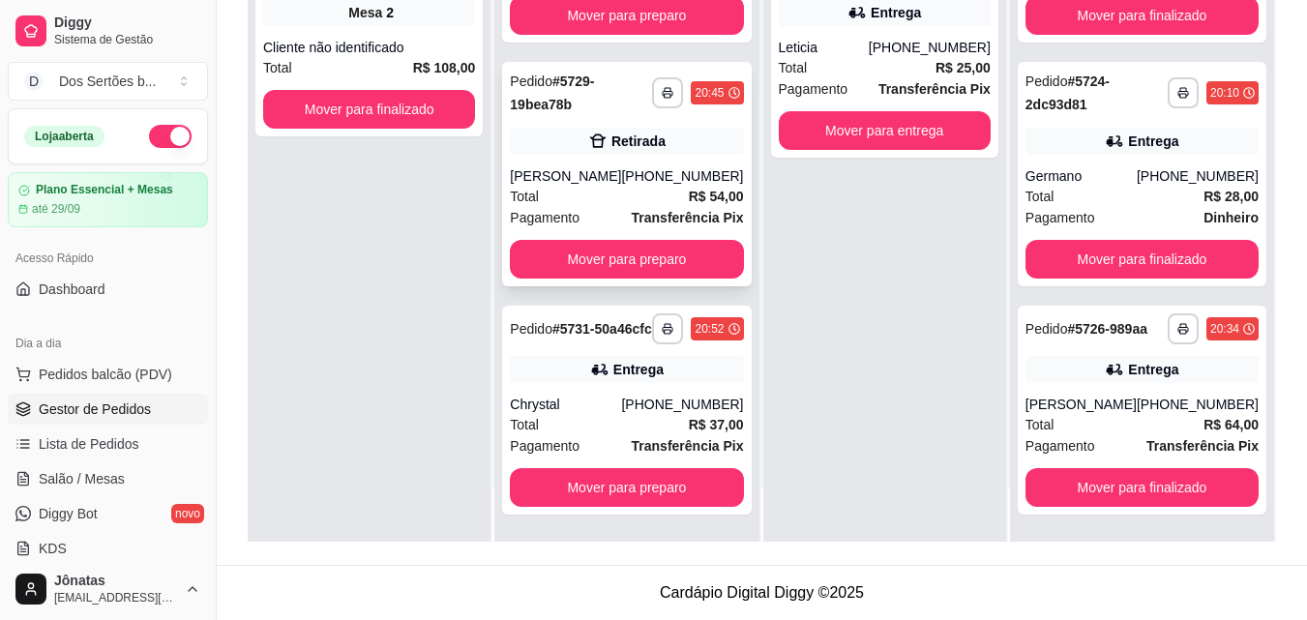
drag, startPoint x: 612, startPoint y: 222, endPoint x: 631, endPoint y: 208, distance: 23.6
click at [631, 208] on div "**********" at bounding box center [626, 174] width 249 height 225
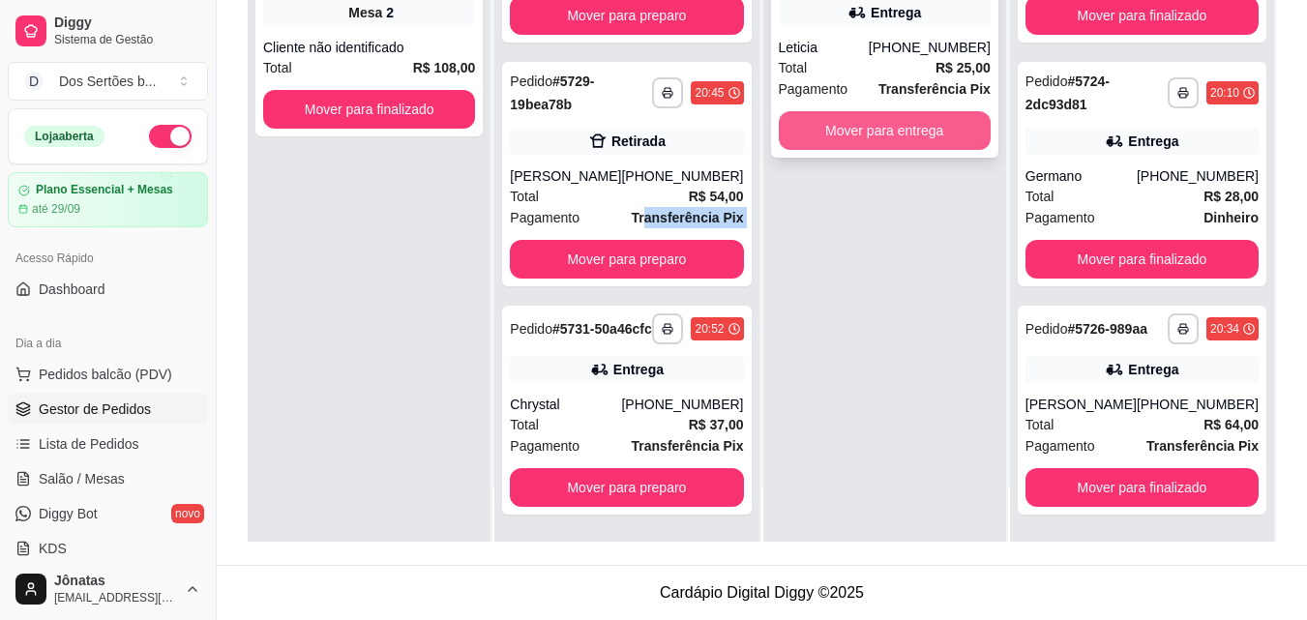
click at [908, 111] on button "Mover para entrega" at bounding box center [885, 130] width 212 height 39
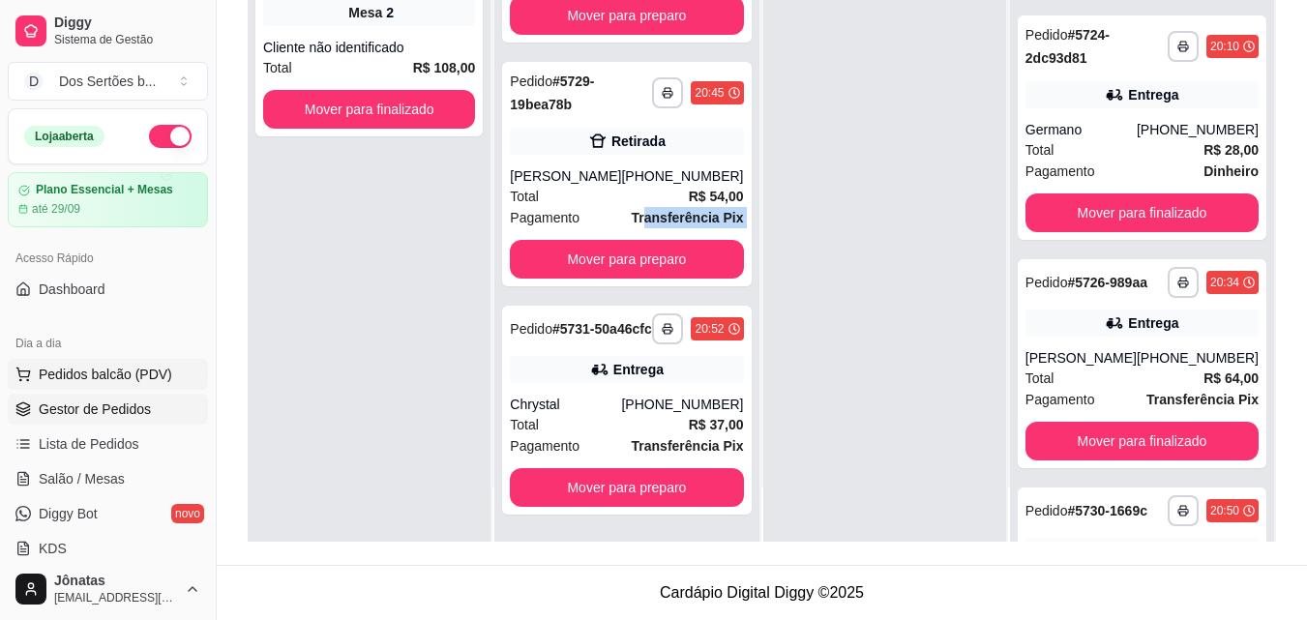
click at [58, 360] on button "Pedidos balcão (PDV)" at bounding box center [108, 374] width 200 height 31
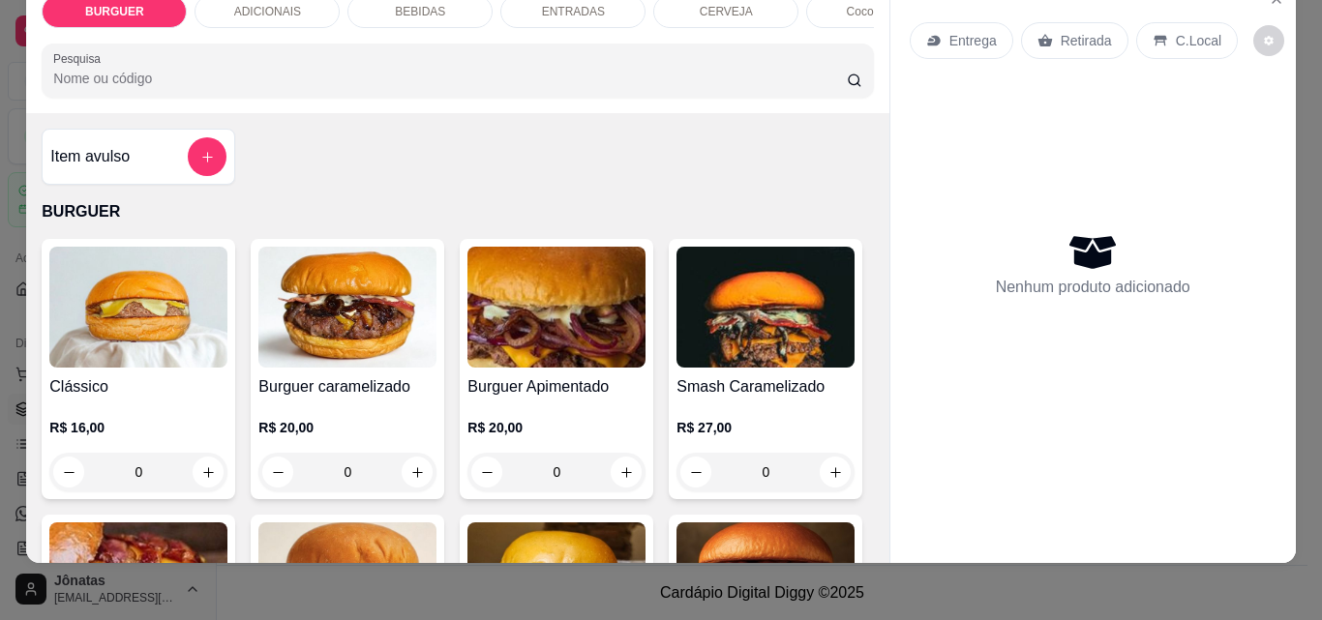
scroll to position [50, 0]
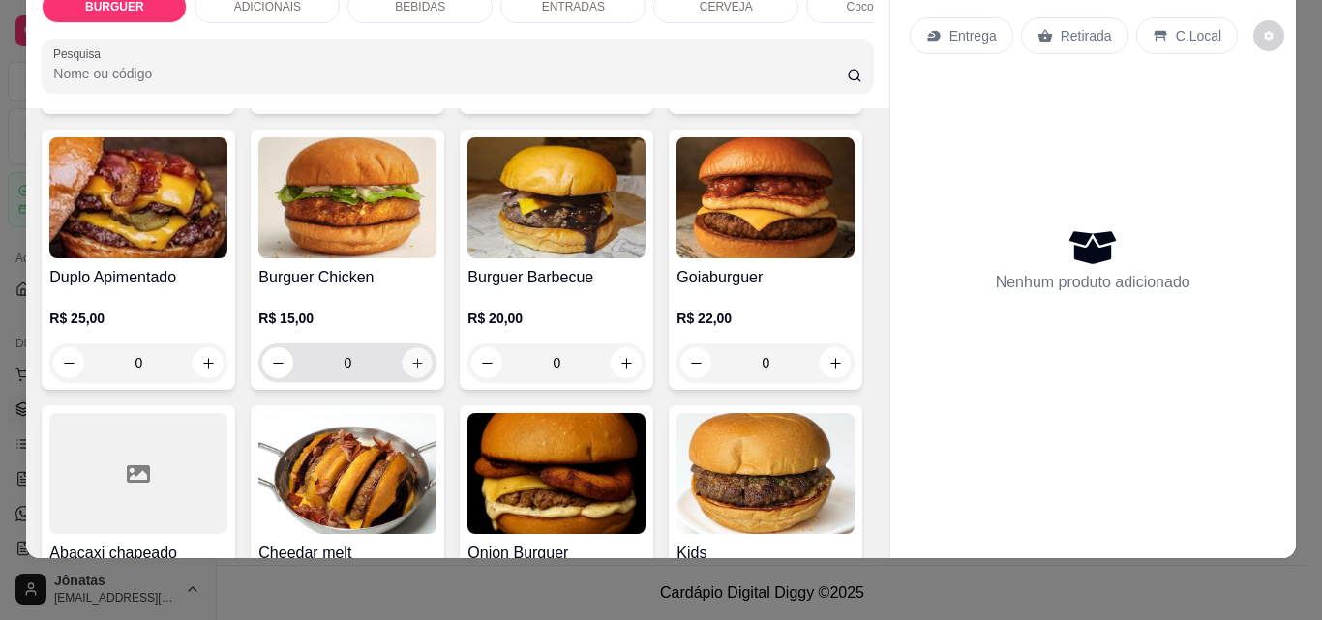
click at [433, 364] on button "increase-product-quantity" at bounding box center [418, 363] width 30 height 30
type input "1"
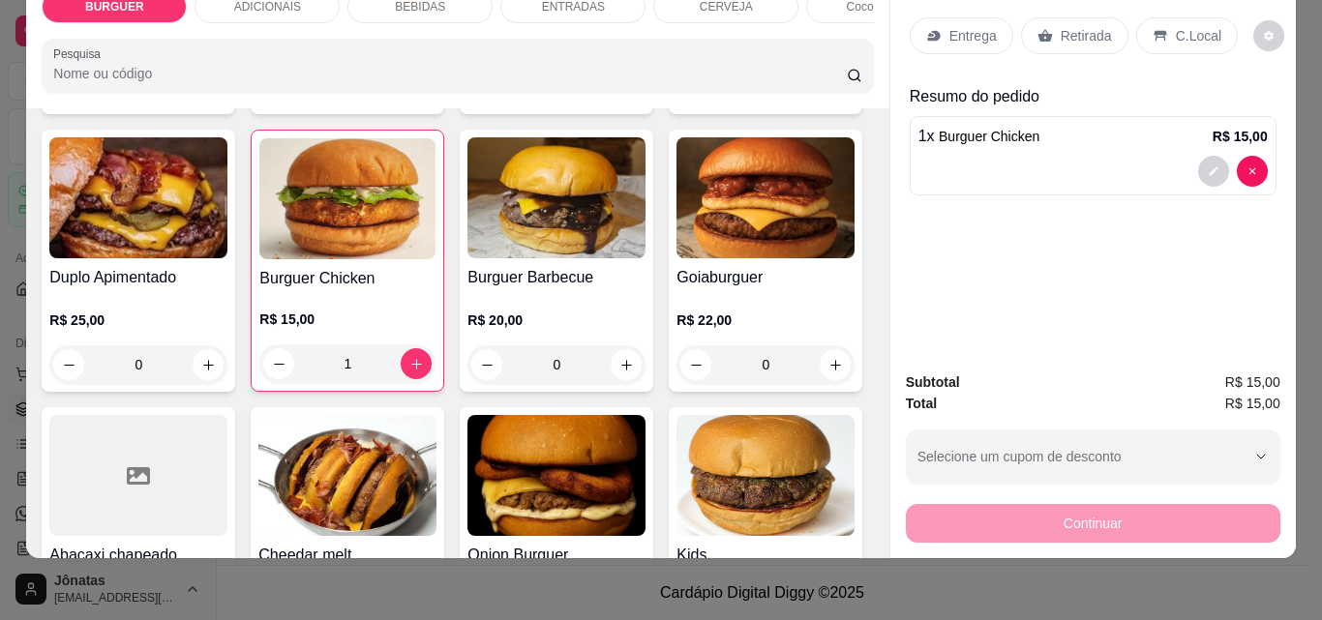
click at [1176, 26] on p "C.Local" at bounding box center [1198, 35] width 45 height 19
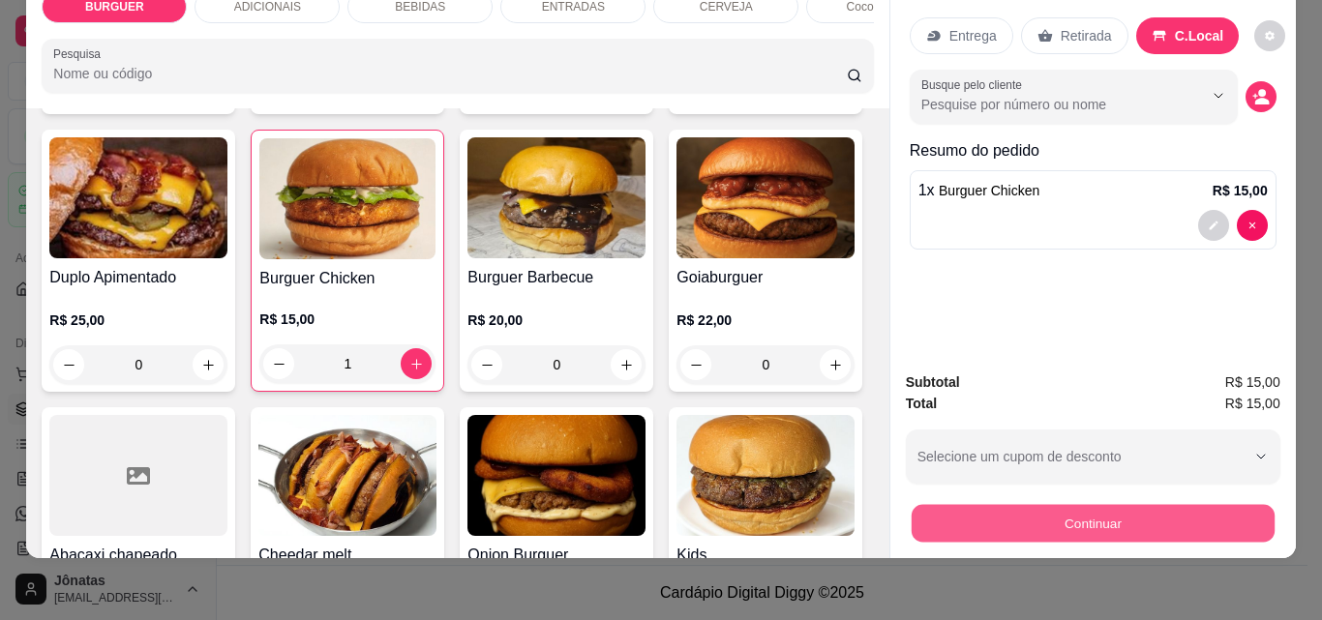
click at [1155, 504] on button "Continuar" at bounding box center [1092, 523] width 363 height 38
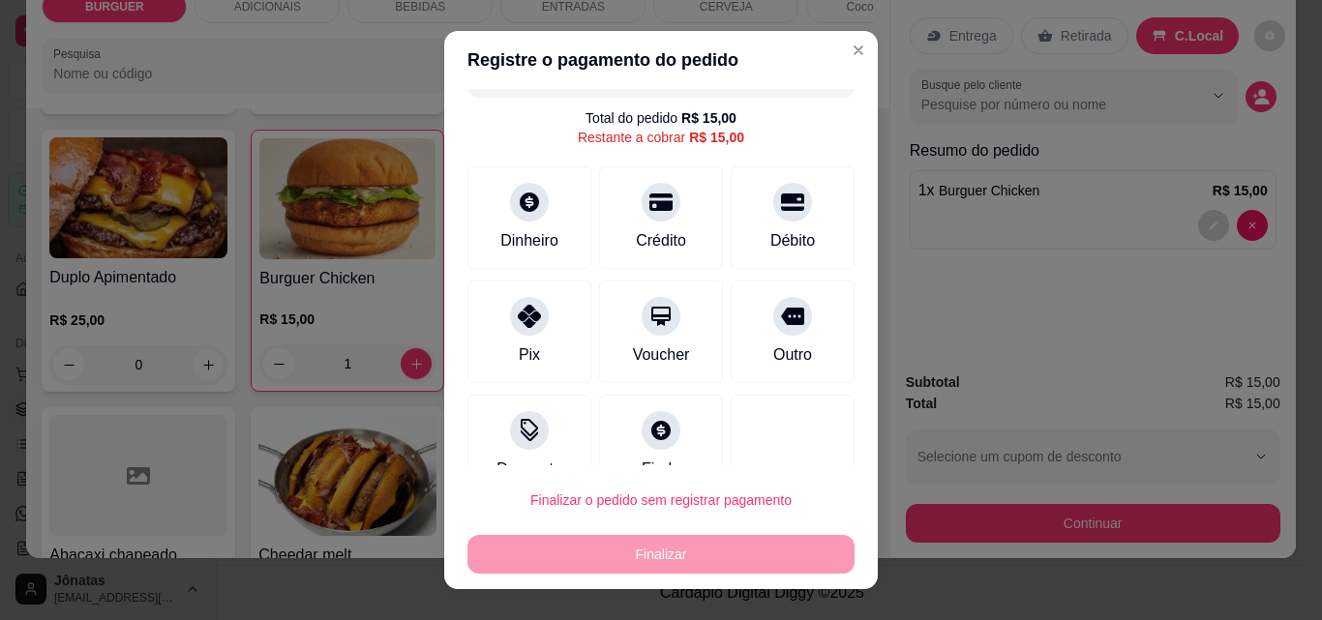
scroll to position [77, 0]
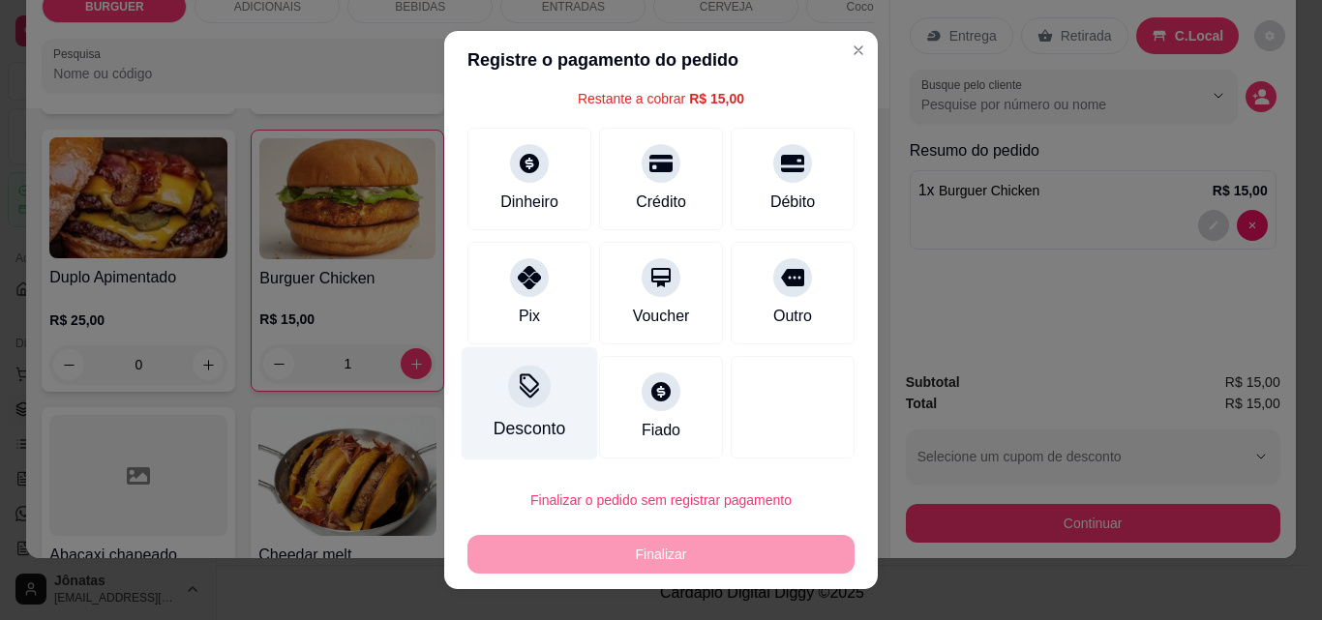
click at [498, 400] on div "Desconto" at bounding box center [530, 403] width 136 height 113
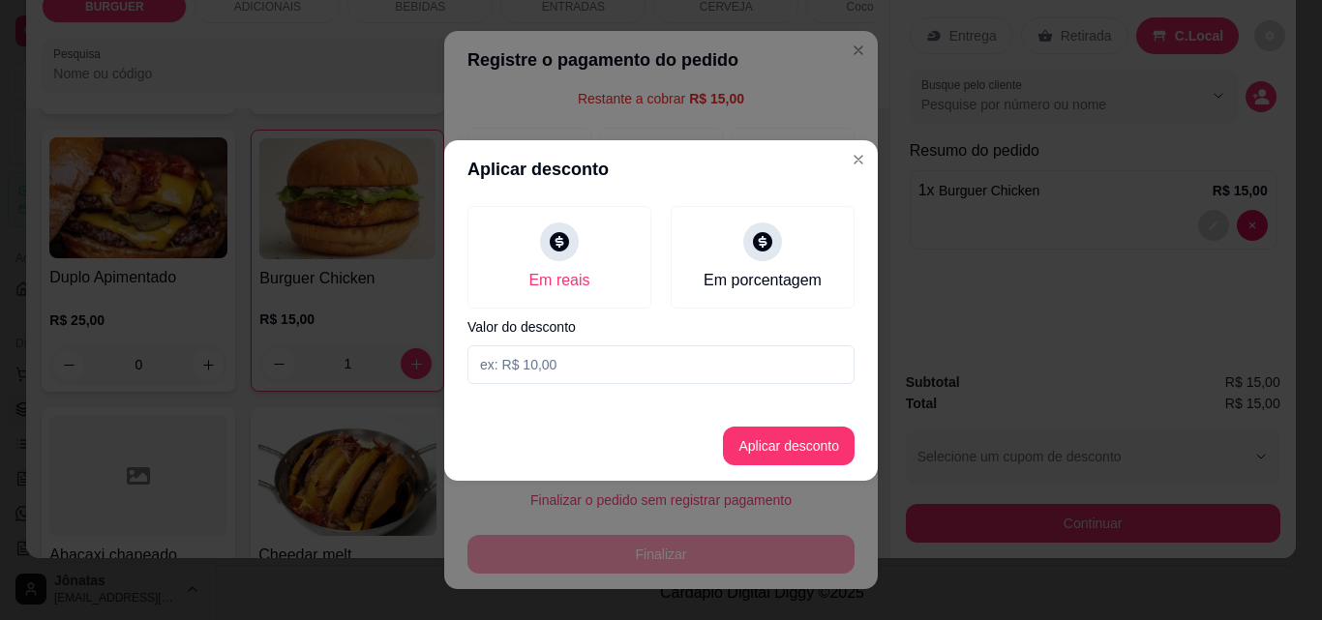
click at [552, 359] on input at bounding box center [660, 364] width 387 height 39
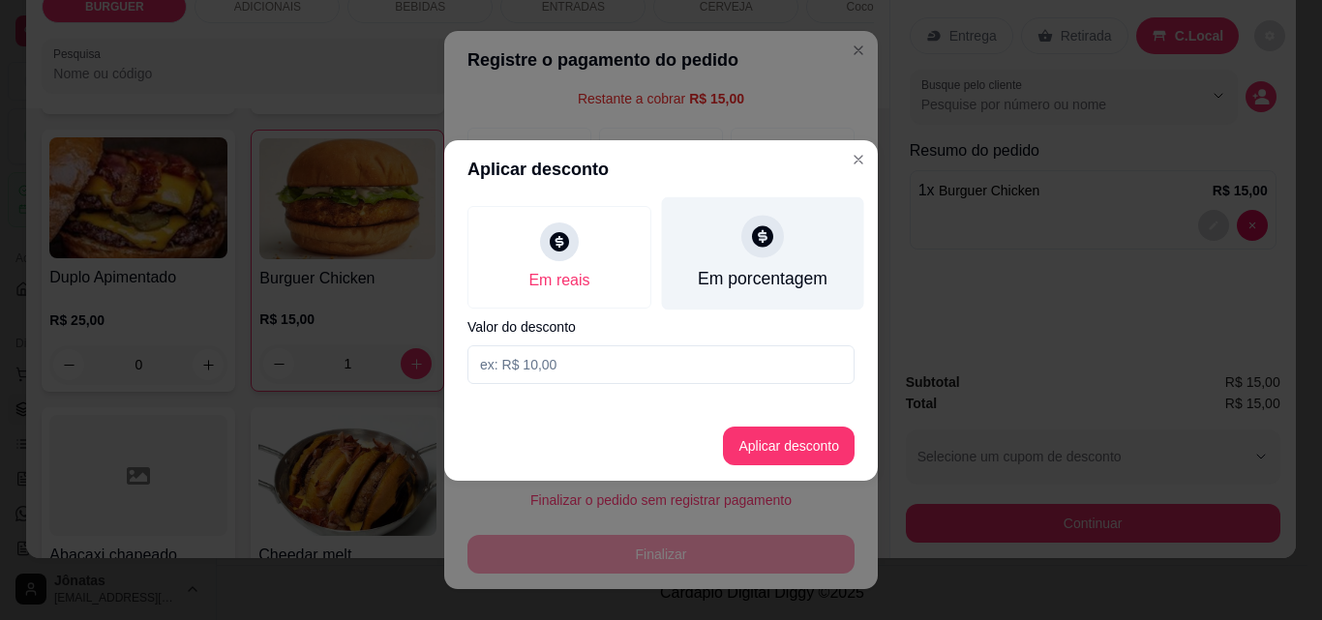
click at [750, 244] on icon at bounding box center [762, 236] width 25 height 25
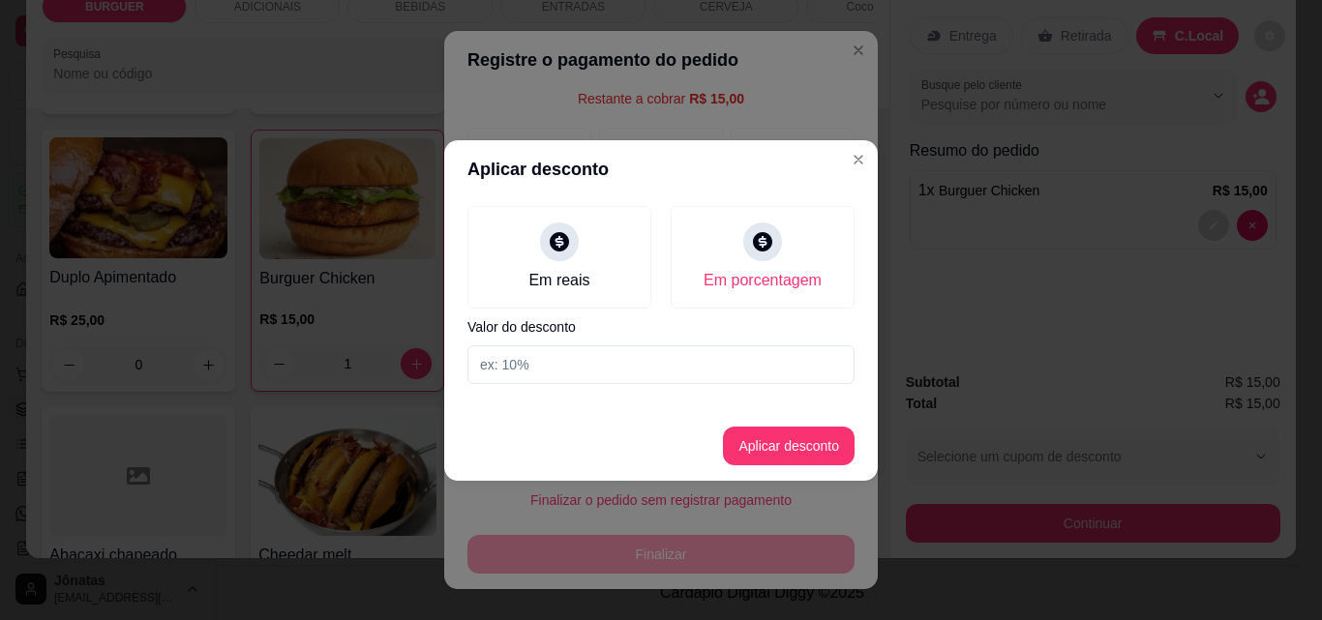
click at [598, 375] on input at bounding box center [660, 364] width 387 height 39
type input "20"
click at [738, 439] on button "Aplicar desconto" at bounding box center [789, 446] width 127 height 38
type input "R$ 12,00"
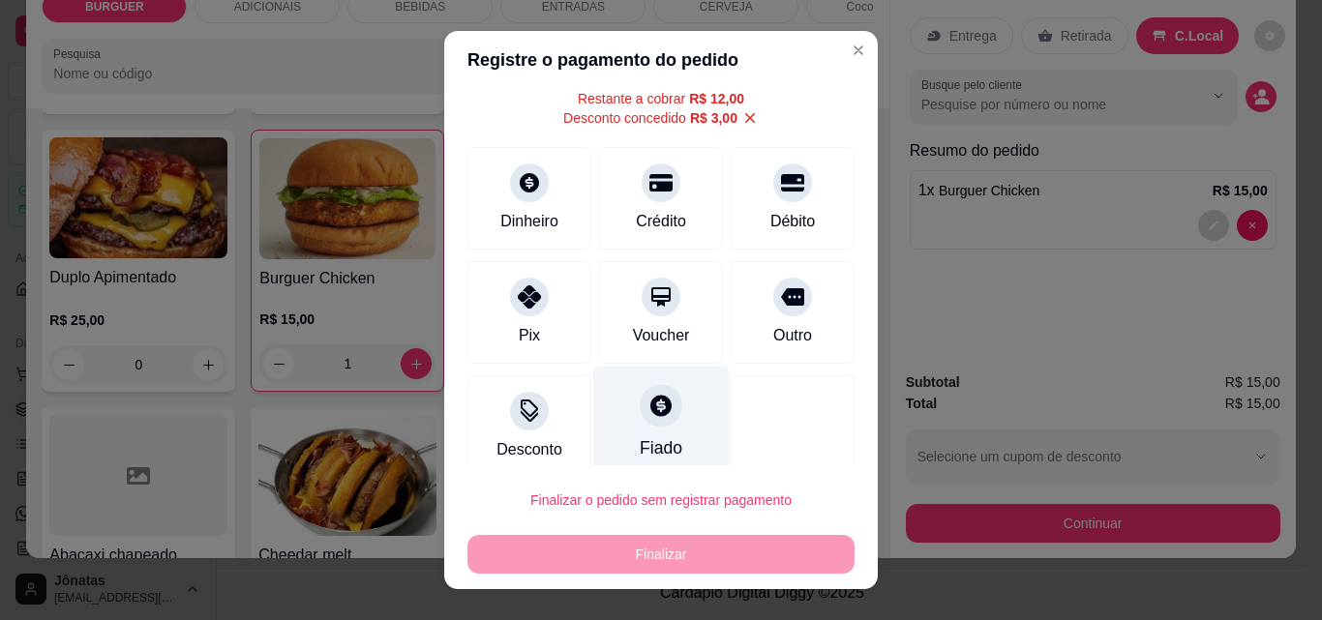
click at [640, 436] on div "Fiado" at bounding box center [661, 447] width 43 height 25
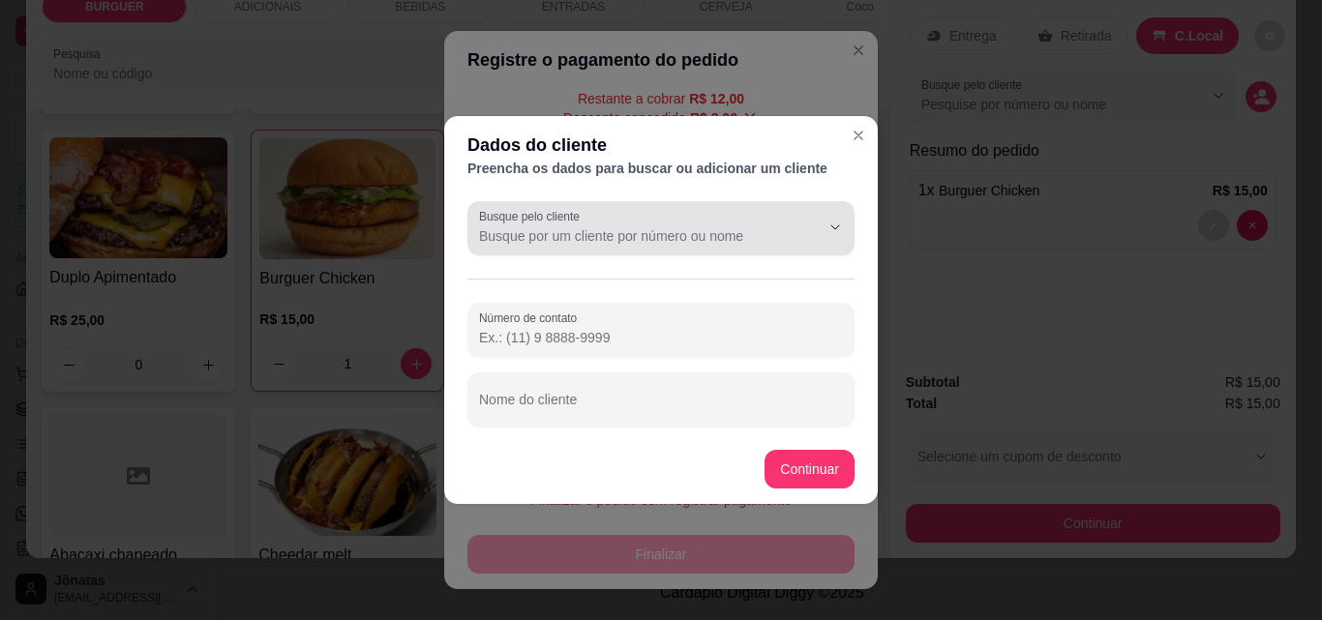
click at [768, 221] on div at bounding box center [661, 228] width 364 height 39
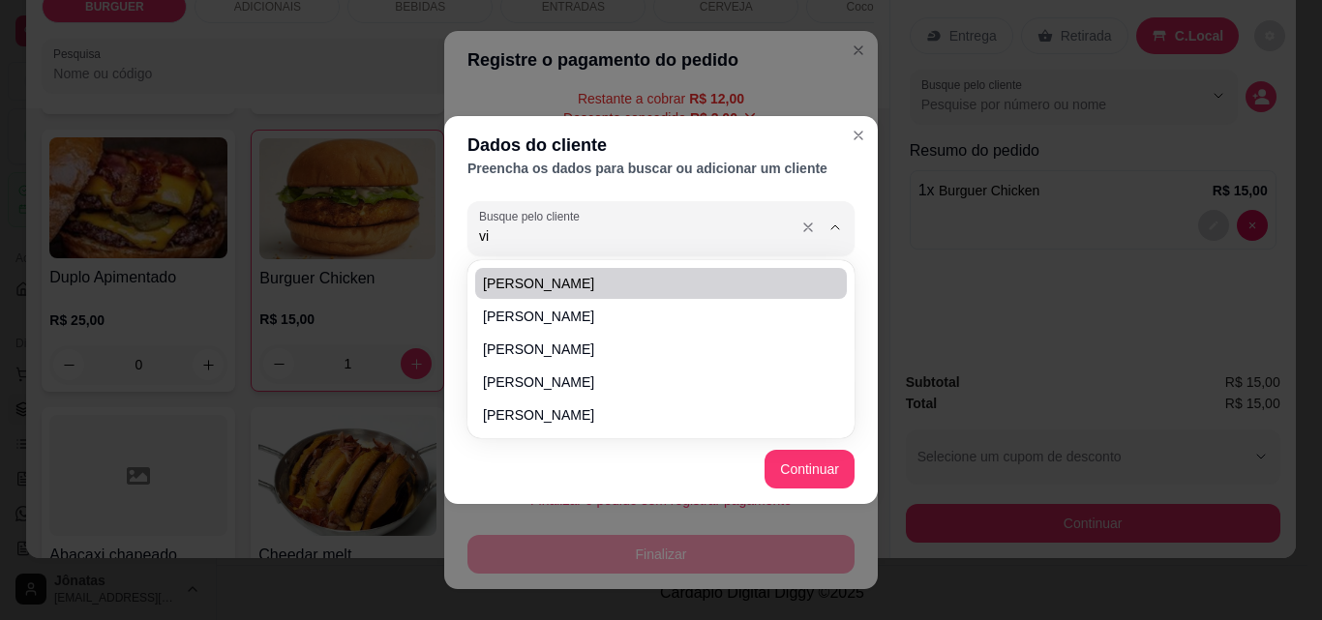
click at [549, 232] on input "vi" at bounding box center [634, 235] width 310 height 19
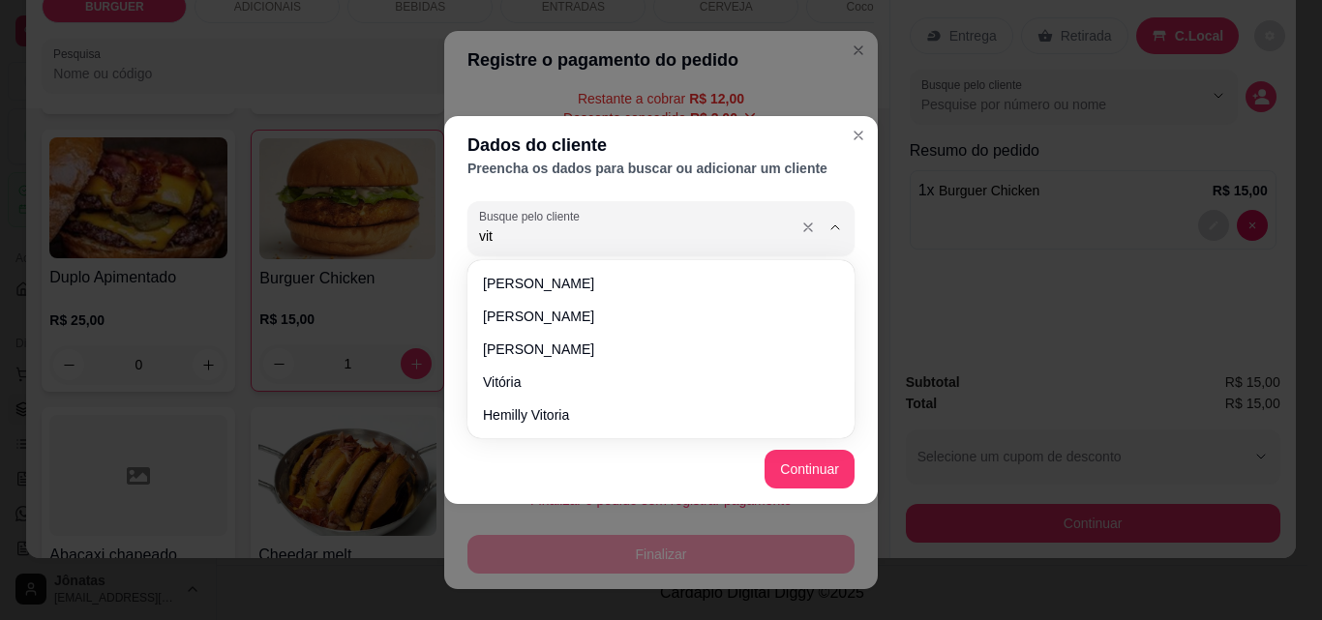
click at [547, 238] on input "vit" at bounding box center [634, 235] width 310 height 19
type input "victo"
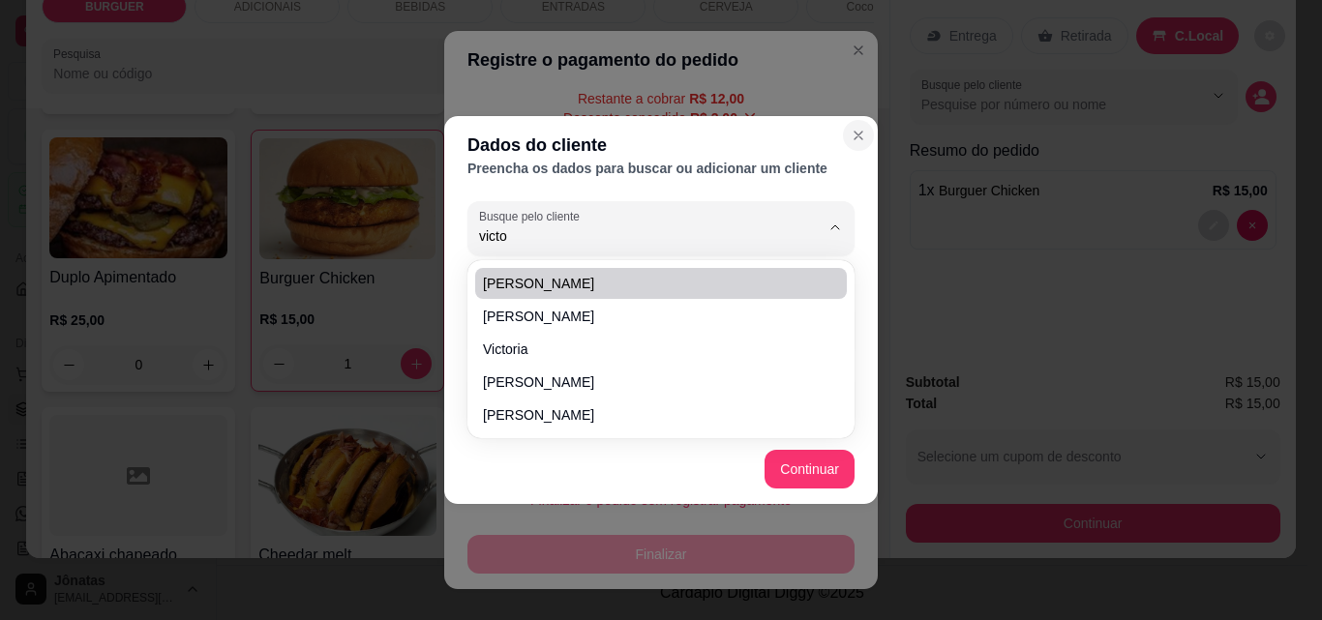
click at [859, 134] on icon "Close" at bounding box center [858, 135] width 15 height 15
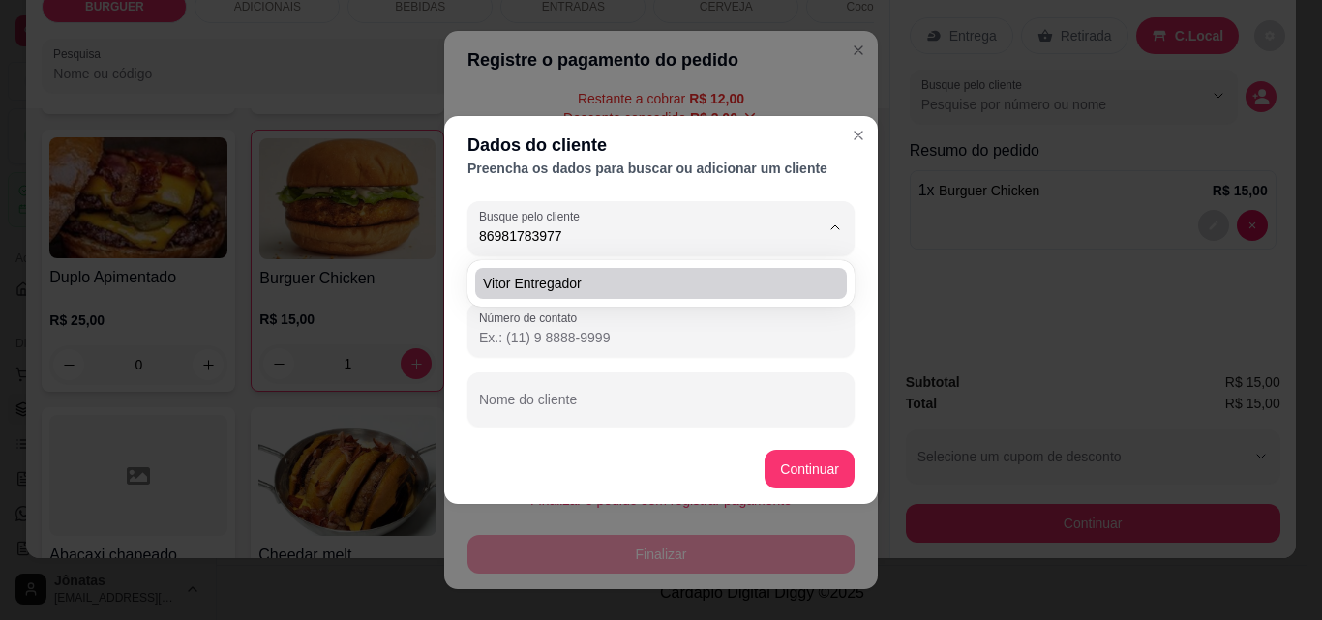
click at [645, 287] on body "**********" at bounding box center [653, 15] width 1307 height 620
type input "Vitor Entregador"
type input "[PHONE_NUMBER]"
type input "Vitor Entregador"
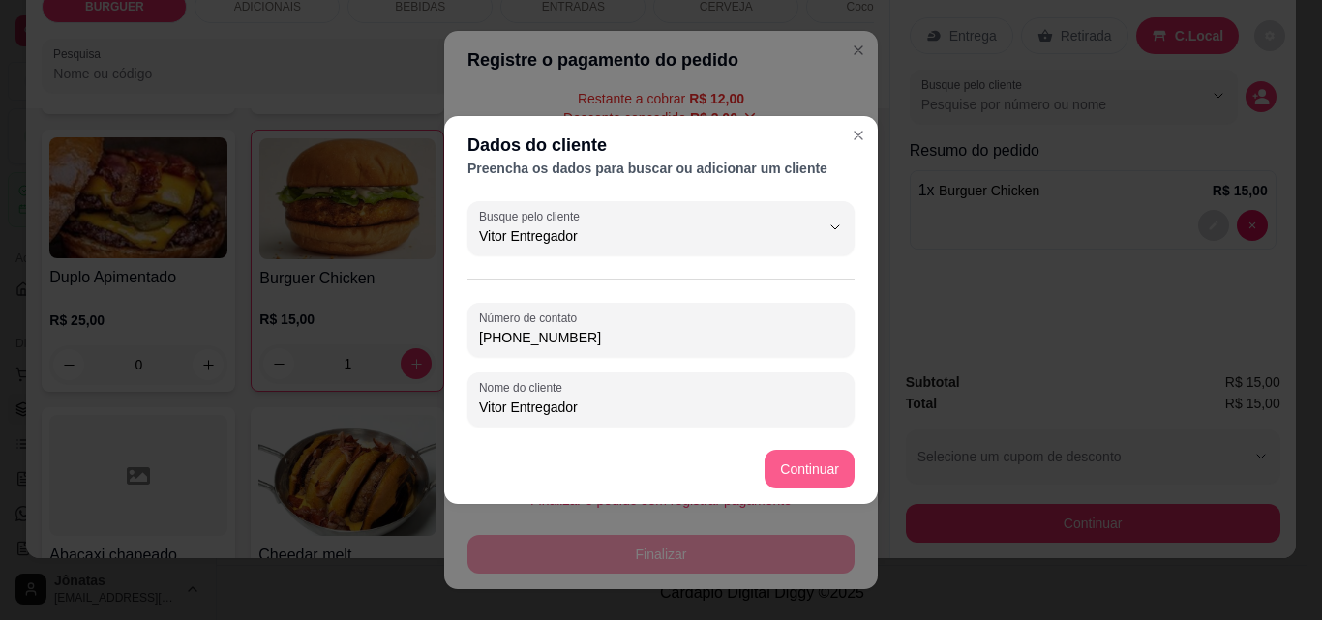
type input "Vitor Entregador"
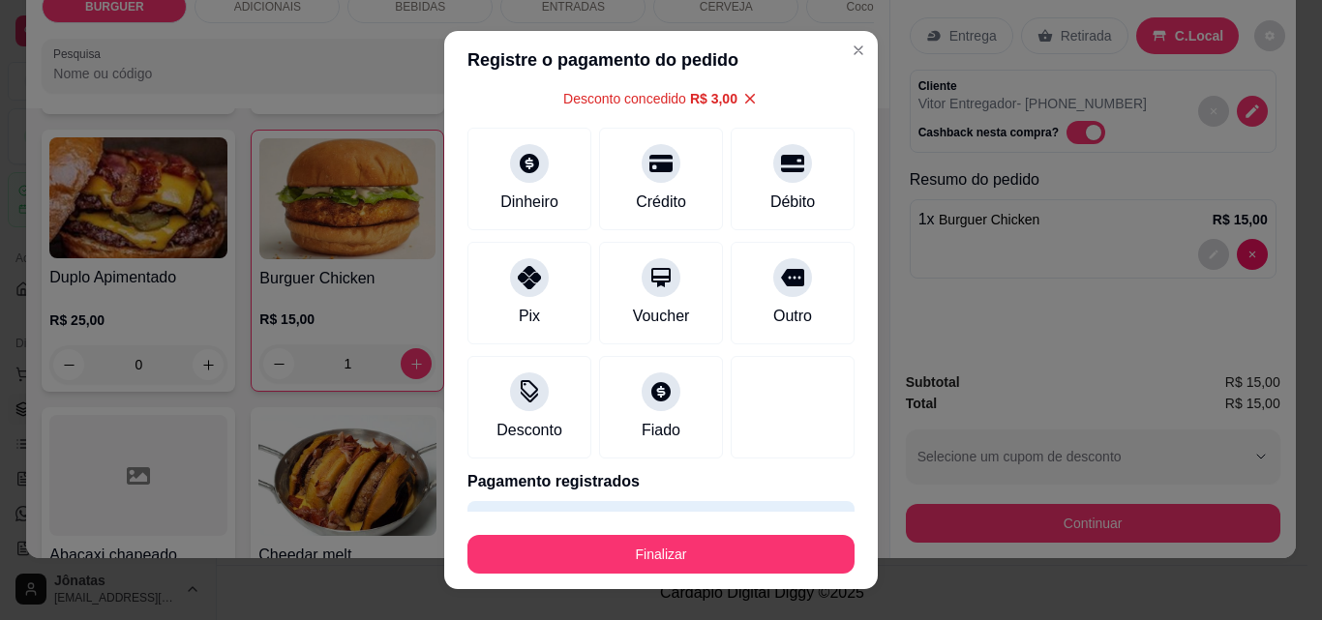
type input "R$ 0,00"
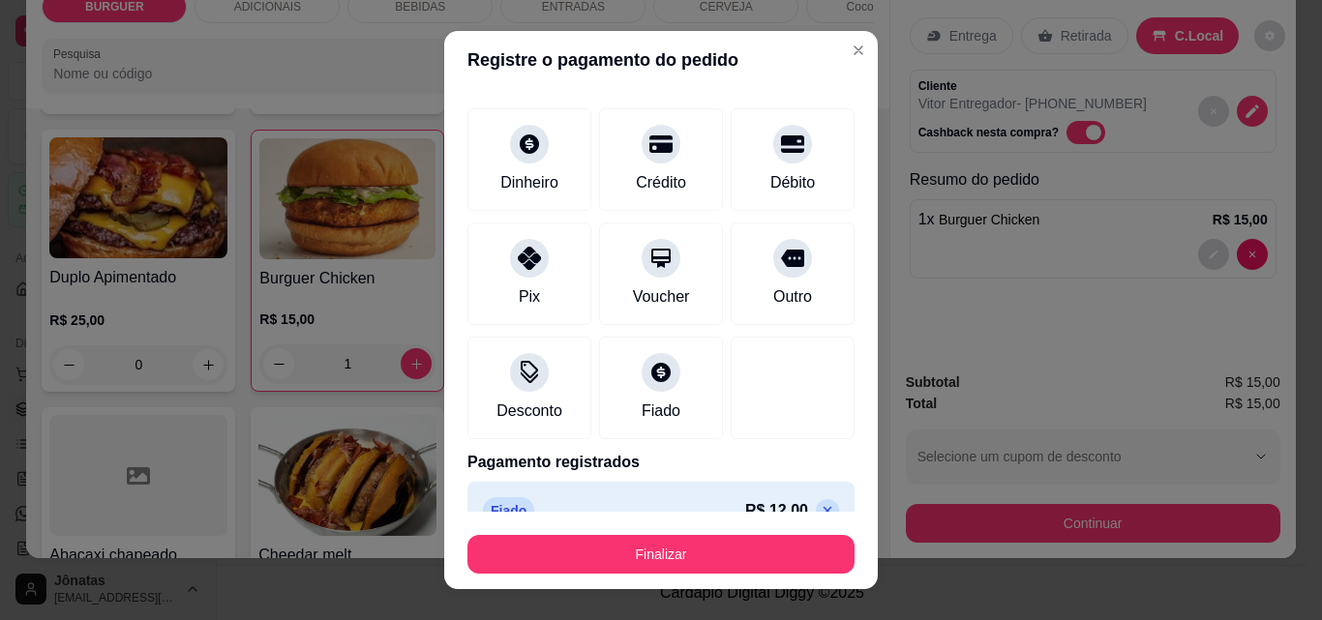
scroll to position [133, 0]
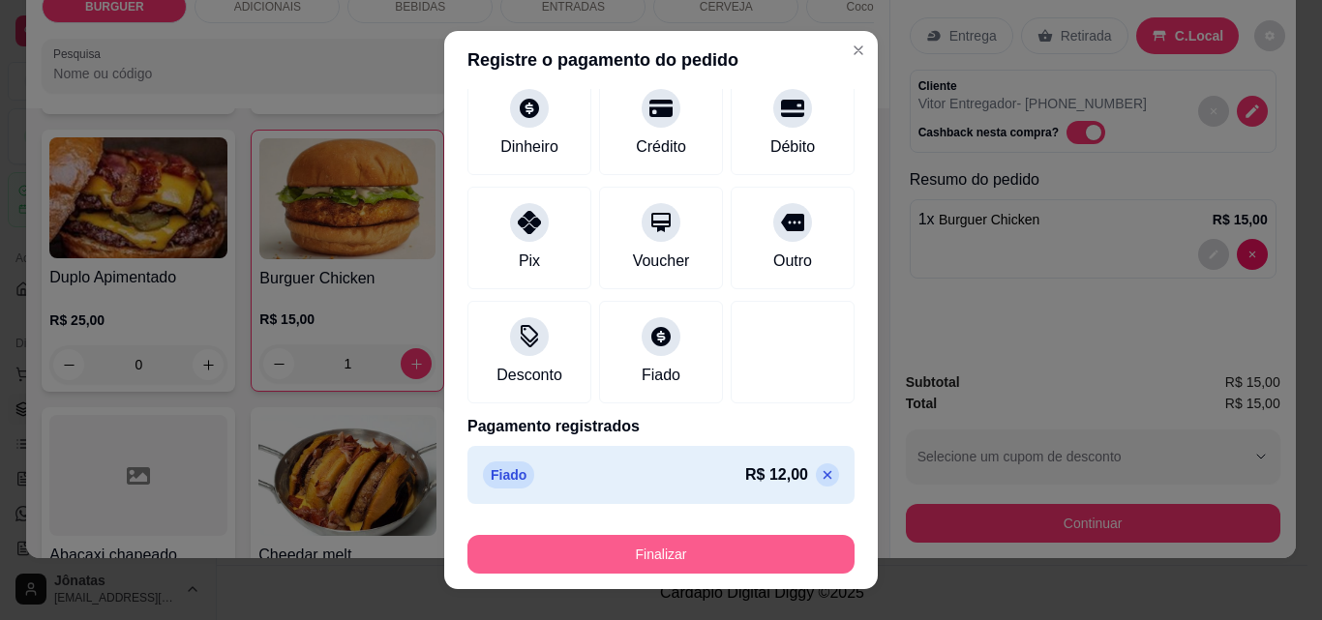
click at [707, 560] on button "Finalizar" at bounding box center [660, 554] width 387 height 39
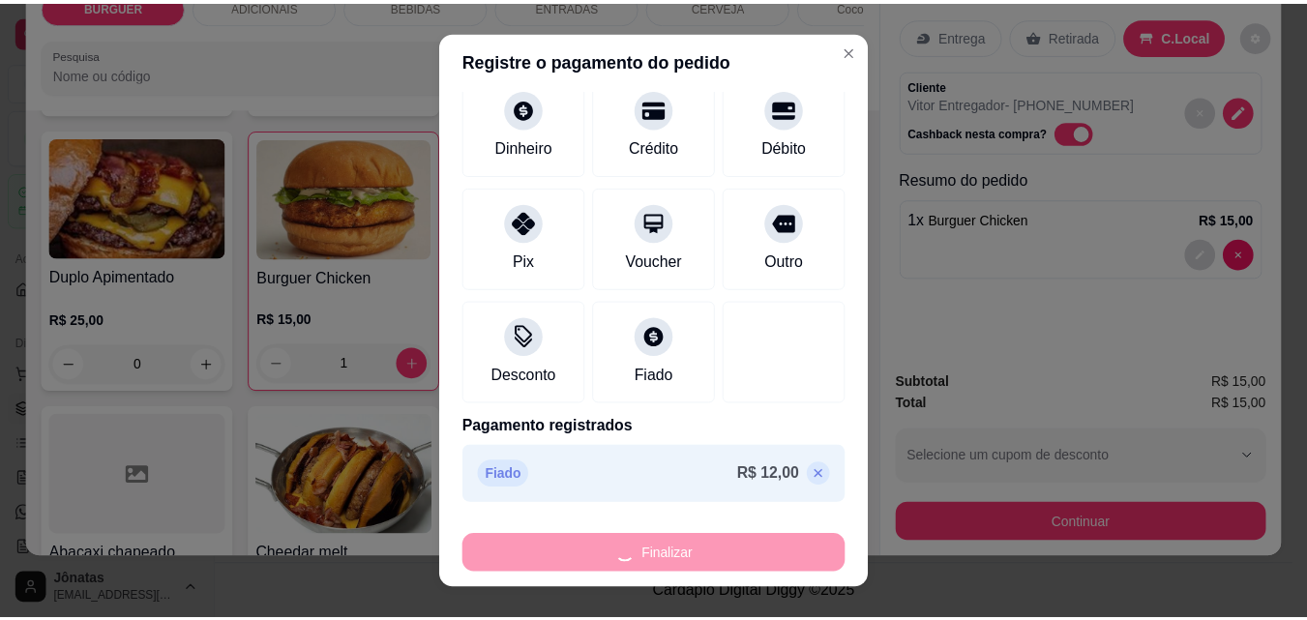
scroll to position [396, 0]
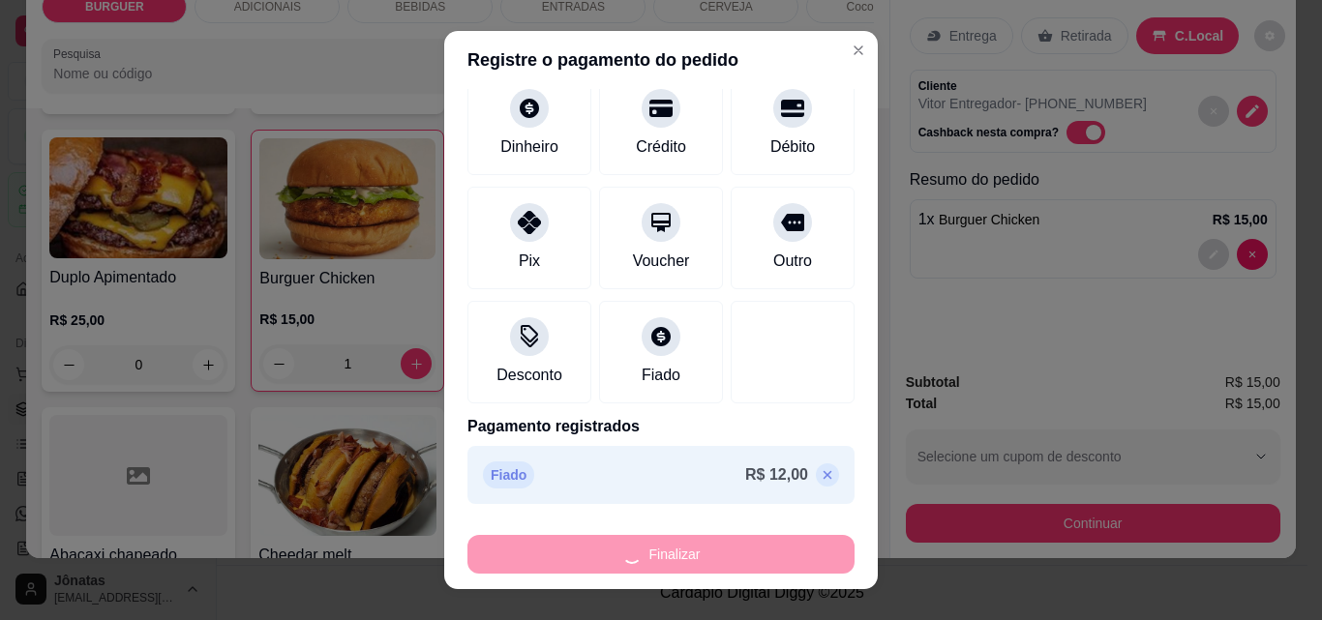
type input "0"
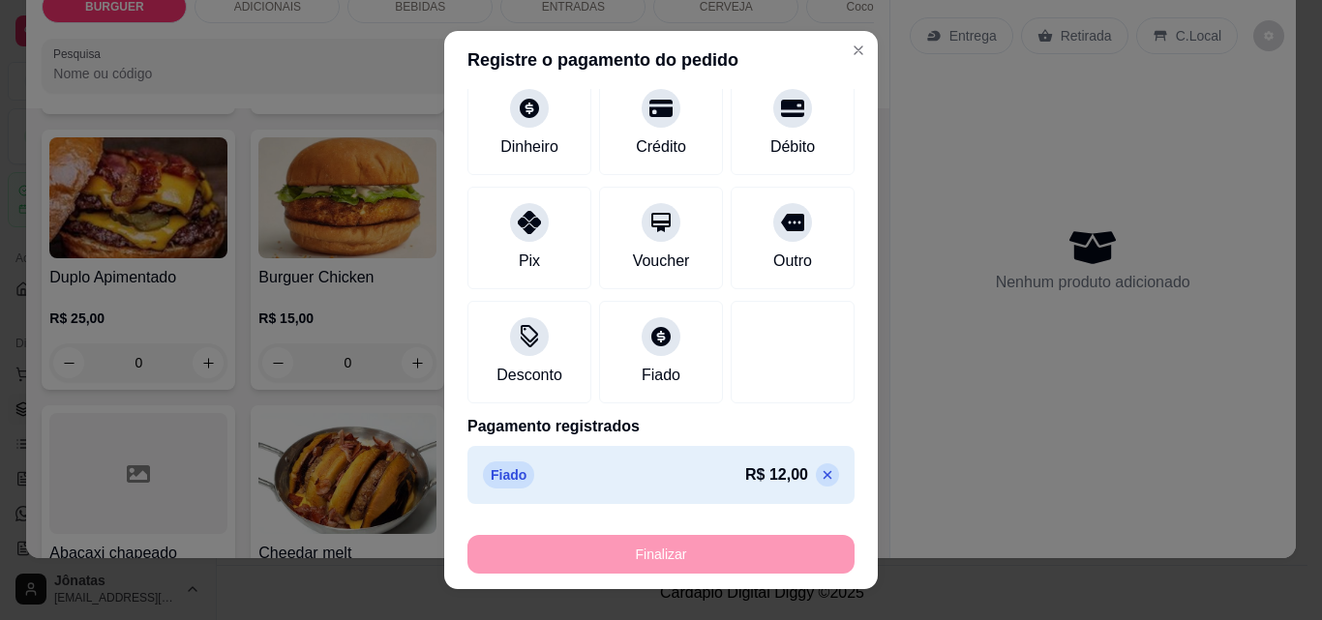
type input "-R$ 15,00"
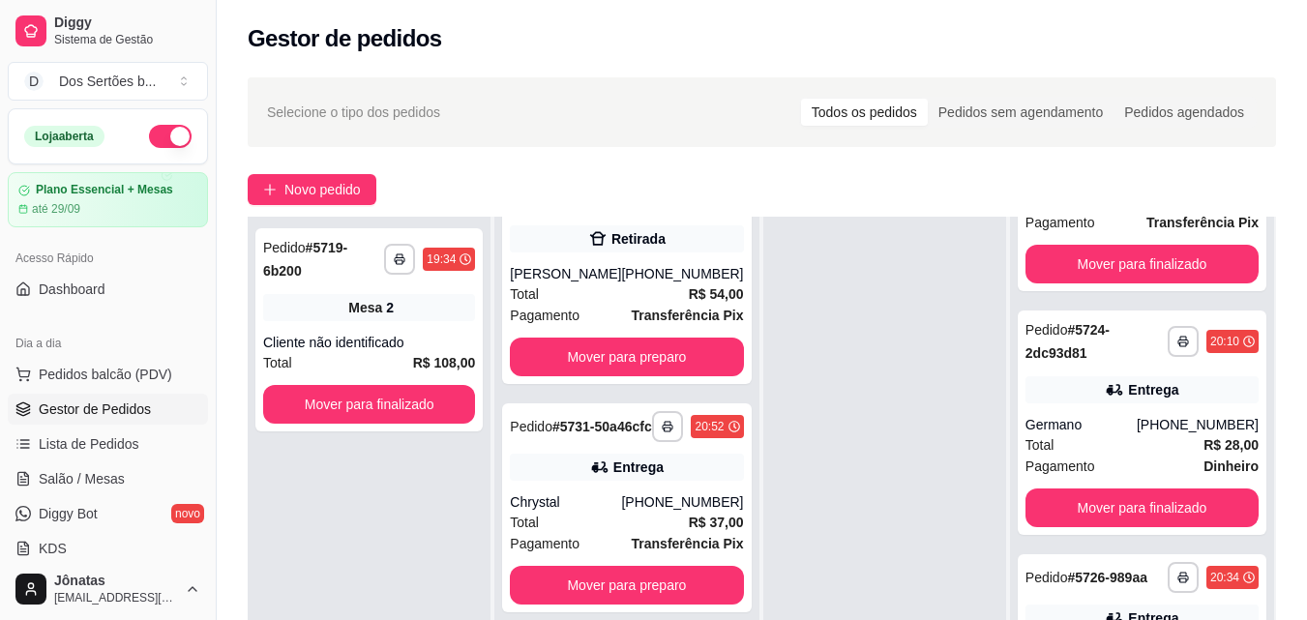
scroll to position [524, 0]
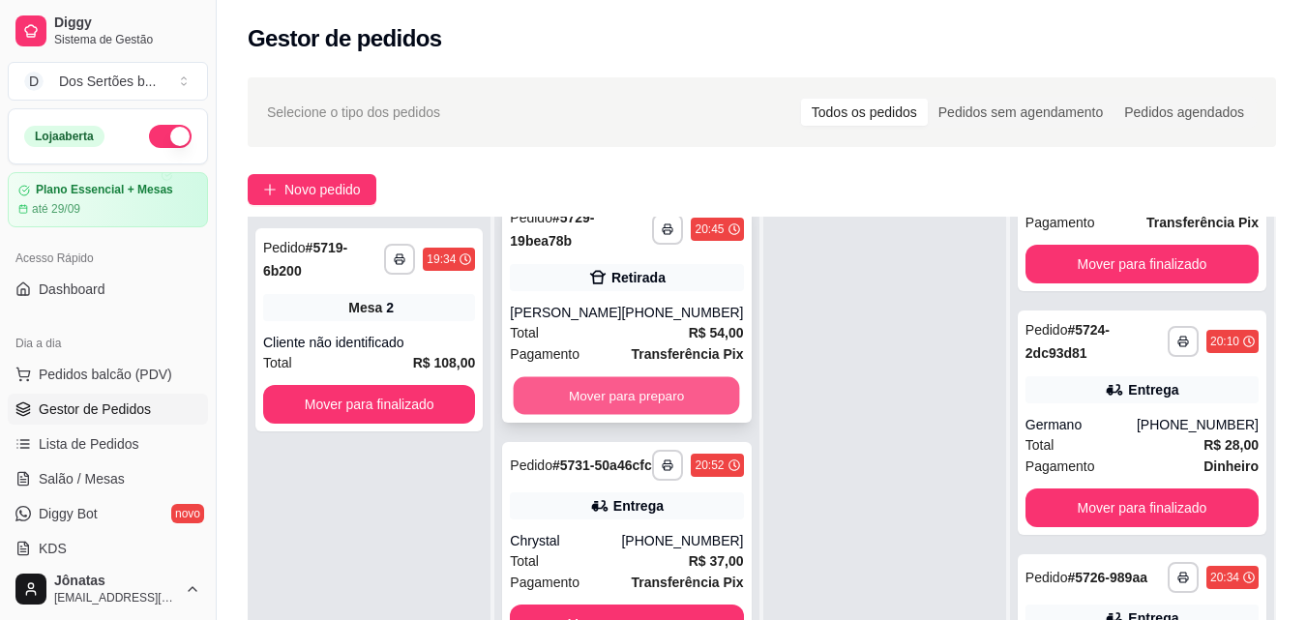
click at [613, 412] on button "Mover para preparo" at bounding box center [627, 396] width 226 height 38
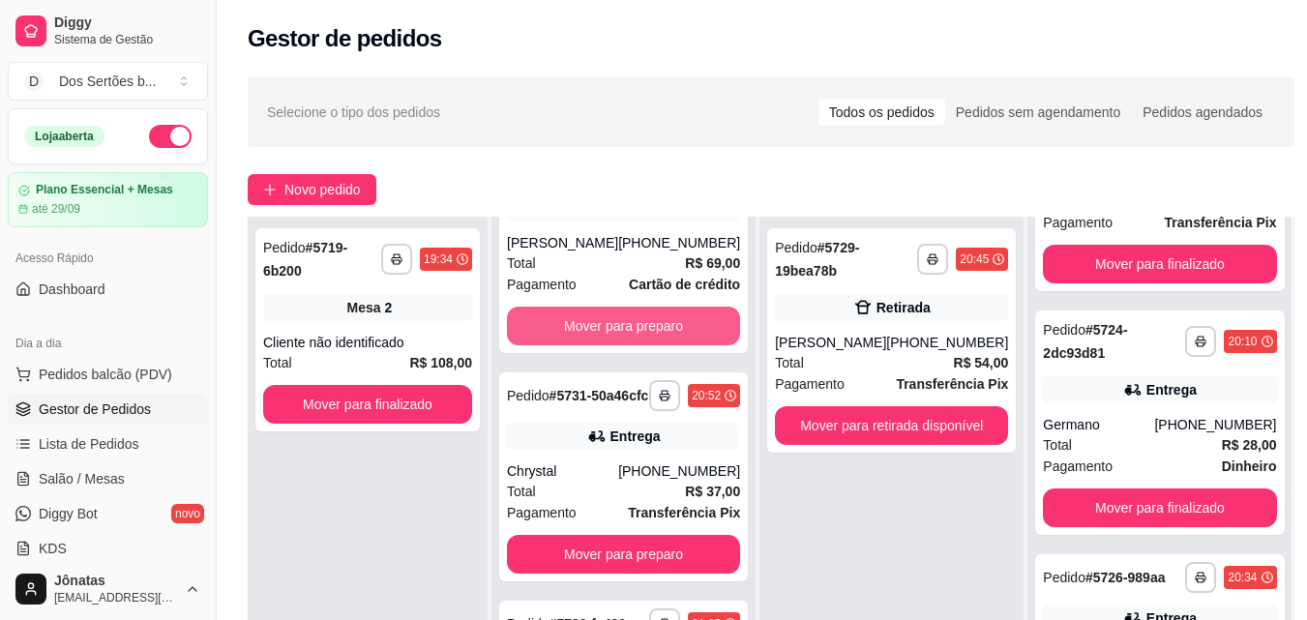
scroll to position [280, 0]
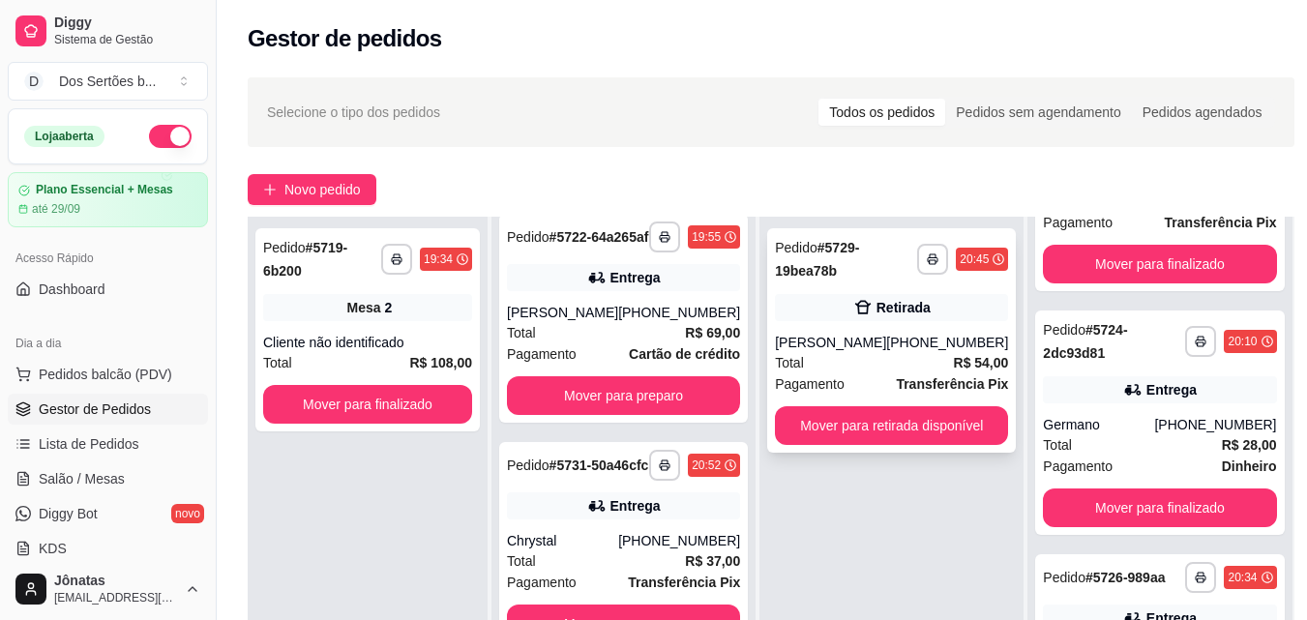
click at [822, 402] on div "**********" at bounding box center [891, 340] width 249 height 225
click at [893, 411] on button "Mover para retirada disponível" at bounding box center [891, 425] width 233 height 39
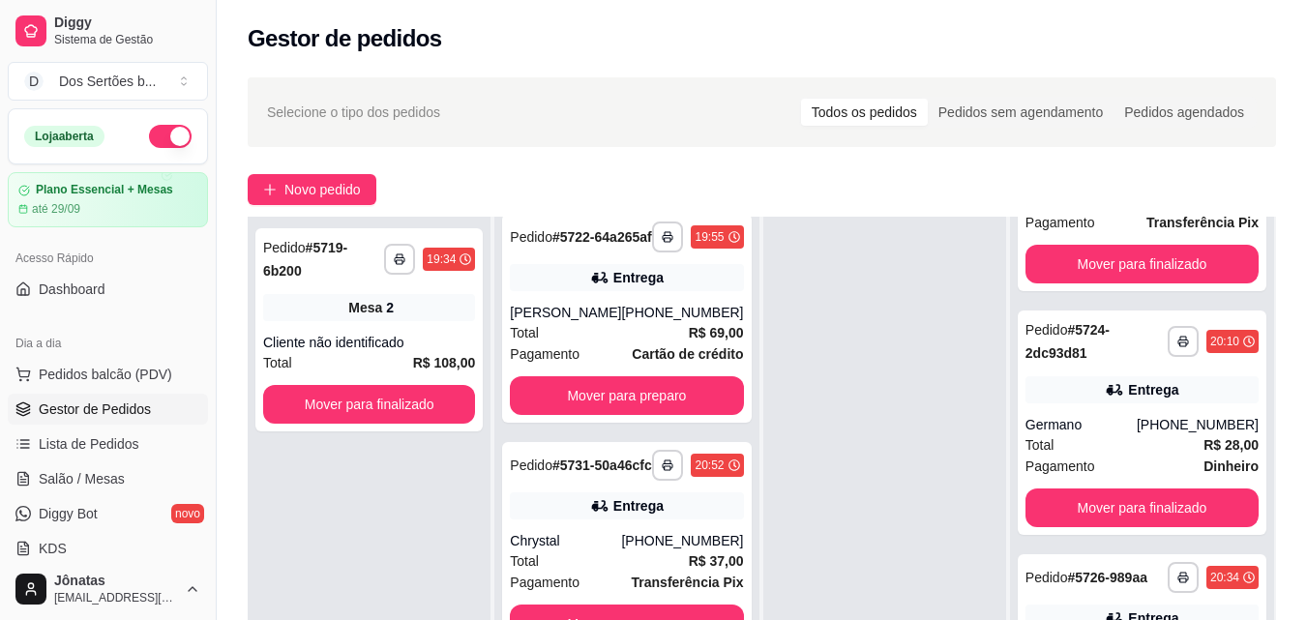
scroll to position [0, 0]
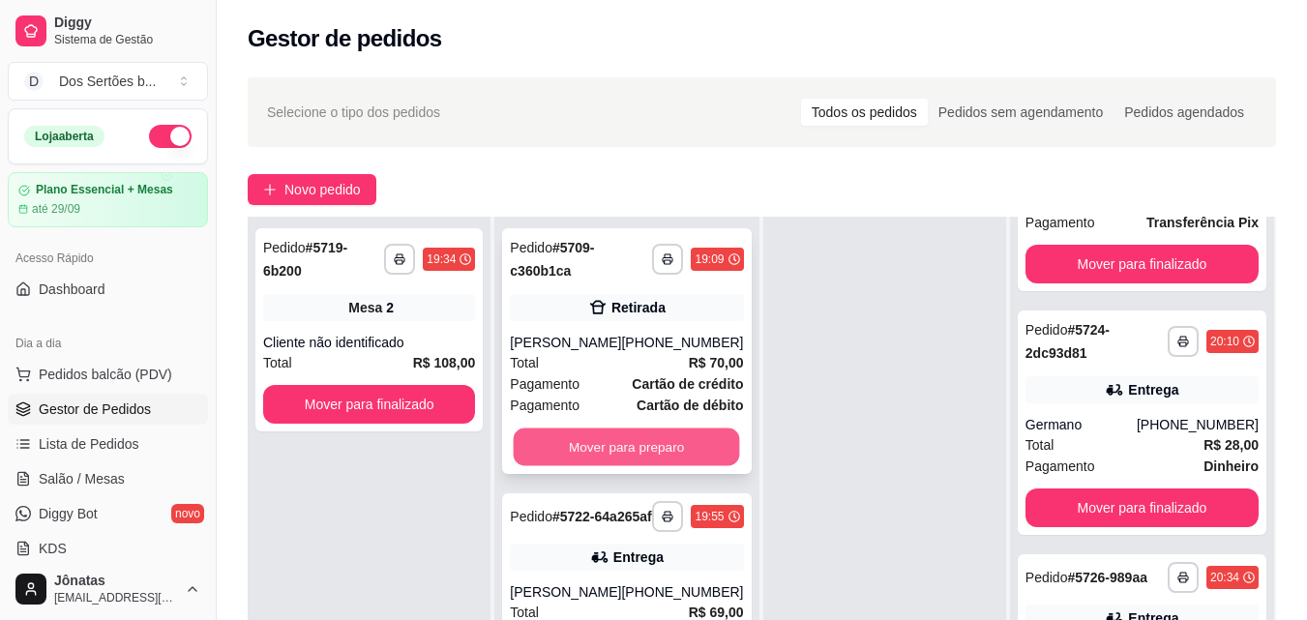
click at [606, 447] on button "Mover para preparo" at bounding box center [627, 448] width 226 height 38
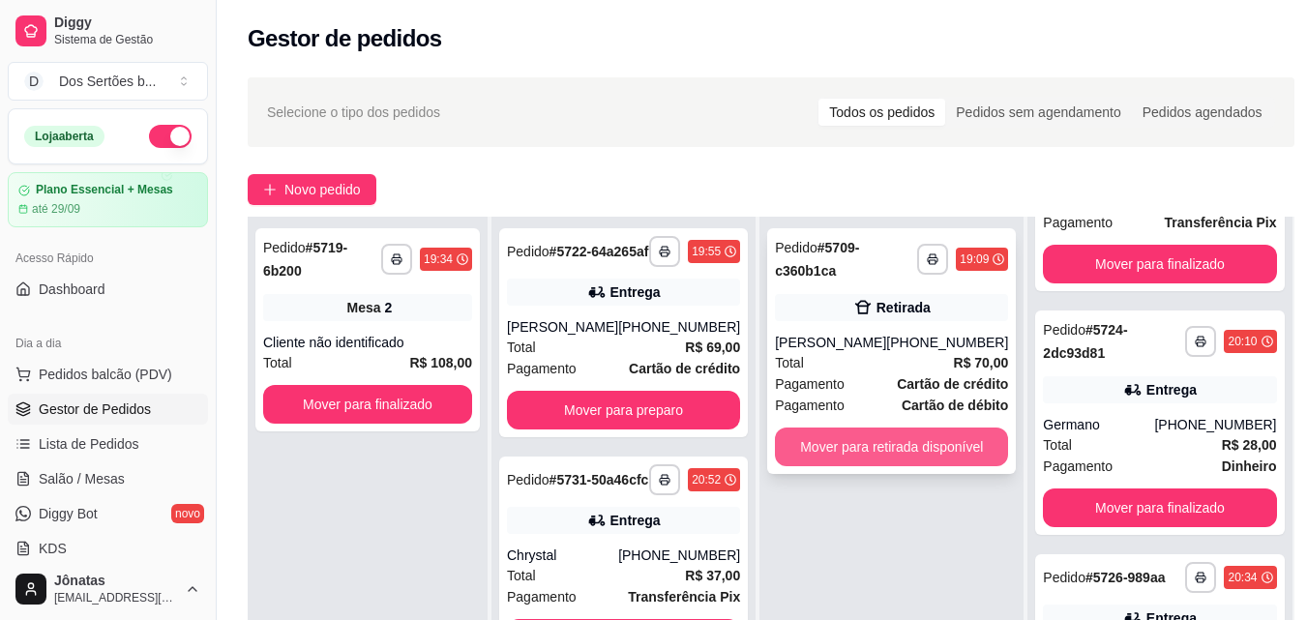
click at [885, 457] on button "Mover para retirada disponível" at bounding box center [891, 447] width 233 height 39
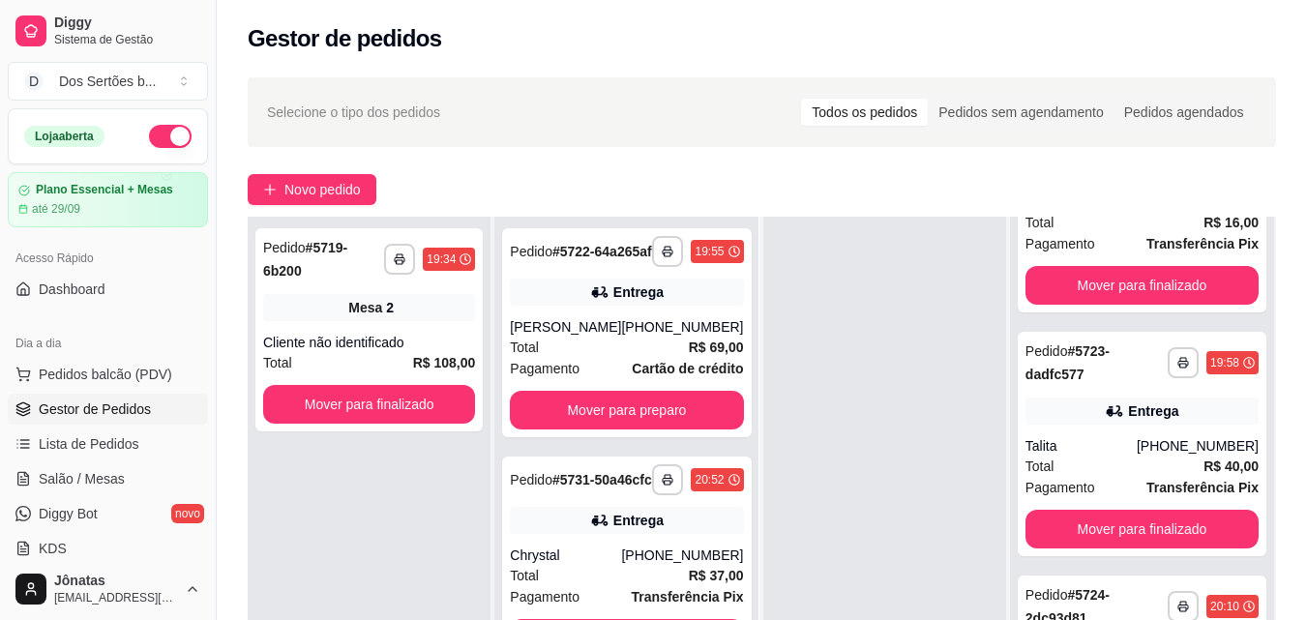
scroll to position [1127, 0]
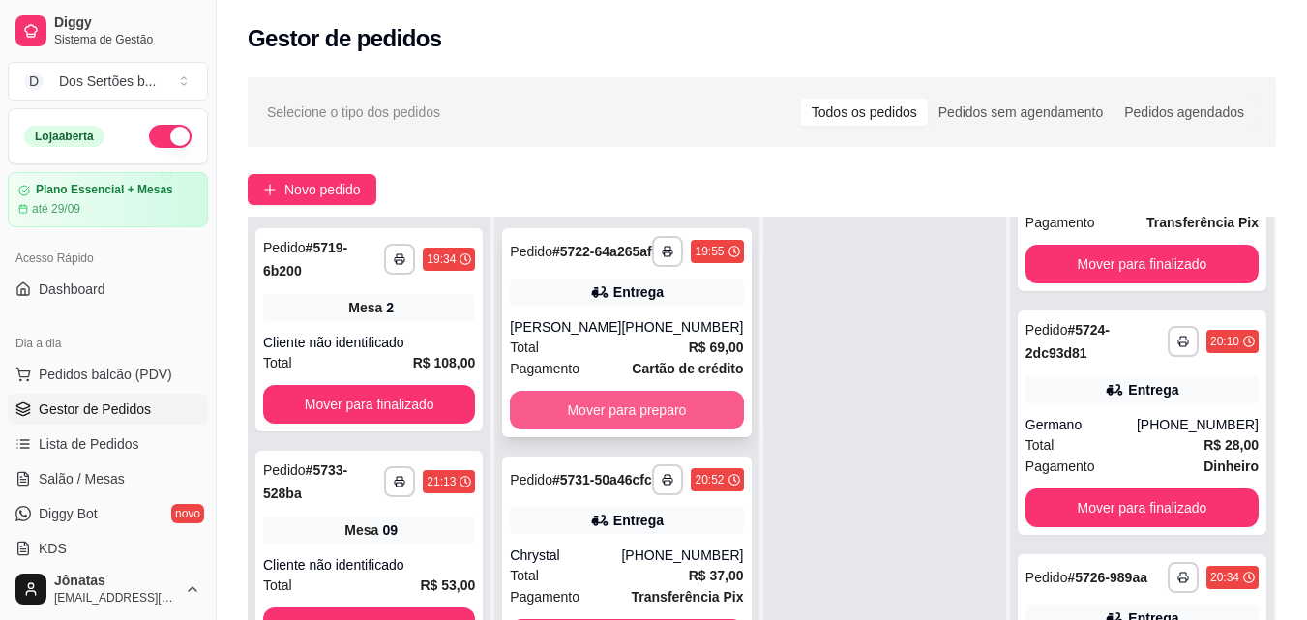
click at [698, 419] on button "Mover para preparo" at bounding box center [626, 410] width 233 height 39
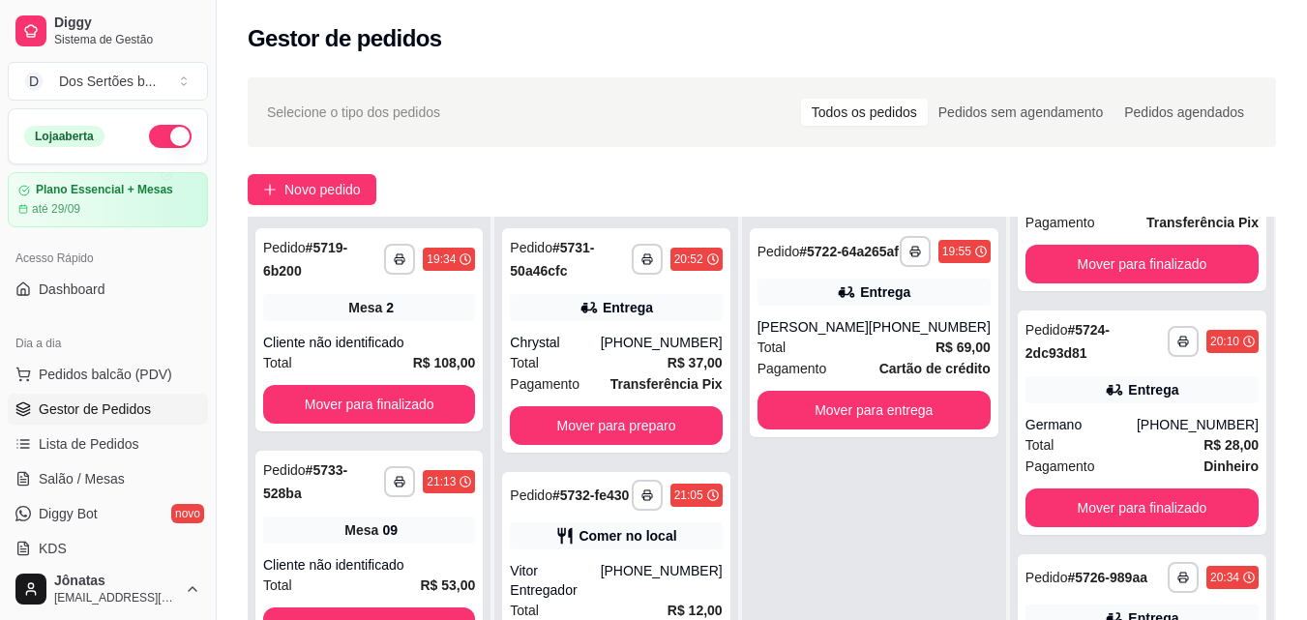
click at [491, 543] on div "**********" at bounding box center [369, 527] width 243 height 620
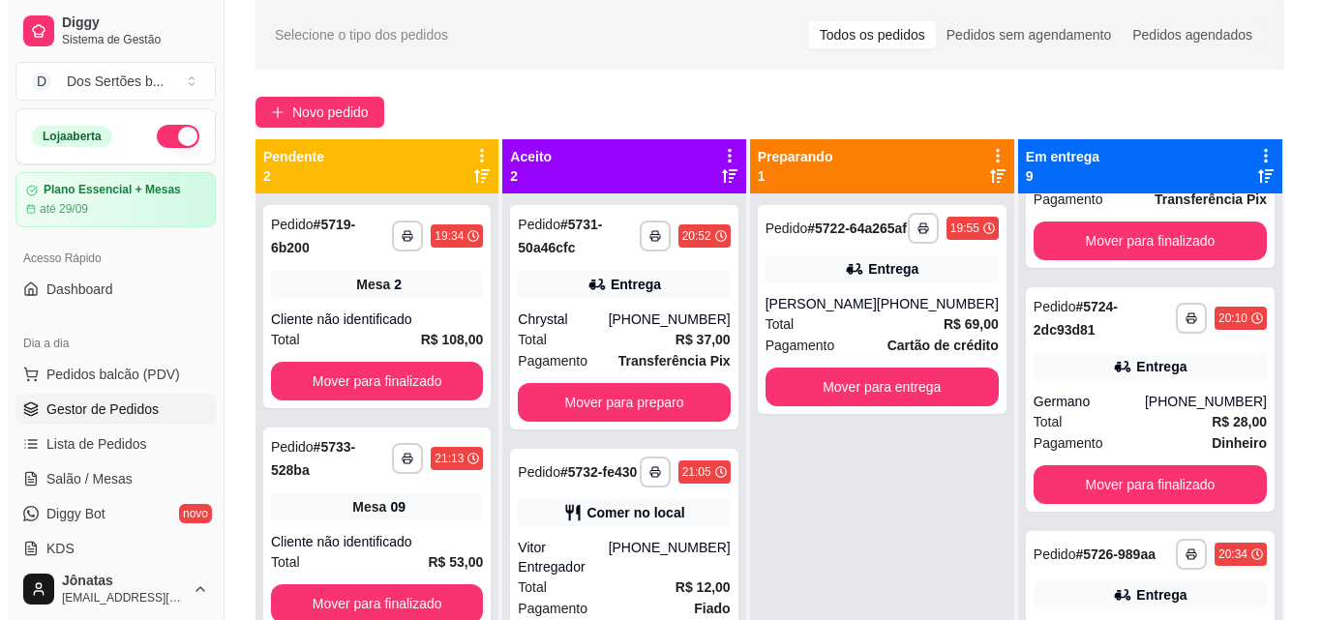
scroll to position [39, 0]
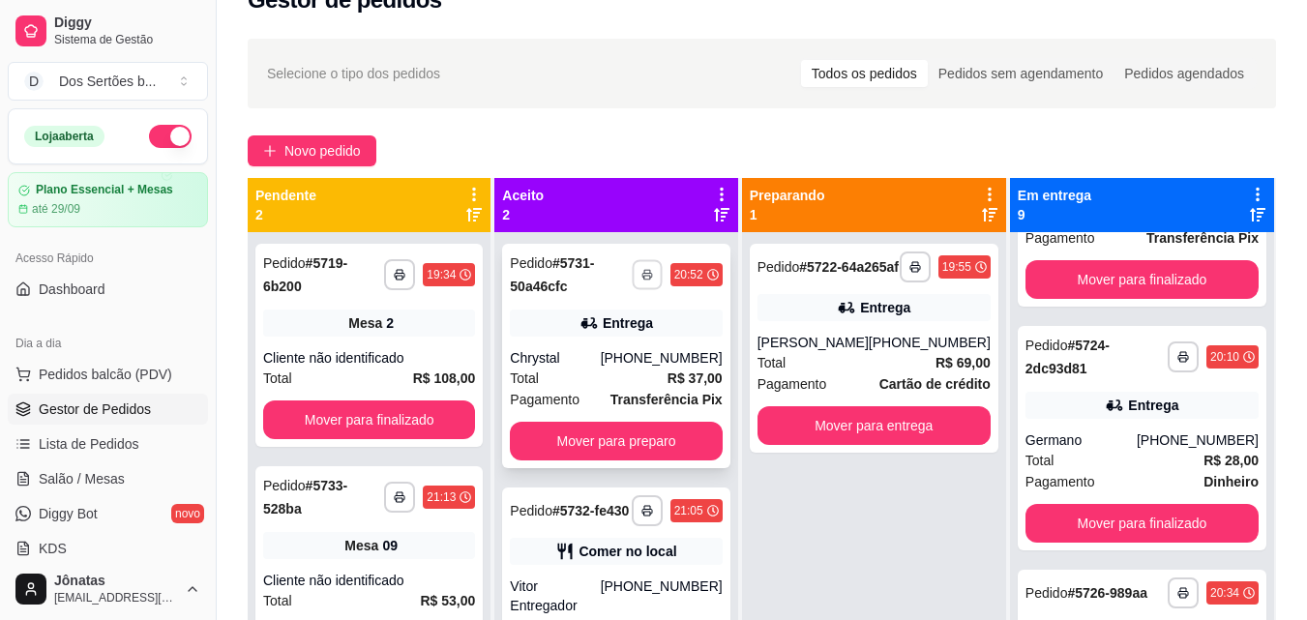
click at [662, 267] on button "button" at bounding box center [647, 274] width 30 height 30
click at [645, 334] on button "Impressora" at bounding box center [609, 342] width 135 height 30
click at [112, 379] on span "Pedidos balcão (PDV)" at bounding box center [106, 374] width 134 height 19
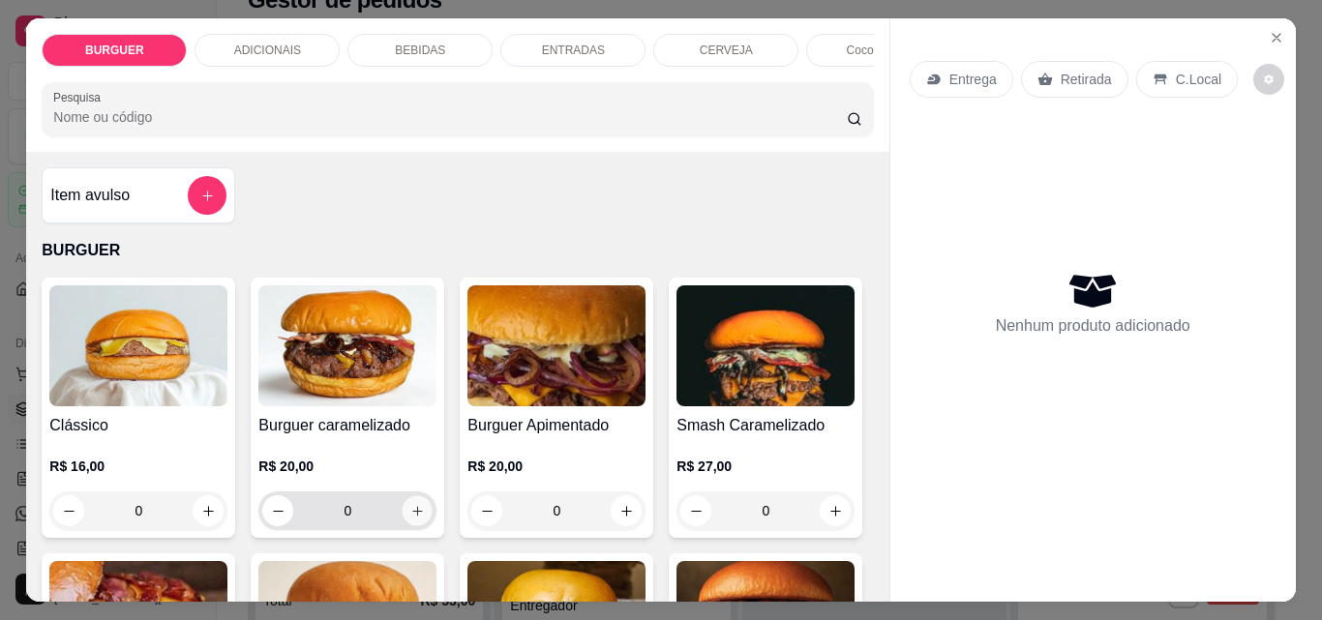
click at [419, 516] on button "increase-product-quantity" at bounding box center [418, 511] width 30 height 30
type input "1"
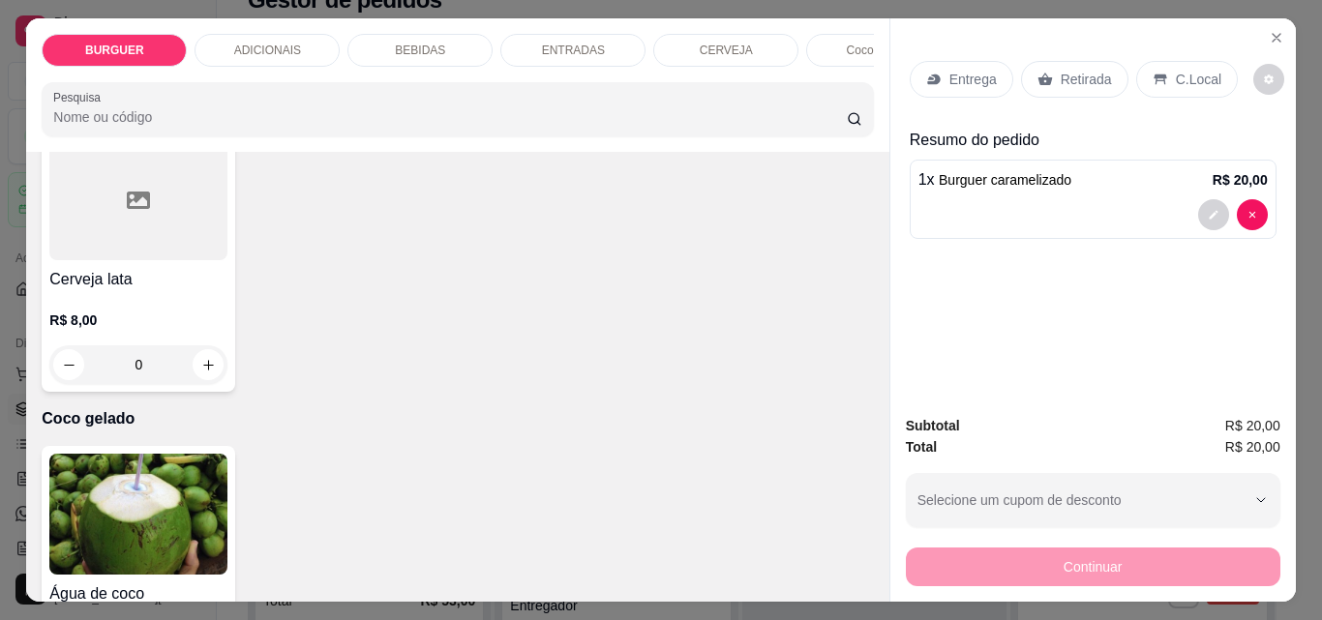
scroll to position [3445, 0]
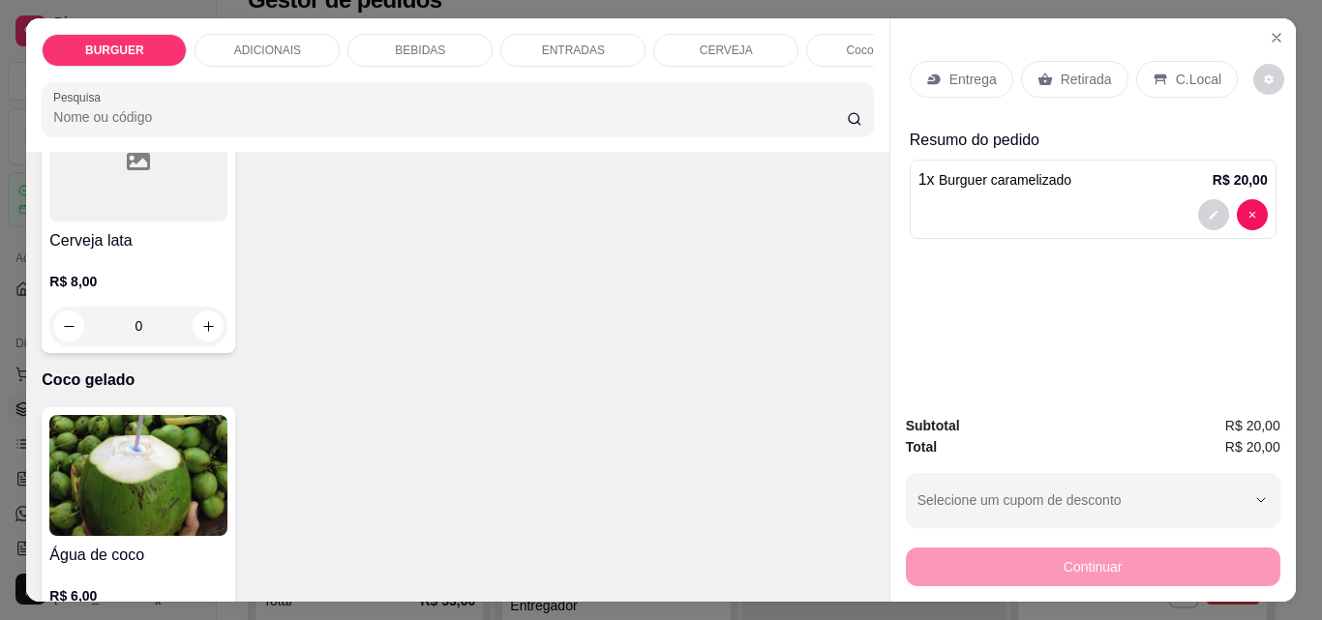
type input "1"
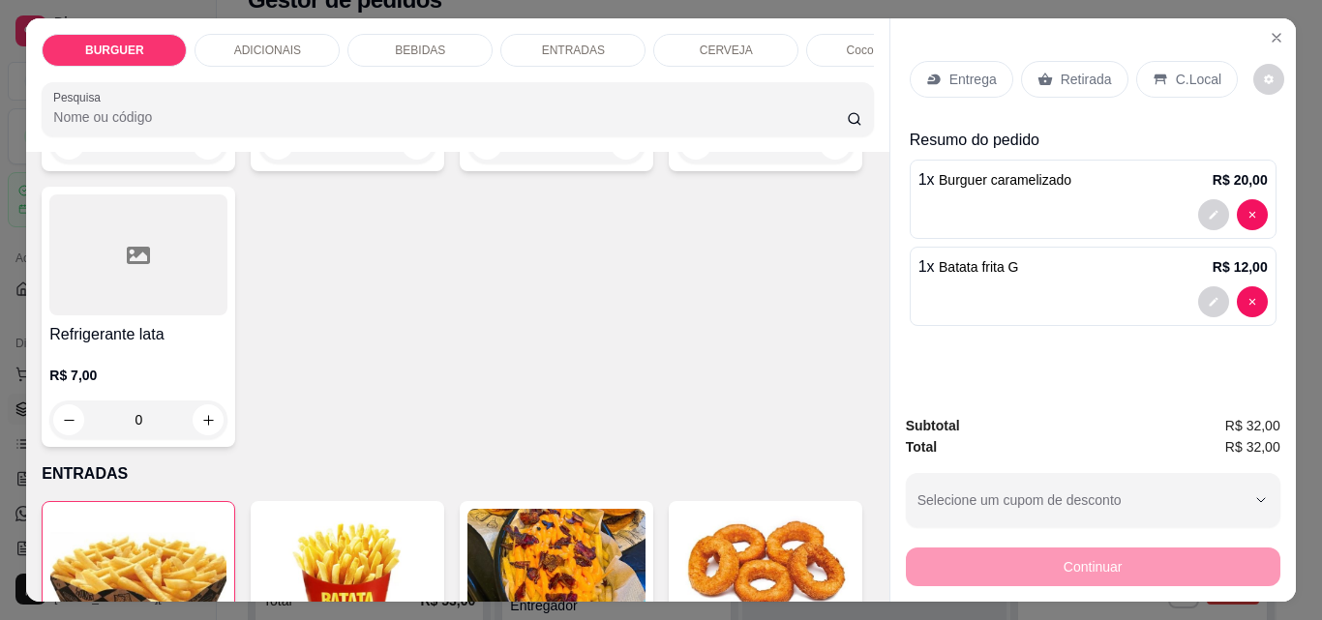
scroll to position [2361, 0]
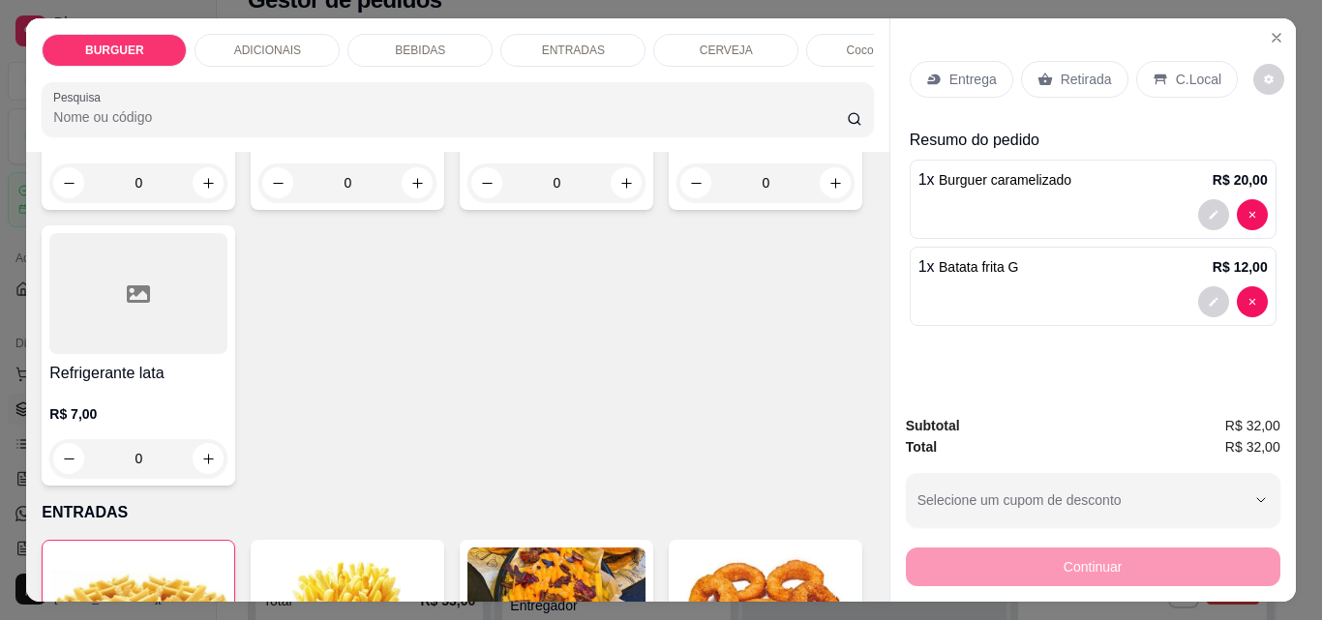
type input "1"
click at [990, 73] on div "Entrega" at bounding box center [962, 79] width 104 height 37
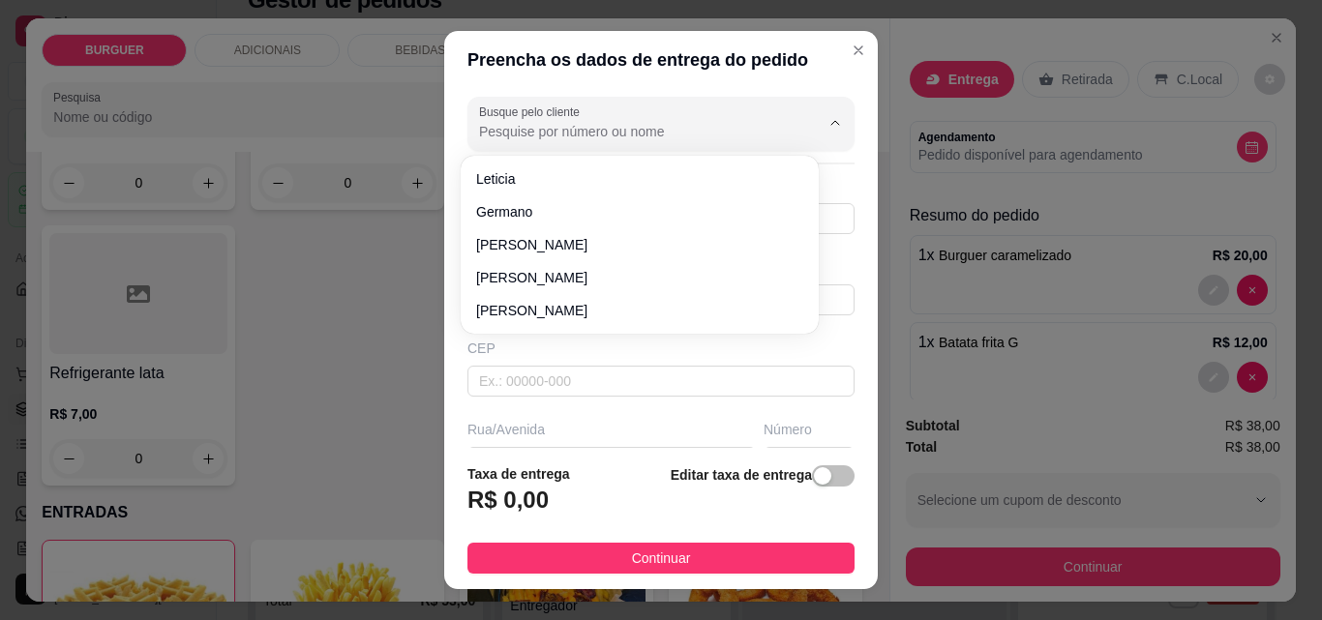
click at [665, 141] on input "Busque pelo cliente" at bounding box center [634, 131] width 310 height 19
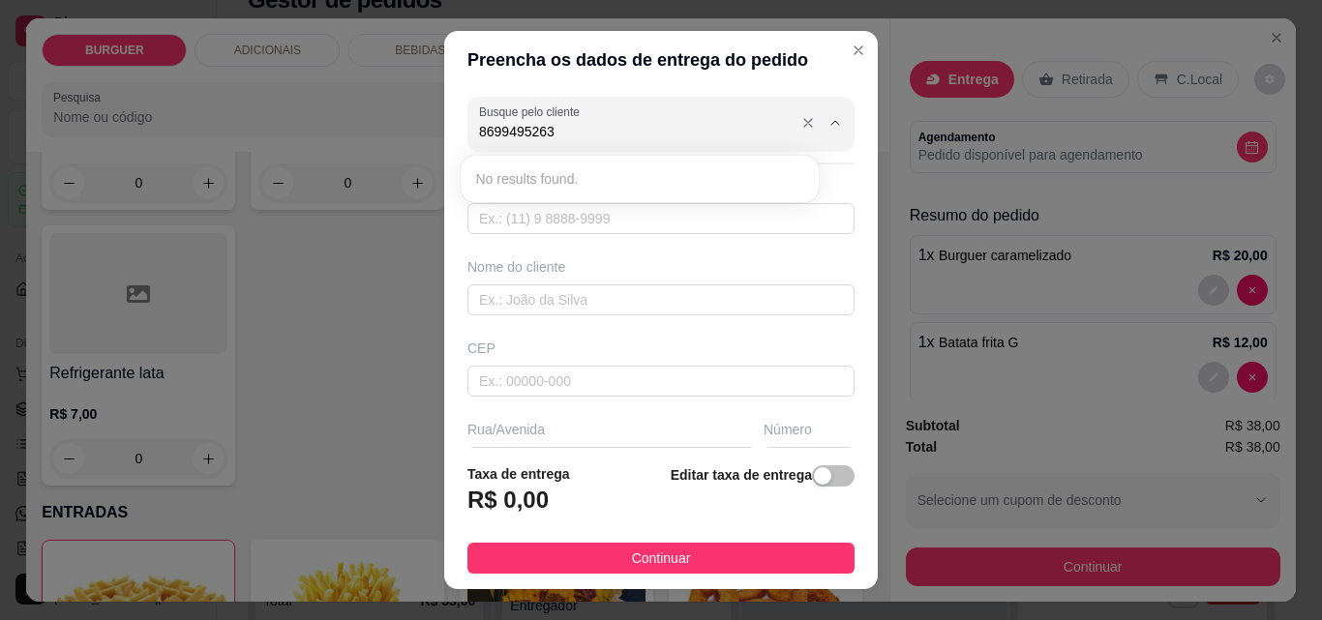
type input "86994952636"
click at [685, 265] on div "Nome do cliente" at bounding box center [660, 266] width 387 height 19
click at [662, 231] on input "text" at bounding box center [660, 218] width 387 height 31
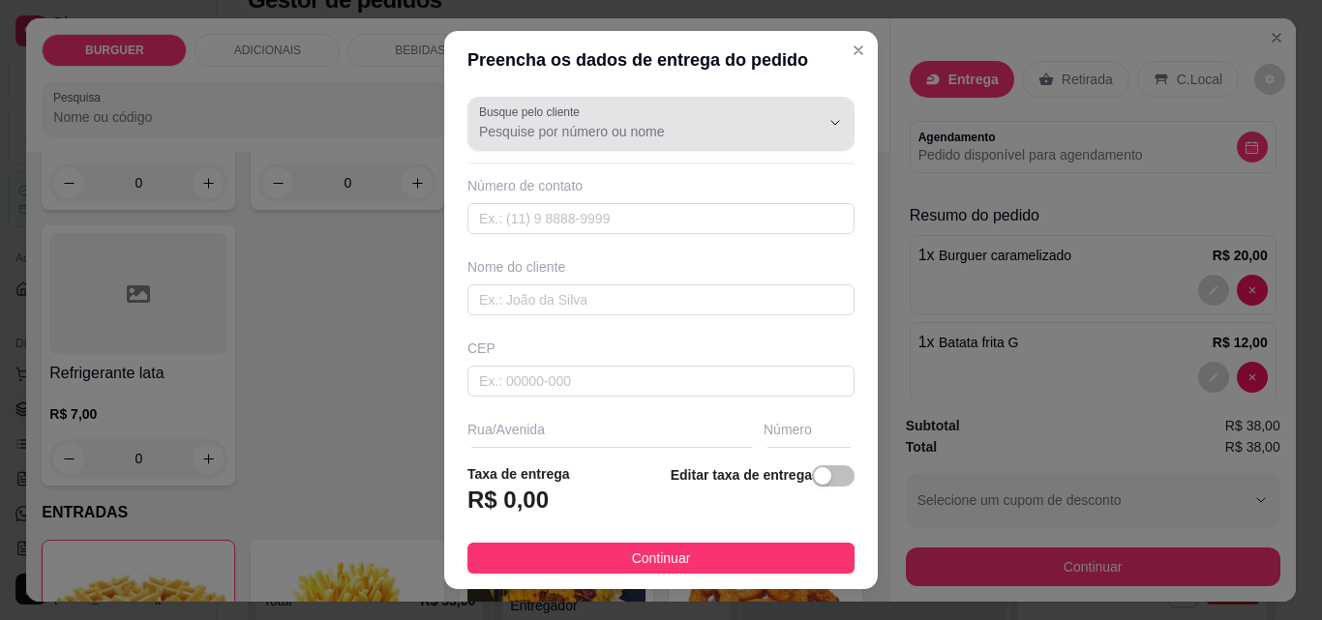
drag, startPoint x: 527, startPoint y: 125, endPoint x: 534, endPoint y: 89, distance: 36.4
click at [534, 89] on div "Busque pelo cliente Número de contato Nome do cliente CEP Rua/[GEOGRAPHIC_DATA]…" at bounding box center [661, 268] width 434 height 359
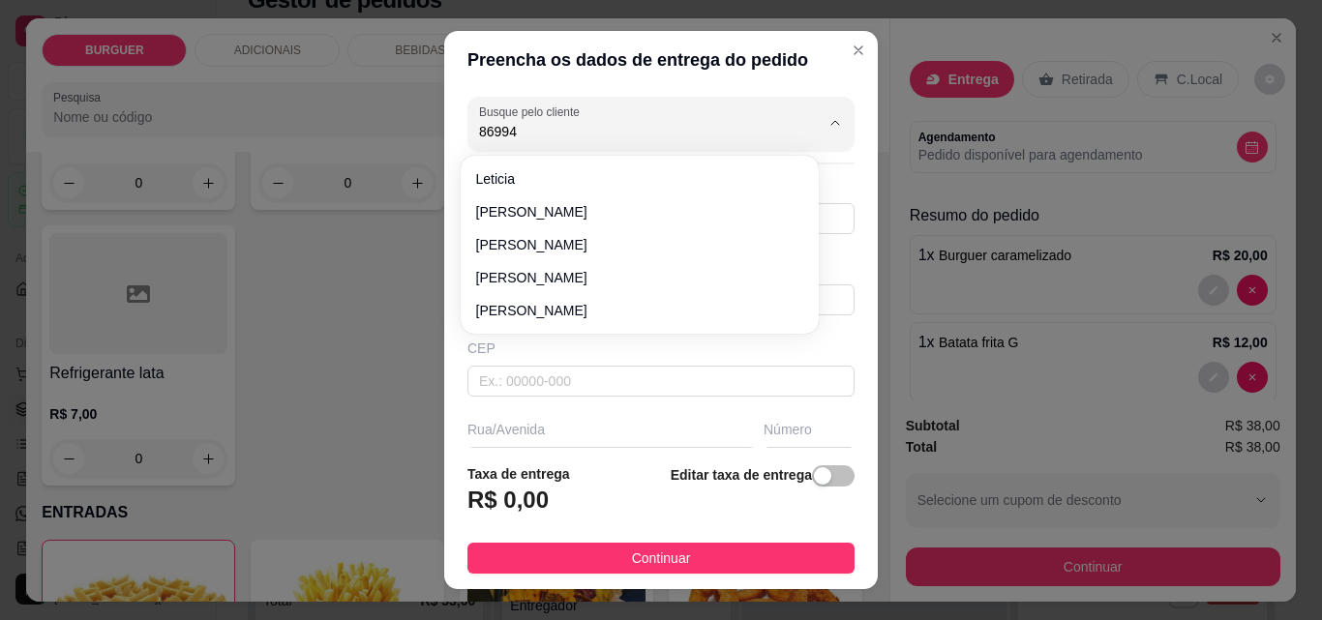
type input "86994"
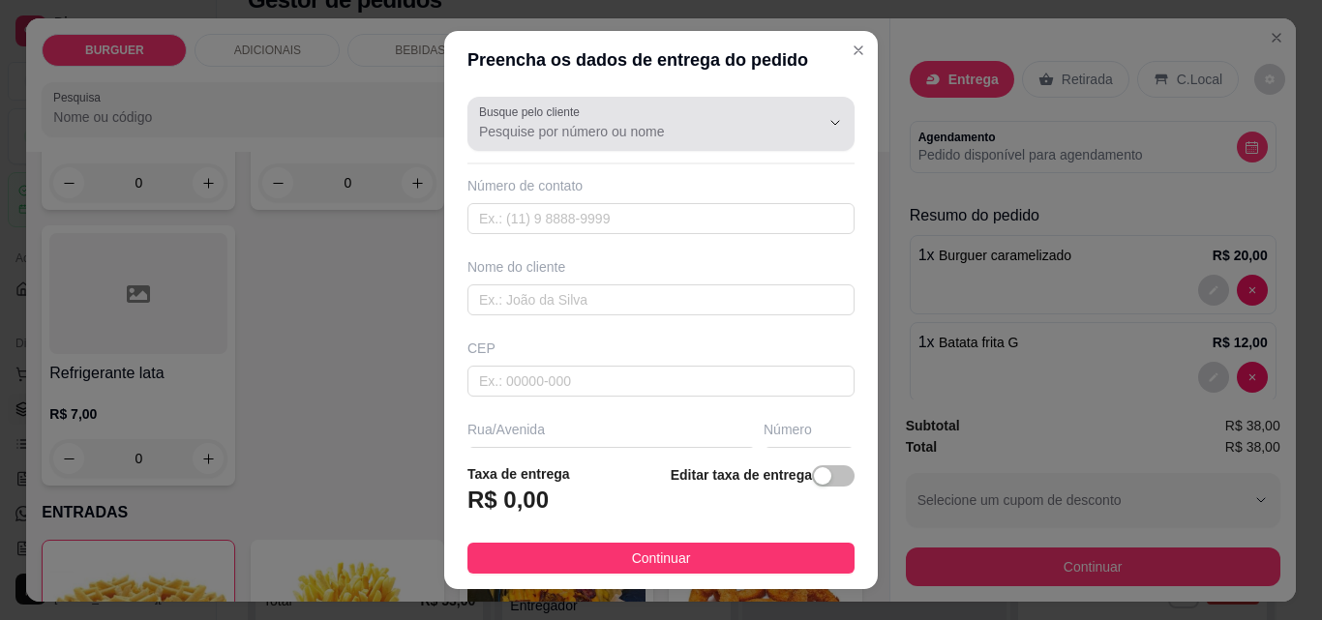
drag, startPoint x: 534, startPoint y: 89, endPoint x: 477, endPoint y: 115, distance: 62.8
click at [479, 115] on label "Busque pelo cliente" at bounding box center [532, 112] width 107 height 16
click at [479, 122] on input "Busque pelo cliente" at bounding box center [634, 131] width 310 height 19
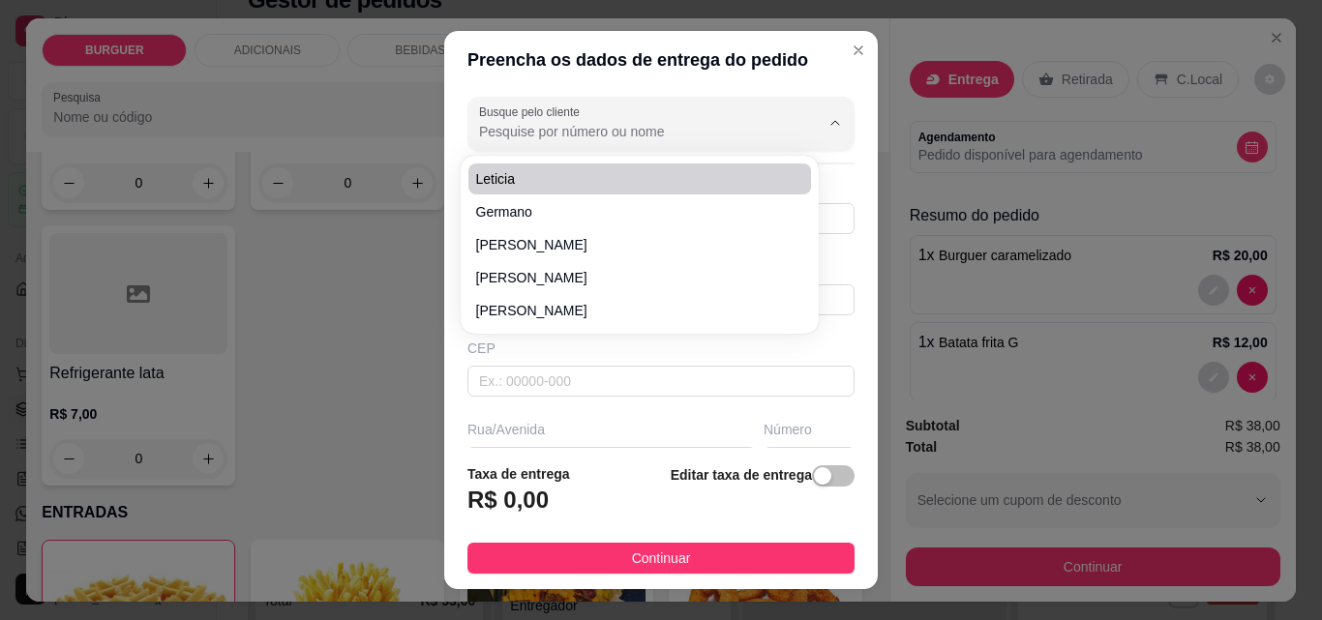
click at [768, 68] on header "Preencha os dados de entrega do pedido" at bounding box center [661, 60] width 434 height 58
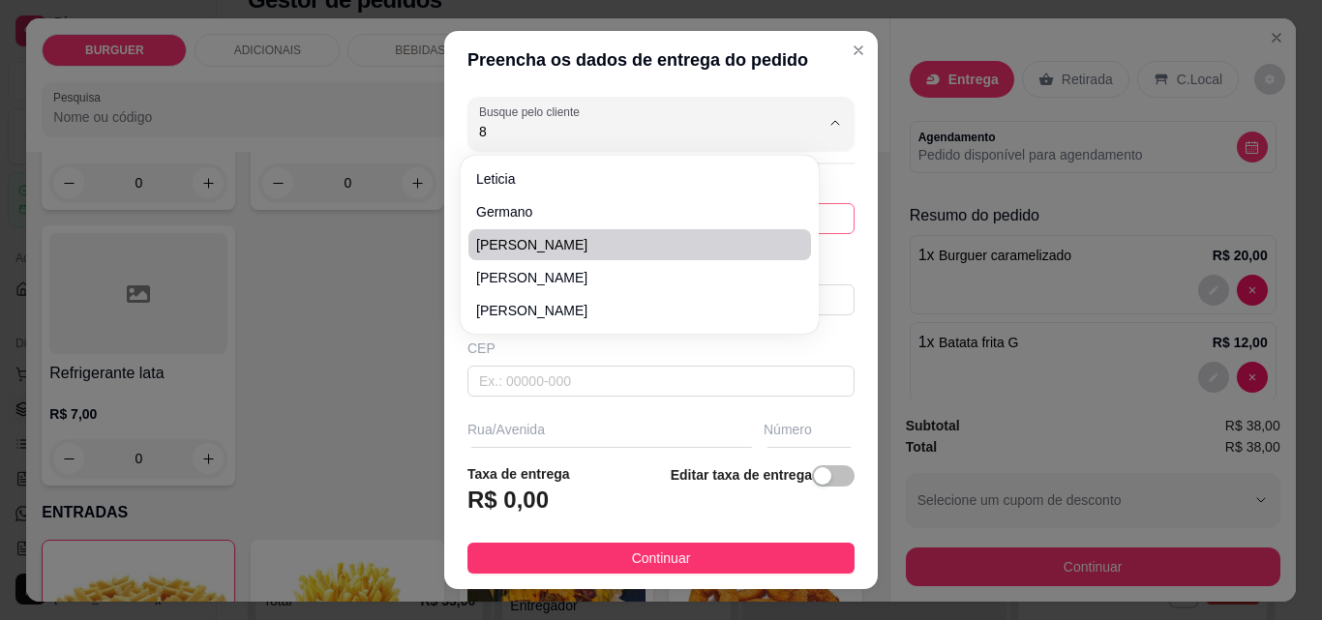
type input "86"
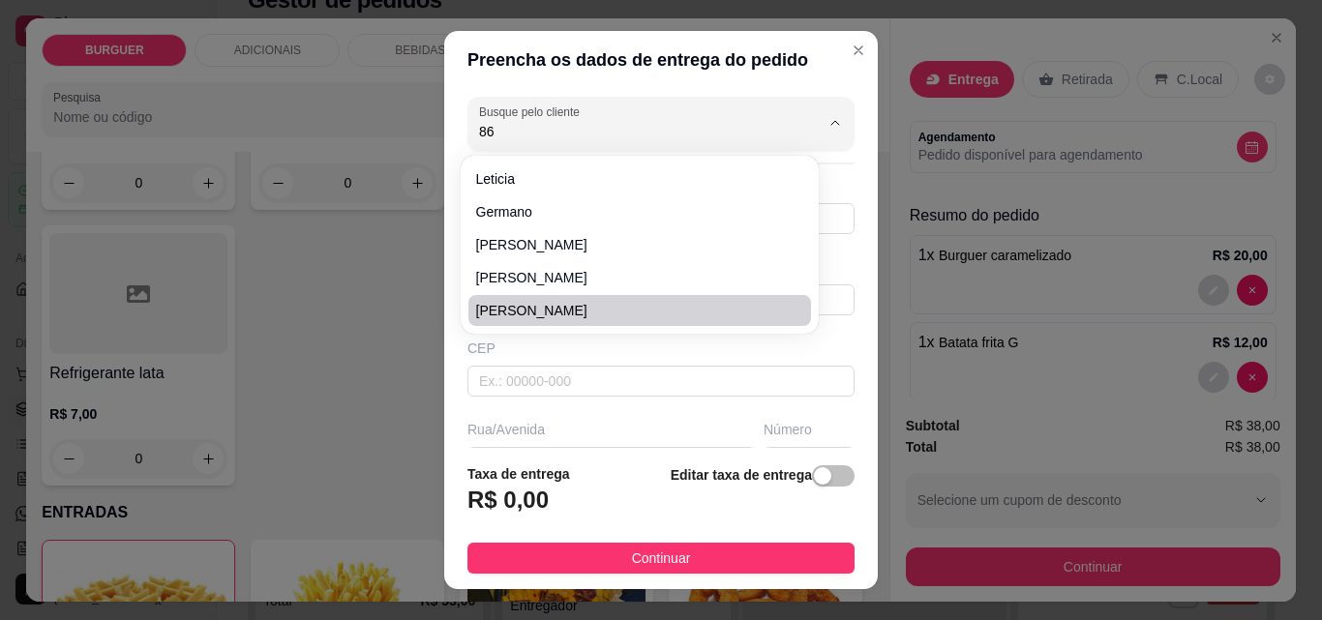
click at [689, 425] on div "Rua/Avenida" at bounding box center [611, 429] width 288 height 19
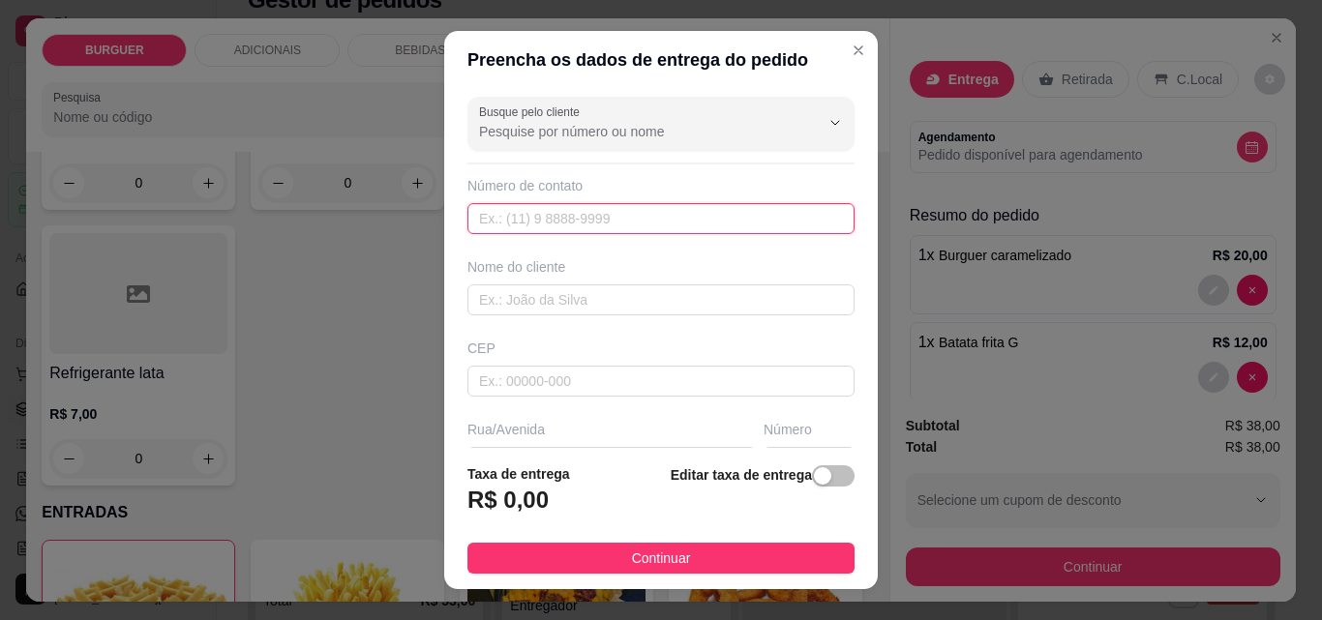
click at [655, 212] on input "text" at bounding box center [660, 218] width 387 height 31
type input "[PHONE_NUMBER]"
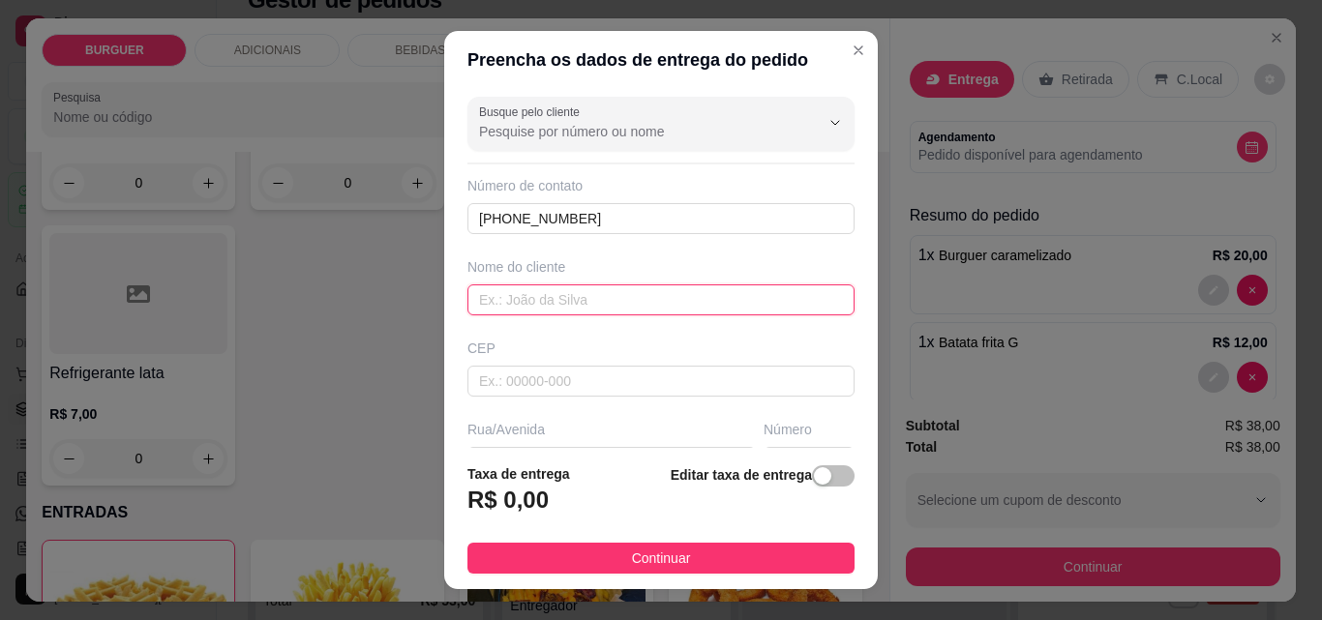
click at [634, 304] on input "text" at bounding box center [660, 300] width 387 height 31
type input "leticia"
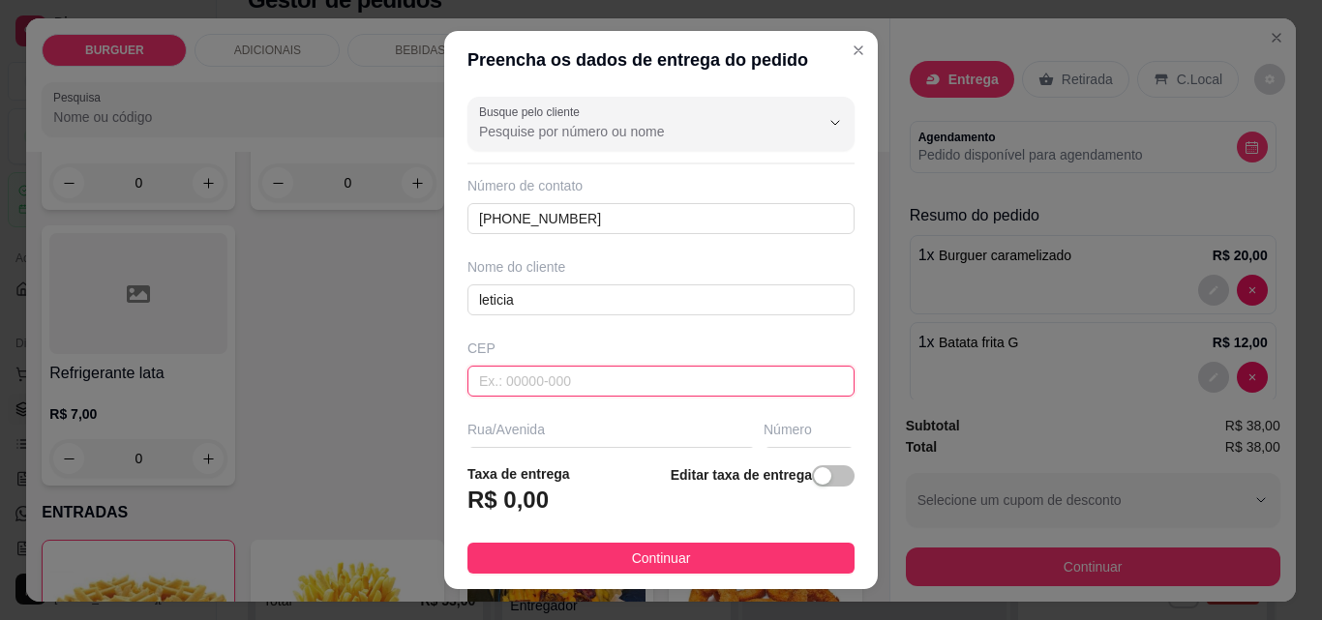
click at [532, 375] on input "text" at bounding box center [660, 381] width 387 height 31
type input "8"
drag, startPoint x: 663, startPoint y: 208, endPoint x: 582, endPoint y: 378, distance: 188.7
click at [582, 378] on input "6418" at bounding box center [660, 381] width 387 height 31
drag, startPoint x: 590, startPoint y: 376, endPoint x: 577, endPoint y: 396, distance: 23.6
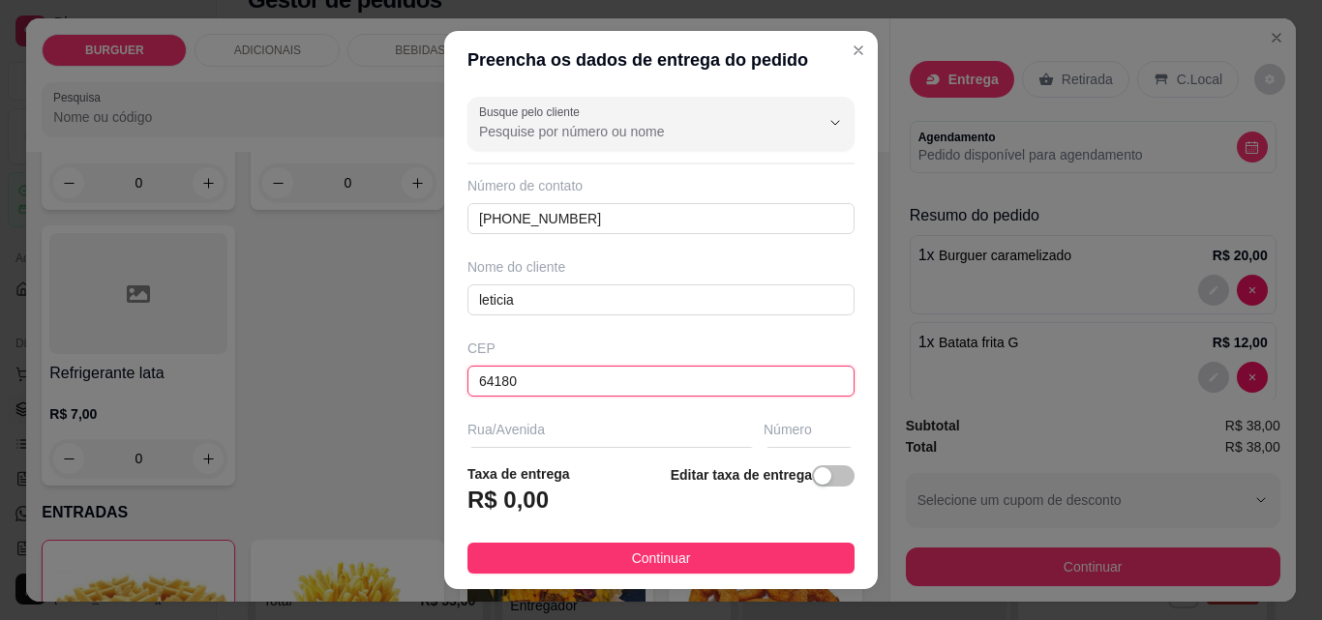
click at [577, 396] on input "64180" at bounding box center [660, 381] width 387 height 31
click at [582, 382] on input "64180" at bounding box center [660, 381] width 387 height 31
type input "6418000"
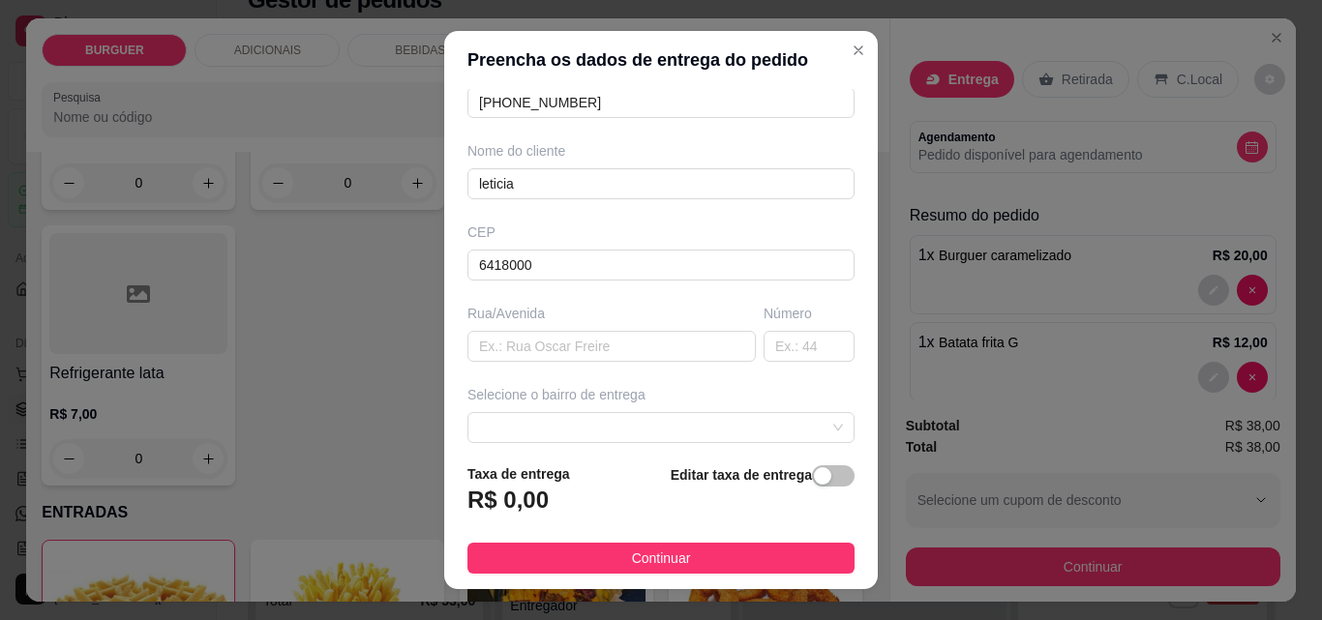
scroll to position [155, 0]
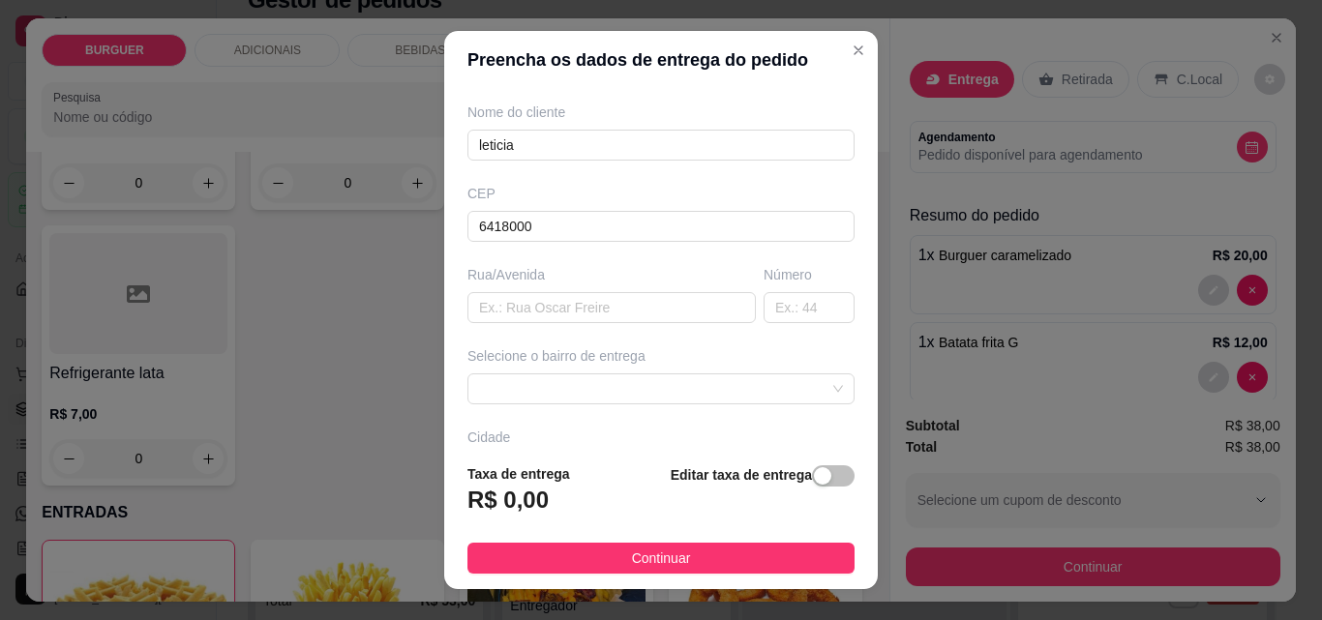
click at [827, 477] on span "button" at bounding box center [833, 475] width 43 height 21
click at [827, 477] on div "Editar taxa de entrega" at bounding box center [763, 496] width 184 height 64
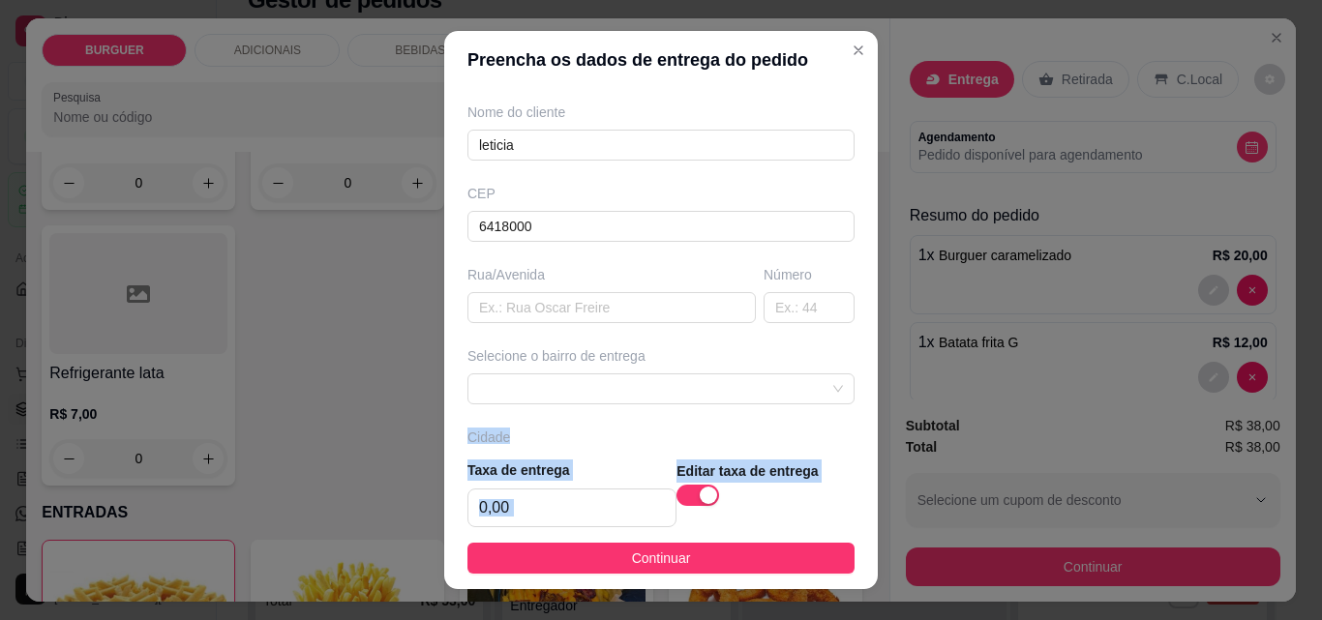
drag, startPoint x: 827, startPoint y: 477, endPoint x: 843, endPoint y: 435, distance: 44.4
click at [843, 435] on section "Preencha os dados de entrega do pedido Busque pelo cliente Número de contato [P…" at bounding box center [661, 310] width 434 height 558
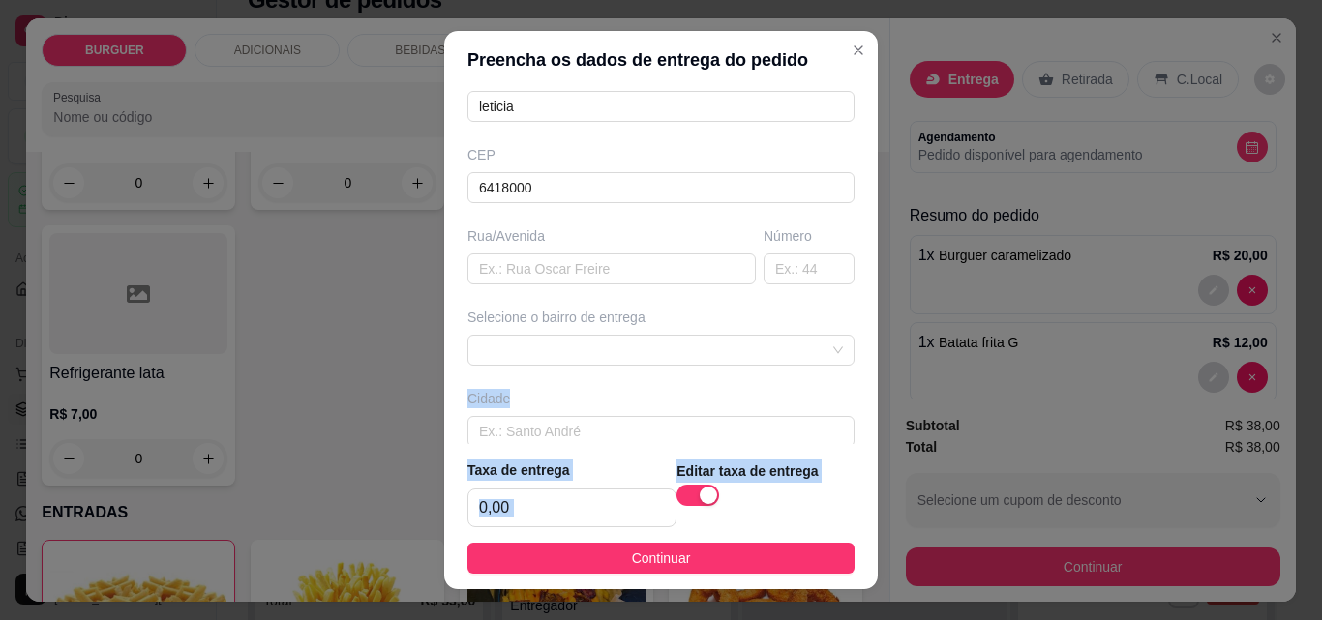
click at [840, 435] on div "Busque pelo cliente Número de contato [PHONE_NUMBER] Nome do cliente leticia CE…" at bounding box center [661, 266] width 434 height 355
click at [840, 436] on div "Busque pelo cliente Número de contato [PHONE_NUMBER] Nome do cliente leticia CE…" at bounding box center [661, 266] width 434 height 355
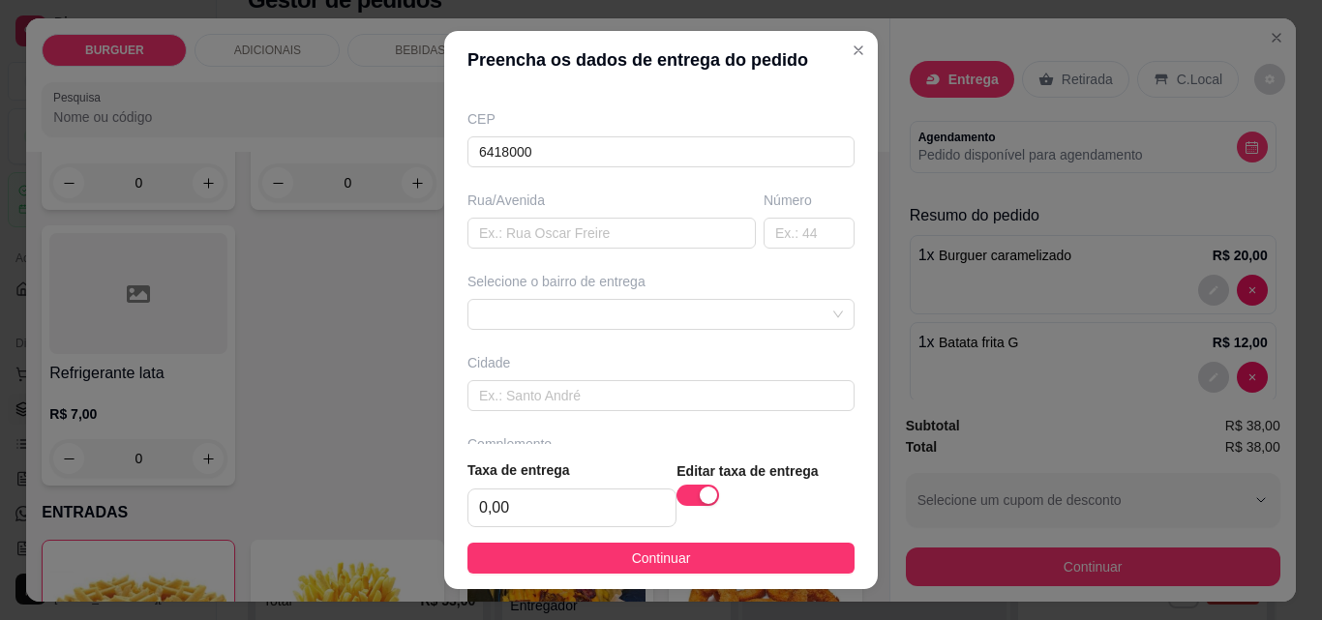
scroll to position [297, 0]
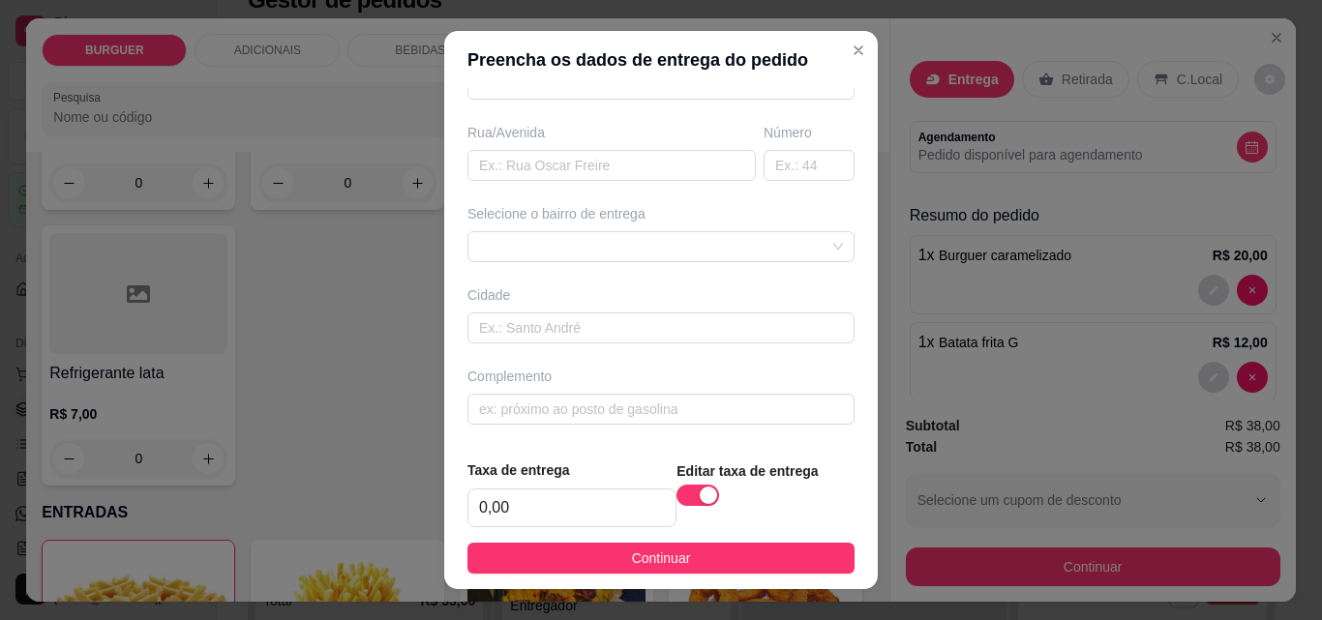
click at [839, 470] on footer "Taxa de entrega 0,00 Editar taxa de entrega Continuar" at bounding box center [661, 516] width 434 height 145
click at [574, 174] on input "text" at bounding box center [611, 165] width 288 height 31
click at [559, 167] on input "text" at bounding box center [611, 165] width 288 height 31
click at [585, 122] on div "Busque pelo cliente Número de contato [PHONE_NUMBER] Nome do cliente leticia CE…" at bounding box center [661, 266] width 434 height 355
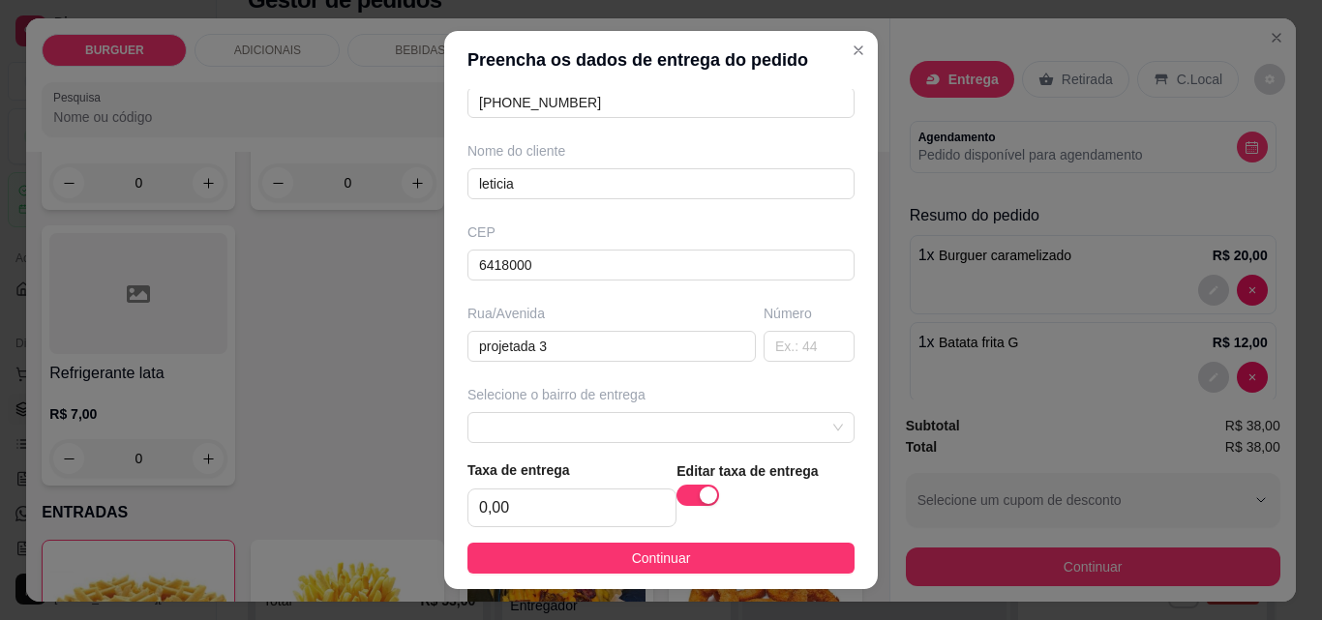
scroll to position [155, 0]
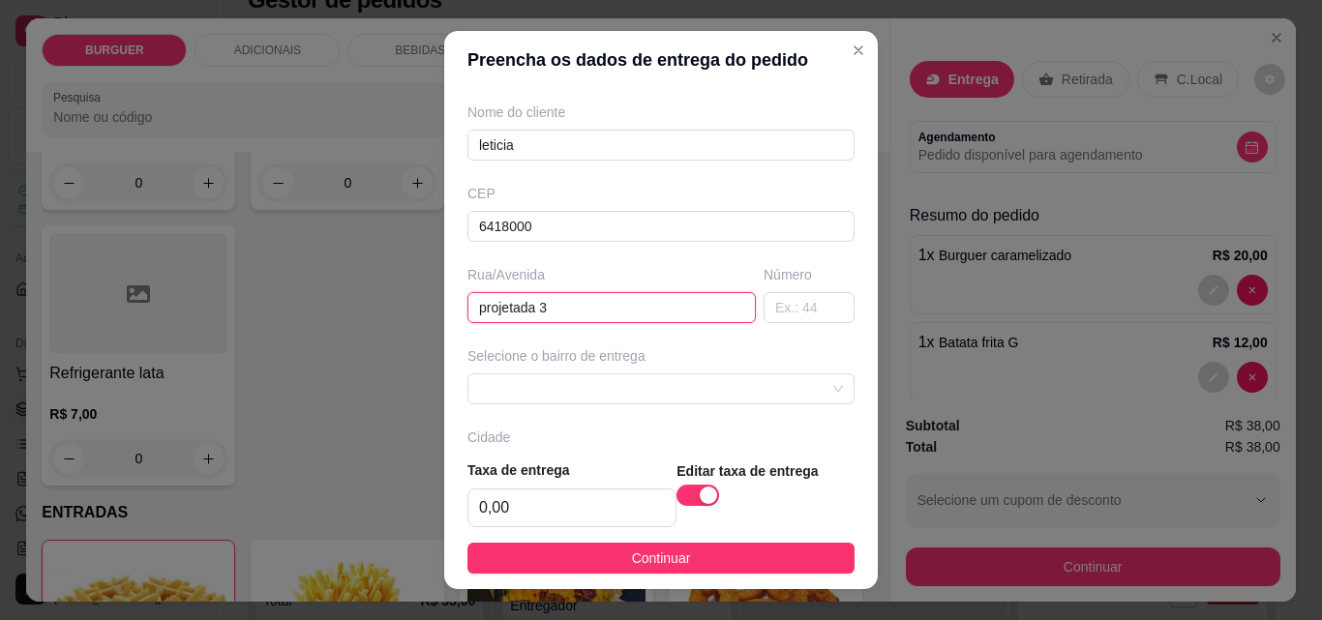
click at [566, 308] on input "projetada 3" at bounding box center [611, 307] width 288 height 31
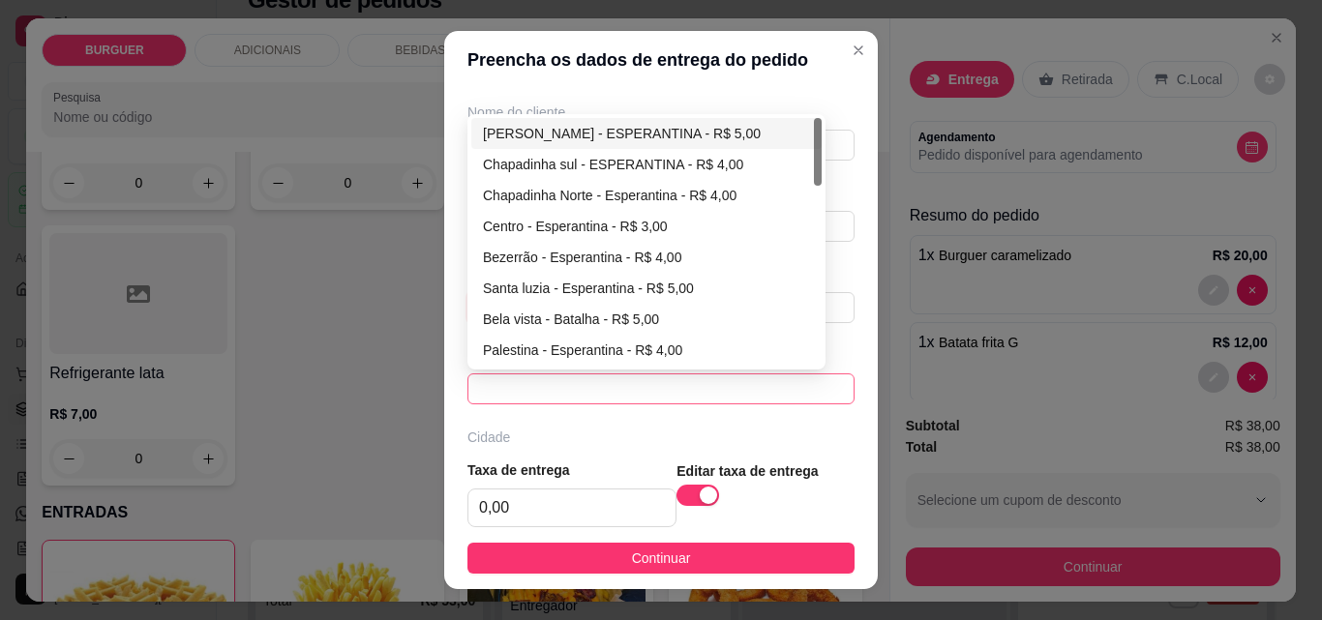
click at [493, 396] on span at bounding box center [661, 389] width 364 height 29
type input "projetada 3 casa 201"
click at [514, 323] on div "Bela vista - Batalha - R$ 5,00" at bounding box center [646, 319] width 327 height 21
type input "Batalha"
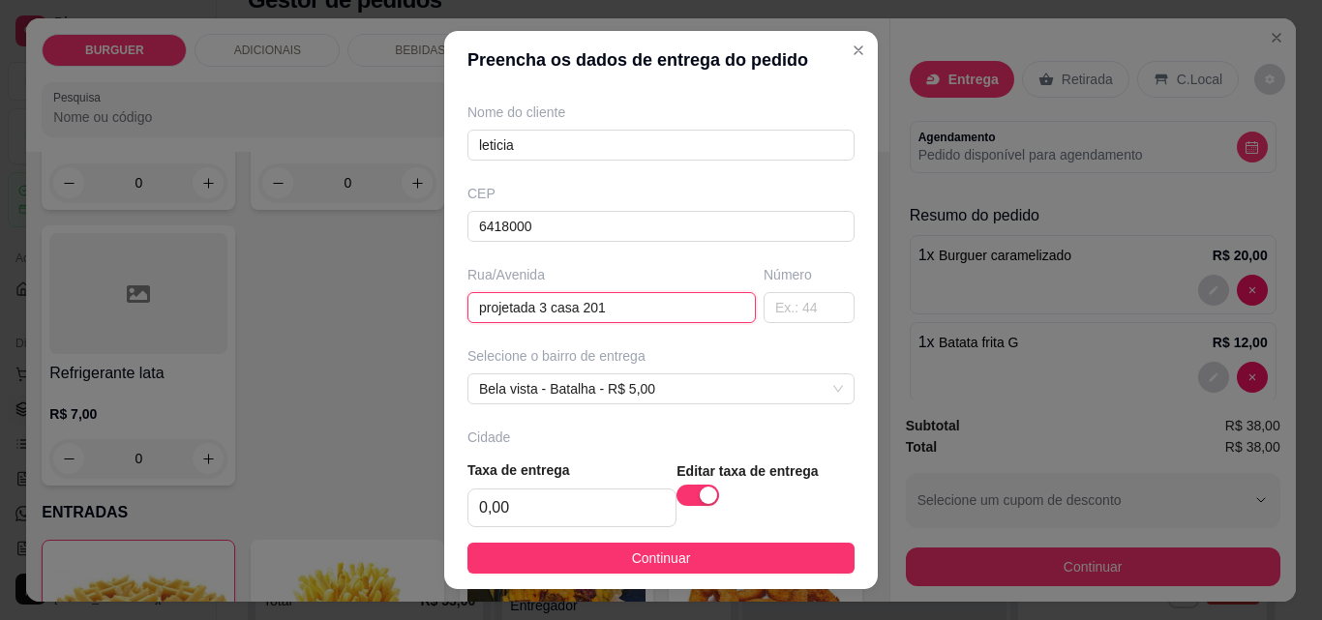
click at [658, 319] on input "projetada 3 casa 201" at bounding box center [611, 307] width 288 height 31
type input "projetada 3 casa 201 ao lado da igreja"
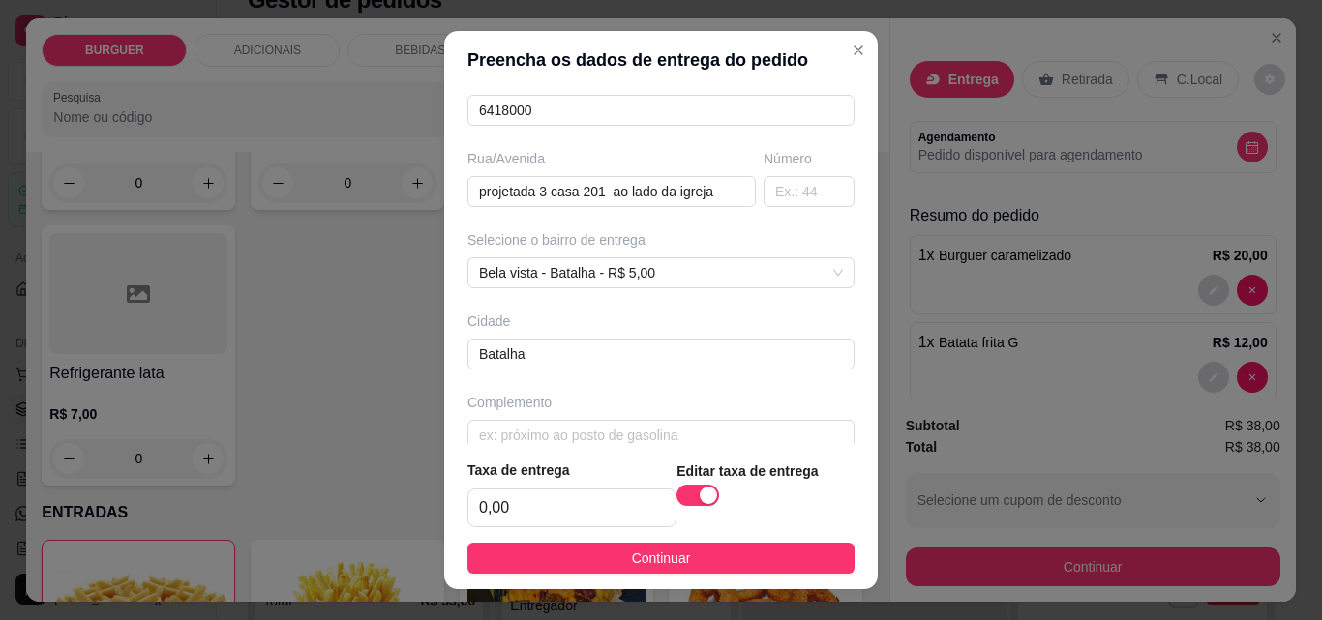
scroll to position [297, 0]
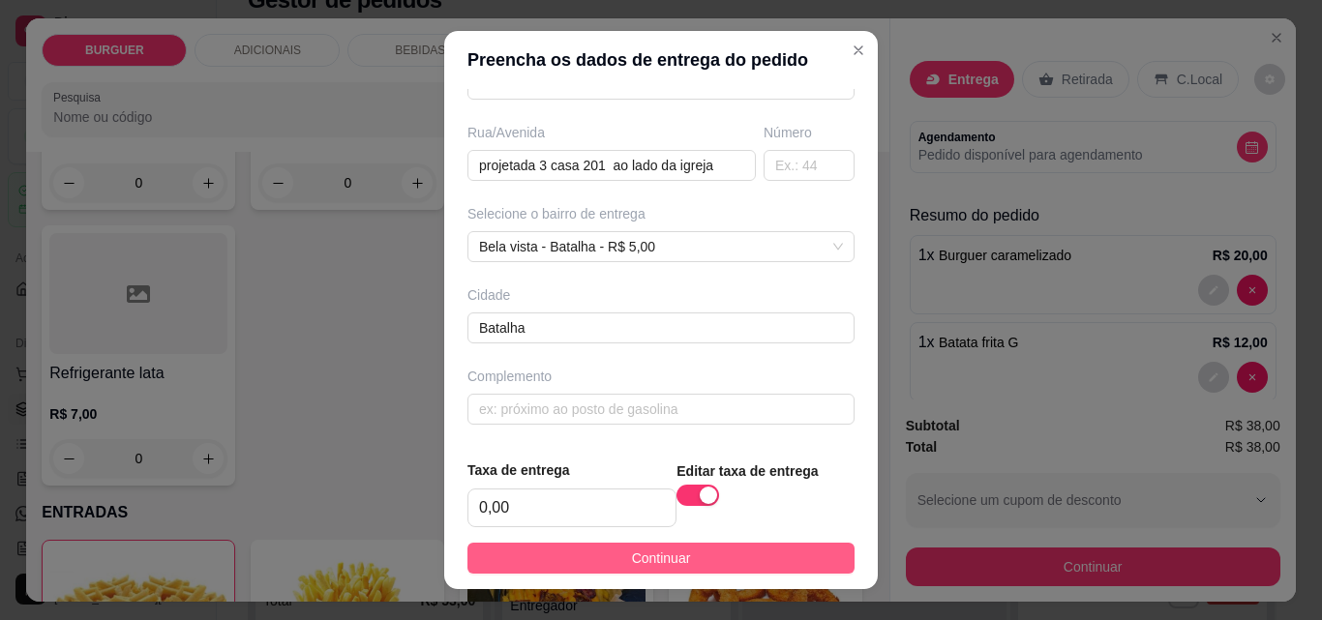
click at [643, 560] on span "Continuar" at bounding box center [661, 558] width 59 height 21
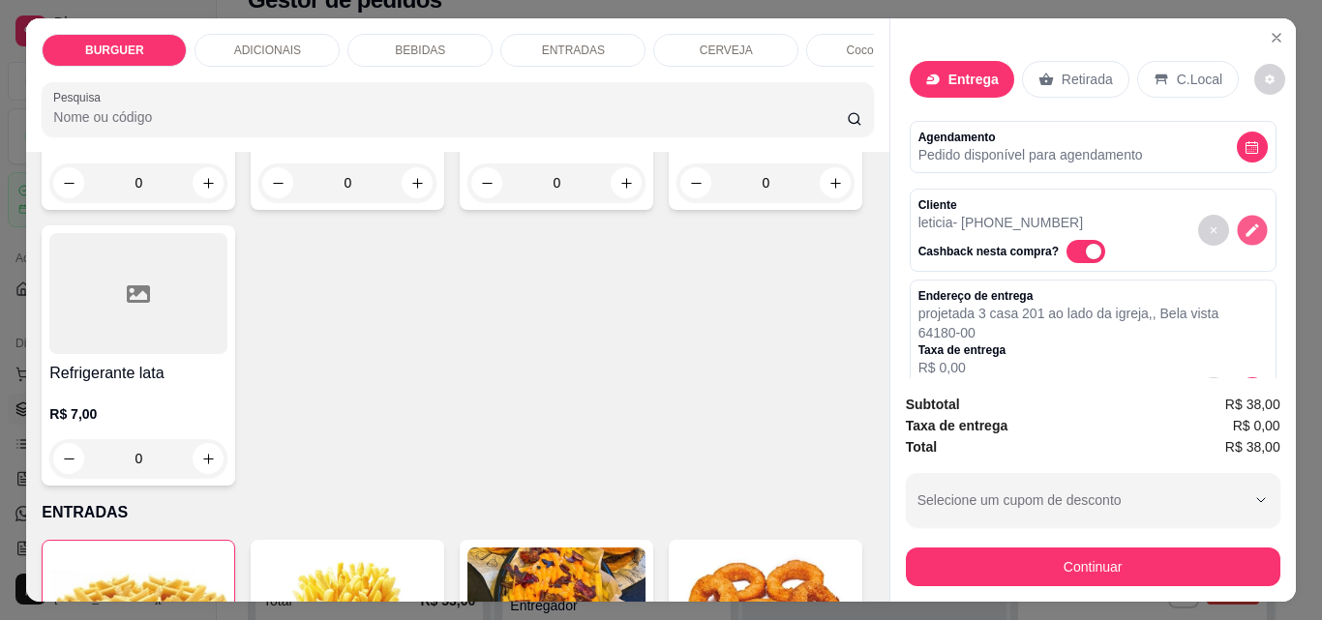
click at [1244, 225] on icon "decrease-product-quantity" at bounding box center [1252, 231] width 16 height 16
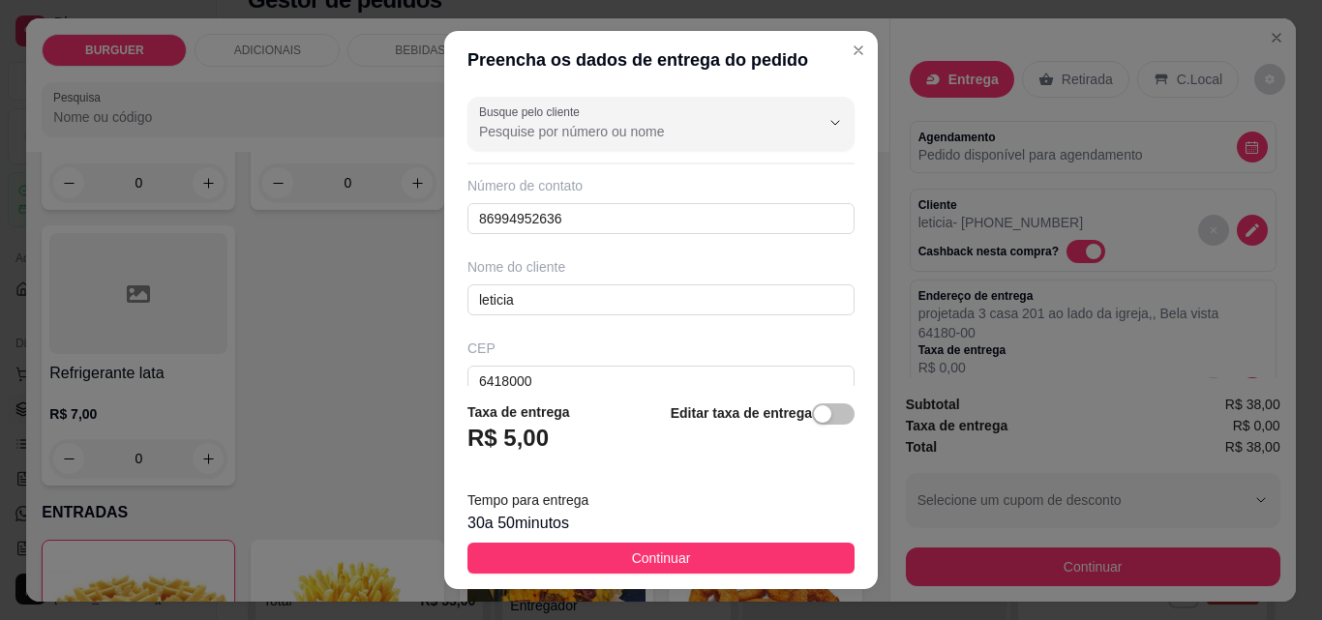
click at [824, 412] on div "Preencha os dados de entrega do pedido Busque pelo cliente Número de contato 86…" at bounding box center [661, 310] width 1322 height 620
click at [824, 412] on span "button" at bounding box center [833, 414] width 43 height 21
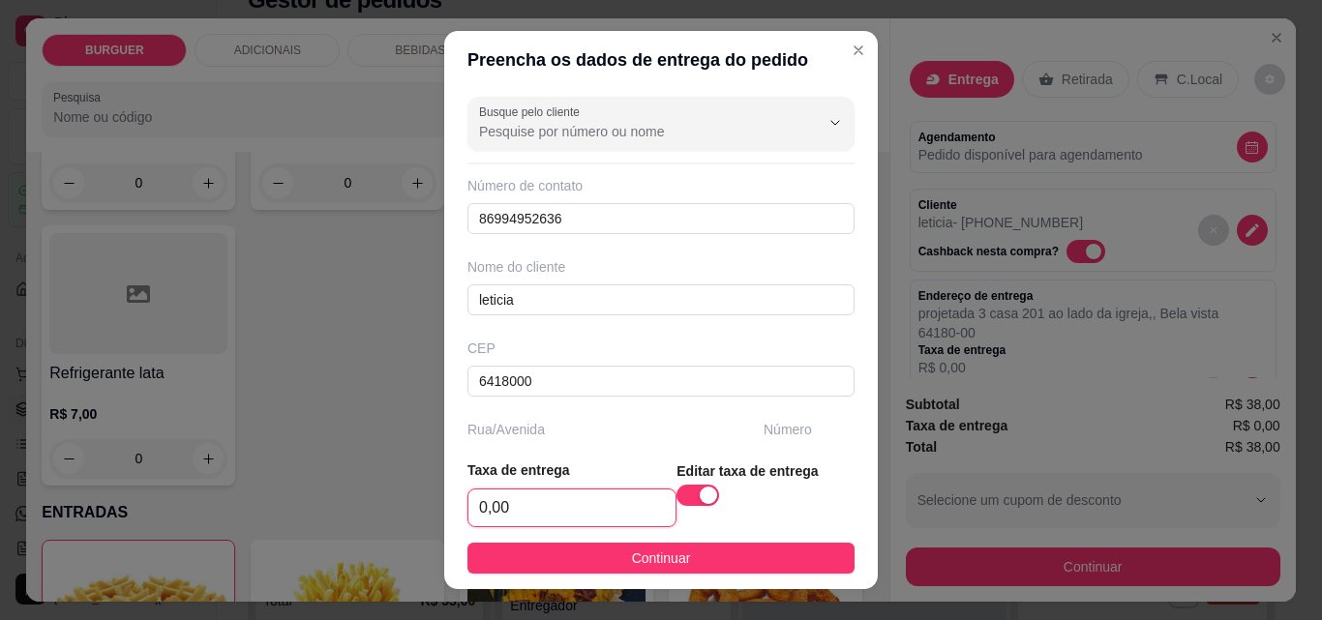
click at [564, 514] on input "0,00" at bounding box center [571, 508] width 207 height 37
type input "5,00"
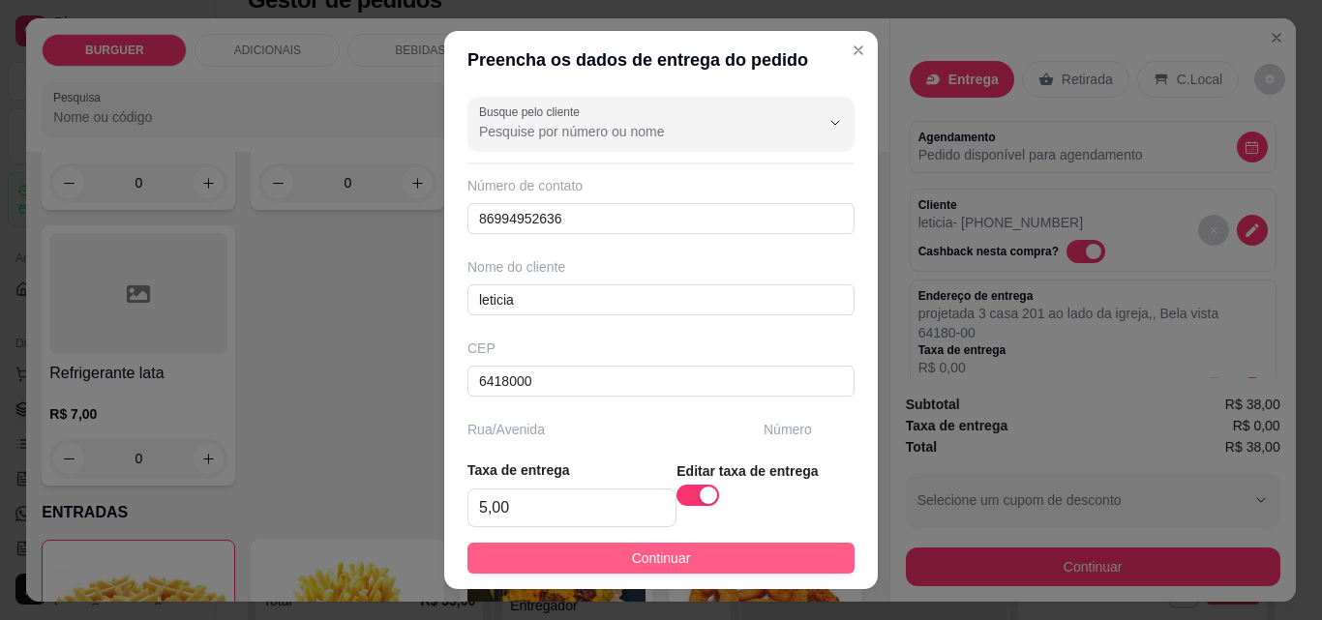
click at [729, 550] on button "Continuar" at bounding box center [660, 558] width 387 height 31
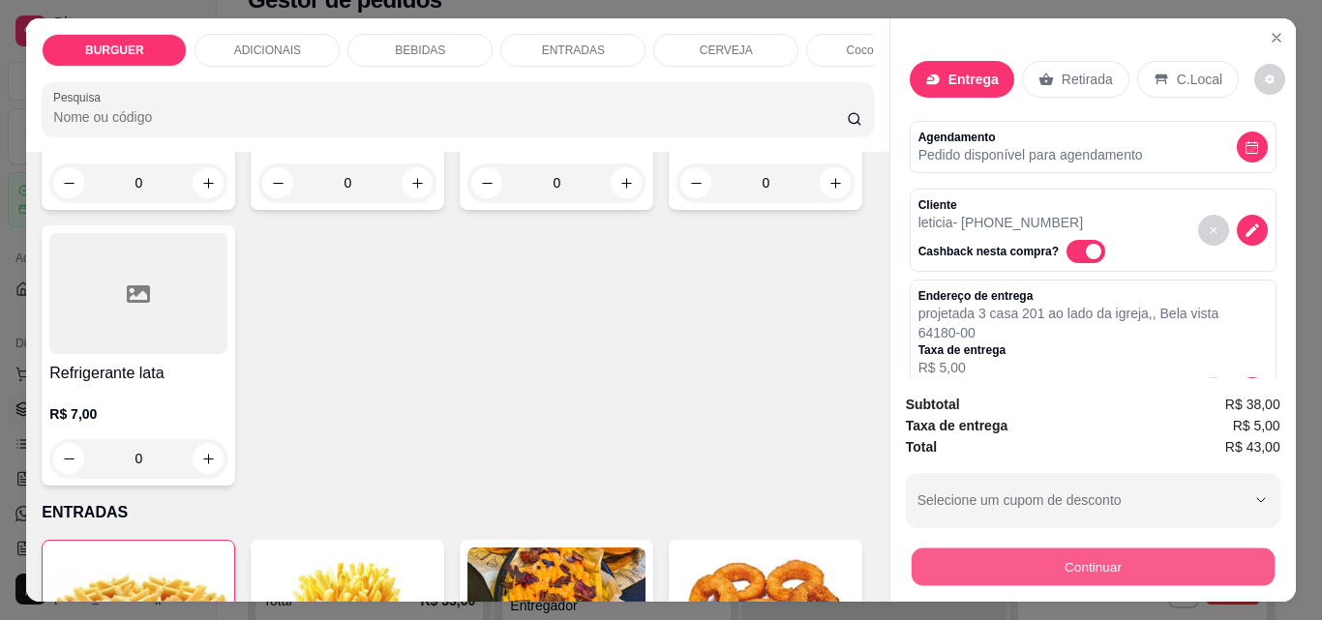
click at [986, 555] on button "Continuar" at bounding box center [1092, 567] width 363 height 38
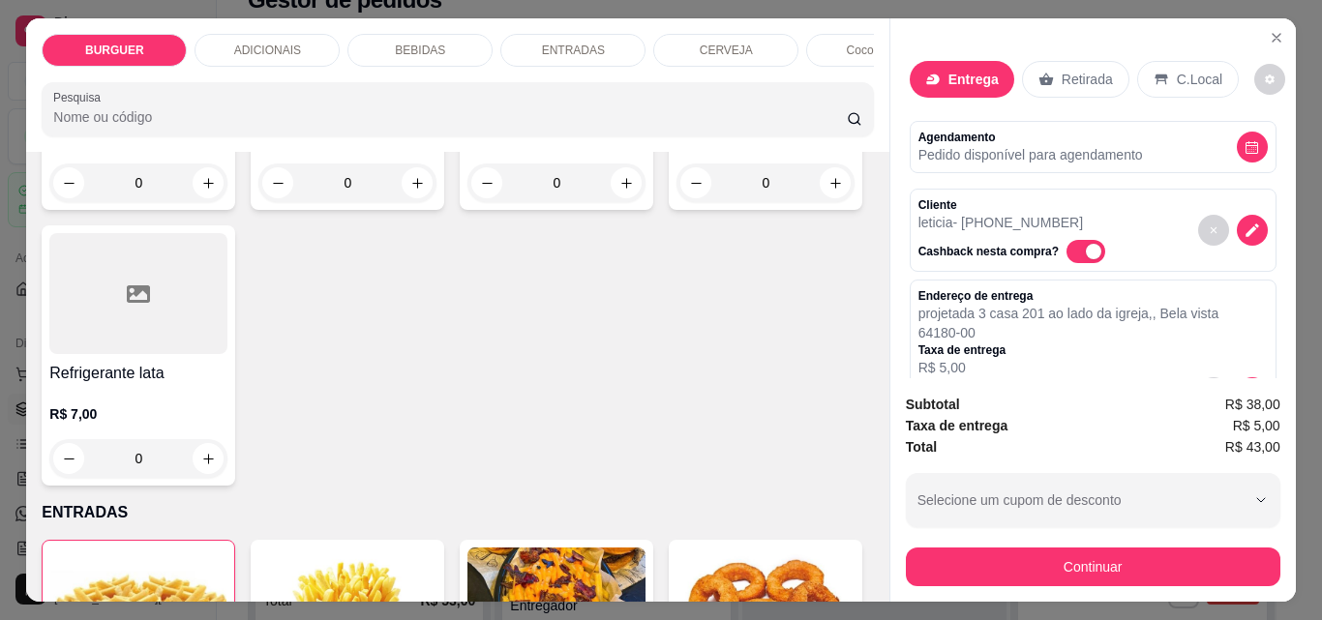
drag, startPoint x: 846, startPoint y: 49, endPoint x: 753, endPoint y: 82, distance: 98.6
click at [847, 47] on p "Coco gelado" at bounding box center [879, 50] width 65 height 15
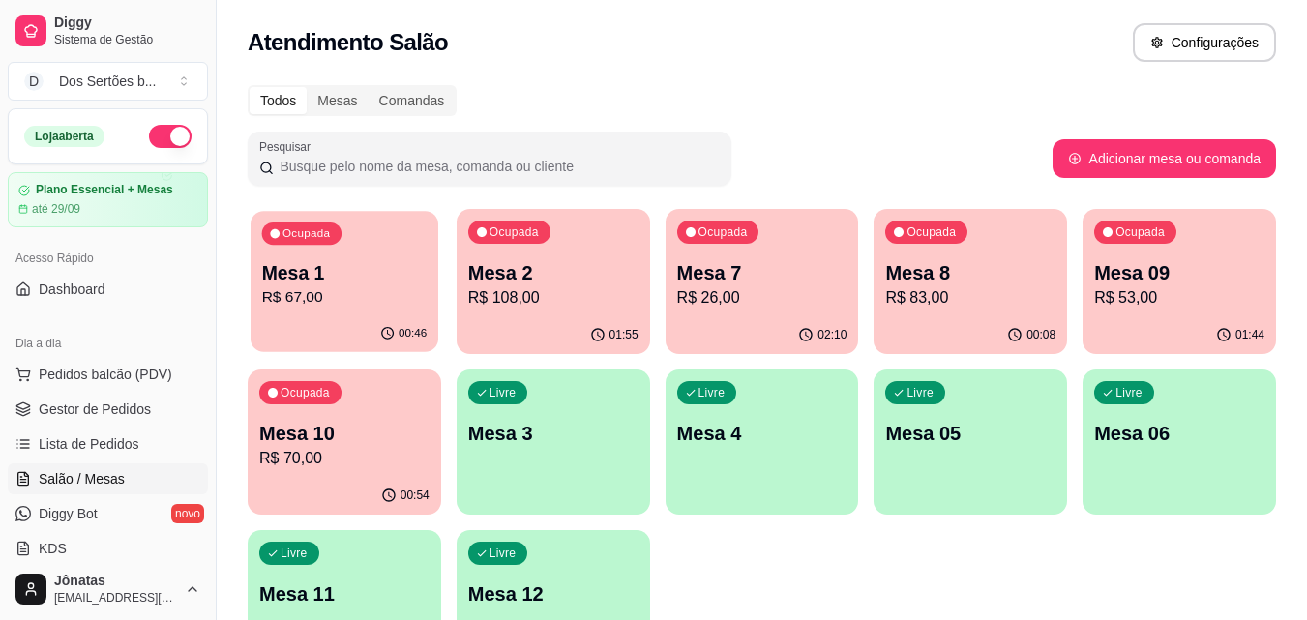
click at [292, 287] on p "R$ 67,00" at bounding box center [344, 297] width 165 height 22
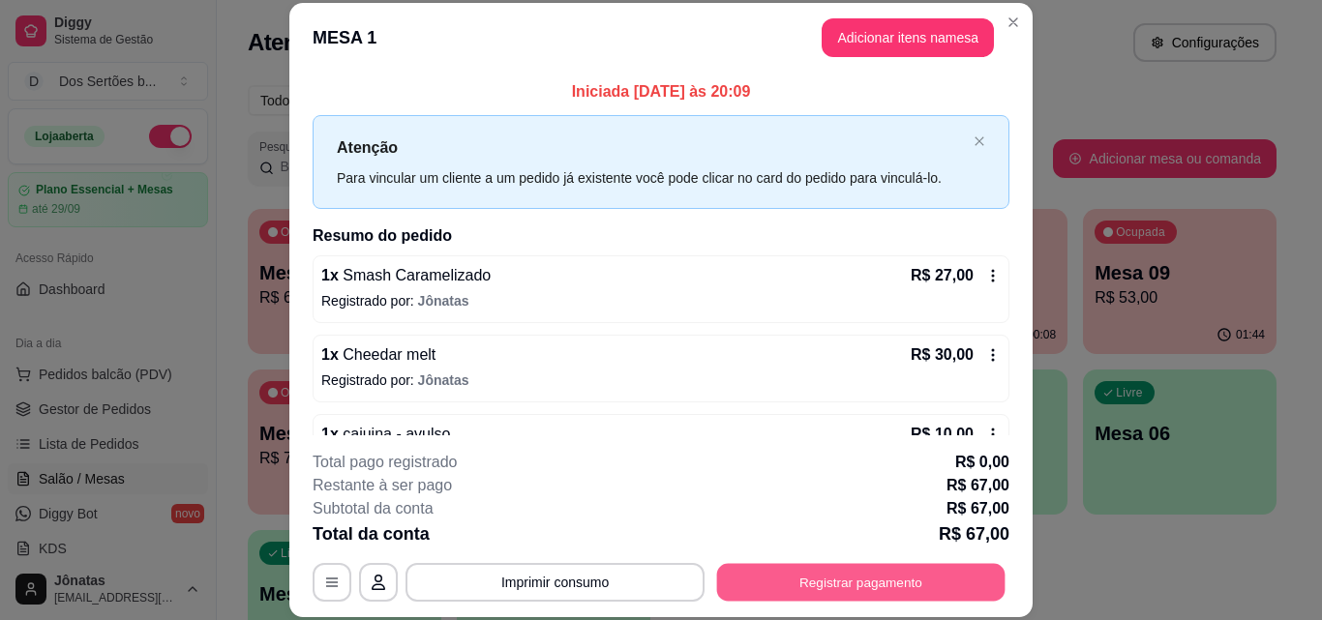
click at [933, 568] on button "Registrar pagamento" at bounding box center [861, 582] width 288 height 38
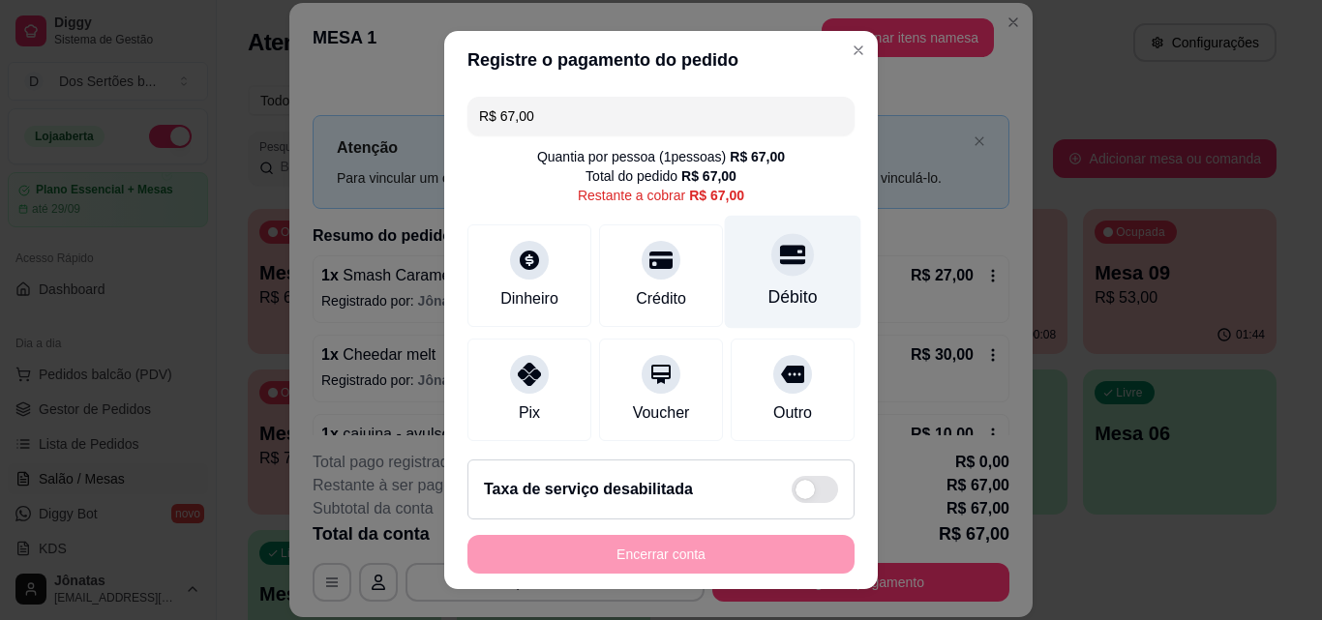
click at [768, 285] on div "Débito" at bounding box center [792, 297] width 49 height 25
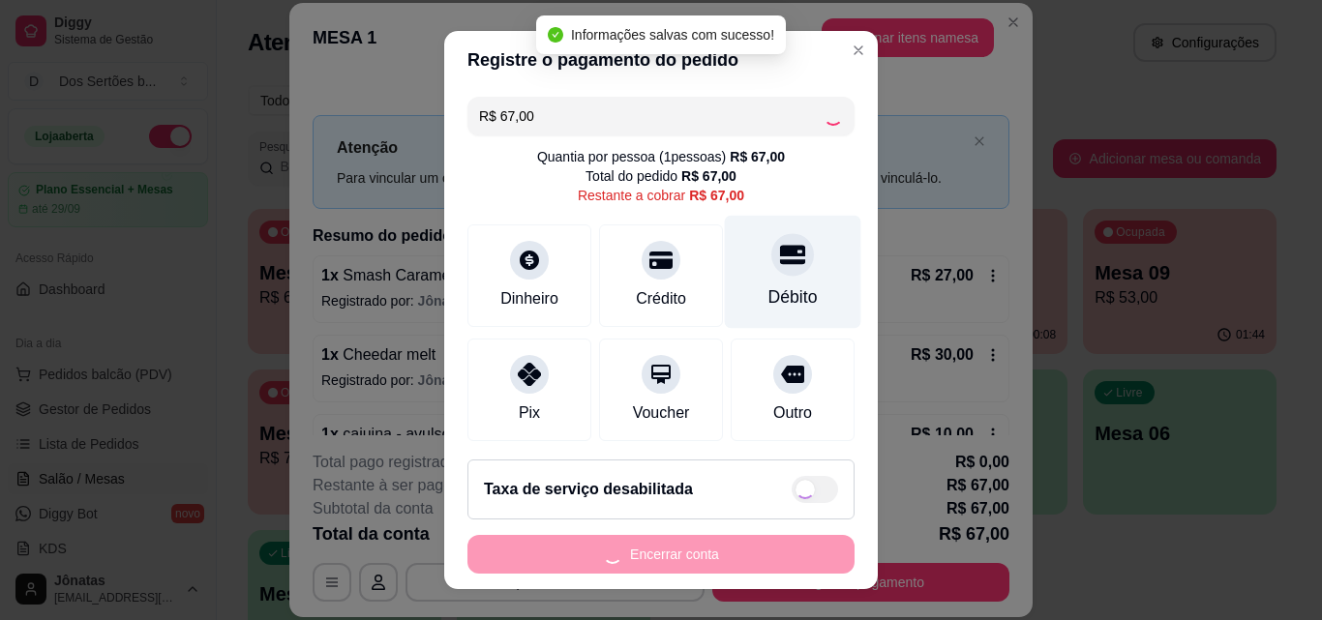
type input "R$ 0,00"
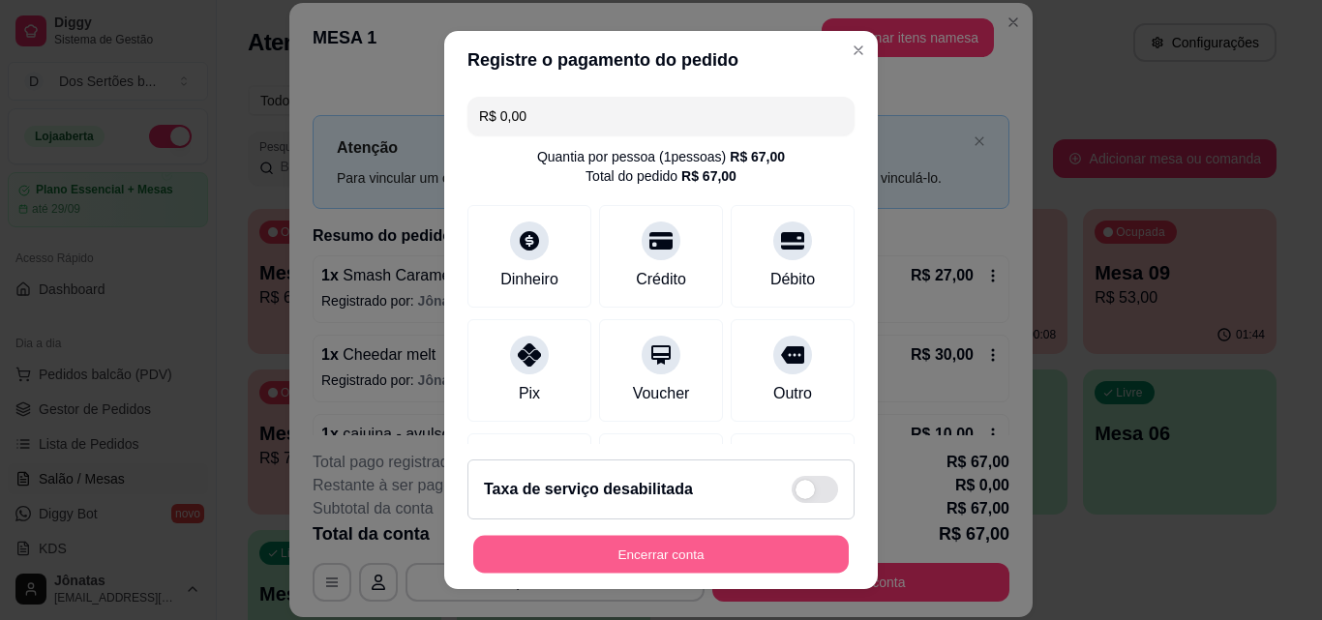
click at [640, 558] on button "Encerrar conta" at bounding box center [660, 555] width 375 height 38
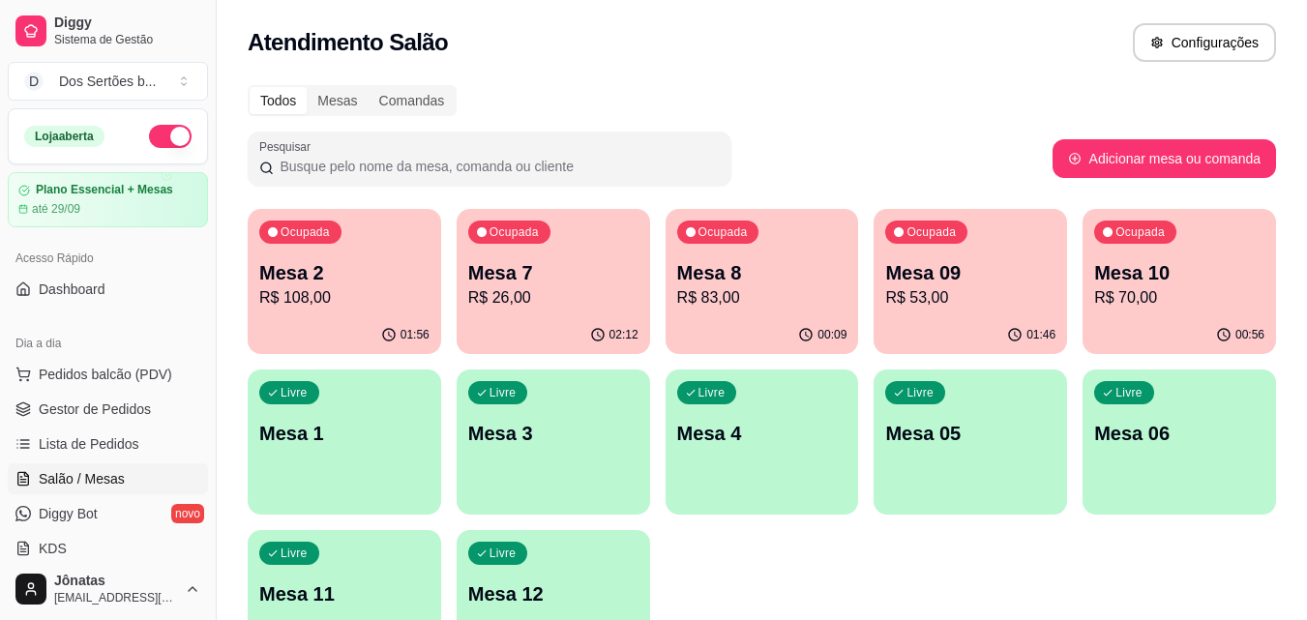
click at [1182, 290] on p "R$ 70,00" at bounding box center [1180, 297] width 170 height 23
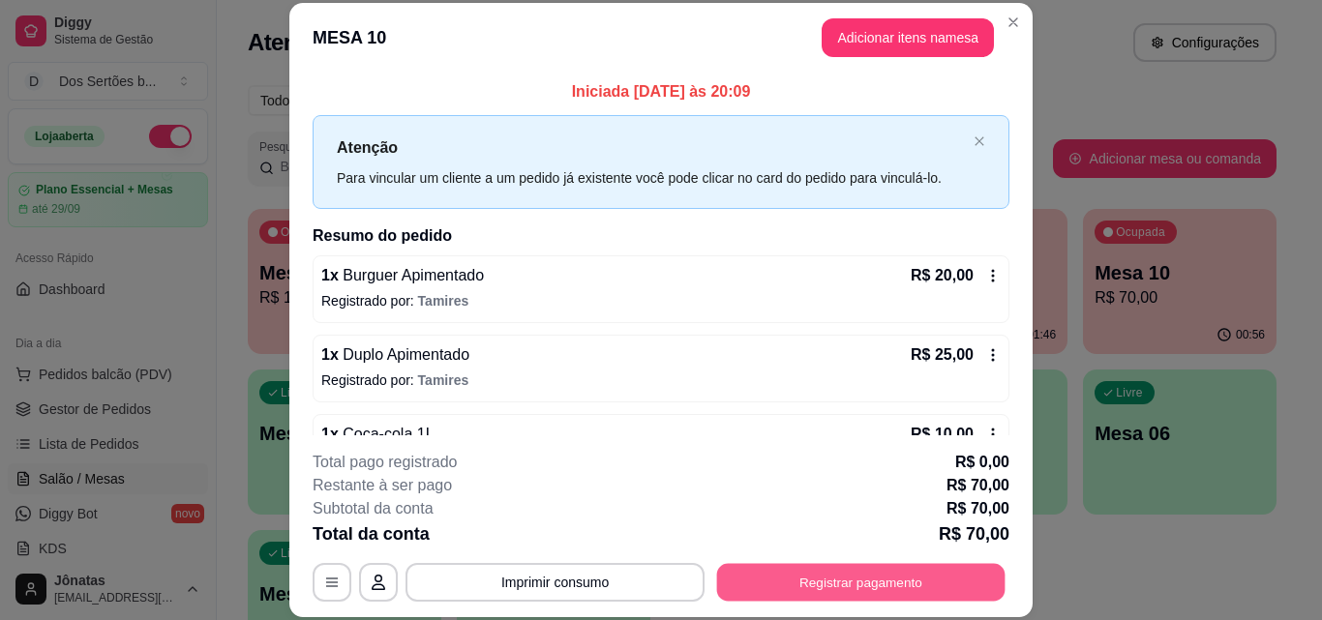
click at [856, 584] on button "Registrar pagamento" at bounding box center [861, 582] width 288 height 38
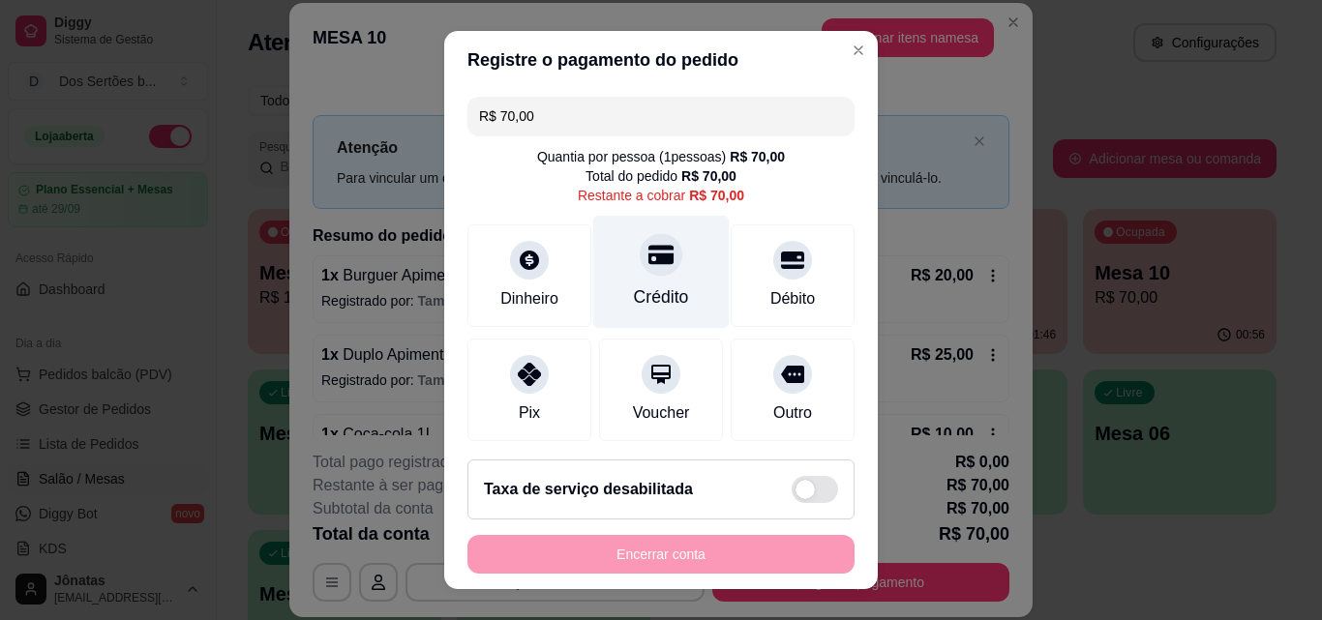
click at [606, 281] on div "Crédito" at bounding box center [661, 272] width 136 height 113
